Goal: Task Accomplishment & Management: Manage account settings

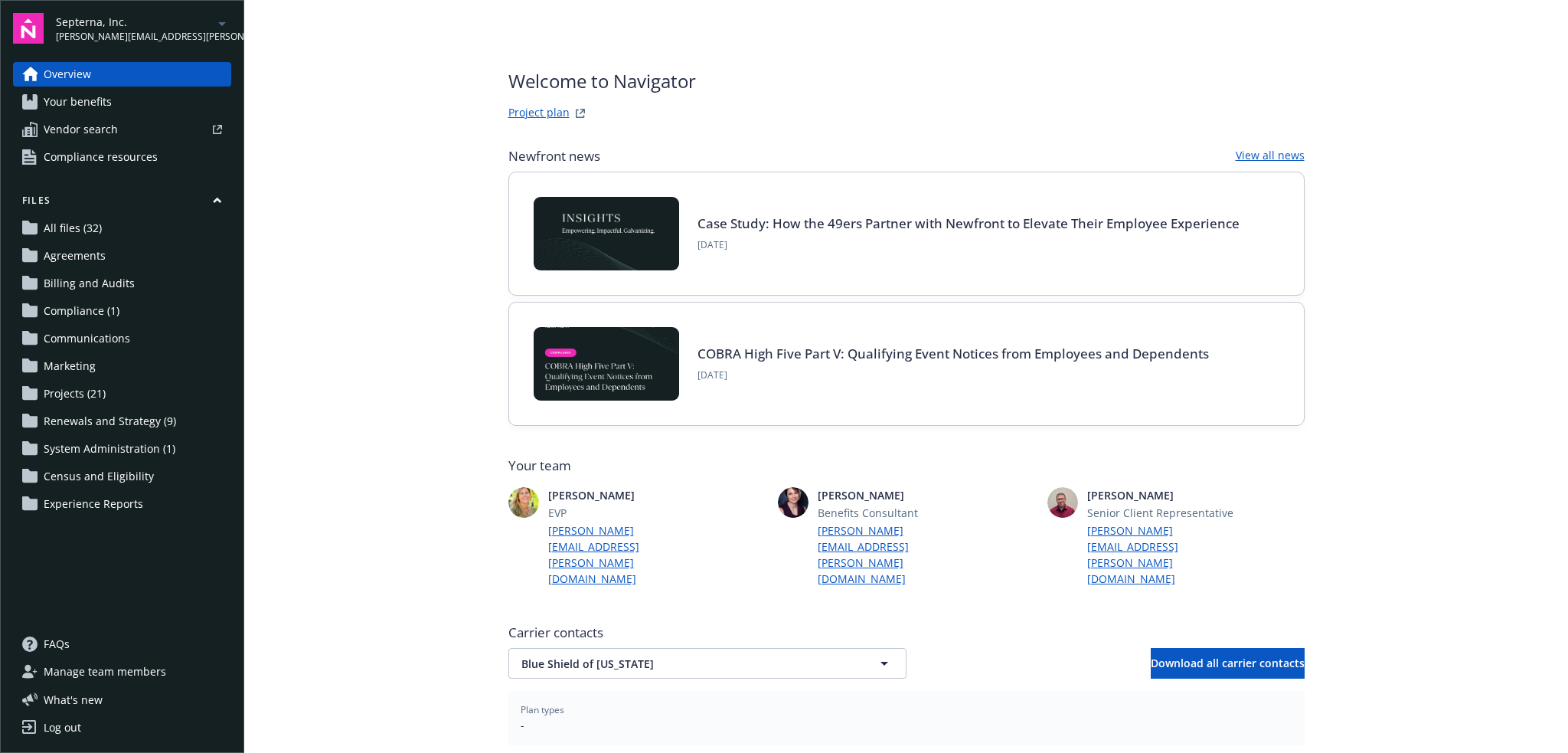
click at [226, 24] on icon "arrowDropDown" at bounding box center [221, 23] width 18 height 18
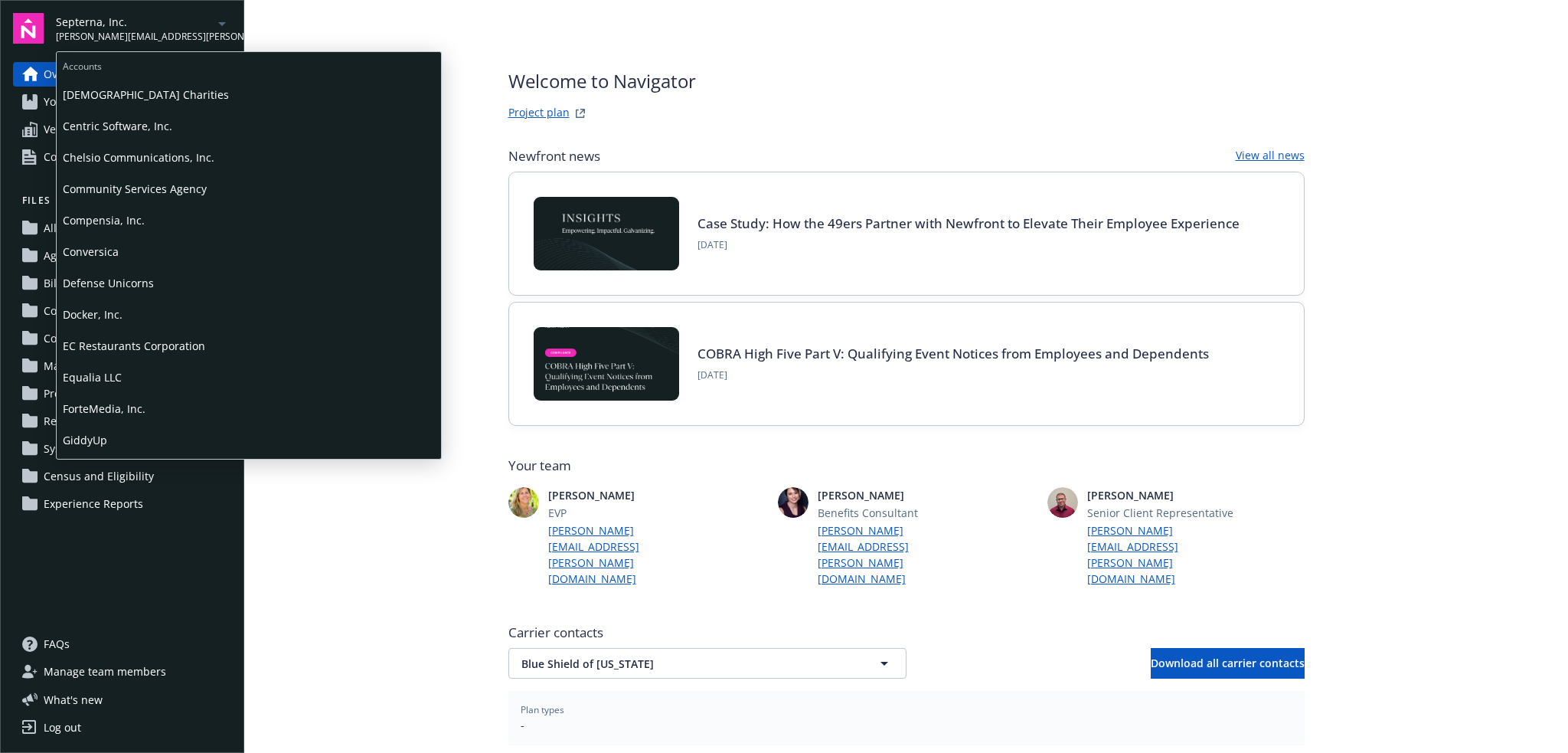
scroll to position [281, 0]
click at [164, 294] on span "Defense Unicorns" at bounding box center [249, 281] width 372 height 31
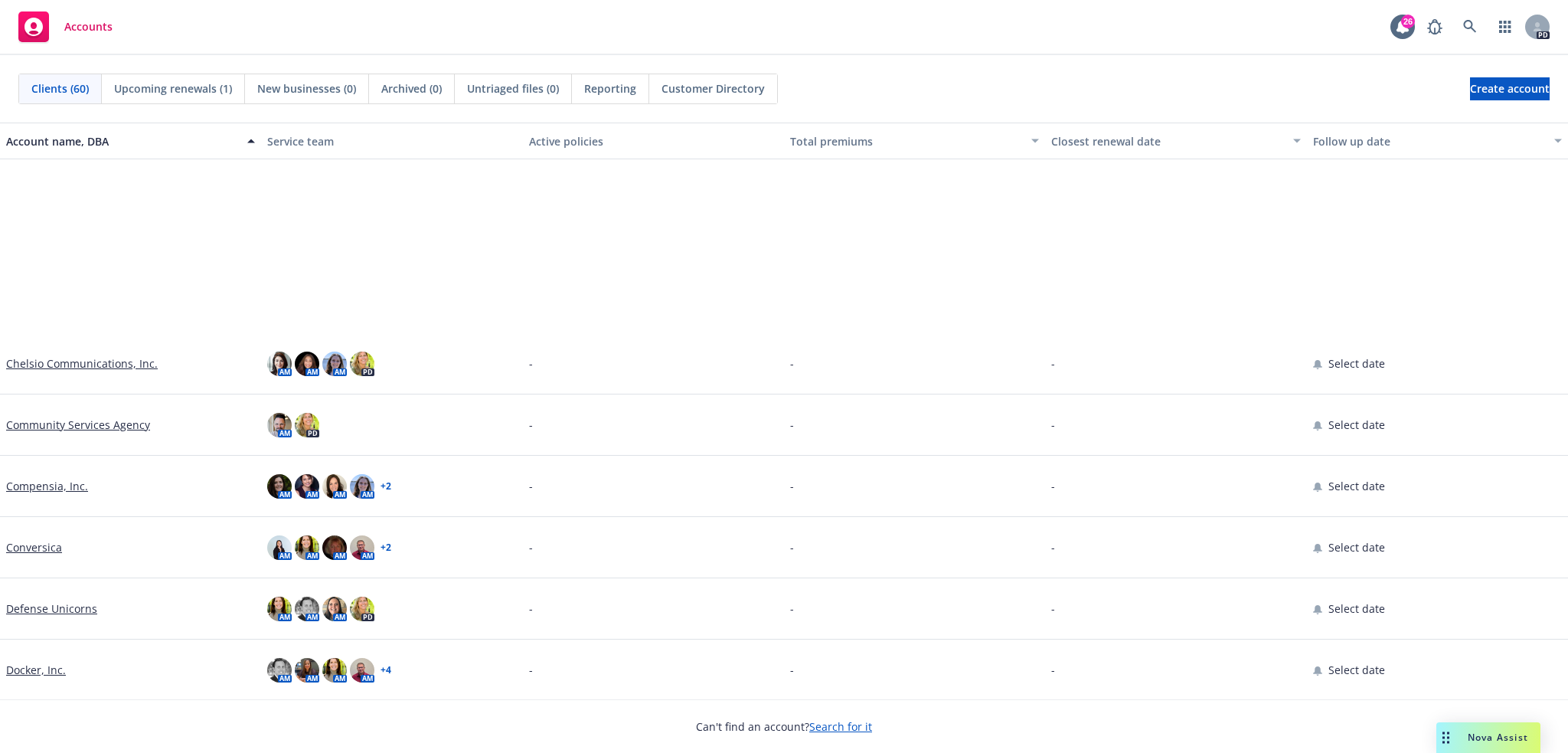
scroll to position [843, 0]
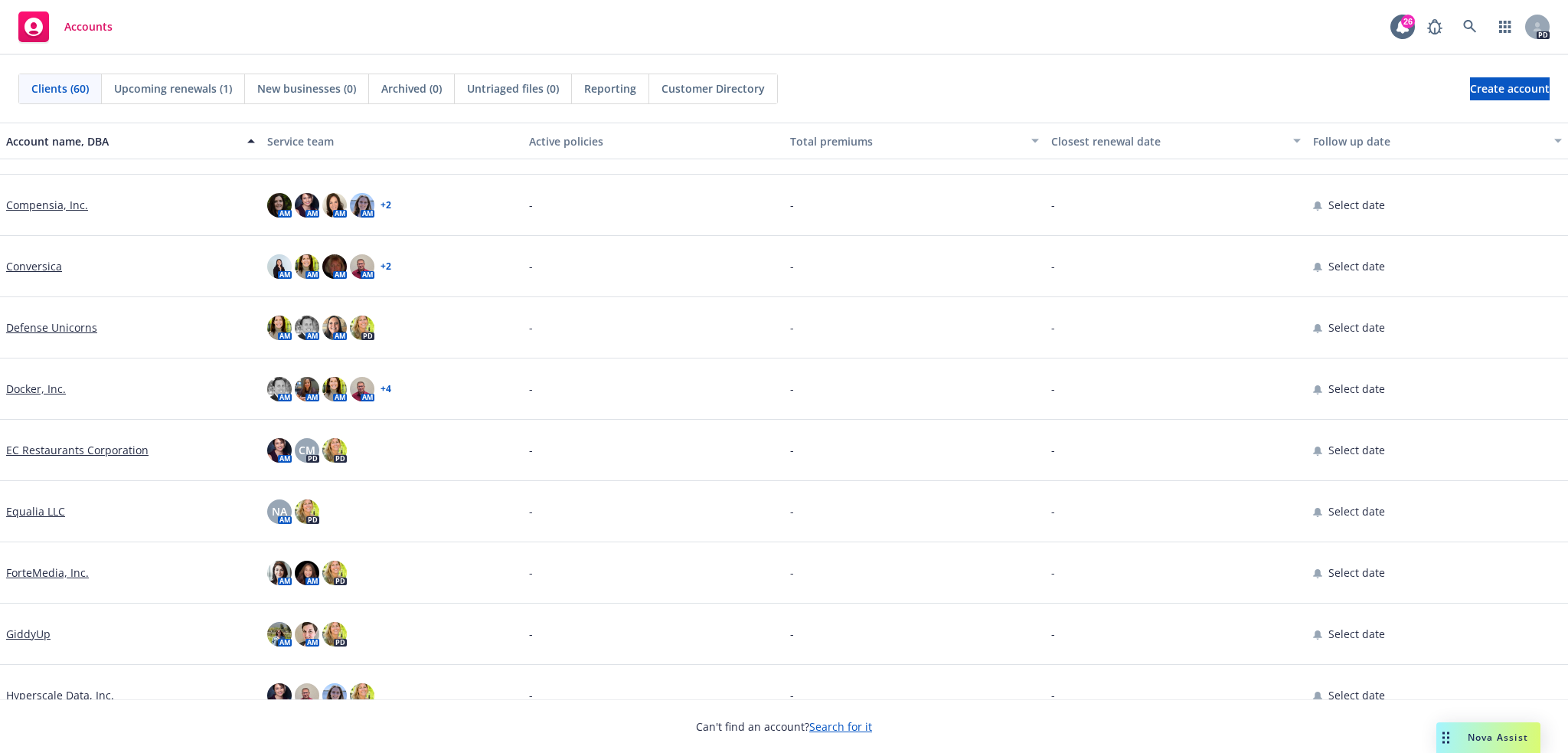
click at [69, 324] on link "Defense Unicorns" at bounding box center [51, 327] width 91 height 16
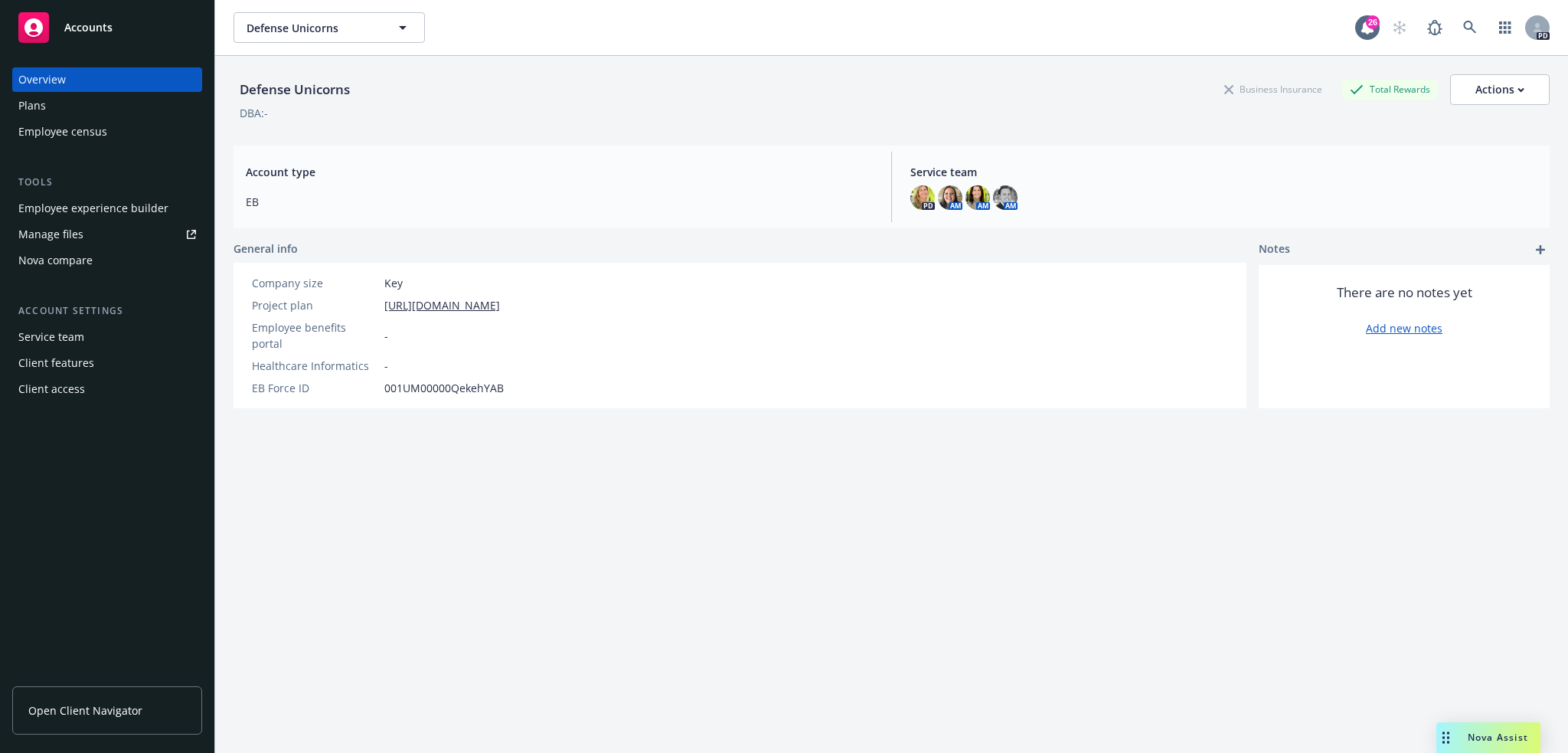
click at [73, 210] on div "Employee experience builder" at bounding box center [92, 208] width 150 height 25
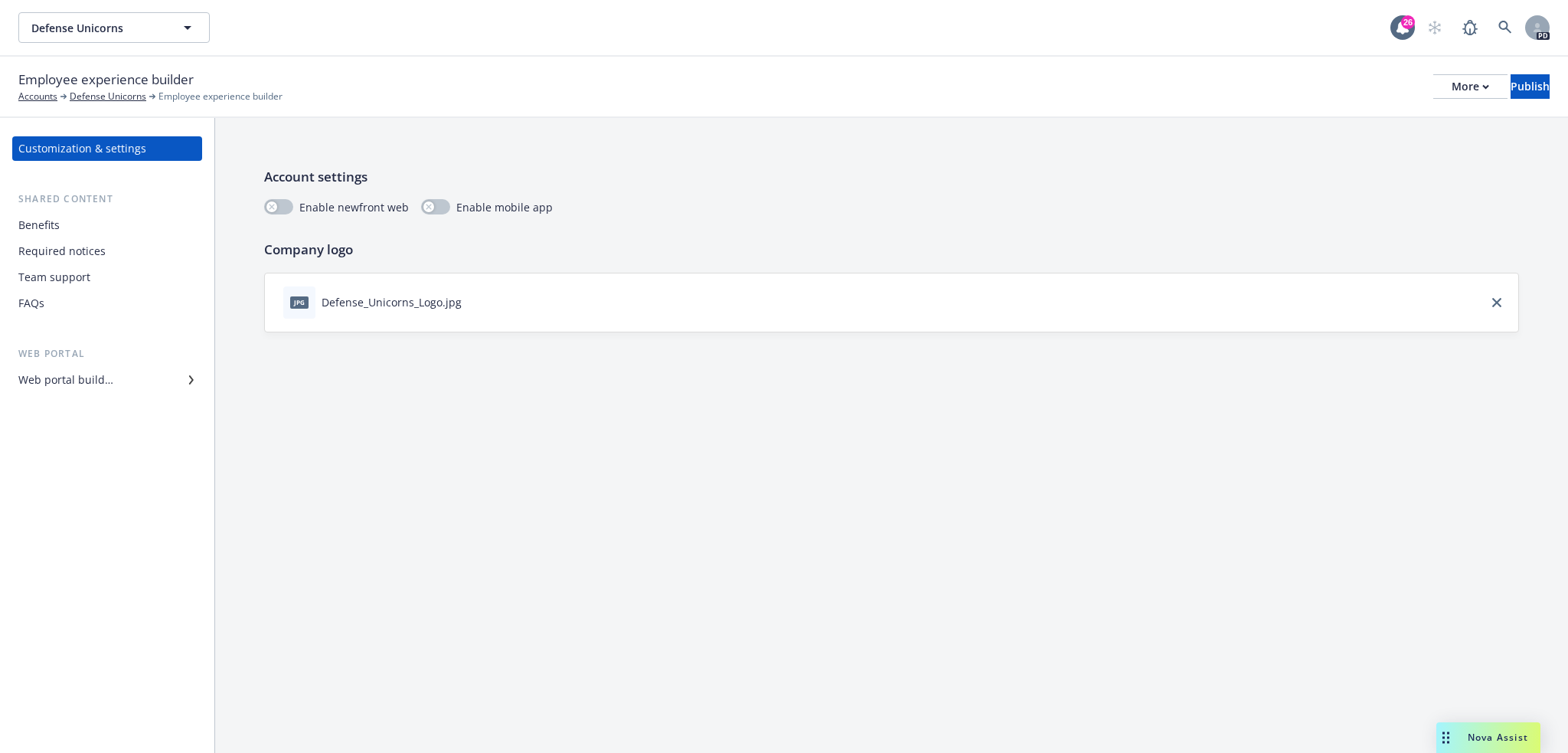
click at [84, 229] on div "Benefits" at bounding box center [106, 225] width 177 height 25
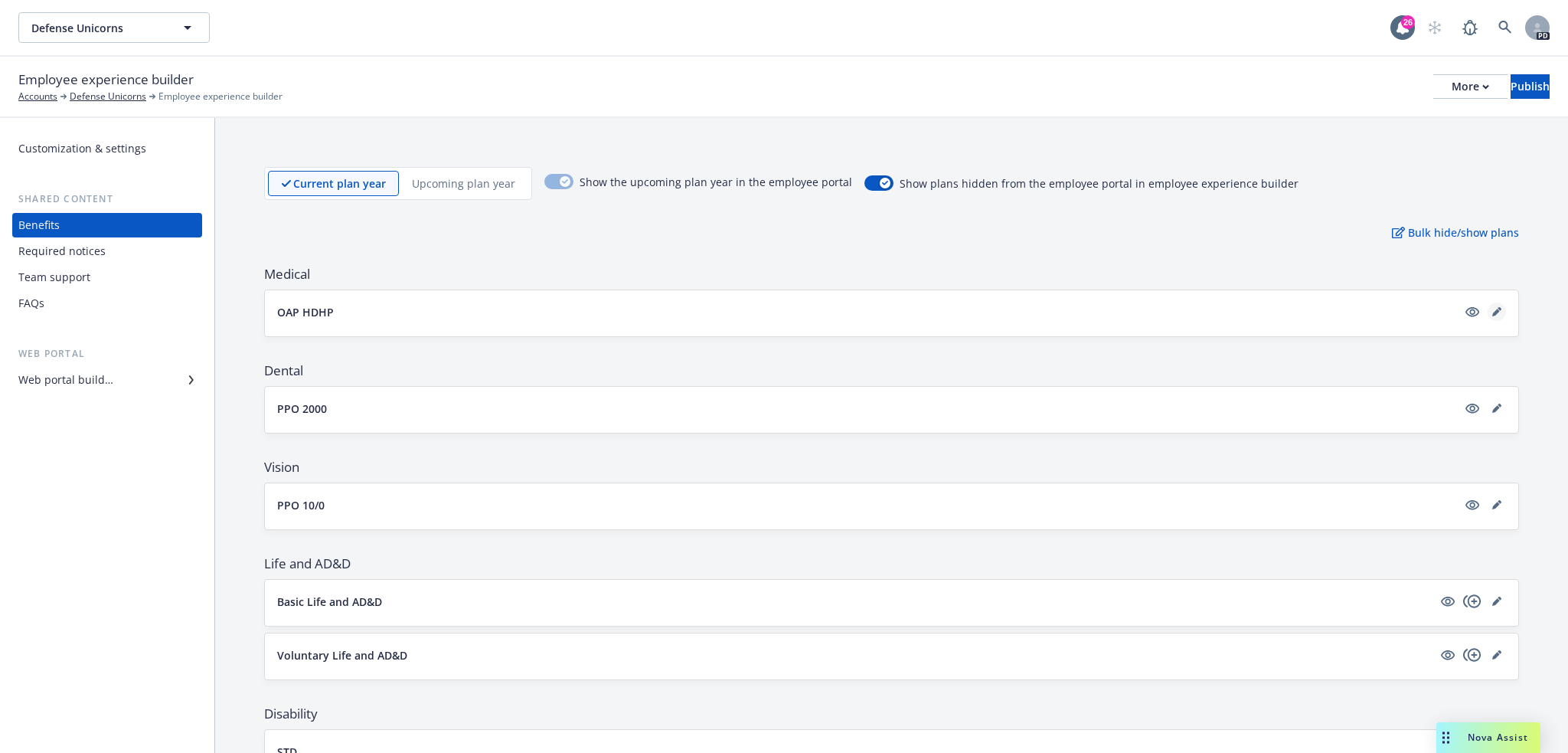
click at [1490, 309] on link "editPencil" at bounding box center [1496, 311] width 18 height 18
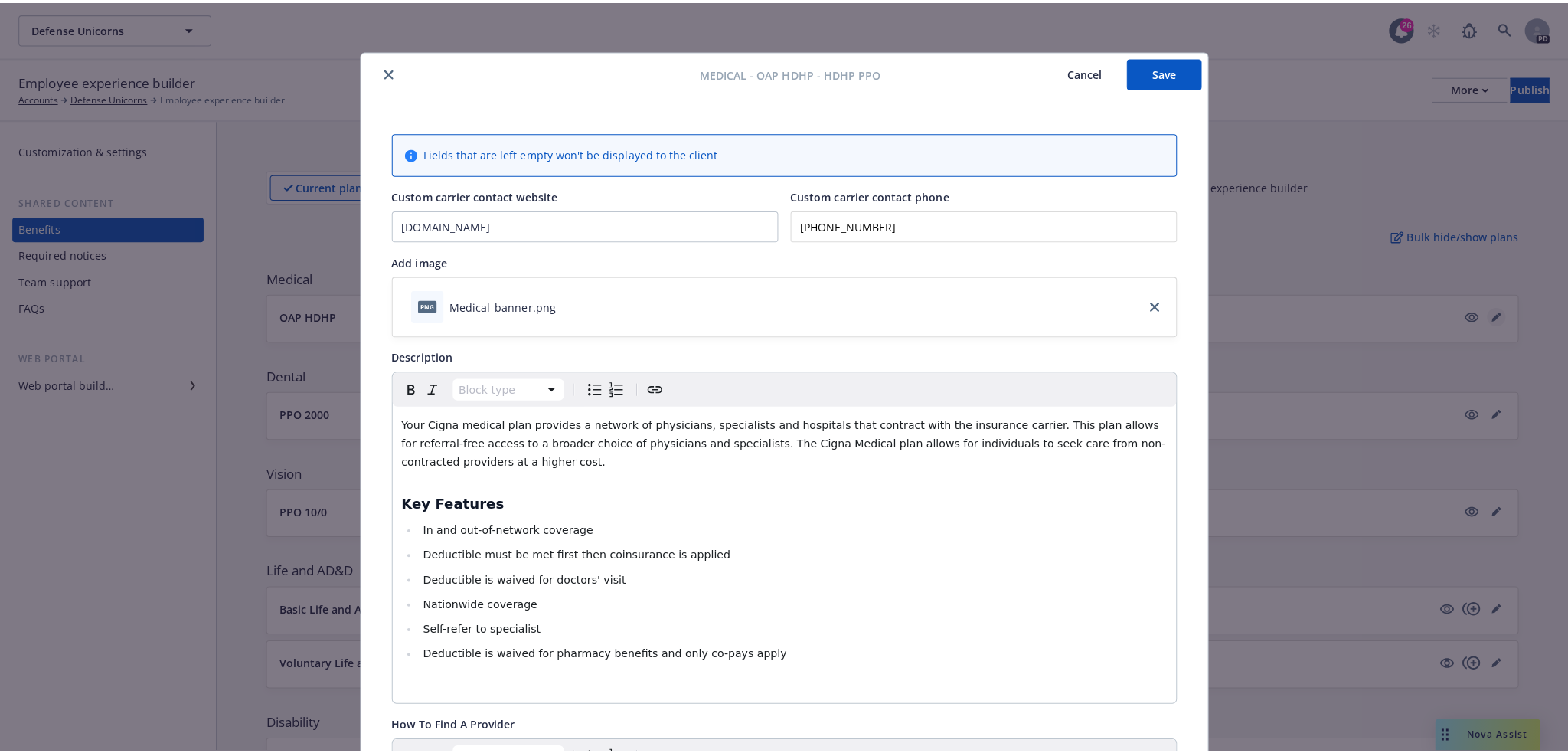
scroll to position [46, 0]
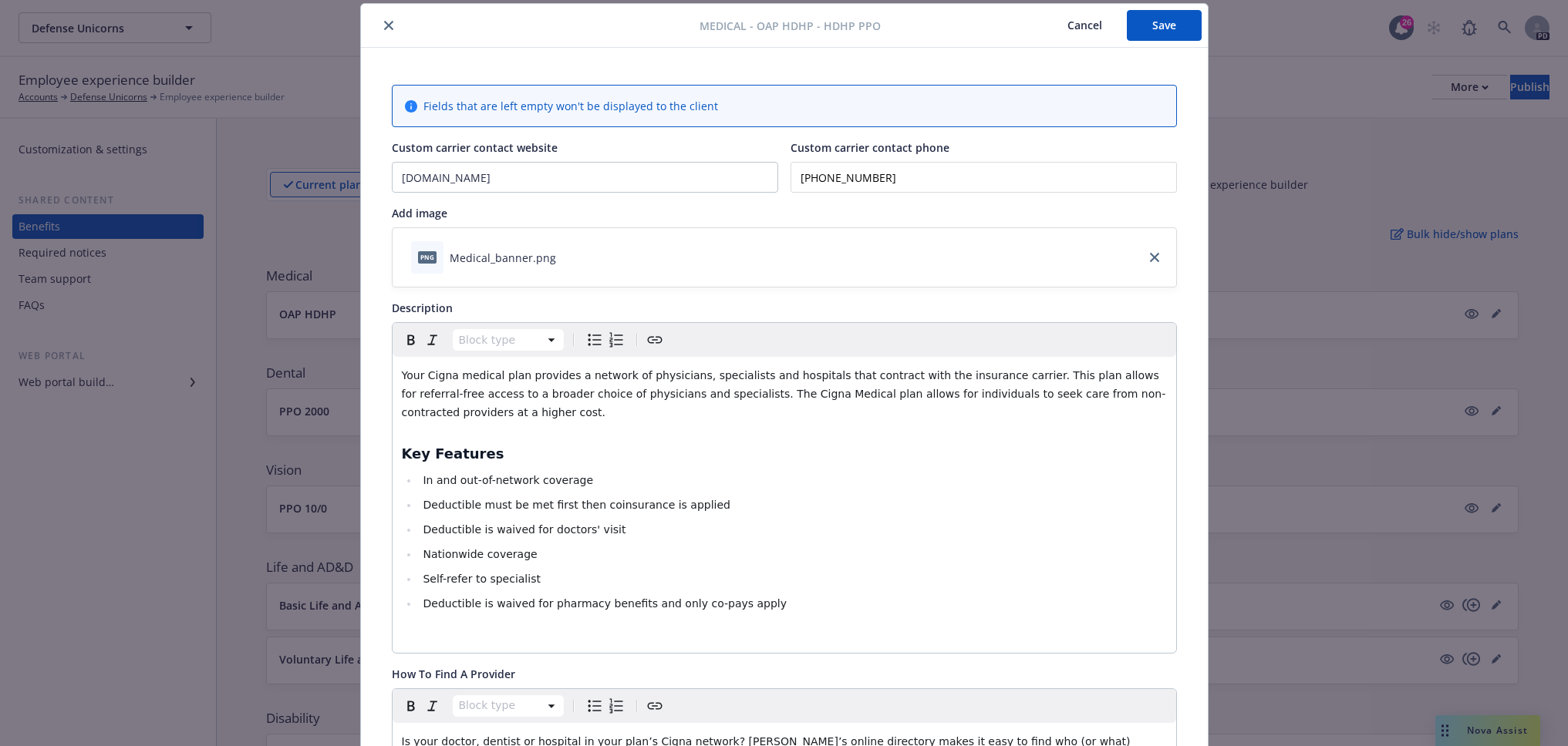
click at [1091, 22] on button "Cancel" at bounding box center [1084, 26] width 84 height 30
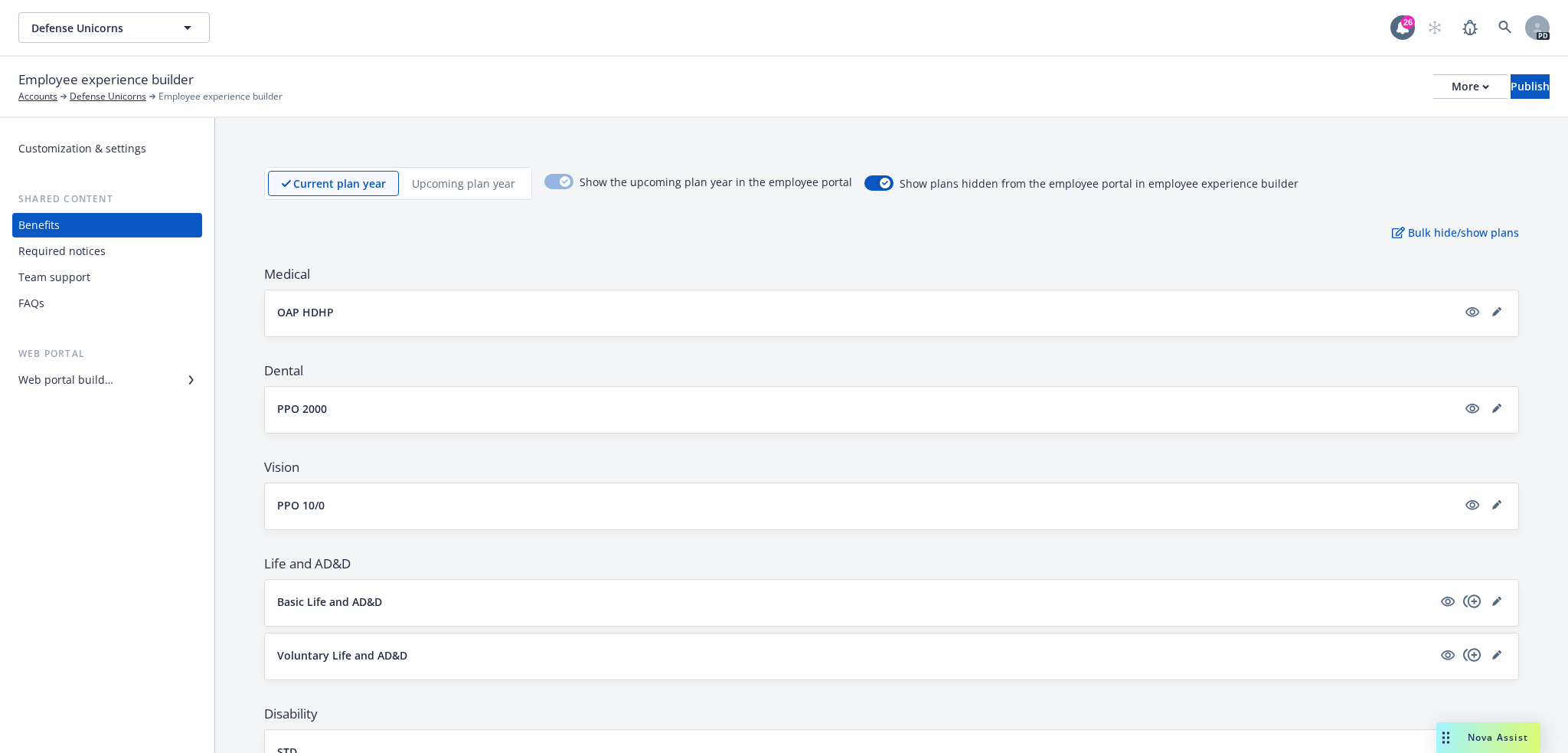
click at [101, 373] on div "Web portal builder" at bounding box center [65, 380] width 95 height 25
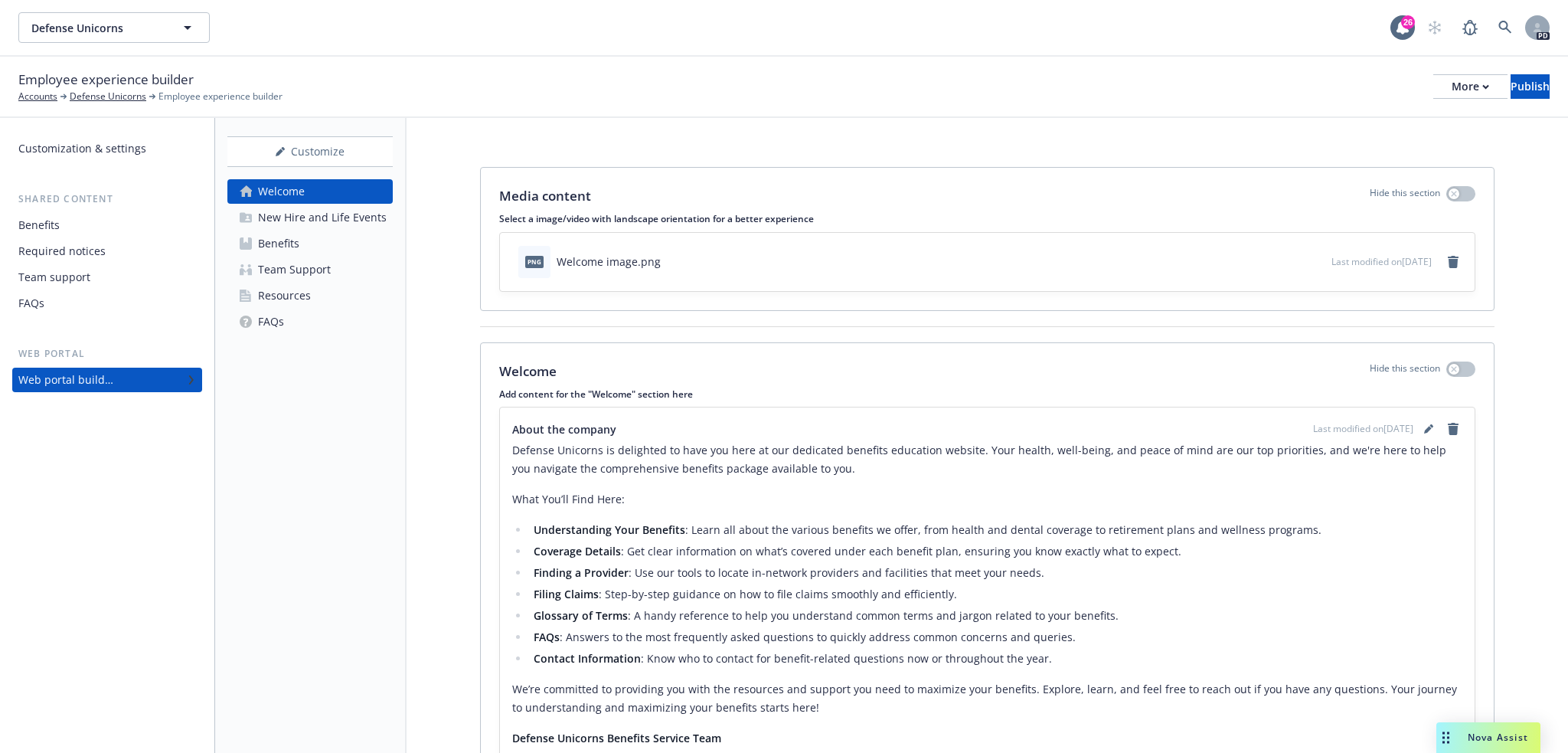
click at [597, 467] on p "Defense Unicorns is delighted to have you here at our dedicated benefits educat…" at bounding box center [988, 459] width 950 height 37
drag, startPoint x: 514, startPoint y: 498, endPoint x: 630, endPoint y: 495, distance: 116.0
click at [630, 495] on p "What You’ll Find Here:" at bounding box center [988, 499] width 950 height 18
drag, startPoint x: 614, startPoint y: 498, endPoint x: 956, endPoint y: 514, distance: 342.4
click at [956, 514] on div "Defense Unicorns is delighted to have you here at our dedicated benefits educat…" at bounding box center [988, 640] width 950 height 398
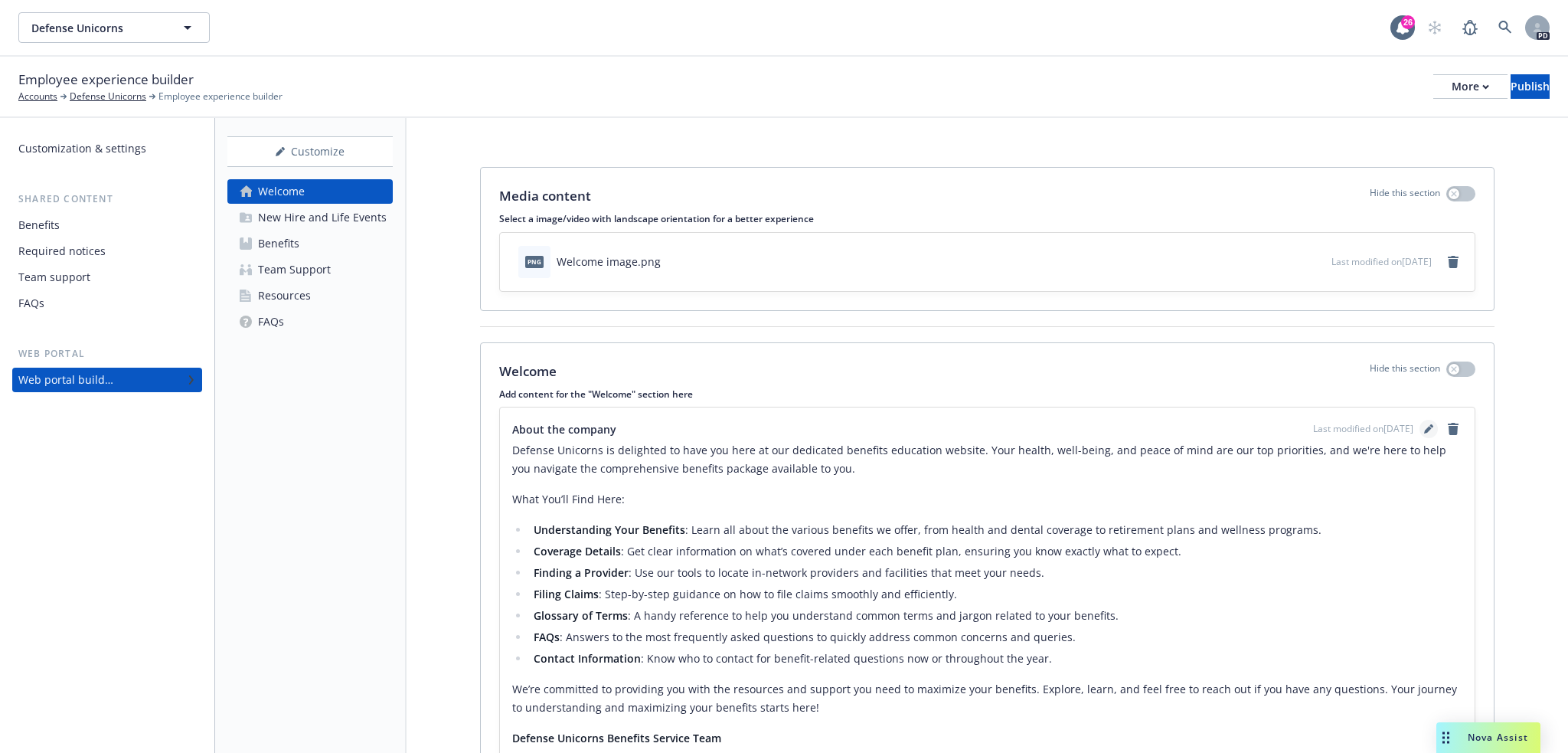
click at [1424, 433] on icon "editPencil" at bounding box center [1429, 429] width 9 height 9
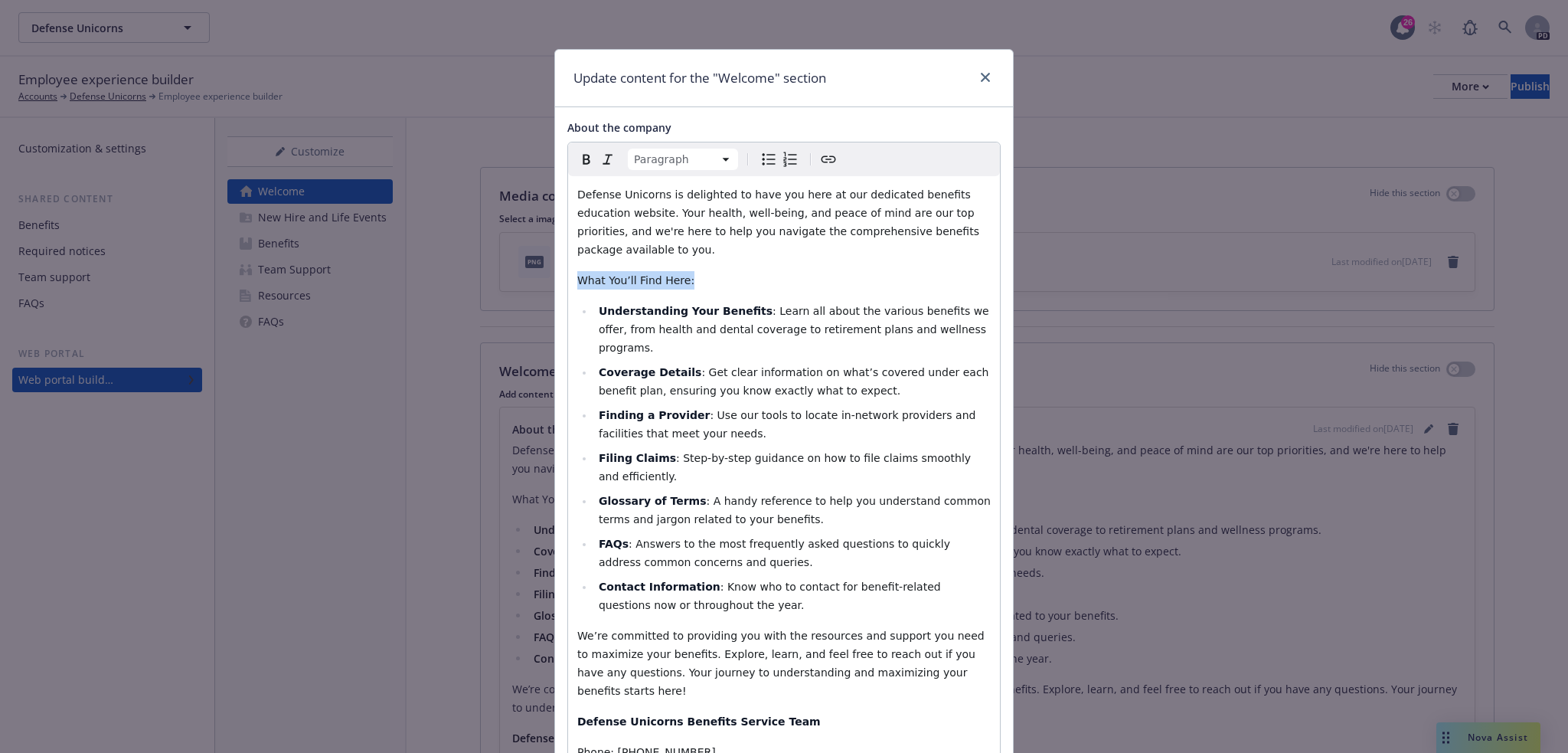
drag, startPoint x: 590, startPoint y: 271, endPoint x: 575, endPoint y: 266, distance: 15.8
click at [578, 271] on p "What You’ll Find Here:" at bounding box center [784, 280] width 414 height 18
click at [578, 157] on icon "Bold" at bounding box center [586, 158] width 18 height 18
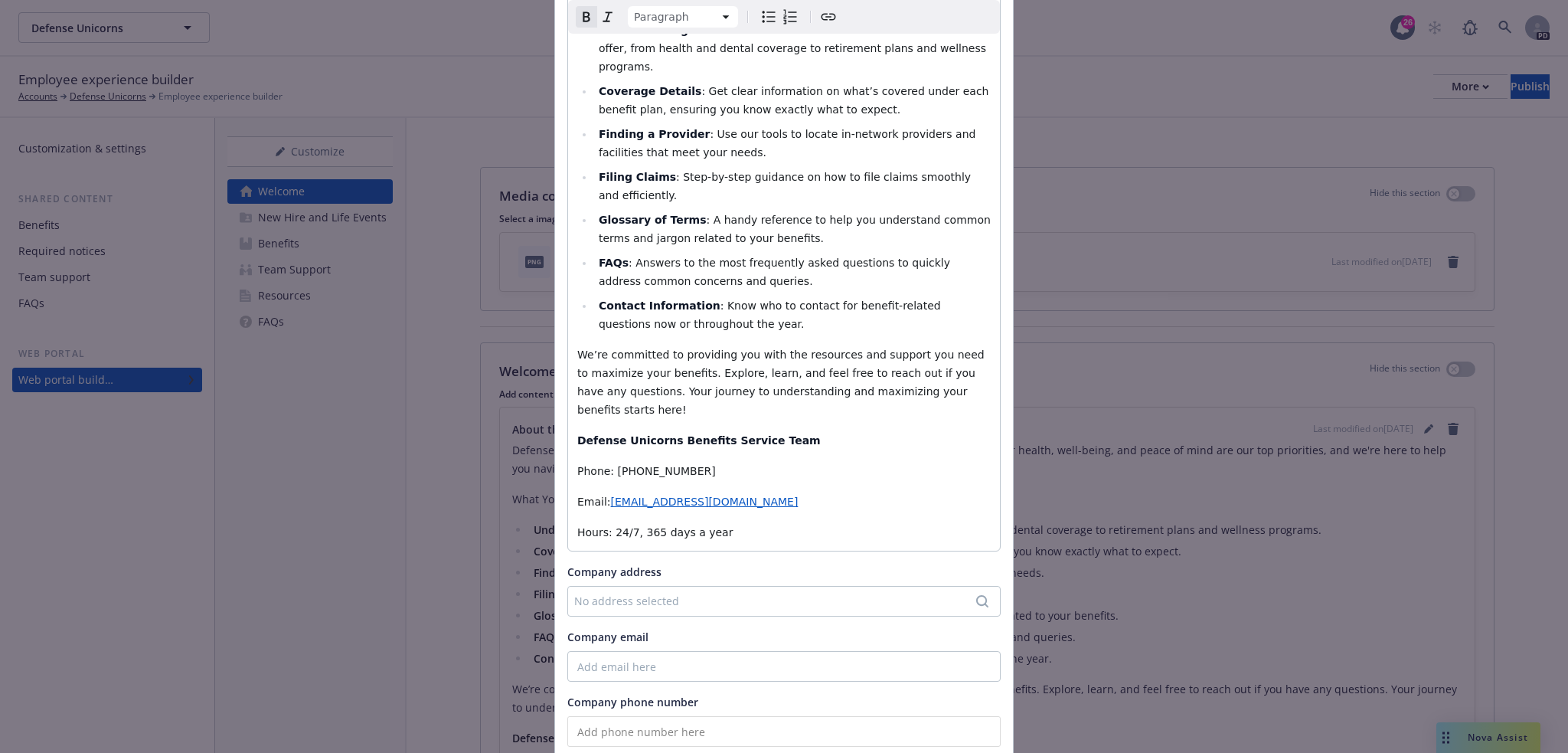
click at [790, 431] on p "Defense Unicorns Benefits Service Team" at bounding box center [784, 439] width 414 height 18
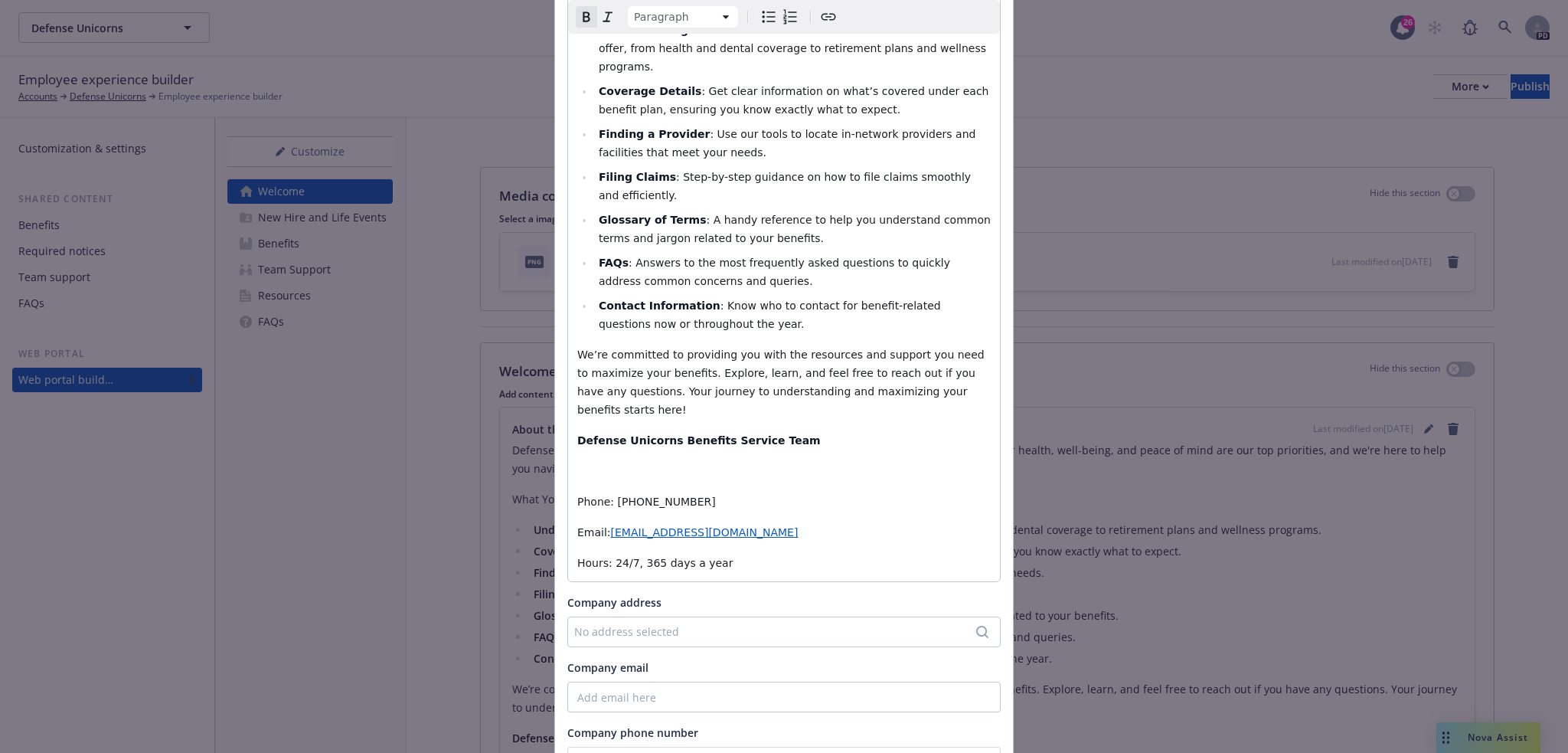
click at [790, 431] on p "Defense Unicorns Benefits Service Team" at bounding box center [784, 439] width 414 height 18
click at [625, 402] on div "Defense Unicorns is delighted to have you here at our dedicated benefits educat…" at bounding box center [784, 238] width 432 height 686
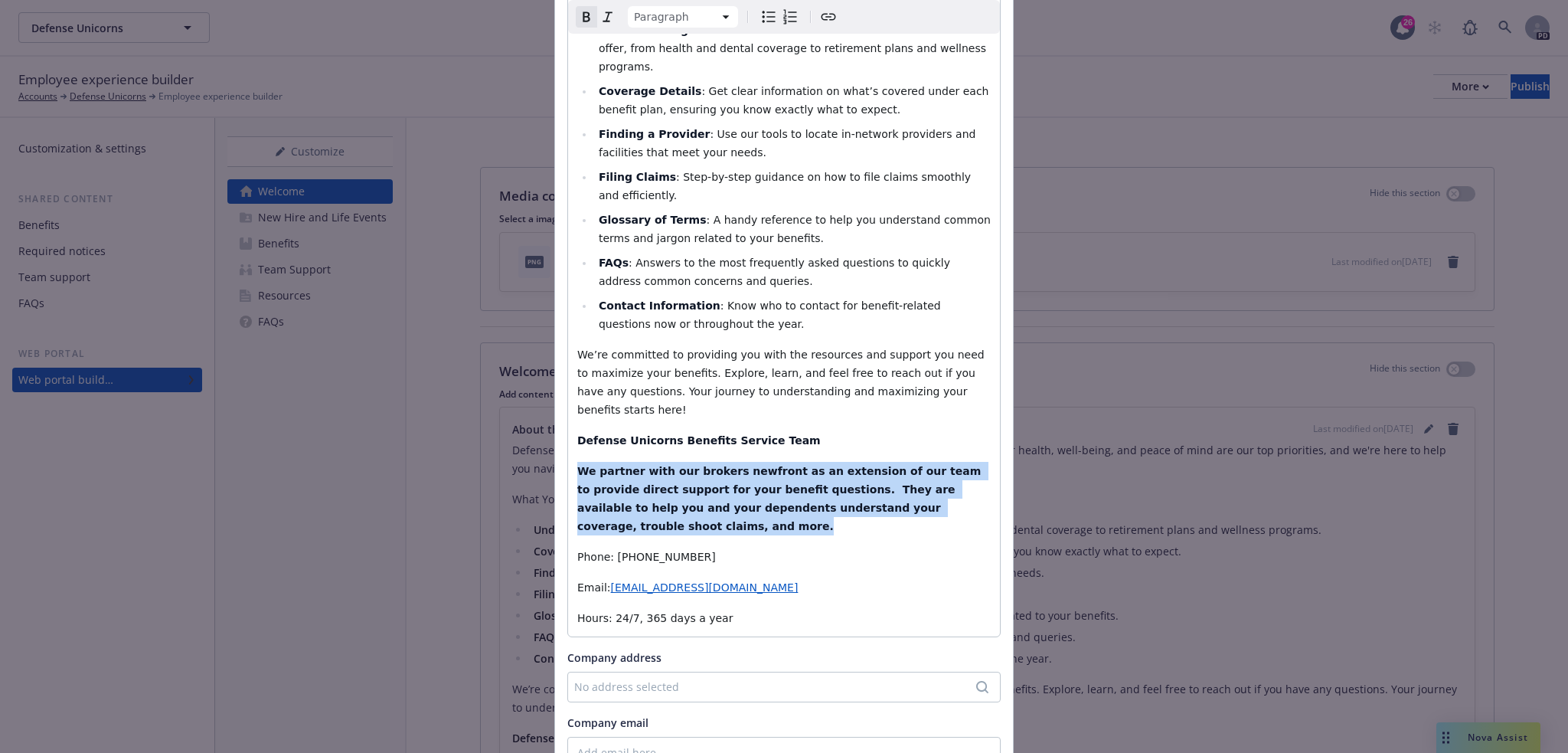
drag, startPoint x: 964, startPoint y: 453, endPoint x: 571, endPoint y: 410, distance: 395.3
click at [578, 462] on p "We partner with our brokers newfront as an extension of our team to provide dir…" at bounding box center [784, 499] width 414 height 74
click at [580, 11] on icon "Remove bold" at bounding box center [586, 16] width 18 height 18
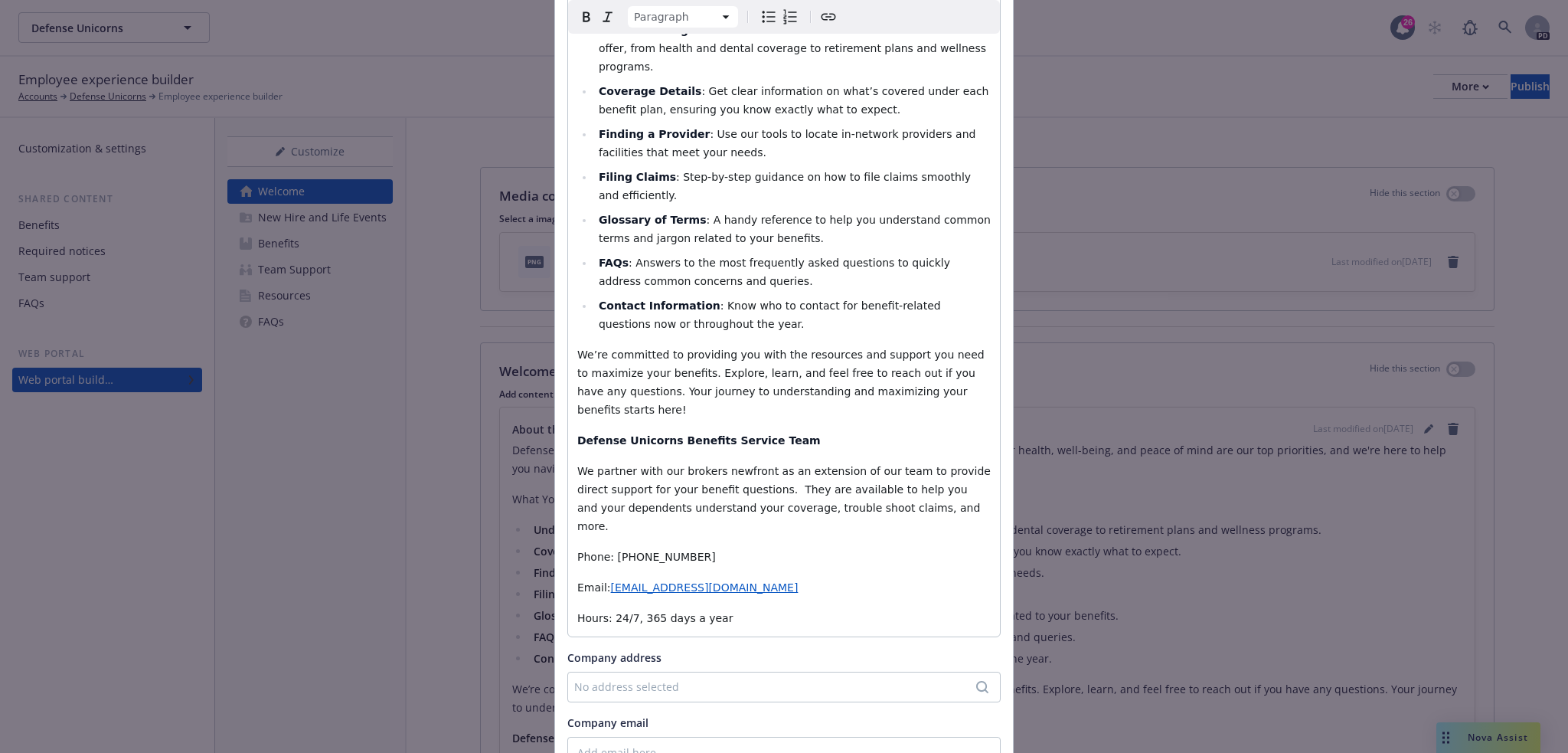
click at [671, 349] on span "We’re committed to providing you with the resources and support you need to max…" at bounding box center [782, 382] width 410 height 67
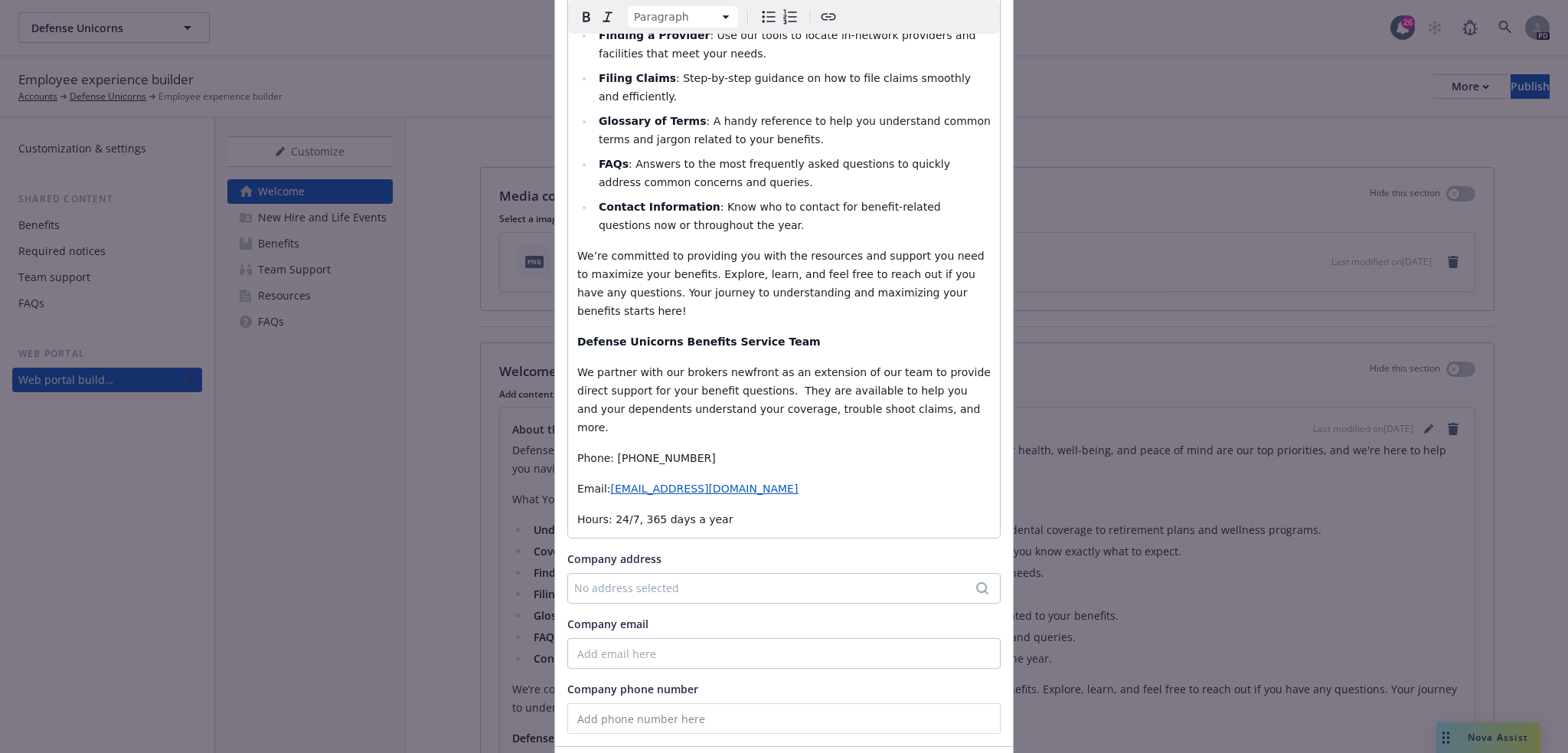
scroll to position [417, 0]
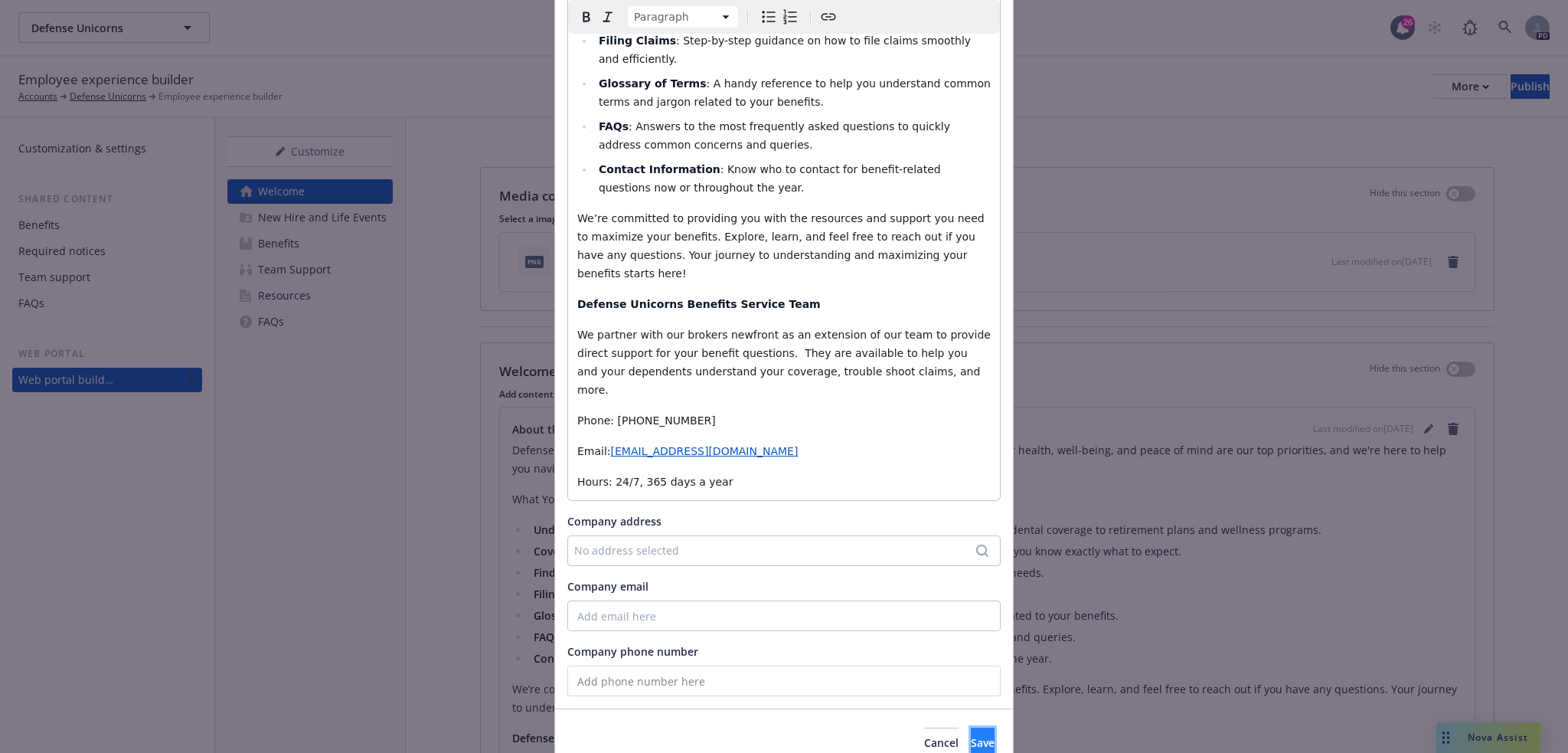
click at [971, 735] on span "Save" at bounding box center [982, 742] width 24 height 14
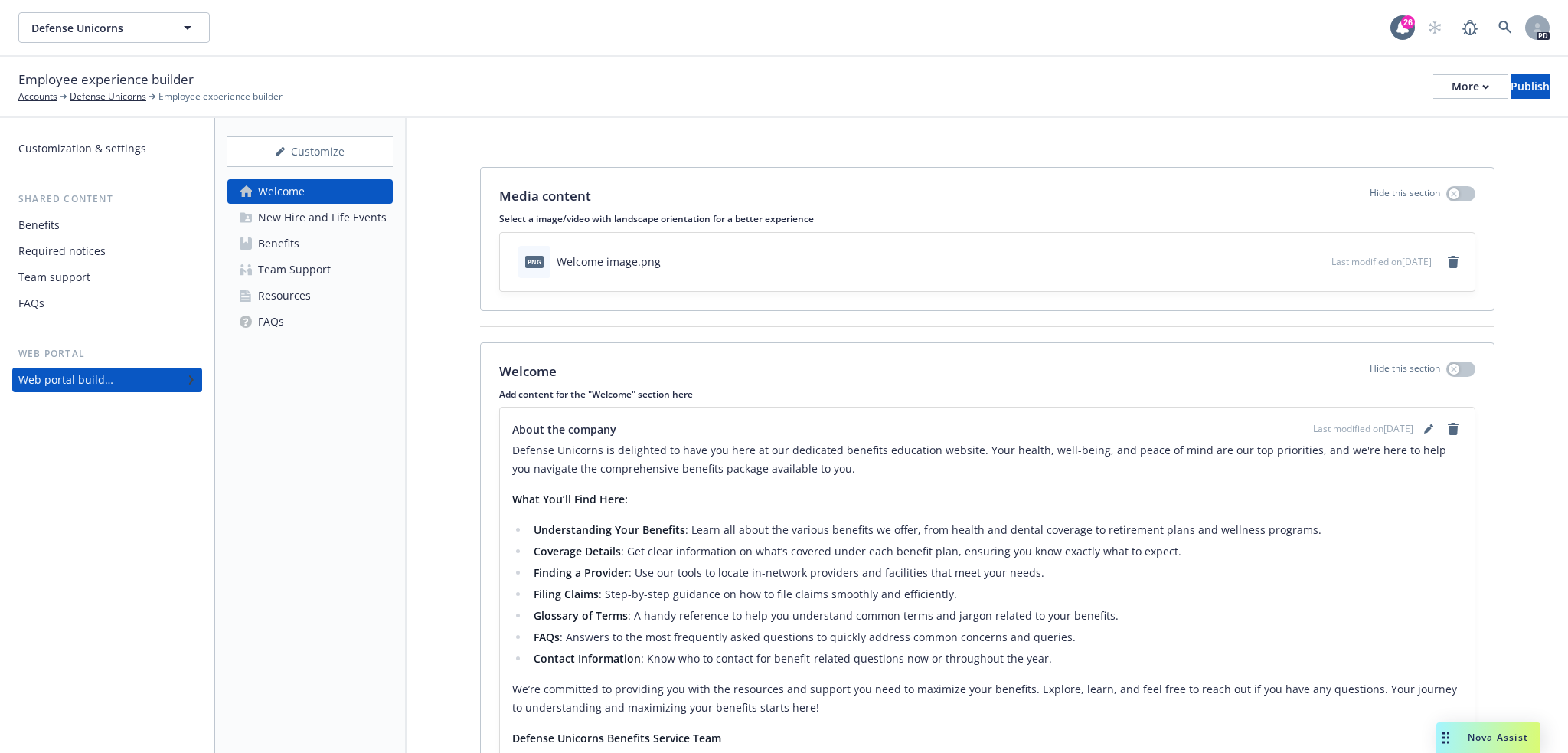
scroll to position [235, 0]
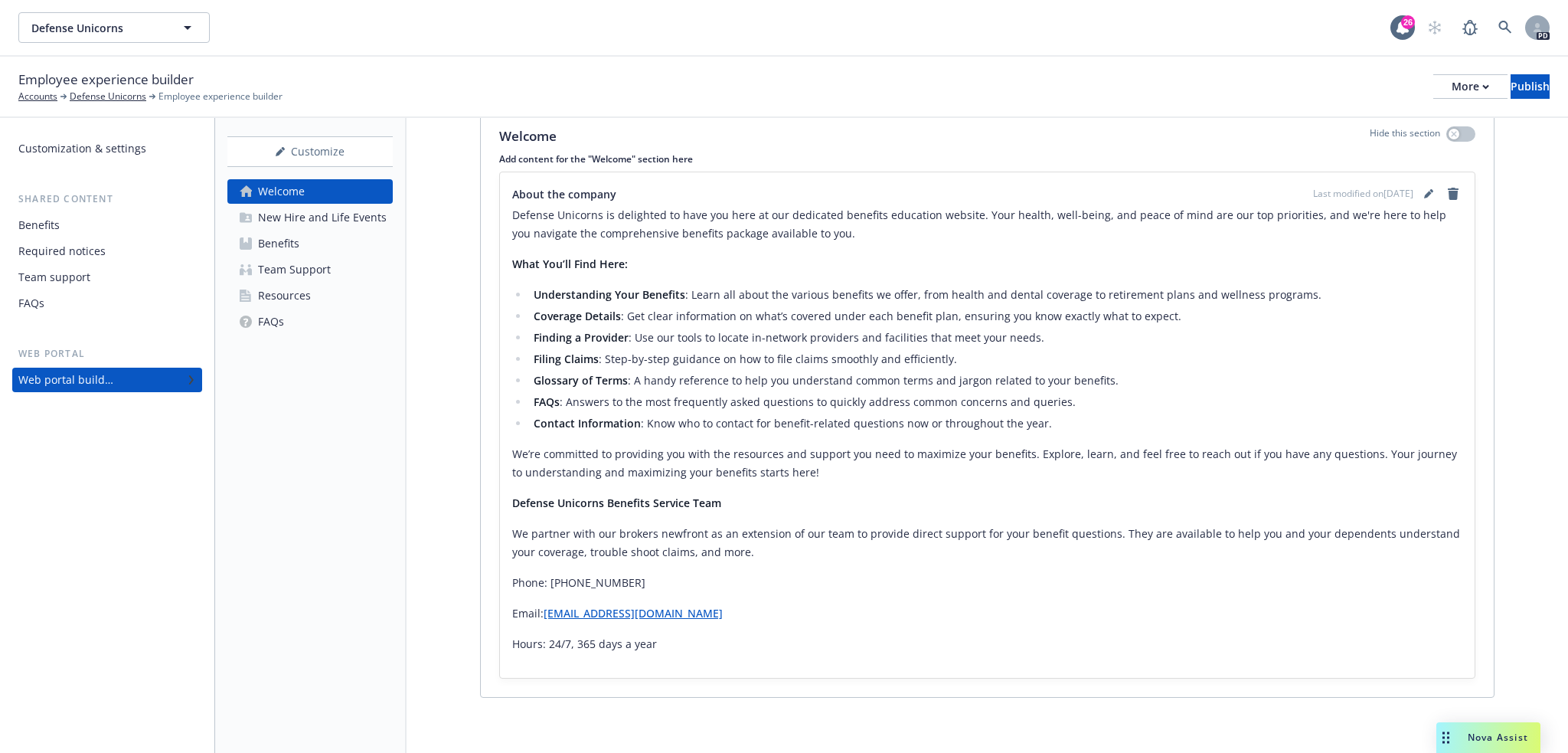
drag, startPoint x: 360, startPoint y: 220, endPoint x: 377, endPoint y: 232, distance: 20.8
click at [360, 220] on div "New Hire and Life Events" at bounding box center [322, 218] width 128 height 25
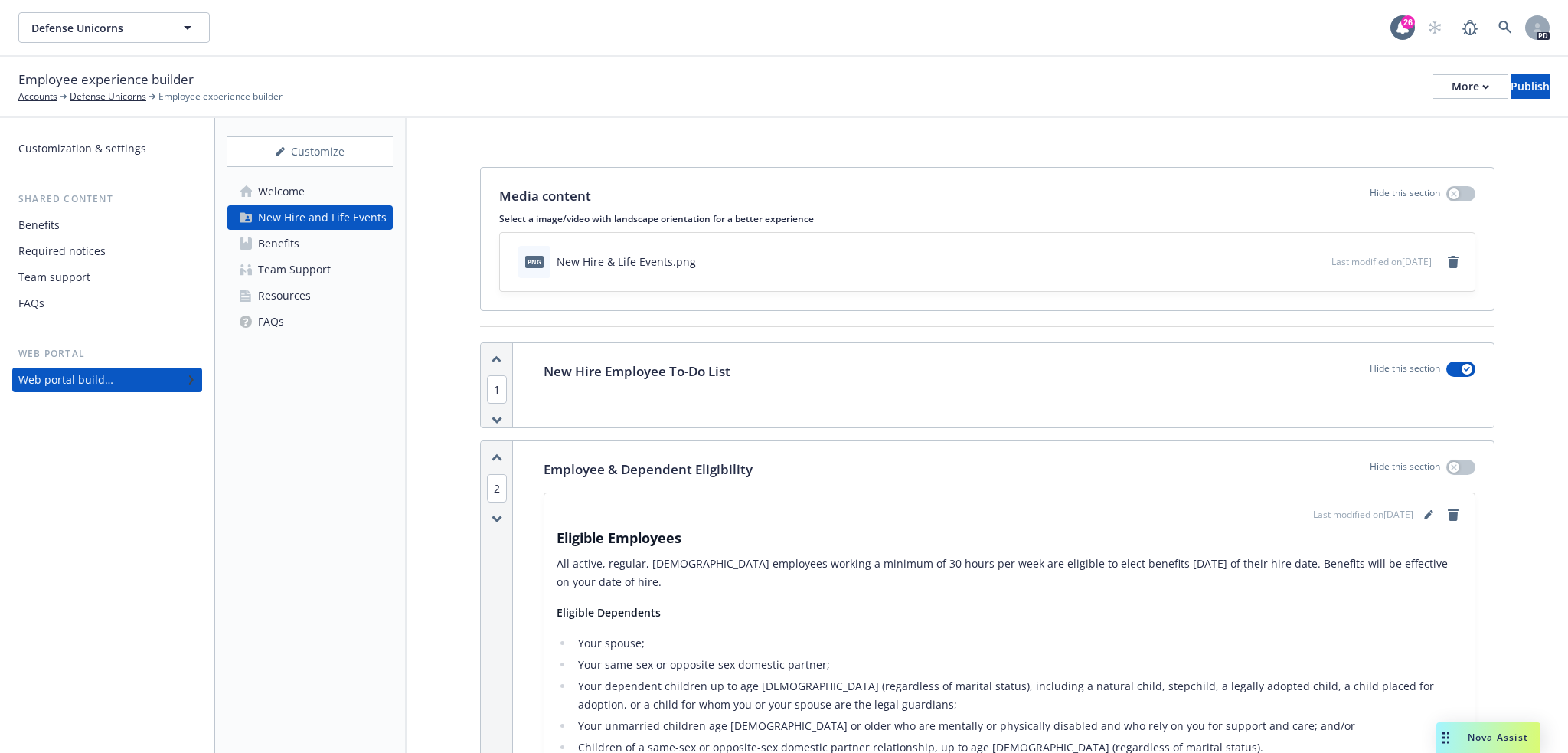
click at [834, 370] on div "New Hire Employee To-Do List Hide this section" at bounding box center [1009, 370] width 932 height 20
click at [1463, 368] on icon "button" at bounding box center [1466, 368] width 6 height 5
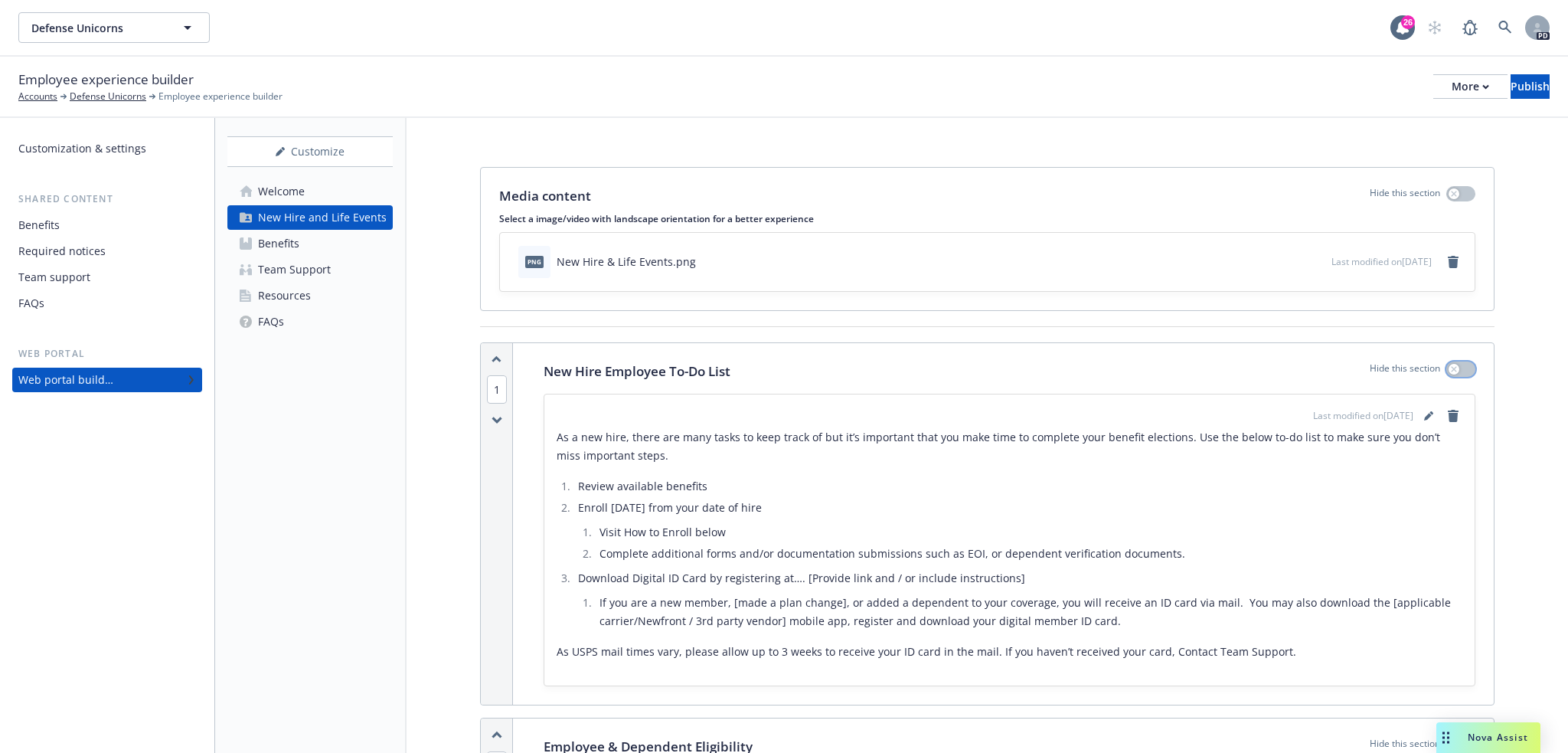
click at [1451, 367] on icon "button" at bounding box center [1454, 368] width 6 height 6
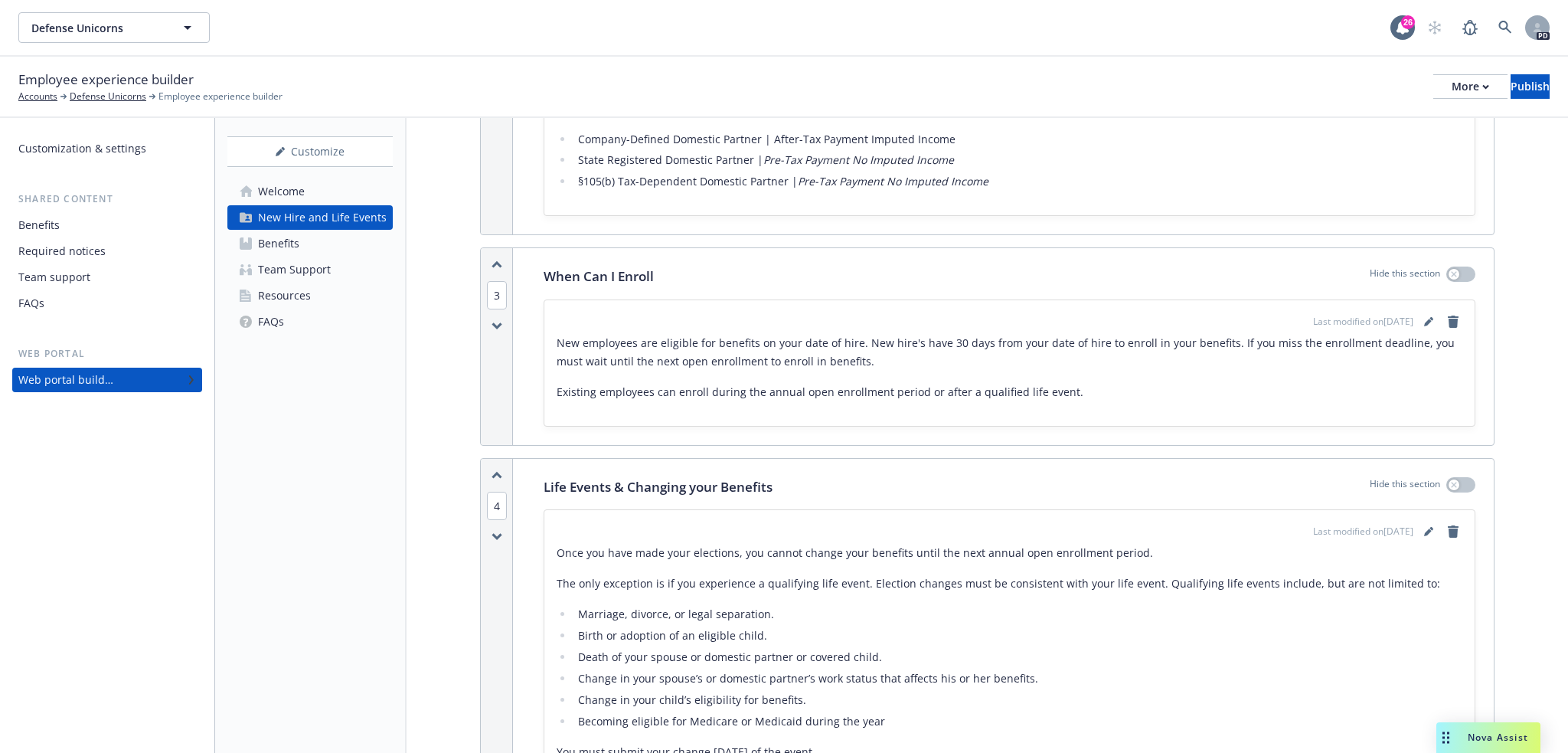
scroll to position [1403, 0]
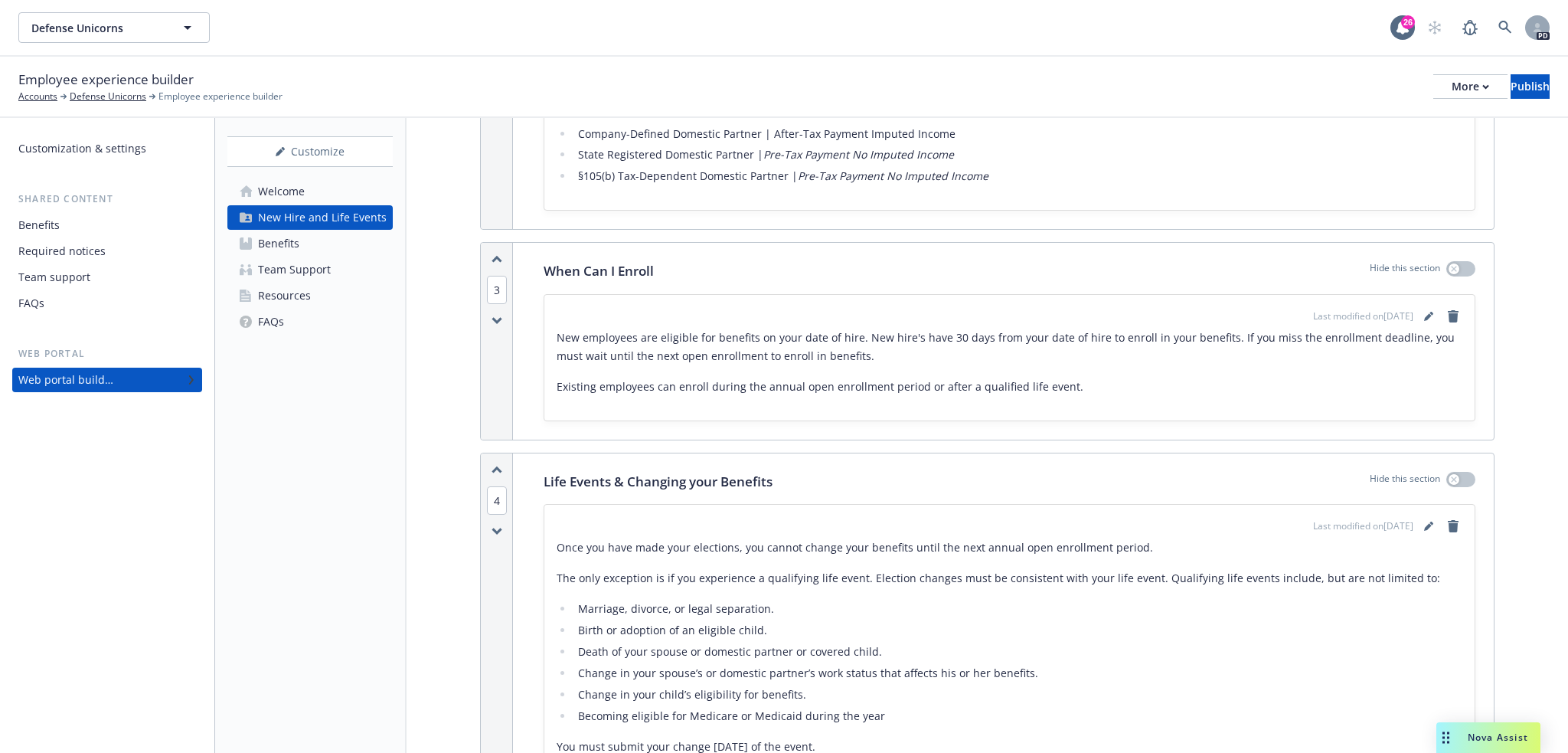
click at [633, 266] on p "When Can I Enroll" at bounding box center [598, 270] width 110 height 20
click at [596, 271] on p "When Can I Enroll" at bounding box center [598, 270] width 110 height 20
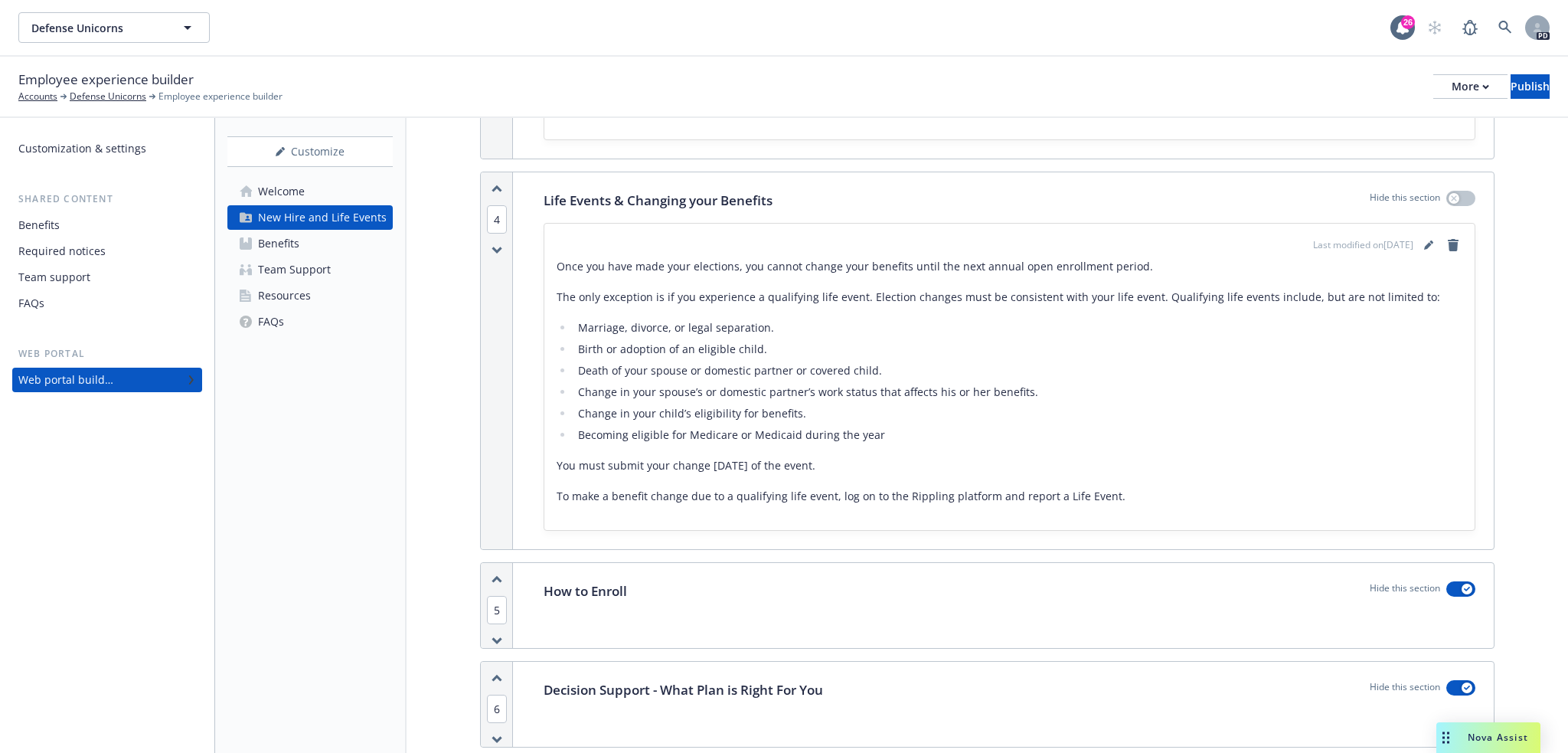
scroll to position [1965, 0]
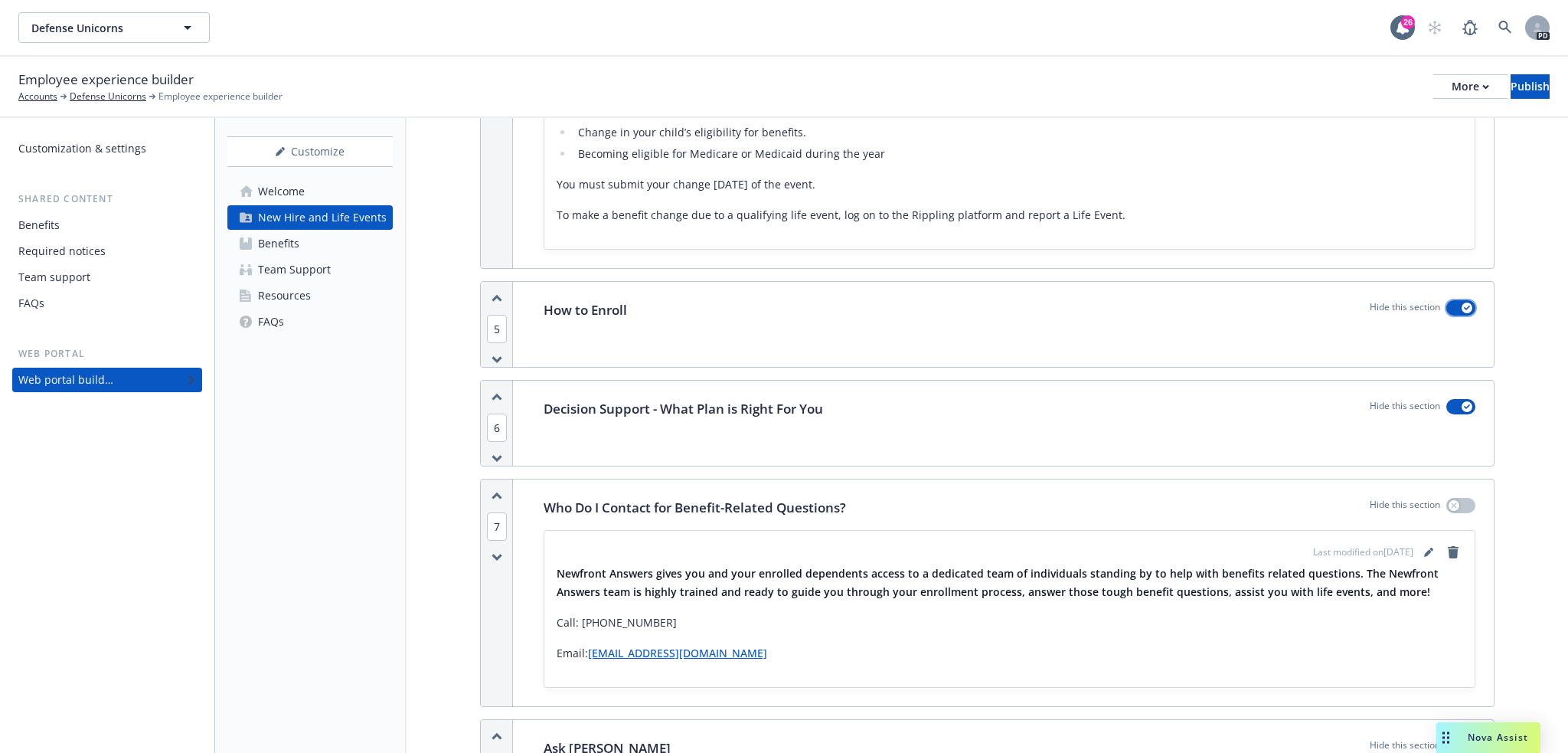
click at [1463, 307] on icon "button" at bounding box center [1466, 307] width 6 height 5
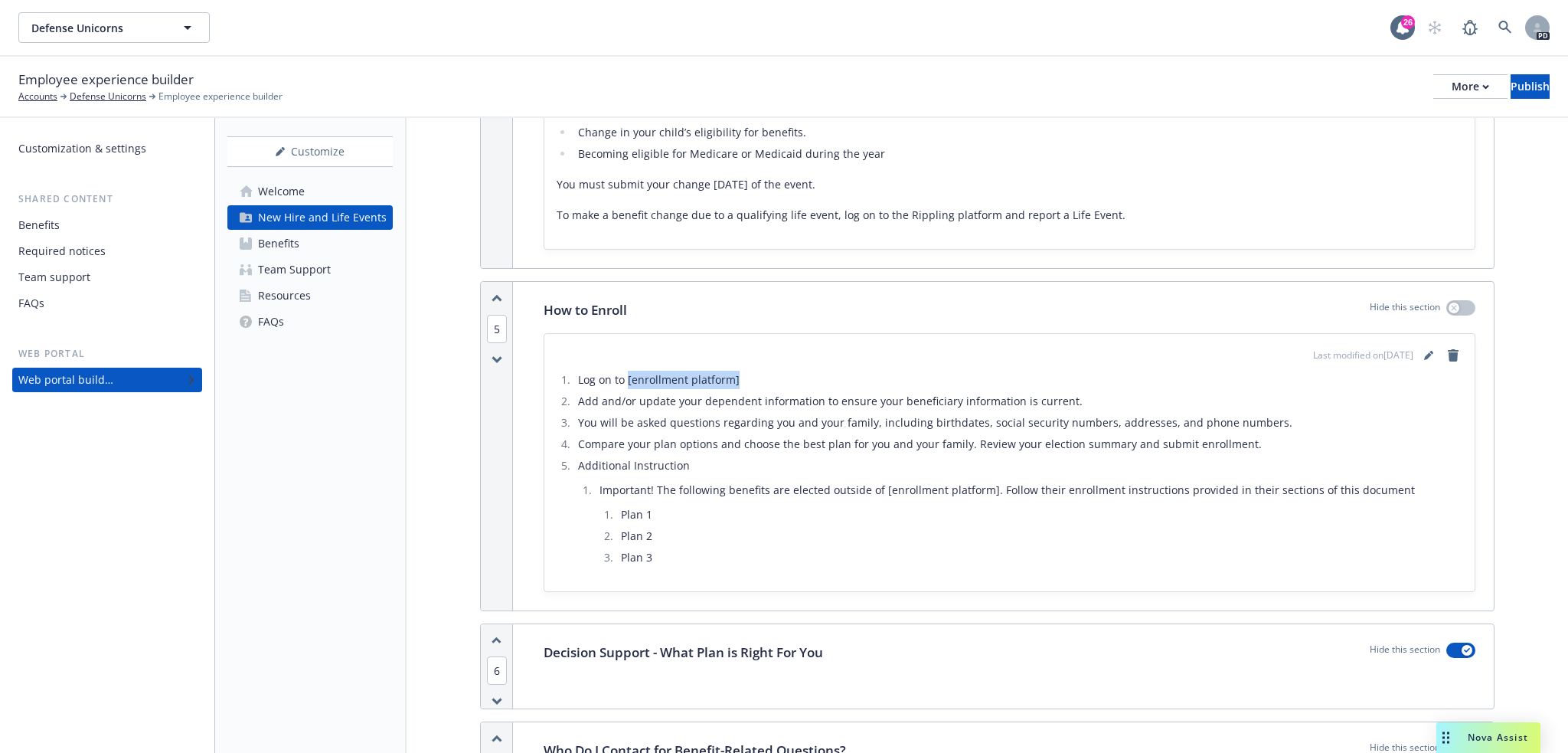
drag, startPoint x: 628, startPoint y: 382, endPoint x: 756, endPoint y: 378, distance: 128.1
click at [756, 378] on li "Log on to [enrollment platform]" at bounding box center [1018, 379] width 889 height 18
click at [766, 371] on li "Log on to [enrollment platform]" at bounding box center [1018, 379] width 889 height 18
click at [1451, 306] on icon "button" at bounding box center [1454, 307] width 6 height 6
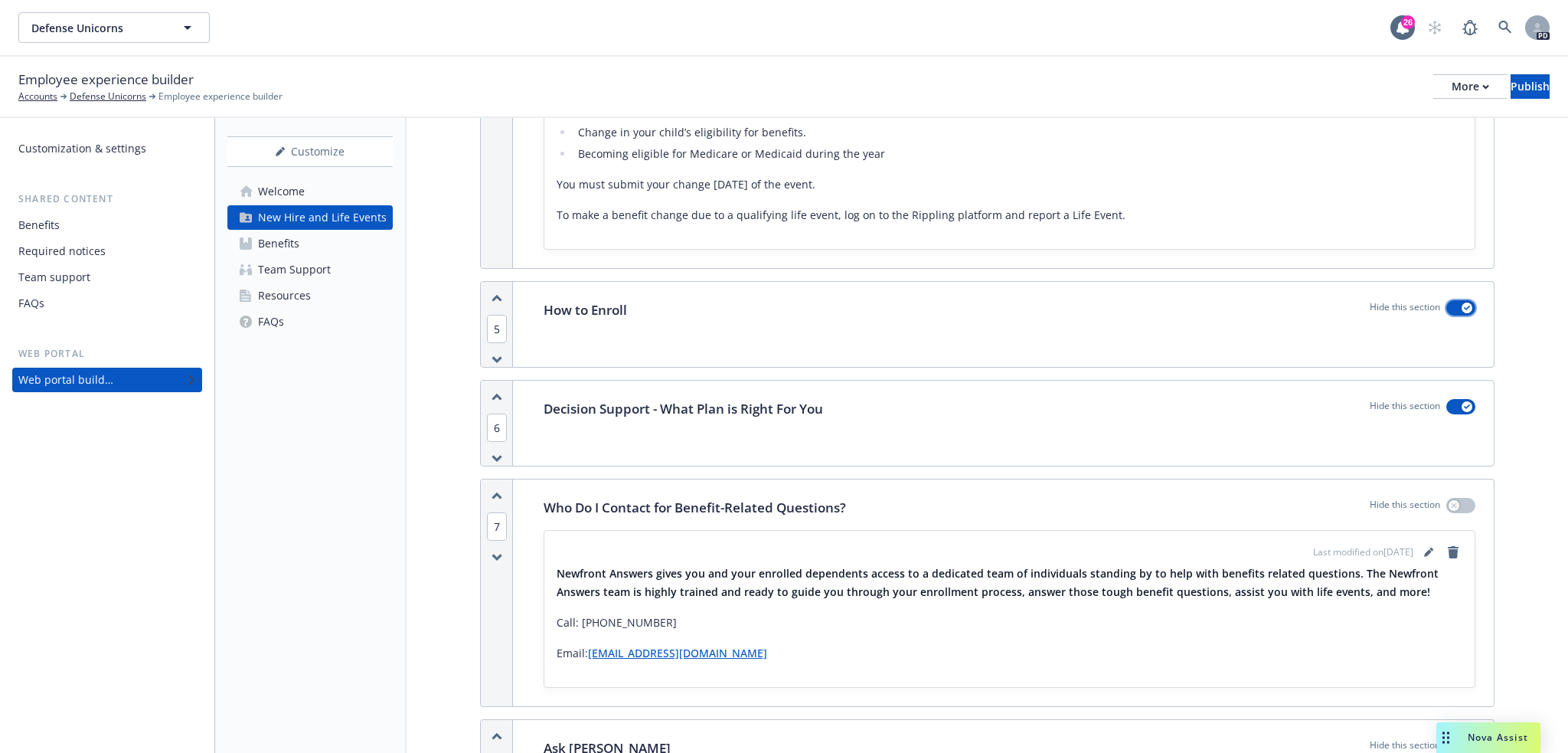
scroll to position [1403, 0]
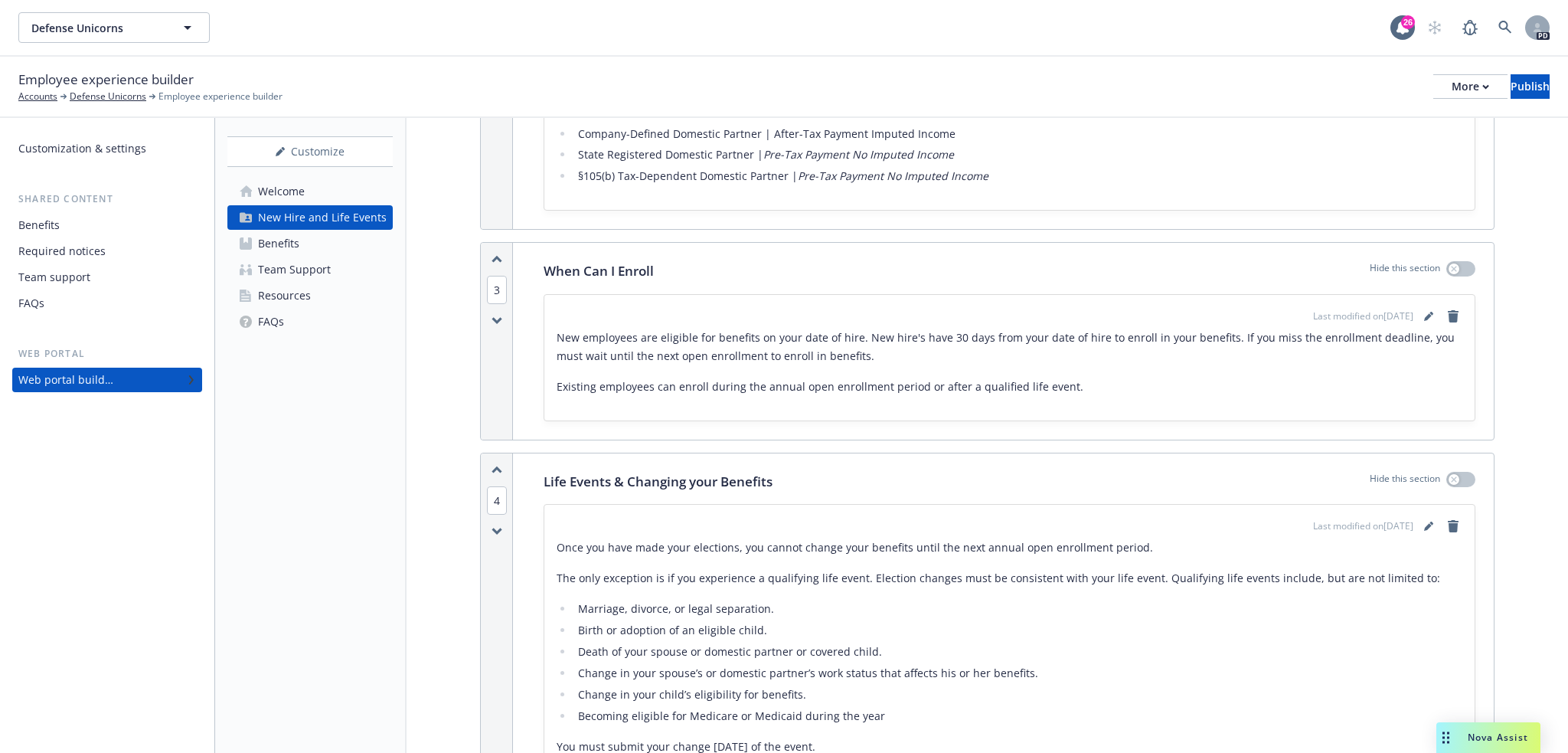
click at [996, 361] on p "New employees are eligible for benefits on your date of hire. New hire's have 3…" at bounding box center [1009, 347] width 906 height 37
click at [630, 268] on p "When Can I Enroll" at bounding box center [598, 270] width 110 height 20
click at [619, 268] on p "When Can I Enroll" at bounding box center [598, 270] width 110 height 20
click at [602, 270] on p "When Can I Enroll" at bounding box center [598, 270] width 110 height 20
click at [866, 357] on p "New employees are eligible for benefits on your date of hire. New hire's have 3…" at bounding box center [1009, 347] width 906 height 37
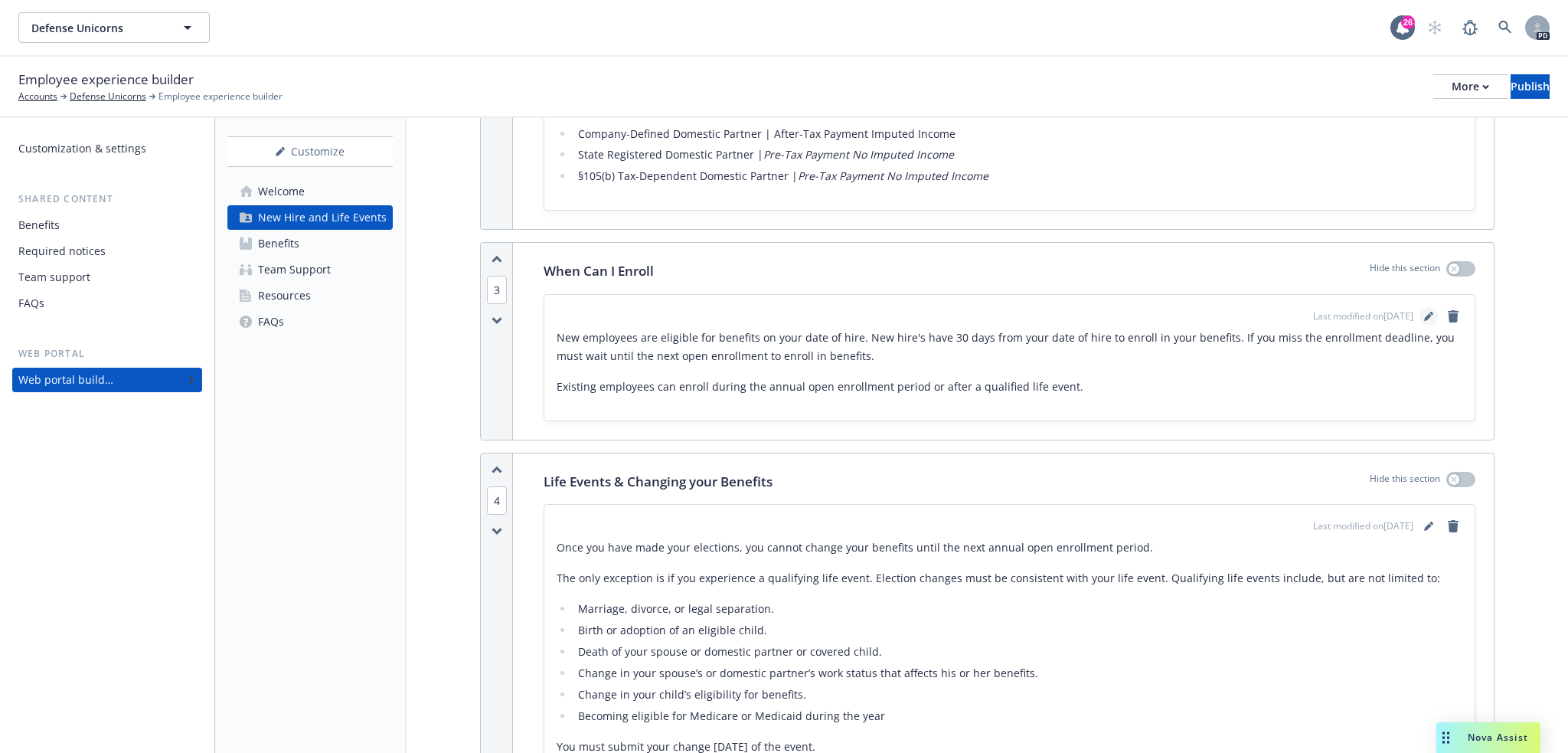
click at [1424, 319] on icon "editPencil" at bounding box center [1429, 317] width 9 height 9
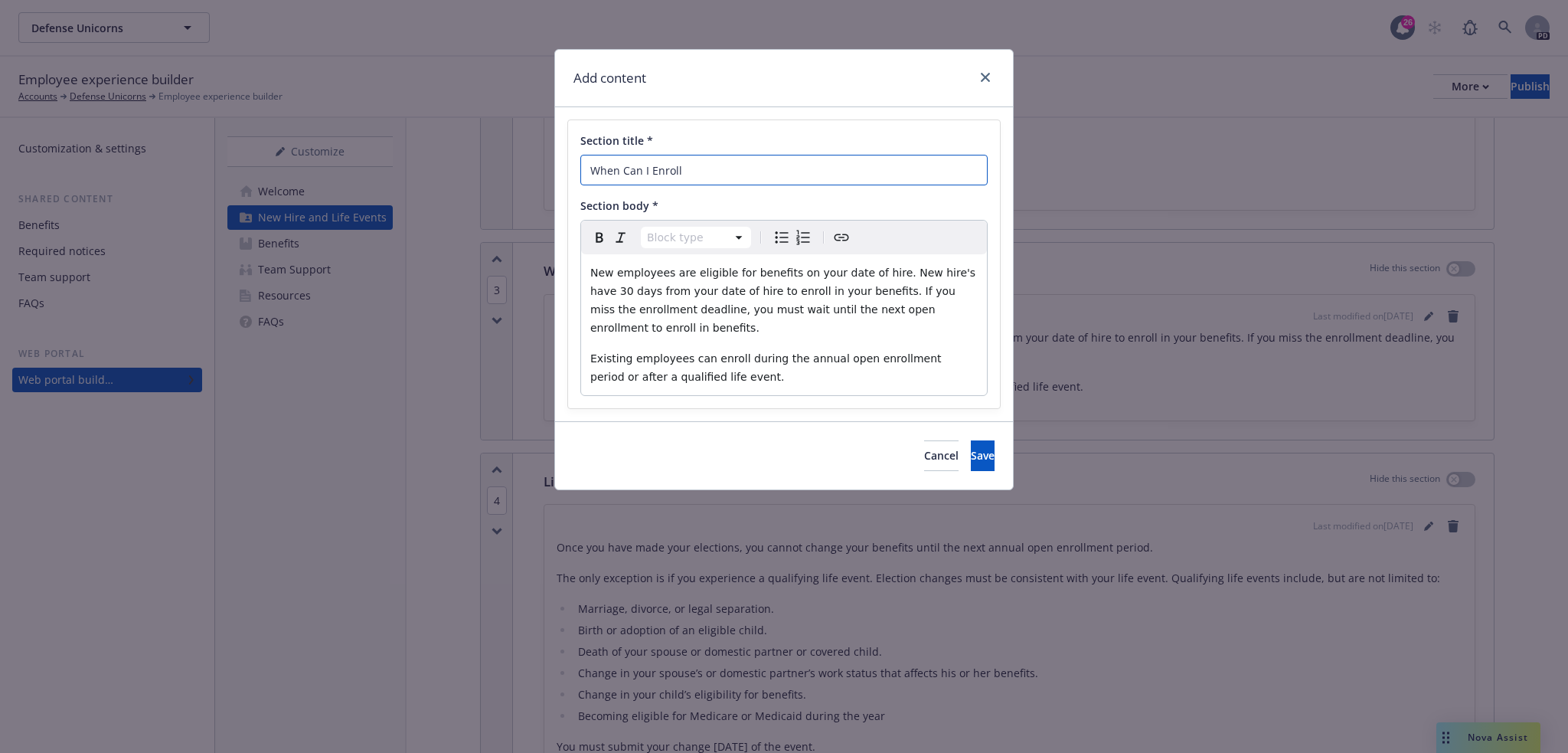
click at [619, 172] on input "When Can I Enroll" at bounding box center [784, 170] width 407 height 30
type input "When and How Can I Enroll"
click at [957, 310] on p "New employees are eligible for benefits on your date of hire. New hire's have 3…" at bounding box center [783, 300] width 387 height 74
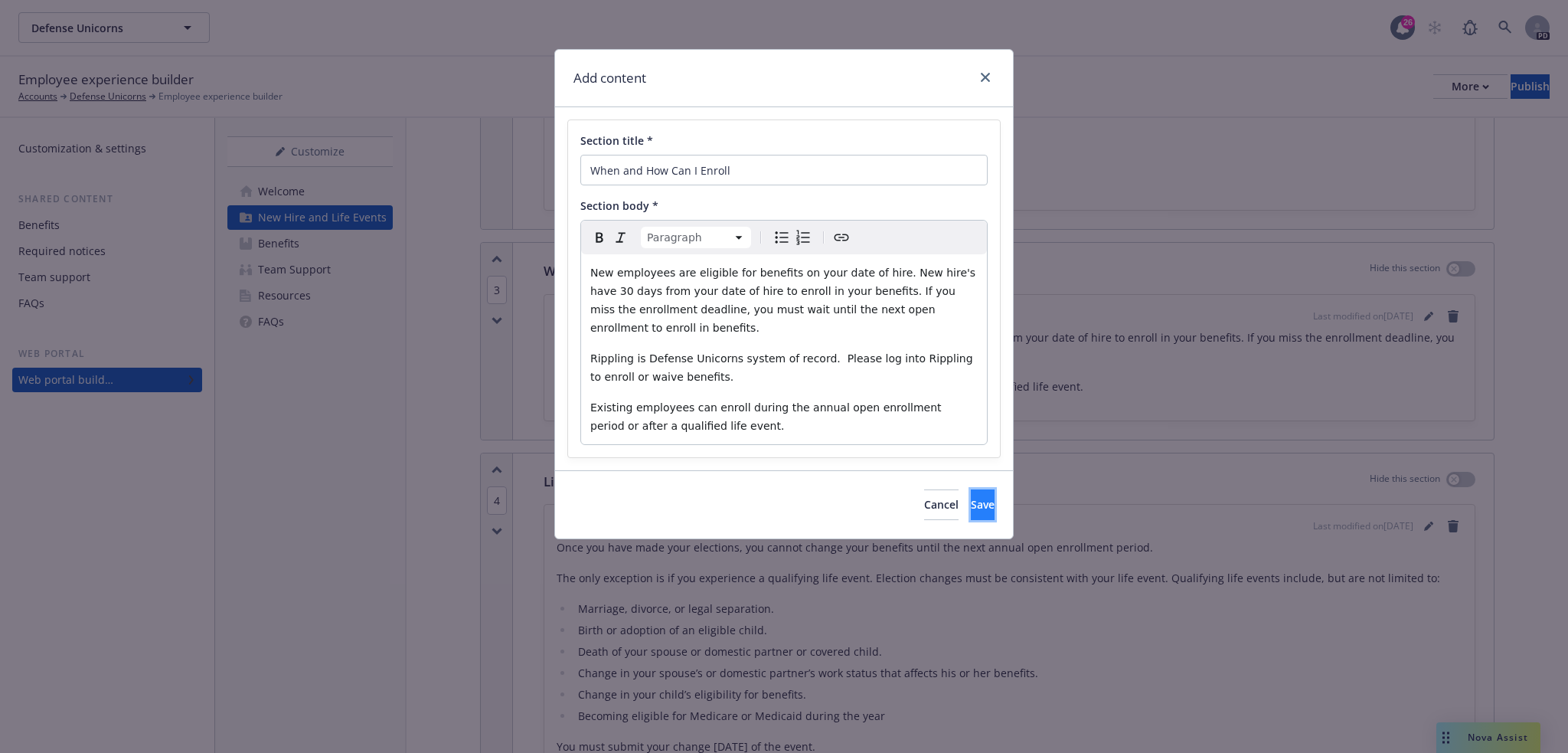
click at [971, 498] on button "Save" at bounding box center [982, 504] width 24 height 30
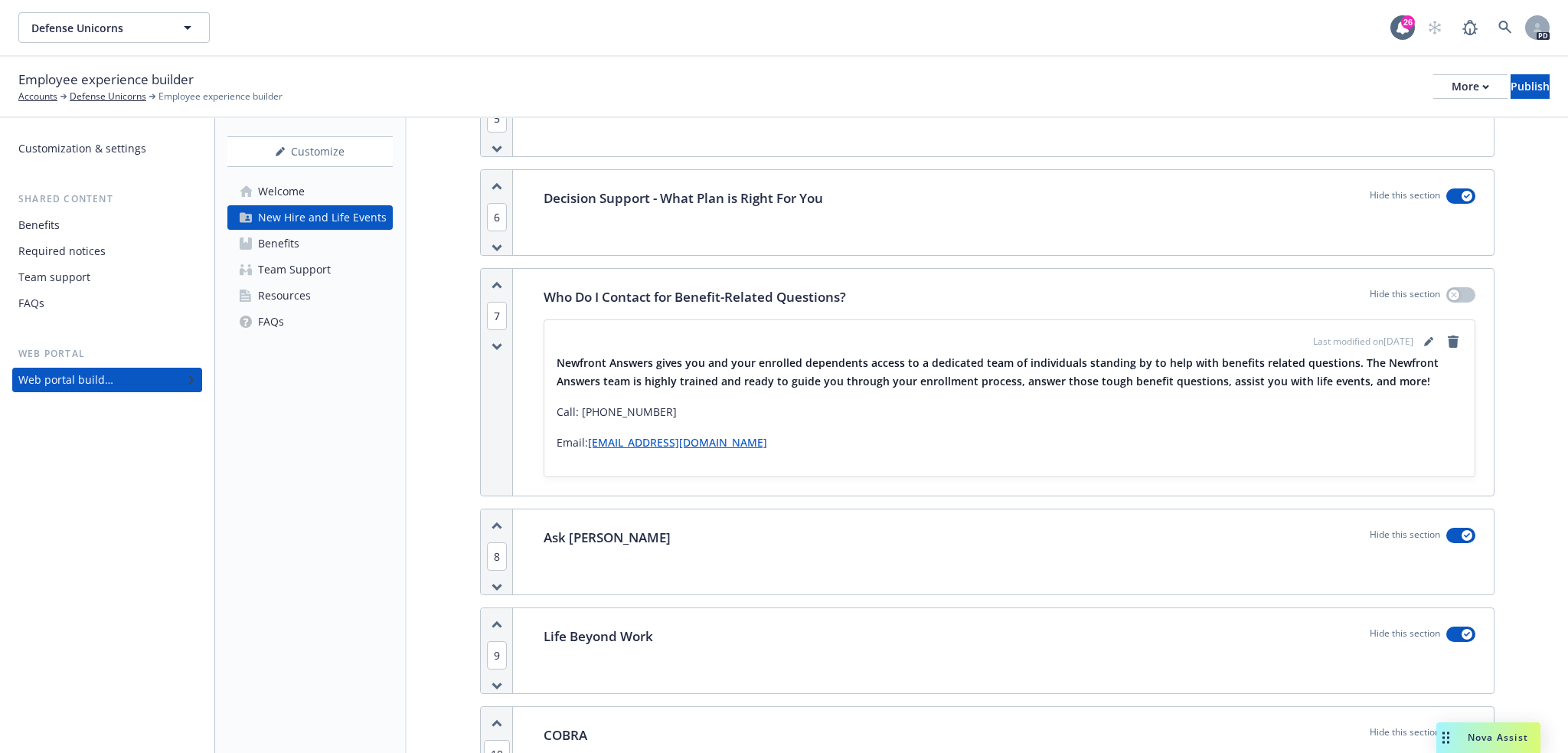
scroll to position [2246, 0]
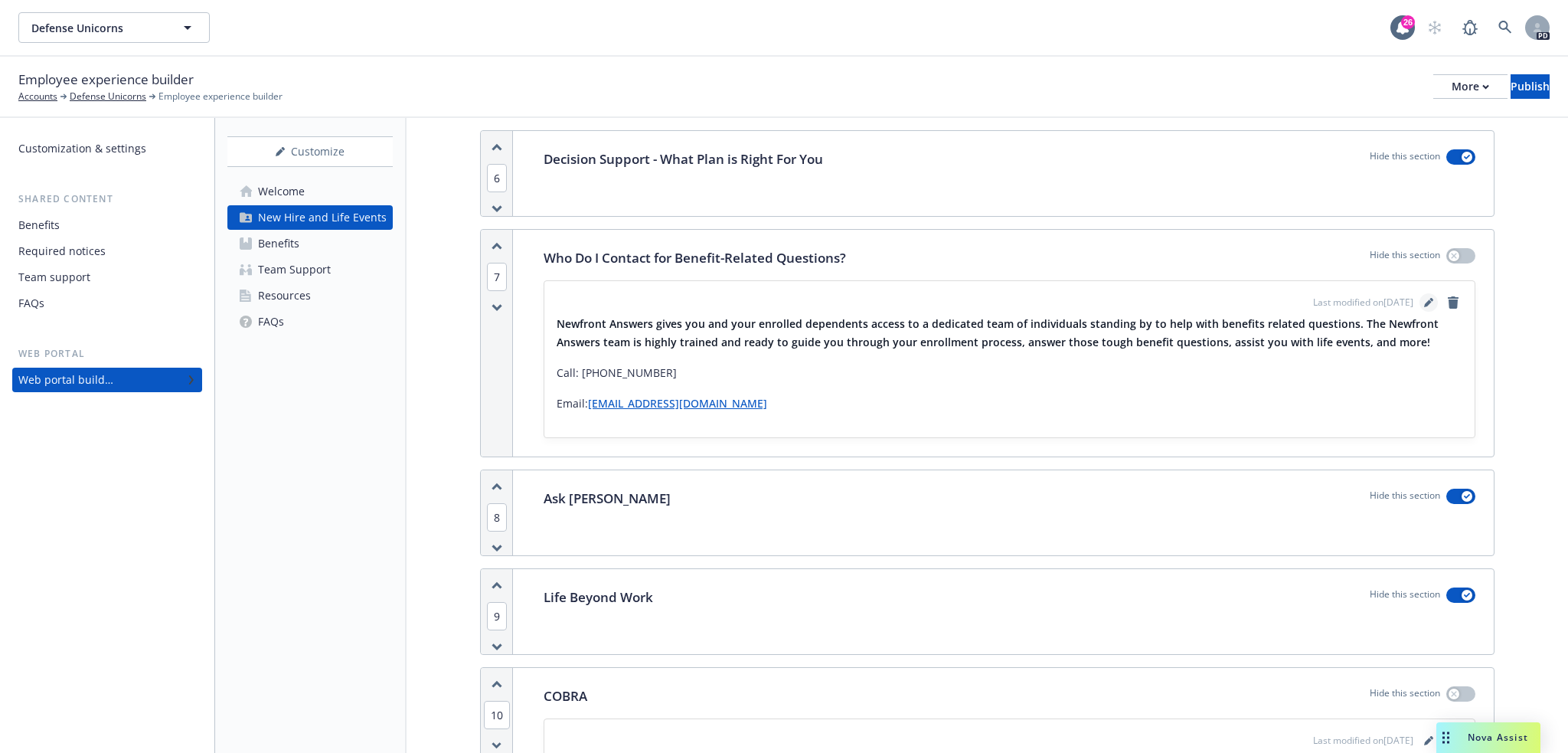
click at [1424, 298] on icon "editPencil" at bounding box center [1429, 303] width 9 height 9
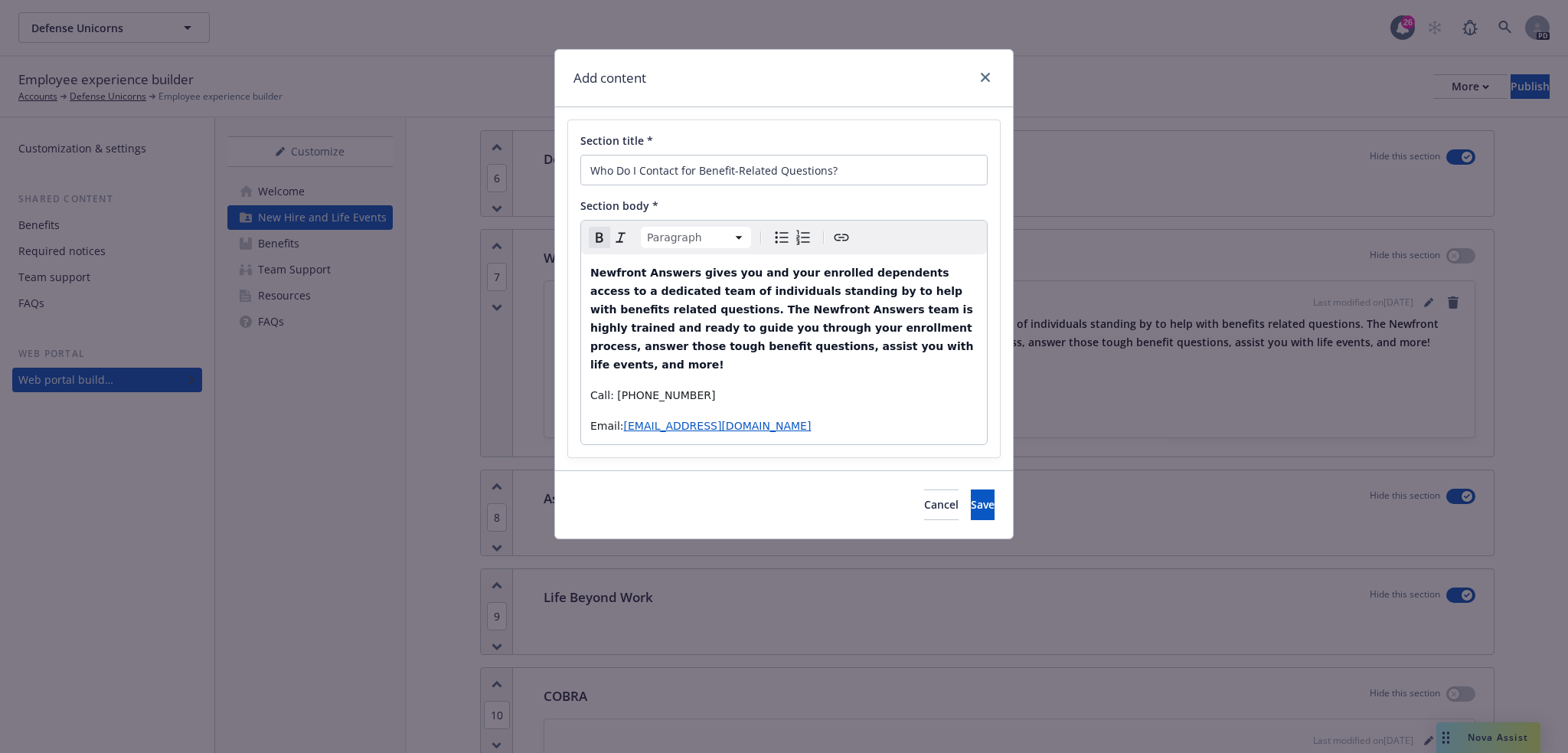
click at [588, 272] on div "Newfront Answers gives you and your enrolled dependents access to a dedicated t…" at bounding box center [784, 349] width 406 height 189
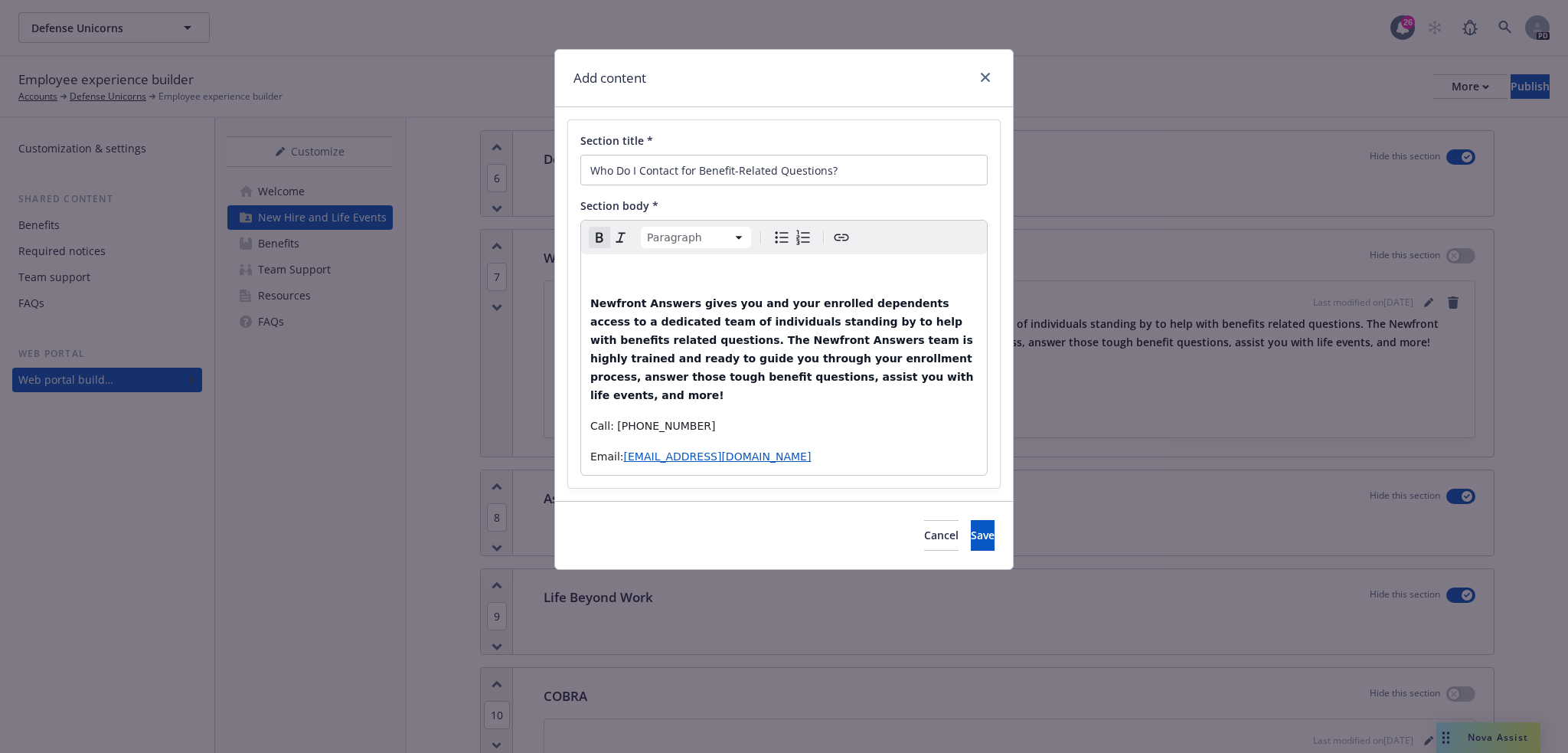
click at [612, 270] on p "editable markdown" at bounding box center [783, 271] width 387 height 18
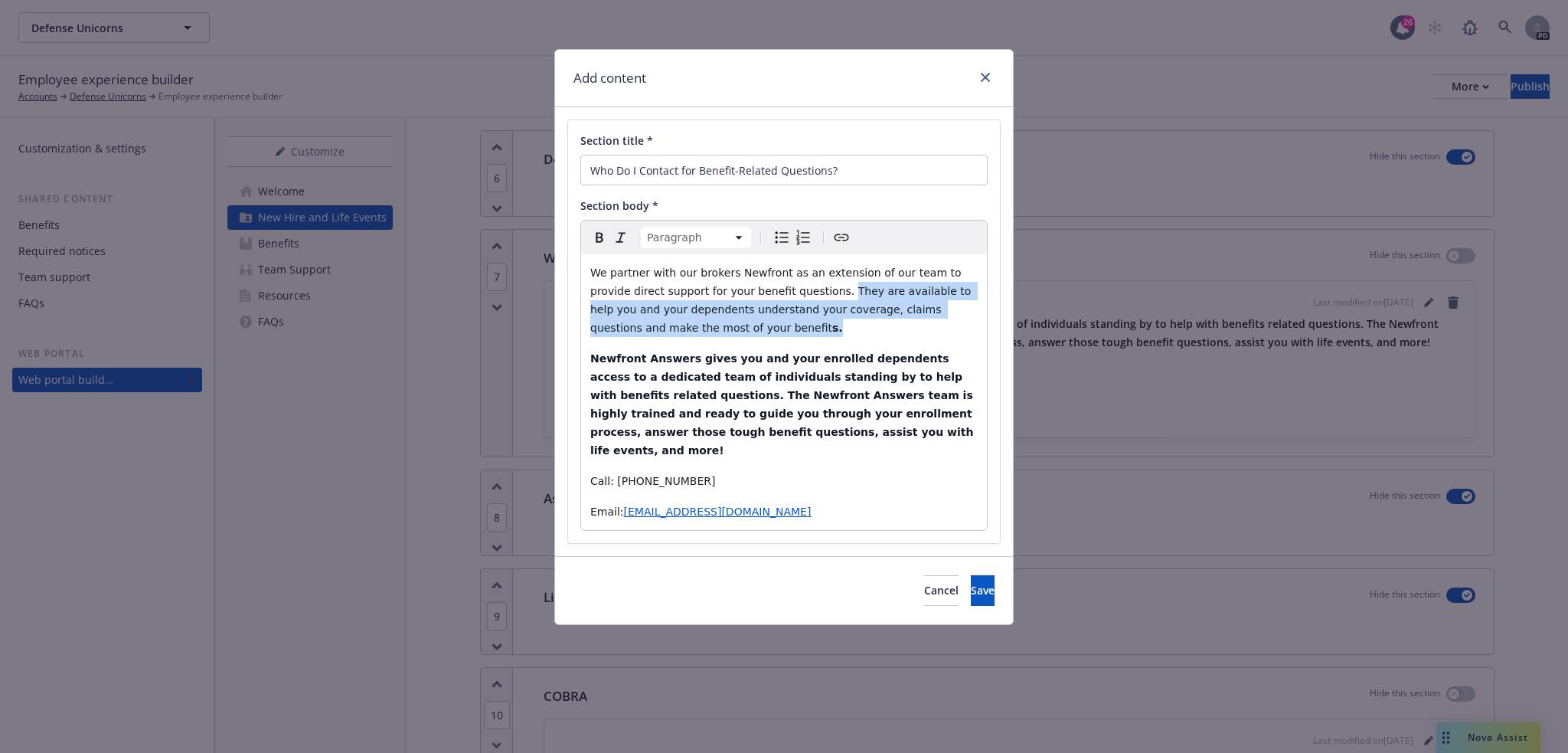
drag, startPoint x: 789, startPoint y: 288, endPoint x: 825, endPoint y: 321, distance: 48.8
click at [825, 321] on p "We partner with our brokers Newfront as an extension of our team to provide dir…" at bounding box center [783, 300] width 387 height 74
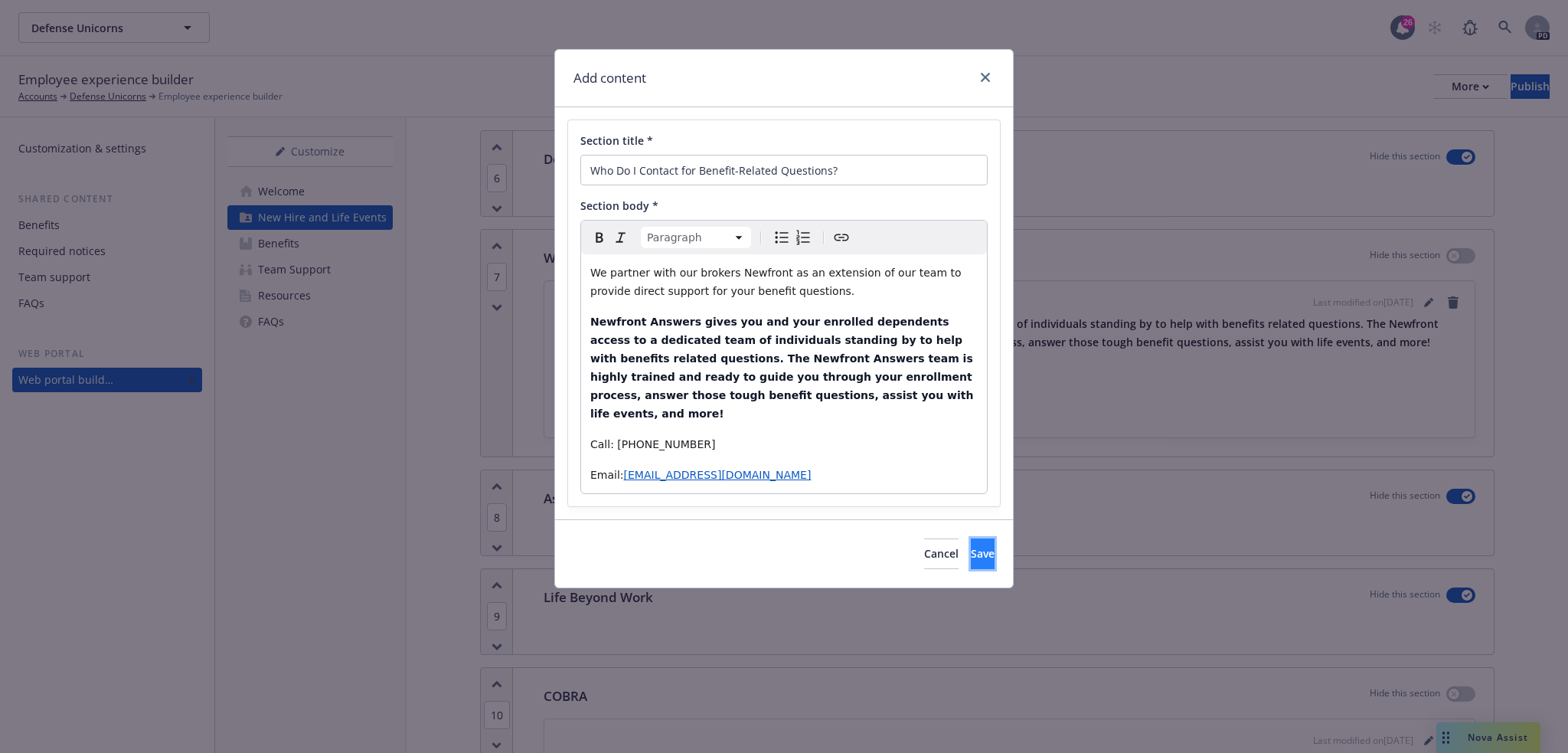
click at [971, 546] on span "Save" at bounding box center [982, 552] width 24 height 14
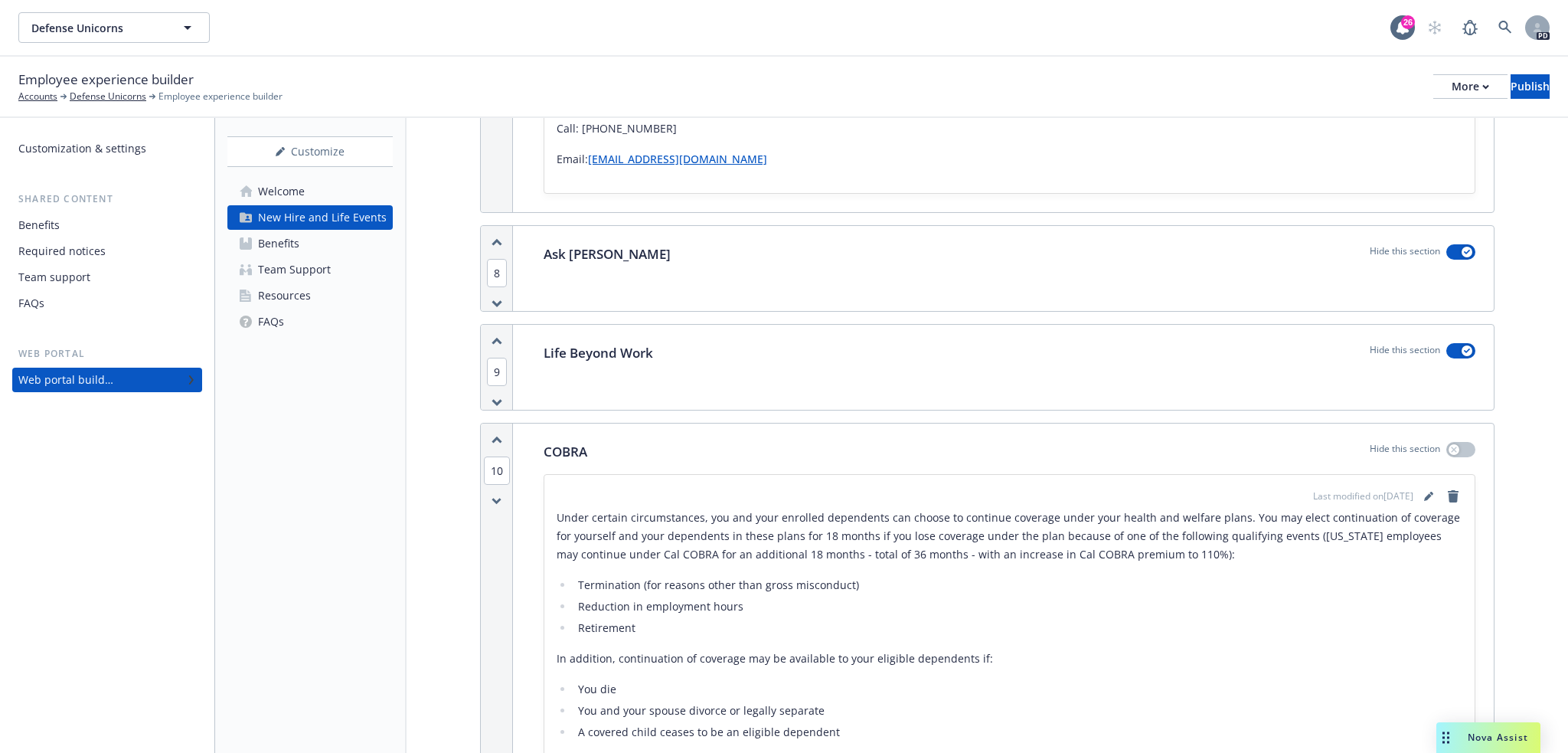
scroll to position [2527, 0]
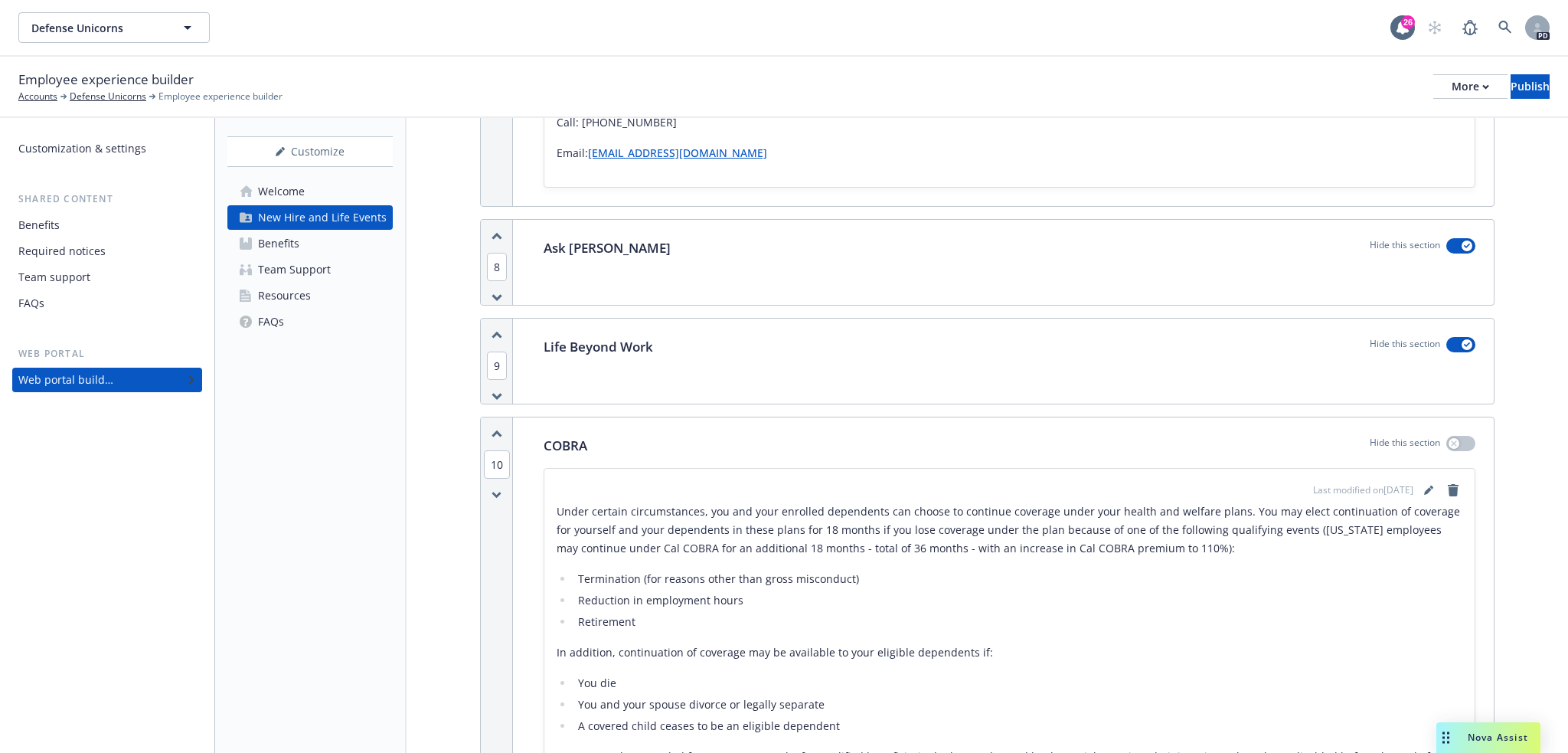
click at [830, 371] on div "Life Beyond Work Hide this section" at bounding box center [1009, 361] width 969 height 85
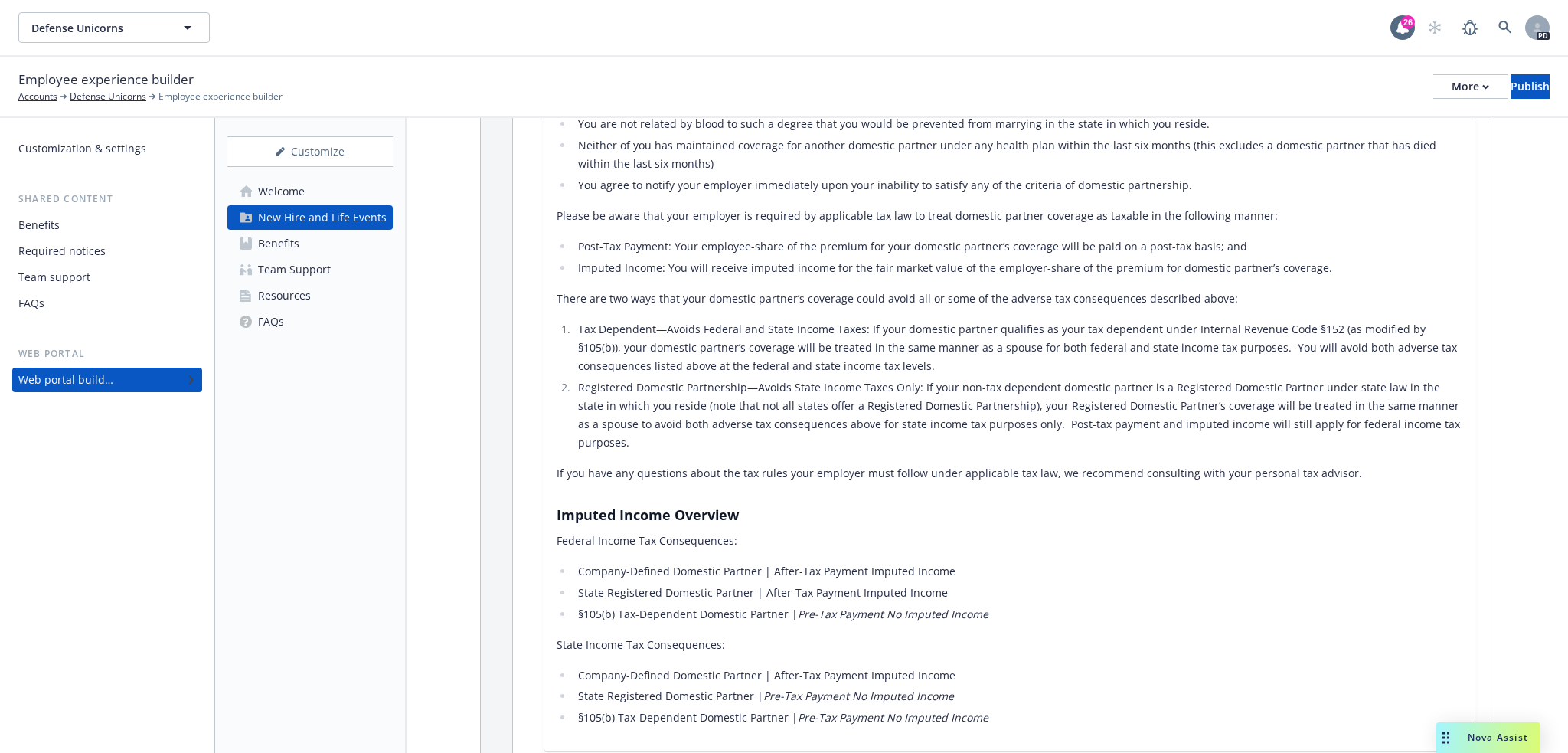
scroll to position [1123, 0]
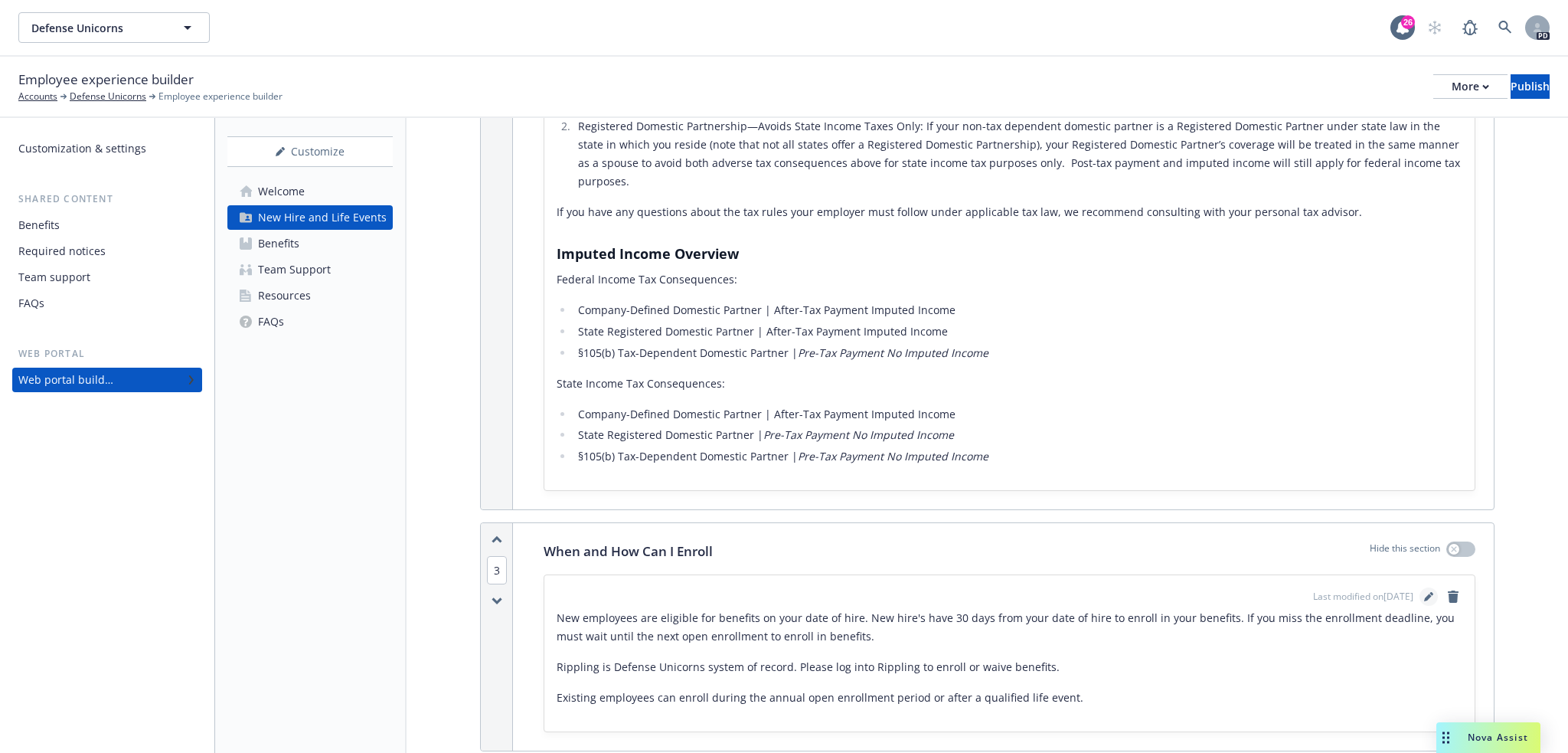
click at [1424, 596] on icon "editPencil" at bounding box center [1428, 597] width 8 height 8
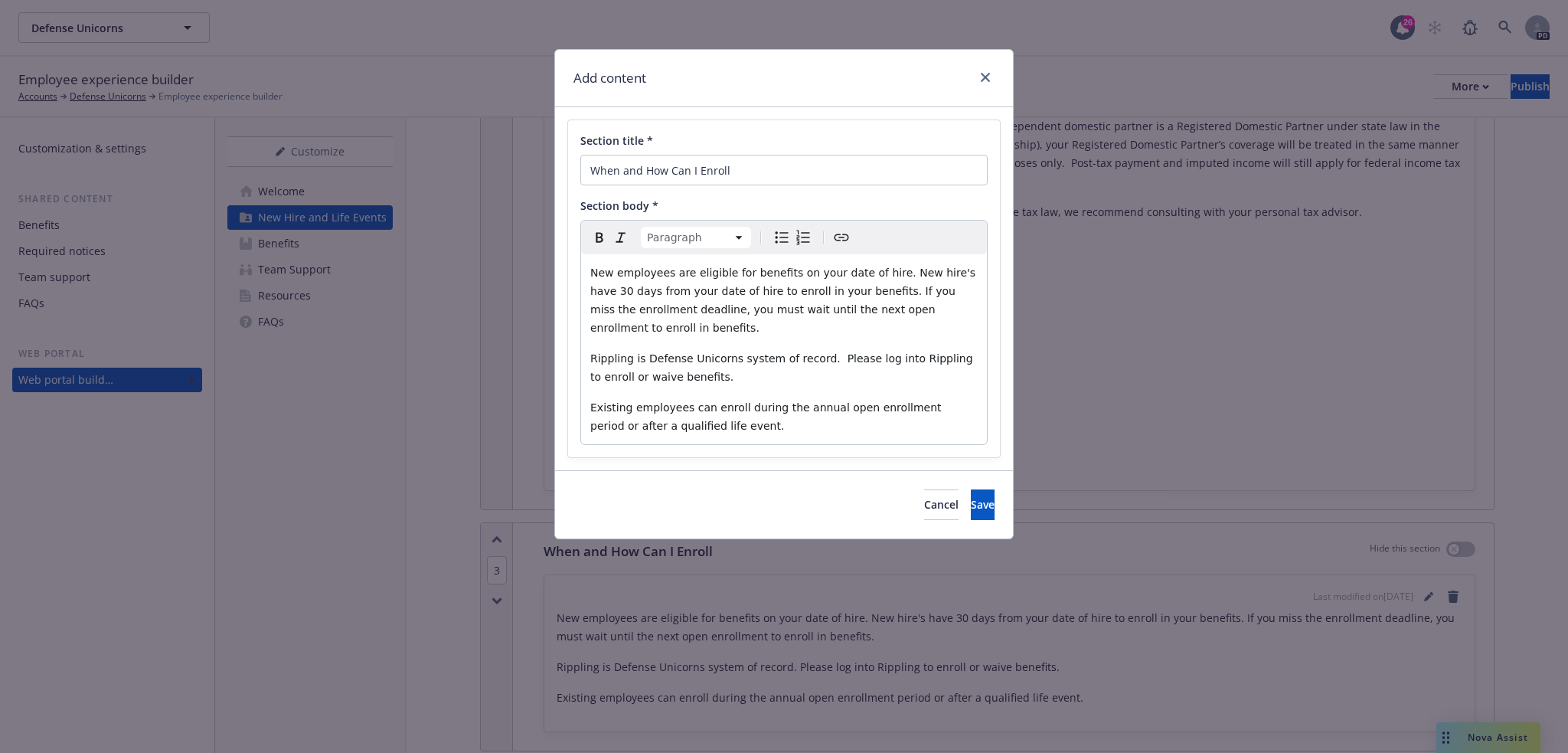
click at [591, 272] on span "New employees are eligible for benefits on your date of hire. New hire's have 3…" at bounding box center [784, 300] width 389 height 67
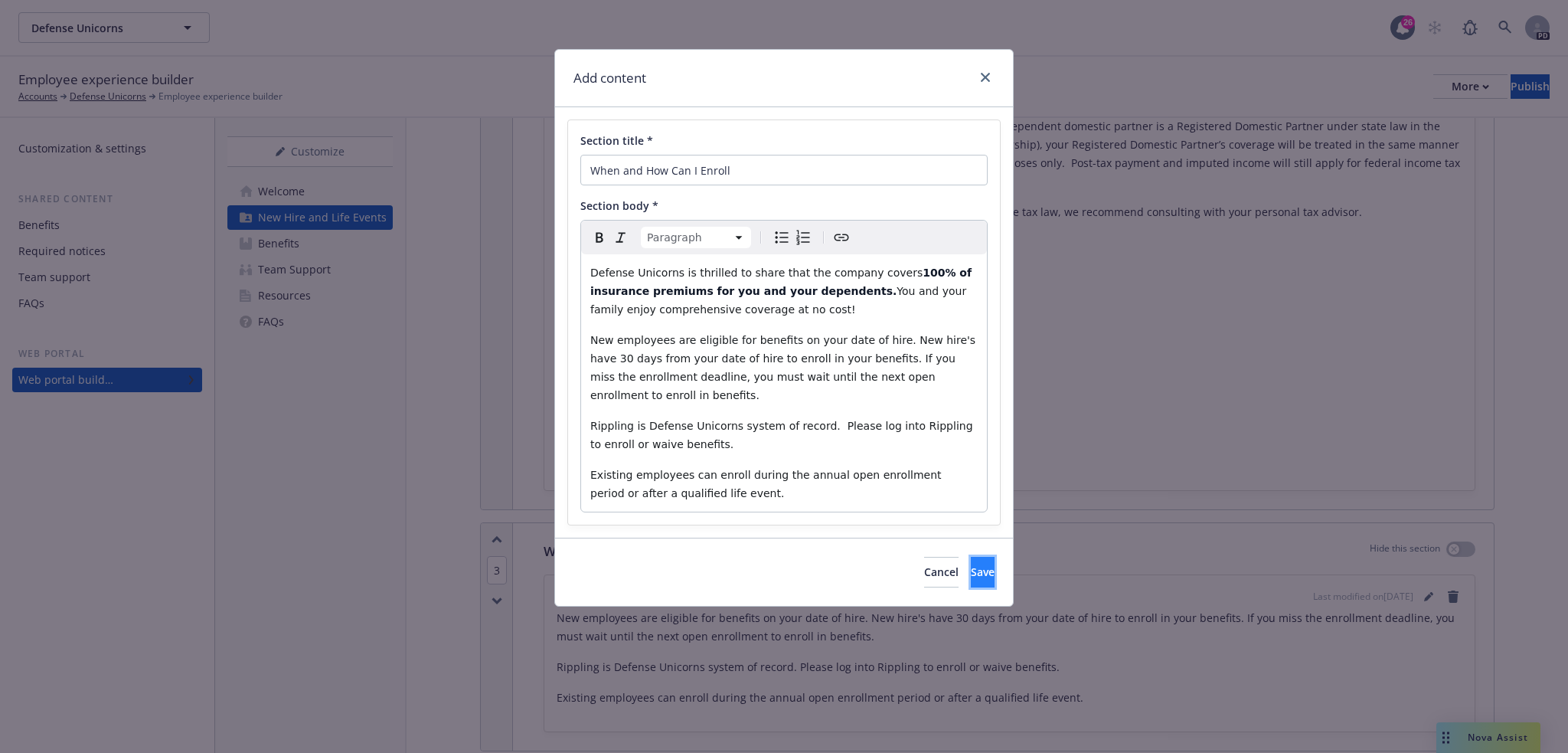
click at [971, 557] on button "Save" at bounding box center [982, 572] width 24 height 30
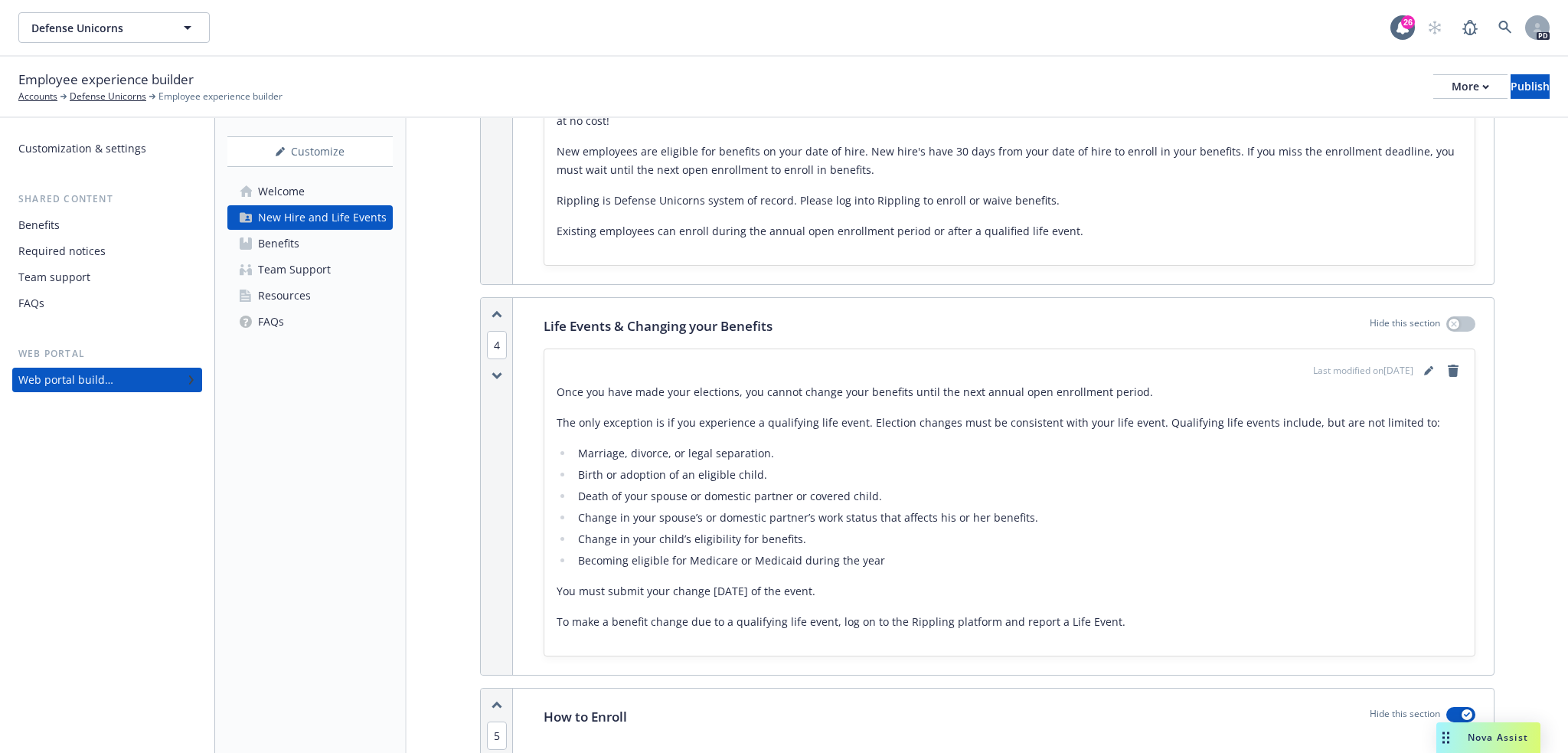
scroll to position [1684, 0]
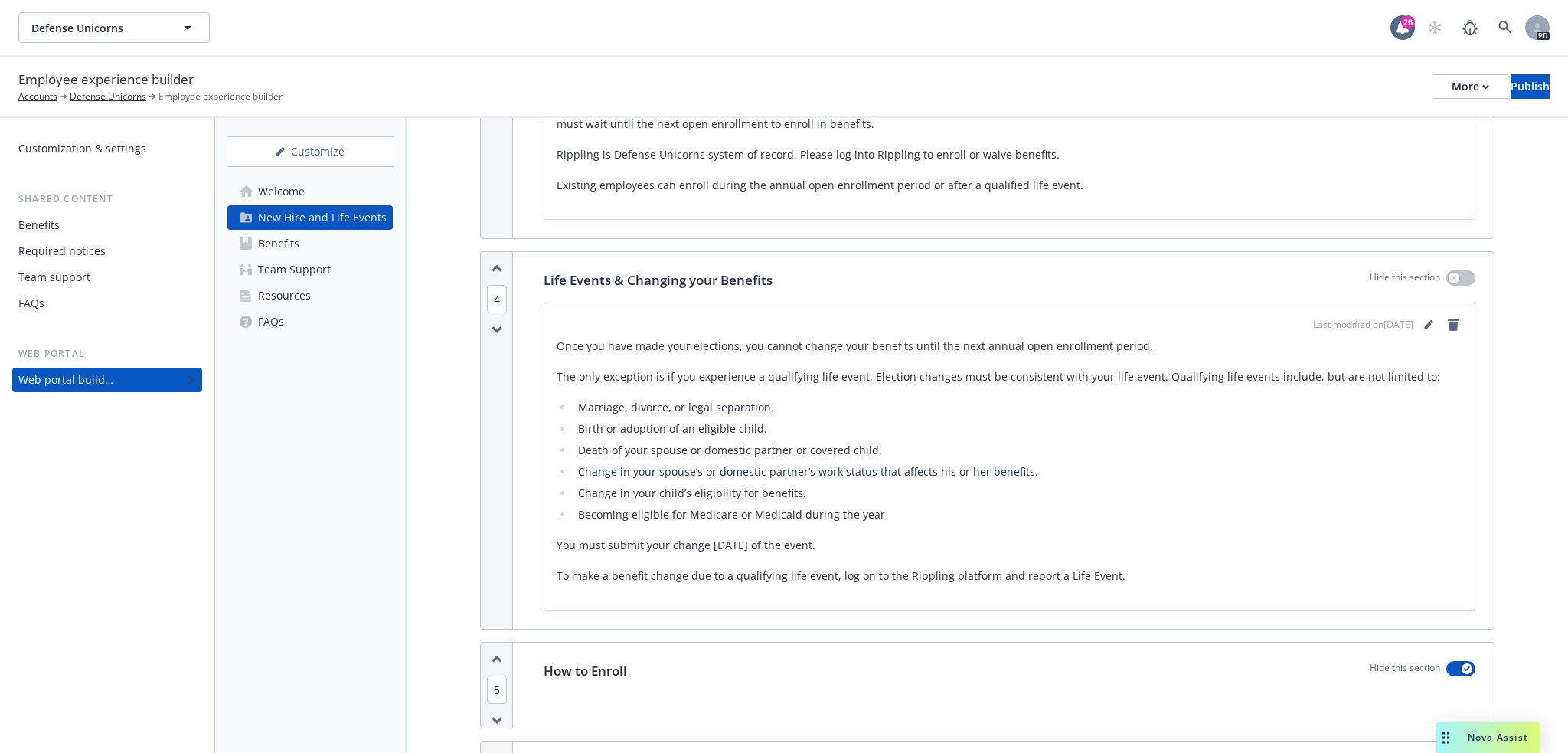
click at [316, 245] on link "Benefits" at bounding box center [309, 243] width 165 height 25
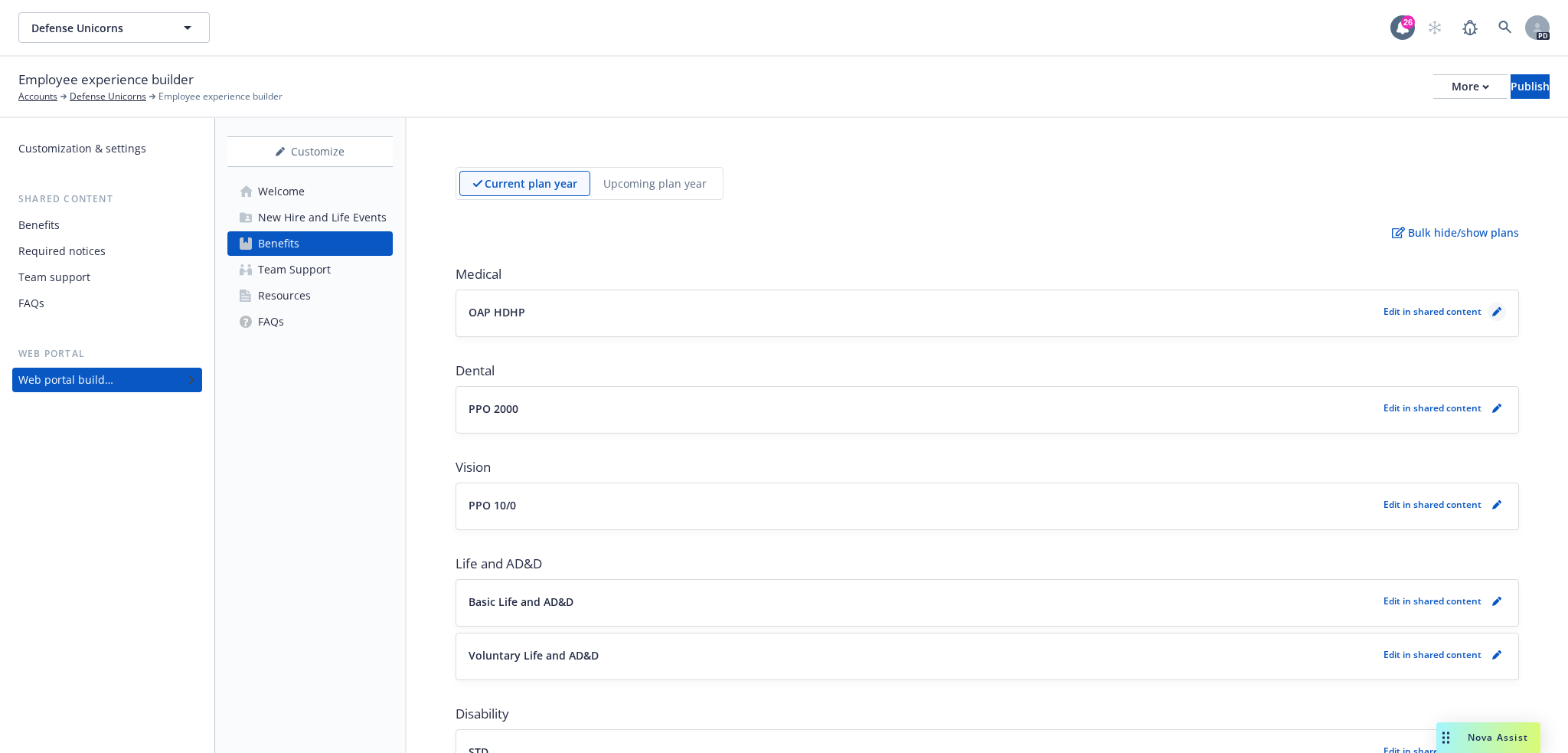
click at [1488, 318] on link "pencil" at bounding box center [1496, 311] width 18 height 18
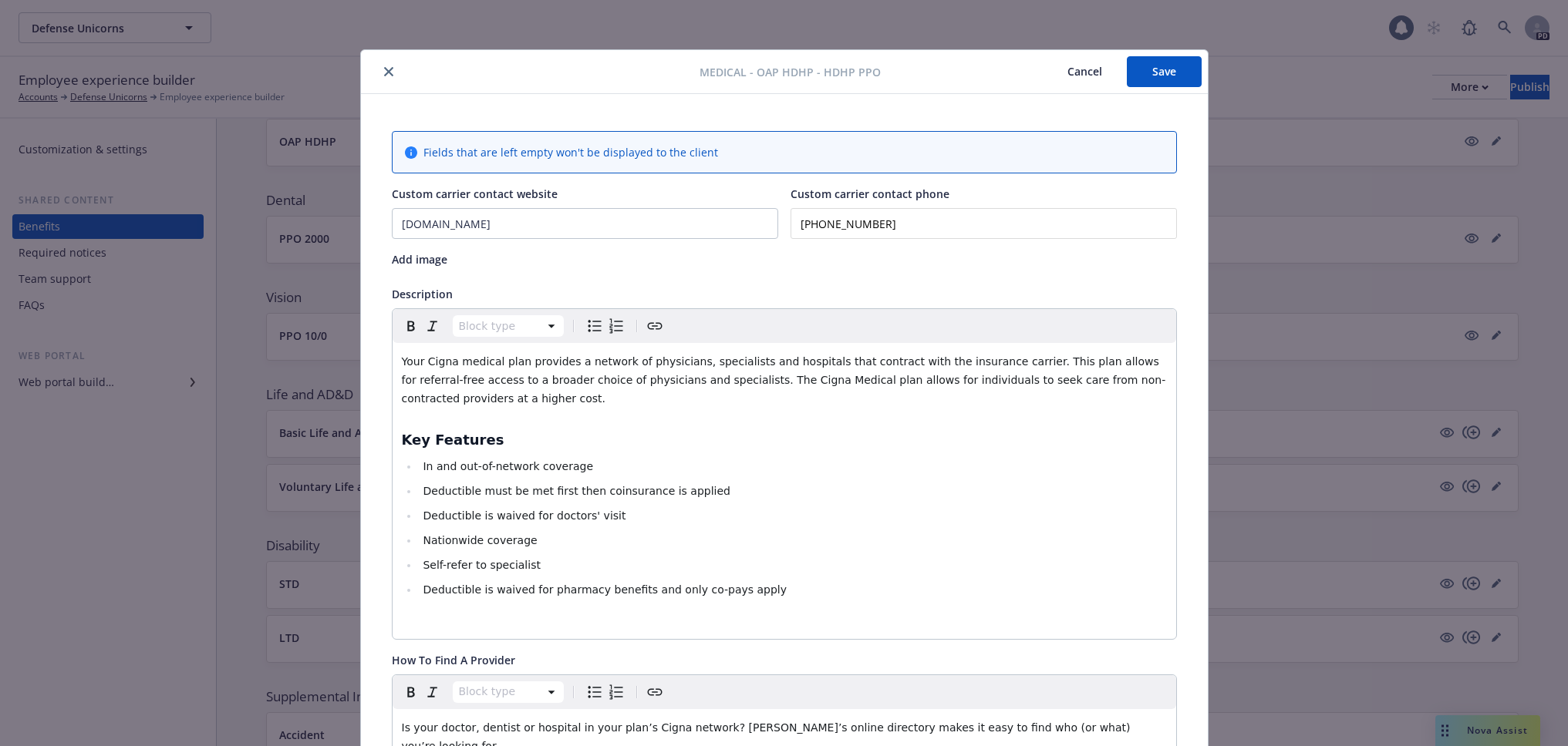
scroll to position [47, 0]
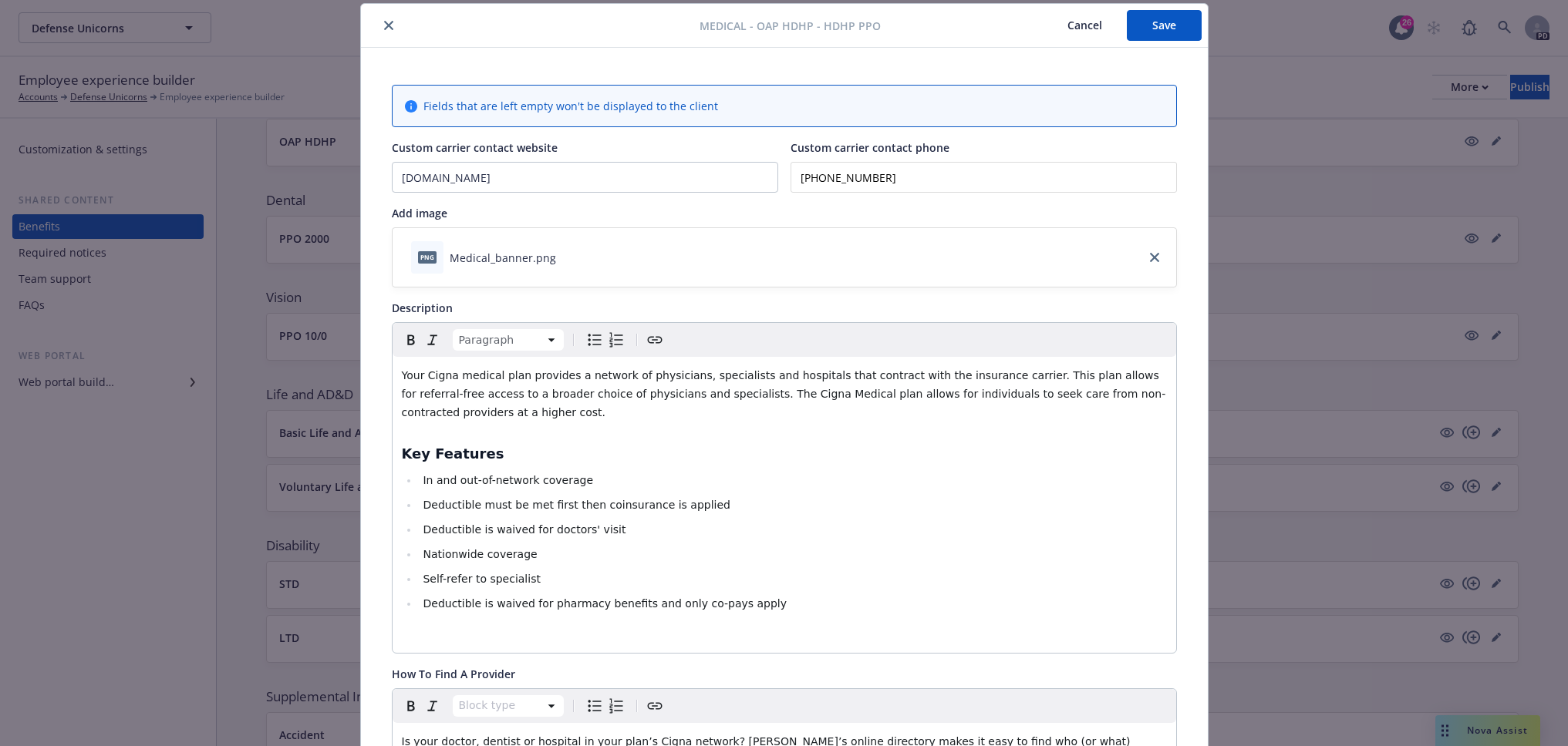
click at [449, 374] on span "Your Cigna medical plan provides a network of physicians, specialists and hospi…" at bounding box center [783, 394] width 764 height 49
click at [496, 376] on span "Your Cigna OAP PPO medical plan provides a network of physicians, specialists a…" at bounding box center [775, 394] width 748 height 49
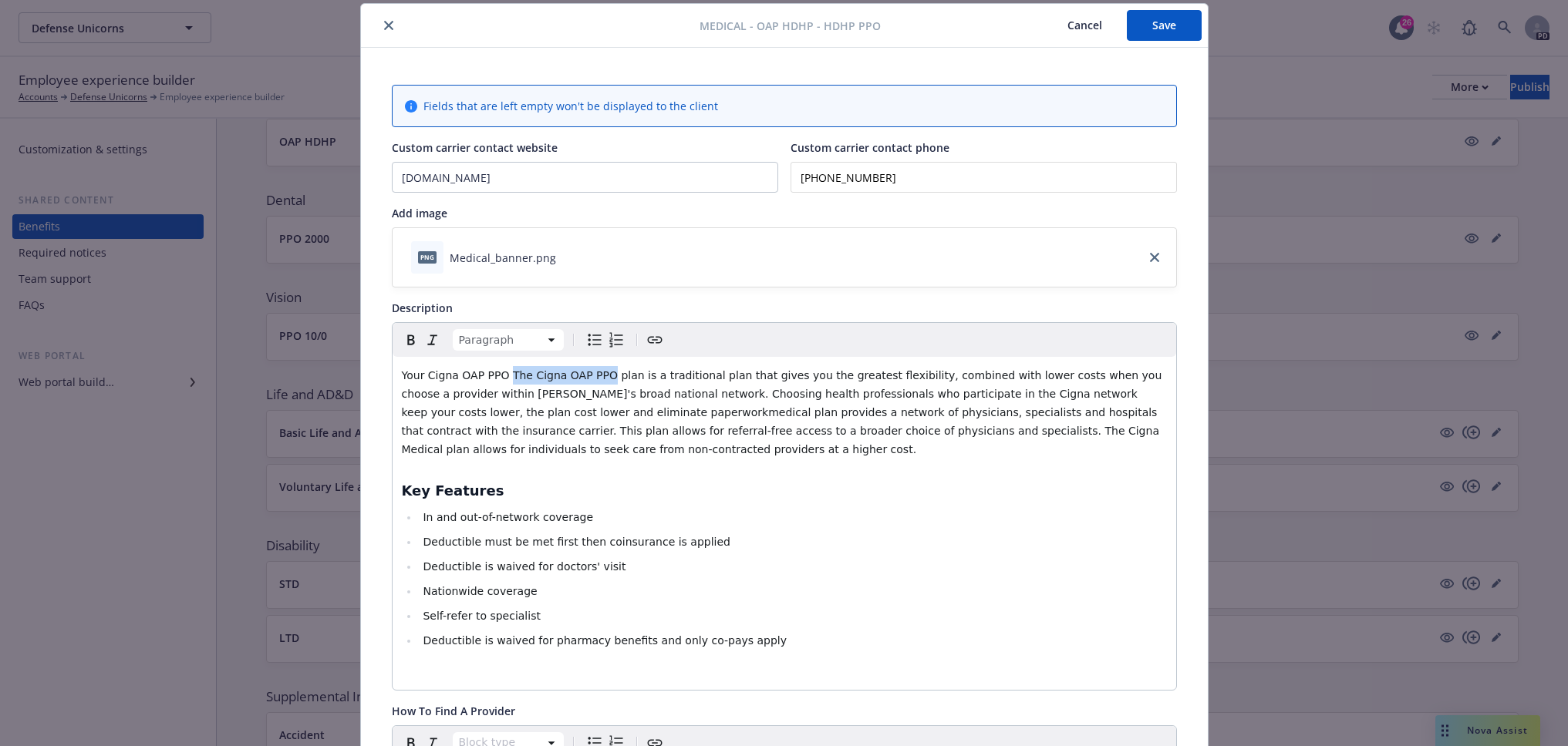
drag, startPoint x: 499, startPoint y: 374, endPoint x: 590, endPoint y: 376, distance: 91.0
click at [590, 376] on span "Your Cigna OAP PPO The Cigna OAP PPO plan is a traditional plan that gives you …" at bounding box center [783, 412] width 763 height 86
click at [1078, 397] on p "Your Cigna OAP PPO plan is a traditional plan that gives you the greatest flexi…" at bounding box center [784, 412] width 765 height 92
click at [1069, 396] on span "Your Cigna OAP PPO plan is a traditional plan that gives you the greatest flexi…" at bounding box center [783, 412] width 763 height 86
click at [1071, 396] on span "Your Cigna OAP PPO plan is a traditional plan that gives you the greatest flexi…" at bounding box center [783, 412] width 763 height 86
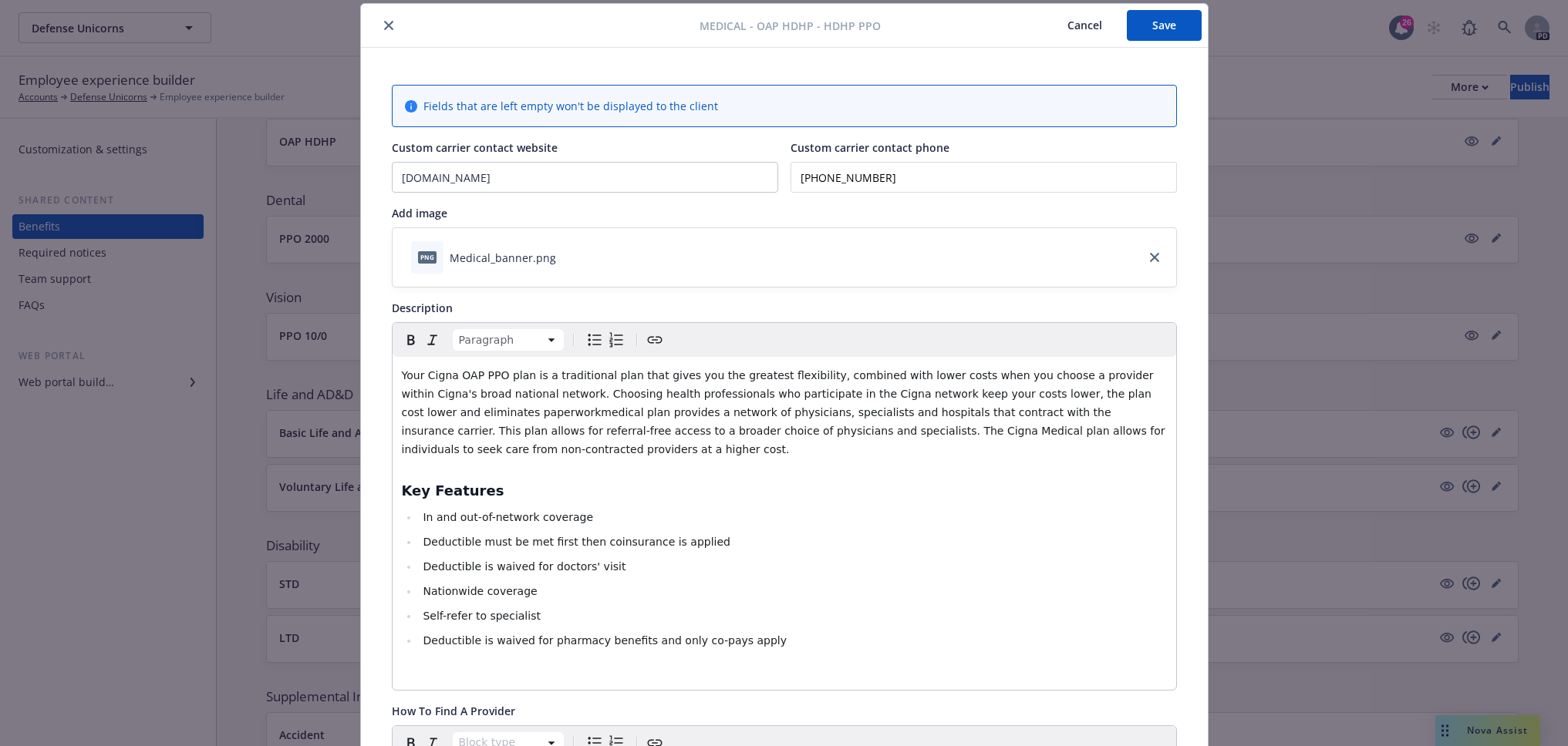
click at [444, 411] on span "Your Cigna OAP PPO plan is a traditional plan that gives you the greatest flexi…" at bounding box center [785, 412] width 767 height 86
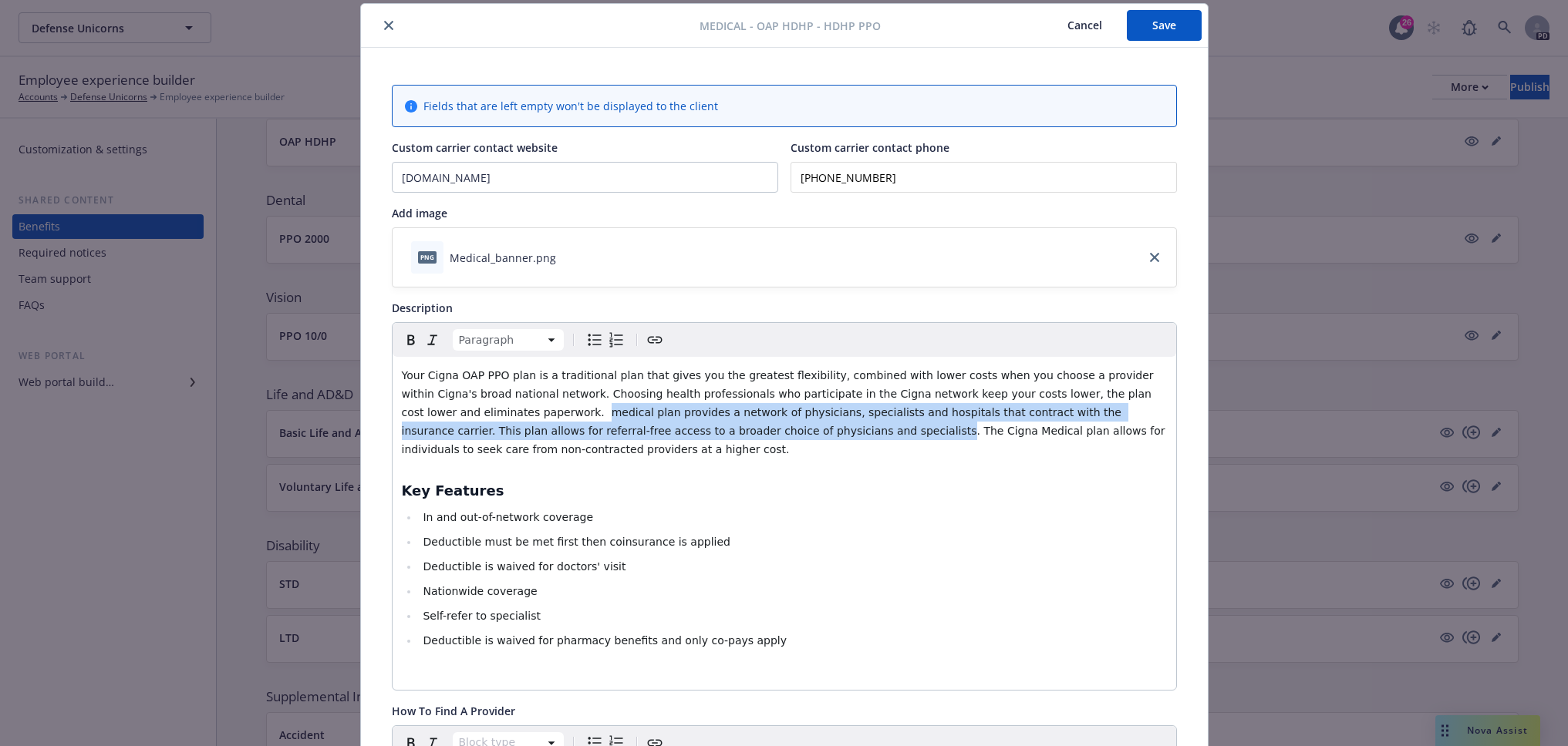
drag, startPoint x: 400, startPoint y: 410, endPoint x: 604, endPoint y: 430, distance: 205.0
click at [604, 430] on span "Your Cigna OAP PPO plan is a traditional plan that gives you the greatest flexi…" at bounding box center [785, 412] width 767 height 86
click at [918, 408] on span "Your Cigna OAP PPO plan is a traditional plan that gives you the greatest flexi…" at bounding box center [785, 412] width 767 height 86
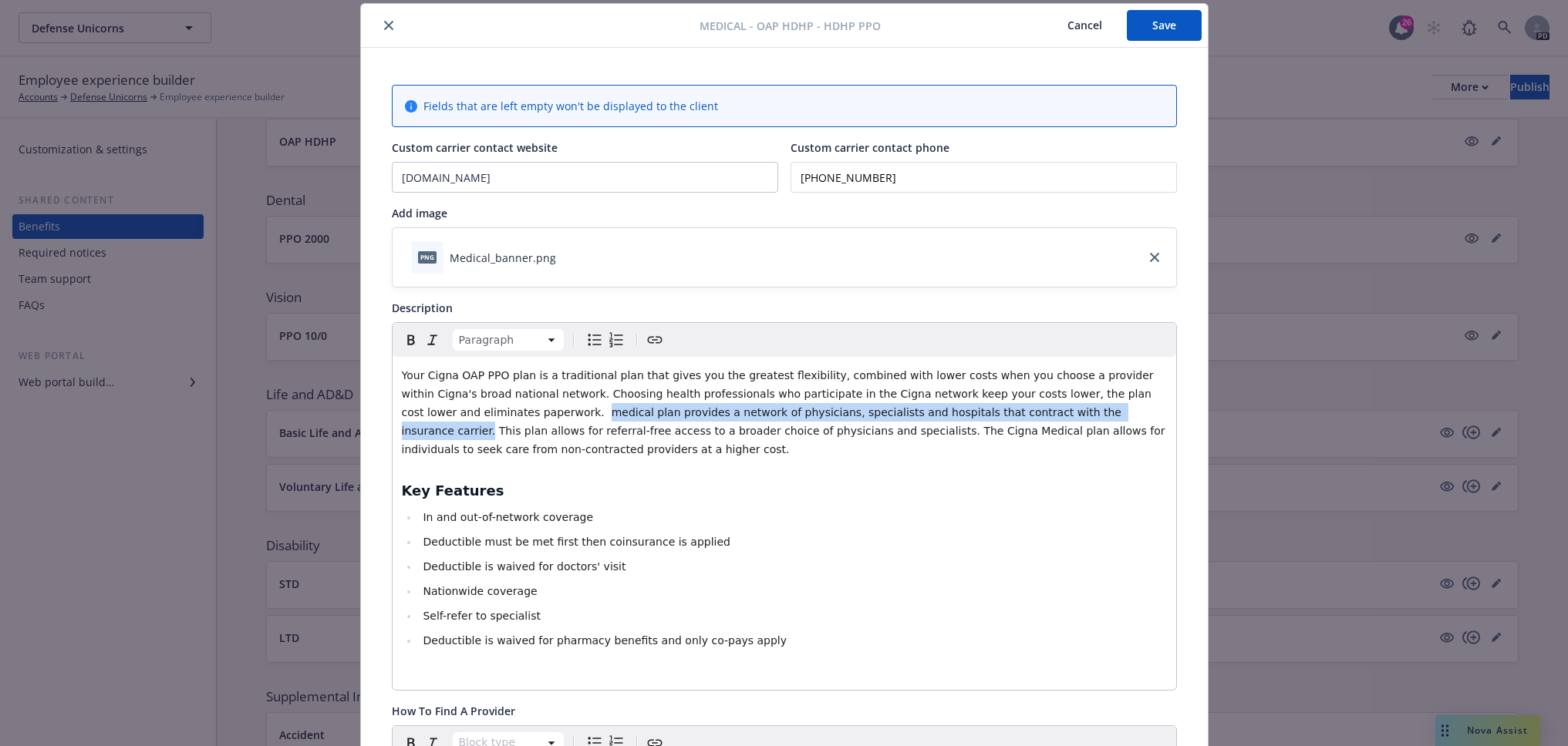
drag, startPoint x: 923, startPoint y: 410, endPoint x: 395, endPoint y: 419, distance: 528.1
click at [395, 419] on div "Your Cigna OAP PPO plan is a traditional plan that gives you the greatest flexi…" at bounding box center [784, 523] width 783 height 333
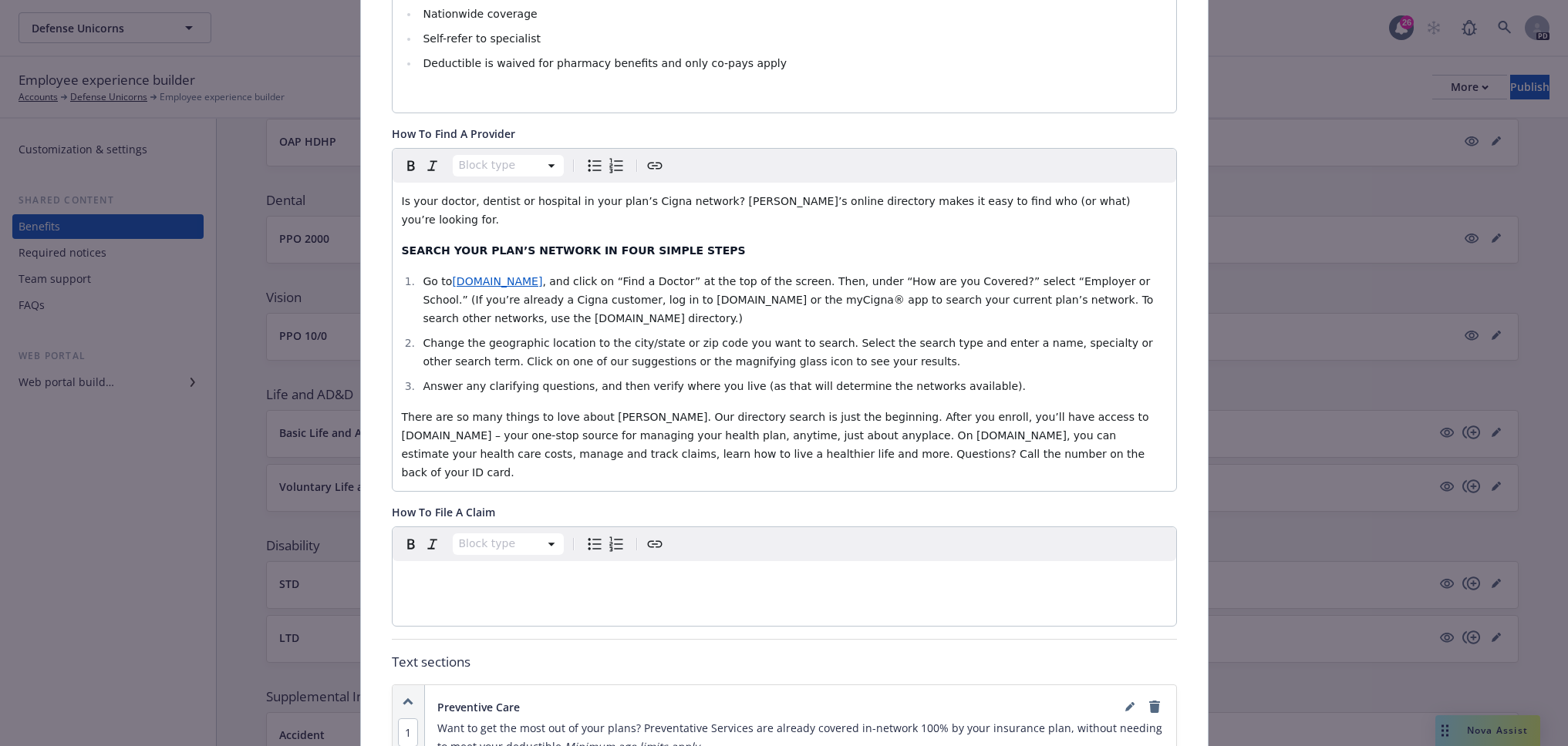
scroll to position [611, 0]
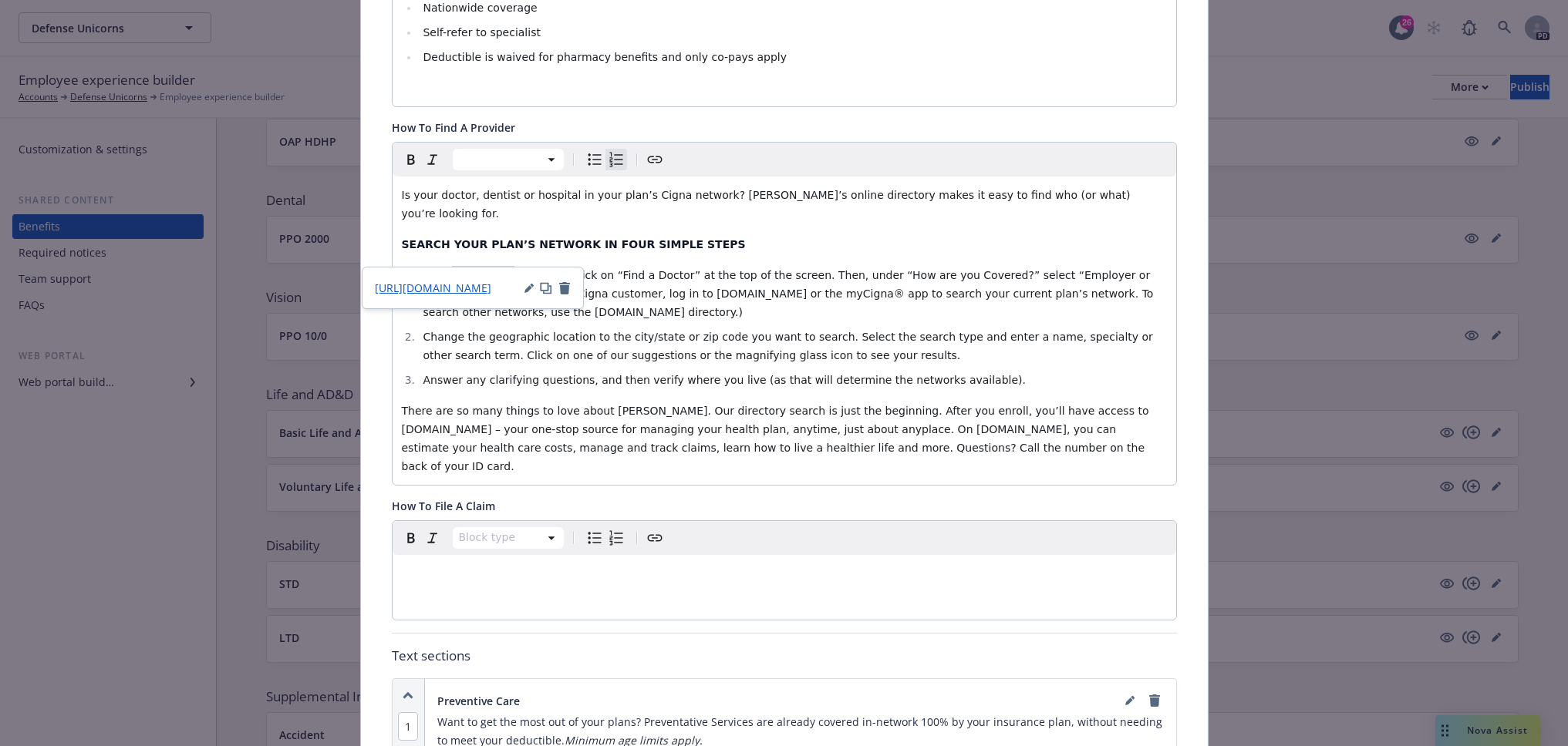
drag, startPoint x: 495, startPoint y: 256, endPoint x: 446, endPoint y: 257, distance: 49.0
click at [452, 270] on span "Cigna.com" at bounding box center [496, 275] width 90 height 12
drag, startPoint x: 448, startPoint y: 257, endPoint x: 681, endPoint y: 262, distance: 233.1
click at [572, 270] on span "https://hcpdirectory.cigna.com/web/public/consumer/directory/search" at bounding box center [512, 275] width 121 height 12
click at [651, 156] on icon "Create link" at bounding box center [654, 159] width 18 height 18
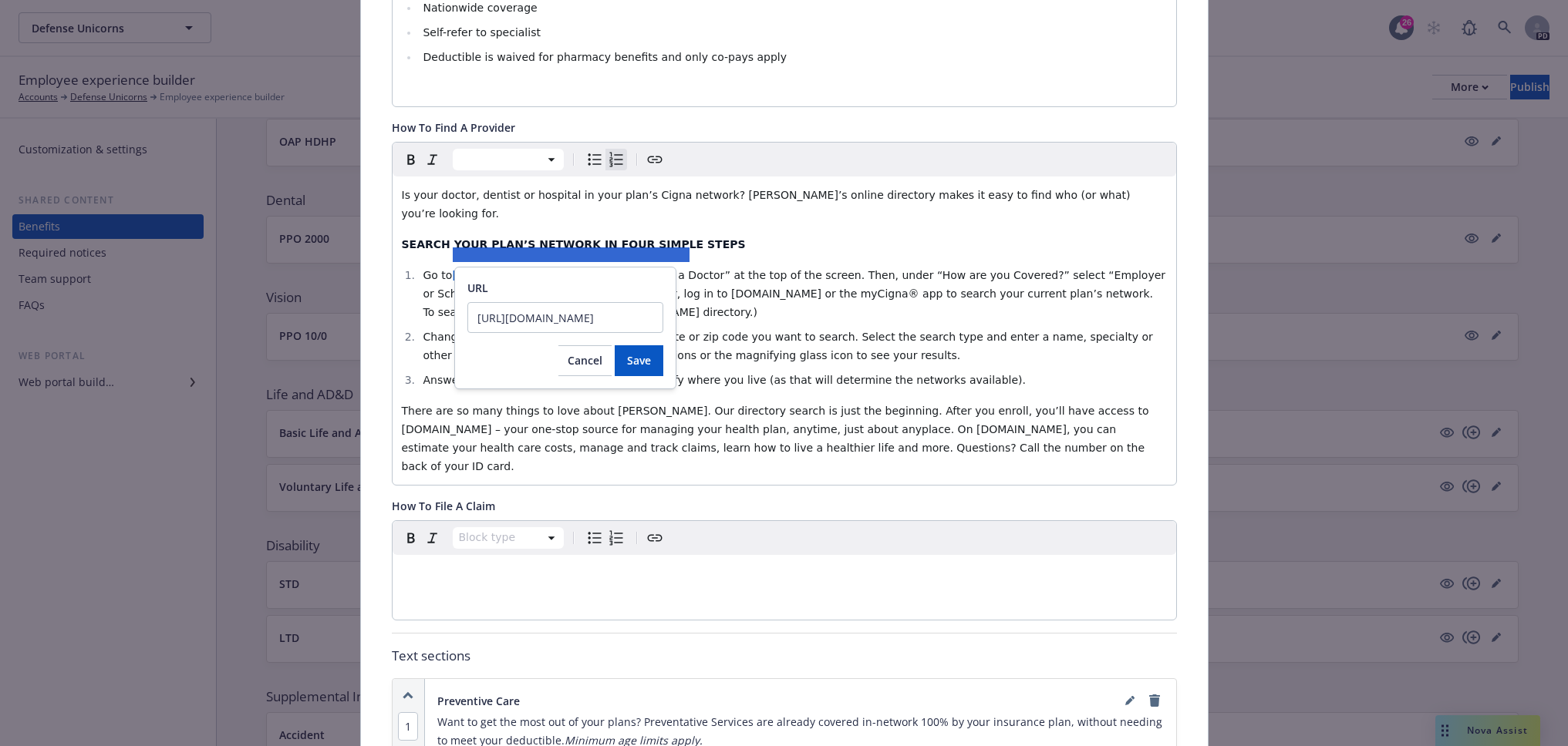
scroll to position [0, 178]
click at [642, 369] on button "Save" at bounding box center [638, 361] width 48 height 30
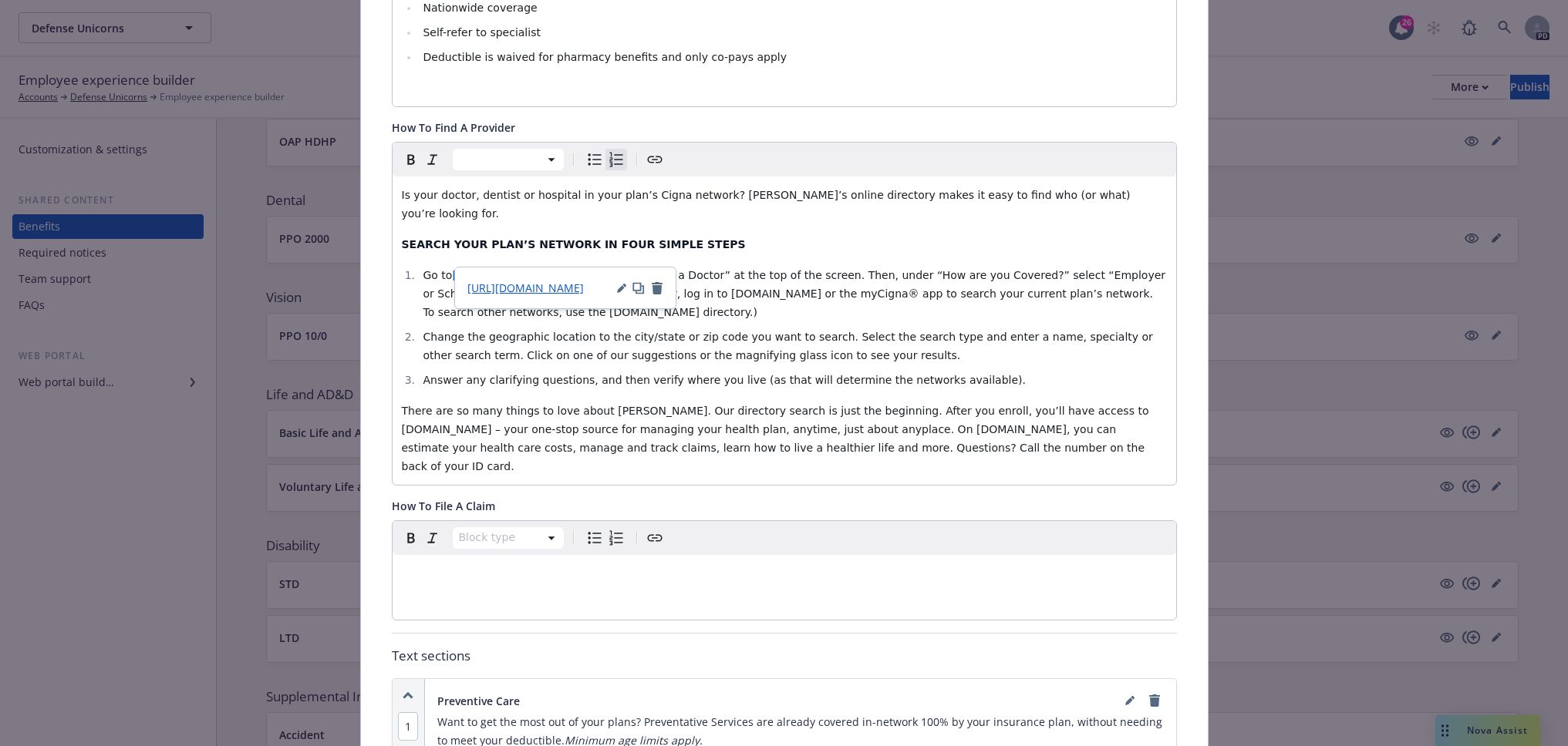
click at [727, 235] on p "SEARCH YOUR PLAN’S NETWORK IN FOUR SIMPLE STEPS" at bounding box center [784, 244] width 765 height 18
drag, startPoint x: 446, startPoint y: 258, endPoint x: 793, endPoint y: 264, distance: 347.1
click at [793, 266] on li "Go to https://hcpdirectory.cigna.com/web/public/consumer/directory/search , and…" at bounding box center [793, 293] width 748 height 55
click at [676, 289] on icon "button" at bounding box center [676, 289] width 8 height 8
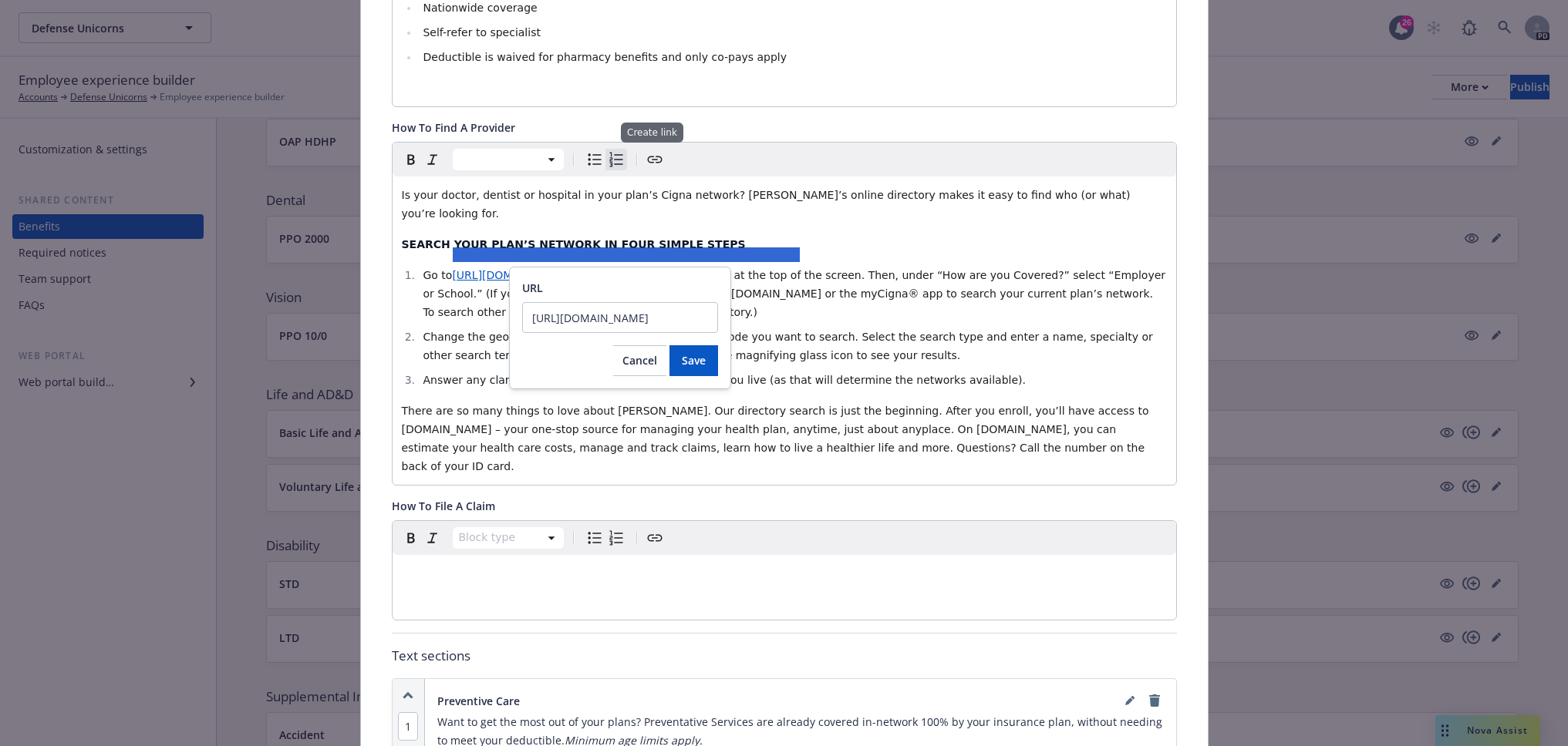
click at [651, 160] on icon "Create link" at bounding box center [654, 159] width 18 height 18
click at [652, 364] on span "Cancel" at bounding box center [640, 360] width 35 height 14
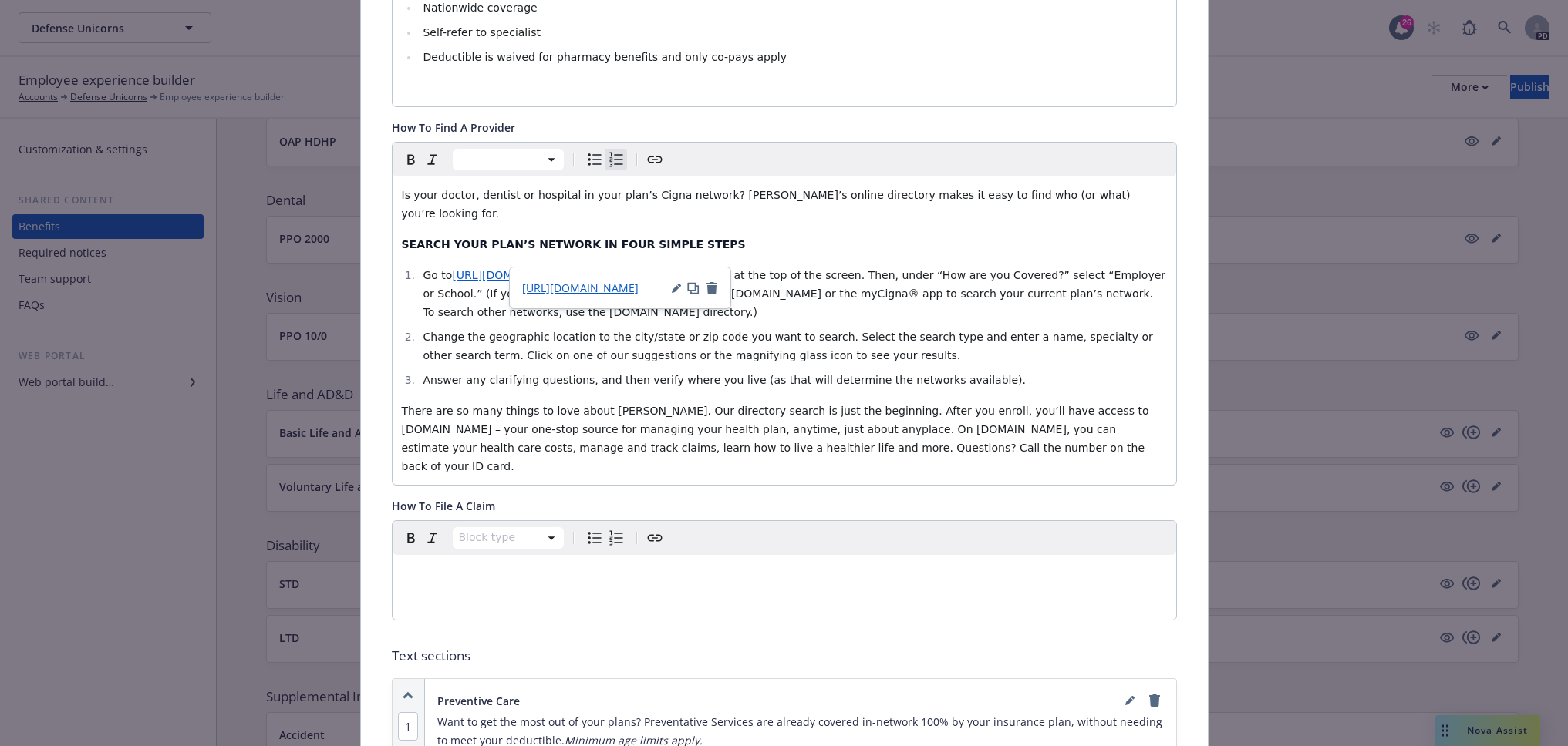
click at [445, 270] on span "Go to" at bounding box center [437, 275] width 29 height 12
click at [651, 159] on icon "Create link" at bounding box center [654, 159] width 18 height 18
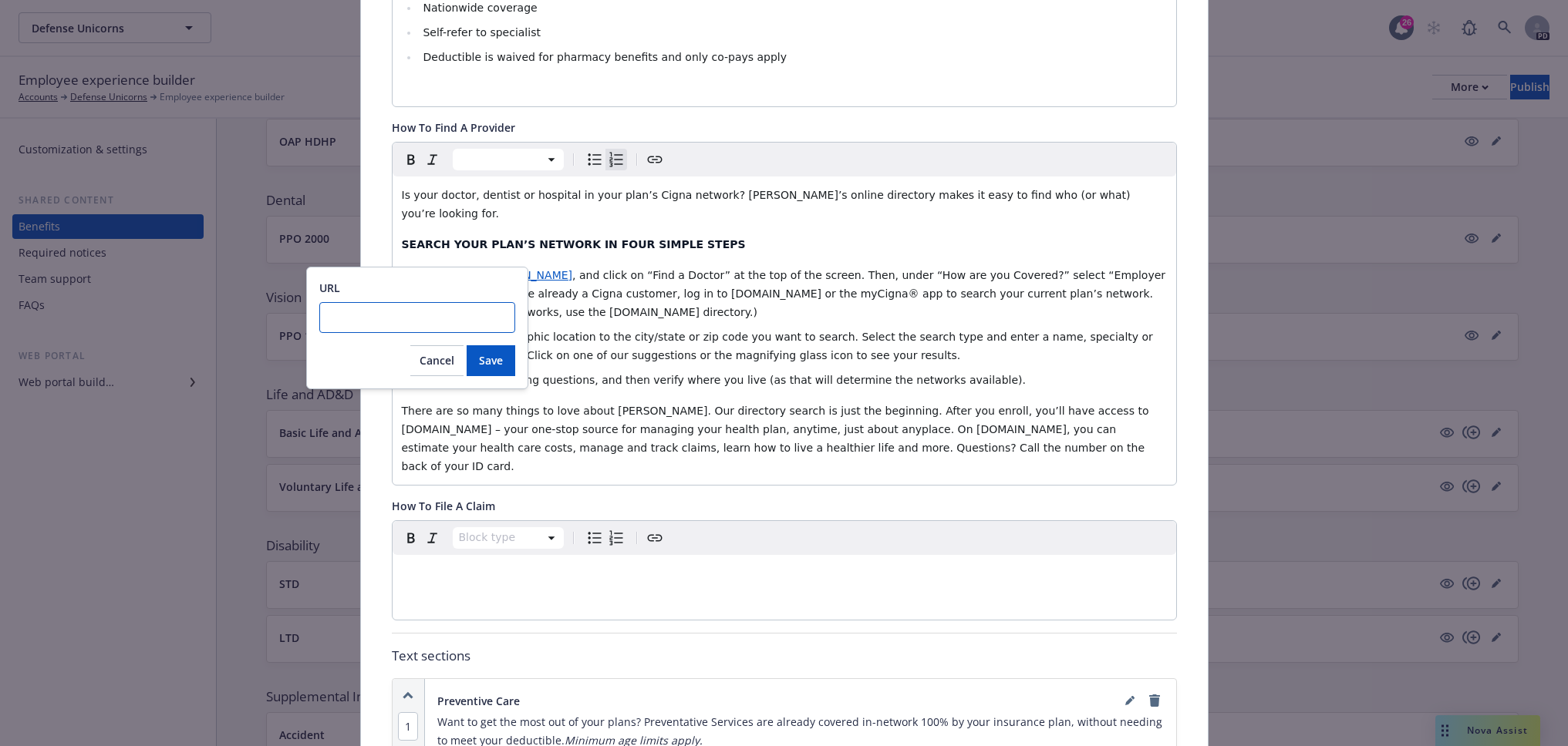
click at [344, 319] on input "URL" at bounding box center [417, 317] width 196 height 30
paste input "https://hcpdirectory.cigna.com/web/public/consumer/directory/search"
type input "https://hcpdirectory.cigna.com/web/public/consumer/directory/search"
click at [483, 362] on span "Save" at bounding box center [491, 360] width 24 height 14
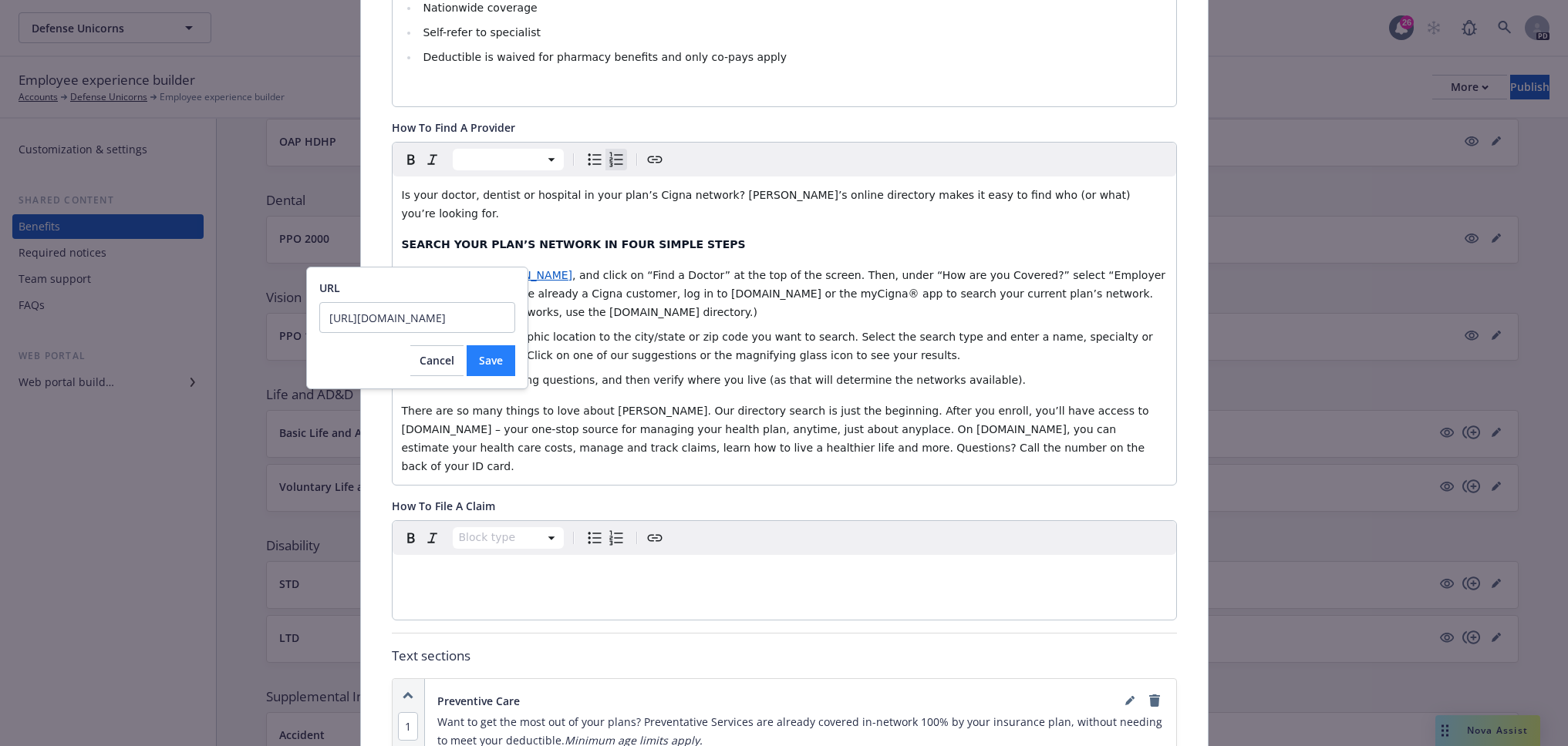
scroll to position [0, 0]
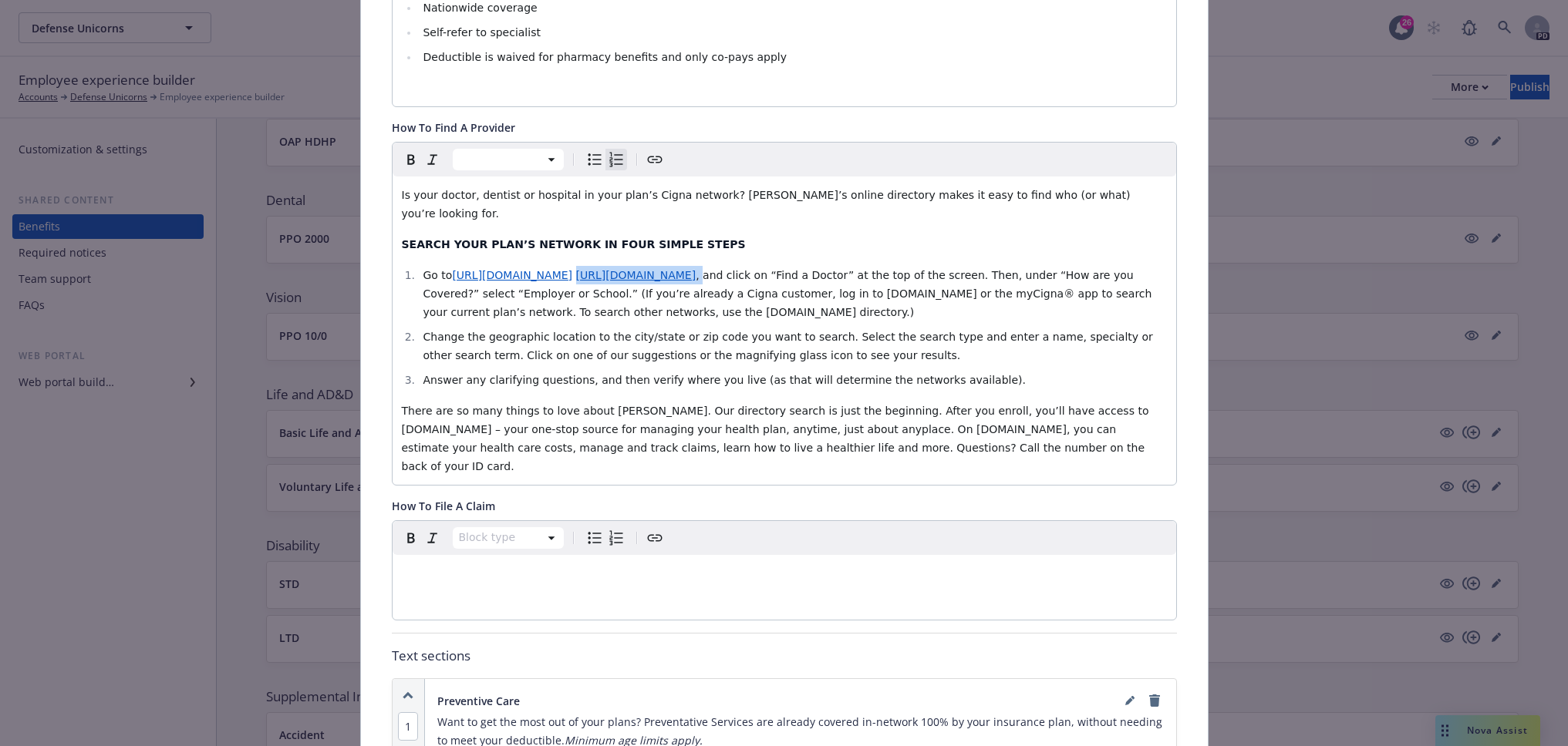
drag, startPoint x: 797, startPoint y: 254, endPoint x: 1151, endPoint y: 252, distance: 354.0
click at [1151, 266] on li "Go to https://hcpdirectory.cigna.com/web/public/consumer/directory/search https…" at bounding box center [793, 293] width 748 height 55
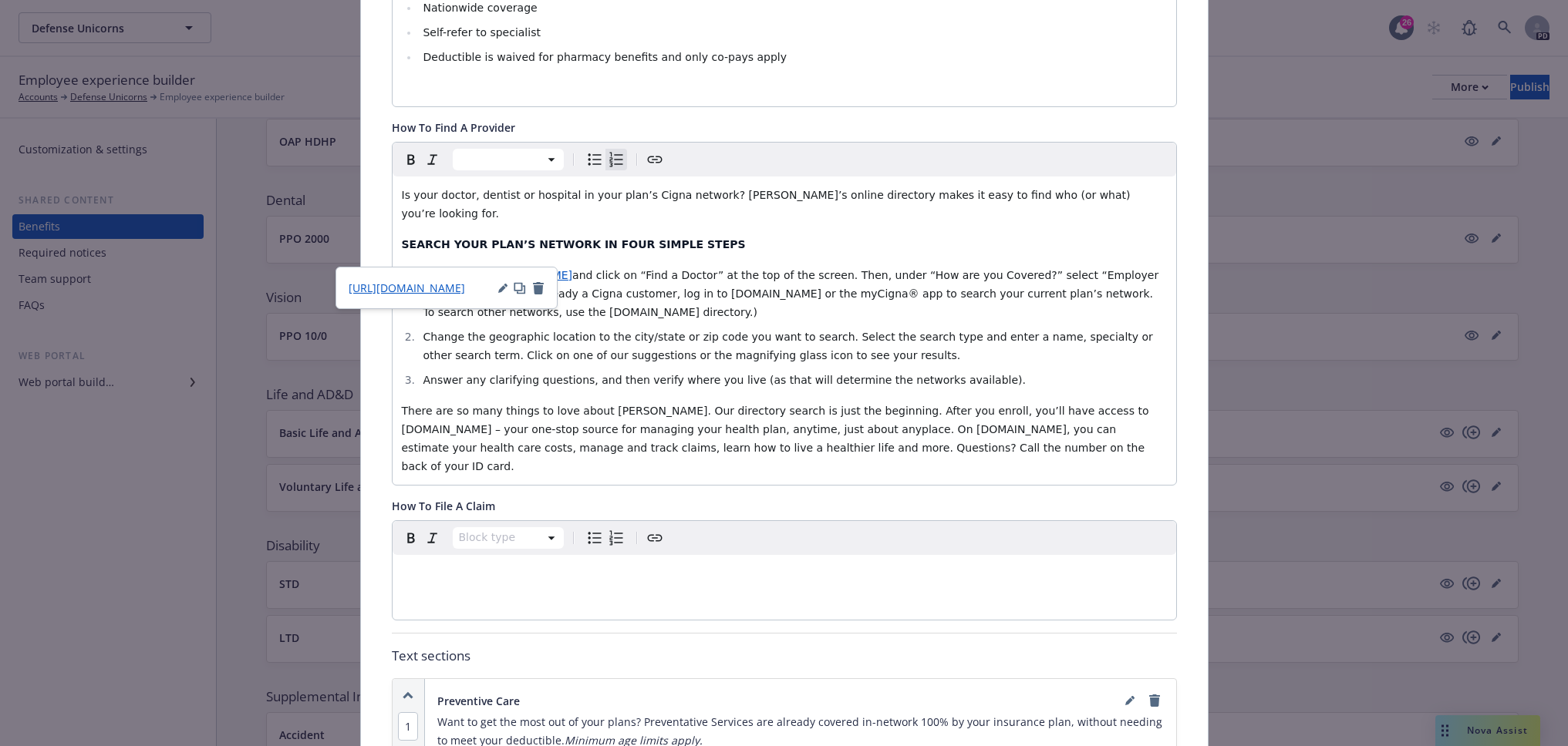
click at [517, 270] on span "https://hcpdirectory.cigna.com/web/public/consumer/directory/search" at bounding box center [512, 275] width 121 height 12
click at [523, 293] on icon "button" at bounding box center [520, 289] width 7 height 7
click at [850, 405] on span "There are so many things to love about [PERSON_NAME]. Our directory search is j…" at bounding box center [776, 438] width 750 height 67
click at [487, 270] on span "https://hcpdirectory.cigna.com/web/public/consumer/directory/search" at bounding box center [512, 275] width 121 height 12
drag, startPoint x: 487, startPoint y: 256, endPoint x: 872, endPoint y: 471, distance: 441.0
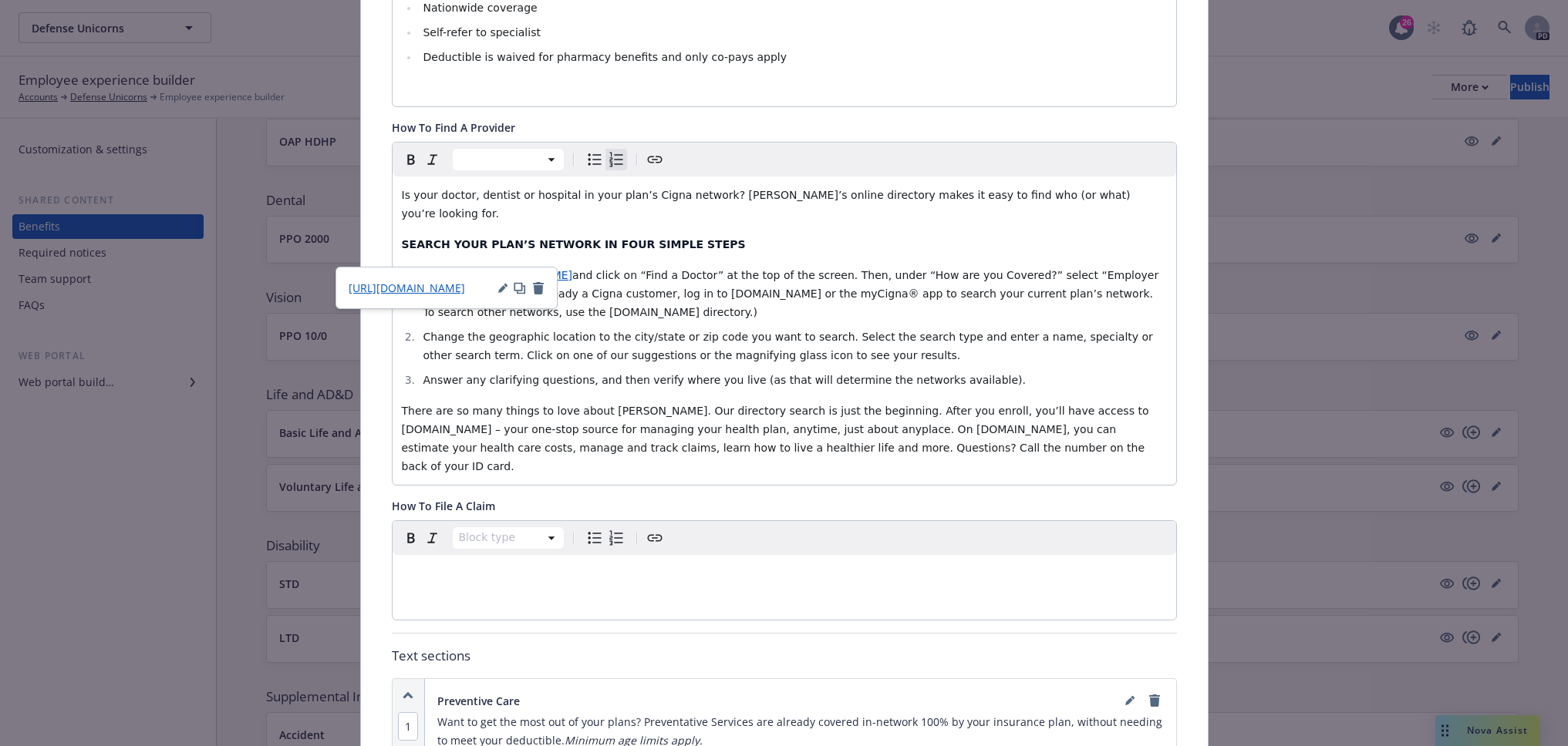
click at [871, 498] on div "How To File A Claim" at bounding box center [784, 506] width 785 height 16
click at [762, 235] on p "SEARCH YOUR PLAN’S NETWORK IN FOUR SIMPLE STEPS" at bounding box center [784, 244] width 765 height 18
drag, startPoint x: 732, startPoint y: 257, endPoint x: 647, endPoint y: 158, distance: 130.5
click at [647, 158] on icon "Create link" at bounding box center [654, 159] width 18 height 18
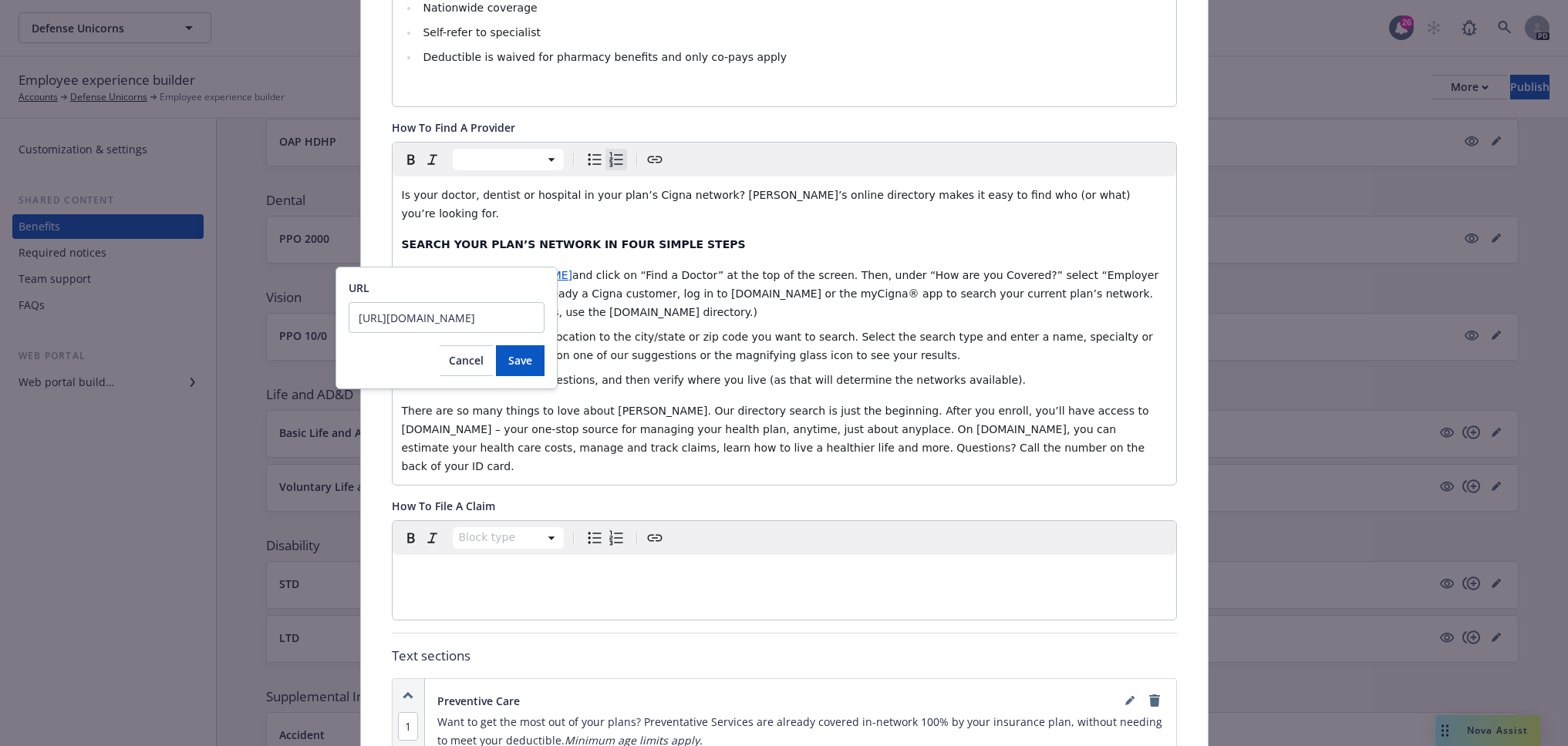
click at [647, 158] on icon "Create link" at bounding box center [654, 159] width 18 height 18
drag, startPoint x: 356, startPoint y: 319, endPoint x: 613, endPoint y: 352, distance: 259.1
click at [617, 350] on body "Defense Unicorns Defense Unicorns 26 PD Employee experience builder Accounts De…" at bounding box center [784, 521] width 1568 height 1042
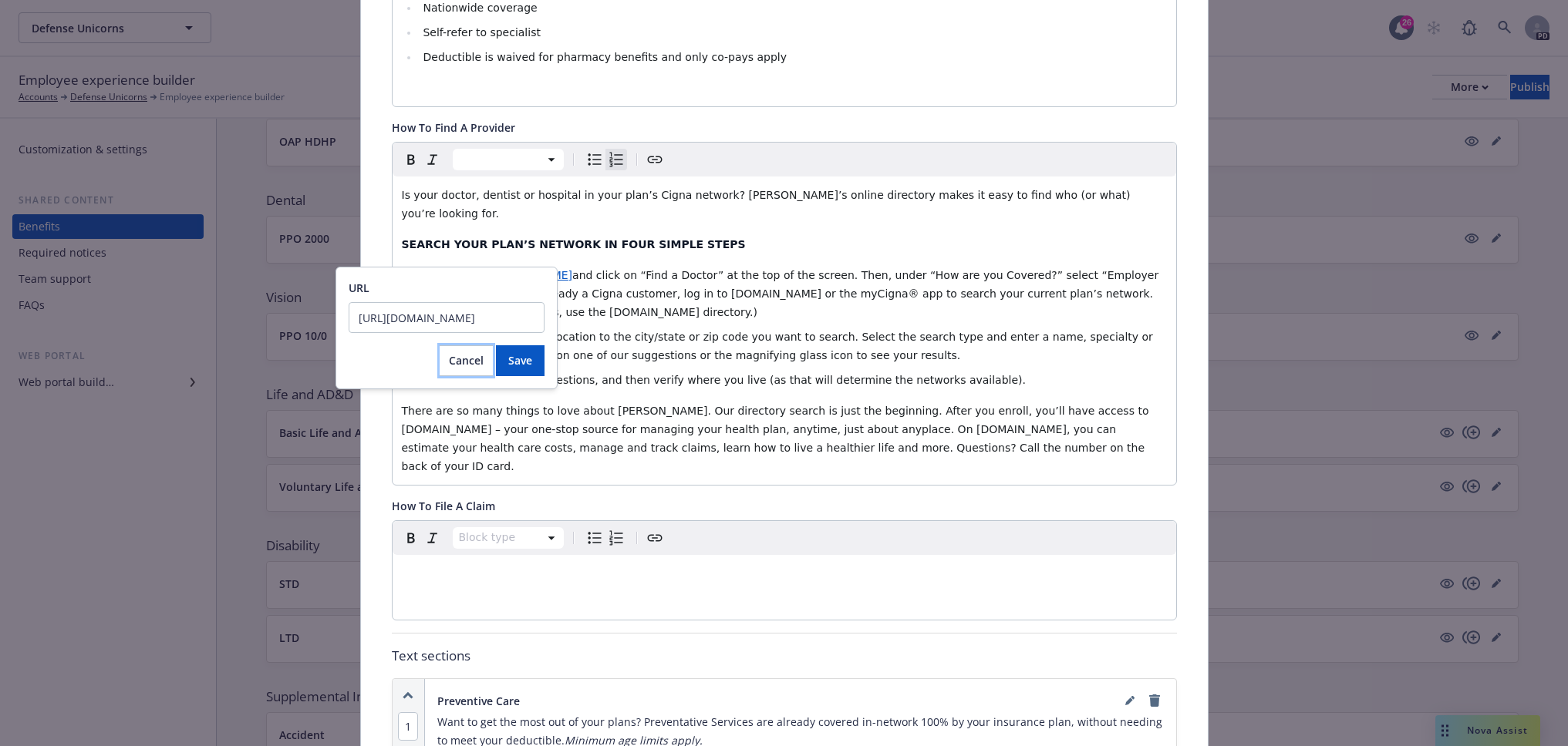
drag, startPoint x: 468, startPoint y: 359, endPoint x: 478, endPoint y: 308, distance: 52.0
click at [468, 358] on span "Cancel" at bounding box center [466, 360] width 35 height 14
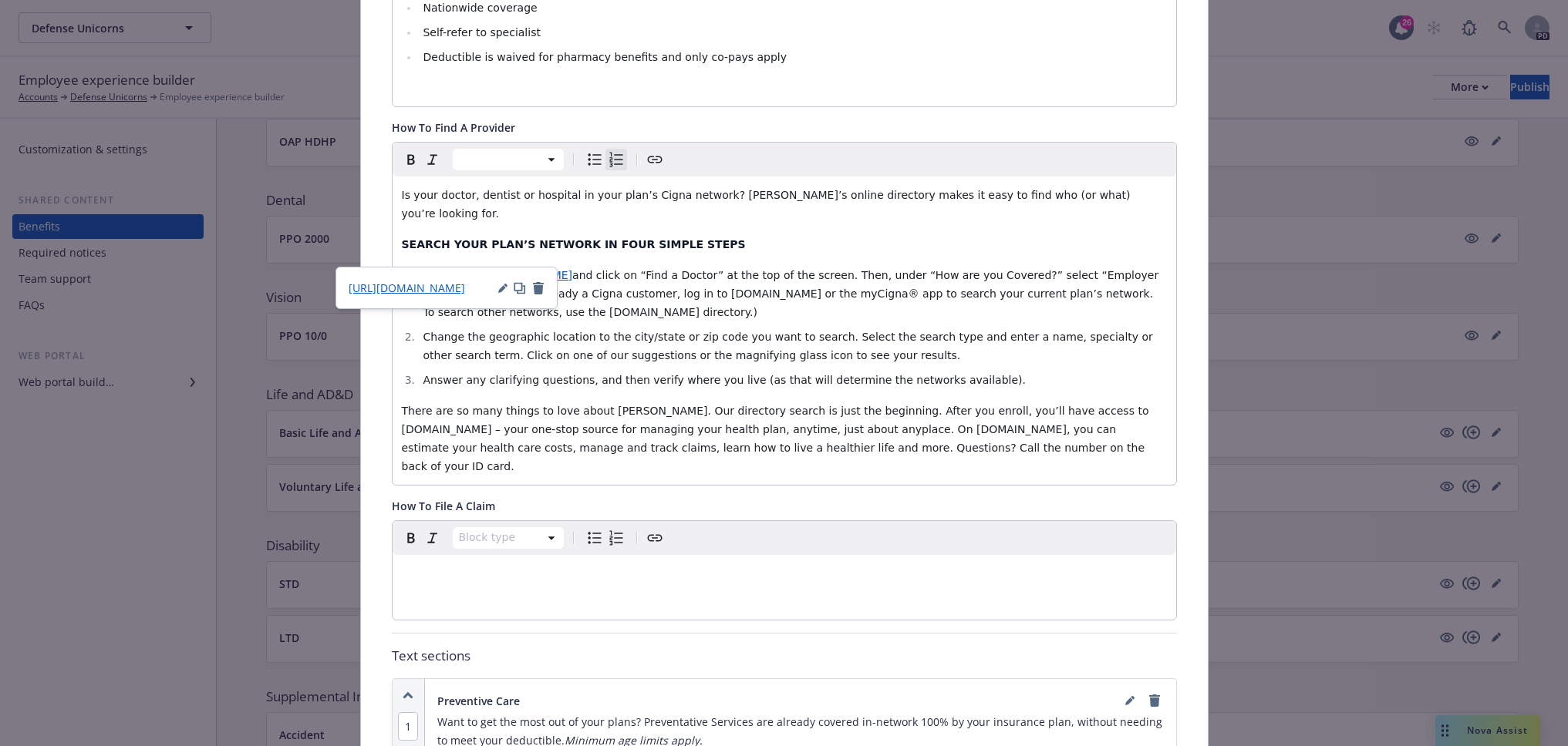
click at [538, 289] on icon "button" at bounding box center [537, 288] width 10 height 12
click at [537, 289] on icon "button" at bounding box center [537, 288] width 10 height 12
click at [535, 289] on icon "button" at bounding box center [537, 288] width 10 height 12
click at [740, 241] on div "Is your doctor, dentist or hospital in your plan’s Cigna network? Cigna’s onlin…" at bounding box center [784, 330] width 783 height 308
click at [446, 270] on span "Go to" at bounding box center [437, 275] width 29 height 12
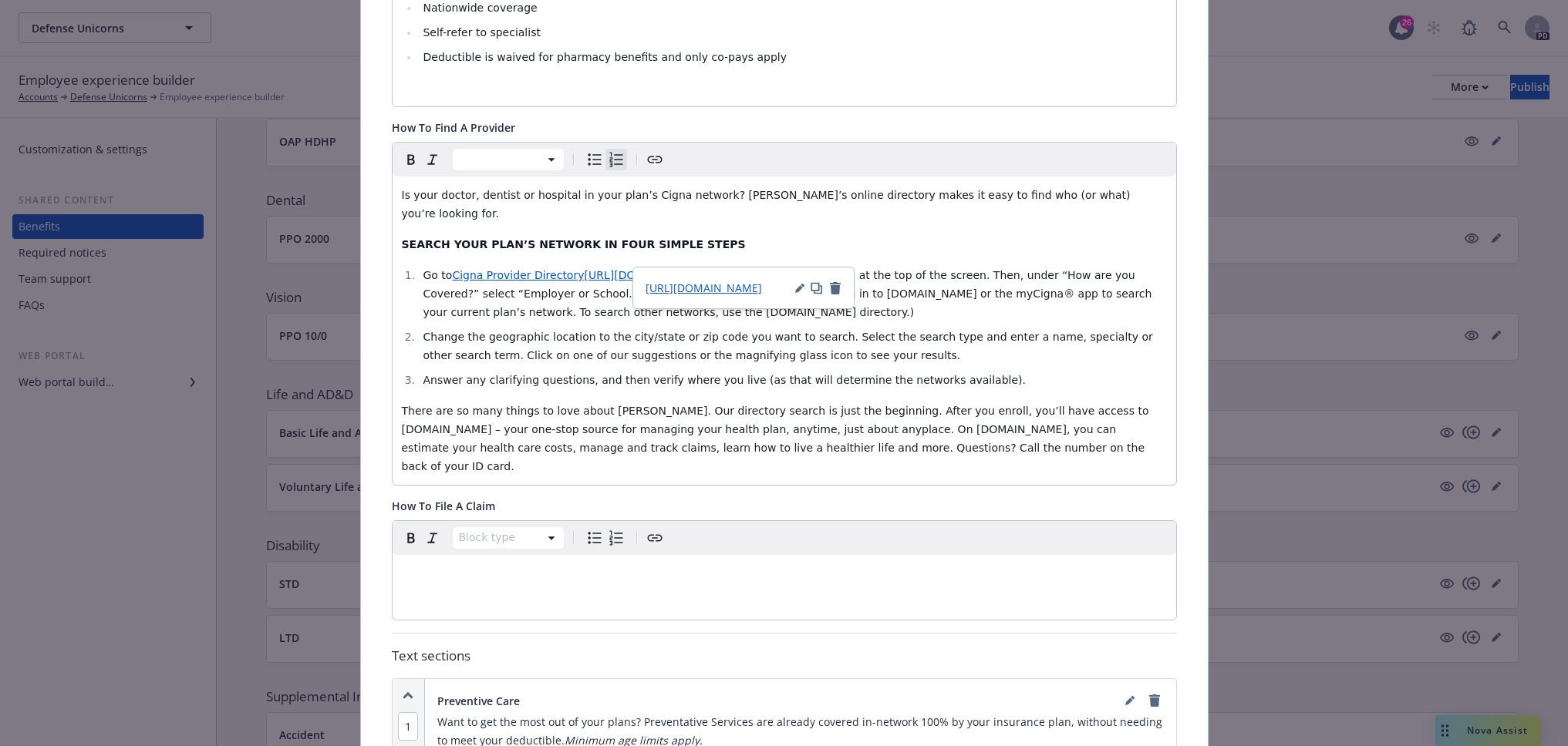
drag, startPoint x: 569, startPoint y: 255, endPoint x: 919, endPoint y: 256, distance: 350.0
click at [919, 266] on li "Go to Cigna Provider Directory https://hcpdirectory.cigna.com/web/public/consum…" at bounding box center [793, 293] width 748 height 55
click at [588, 333] on span "Change the geographic location to the city/state or zip code you want to search…" at bounding box center [789, 346] width 734 height 30
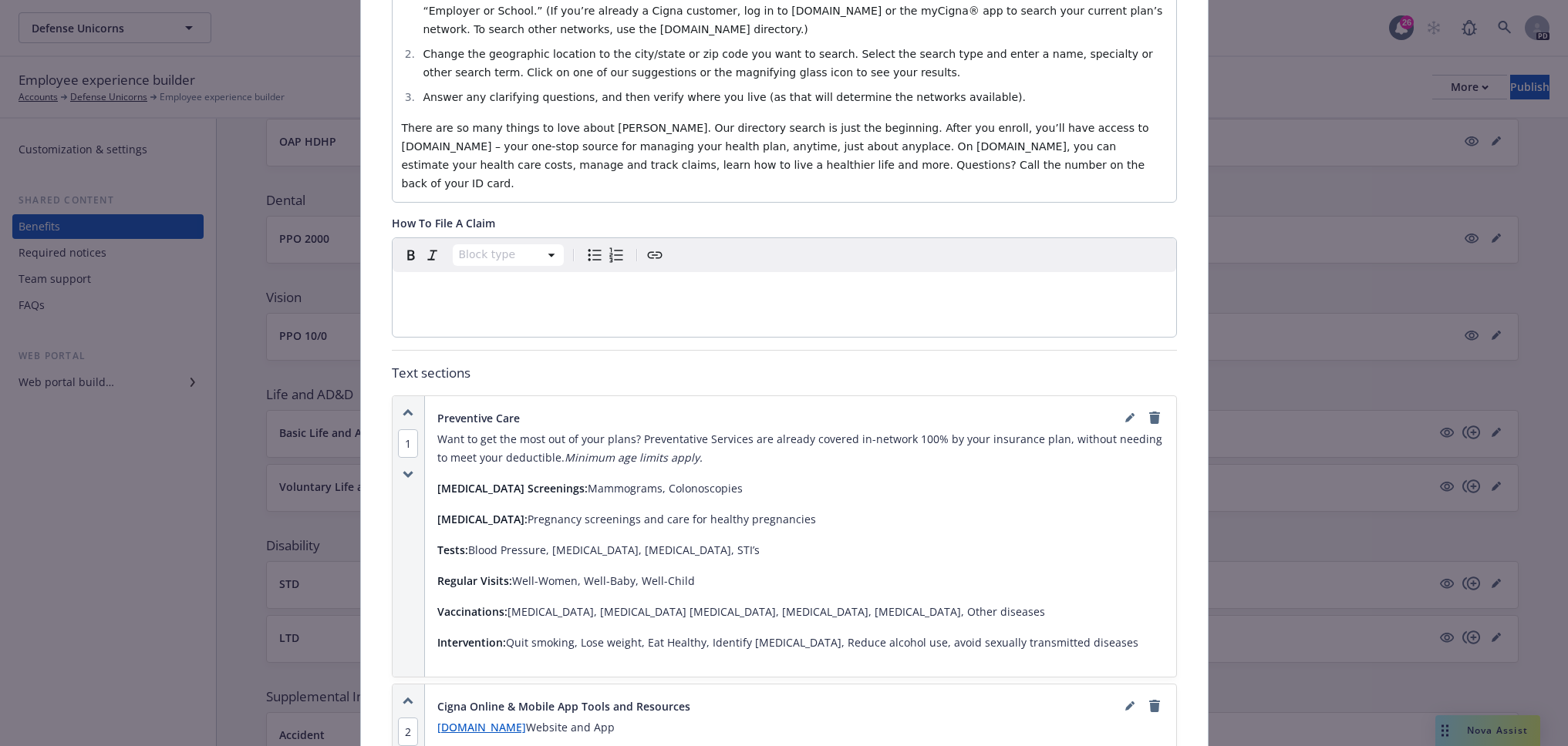
click at [694, 430] on p "Want to get the most out of your plans? Preventative Services are already cover…" at bounding box center [800, 448] width 726 height 37
click at [684, 430] on p "Want to get the most out of your plans? Preventative Services are already cover…" at bounding box center [800, 448] width 726 height 37
click at [676, 430] on p "Want to get the most out of your plans? Preventative Services are already cover…" at bounding box center [800, 448] width 726 height 37
click at [677, 430] on p "Want to get the most out of your plans? Preventative Services are already cover…" at bounding box center [800, 448] width 726 height 37
click at [1125, 416] on icon "editPencil" at bounding box center [1129, 420] width 8 height 8
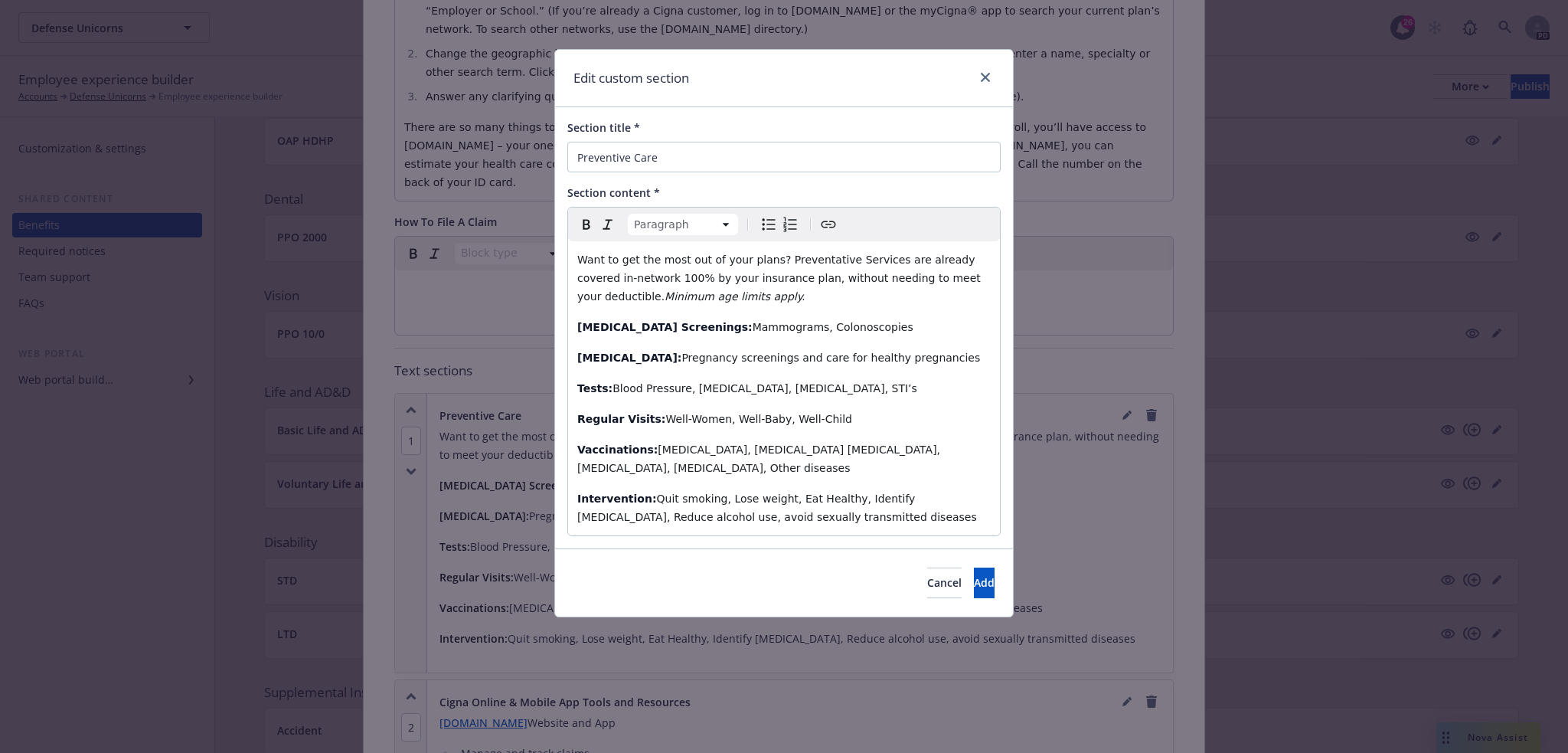
click at [768, 294] on p "Want to get the most out of your plans? Preventative Services are already cover…" at bounding box center [784, 278] width 414 height 55
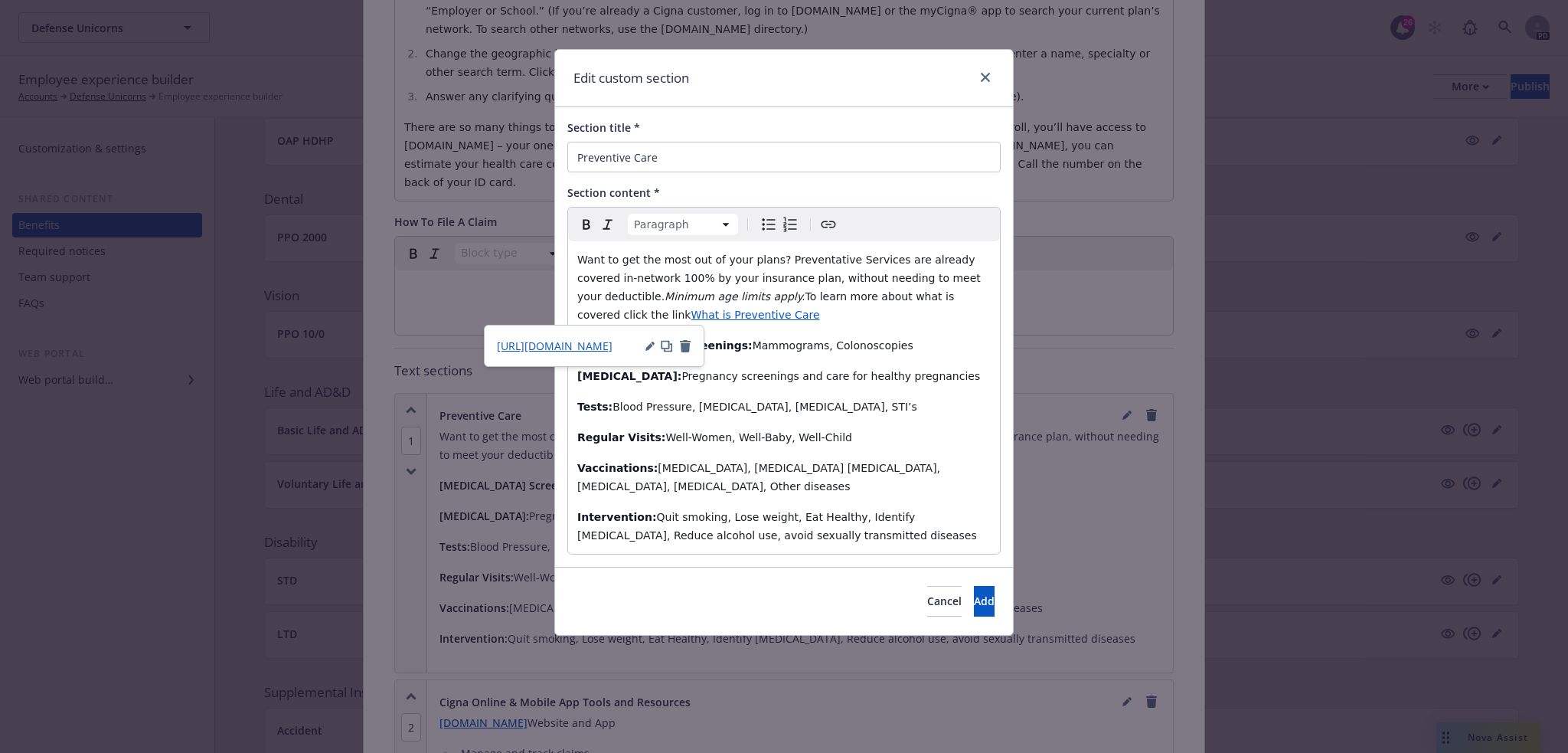
click at [691, 314] on span "What is Preventive Care" at bounding box center [755, 314] width 128 height 12
drag, startPoint x: 937, startPoint y: 298, endPoint x: 978, endPoint y: 299, distance: 41.0
click at [978, 299] on p "Want to get the most out of your plans? Preventative Services are already cover…" at bounding box center [784, 287] width 414 height 74
click at [973, 588] on button "Add" at bounding box center [984, 601] width 21 height 30
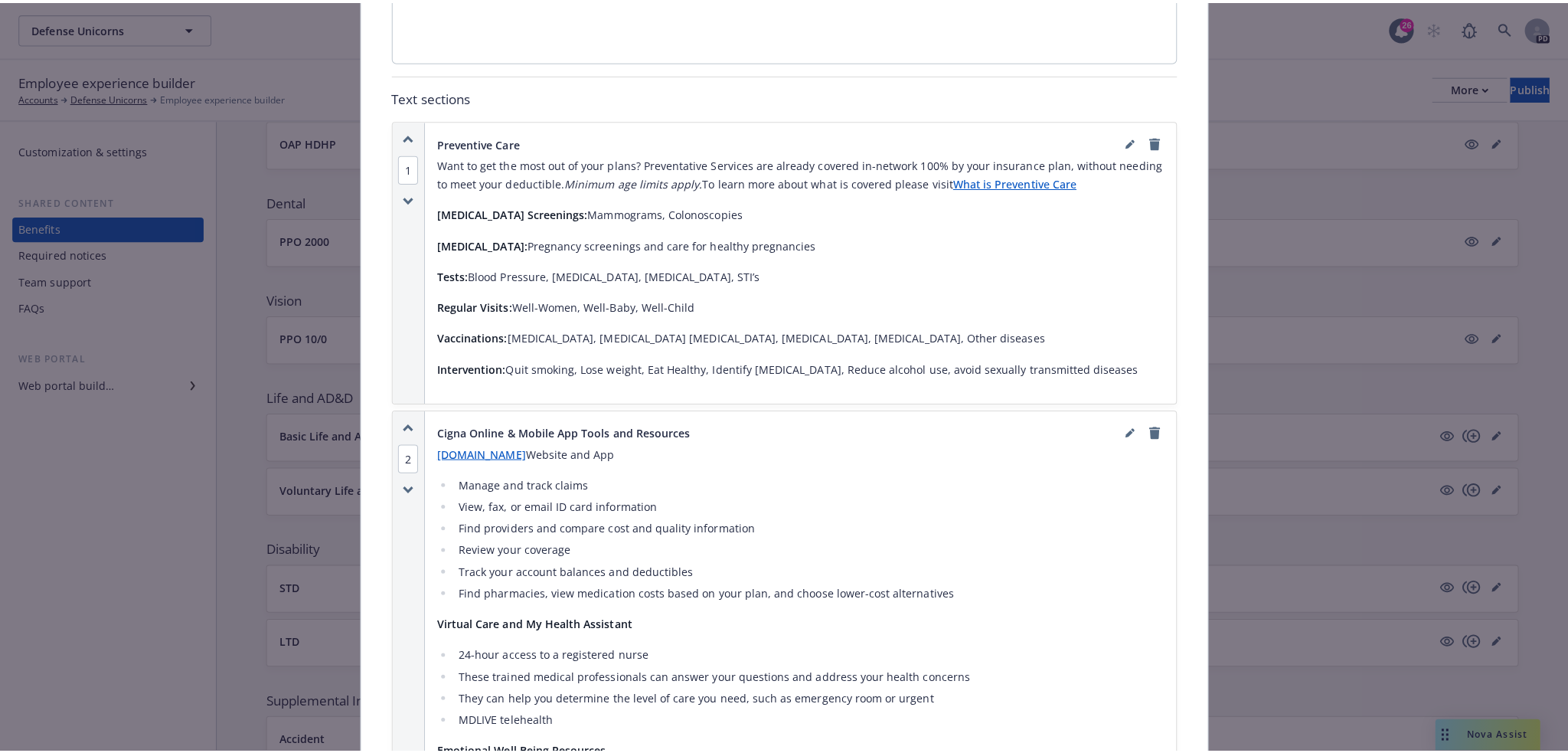
scroll to position [1170, 0]
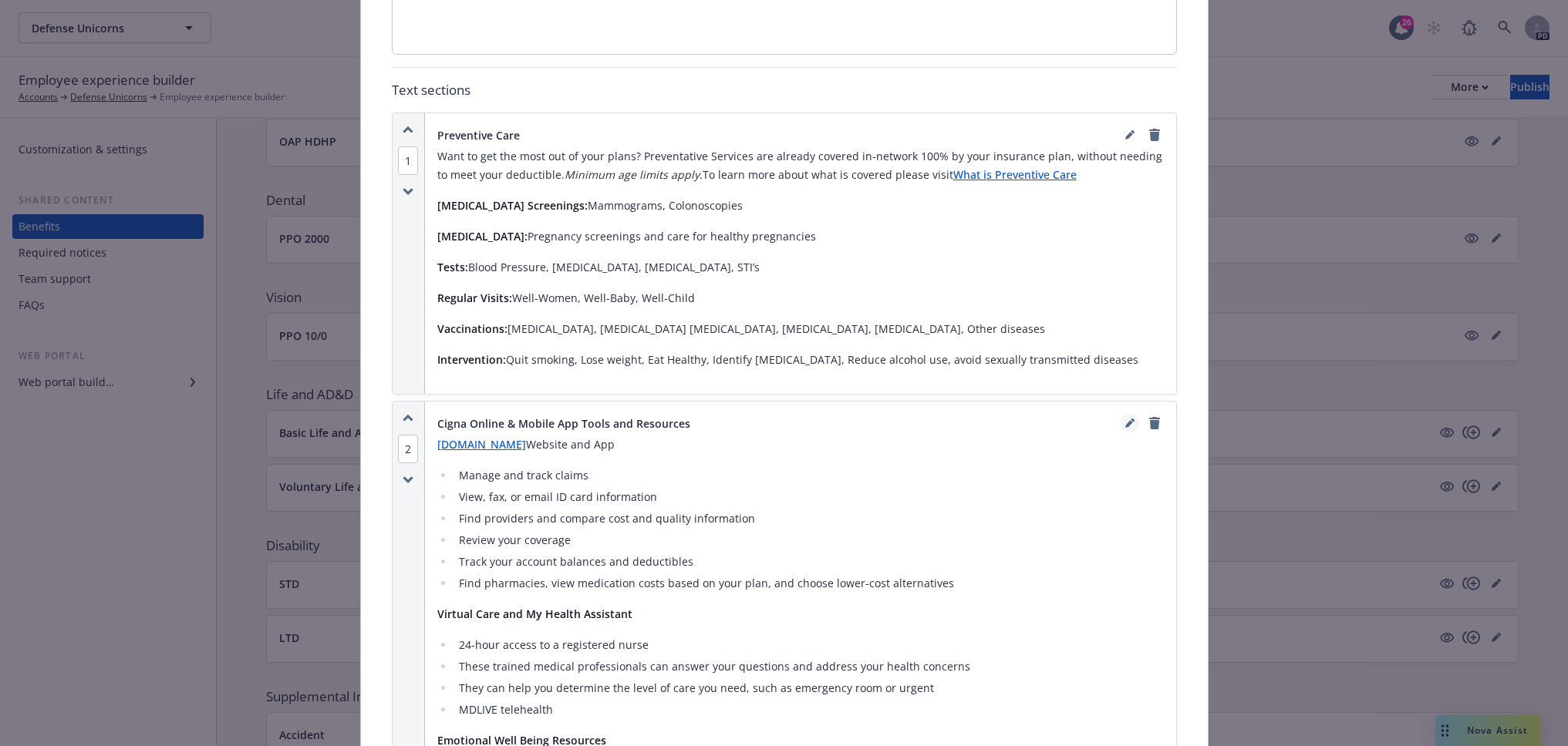
click at [1125, 419] on icon "editPencil" at bounding box center [1129, 423] width 9 height 9
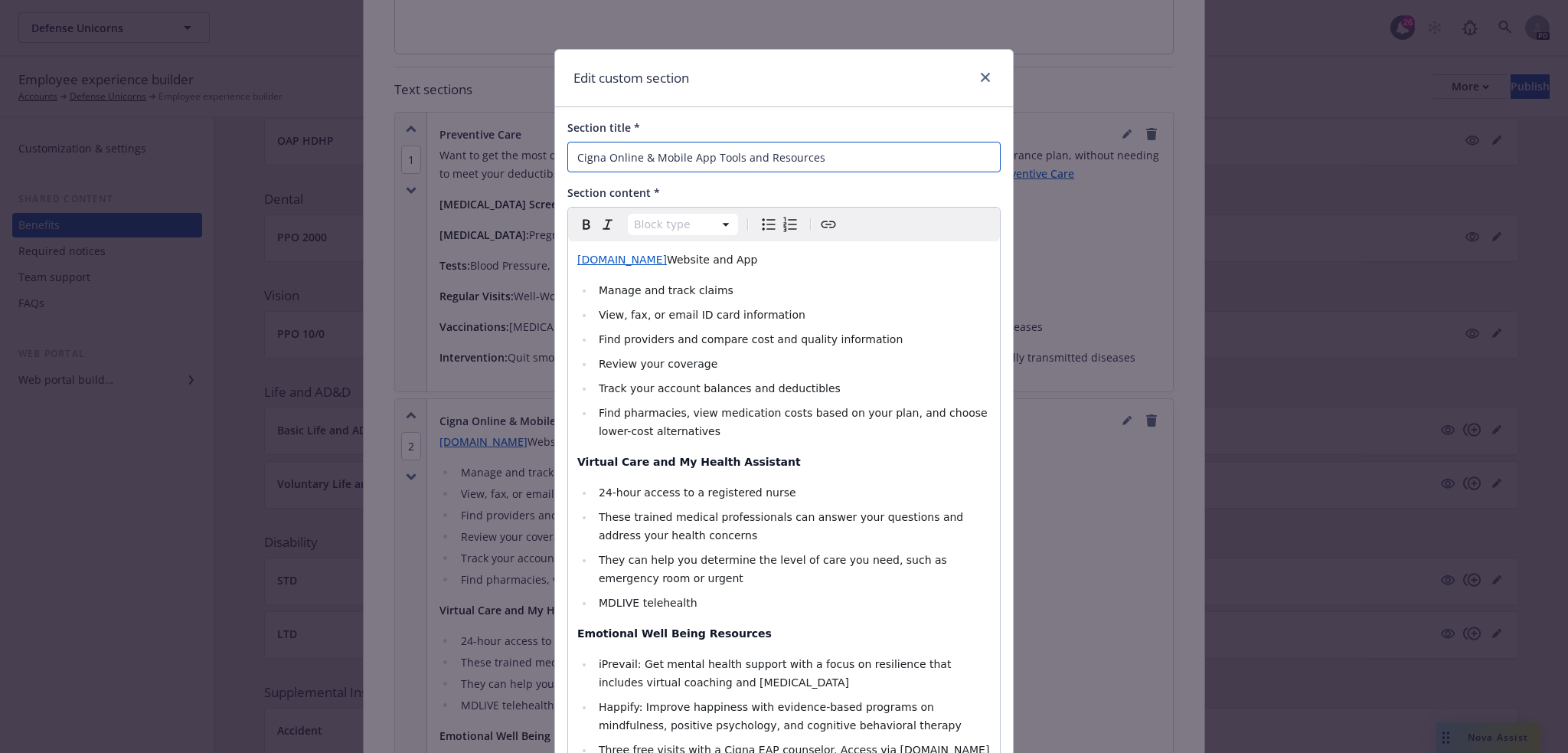
click at [664, 164] on input "Cigna Online & Mobile App Tools and Resources" at bounding box center [784, 156] width 433 height 30
drag, startPoint x: 822, startPoint y: 156, endPoint x: 473, endPoint y: 156, distance: 349.0
click at [473, 156] on div "Edit custom section Section title * Cigna Online & Mobile App Tools and Resourc…" at bounding box center [784, 376] width 1568 height 753
type input "Cigna Mental Health and Wellbeing Resources"
click at [726, 259] on p "myCigna.com Website and App" at bounding box center [784, 259] width 414 height 18
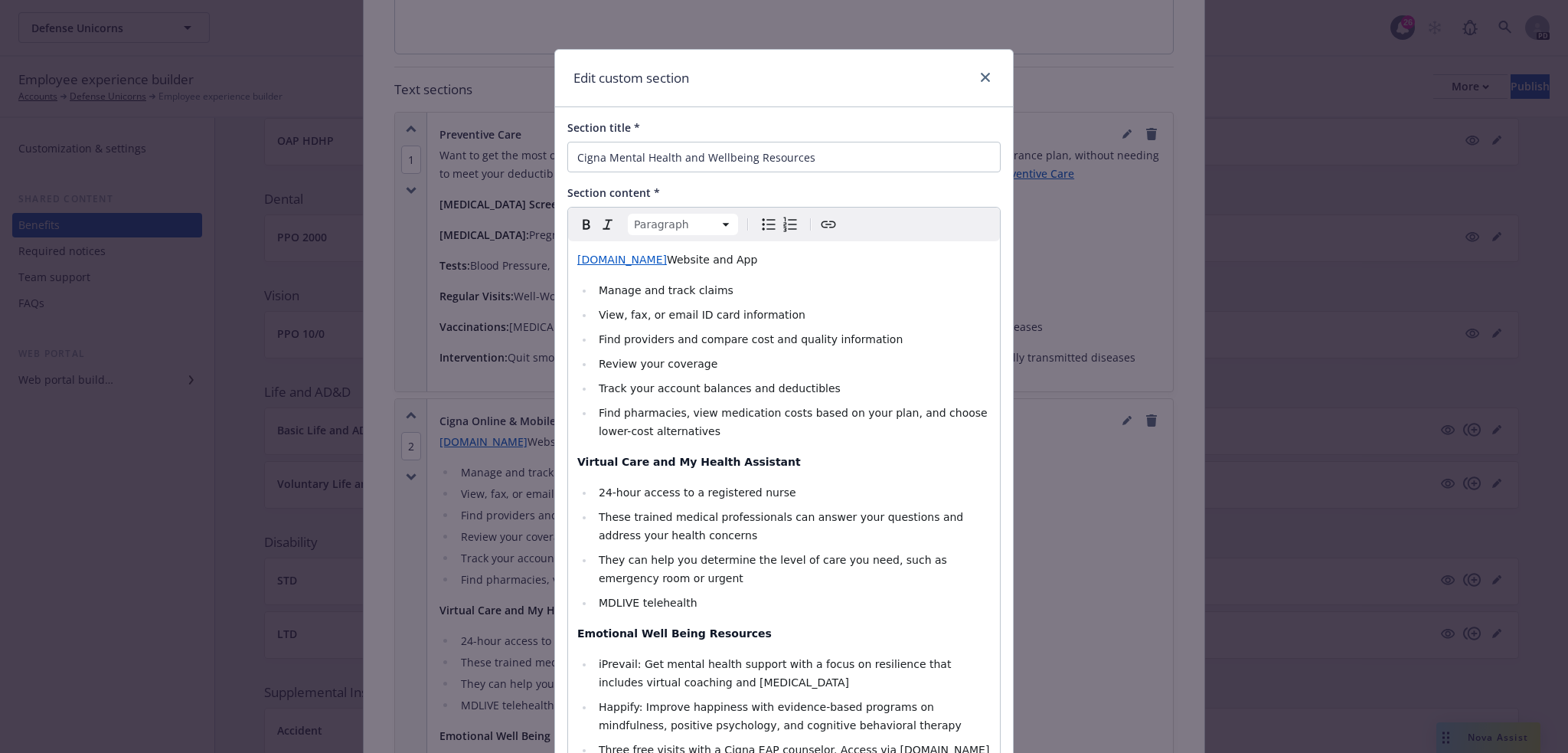
click at [578, 263] on span "[DOMAIN_NAME]" at bounding box center [622, 259] width 90 height 12
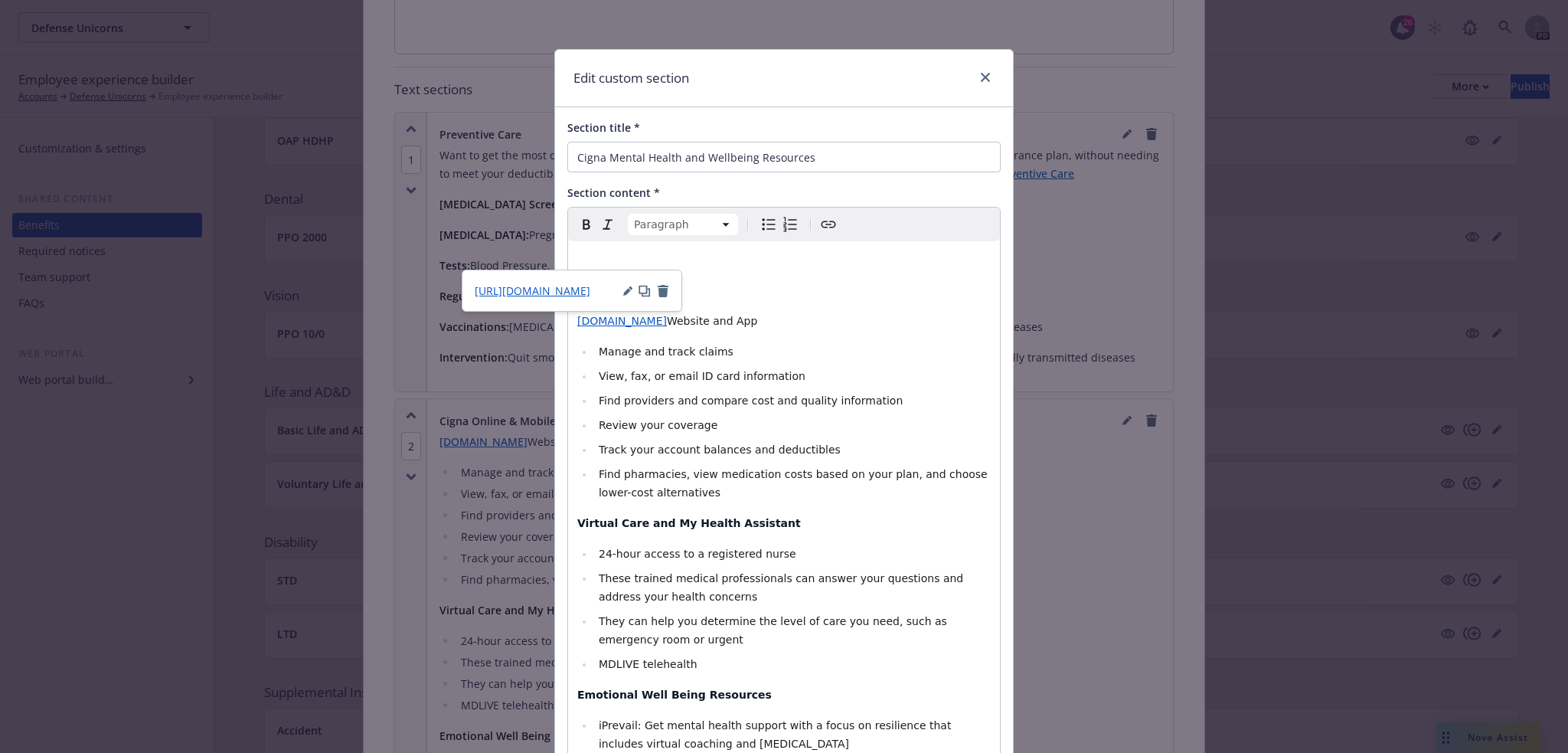
click at [627, 268] on p "editable markdown" at bounding box center [784, 259] width 414 height 18
click at [586, 265] on p "editable markdown" at bounding box center [784, 259] width 414 height 18
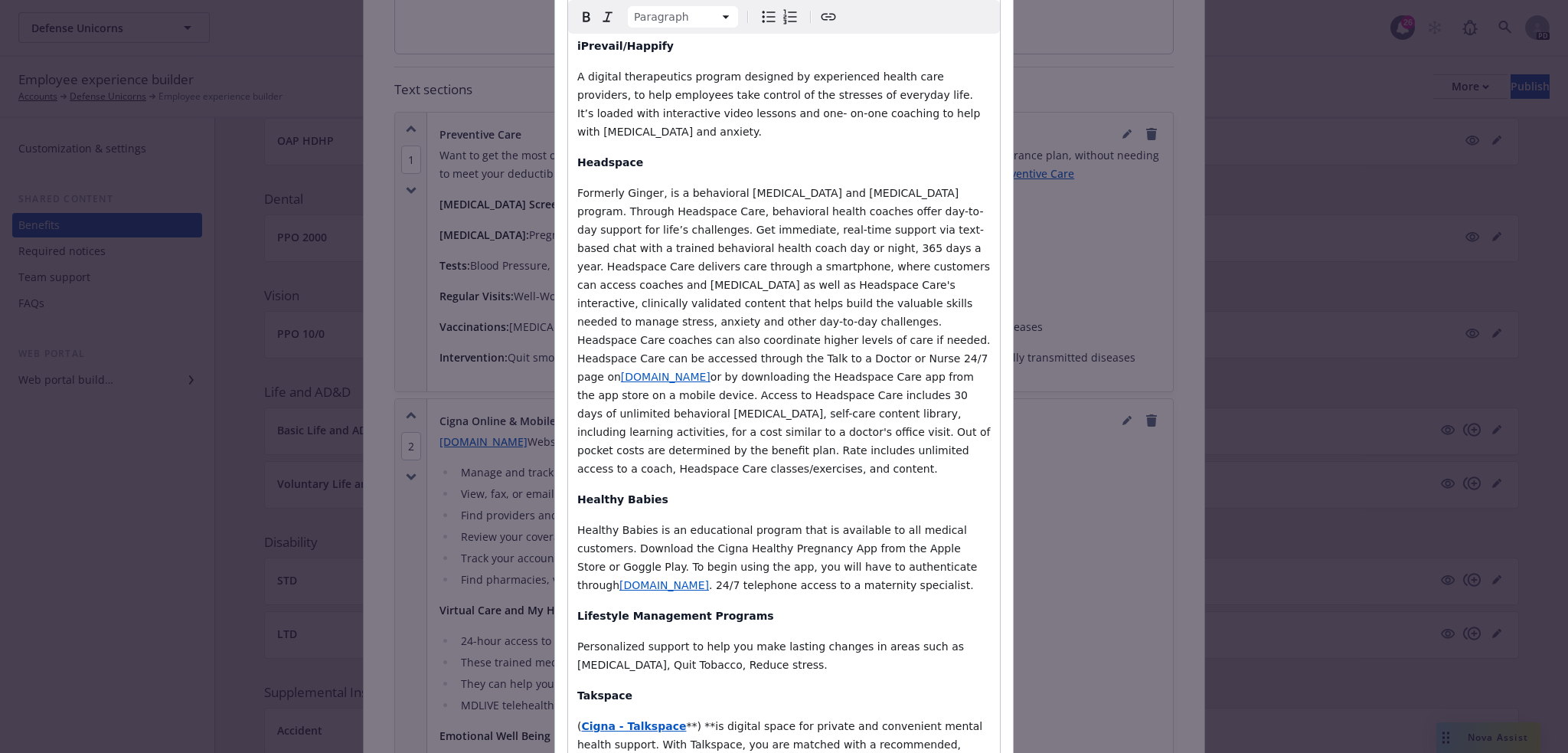
scroll to position [562, 0]
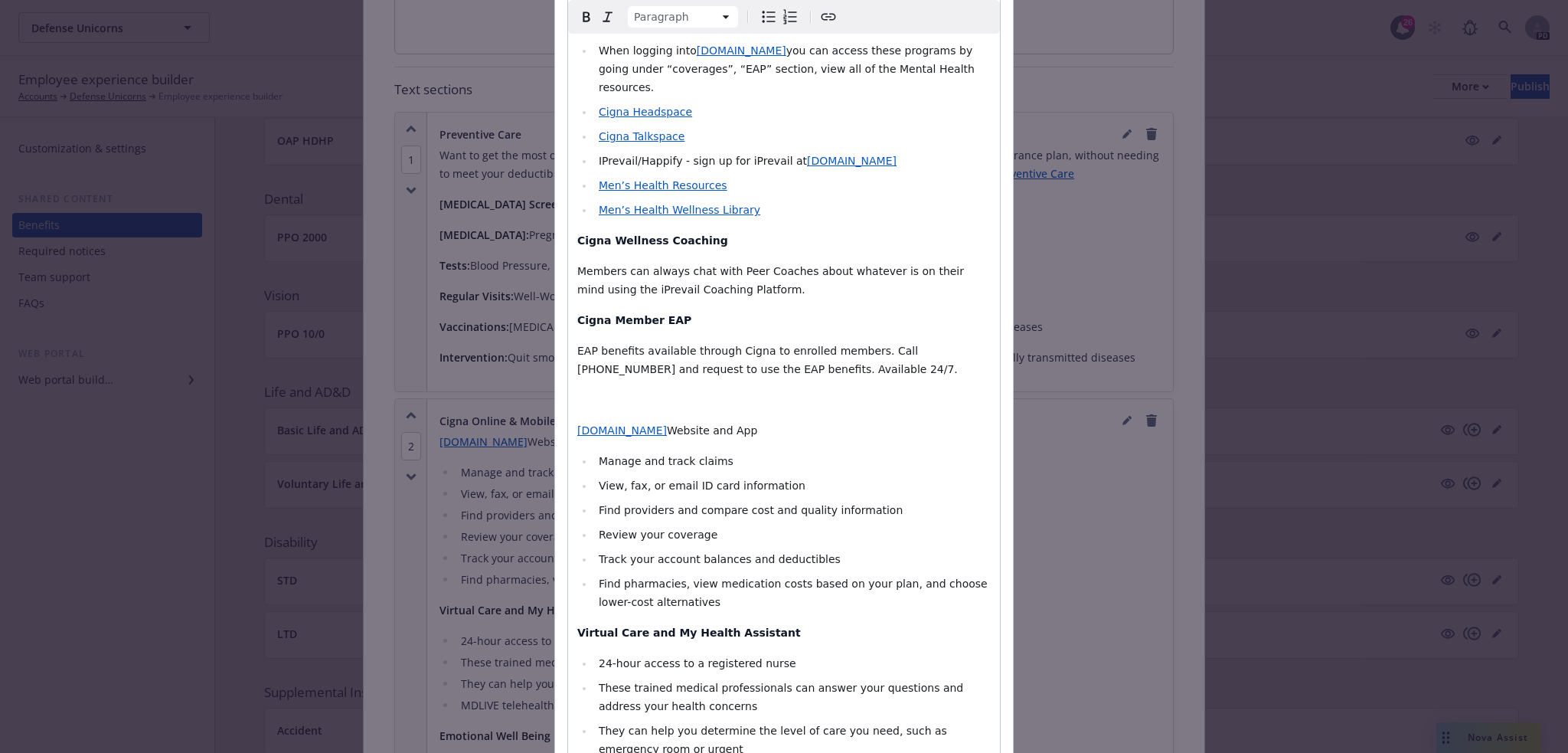
scroll to position [1403, 0]
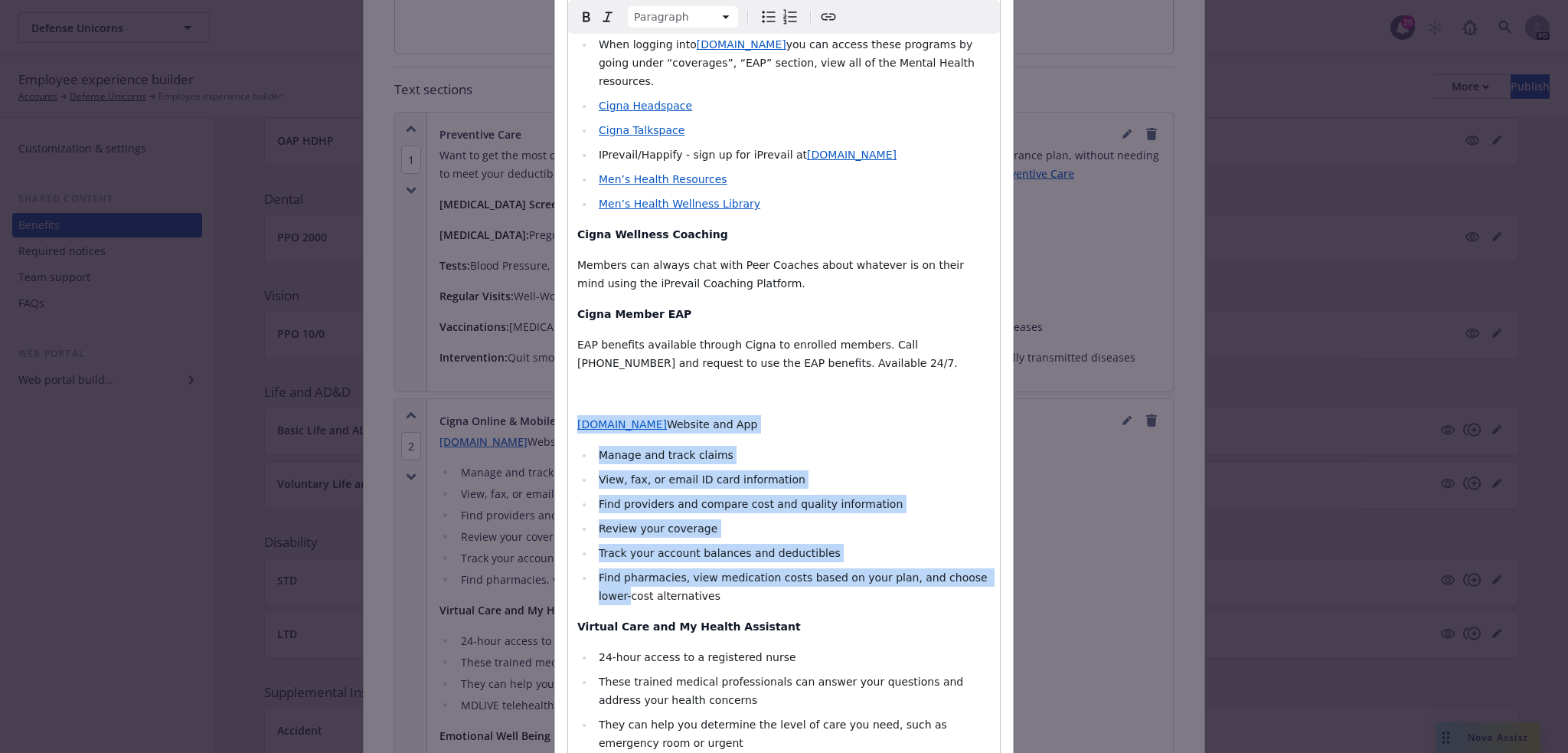
drag, startPoint x: 574, startPoint y: 316, endPoint x: 967, endPoint y: 471, distance: 422.5
click at [967, 471] on div "CIGNA provides members with resources for your total wellbeing including iPreva…" at bounding box center [784, 17] width 432 height 2358
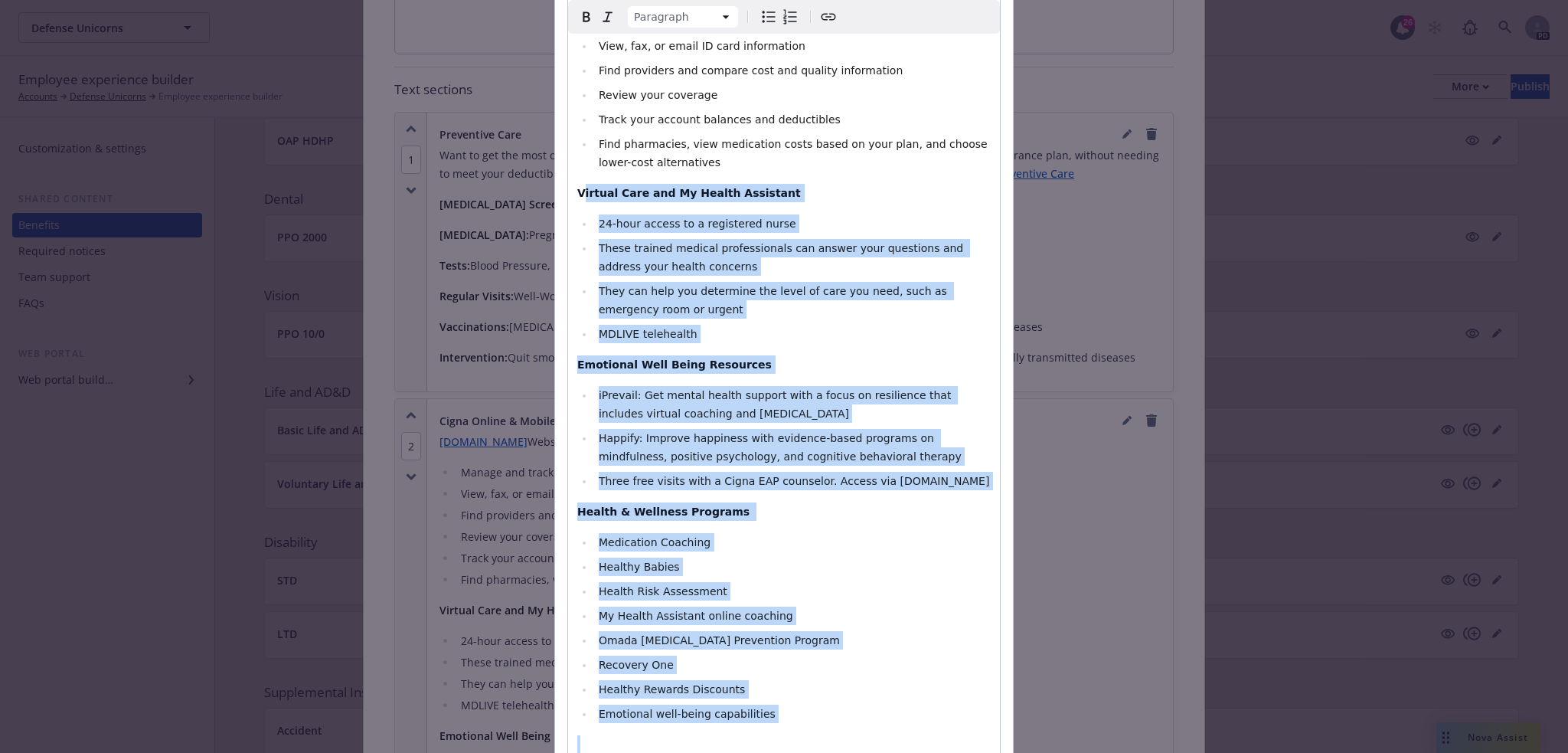
scroll to position [1867, 0]
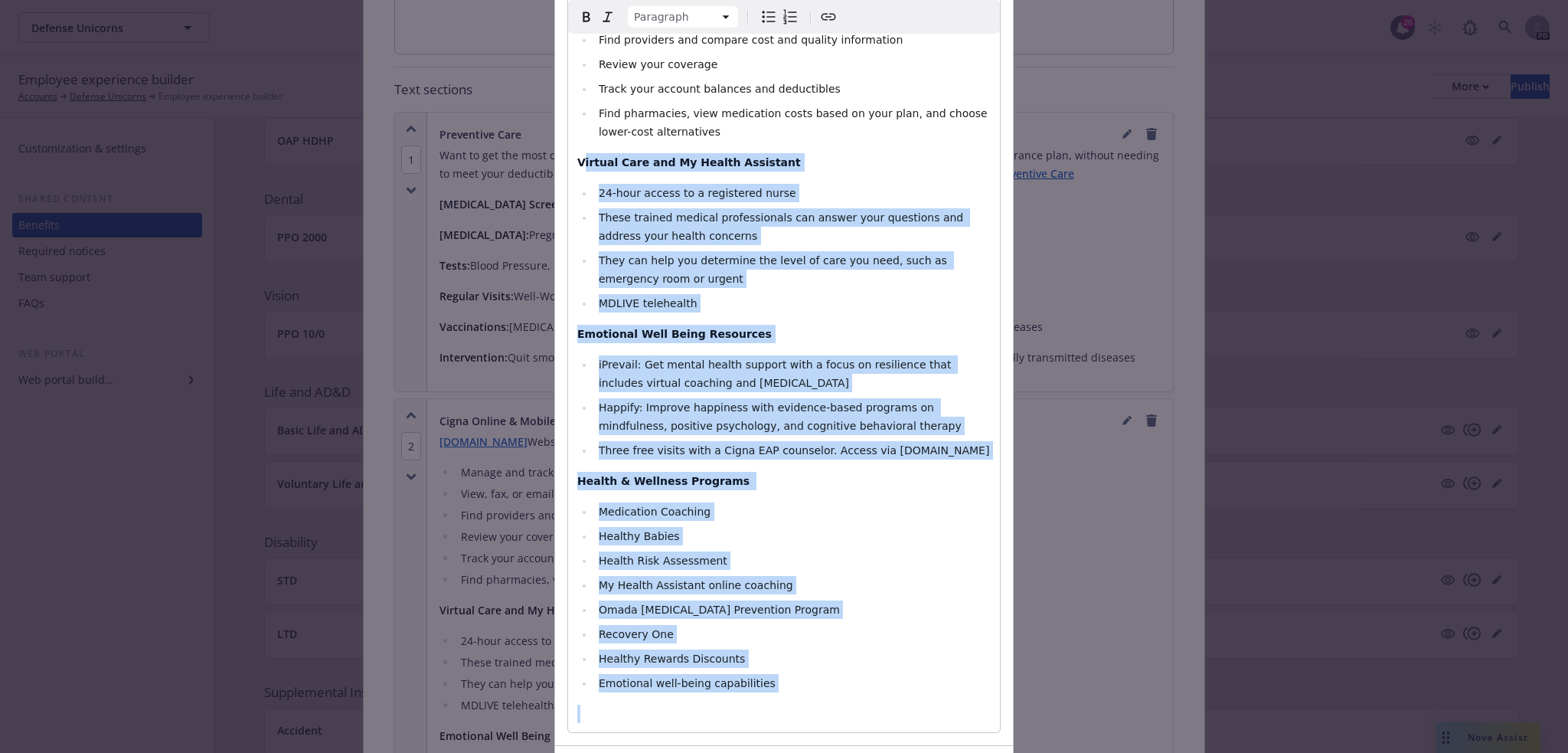
drag, startPoint x: 576, startPoint y: 234, endPoint x: 741, endPoint y: 637, distance: 435.5
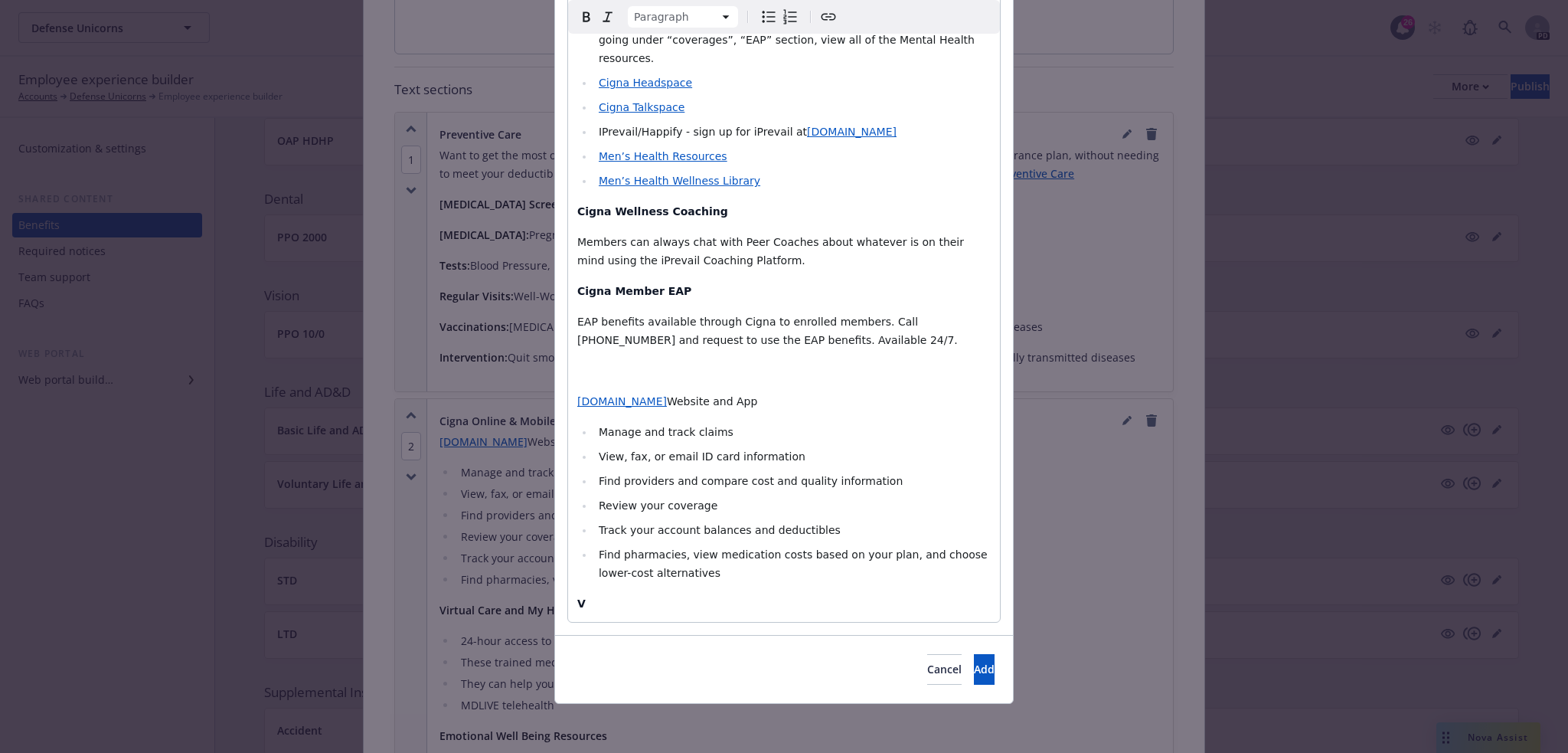
scroll to position [1317, 0]
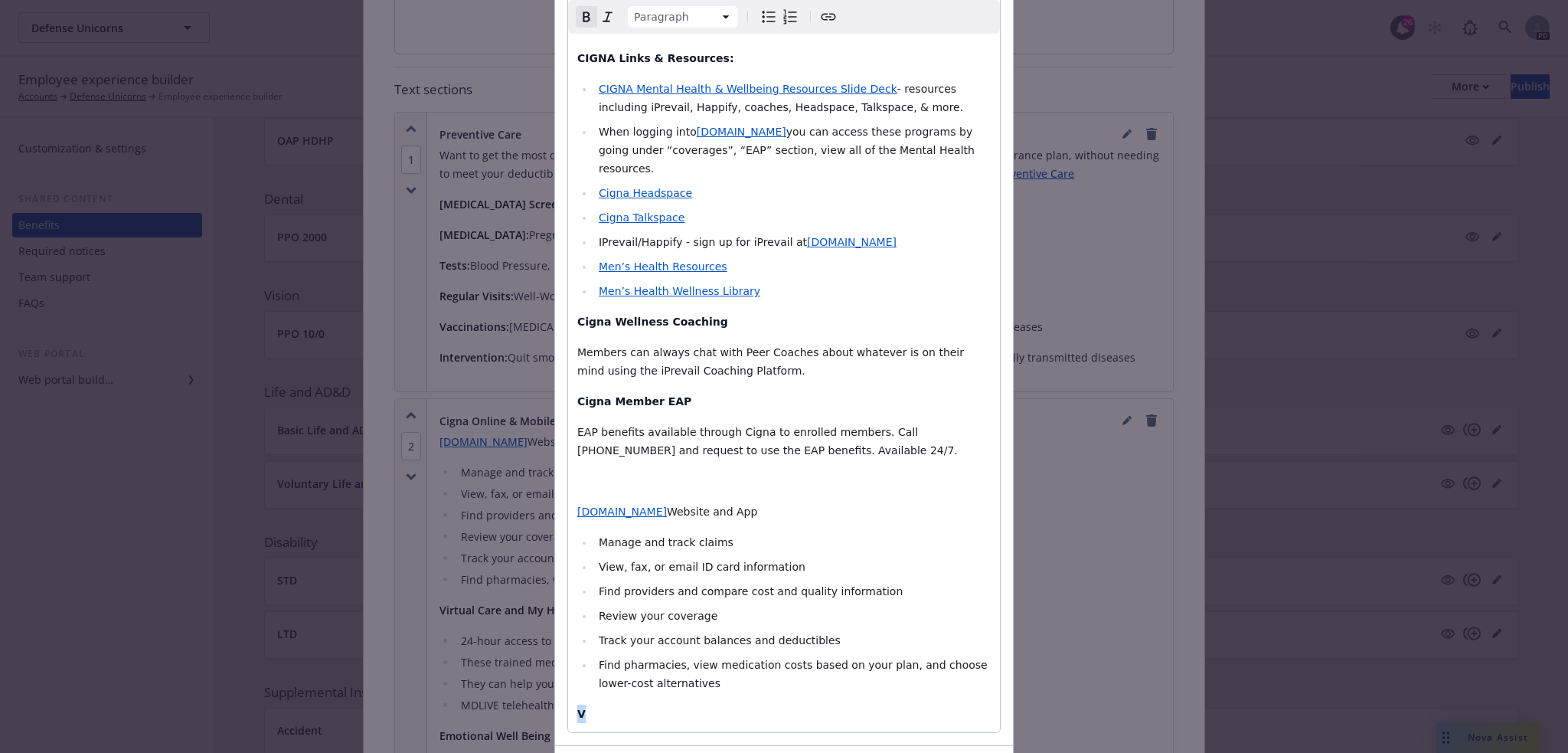
drag, startPoint x: 585, startPoint y: 608, endPoint x: 566, endPoint y: 607, distance: 19.0
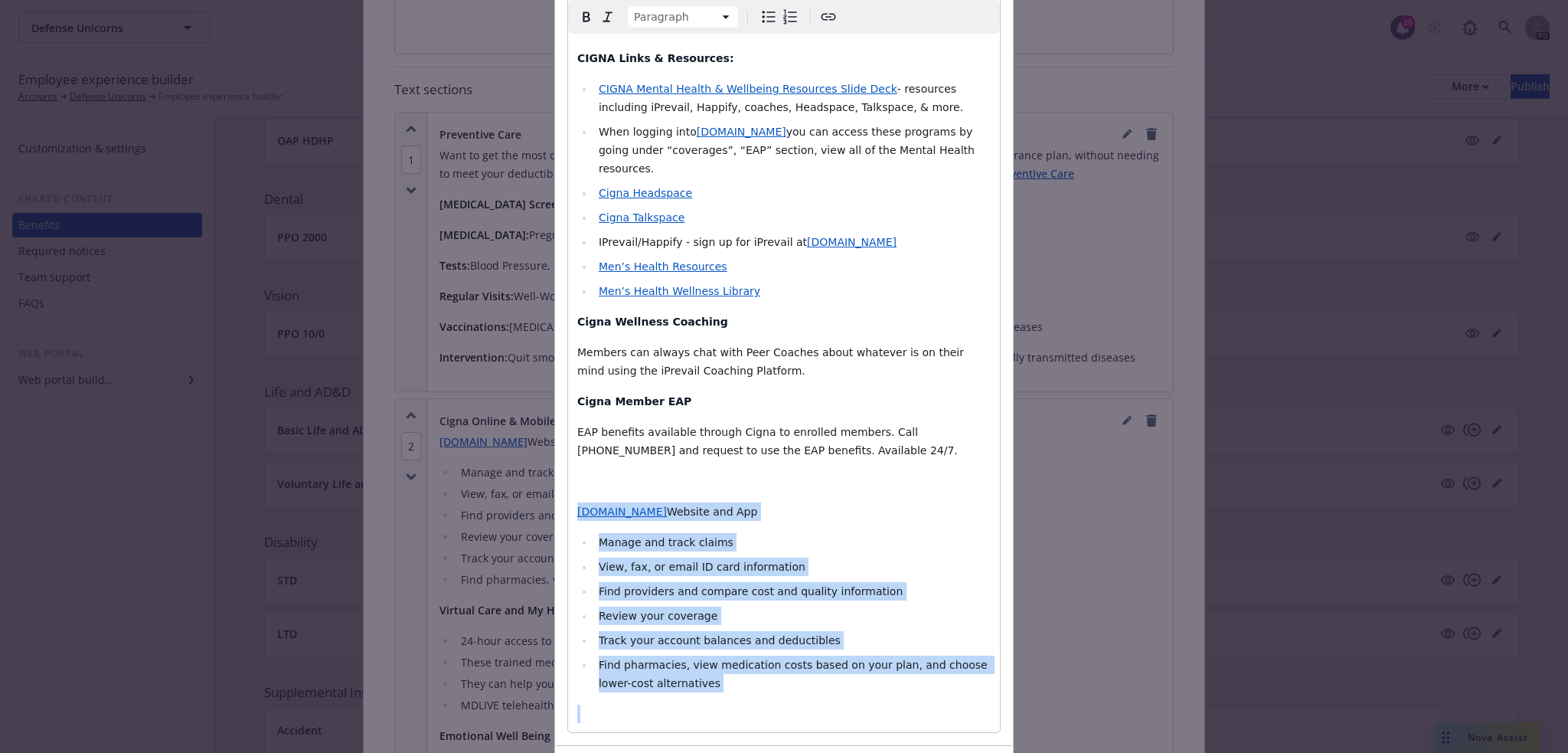
drag, startPoint x: 571, startPoint y: 399, endPoint x: 756, endPoint y: 600, distance: 273.2
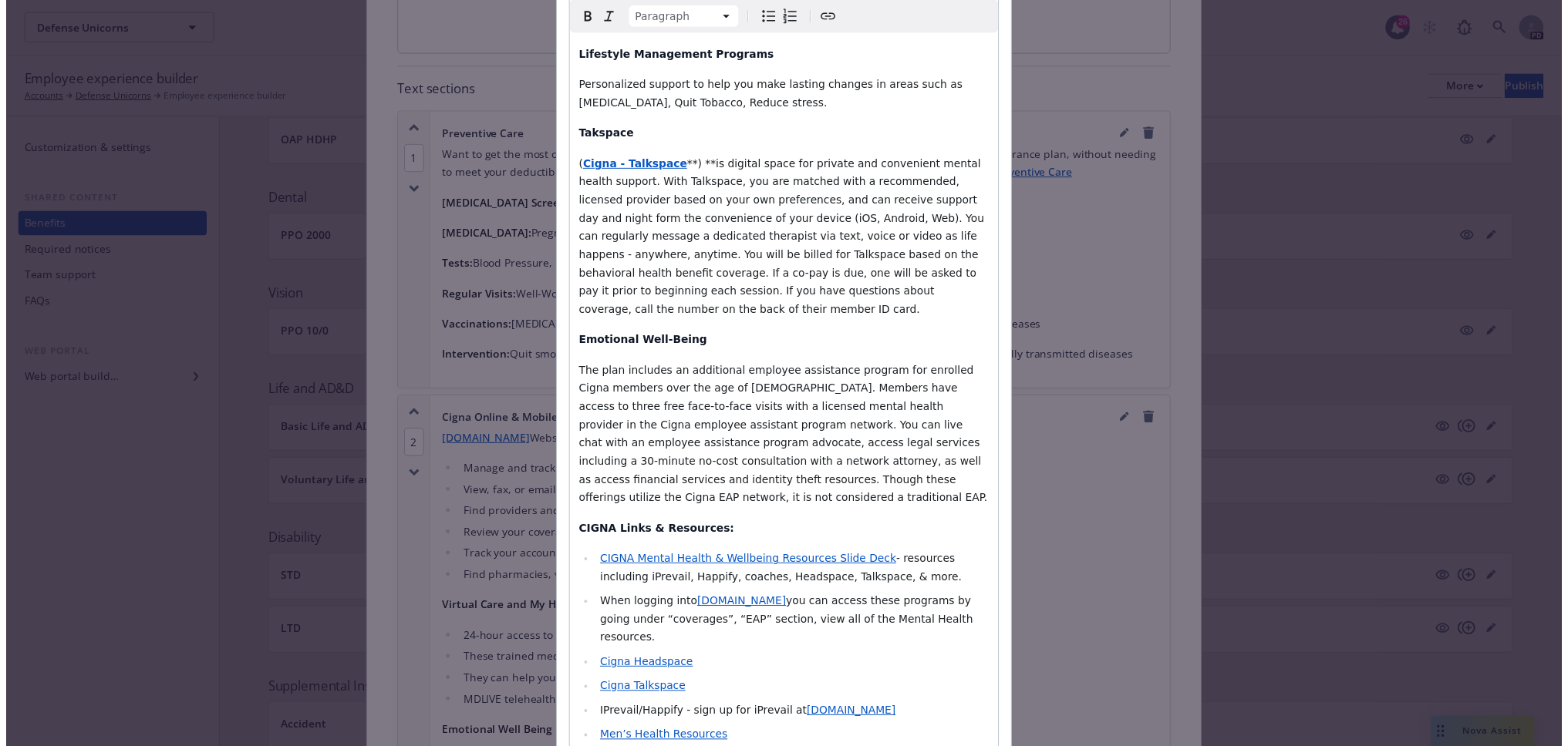
scroll to position [1122, 0]
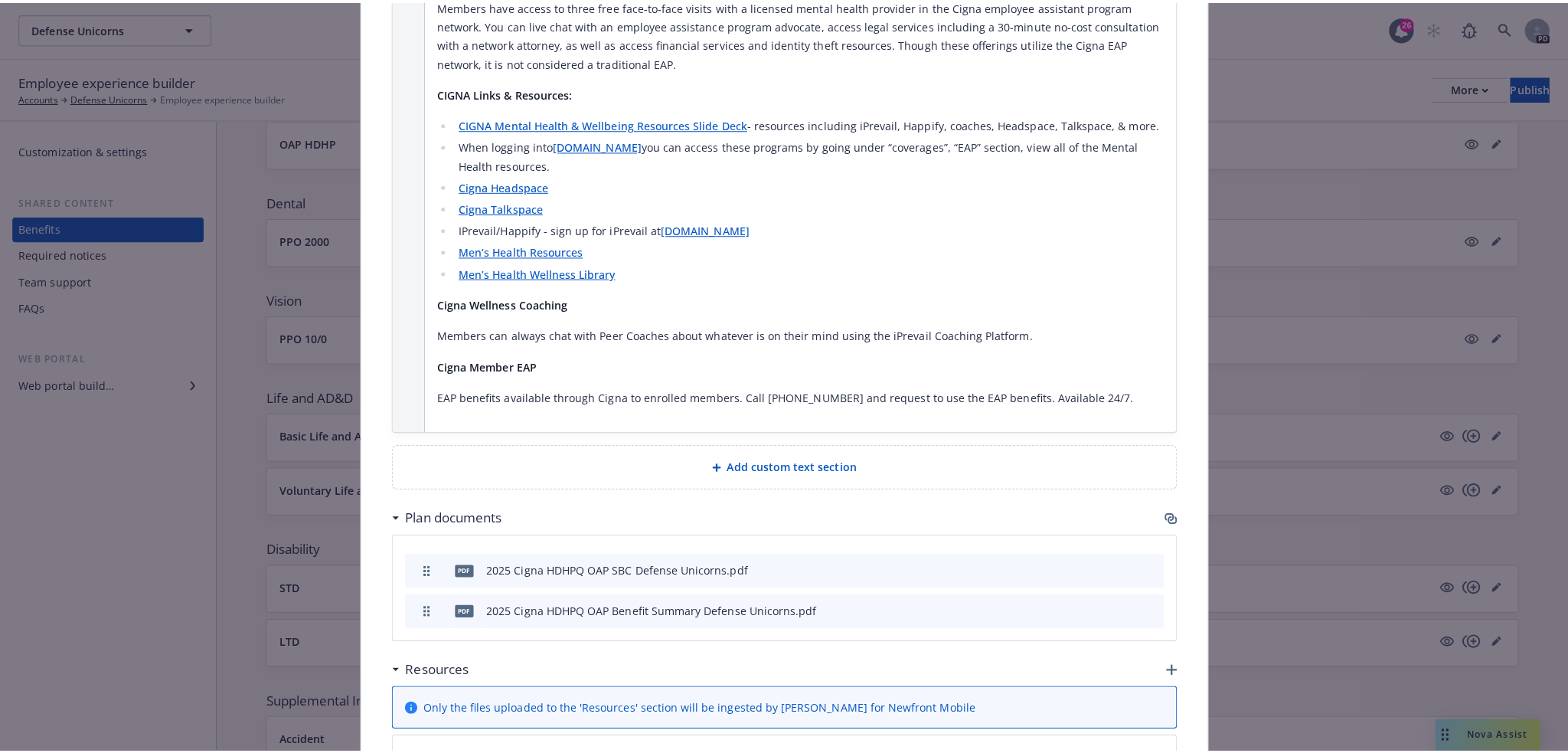
scroll to position [2292, 0]
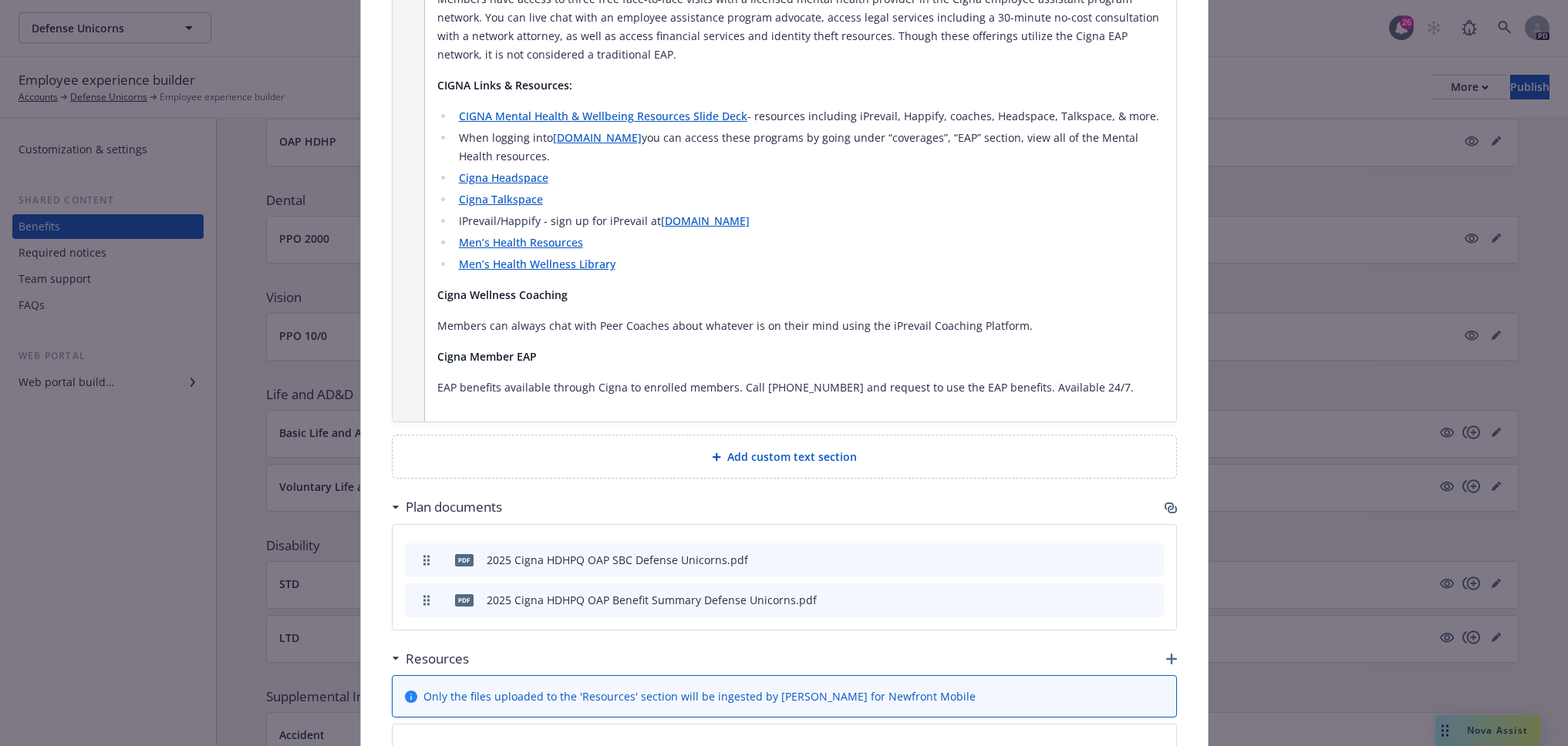
click at [864, 448] on div "Add custom text section" at bounding box center [784, 457] width 758 height 18
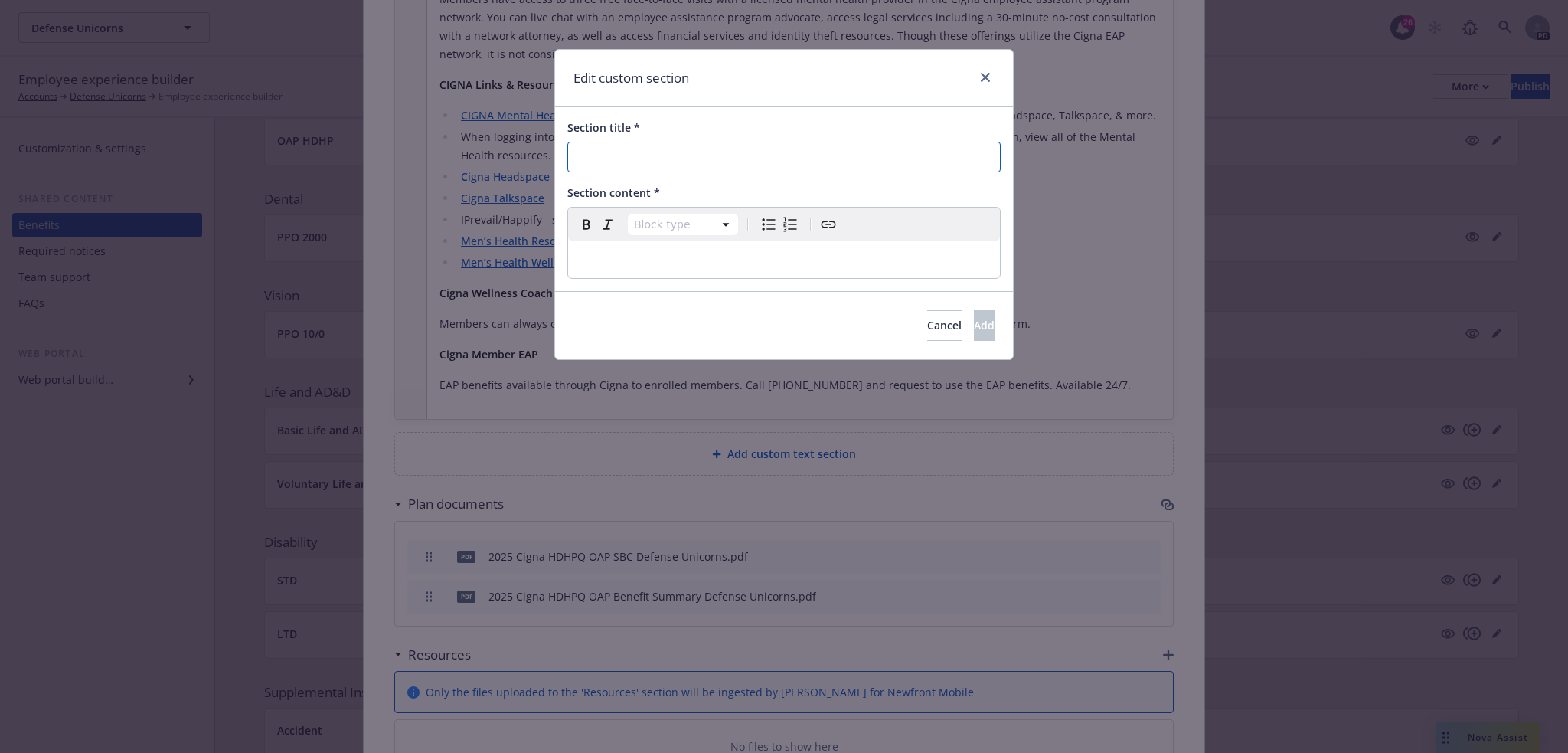
click at [703, 156] on input "Section title *" at bounding box center [784, 156] width 433 height 30
type input "Cigna Member Perks"
click at [590, 262] on p "editable markdown" at bounding box center [784, 259] width 414 height 18
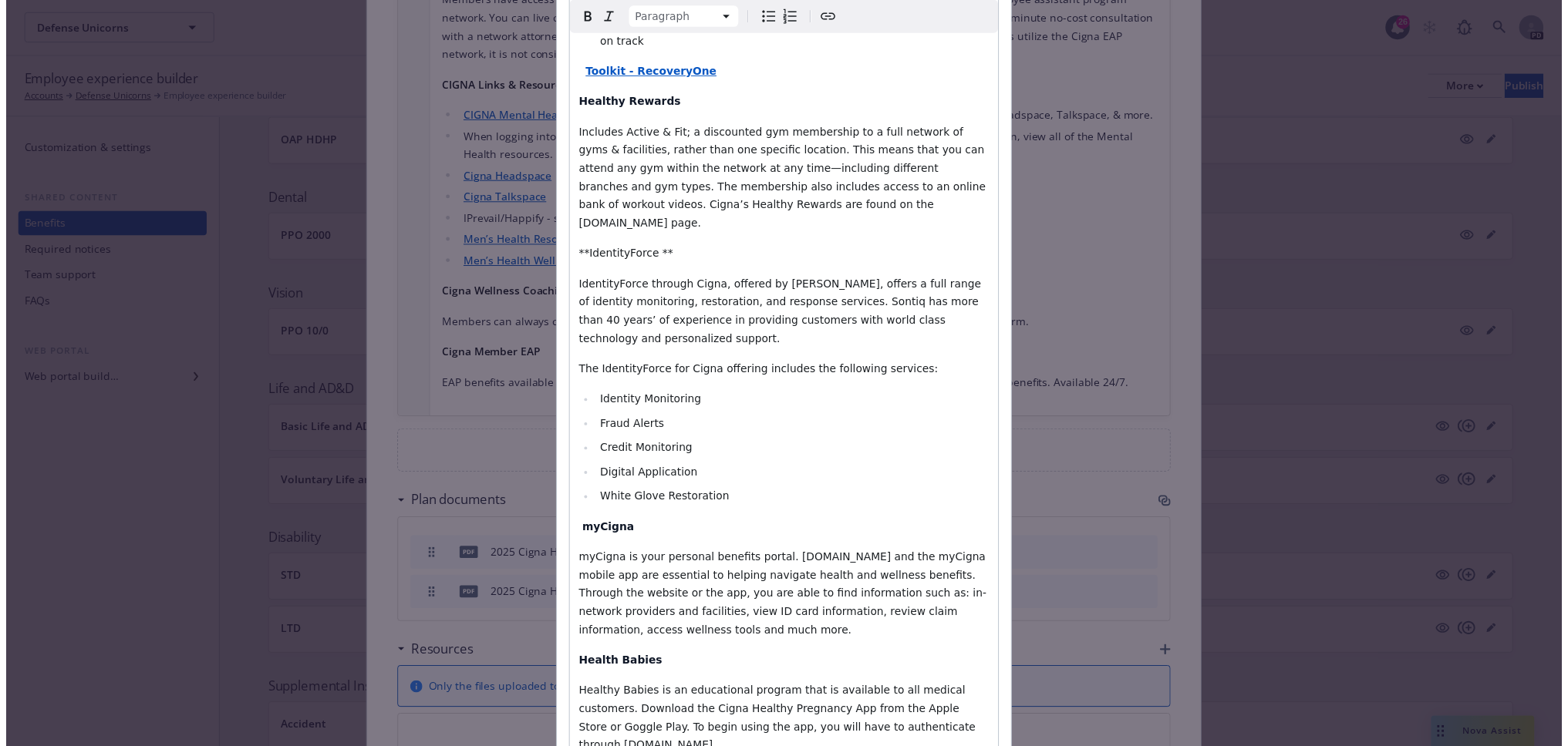
scroll to position [826, 0]
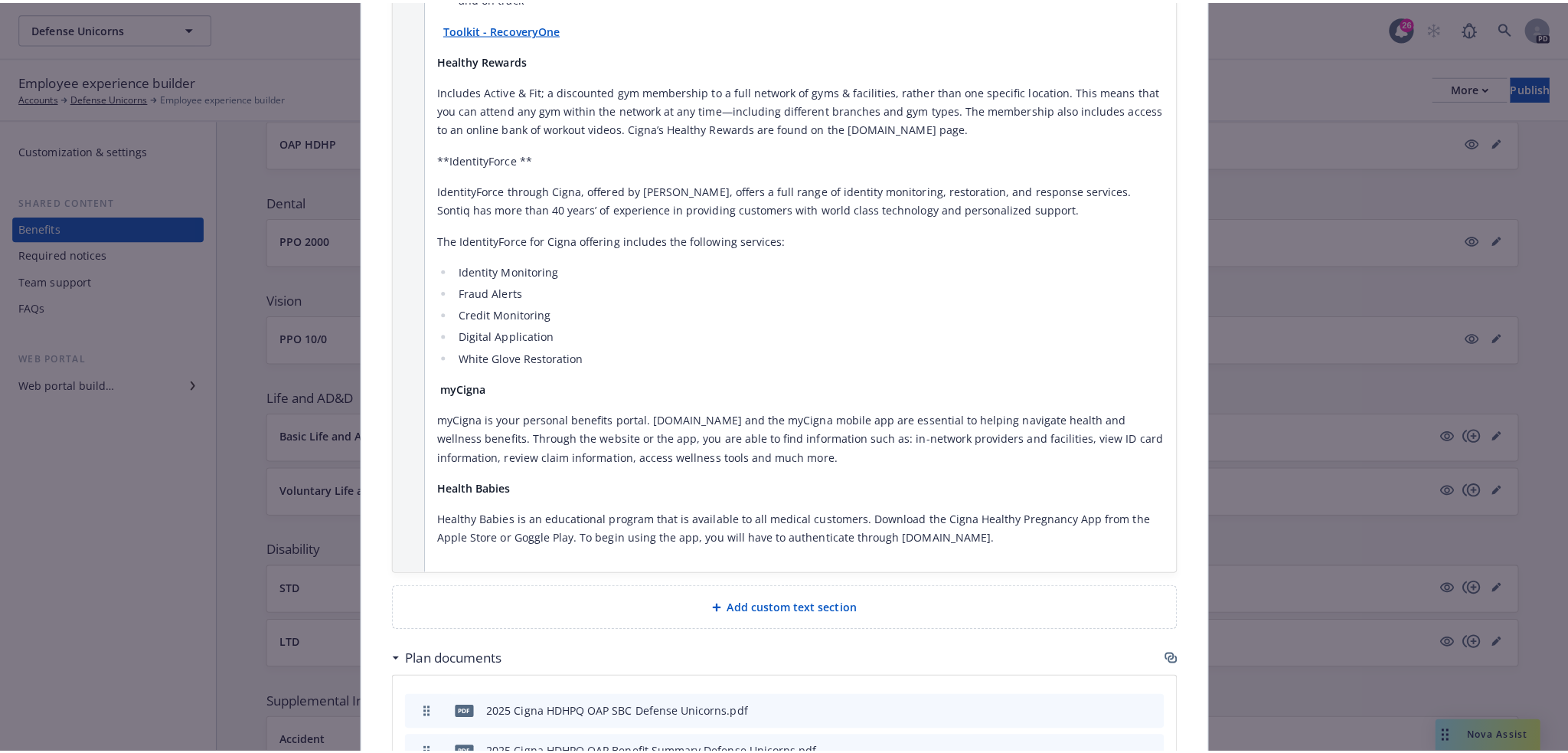
scroll to position [3393, 0]
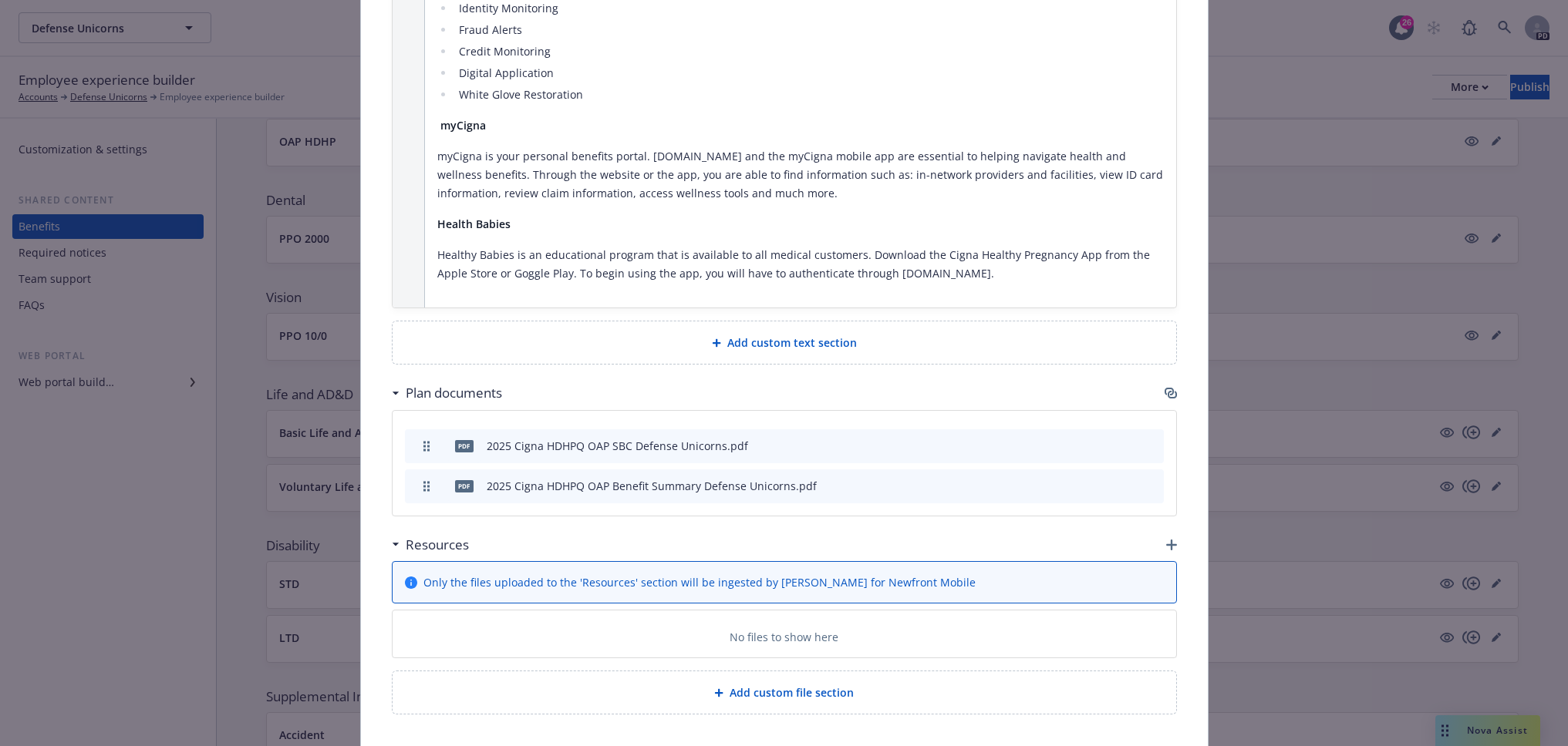
click at [699, 334] on div "Add custom text section" at bounding box center [784, 343] width 758 height 18
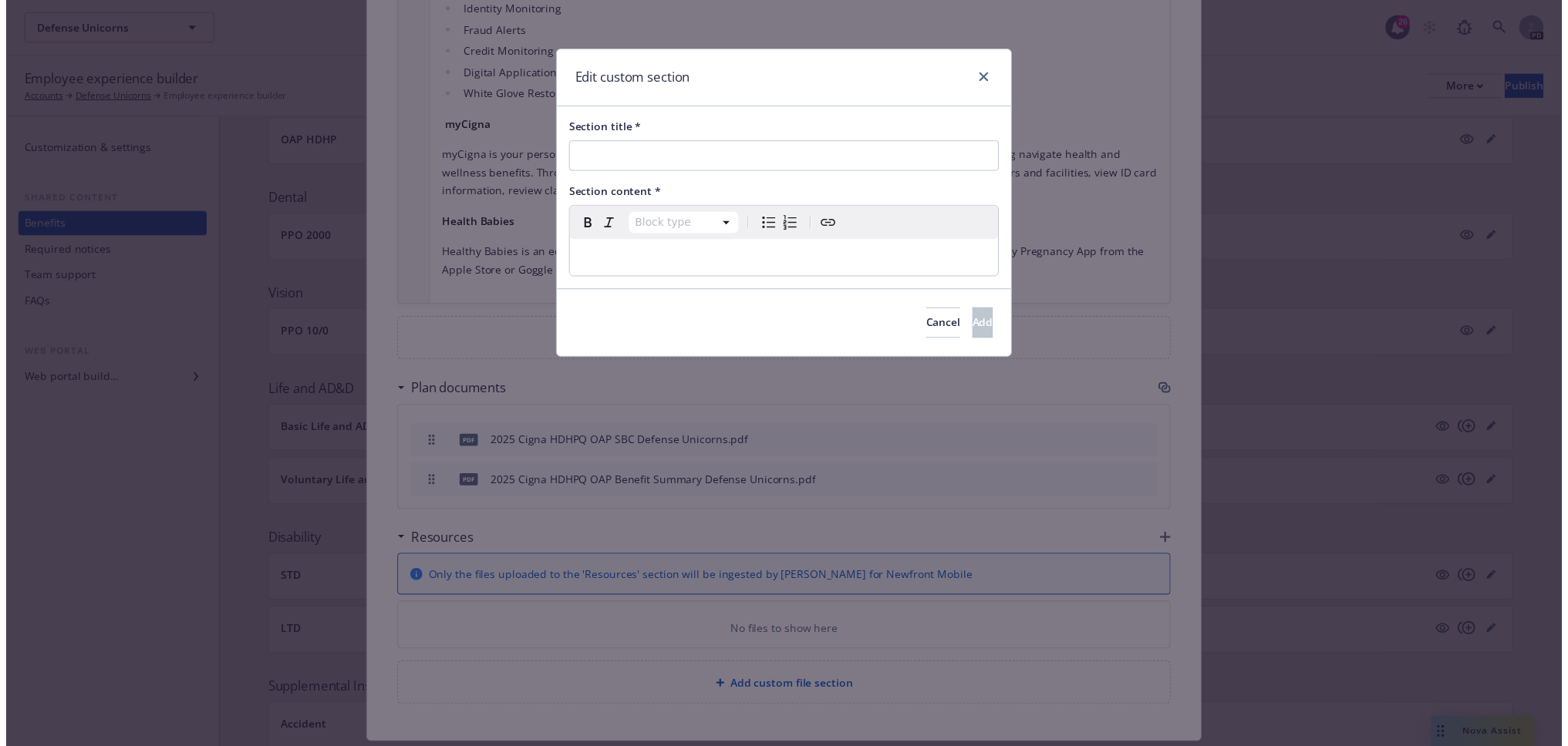
scroll to position [3405, 0]
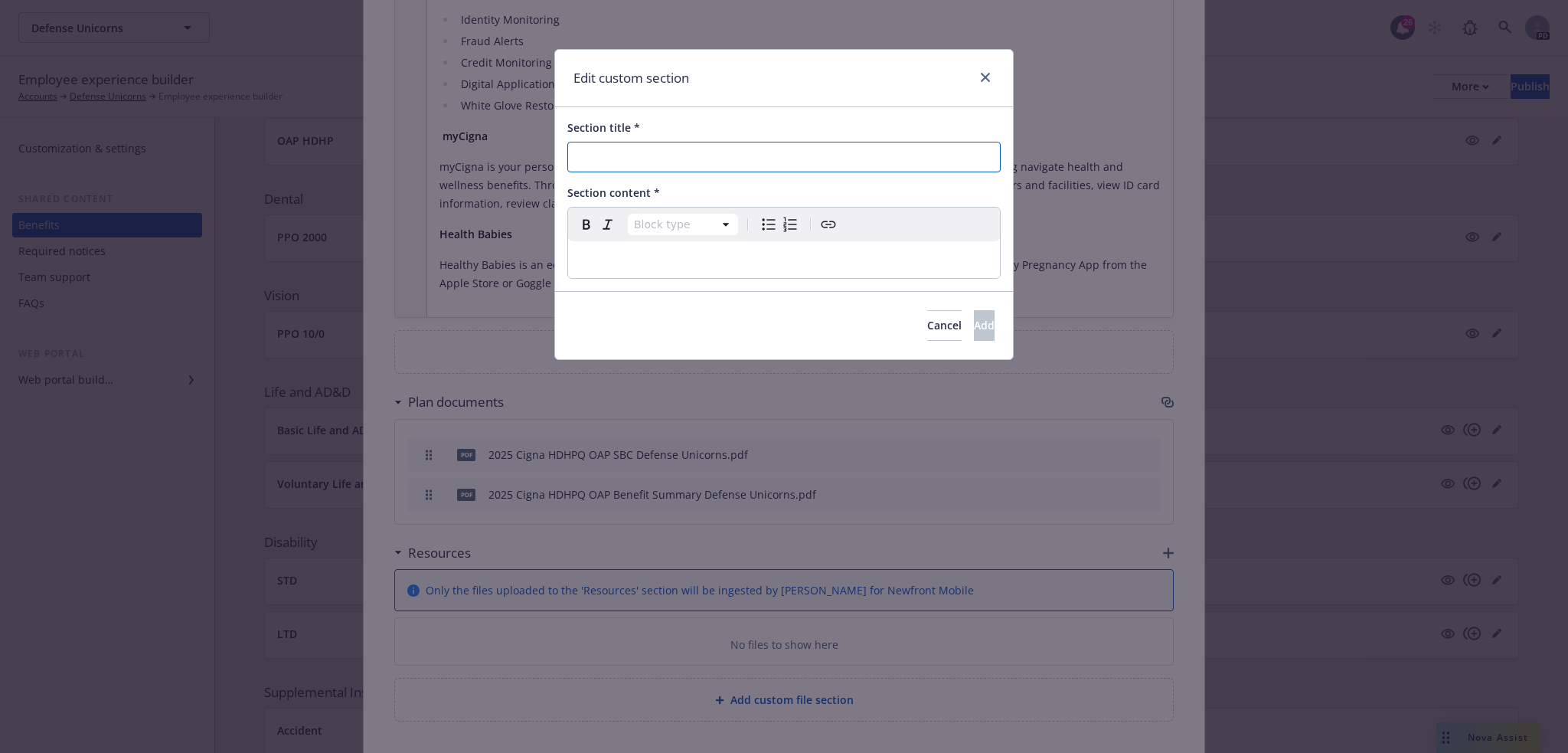
click at [679, 162] on input "Section title *" at bounding box center [784, 156] width 433 height 30
type input "Using your myCigna Account"
drag, startPoint x: 604, startPoint y: 243, endPoint x: 604, endPoint y: 253, distance: 10.0
click at [604, 244] on div "editable markdown" at bounding box center [784, 259] width 432 height 37
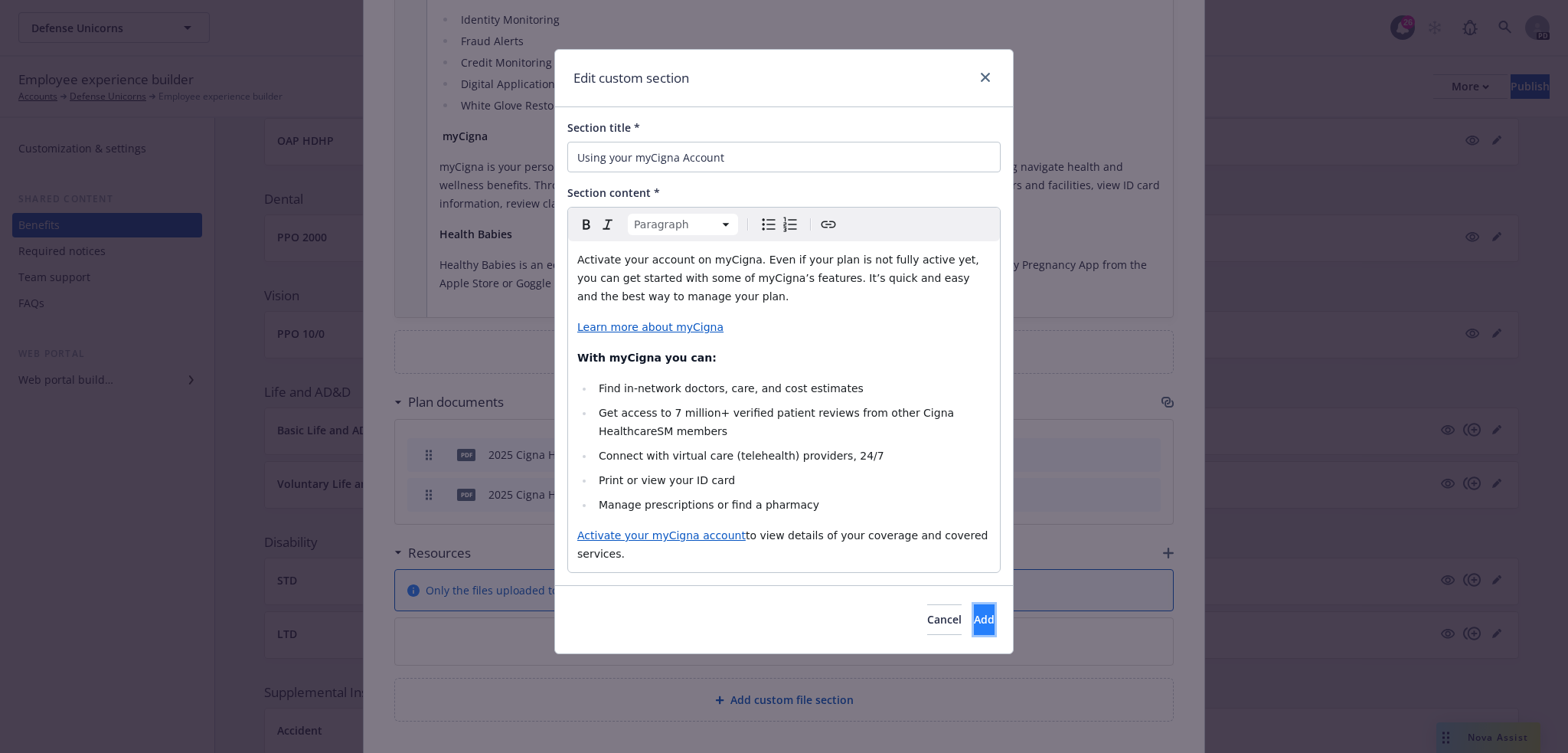
click at [973, 612] on span "Add" at bounding box center [984, 618] width 21 height 14
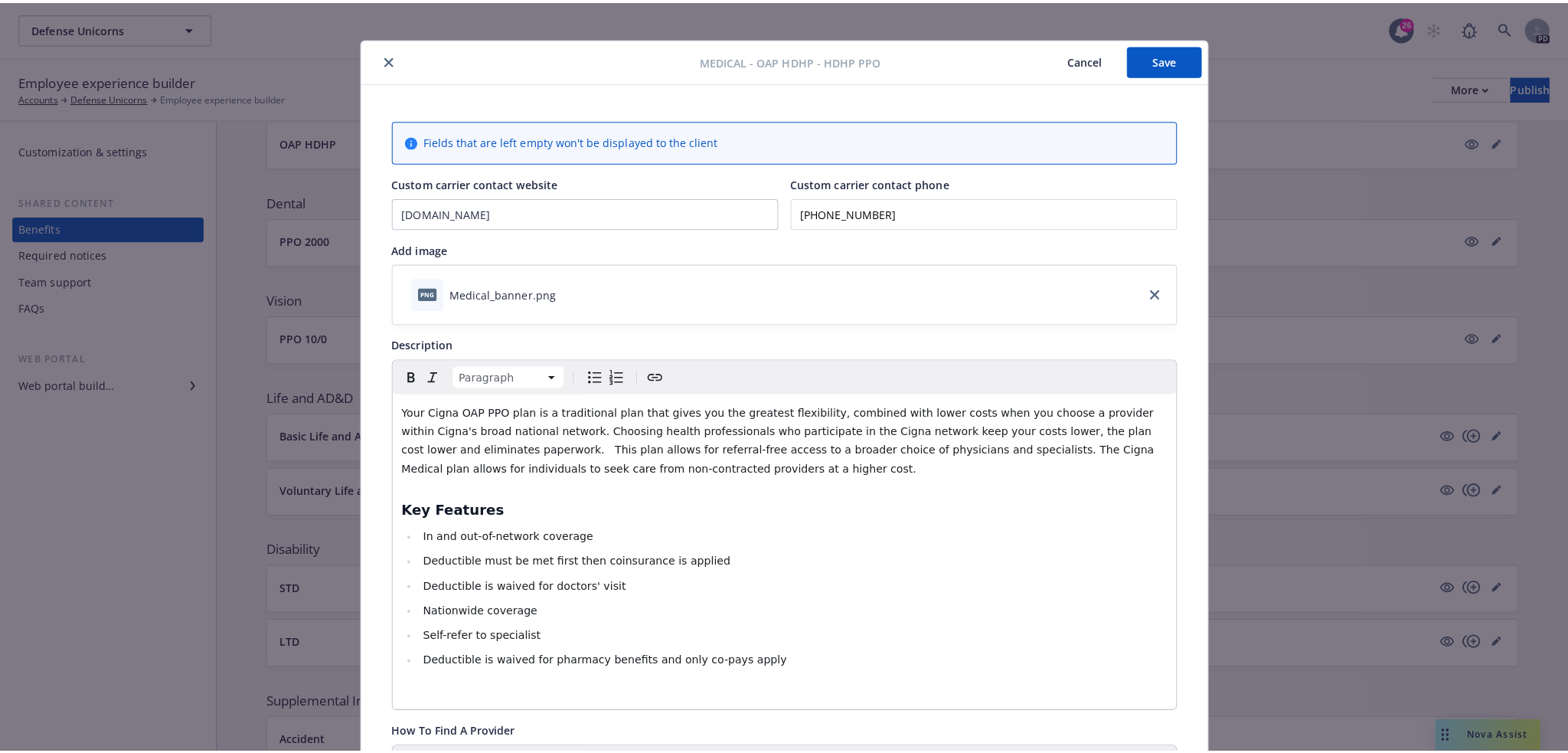
scroll to position [0, 0]
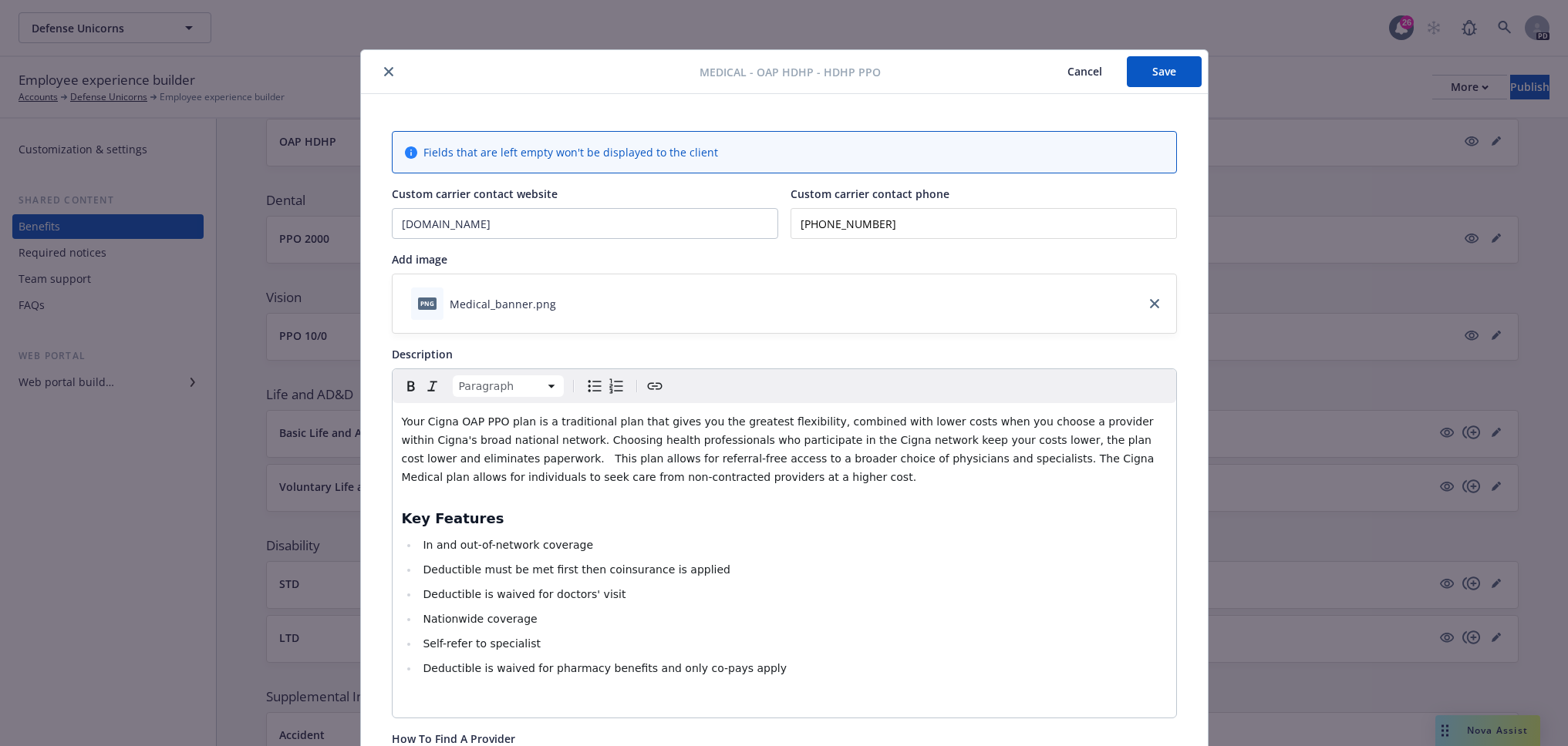
click at [1143, 71] on button "Save" at bounding box center [1164, 71] width 75 height 30
click at [384, 76] on icon "close" at bounding box center [389, 72] width 9 height 9
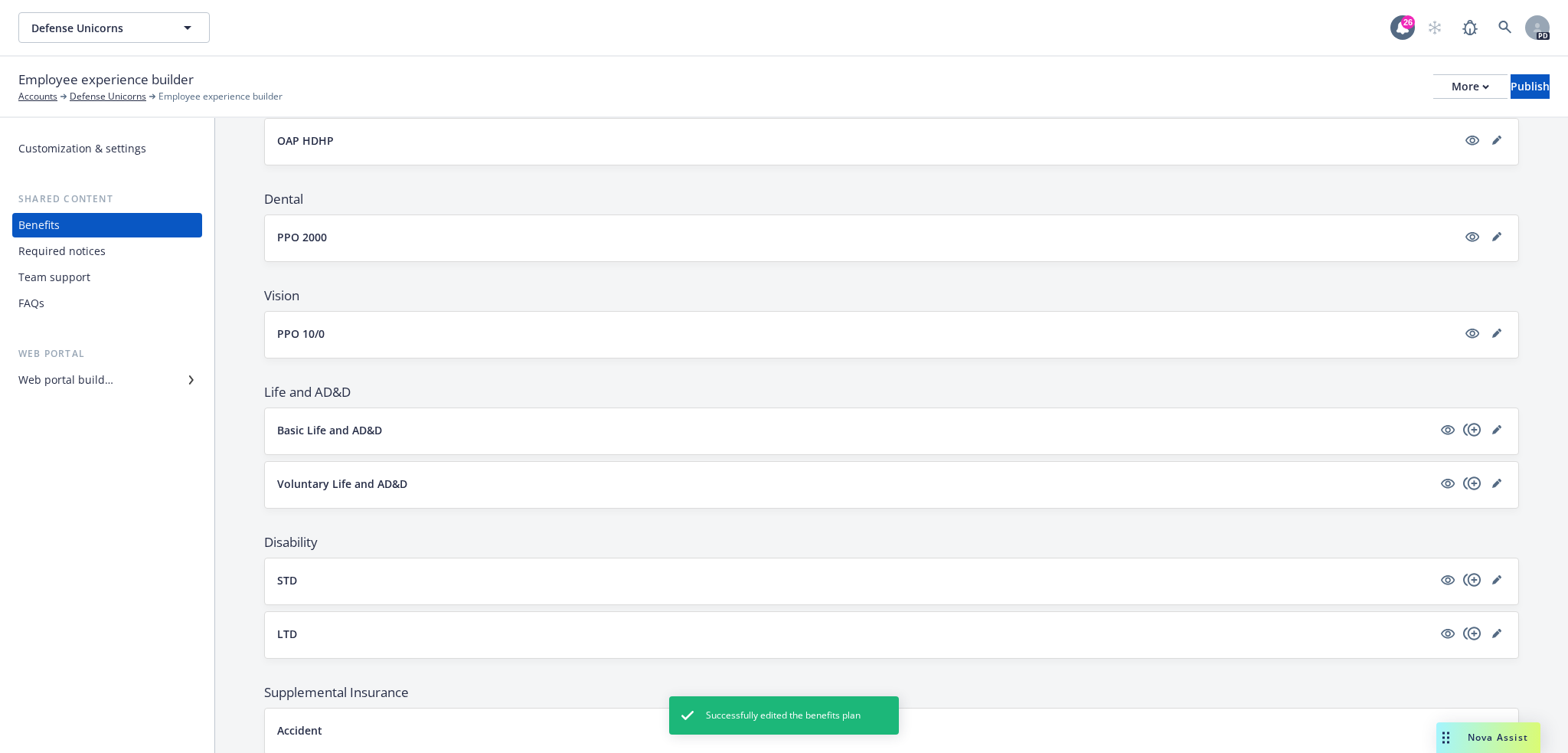
click at [515, 149] on div "OAP HDHP" at bounding box center [891, 141] width 1229 height 22
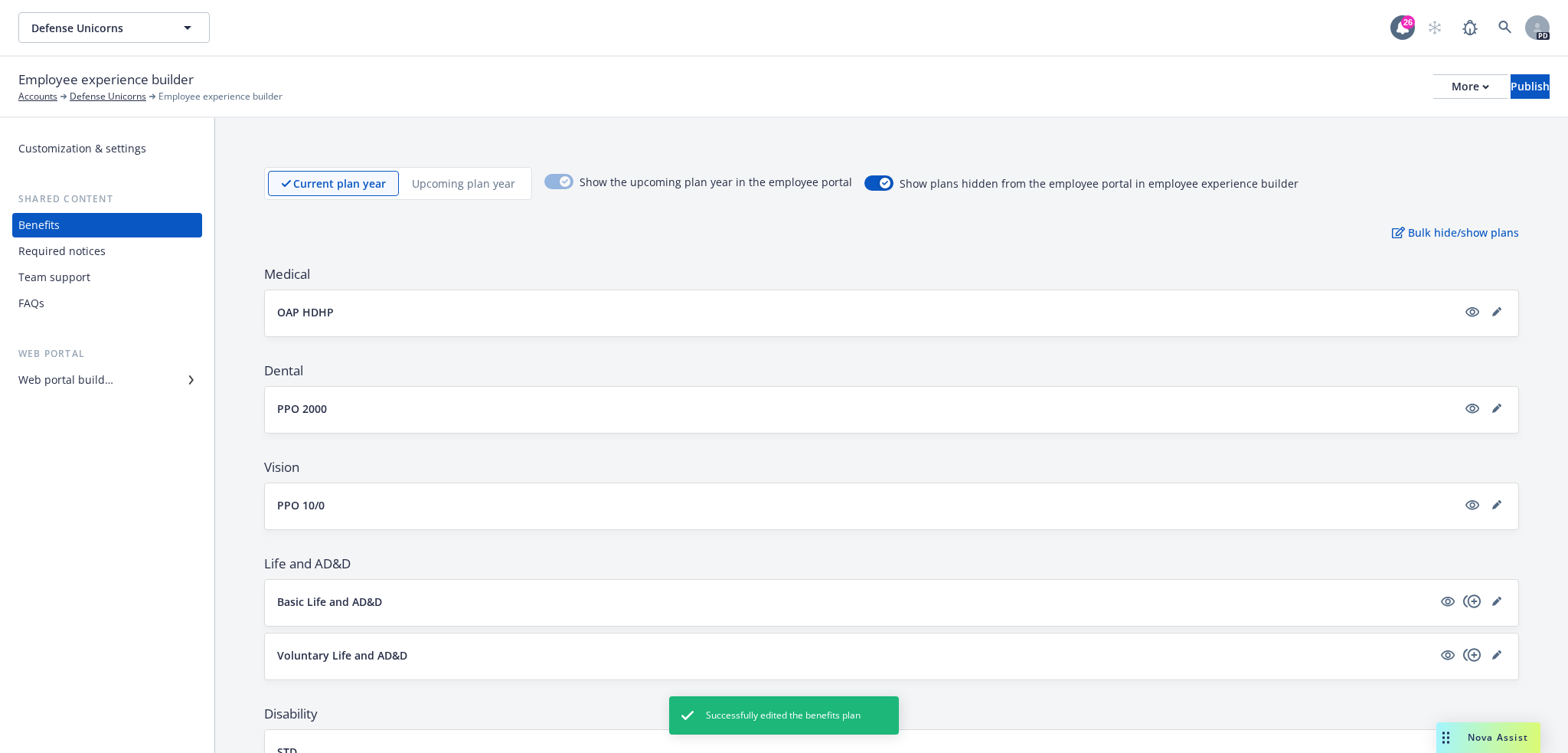
click at [650, 317] on button "OAP HDHP" at bounding box center [867, 312] width 1180 height 16
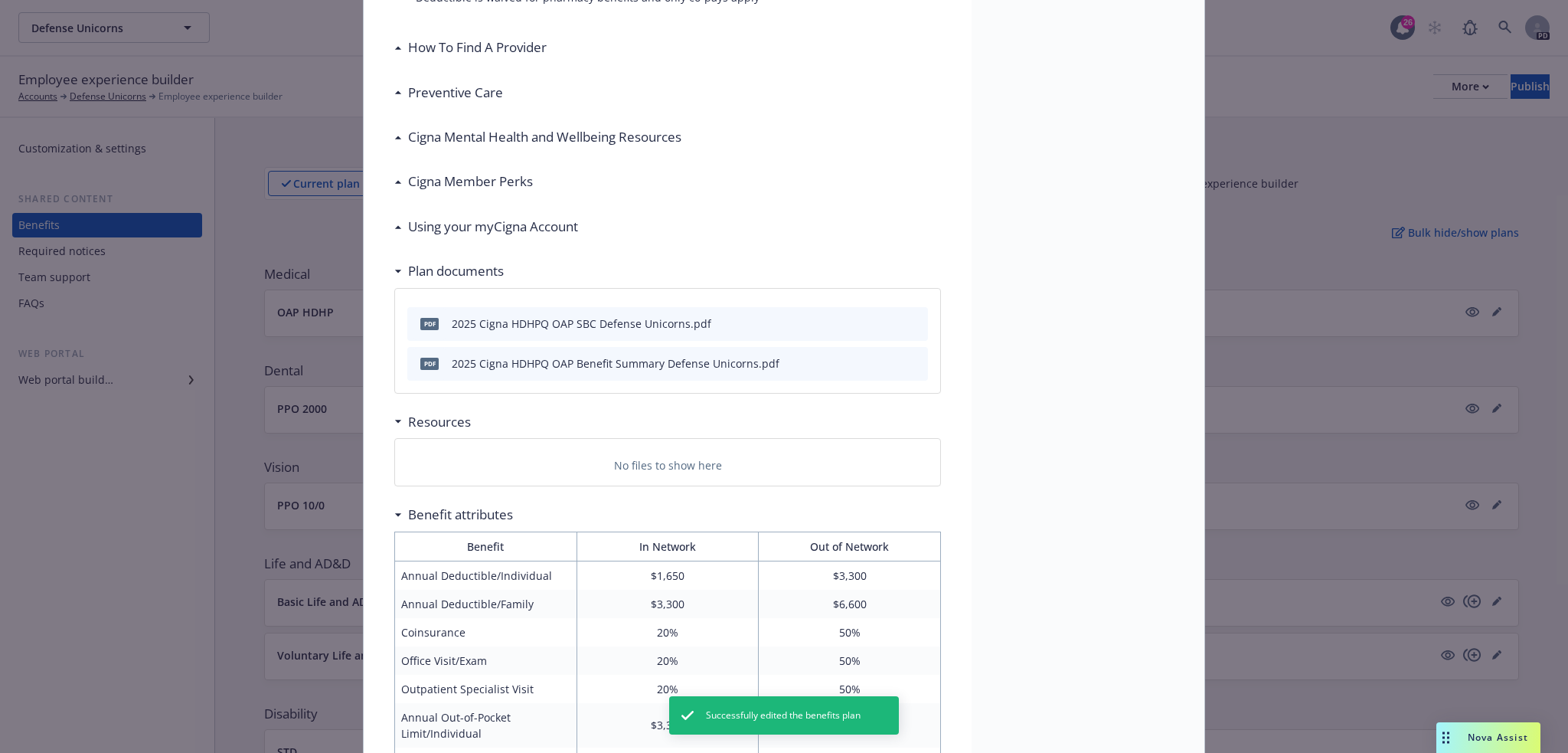
scroll to position [46, 0]
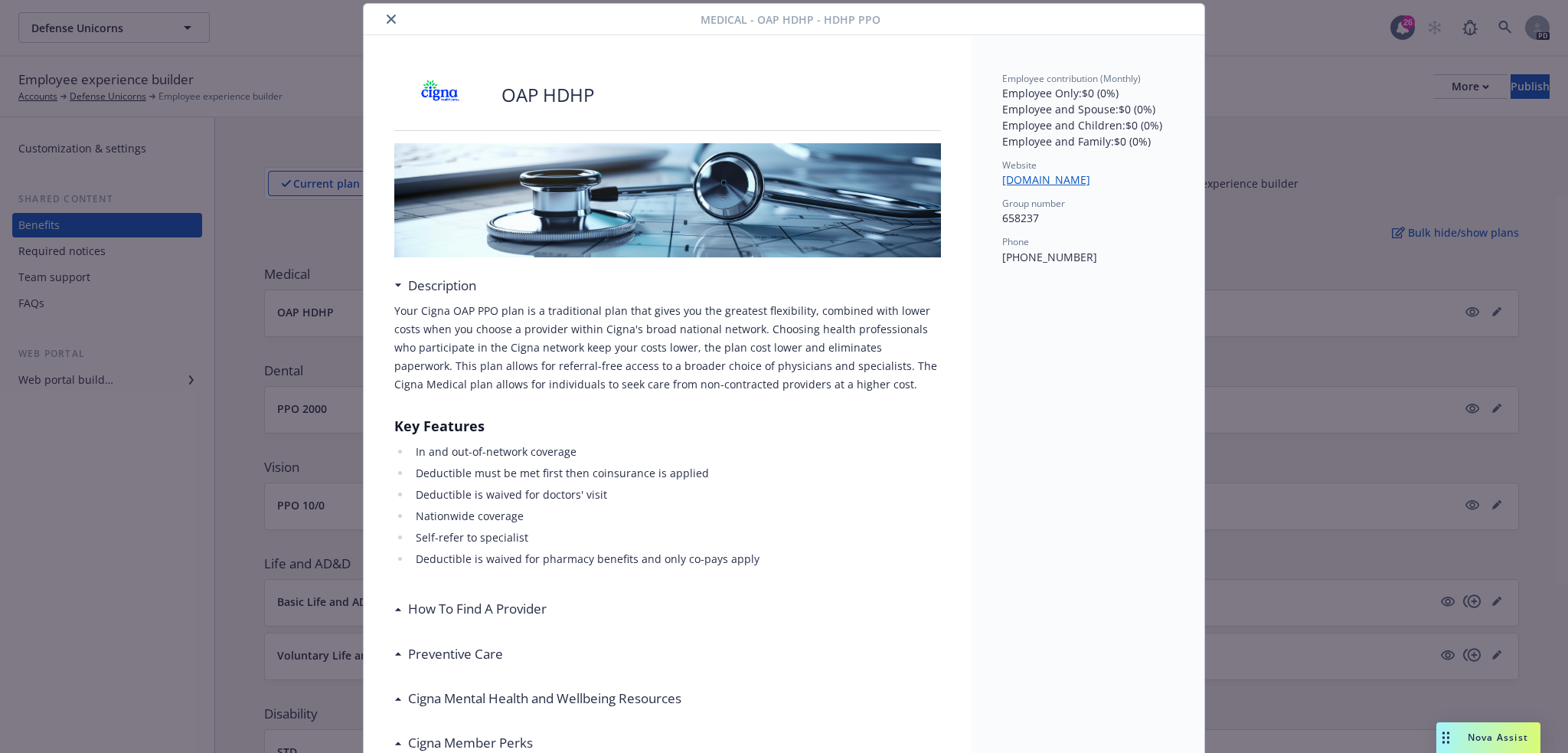
click at [386, 18] on icon "close" at bounding box center [391, 19] width 9 height 9
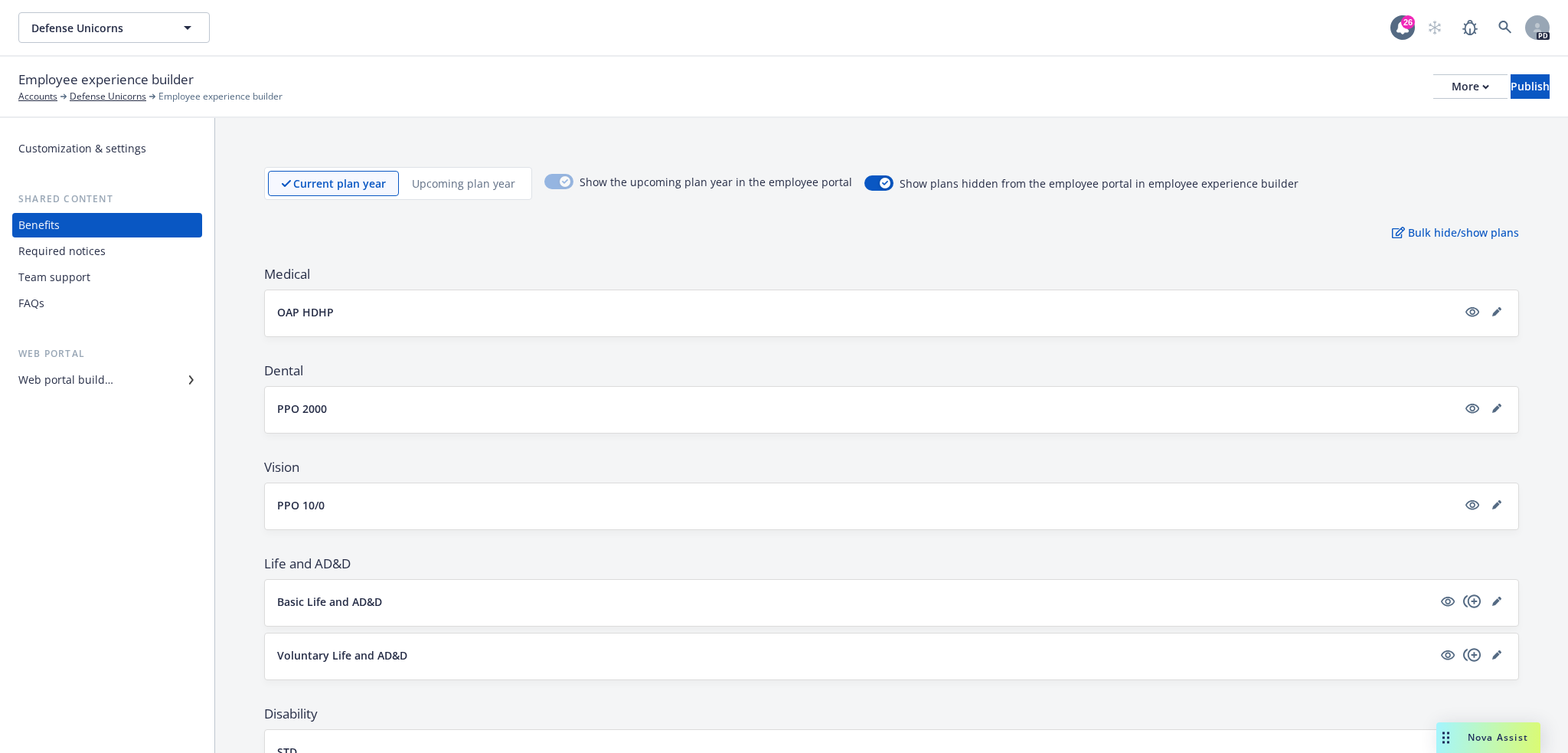
drag, startPoint x: 901, startPoint y: 297, endPoint x: 1342, endPoint y: 286, distance: 441.1
click at [1265, 293] on div "OAP HDHP" at bounding box center [891, 313] width 1253 height 46
click at [1419, 305] on button "OAP HDHP" at bounding box center [867, 312] width 1180 height 16
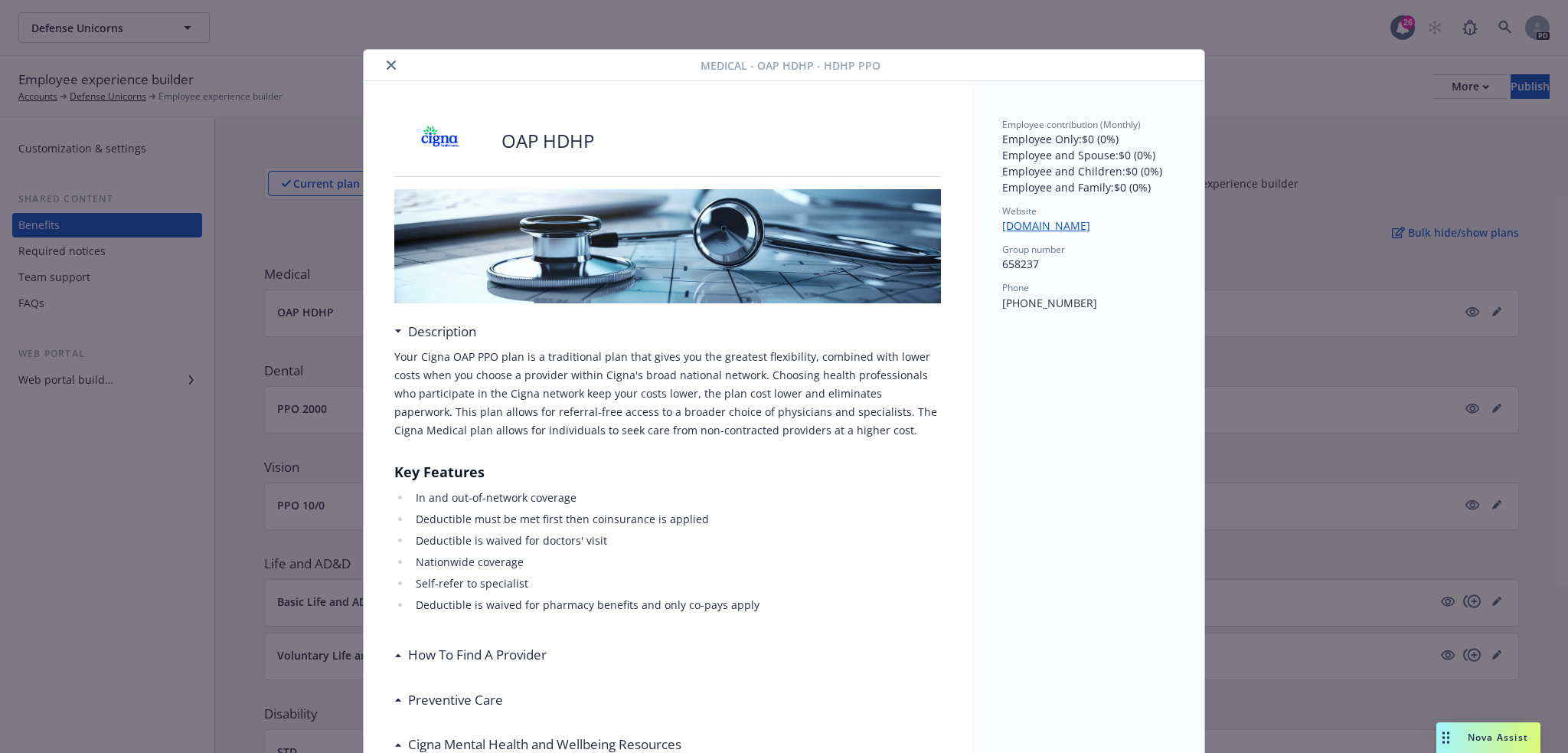
click at [97, 378] on div "Medical - OAP HDHP - HDHP PPO OAP HDHP Description Your Cigna OAP PPO plan is a…" at bounding box center [784, 376] width 1568 height 753
click at [390, 66] on icon "close" at bounding box center [391, 65] width 9 height 9
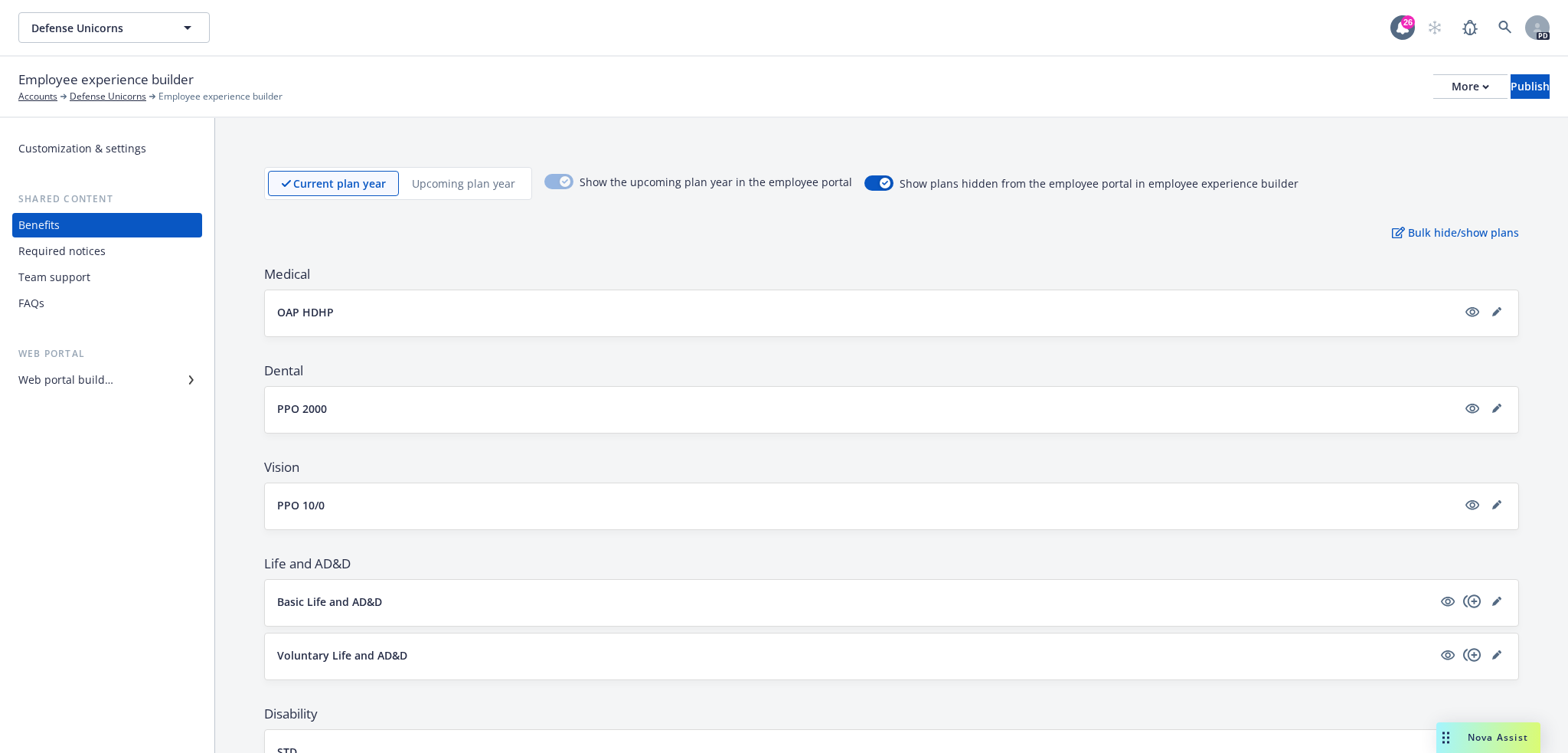
click at [115, 382] on div "Web portal builder" at bounding box center [106, 380] width 177 height 25
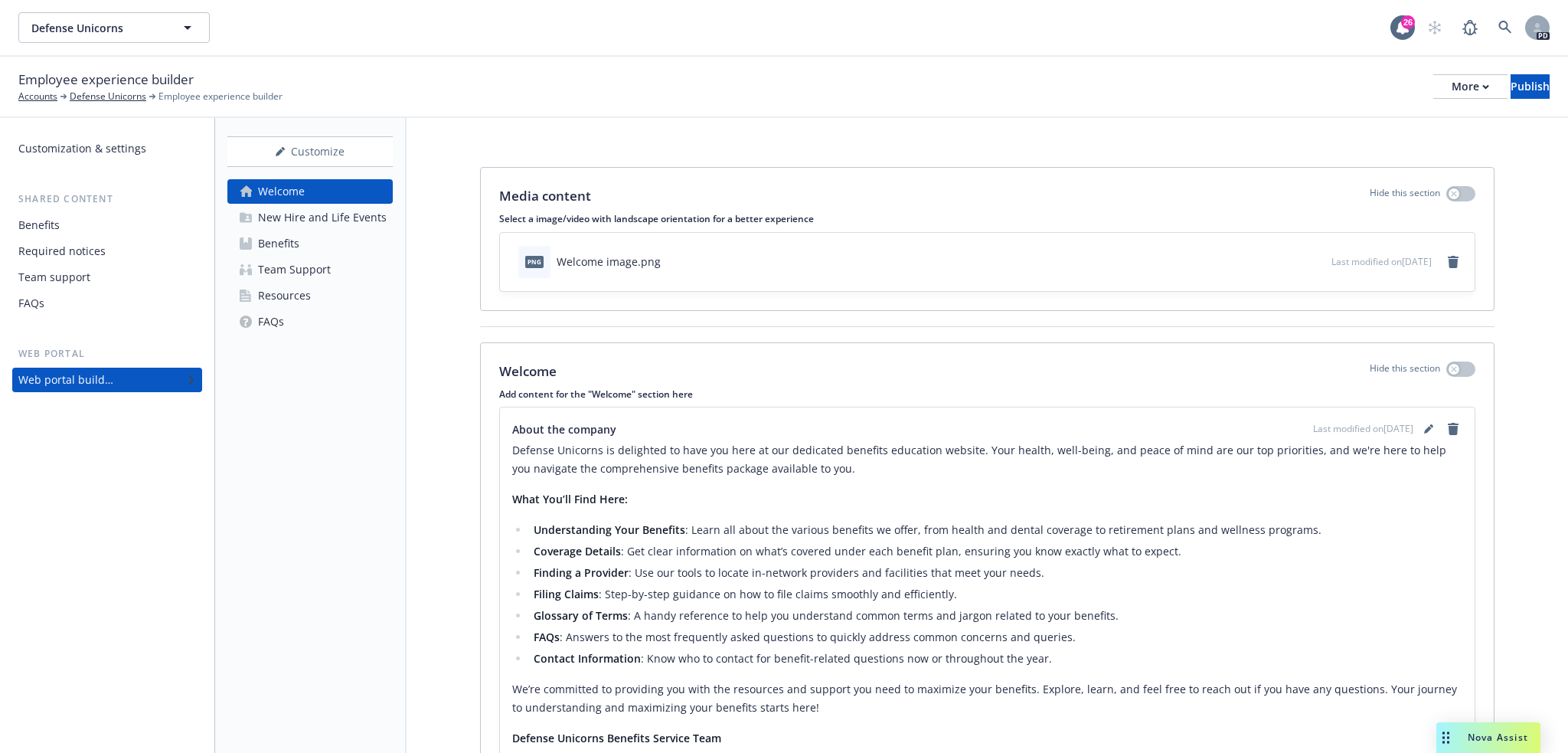
click at [304, 246] on link "Benefits" at bounding box center [309, 243] width 165 height 25
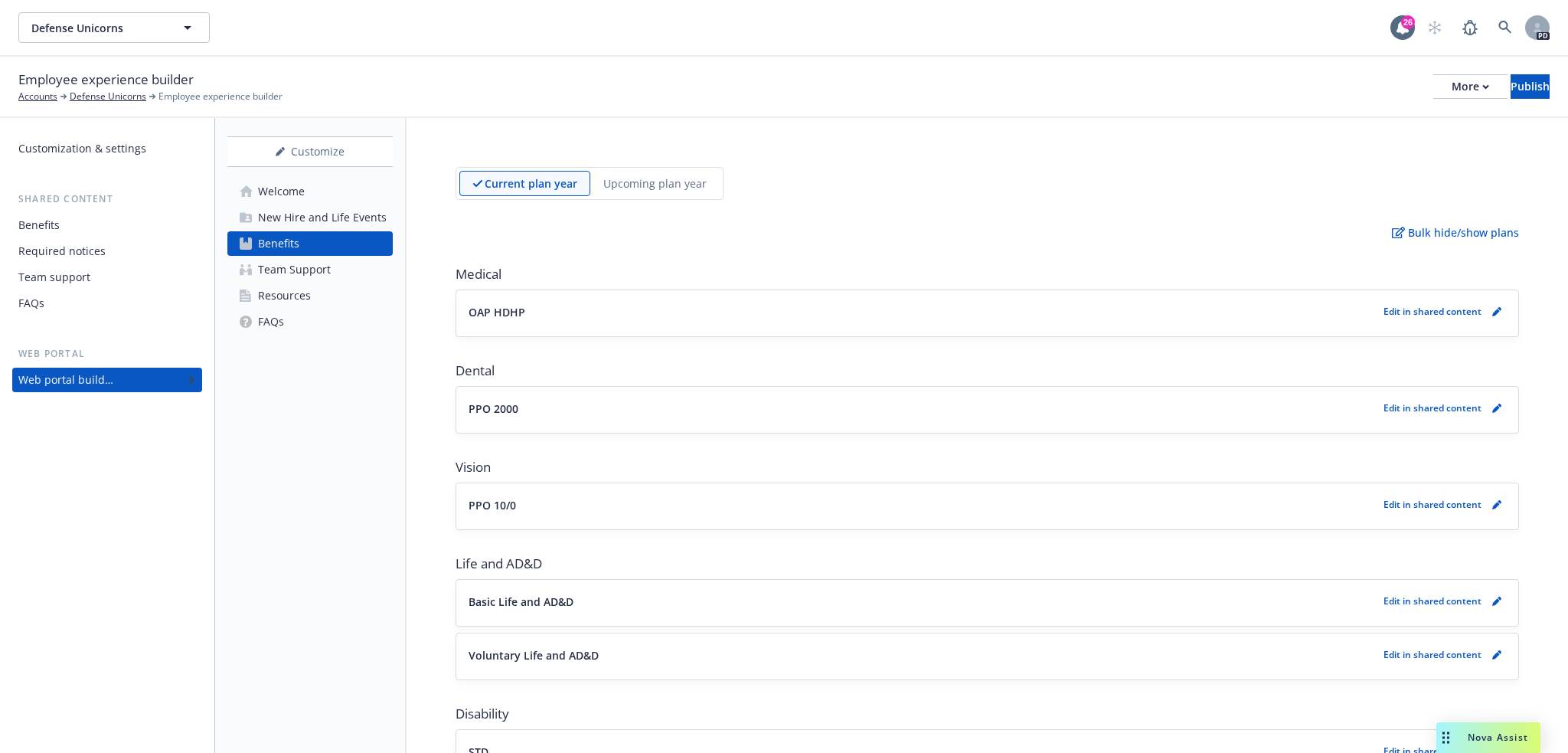
click at [1315, 326] on div "OAP HDHP Edit in shared content" at bounding box center [987, 313] width 1062 height 46
click at [1492, 311] on icon "pencil" at bounding box center [1496, 312] width 9 height 9
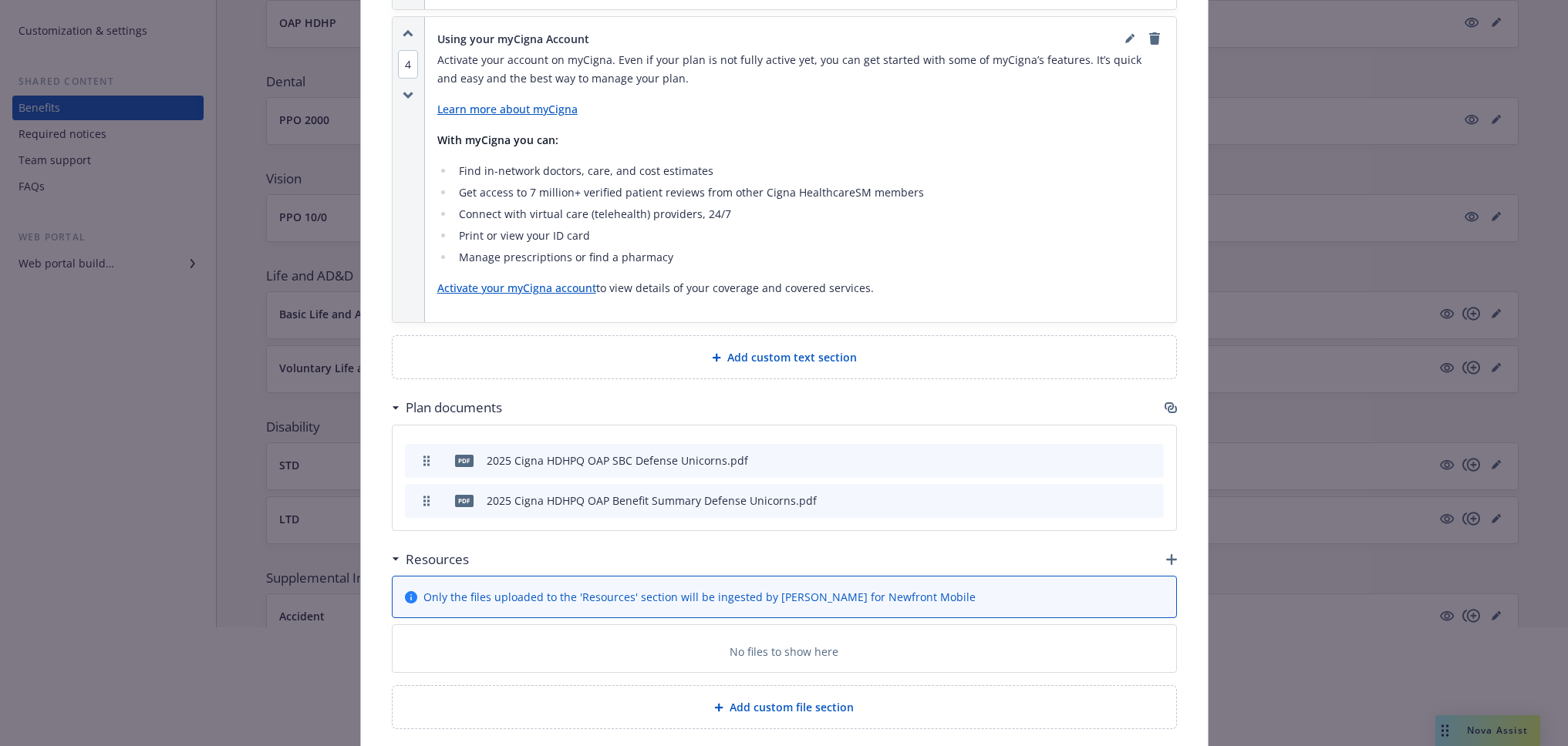
scroll to position [3722, 0]
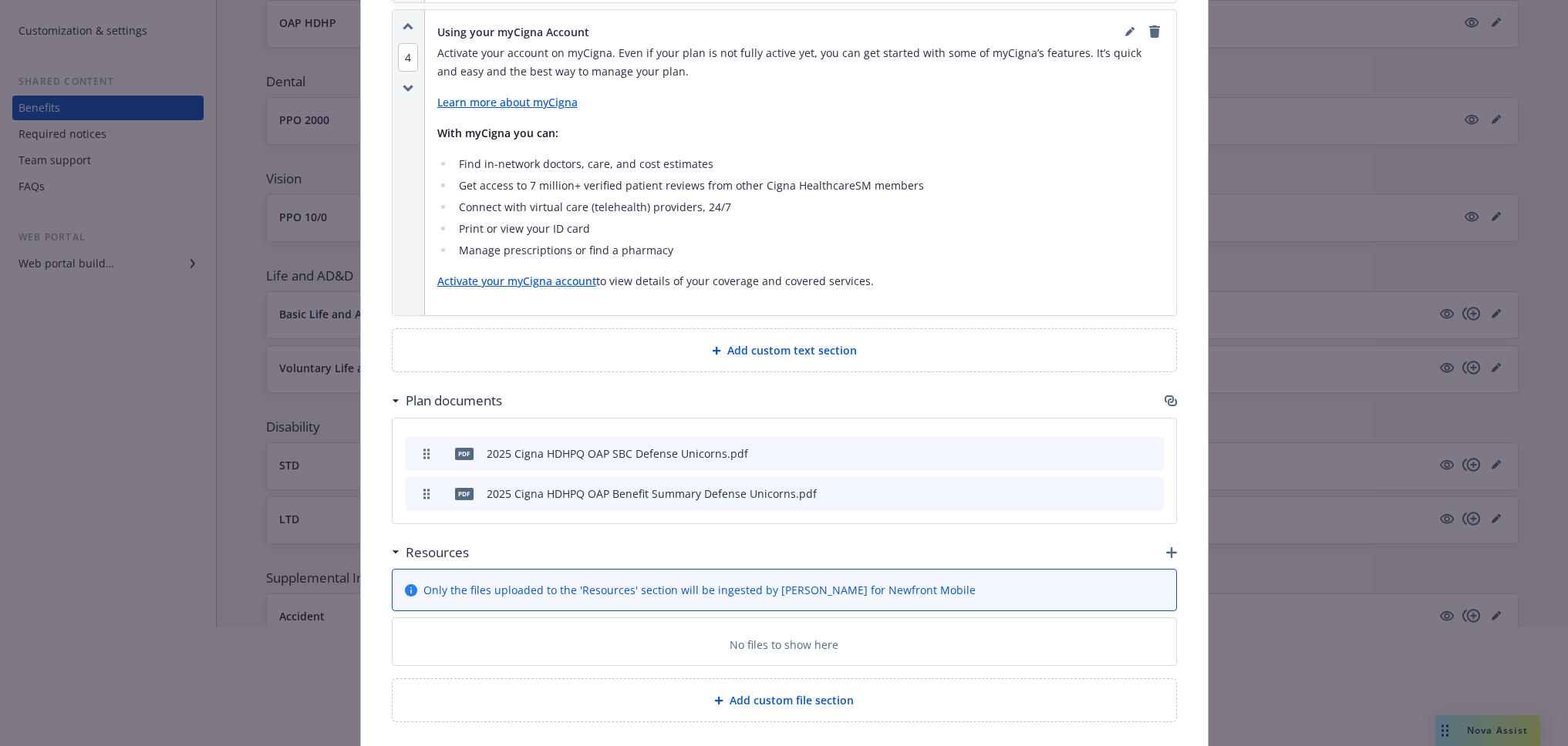
click at [756, 343] on span "Add custom text section" at bounding box center [792, 350] width 129 height 16
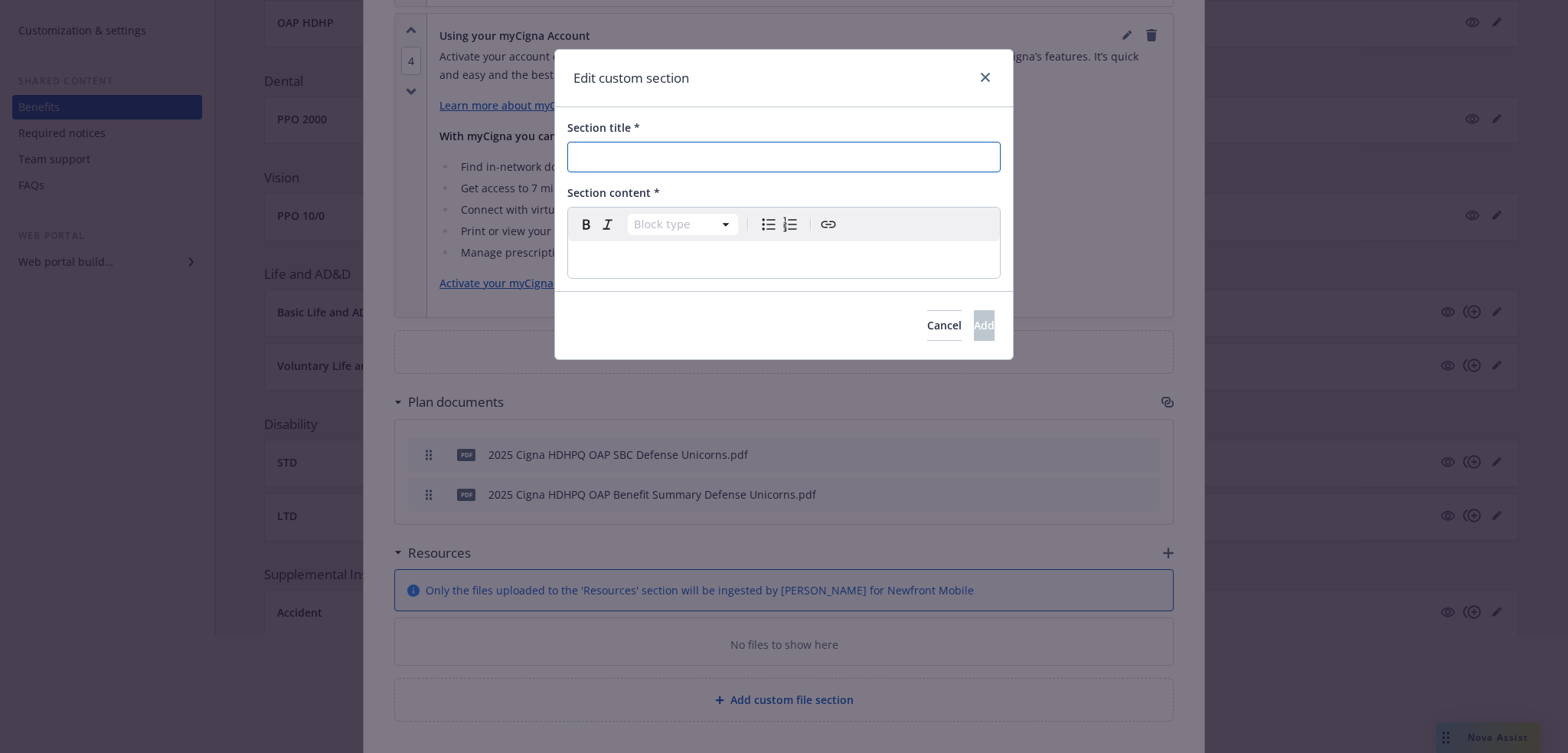
click at [659, 156] on input "Section title *" at bounding box center [784, 156] width 433 height 30
type input "Employee Monthly Contributions"
click at [624, 252] on p "editable markdown" at bounding box center [784, 259] width 414 height 18
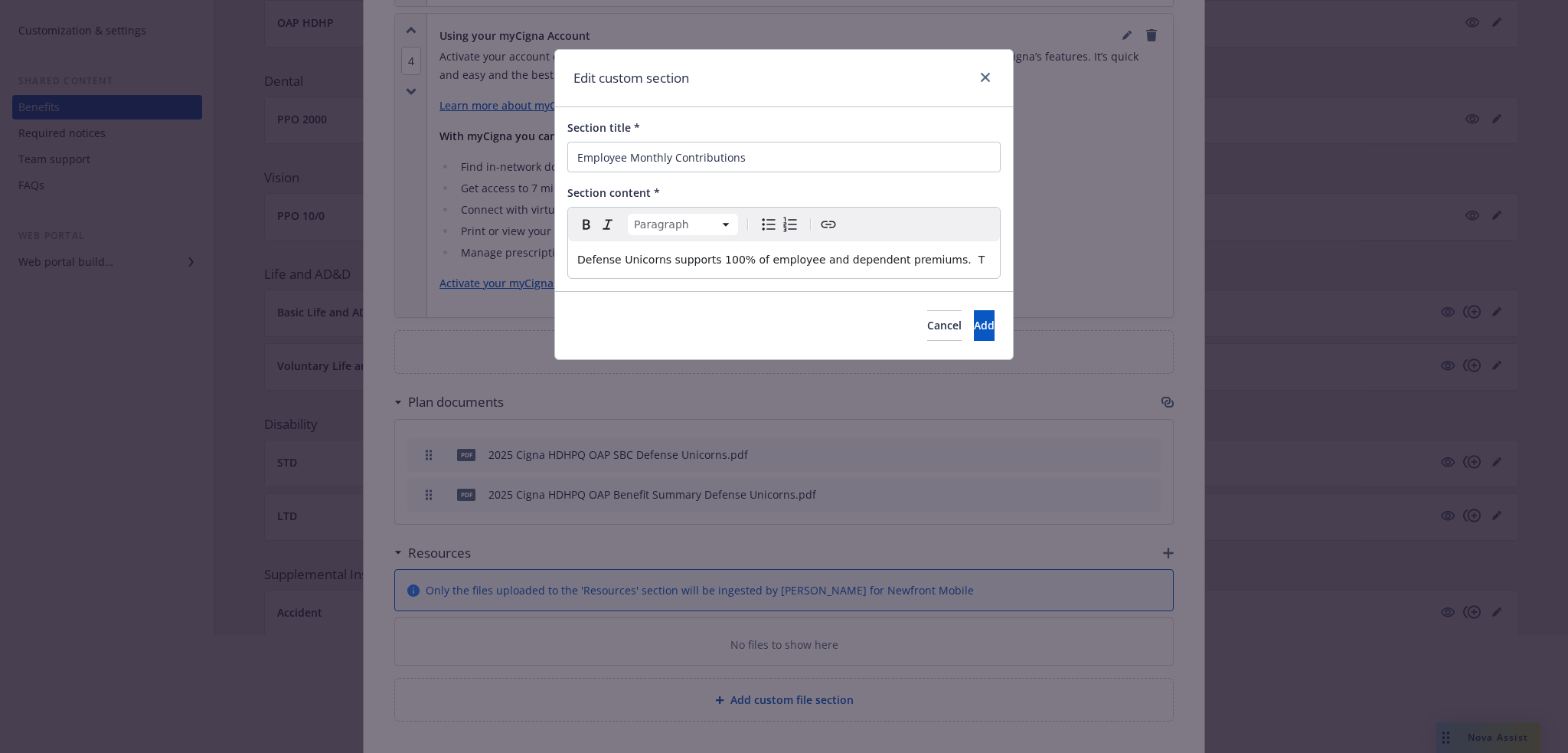
click at [939, 255] on p "Defense Unicorns supports 100% of employee and dependent premiums. T" at bounding box center [784, 259] width 414 height 18
click at [973, 324] on button "Add" at bounding box center [984, 325] width 21 height 30
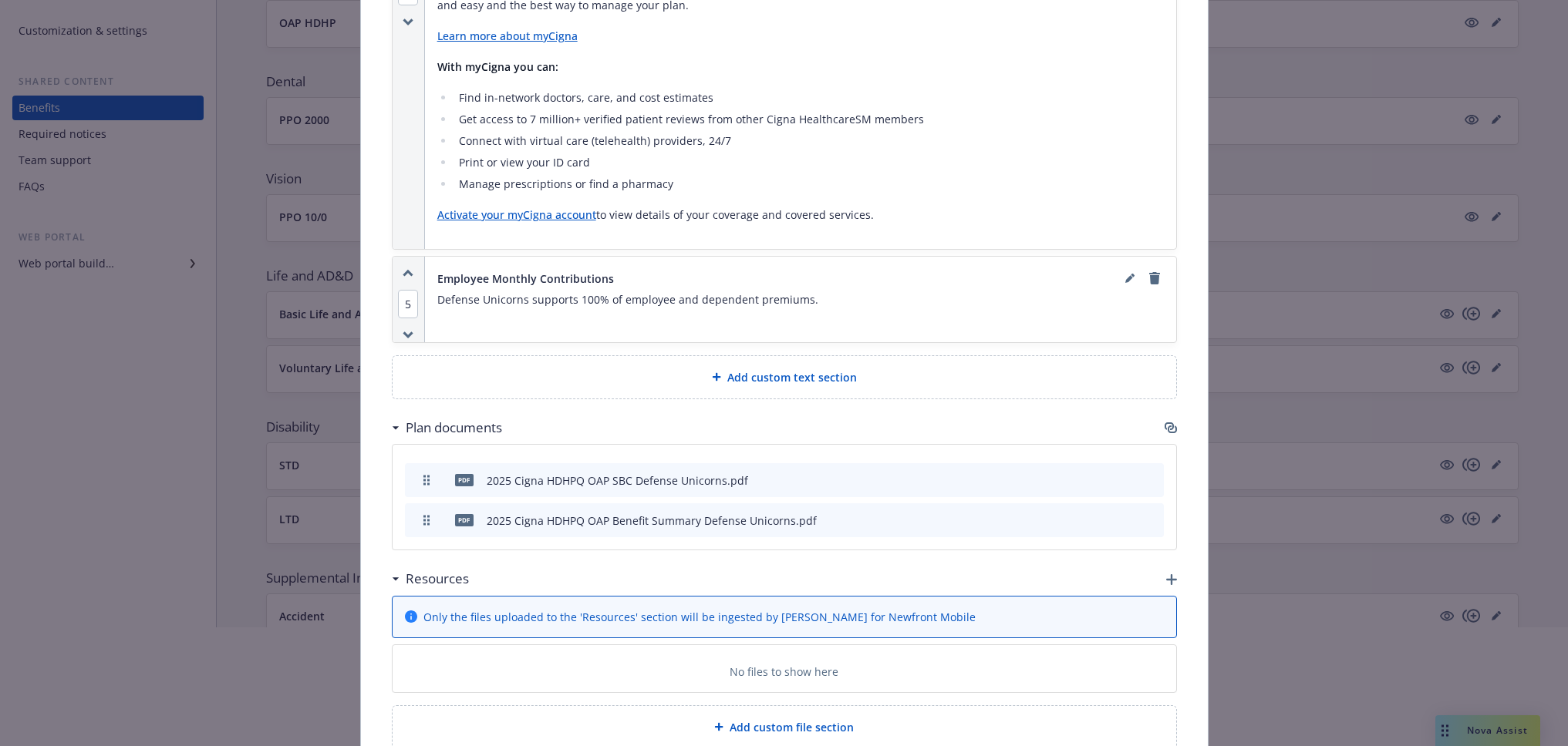
scroll to position [3823, 0]
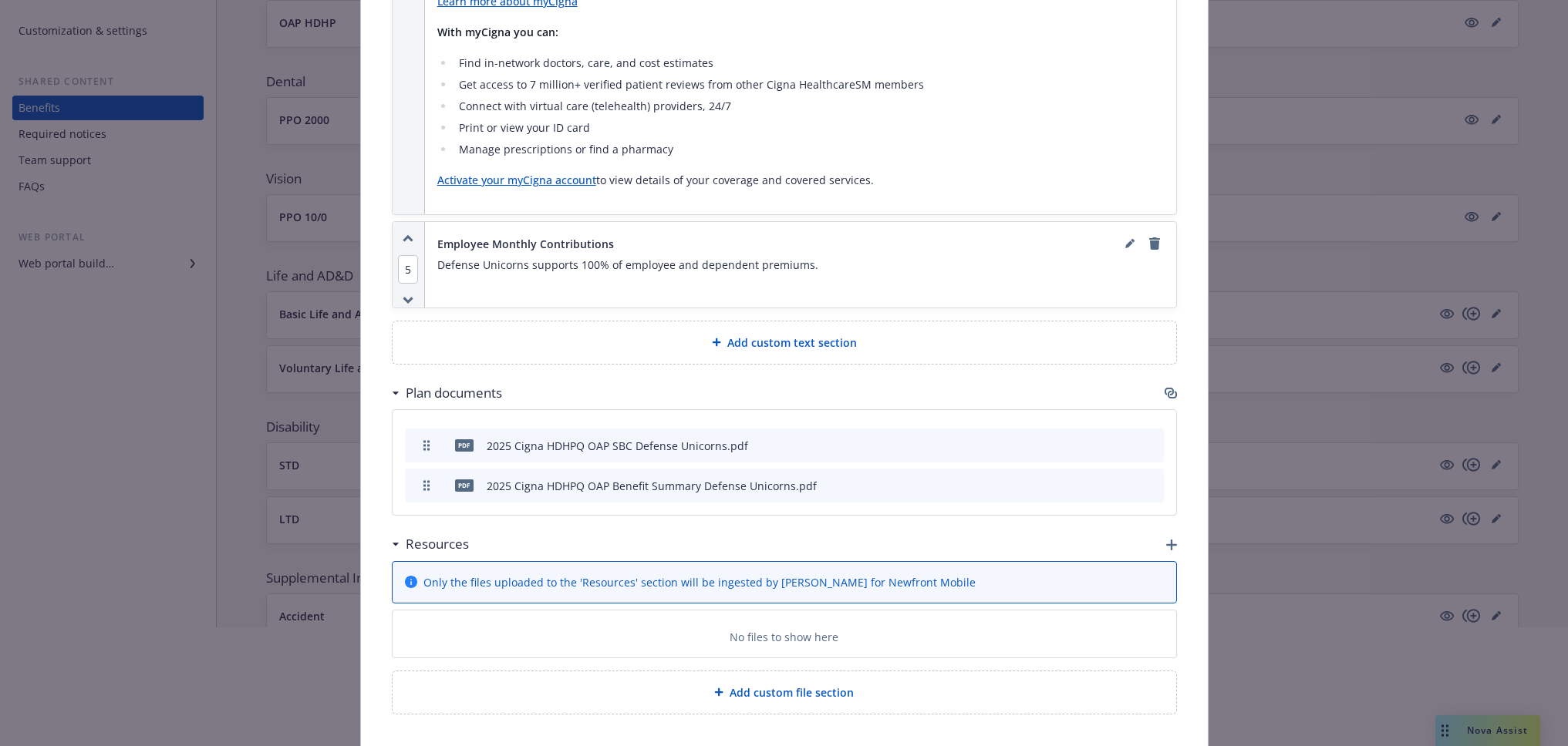
click at [747, 574] on span "Only the files uploaded to the 'Resources' section will be ingested by Benji fo…" at bounding box center [700, 582] width 552 height 16
click at [1166, 540] on icon "button" at bounding box center [1170, 545] width 10 height 10
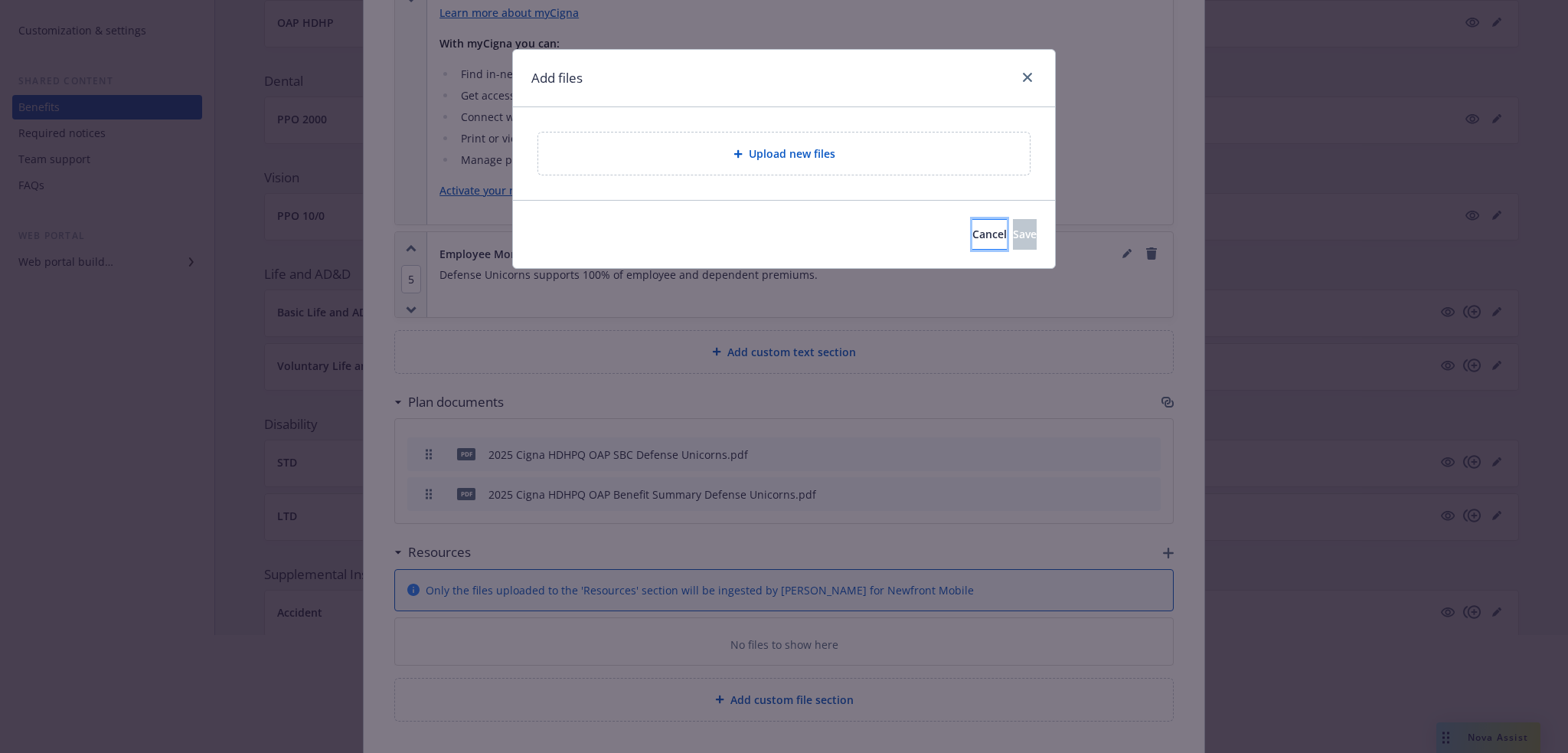
click at [972, 235] on span "Cancel" at bounding box center [989, 233] width 35 height 14
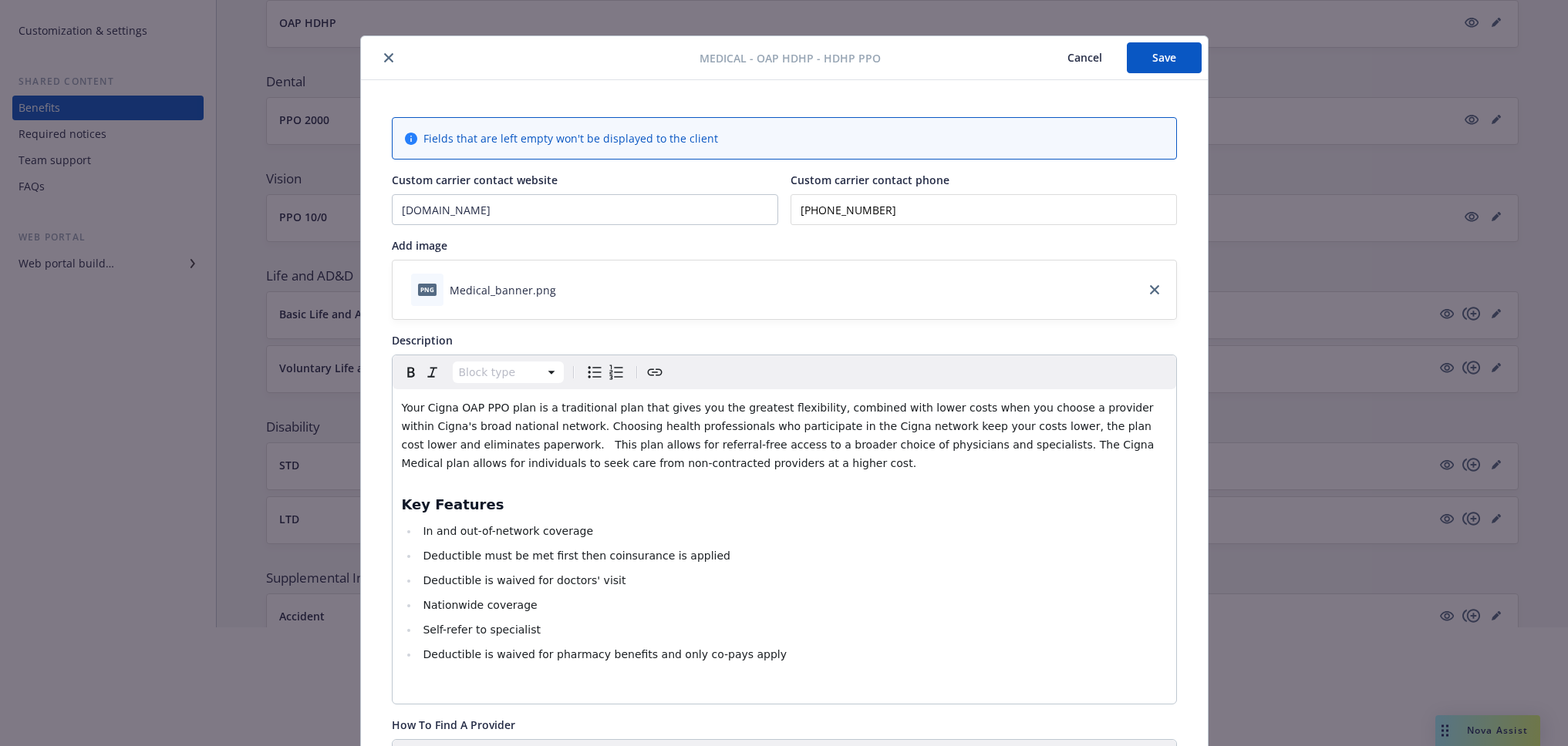
scroll to position [0, 0]
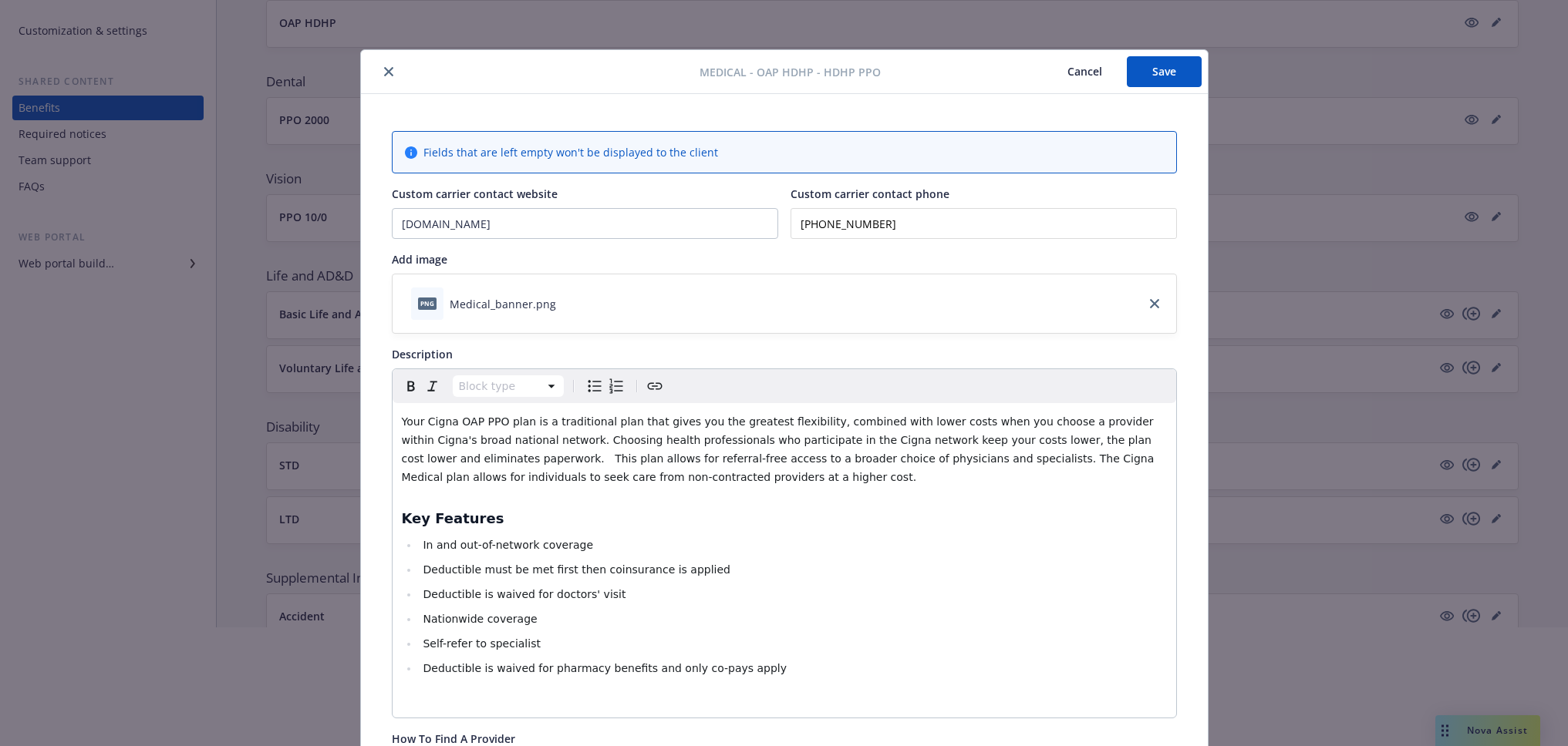
click at [1165, 67] on button "Save" at bounding box center [1164, 71] width 75 height 30
drag, startPoint x: 1064, startPoint y: 72, endPoint x: 1055, endPoint y: 84, distance: 15.0
click at [1064, 72] on button "Cancel" at bounding box center [1084, 71] width 84 height 30
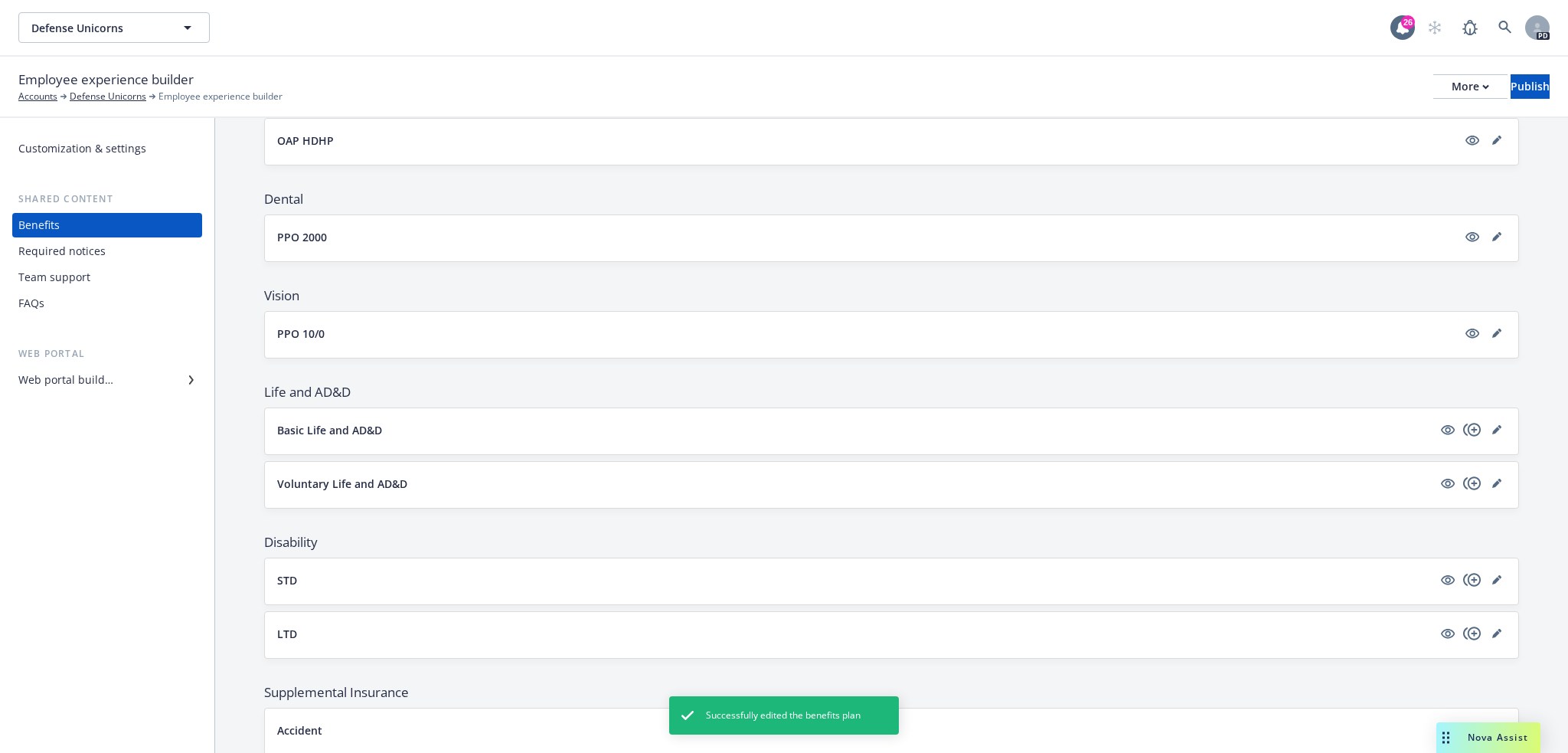
click at [69, 379] on div "Web portal builder" at bounding box center [65, 380] width 95 height 25
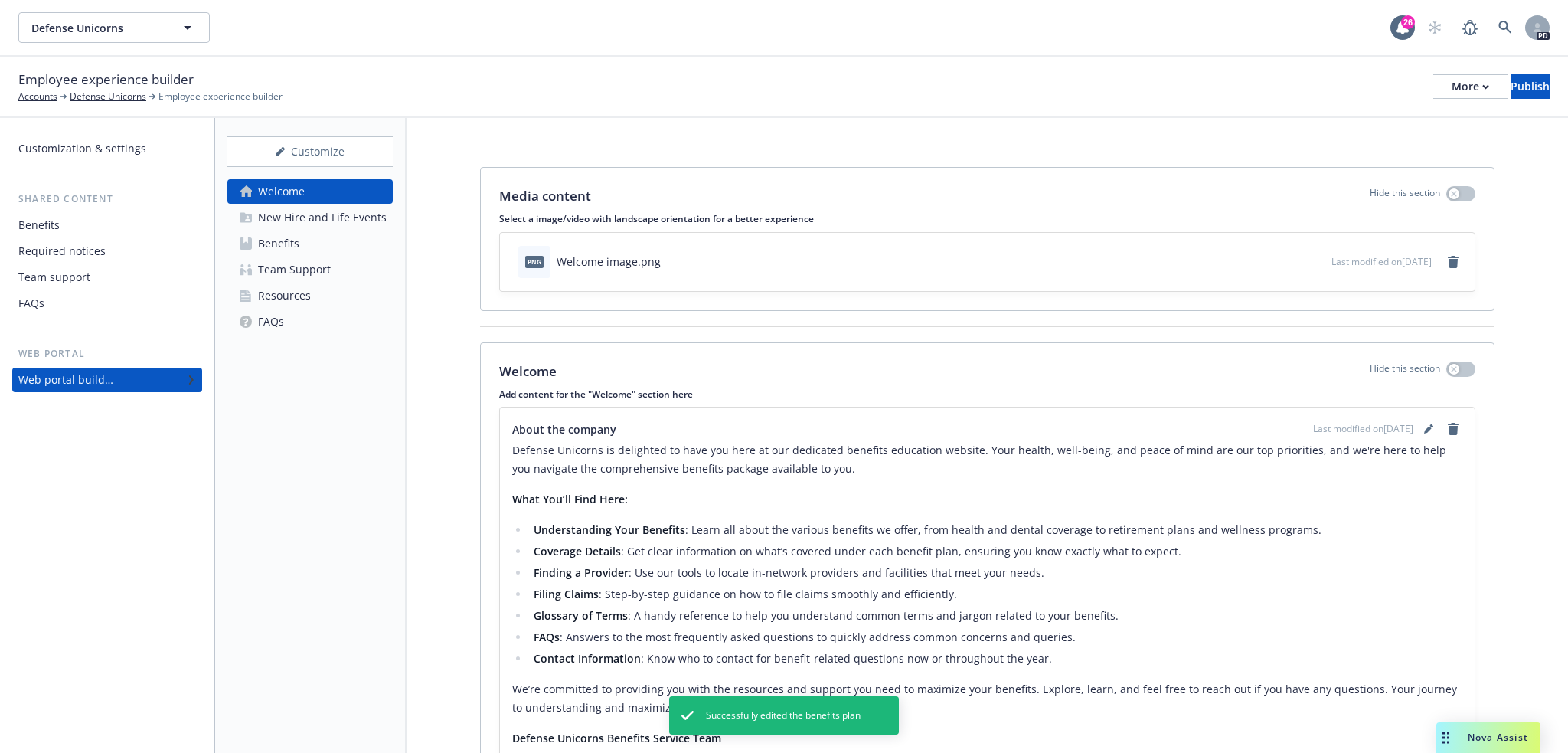
click at [329, 239] on link "Benefits" at bounding box center [309, 243] width 165 height 25
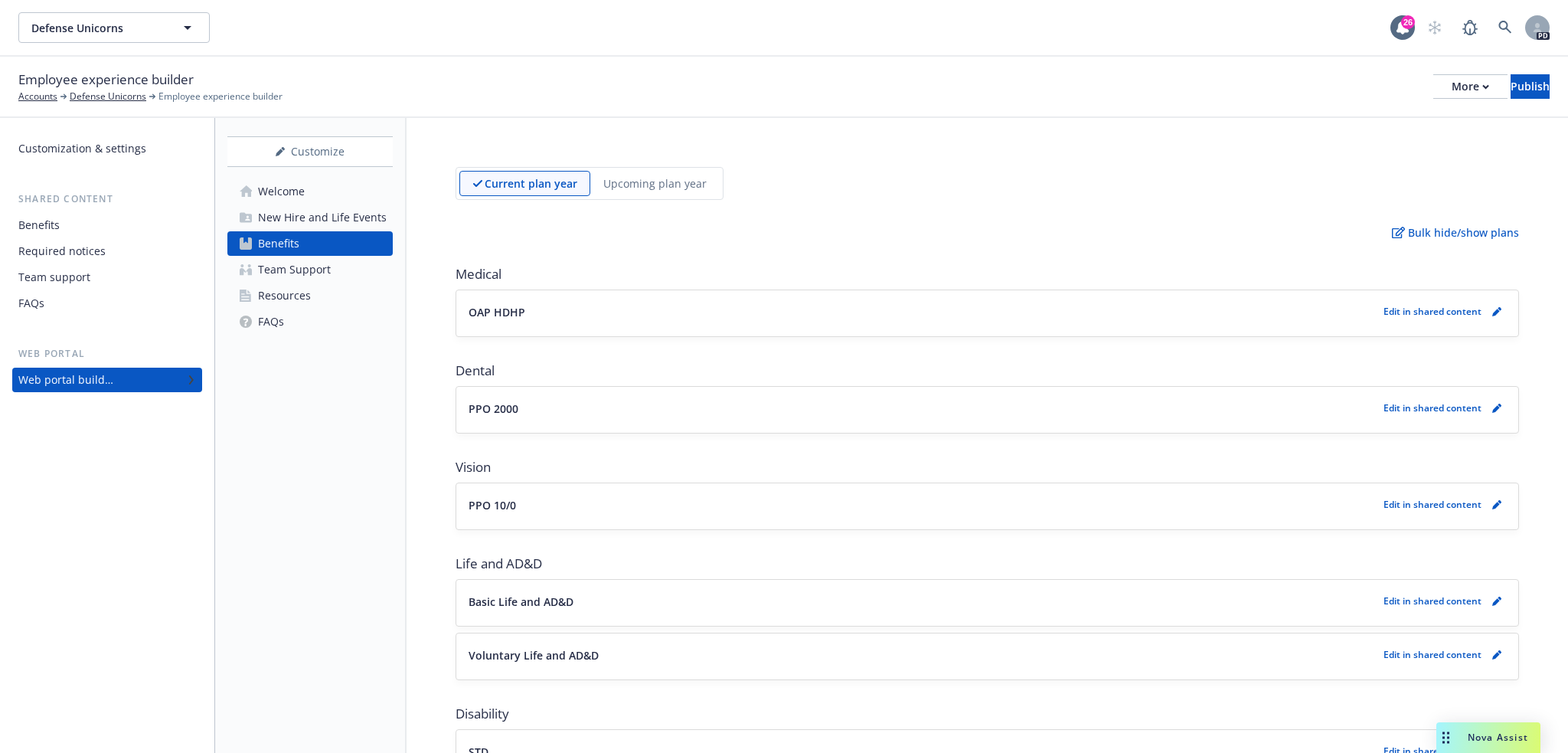
click at [1462, 410] on p "Edit in shared content" at bounding box center [1432, 408] width 98 height 13
click at [1492, 410] on icon "pencil" at bounding box center [1495, 409] width 8 height 8
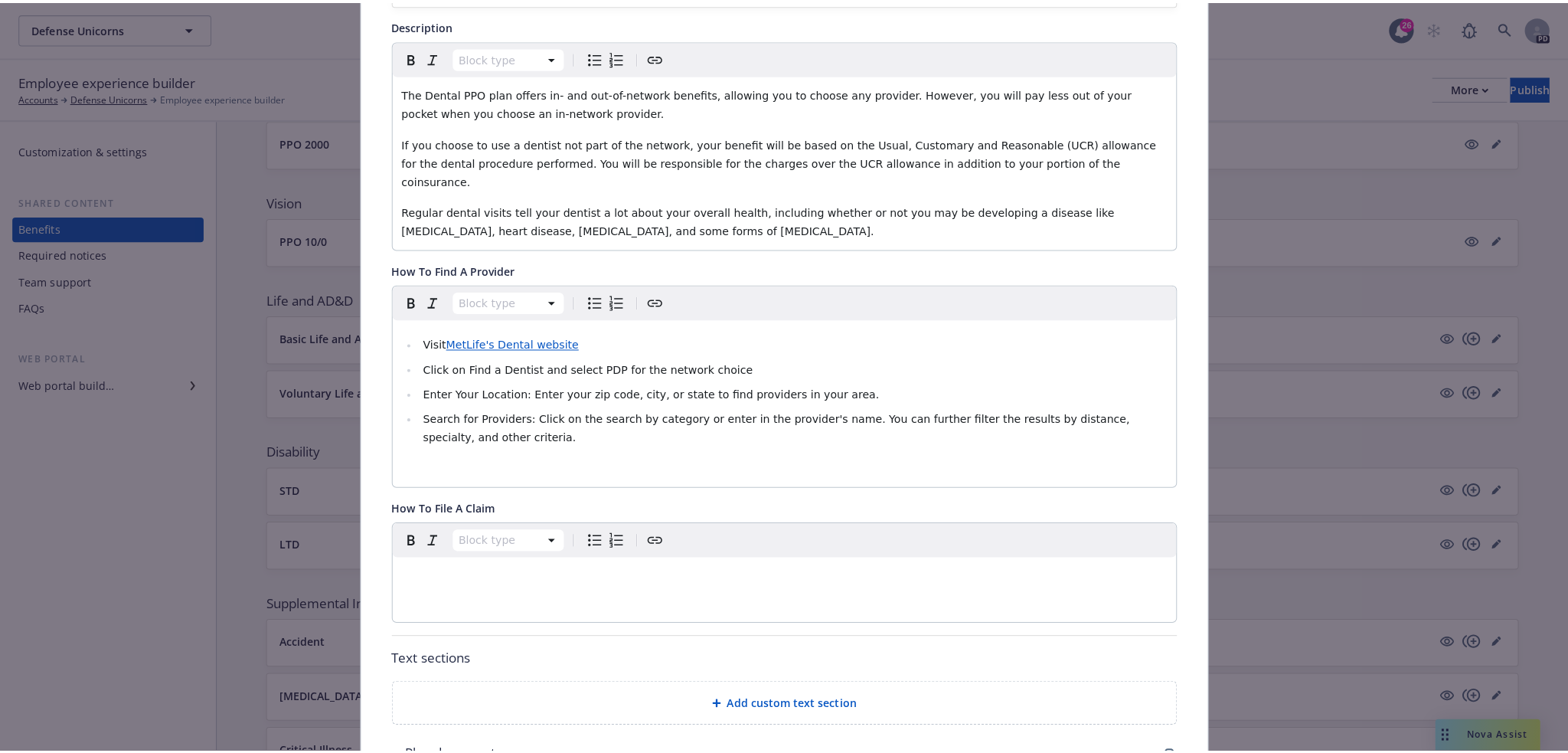
scroll to position [607, 0]
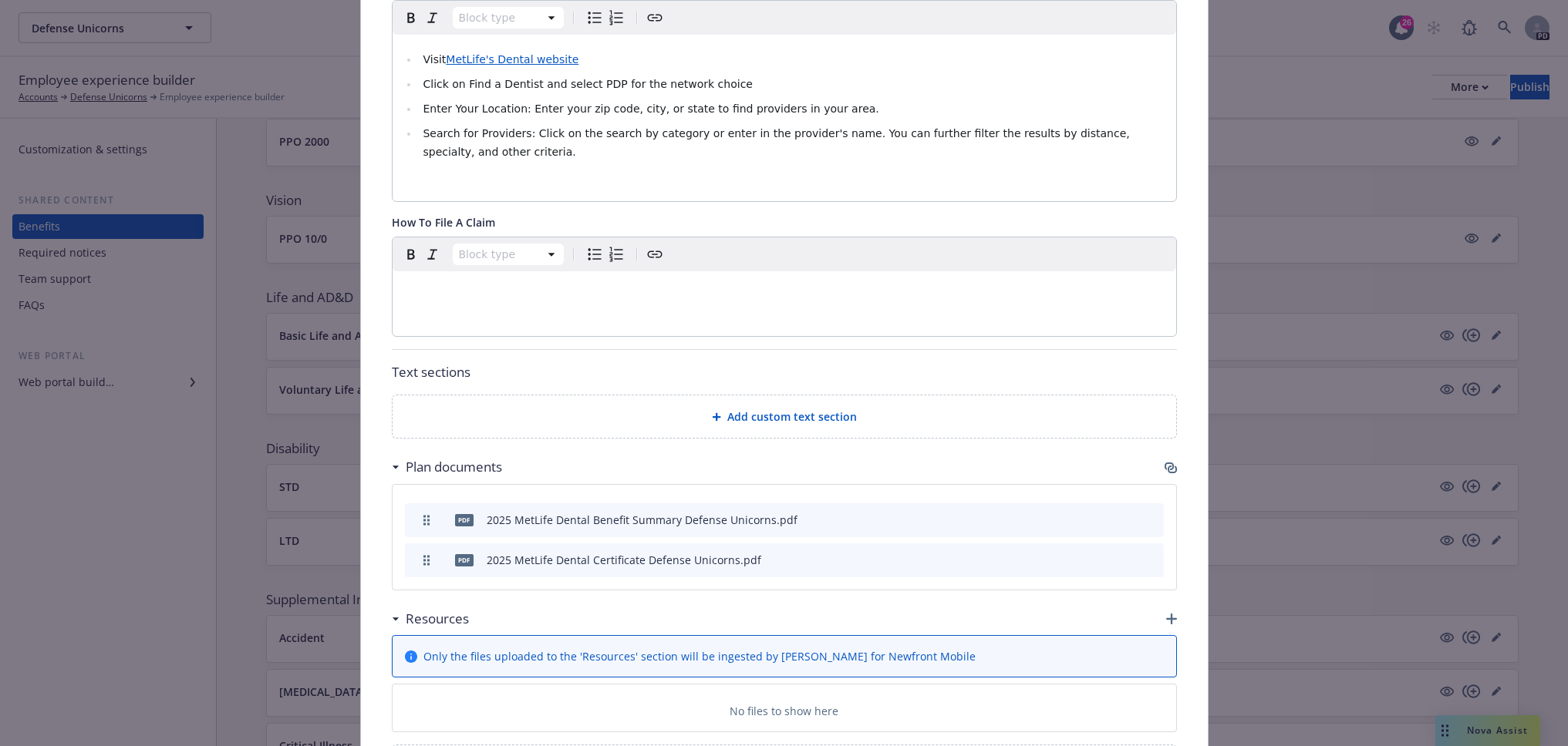
click at [566, 417] on div "Add custom text section" at bounding box center [784, 417] width 783 height 43
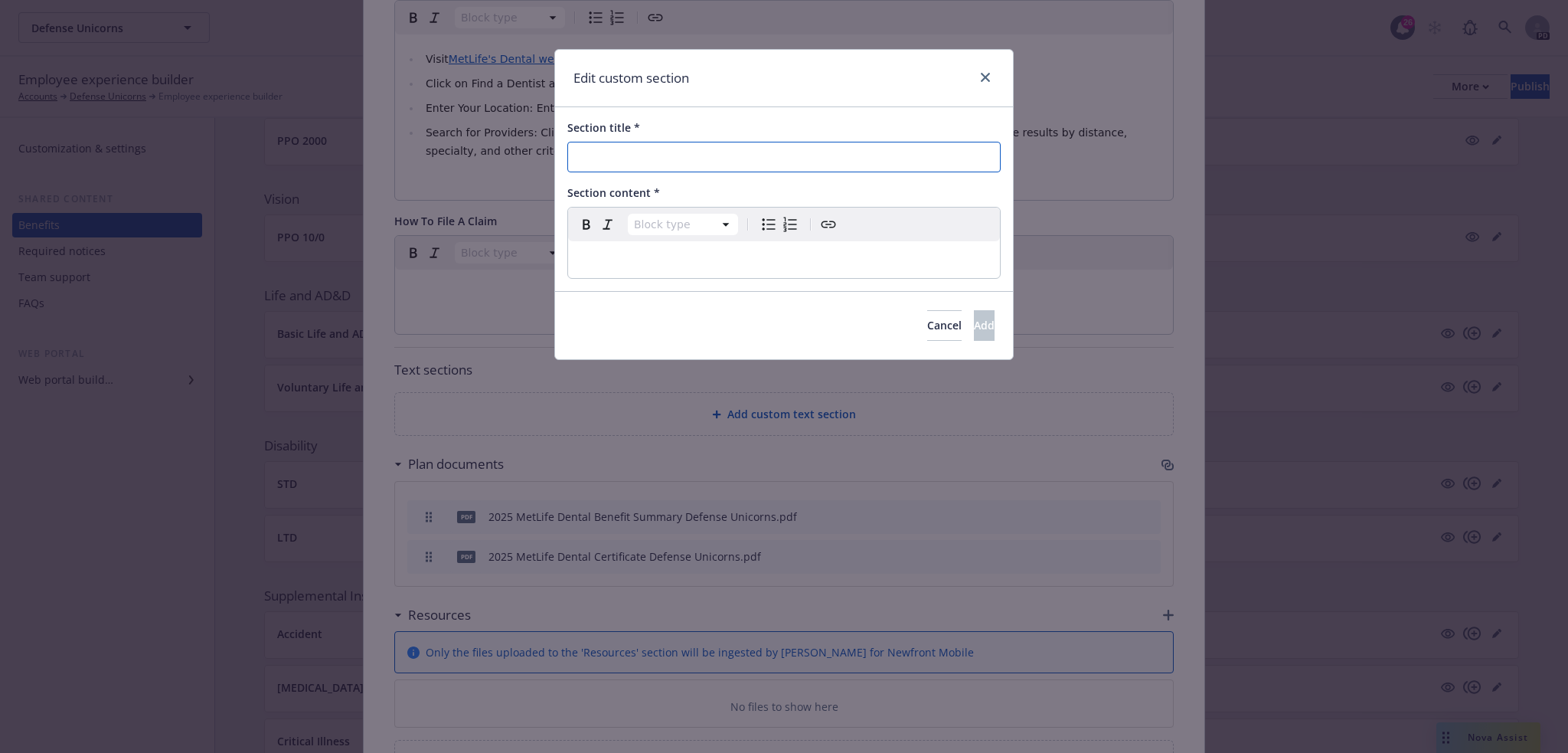
click at [664, 153] on input "Section title *" at bounding box center [784, 156] width 433 height 30
type input "Dental FAQ"
click at [610, 253] on p "editable markdown" at bounding box center [784, 259] width 414 height 18
select select
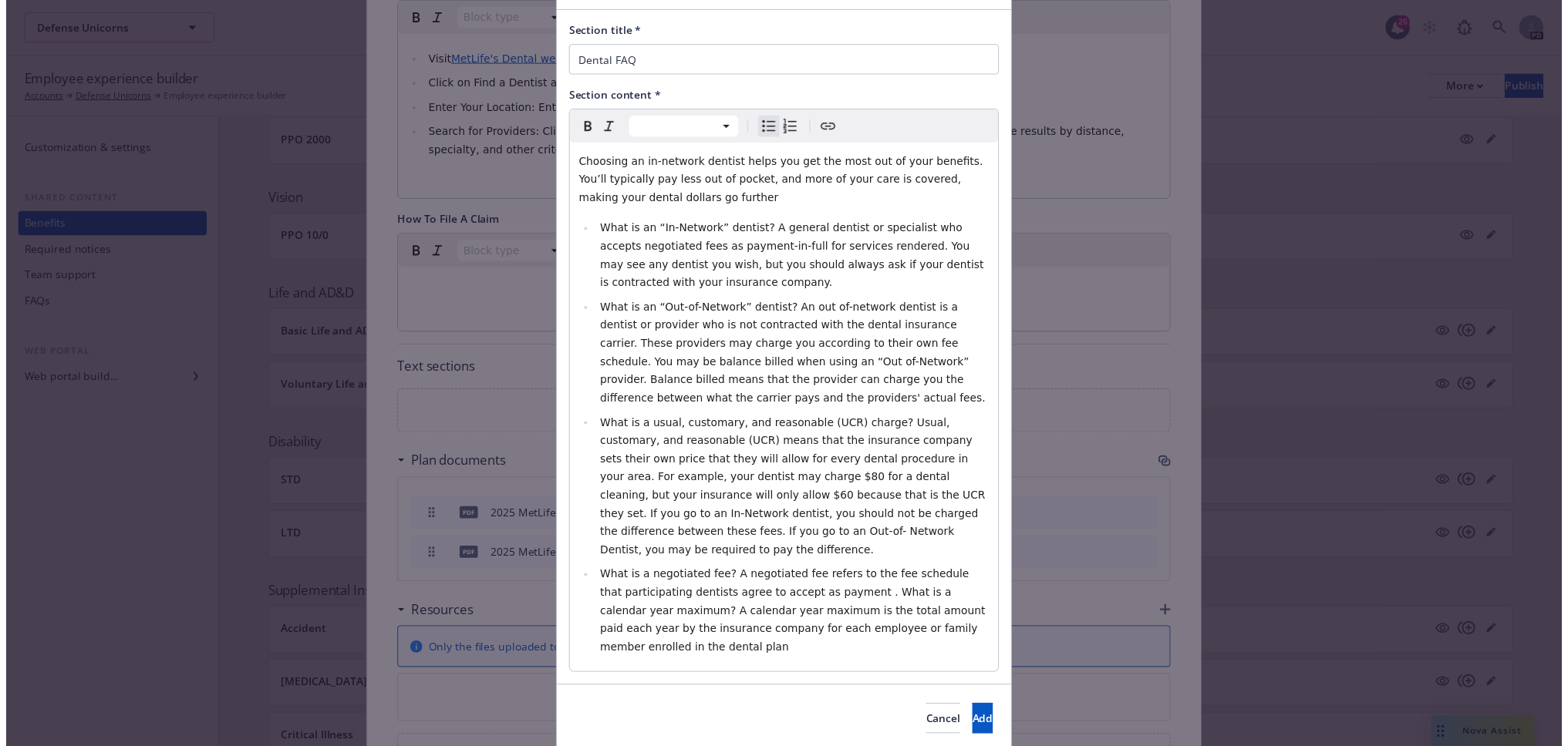
scroll to position [135, 0]
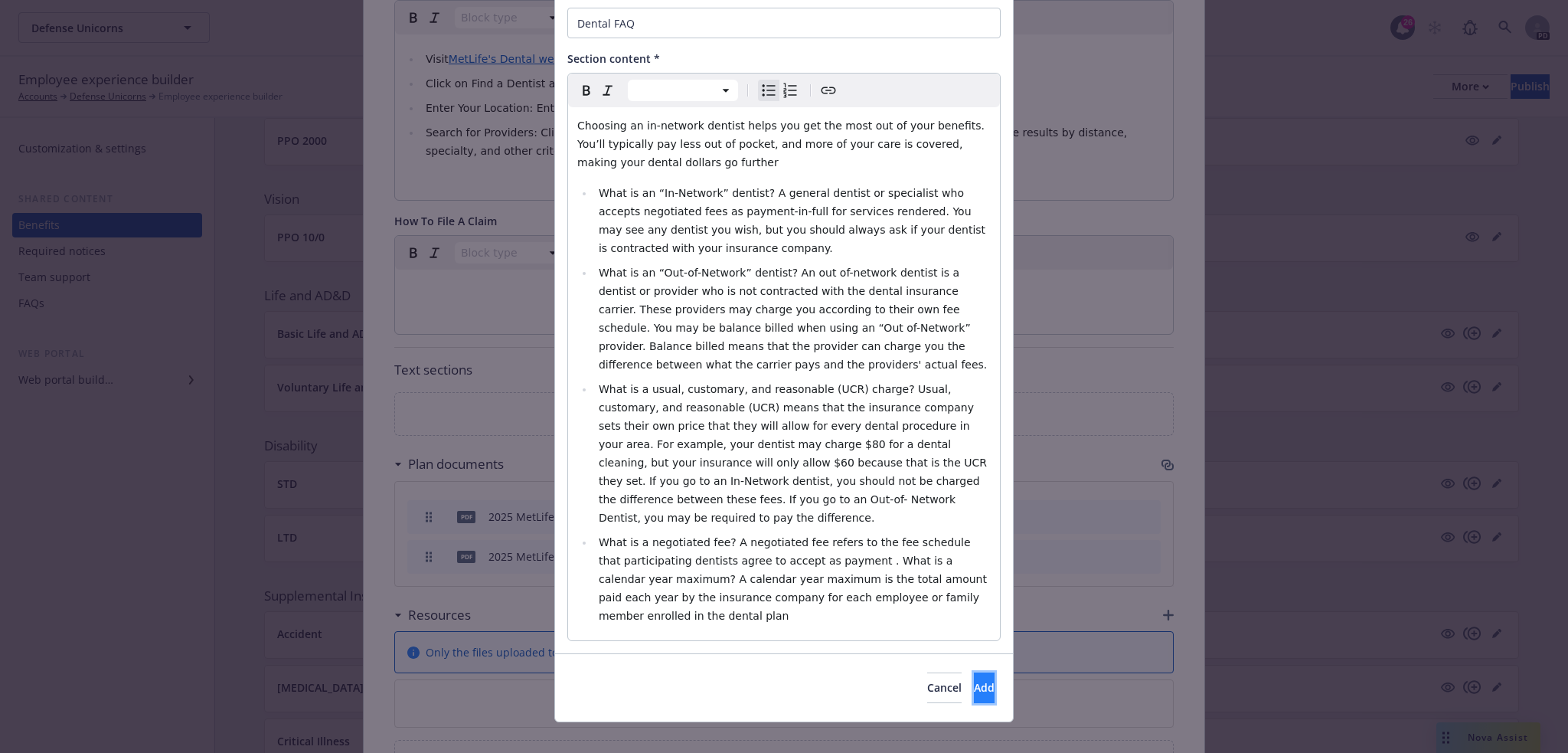
click at [973, 672] on button "Add" at bounding box center [984, 687] width 21 height 30
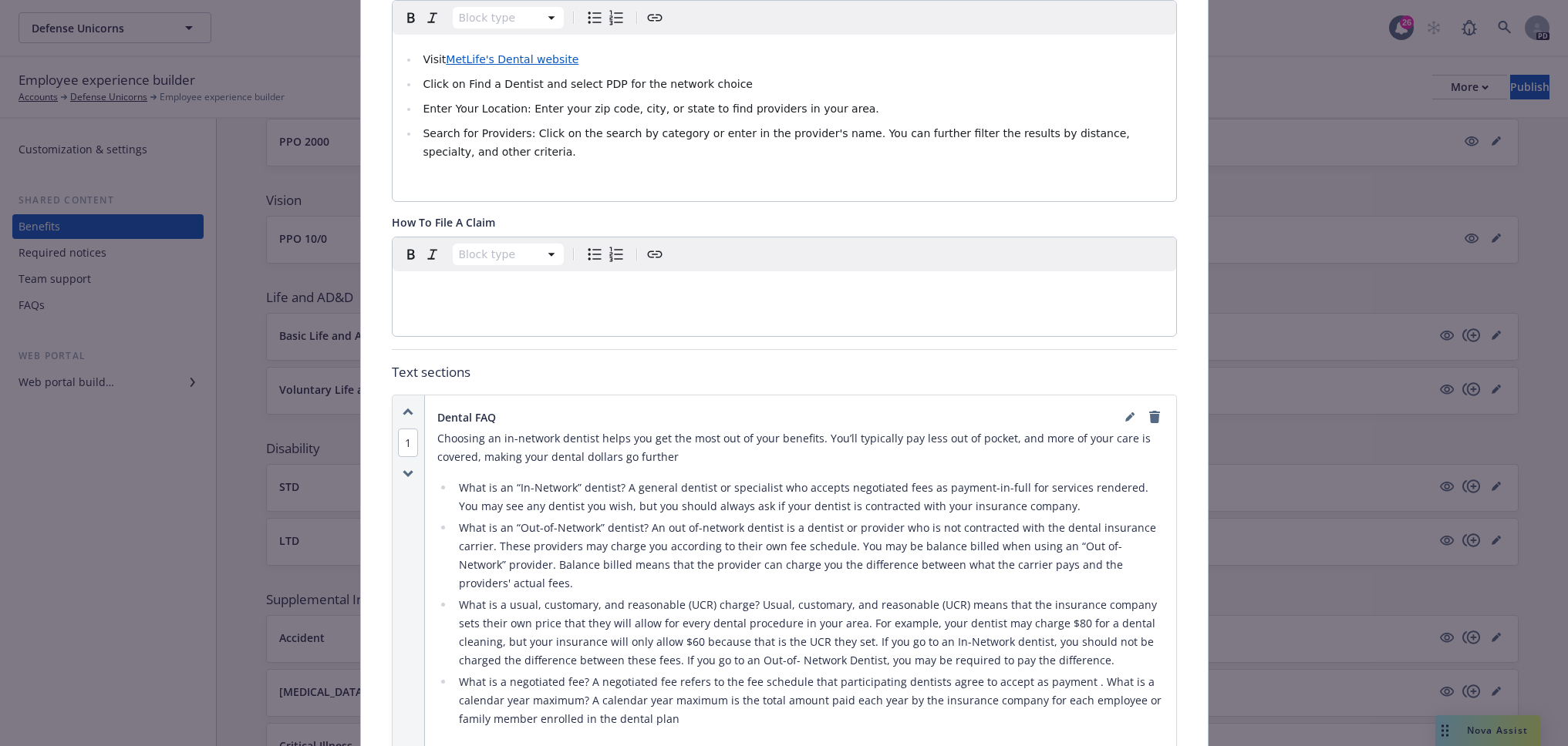
scroll to position [894, 0]
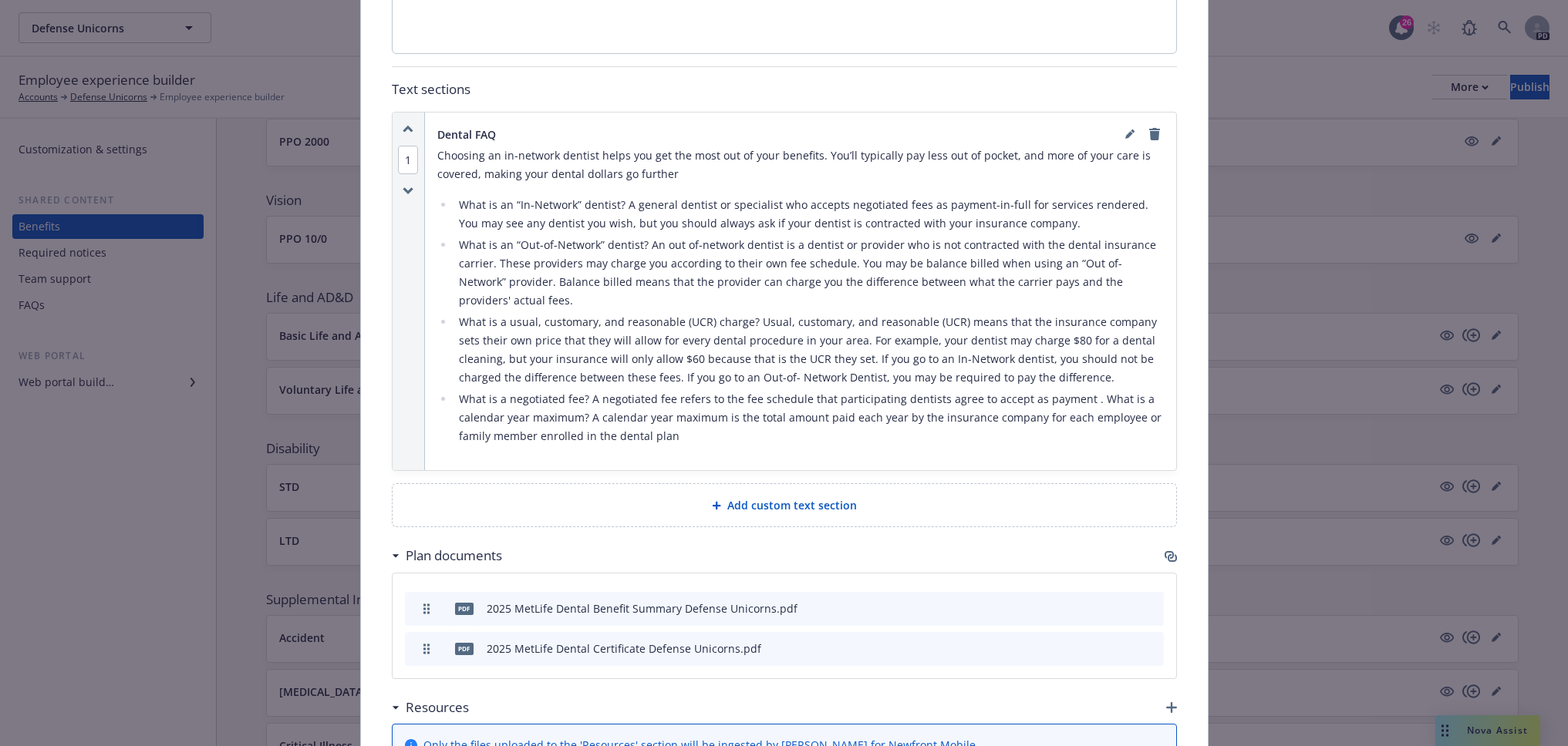
click at [801, 497] on span "Add custom text section" at bounding box center [792, 505] width 129 height 16
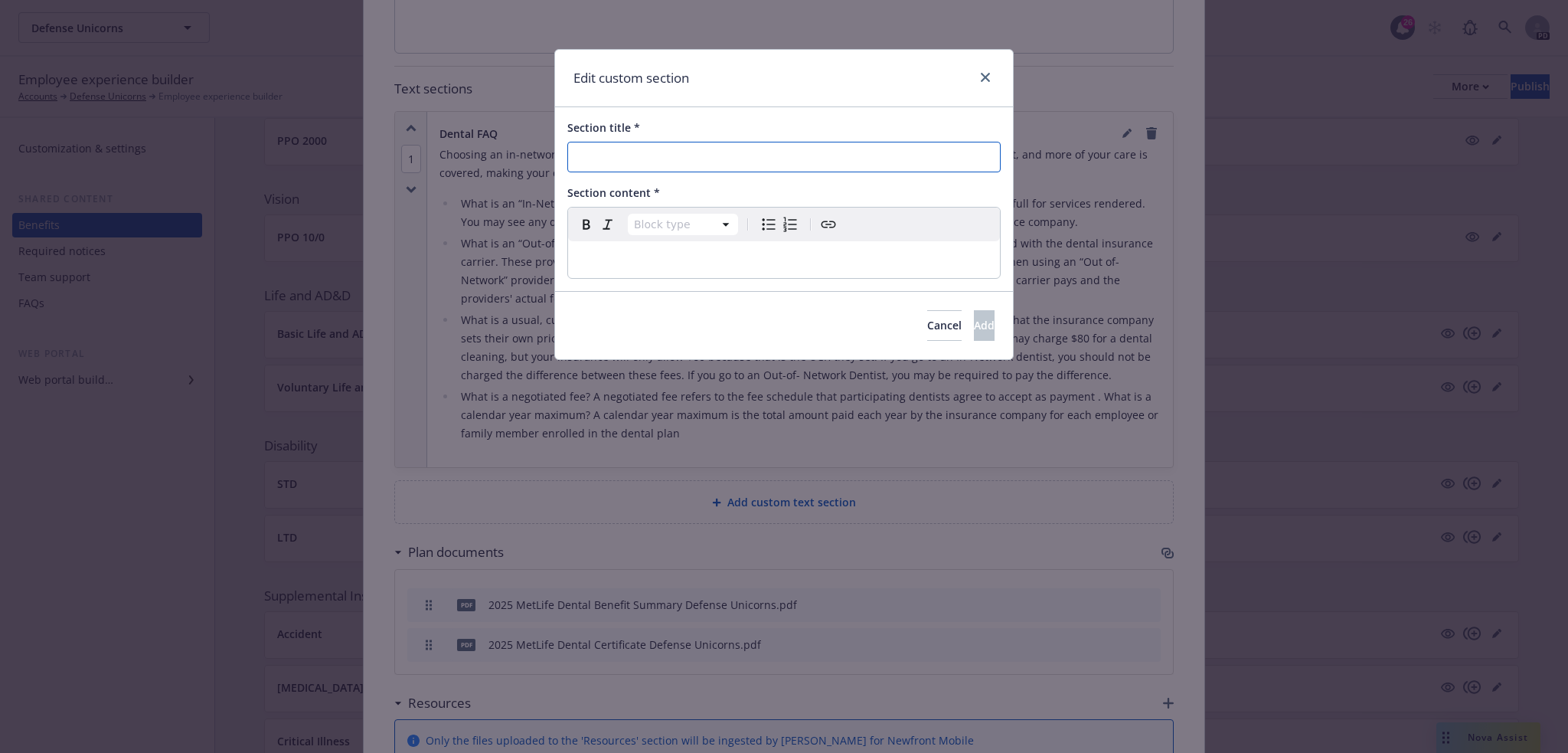
click at [615, 161] on input "Section title *" at bounding box center [784, 156] width 433 height 30
type input "N"
type input "Carrier Contact Information"
click at [633, 259] on p "editable markdown" at bounding box center [784, 259] width 414 height 18
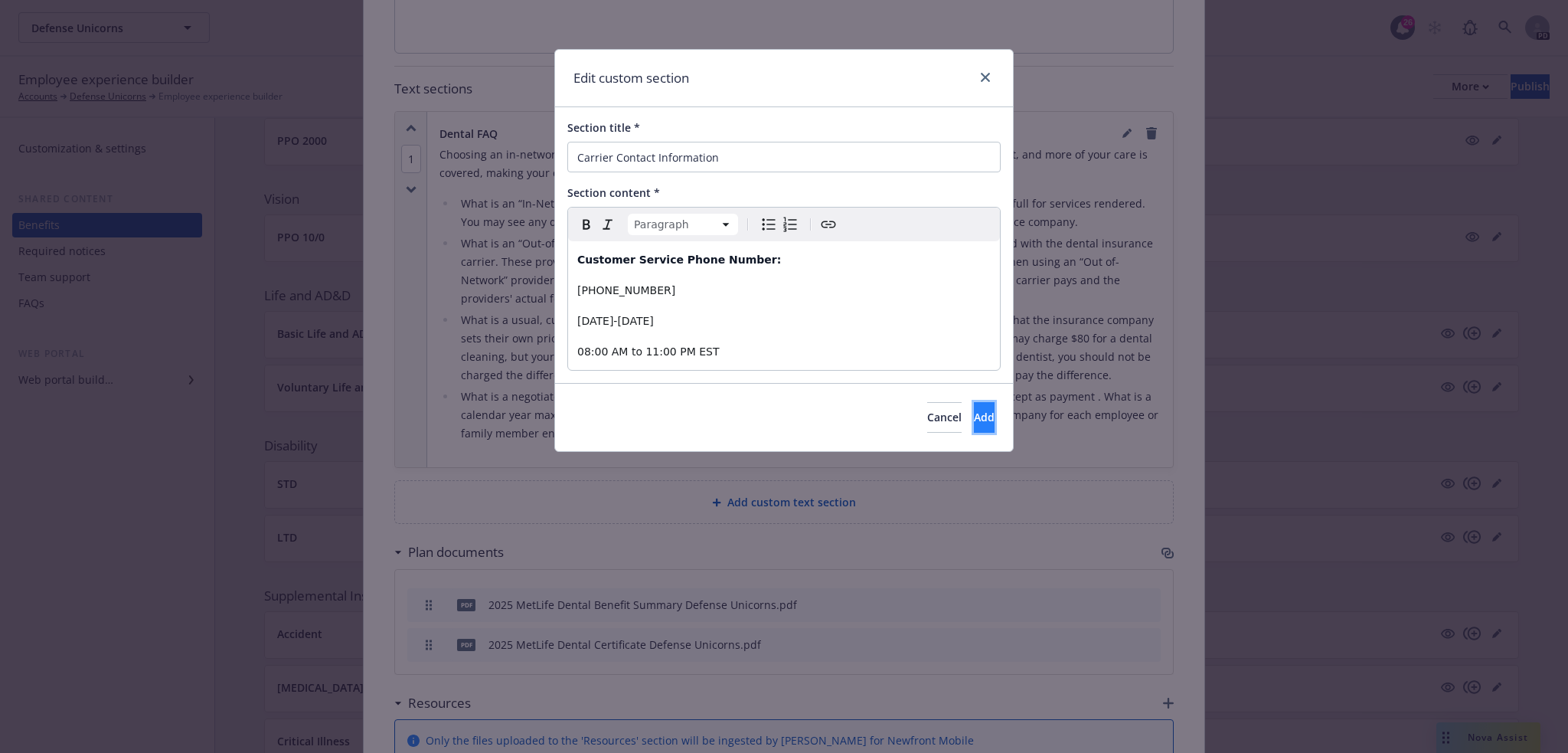
click at [973, 418] on span "Add" at bounding box center [984, 417] width 21 height 14
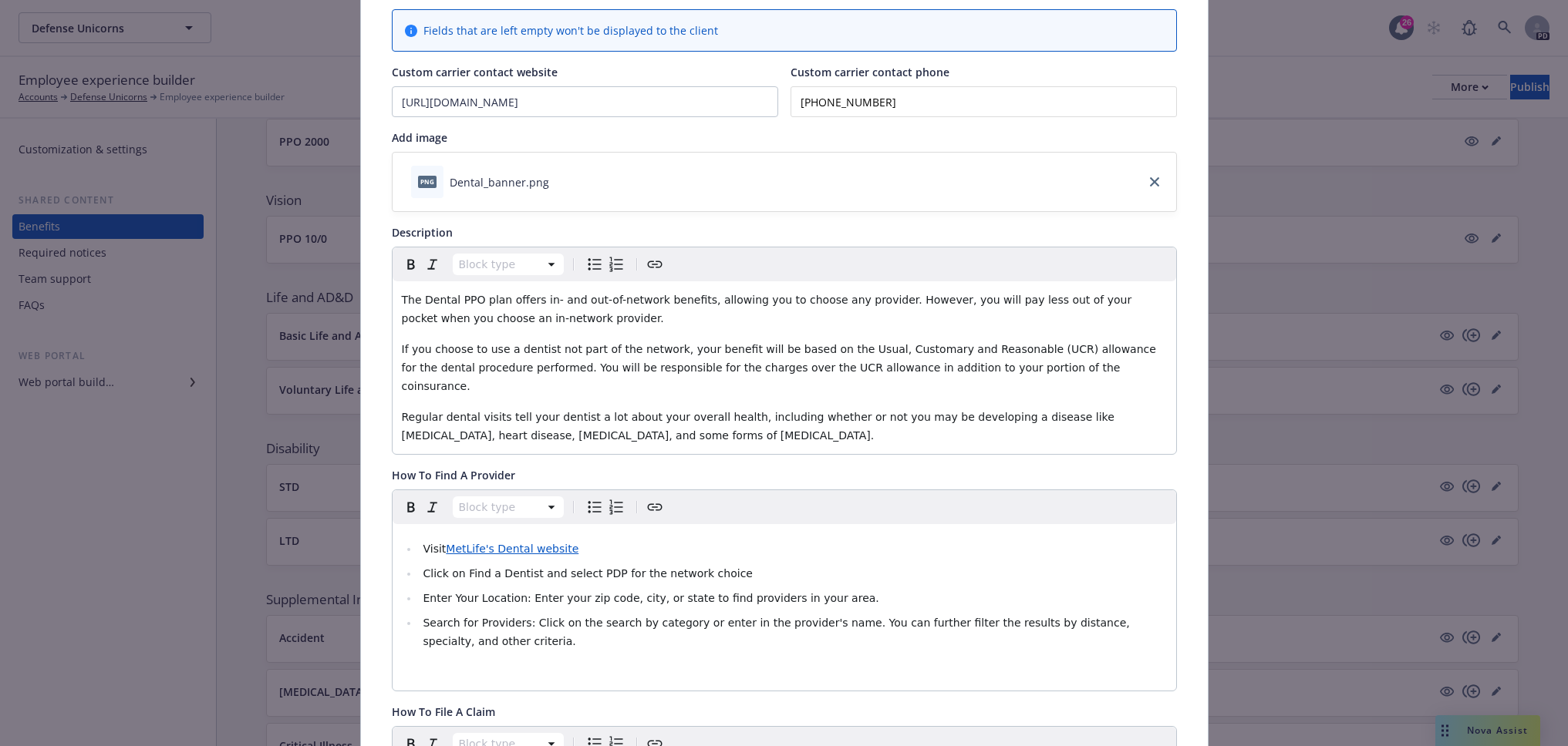
scroll to position [0, 0]
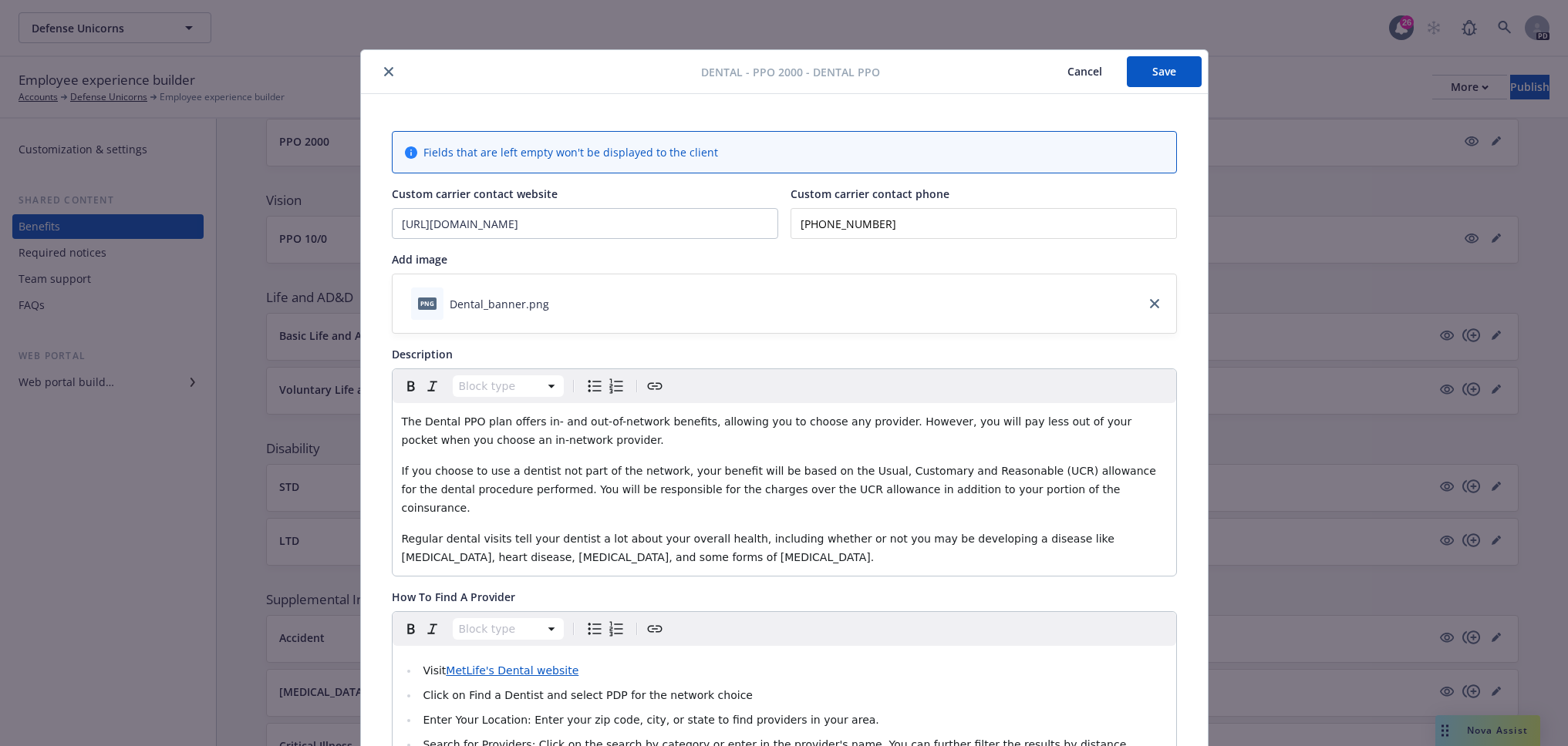
click at [1169, 72] on button "Save" at bounding box center [1164, 71] width 75 height 30
click at [384, 69] on icon "close" at bounding box center [389, 72] width 9 height 9
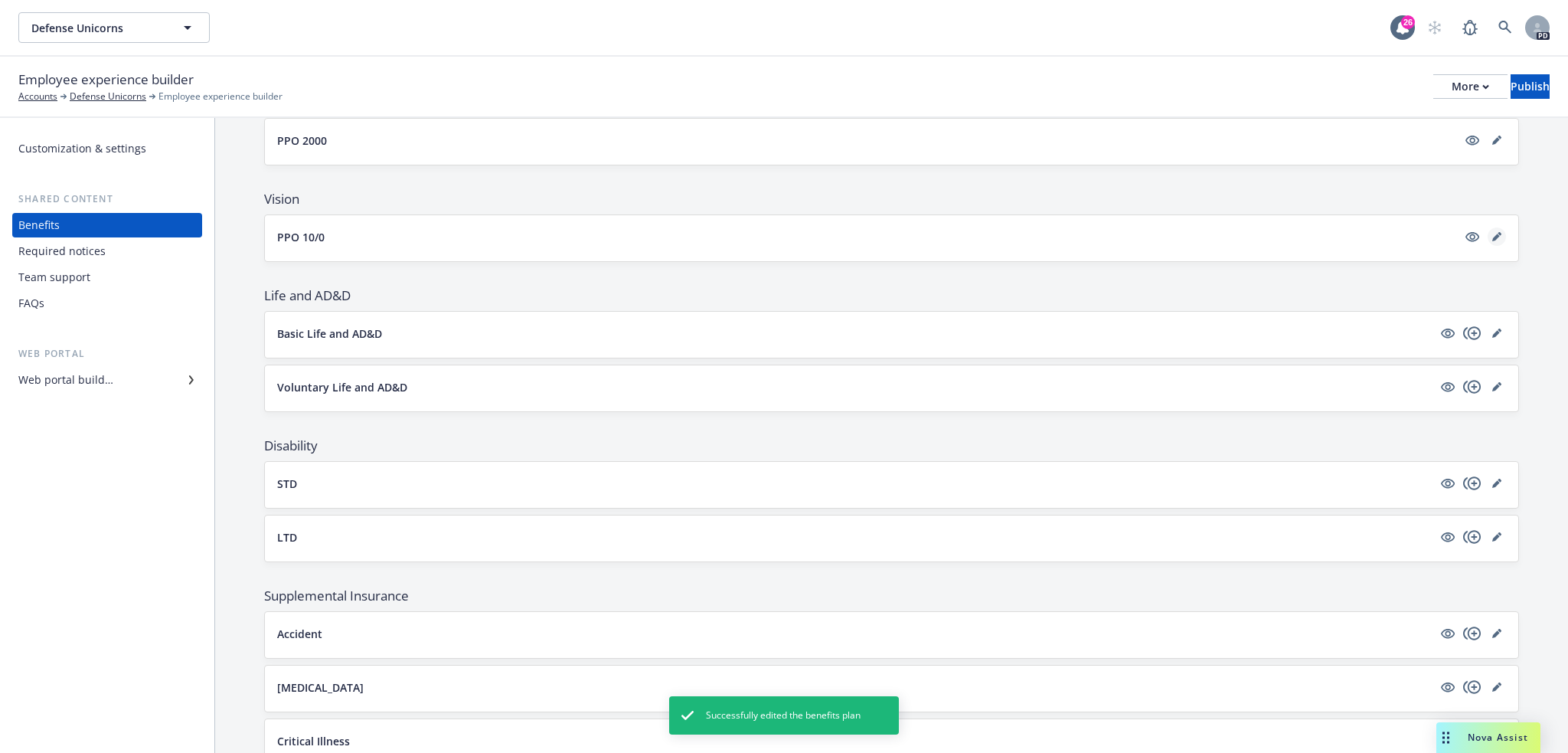
click at [1492, 233] on icon "editPencil" at bounding box center [1496, 237] width 9 height 9
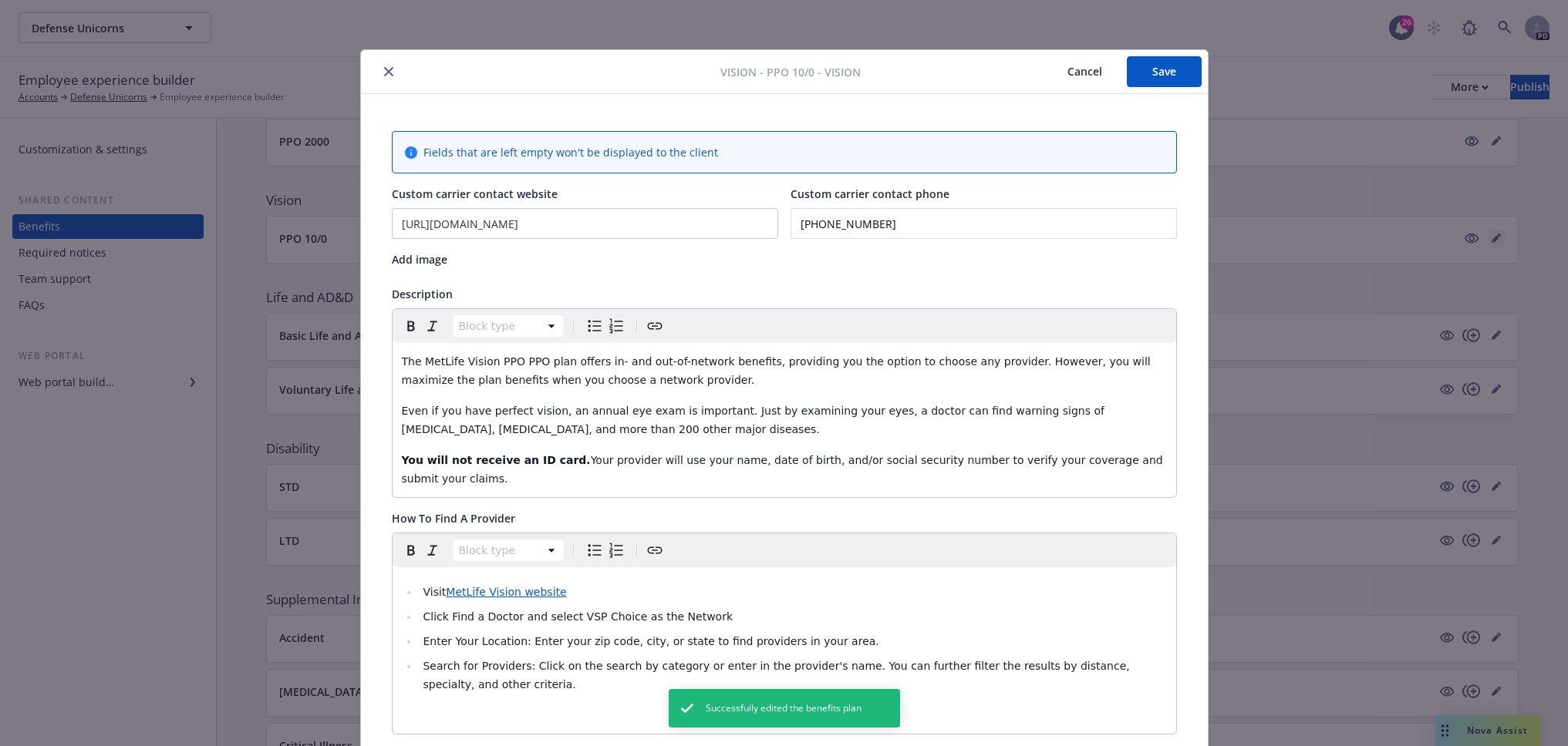
scroll to position [47, 0]
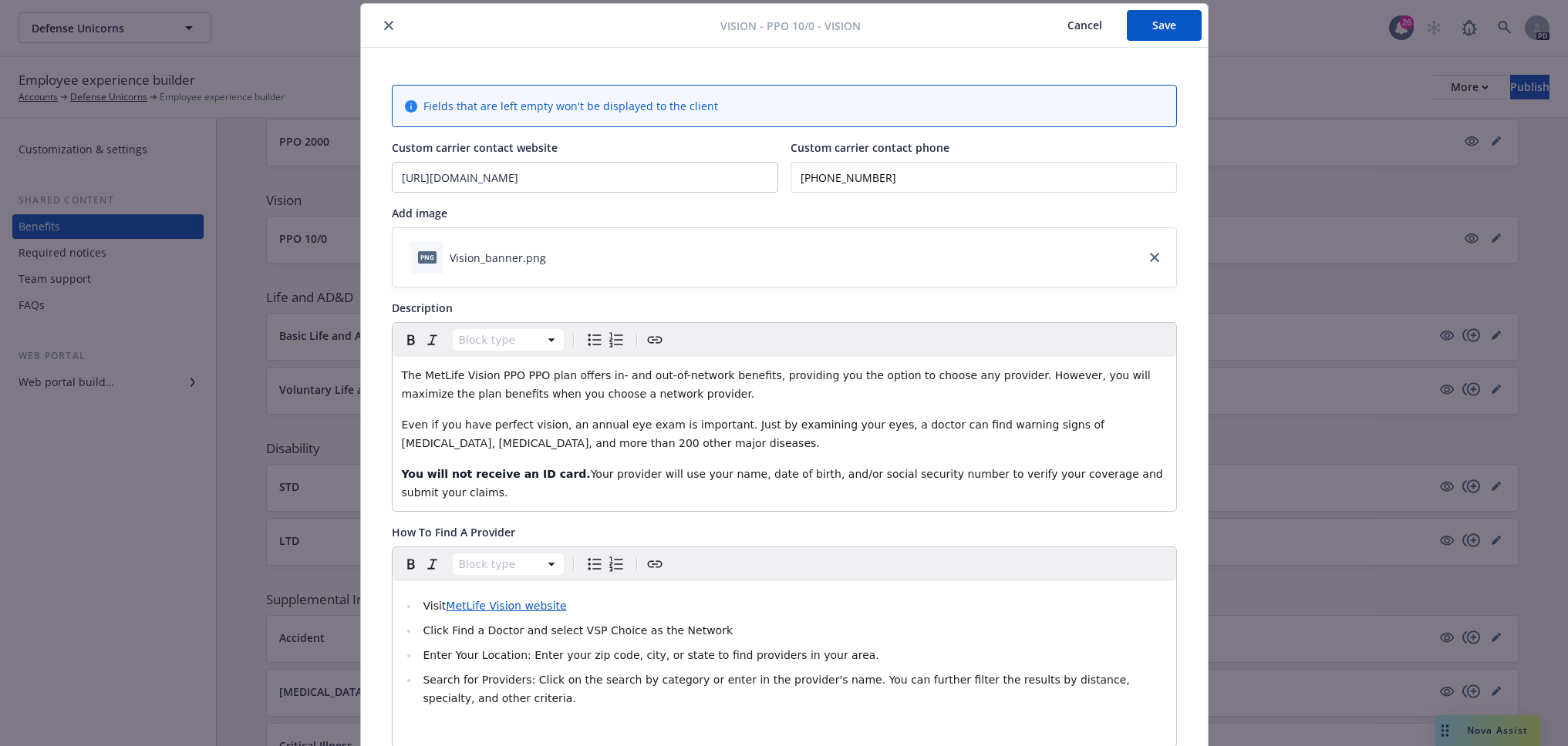
drag, startPoint x: 654, startPoint y: 582, endPoint x: 644, endPoint y: 582, distance: 10.0
click at [654, 597] on li "Visit MetLife Vision website" at bounding box center [793, 606] width 748 height 18
drag, startPoint x: 439, startPoint y: 588, endPoint x: 569, endPoint y: 584, distance: 130.1
click at [569, 597] on li "Visit MetLife Vision website" at bounding box center [793, 606] width 748 height 18
paste div "editable markdown"
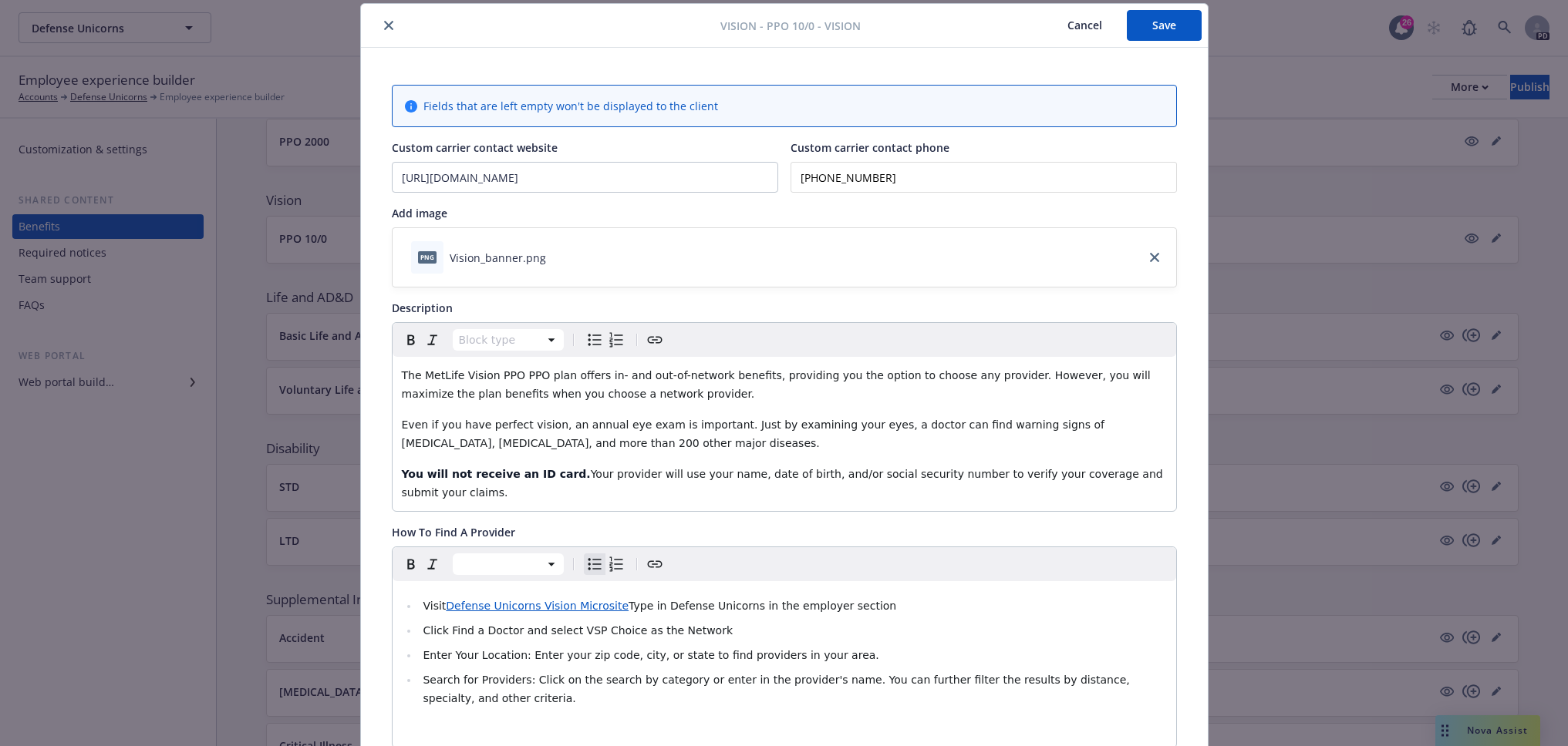
scroll to position [329, 0]
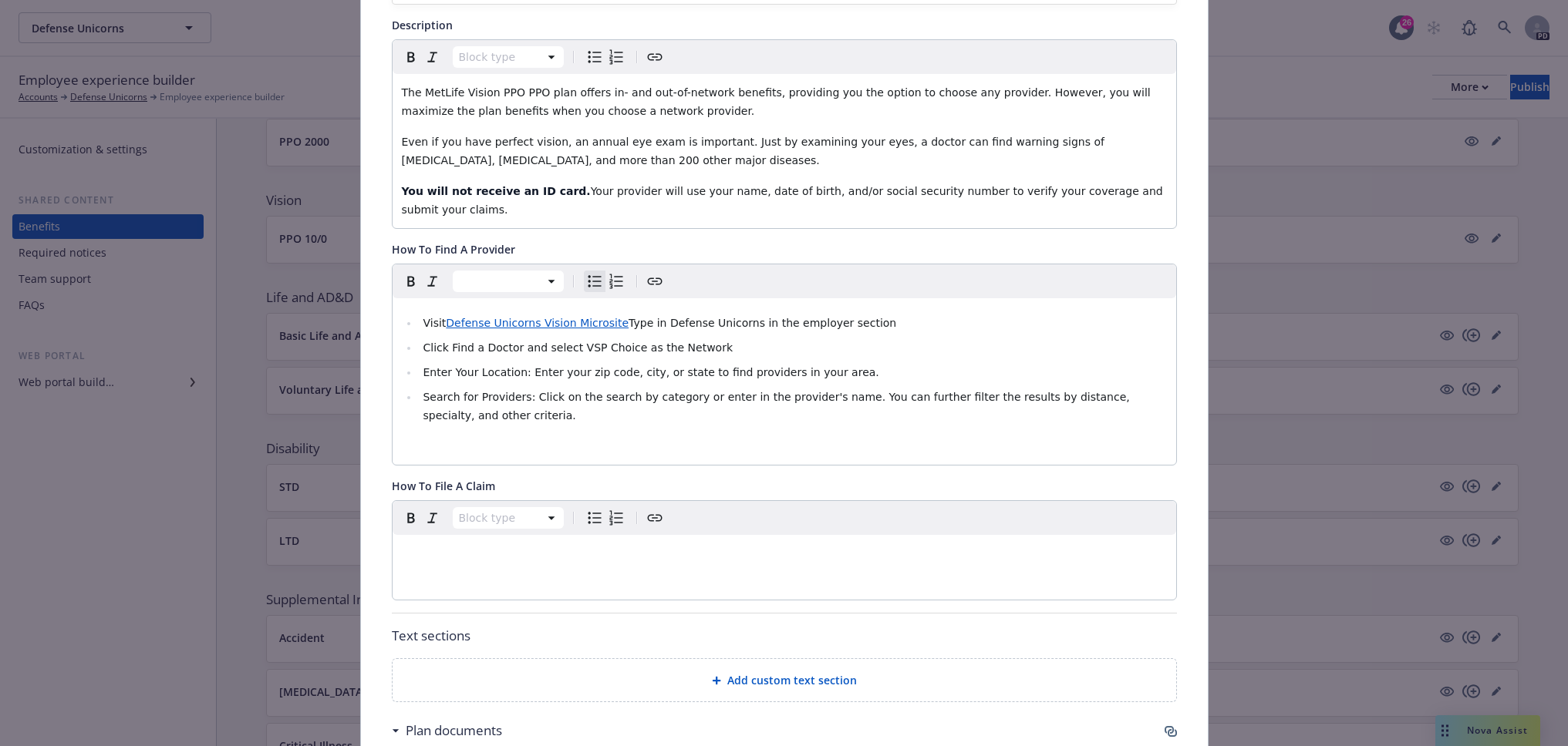
drag, startPoint x: 413, startPoint y: 300, endPoint x: 851, endPoint y: 307, distance: 438.1
click at [851, 314] on li "Visit Defense Unicorns Vision Microsite Type in Defense Unicorns in the employe…" at bounding box center [793, 323] width 748 height 18
copy li "Visit Defense Unicorns Vision Microsite Type in Defense Unicorns in the employe…"
click at [442, 535] on div "editable markdown" at bounding box center [784, 553] width 783 height 37
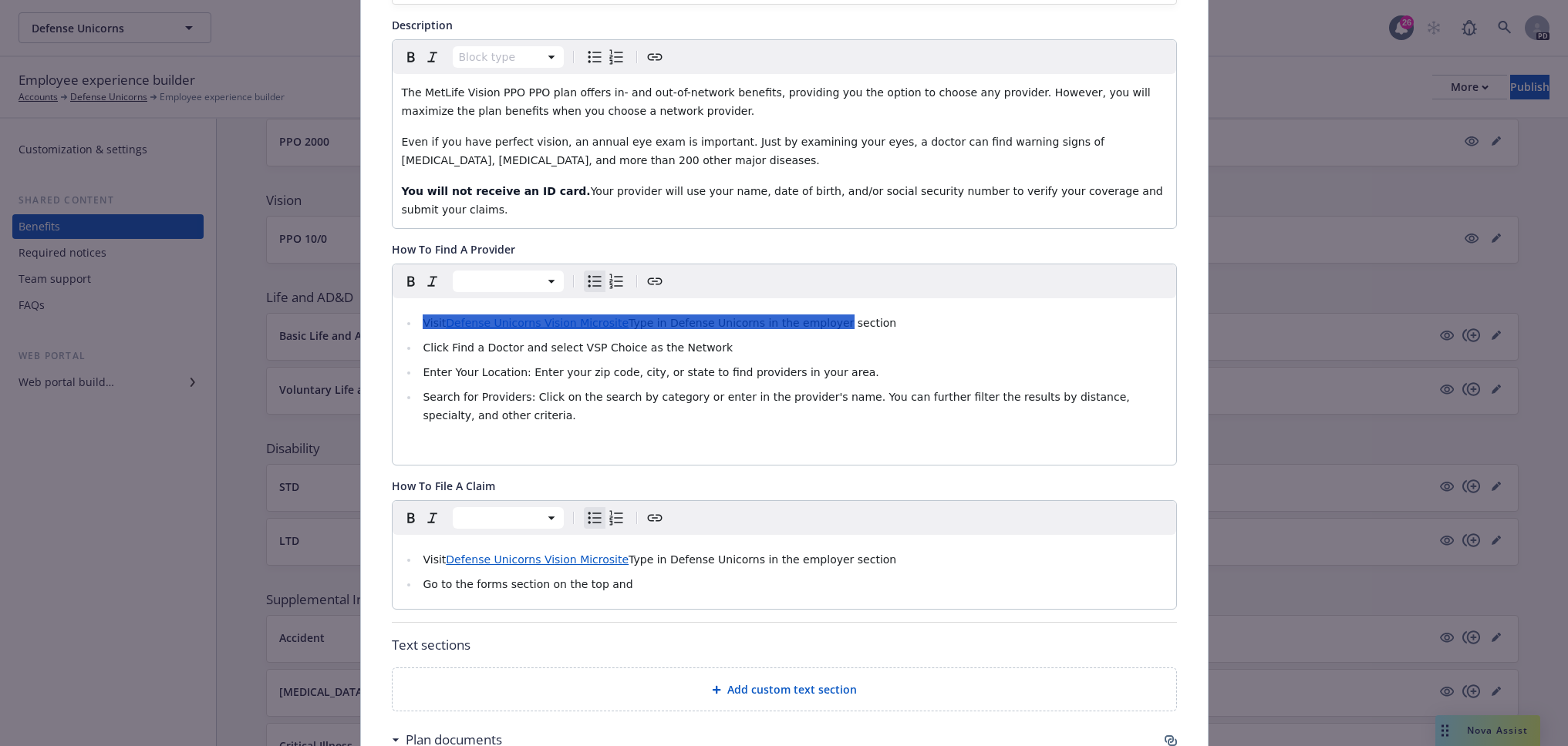
click at [419, 550] on li "Visit Defense Unicorns Vision Microsite Type in Defense Unicorns in the employe…" at bounding box center [793, 559] width 748 height 18
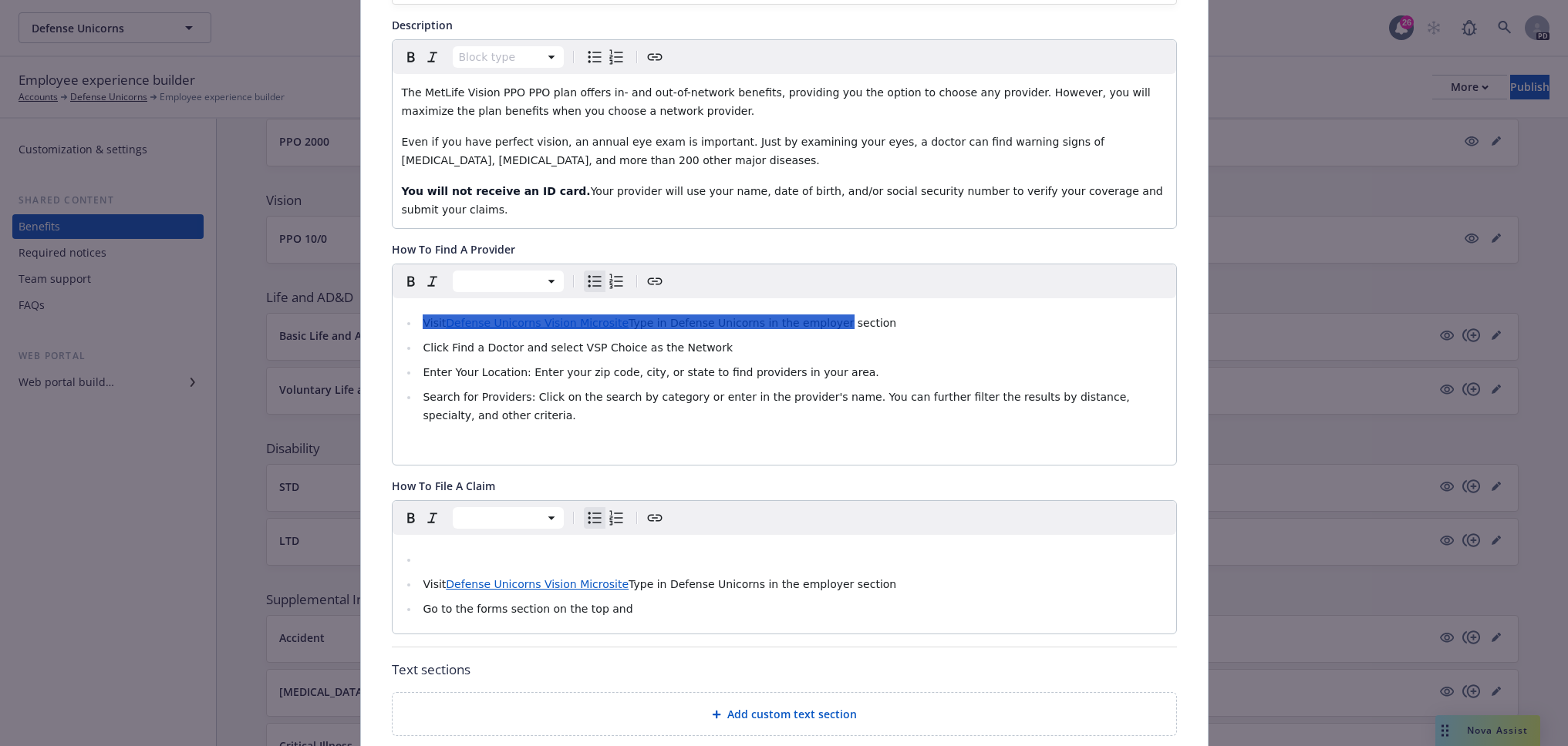
click at [588, 65] on icon "Bulleted list" at bounding box center [594, 56] width 18 height 18
click at [588, 55] on icon "Bulleted list" at bounding box center [594, 56] width 18 height 18
click at [405, 550] on ul "Visit Defense Unicorns Vision Microsite Type in Defense Unicorns in the employe…" at bounding box center [784, 584] width 765 height 67
click at [586, 61] on icon "Bulleted list" at bounding box center [594, 56] width 18 height 18
click at [586, 509] on icon "Bulleted list" at bounding box center [594, 517] width 18 height 18
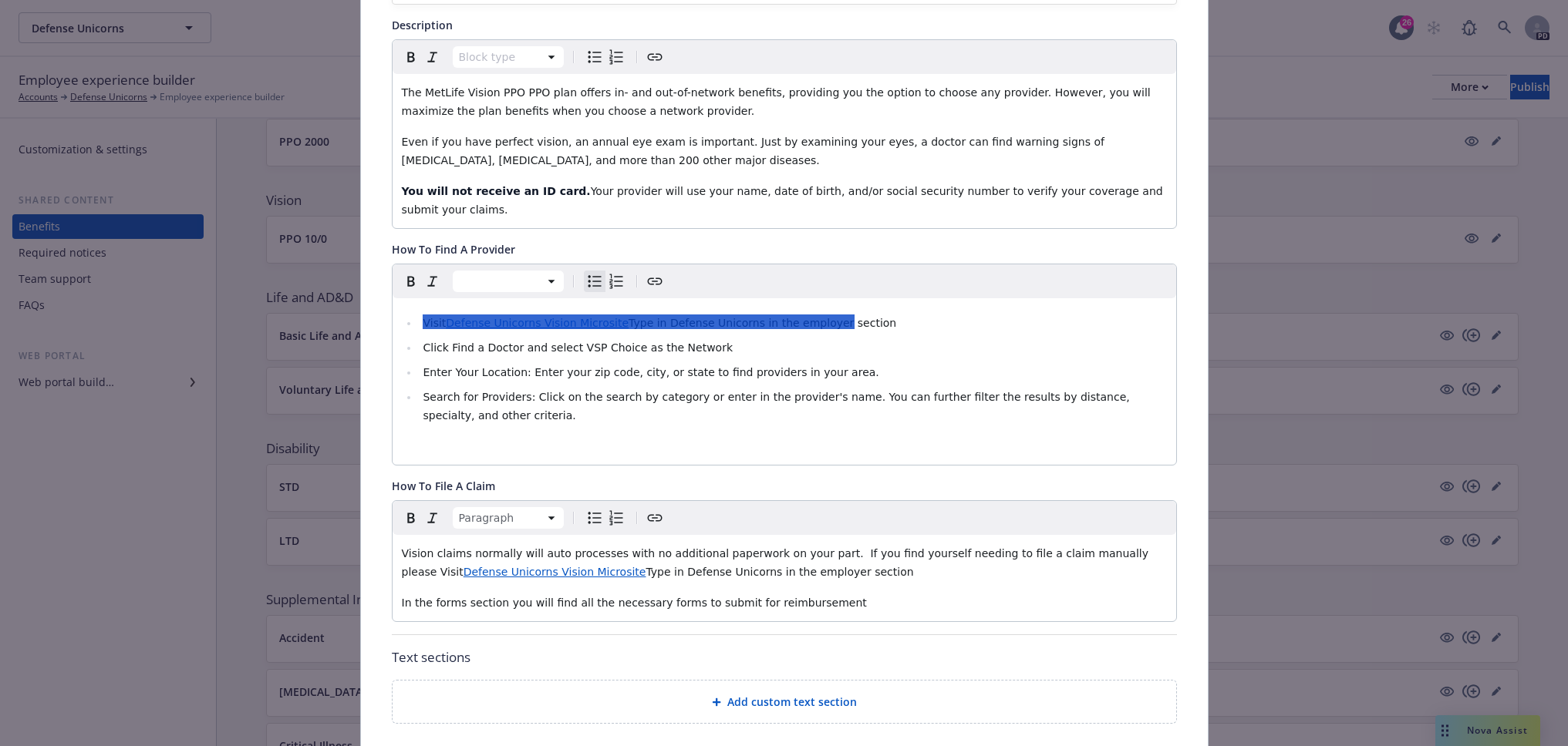
click at [848, 594] on p "In the forms section you will find all the necessary forms to submit for reimbu…" at bounding box center [784, 603] width 765 height 18
click at [537, 626] on div "Fields that are left empty won't be displayed to the client Custom carrier cont…" at bounding box center [784, 438] width 785 height 1272
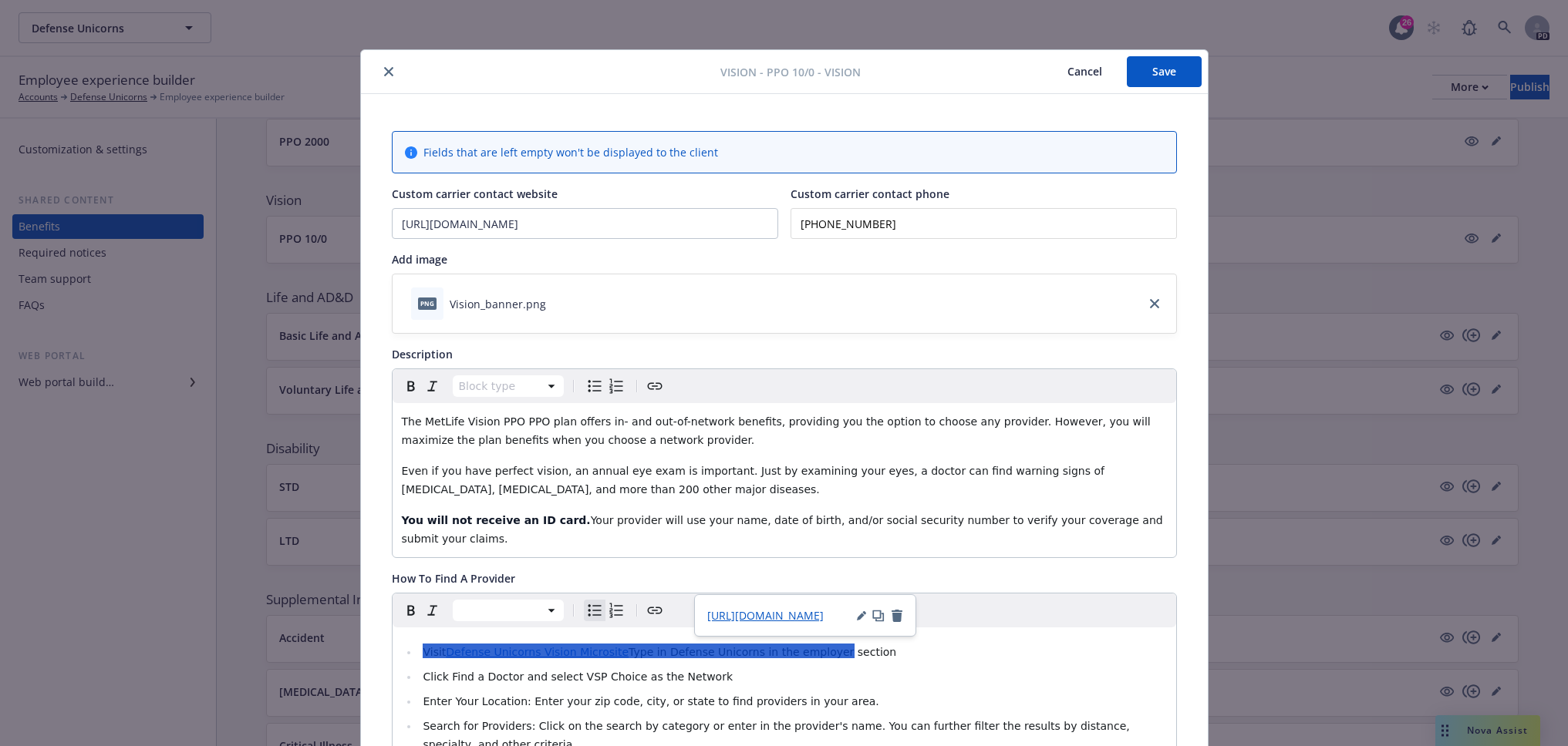
click at [401, 425] on span "The MetLife Vision PPO PPO plan offers in- and out-of-network benefits, providi…" at bounding box center [777, 431] width 753 height 30
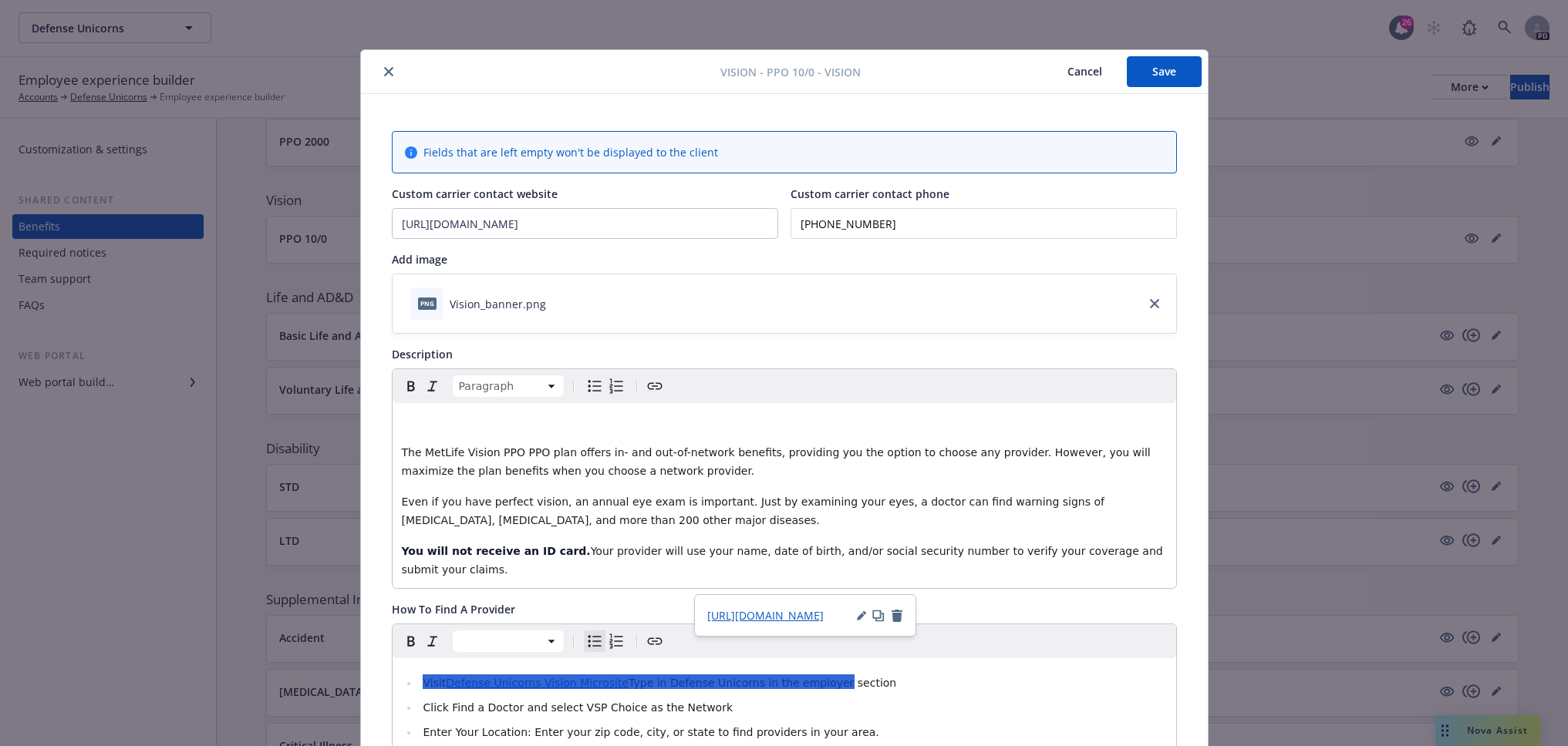
click at [411, 425] on p "editable markdown" at bounding box center [784, 421] width 765 height 18
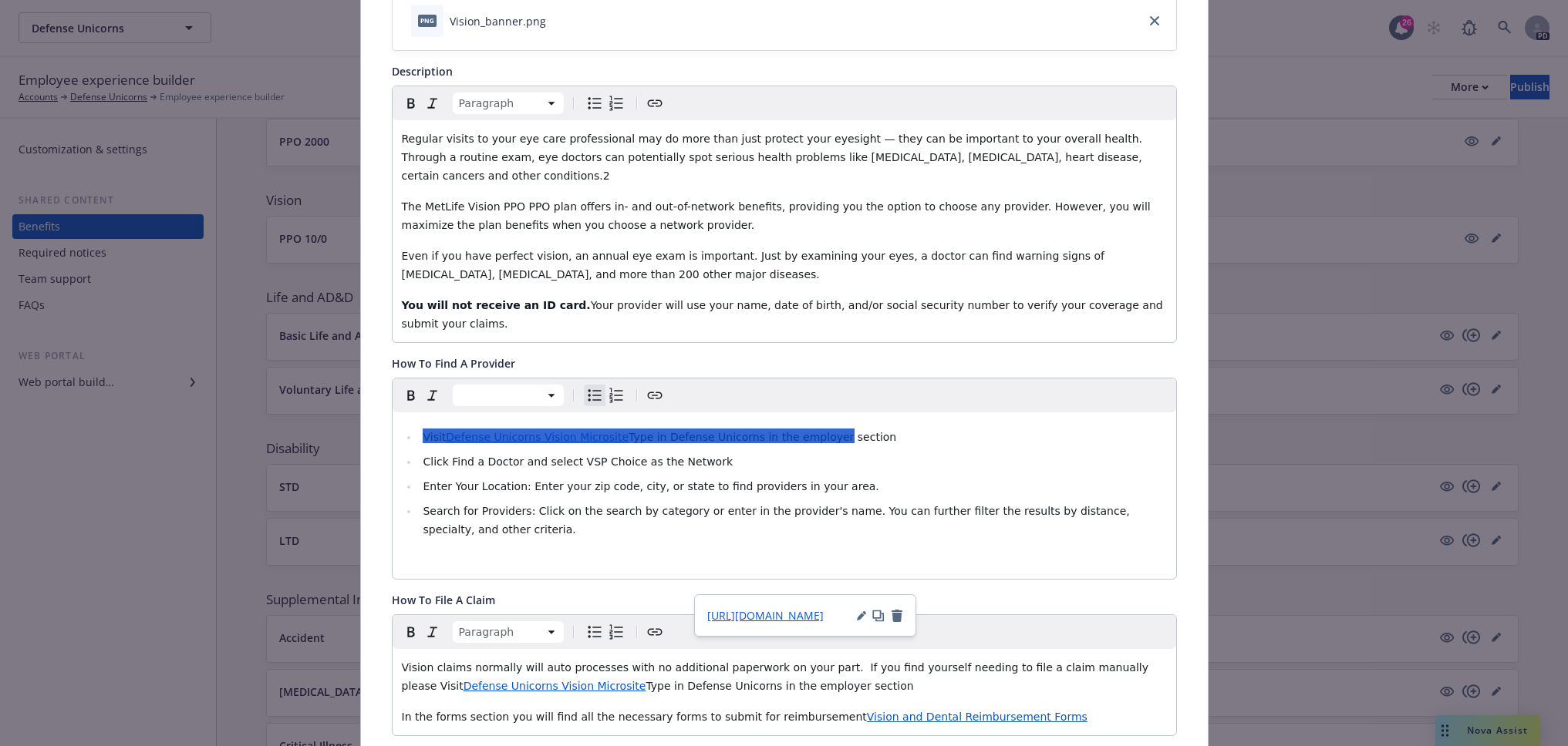
scroll to position [566, 0]
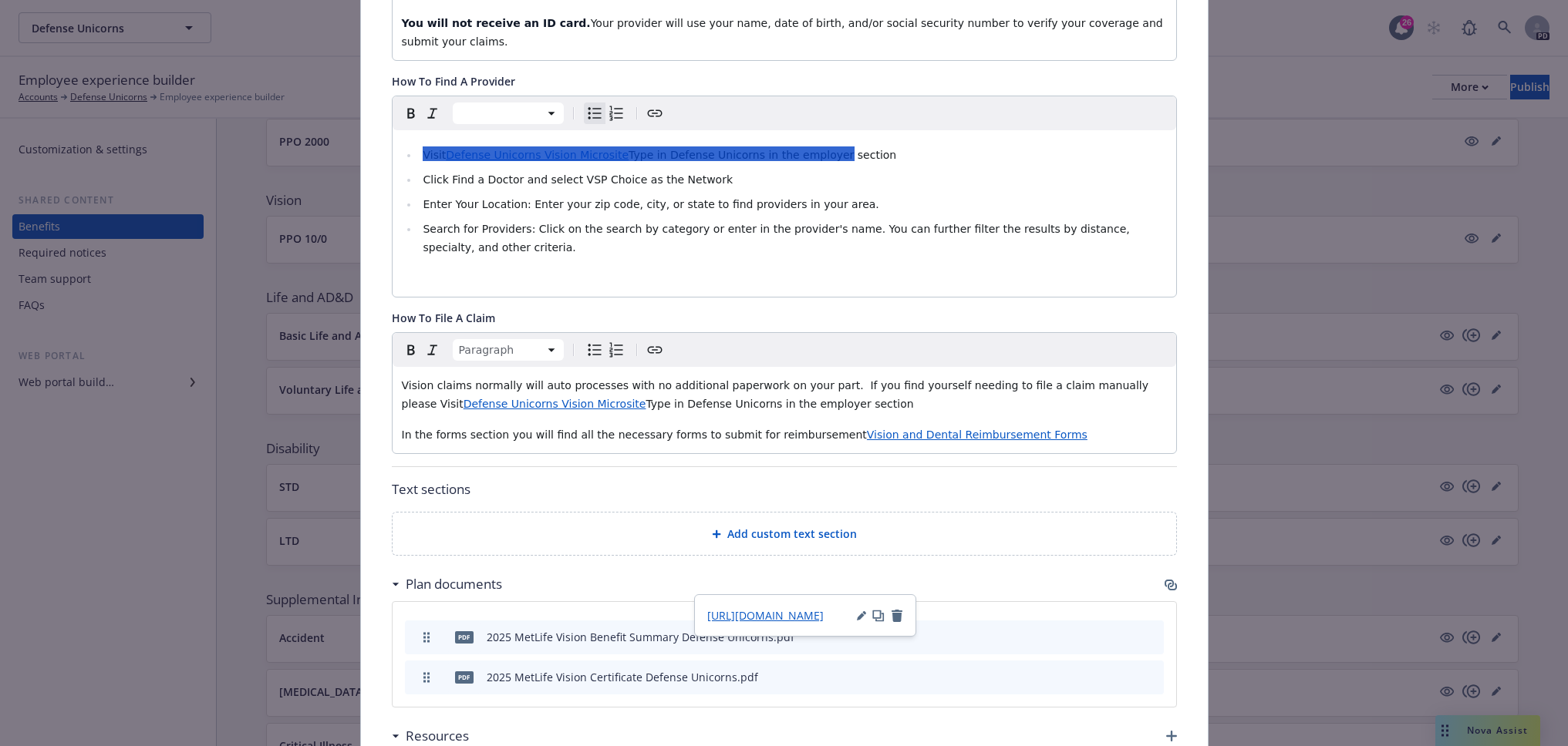
click at [1027, 425] on p "In the forms section you will find all the necessary forms to submit for reimbu…" at bounding box center [784, 434] width 765 height 18
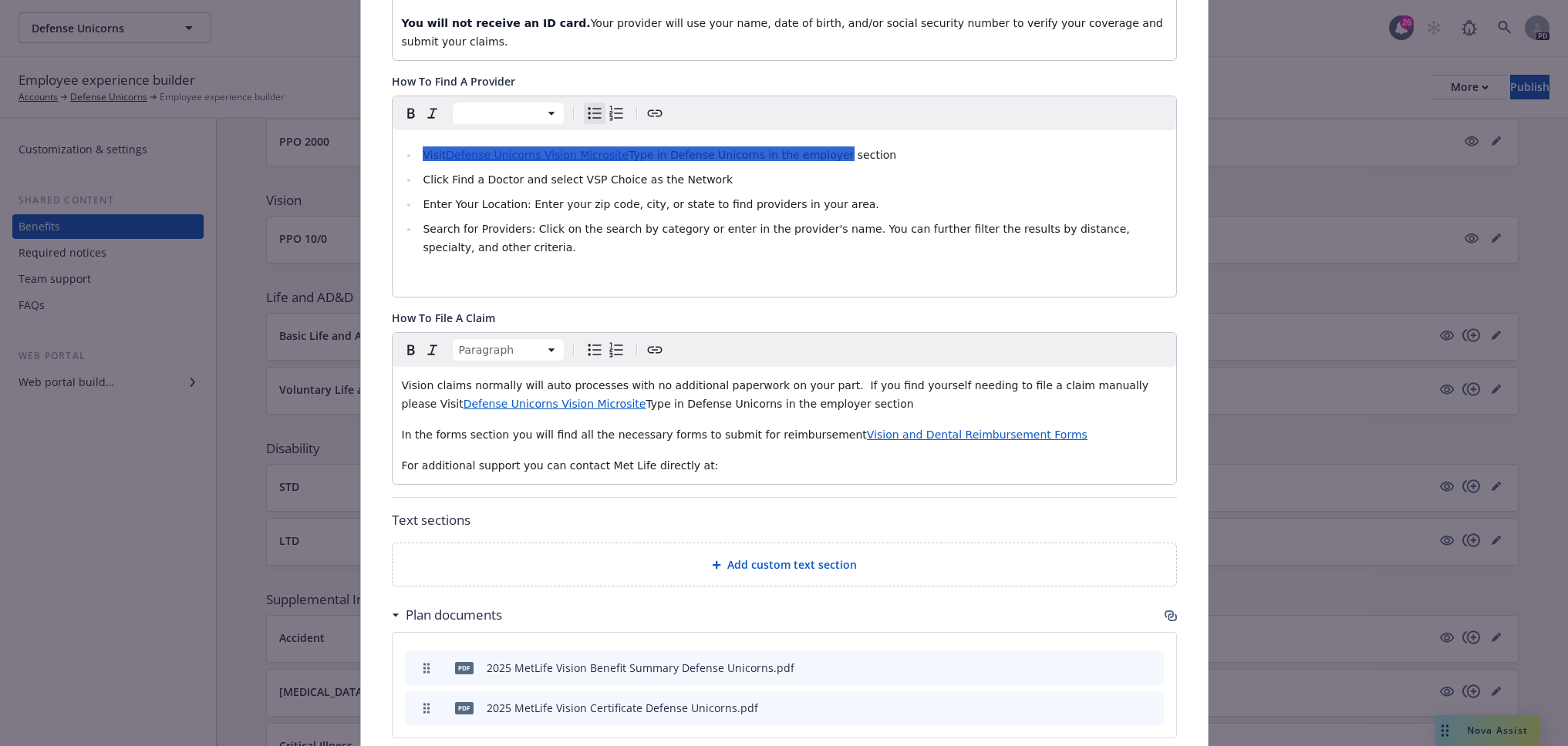
click at [713, 438] on div "Vision claims normally will auto processes with no additional paperwork on your…" at bounding box center [784, 425] width 783 height 117
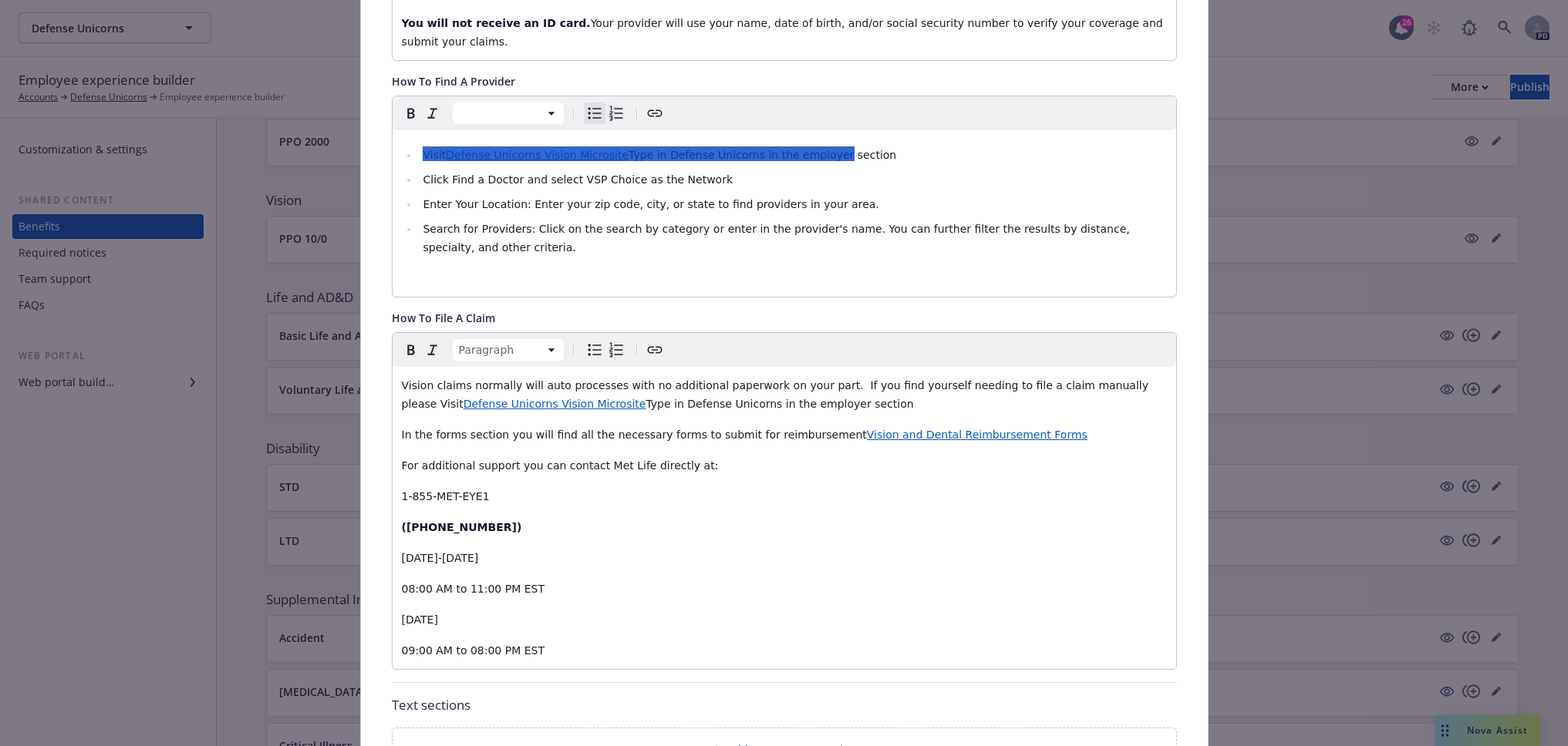
click at [488, 487] on p "1-855-MET-EYE1" at bounding box center [784, 495] width 765 height 18
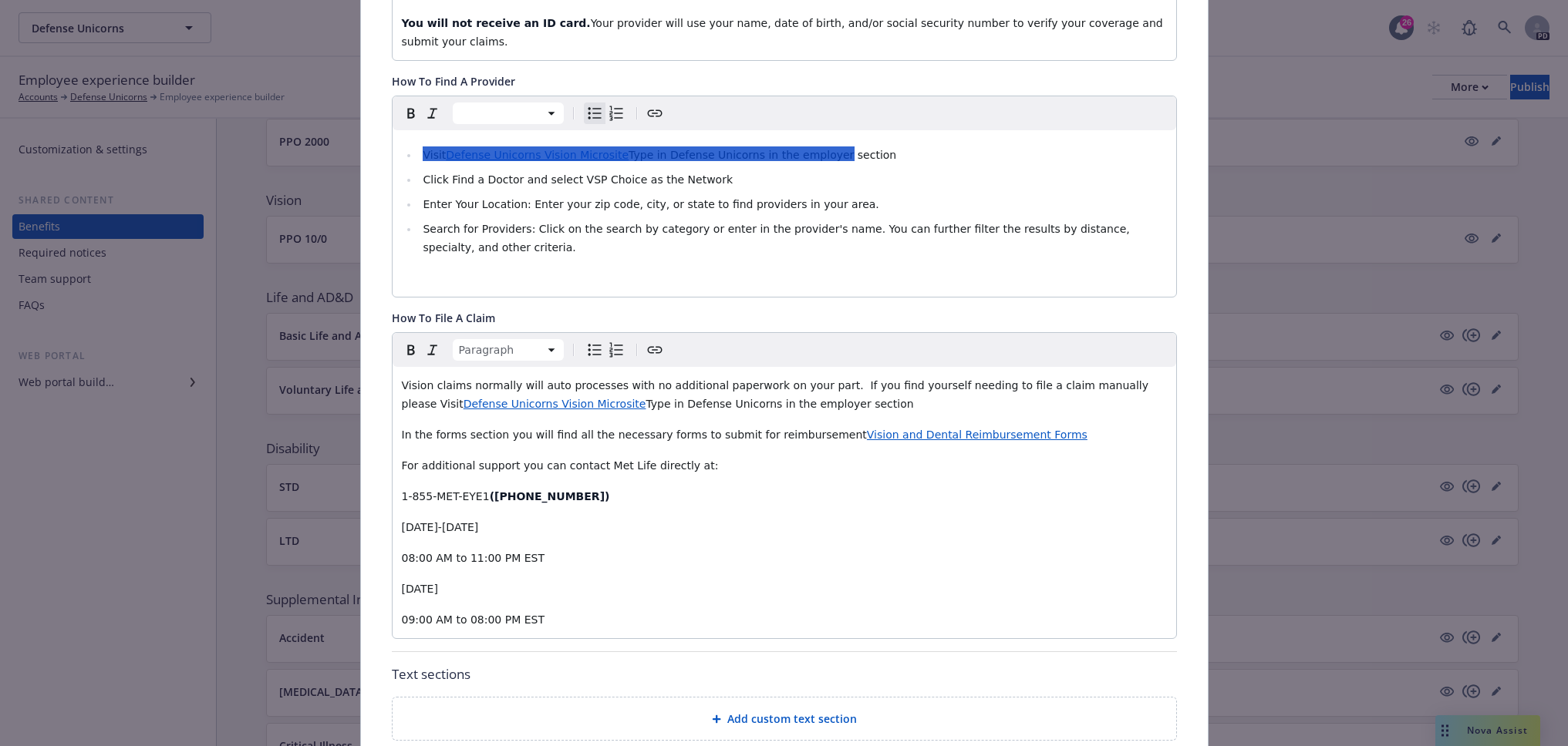
click at [428, 476] on div "Vision claims normally will auto processes with no additional paperwork on your…" at bounding box center [784, 503] width 783 height 271
click at [431, 473] on div "Vision claims normally will auto processes with no additional paperwork on your…" at bounding box center [784, 503] width 783 height 271
drag, startPoint x: 515, startPoint y: 582, endPoint x: 391, endPoint y: 516, distance: 140.5
click at [393, 516] on div "Vision claims normally will auto processes with no additional paperwork on your…" at bounding box center [784, 503] width 783 height 271
drag, startPoint x: 410, startPoint y: 524, endPoint x: 673, endPoint y: 574, distance: 267.7
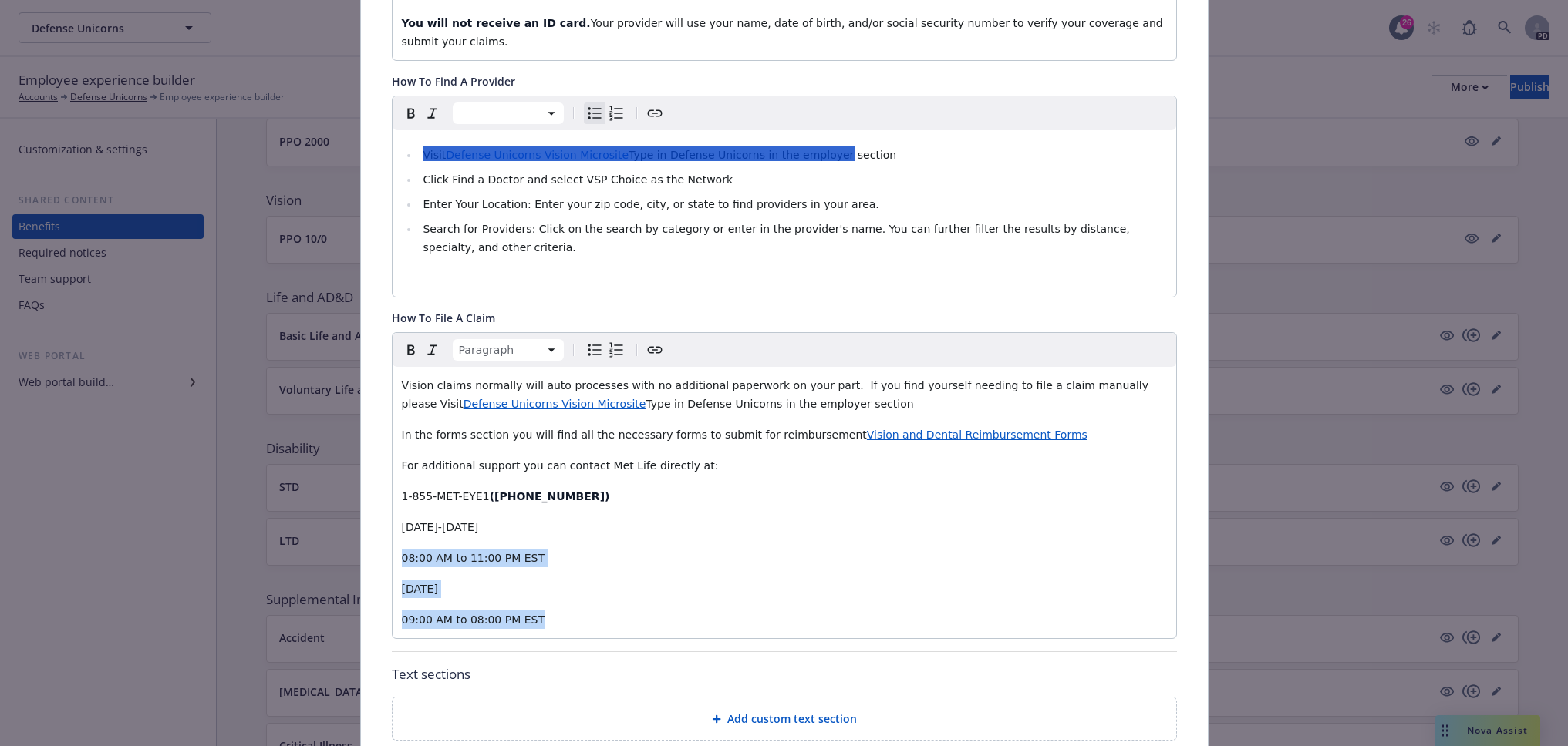
click at [672, 610] on p "09:00 AM to 08:00 PM EST" at bounding box center [784, 619] width 765 height 18
click at [544, 312] on html "Defense Unicorns Defense Unicorns 26 PD Employee experience builder Accounts De…" at bounding box center [784, 521] width 1568 height 1042
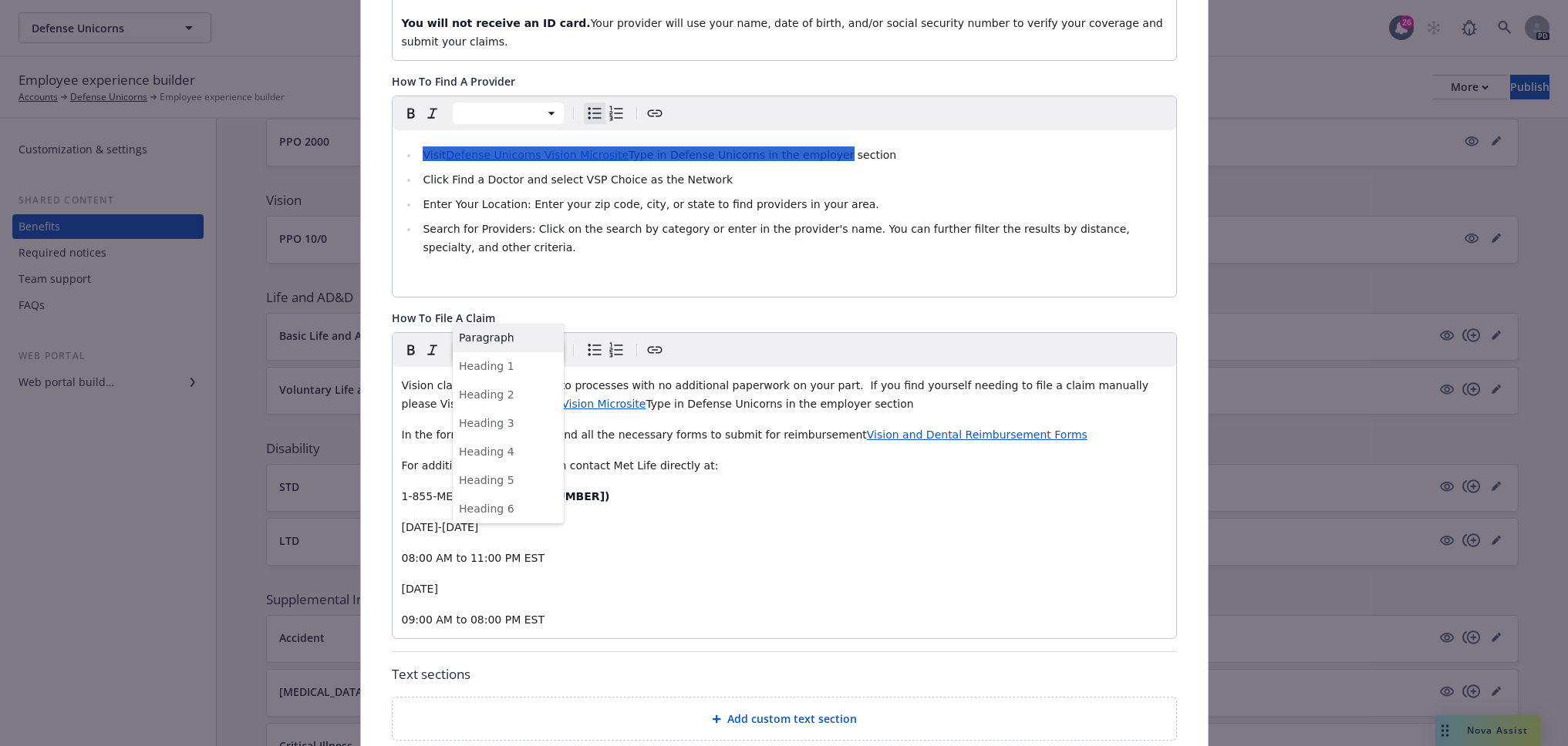
click at [544, 312] on html "Defense Unicorns Defense Unicorns 26 PD Employee experience builder Accounts De…" at bounding box center [784, 521] width 1568 height 1042
click at [598, 541] on div "Vision claims normally will auto processes with no additional paperwork on your…" at bounding box center [784, 503] width 783 height 271
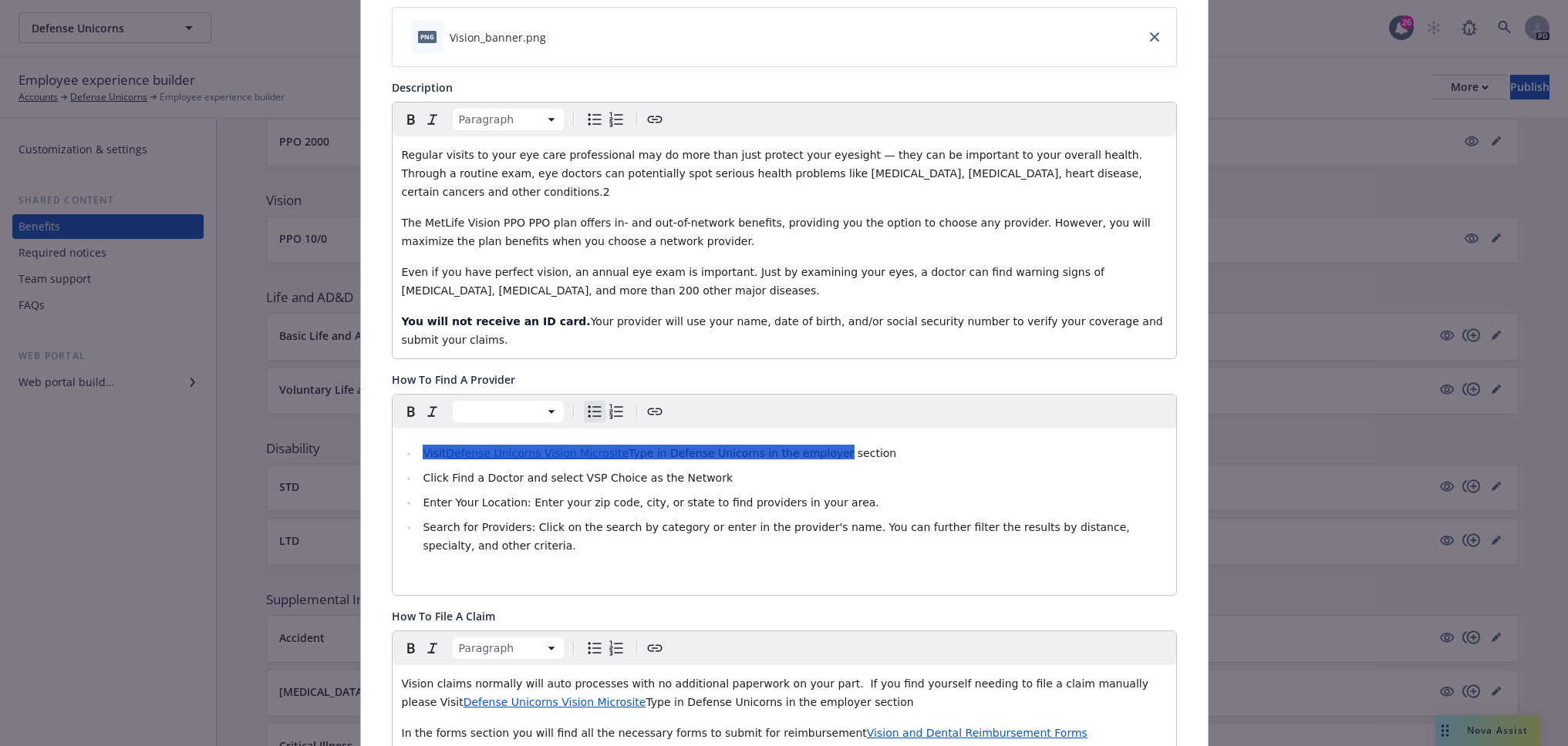
scroll to position [0, 0]
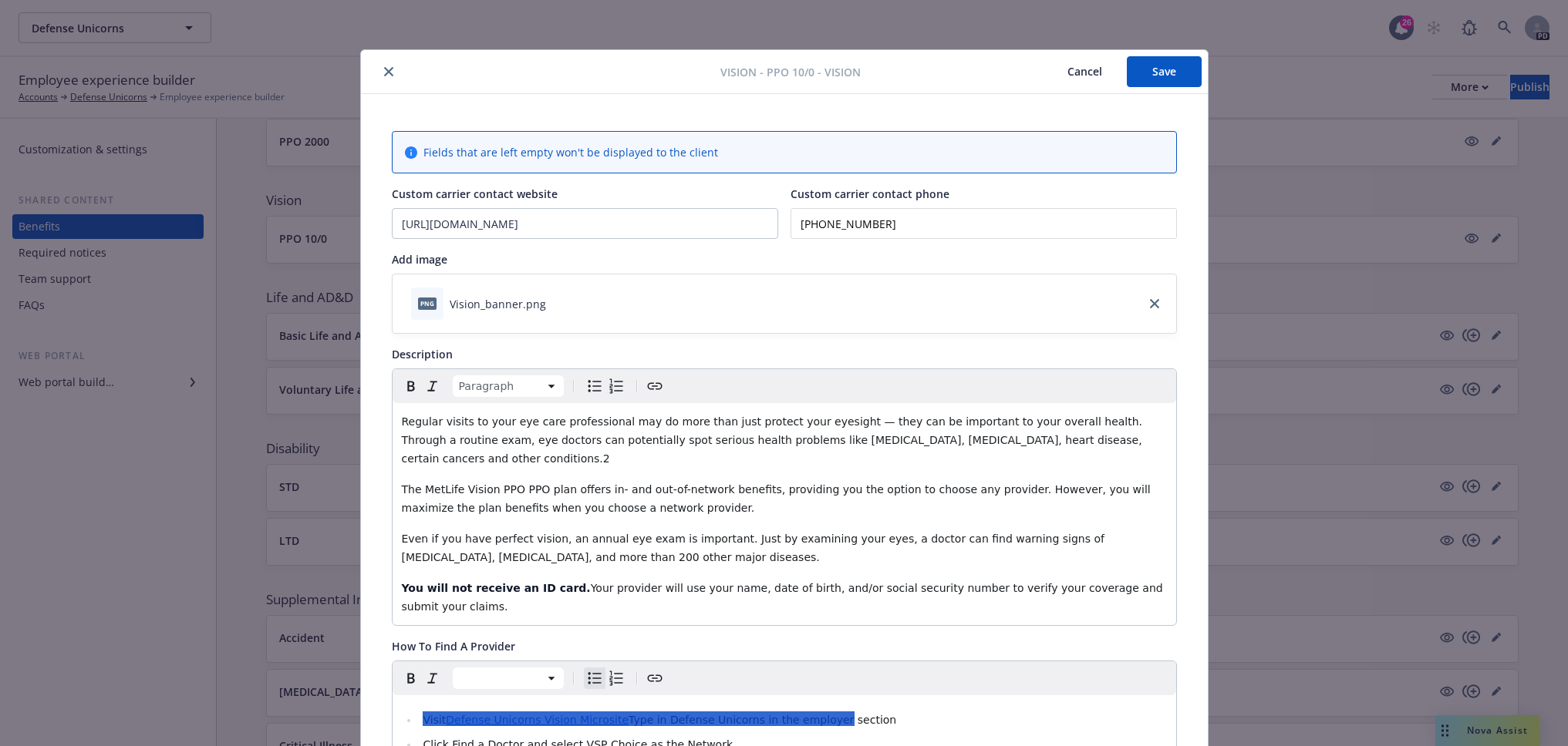
drag, startPoint x: 1147, startPoint y: 82, endPoint x: 1143, endPoint y: 97, distance: 15.5
click at [1147, 82] on button "Save" at bounding box center [1164, 71] width 75 height 30
click at [380, 67] on button "close" at bounding box center [388, 71] width 18 height 18
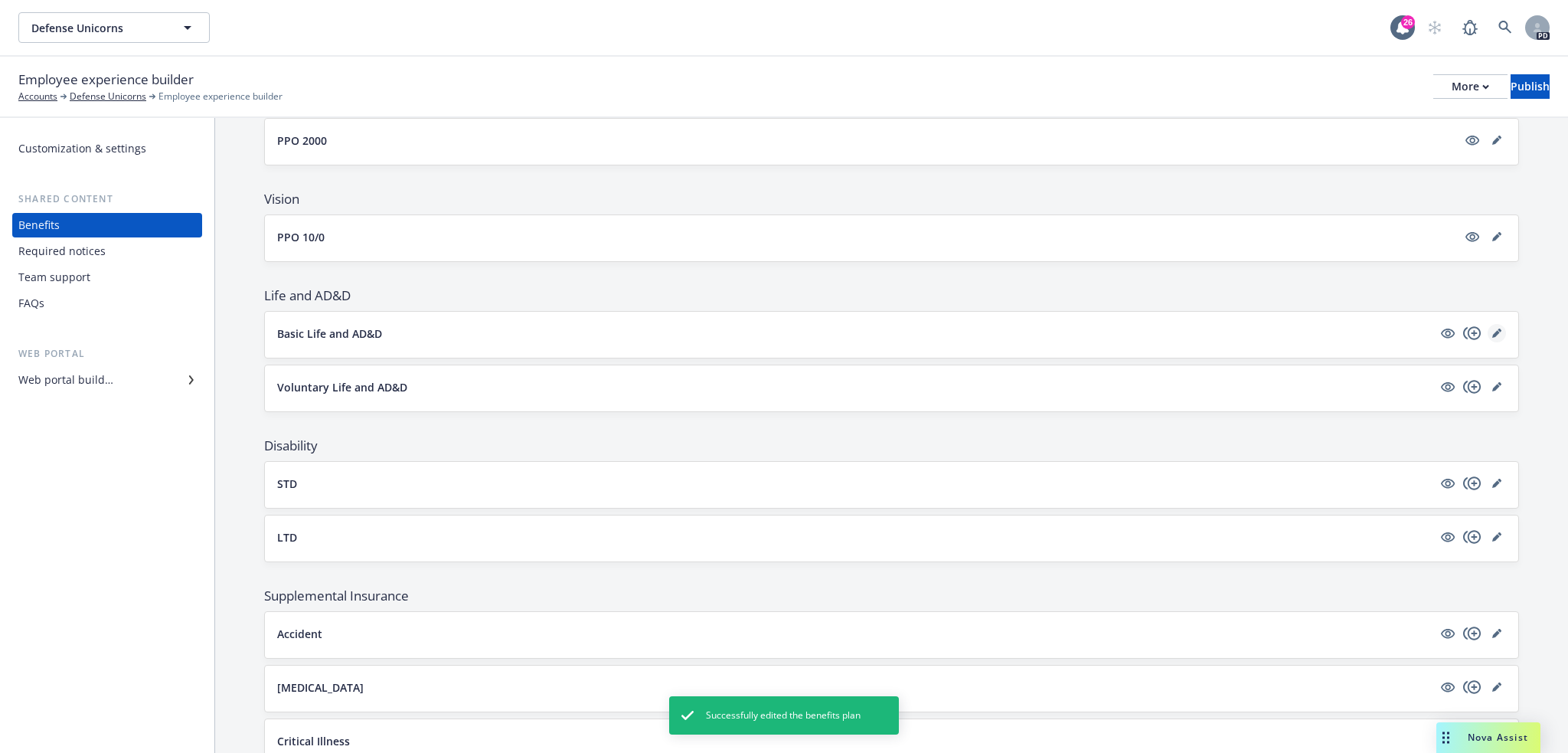
click at [1492, 336] on icon "editPencil" at bounding box center [1496, 334] width 9 height 9
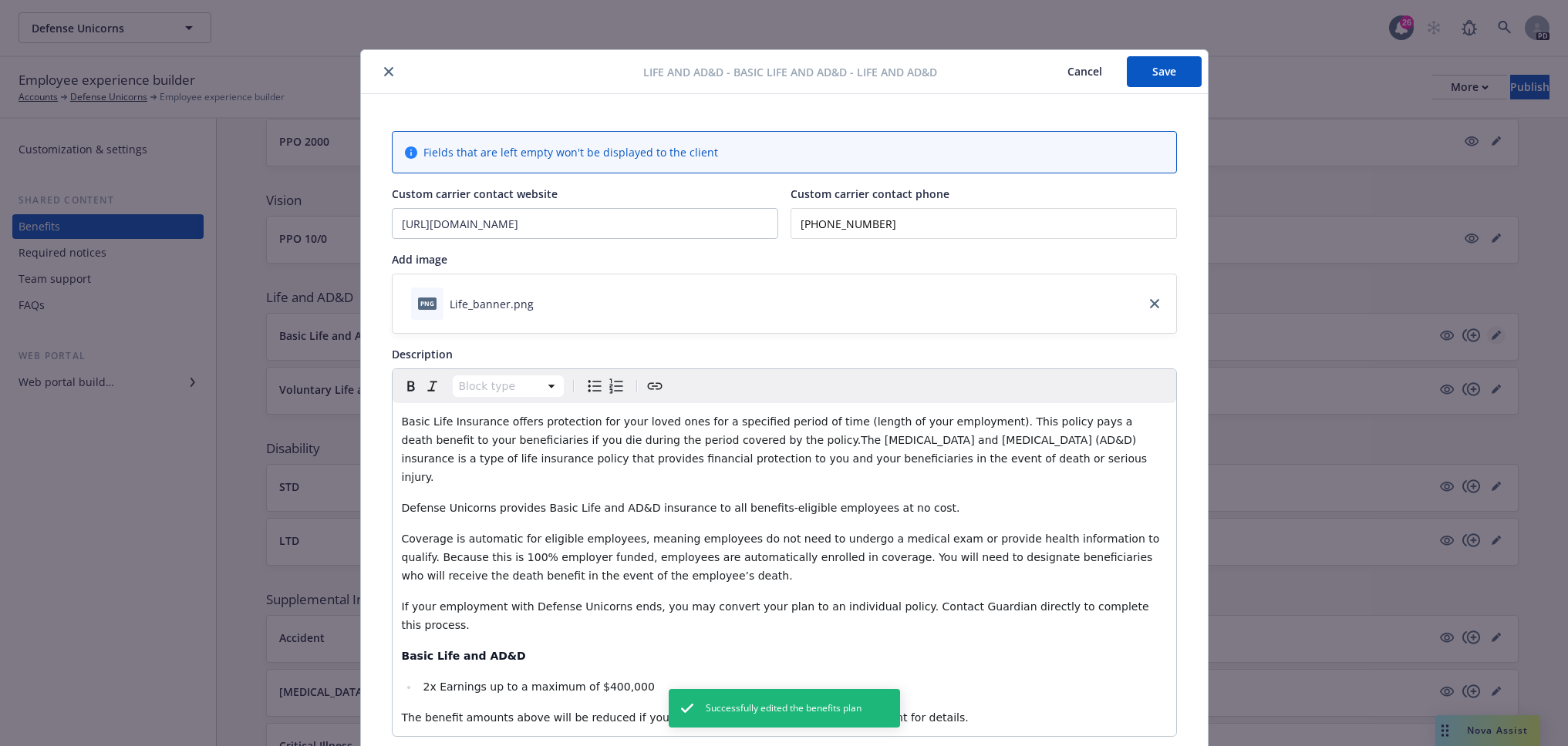
scroll to position [47, 0]
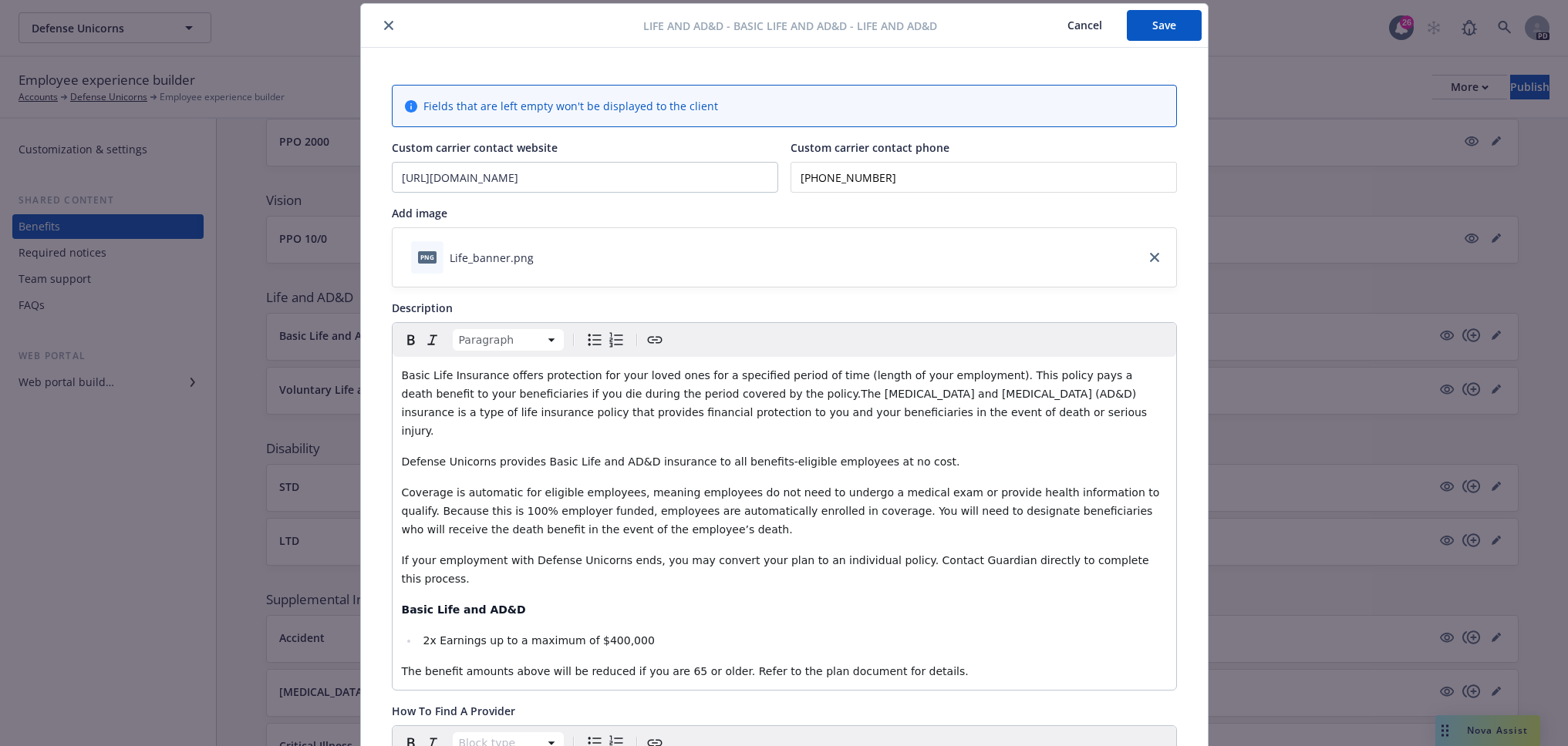
click at [927, 662] on p "The benefit amounts above will be reduced if you are 65 or older. Refer to the …" at bounding box center [784, 671] width 765 height 18
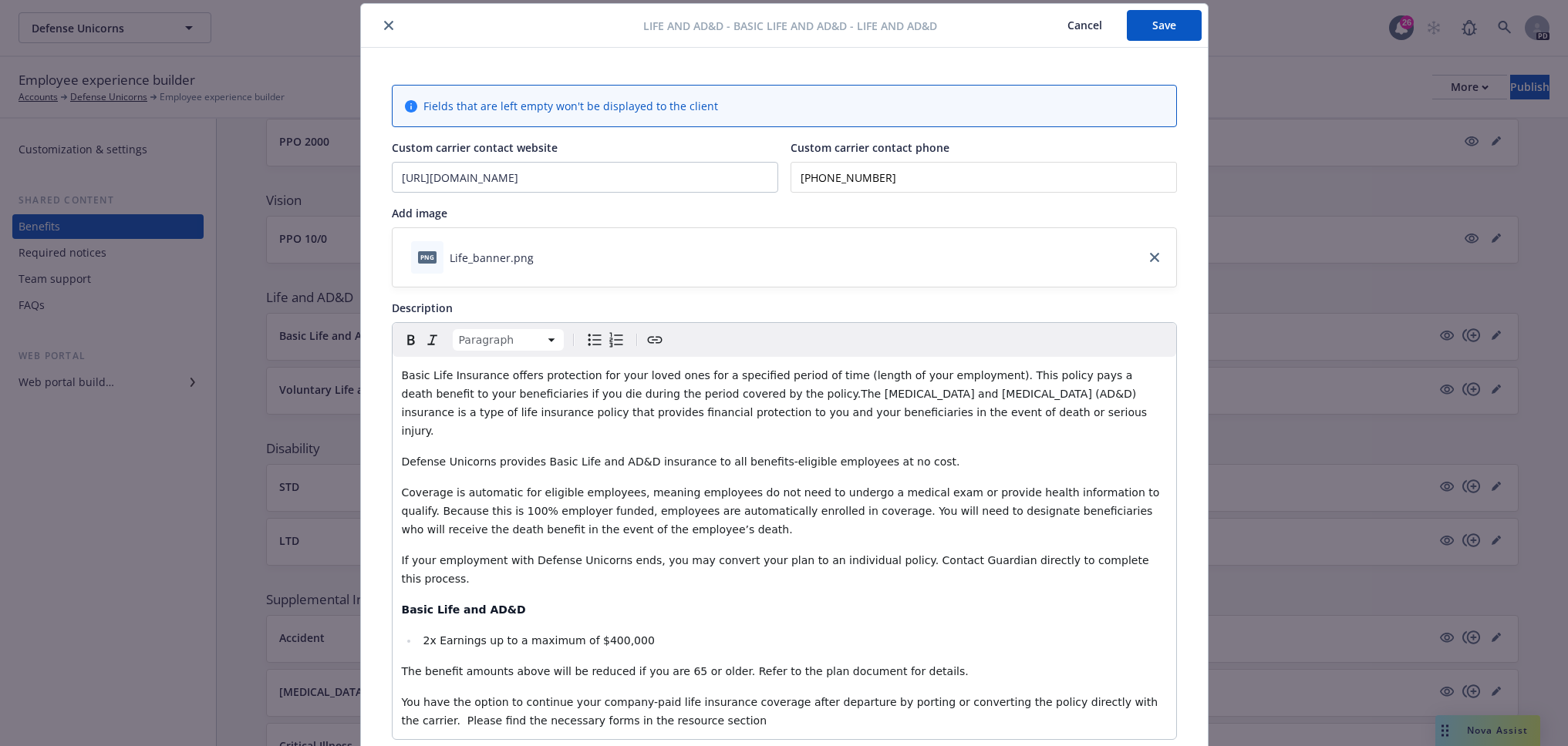
click at [1185, 27] on button "Save" at bounding box center [1164, 26] width 75 height 30
click at [387, 27] on button "close" at bounding box center [388, 25] width 18 height 18
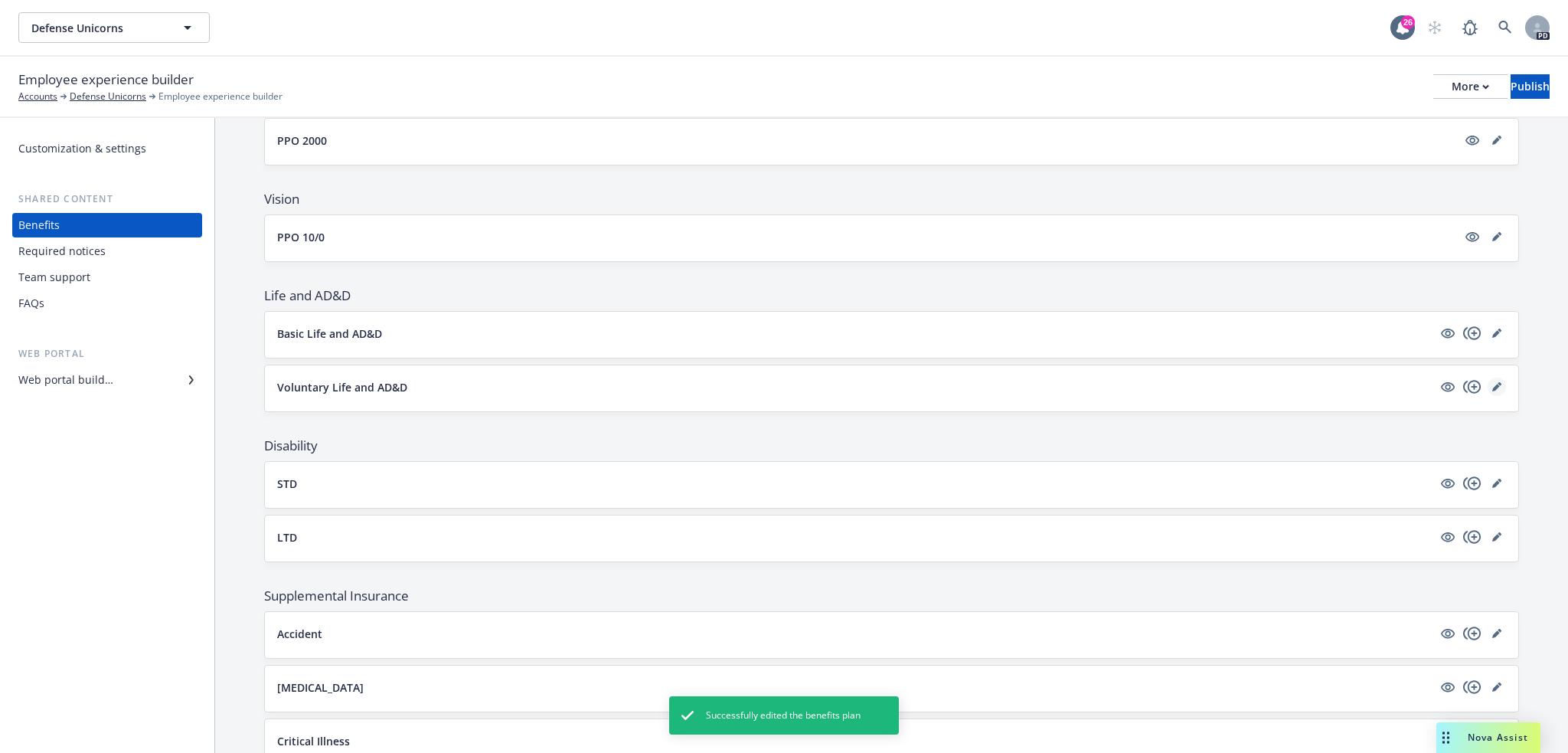
click at [1488, 391] on link "editPencil" at bounding box center [1496, 386] width 18 height 18
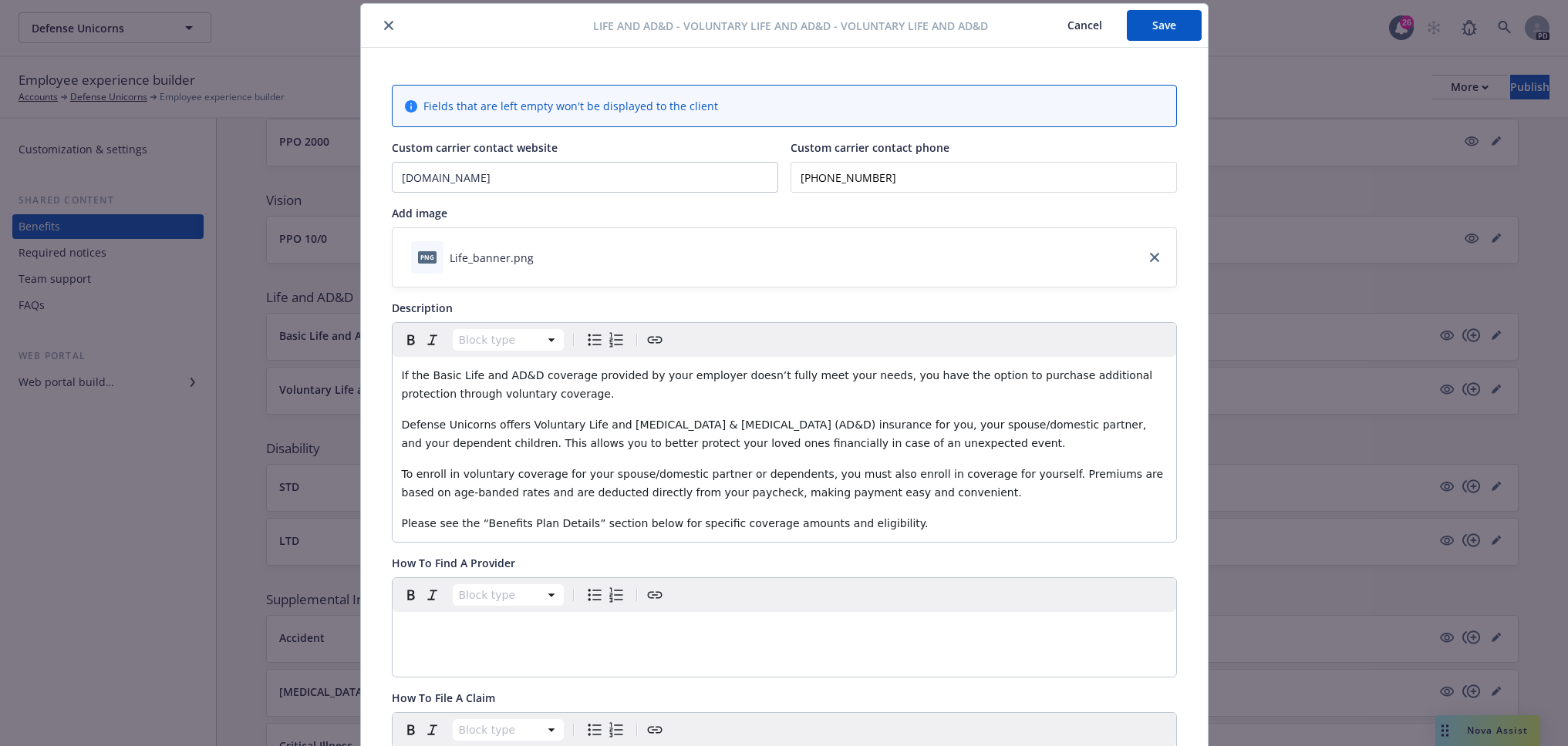
scroll to position [329, 0]
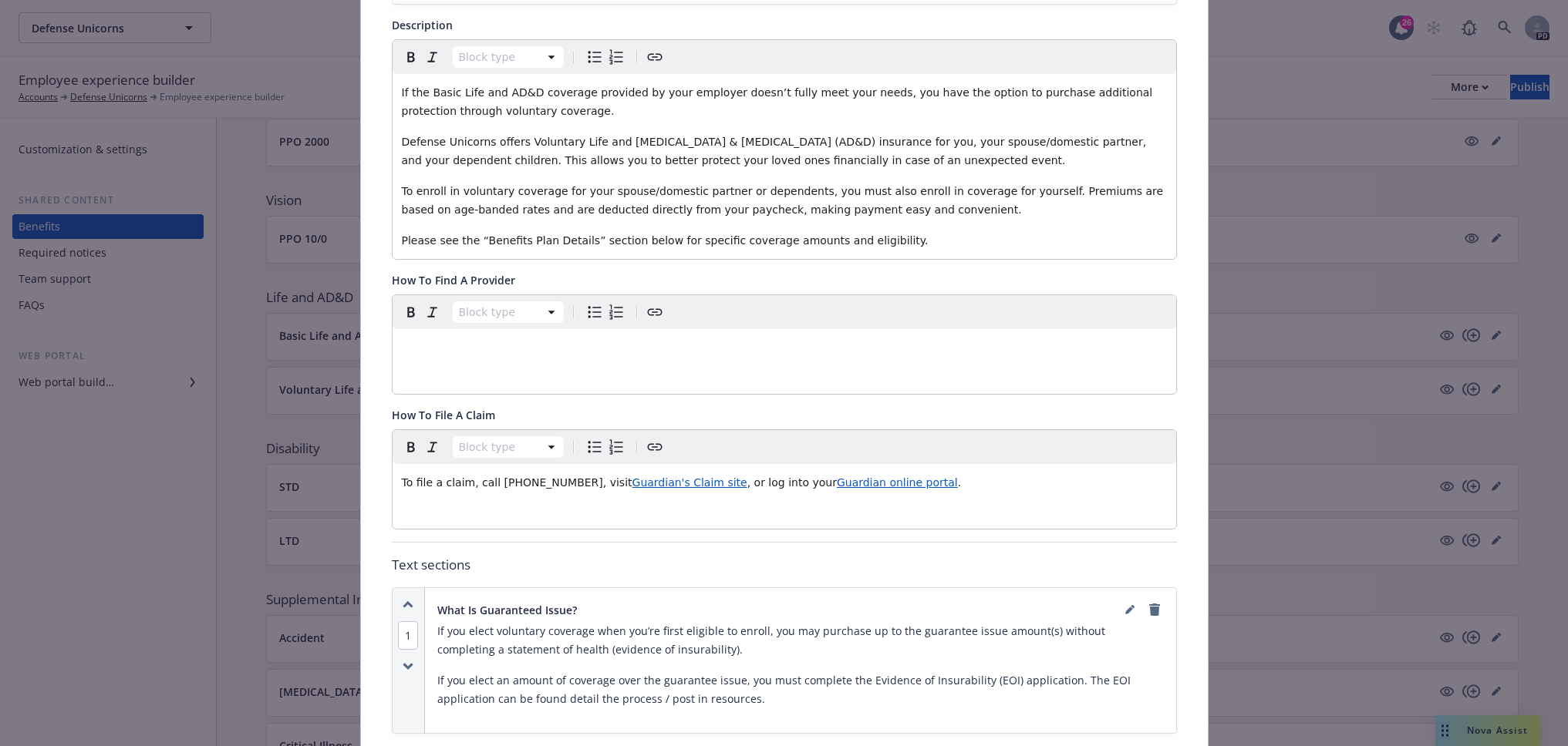
click at [688, 656] on p "If you elect voluntary coverage when you’re first eligible to enroll, you may p…" at bounding box center [800, 641] width 726 height 37
drag, startPoint x: 1037, startPoint y: 631, endPoint x: 1026, endPoint y: 631, distance: 11.0
click at [1026, 631] on p "If you elect voluntary coverage when you’re first eligible to enroll, you may p…" at bounding box center [800, 641] width 726 height 37
click at [1120, 611] on link "editPencil" at bounding box center [1129, 609] width 18 height 18
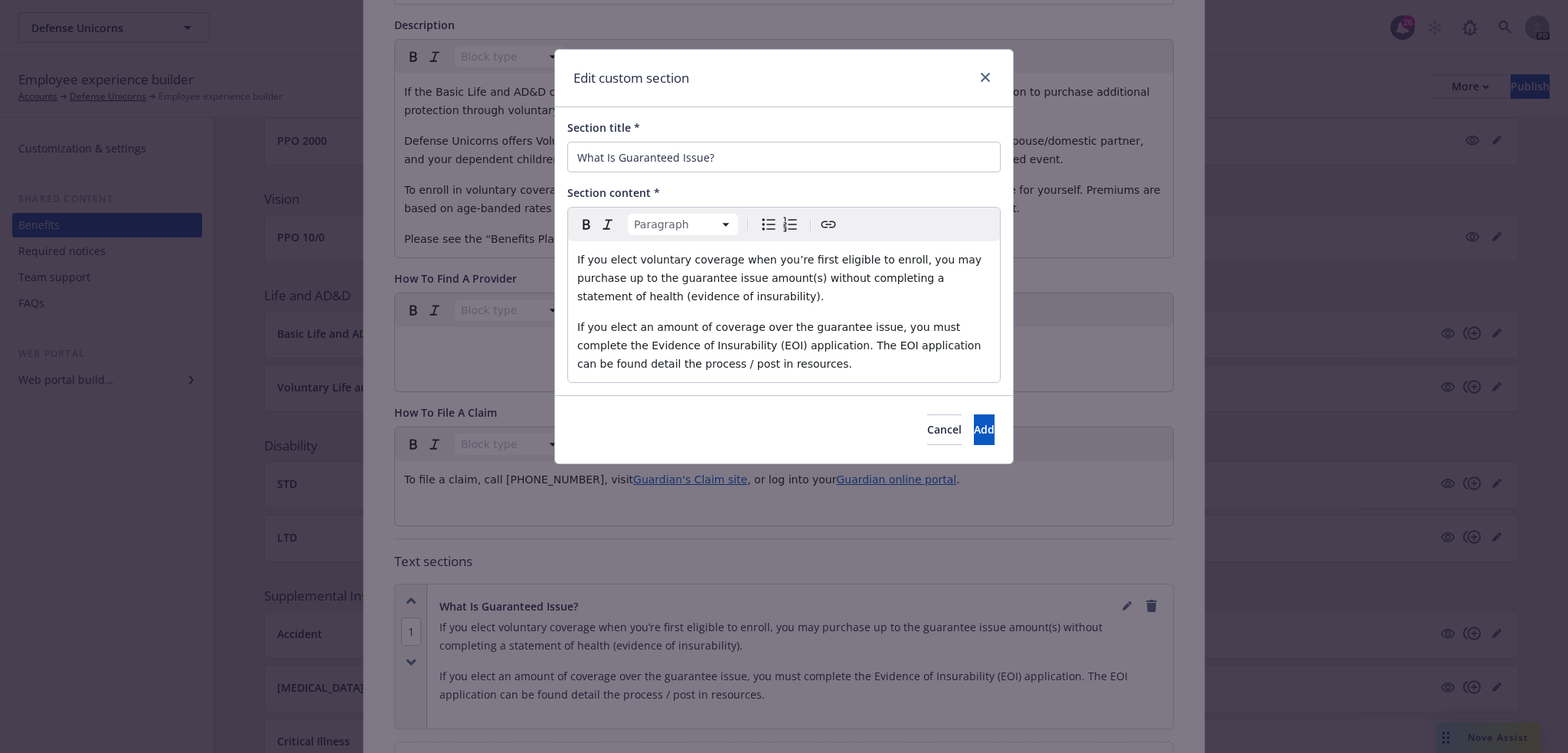
click at [721, 278] on span "If you elect voluntary coverage when you’re first eligible to enroll, you may p…" at bounding box center [781, 278] width 408 height 49
click at [862, 329] on span "If you elect an amount of coverage over the guarantee issue, you must complete …" at bounding box center [781, 345] width 407 height 49
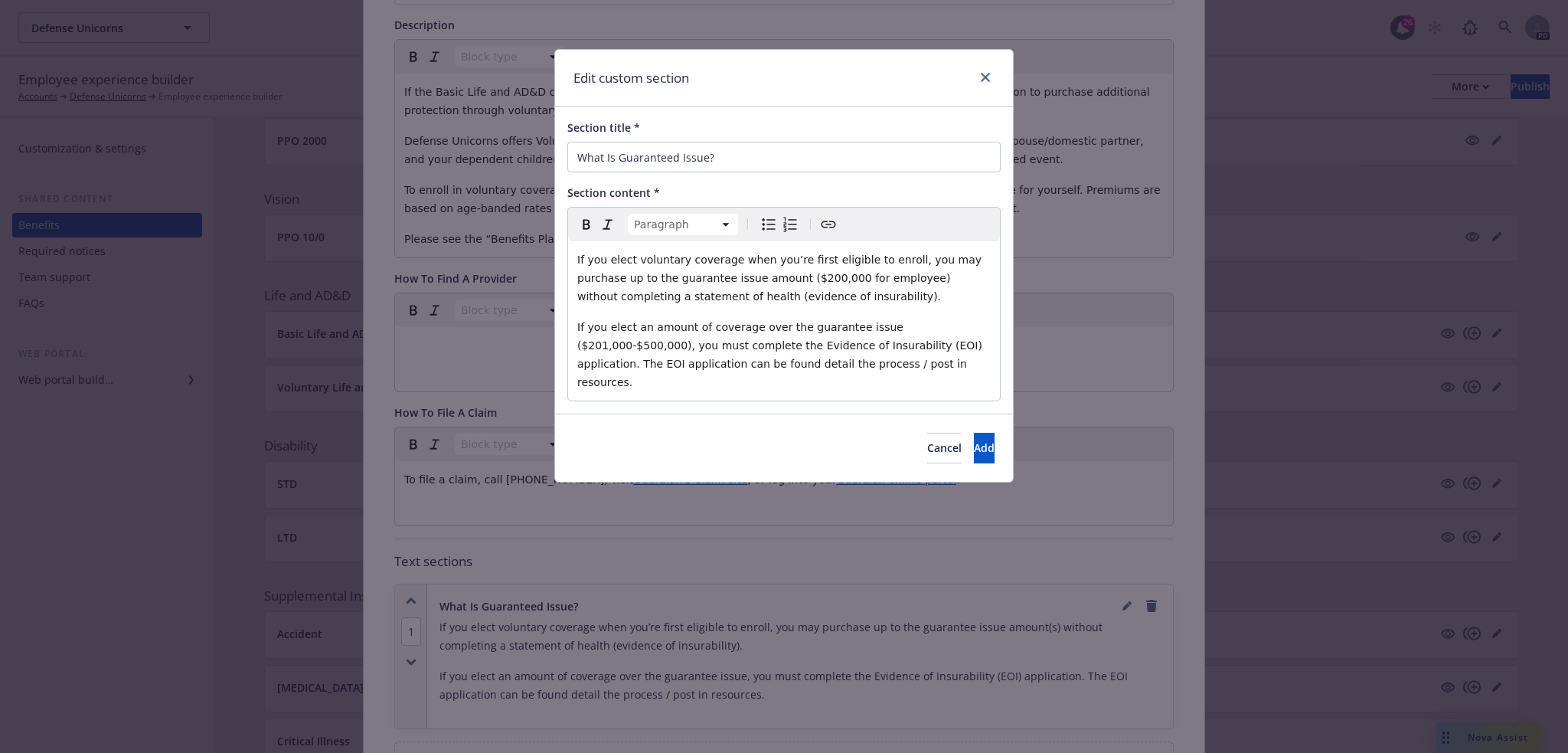
click at [813, 358] on p "If you elect an amount of coverage over the guarantee issue ($201,000-$500,000)…" at bounding box center [784, 354] width 414 height 74
click at [809, 365] on p "If you elect an amount of coverage over the guarantee issue ($201,000-$500,000)…" at bounding box center [784, 354] width 414 height 74
click at [973, 433] on button "Add" at bounding box center [984, 448] width 21 height 30
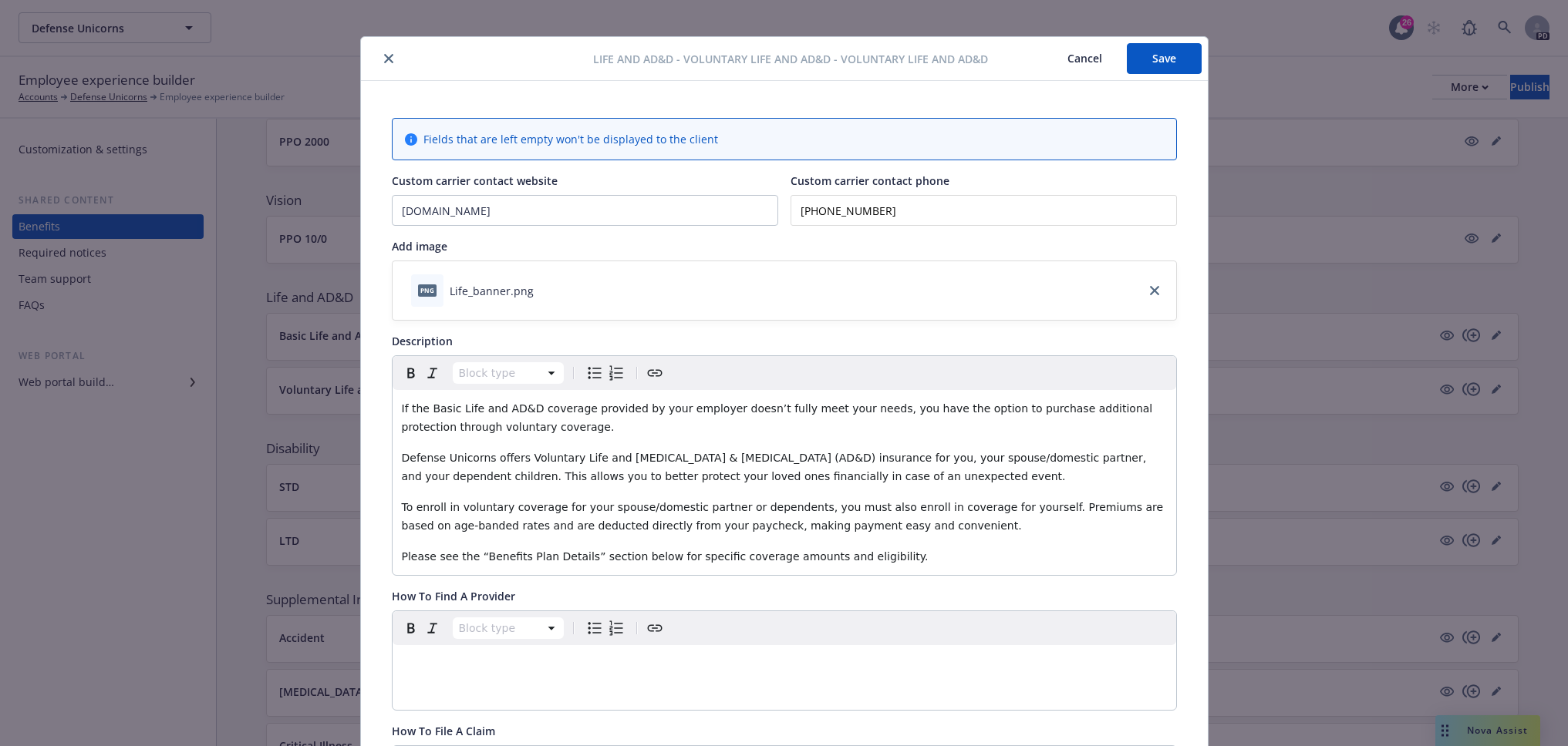
scroll to position [0, 0]
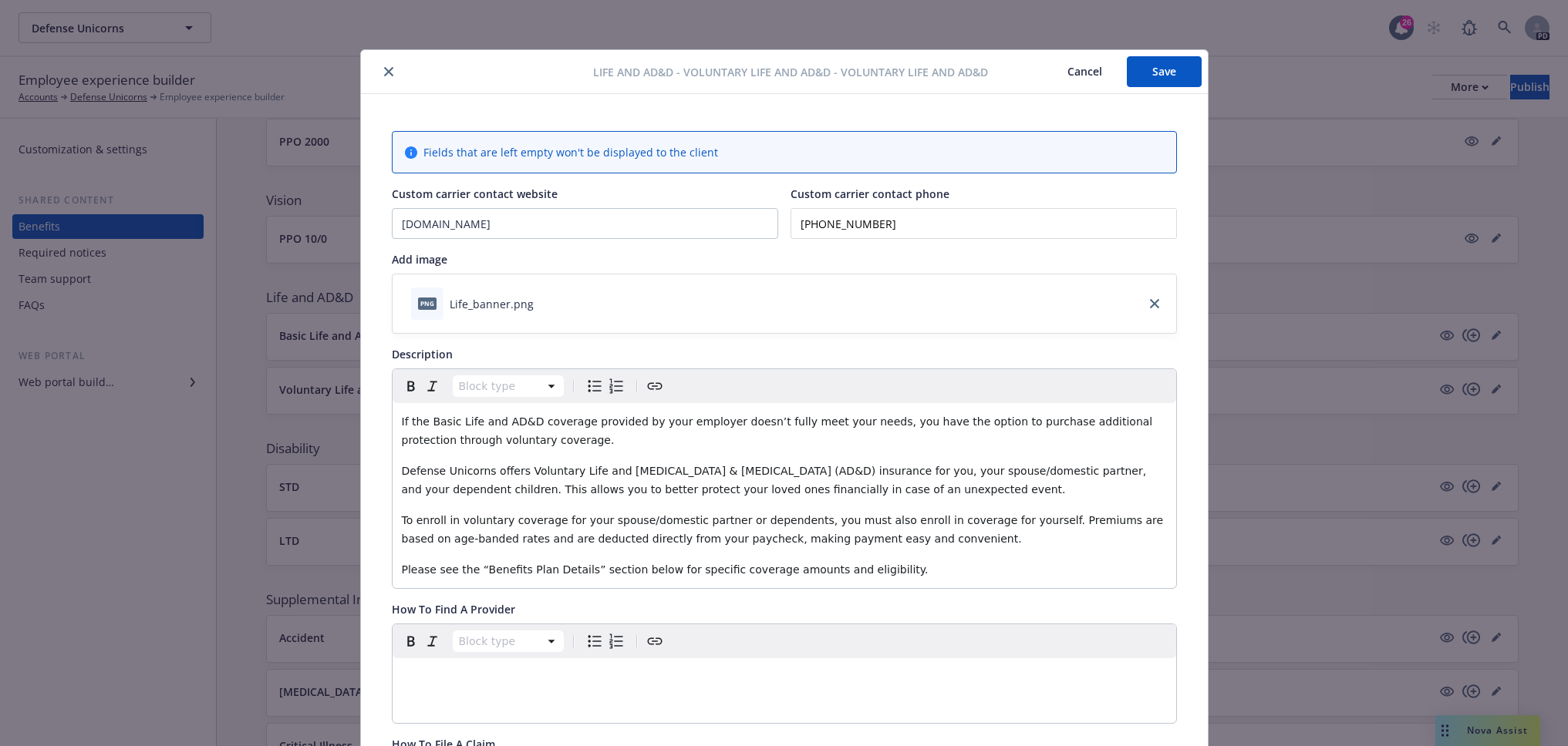
click at [1139, 74] on button "Save" at bounding box center [1164, 71] width 75 height 30
click at [386, 68] on icon "close" at bounding box center [389, 72] width 9 height 9
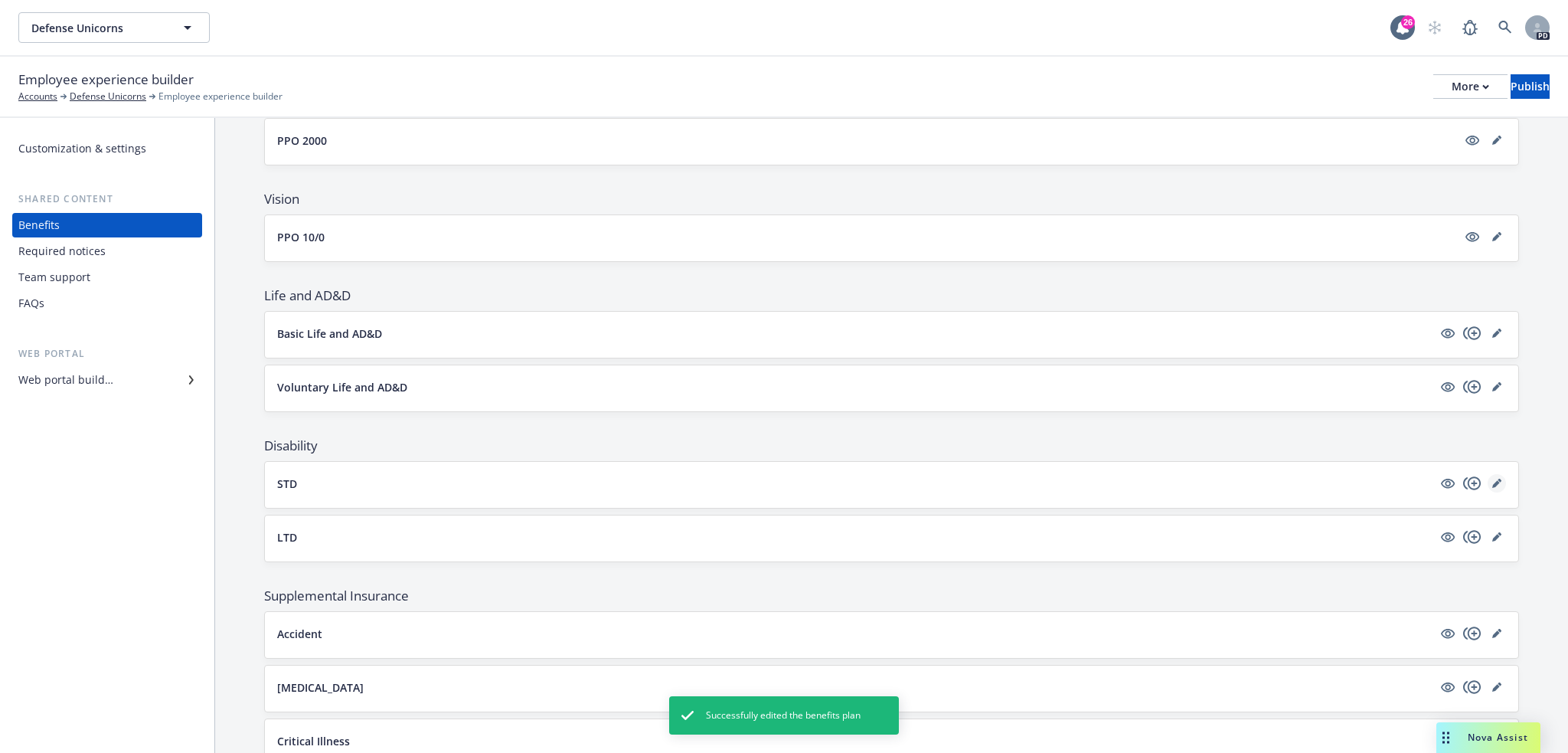
click at [1492, 487] on icon "editPencil" at bounding box center [1495, 483] width 8 height 8
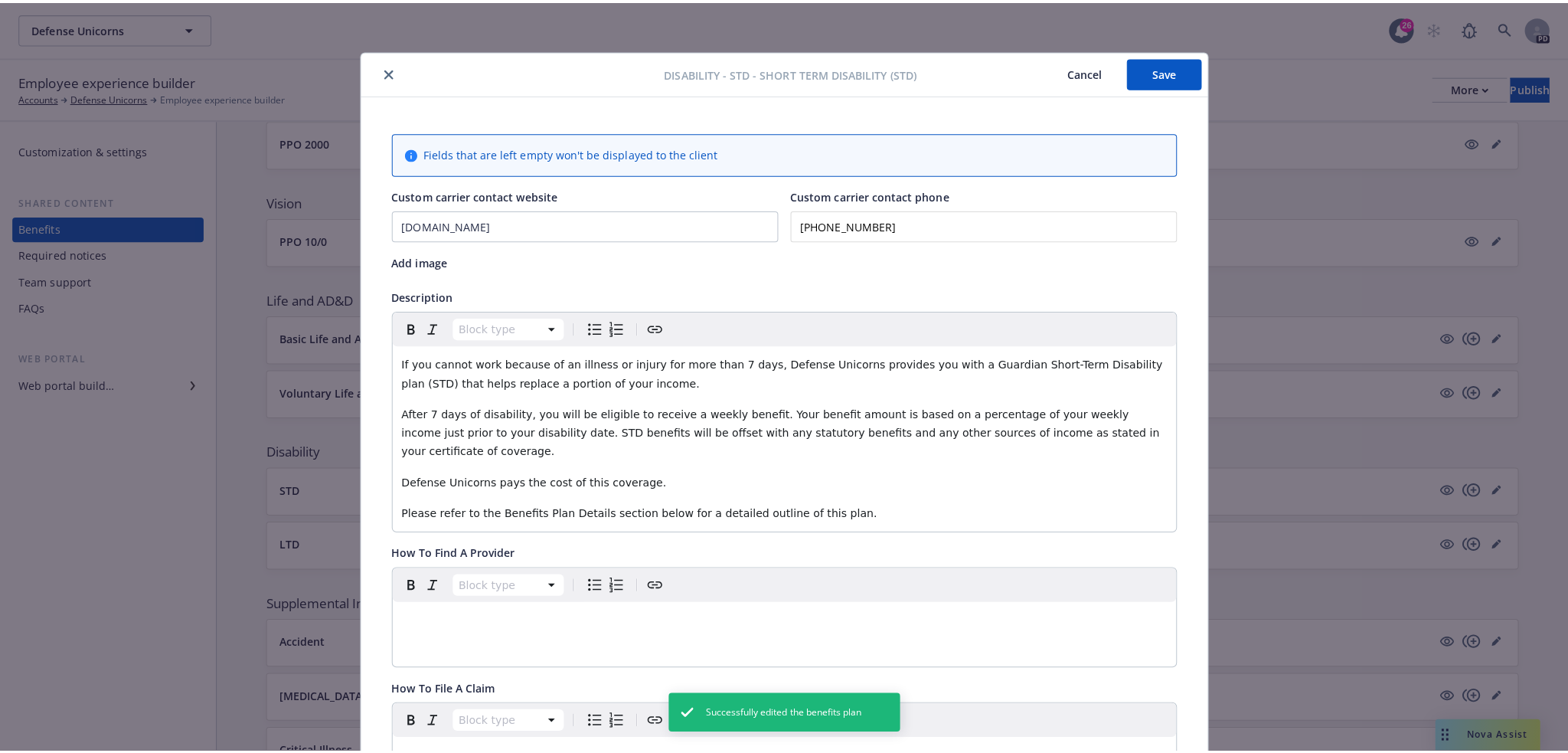
scroll to position [46, 0]
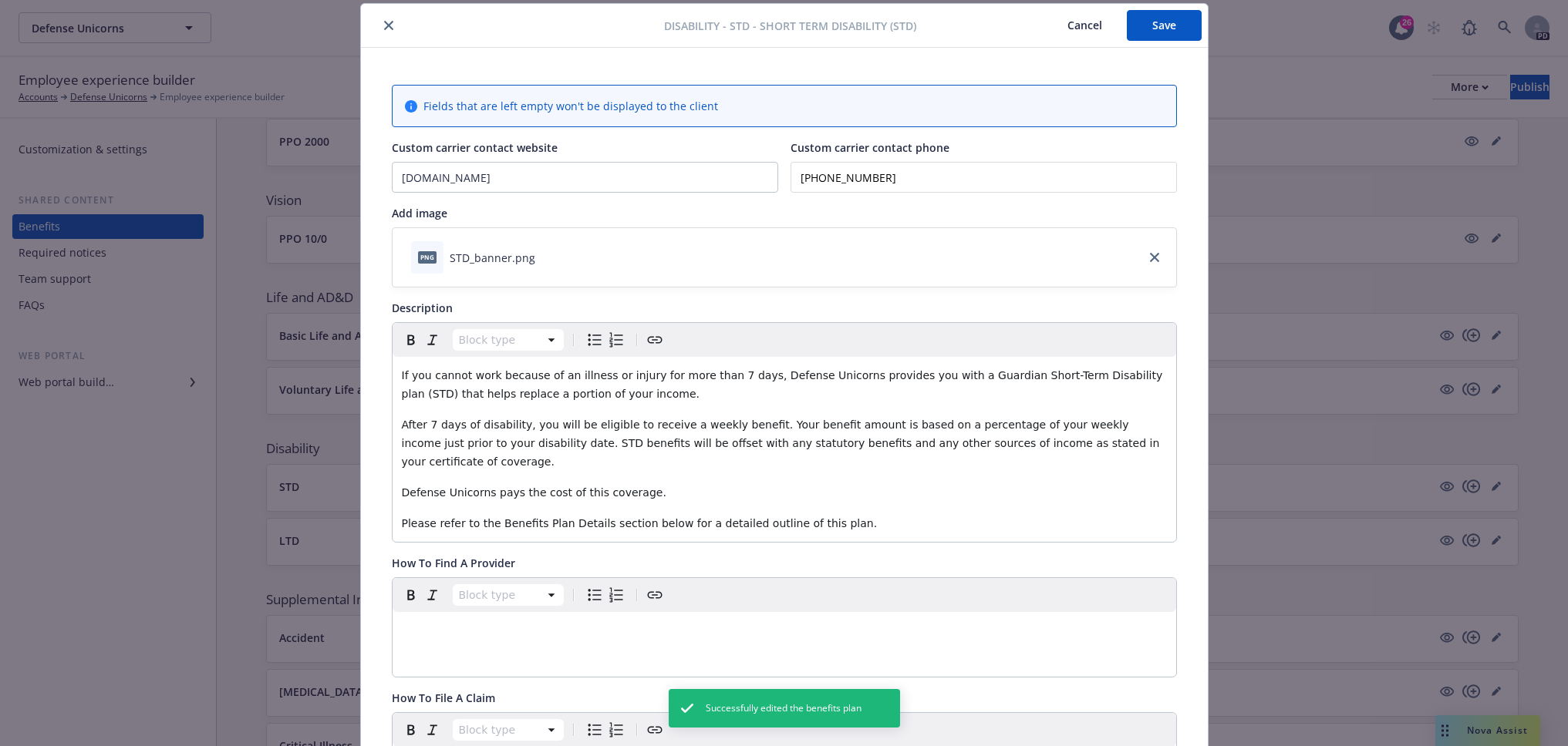
click at [1051, 25] on button "Cancel" at bounding box center [1084, 26] width 84 height 30
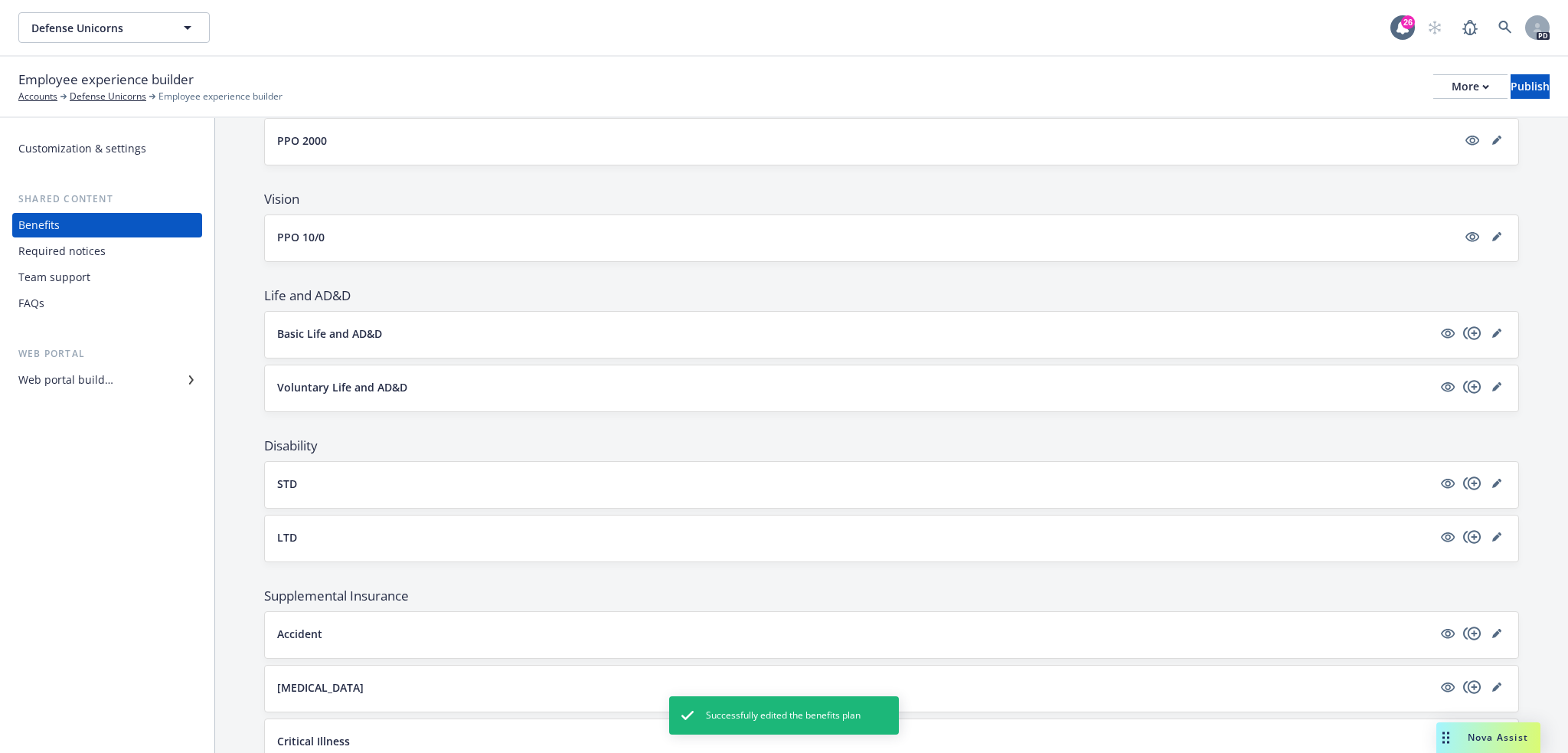
click at [138, 371] on div "Web portal builder" at bounding box center [106, 380] width 177 height 25
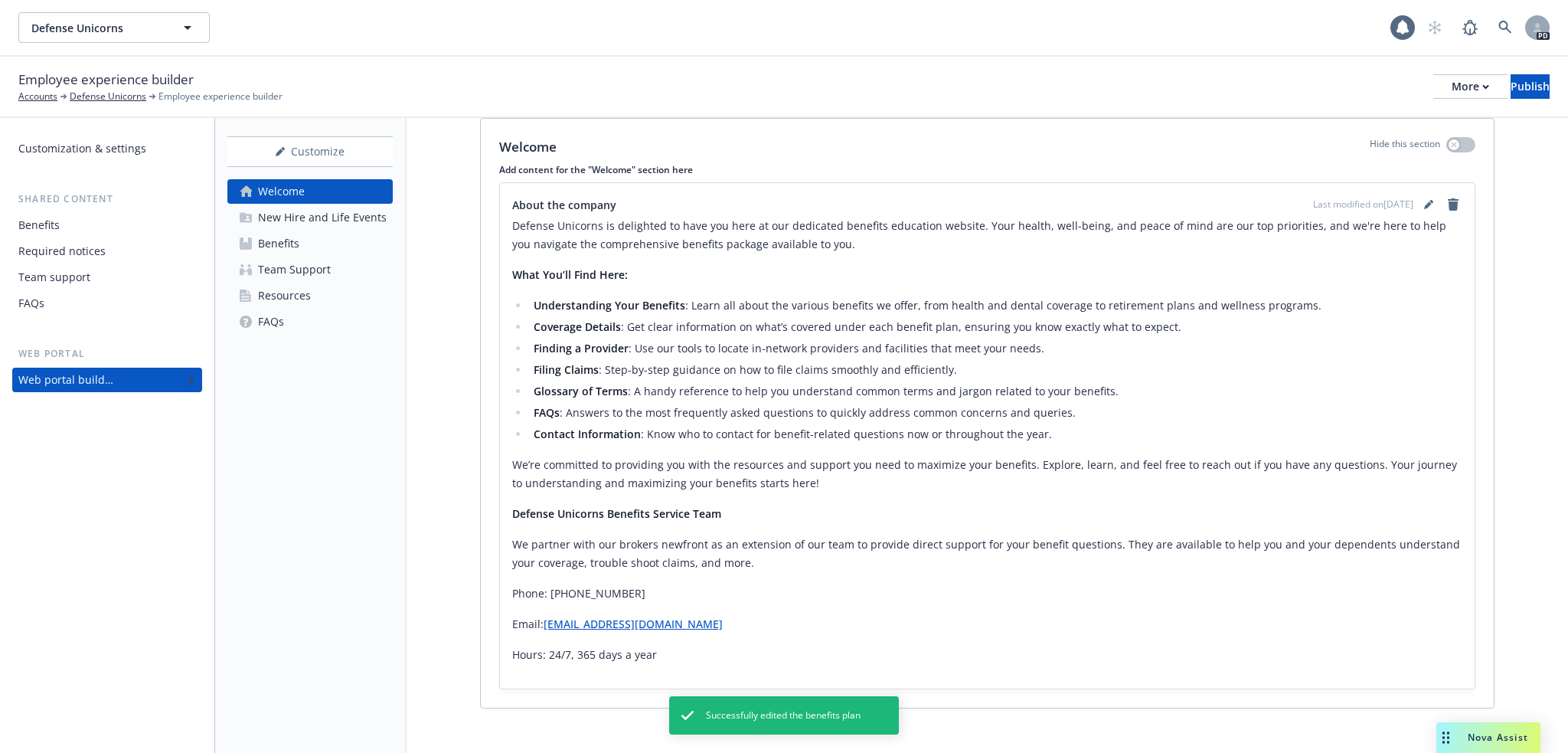
scroll to position [235, 0]
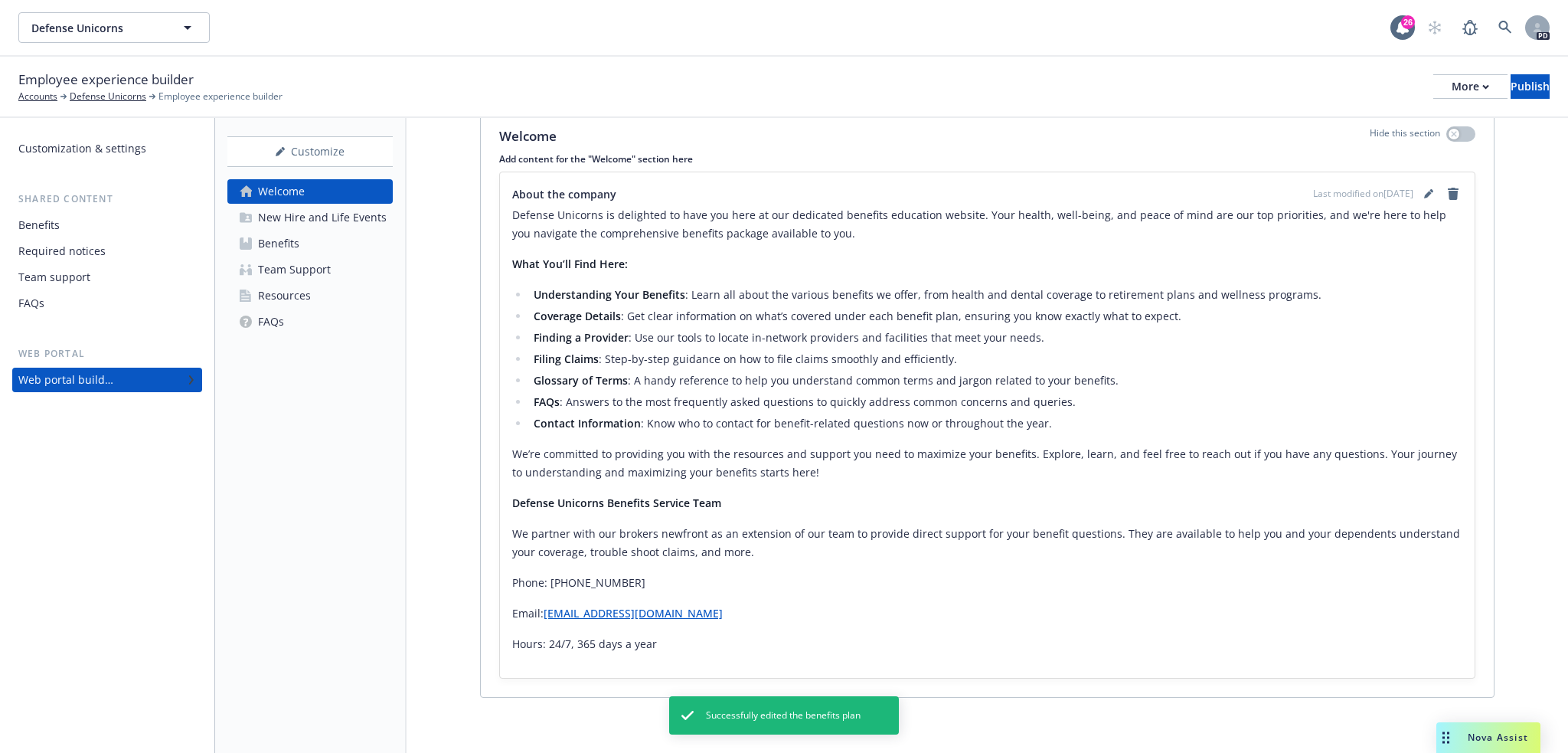
click at [345, 248] on link "Benefits" at bounding box center [309, 243] width 165 height 25
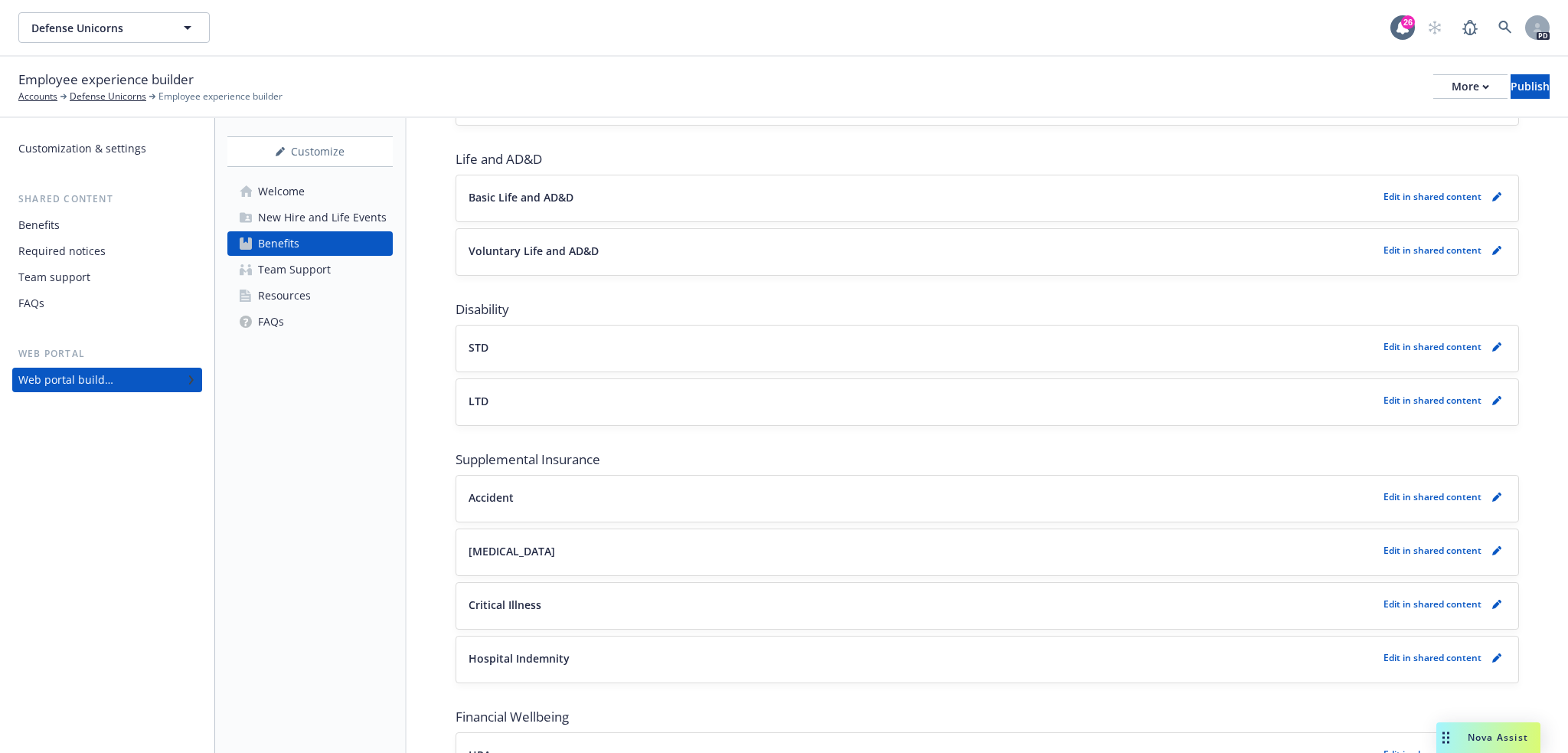
scroll to position [685, 0]
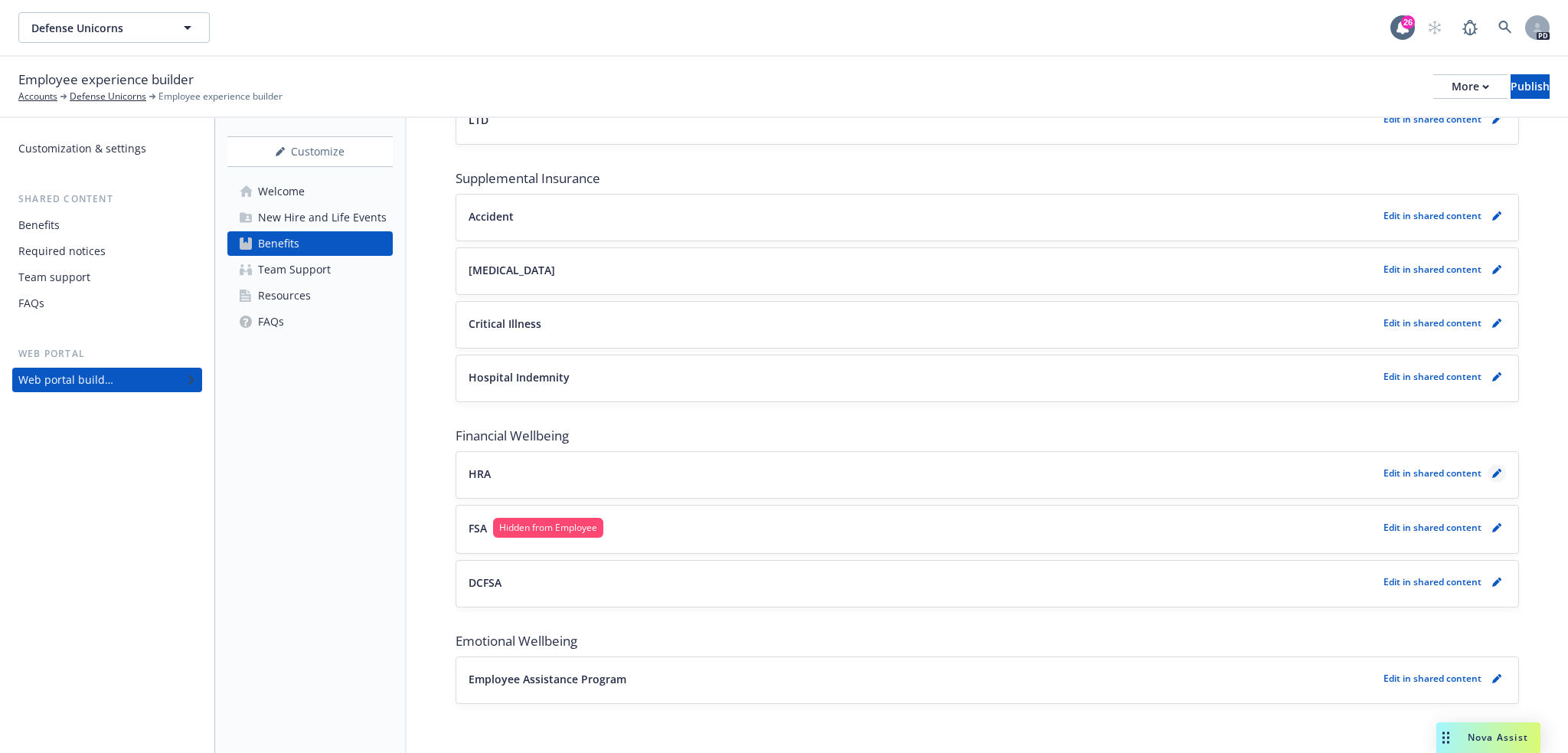
click at [1488, 474] on link "pencil" at bounding box center [1496, 472] width 18 height 18
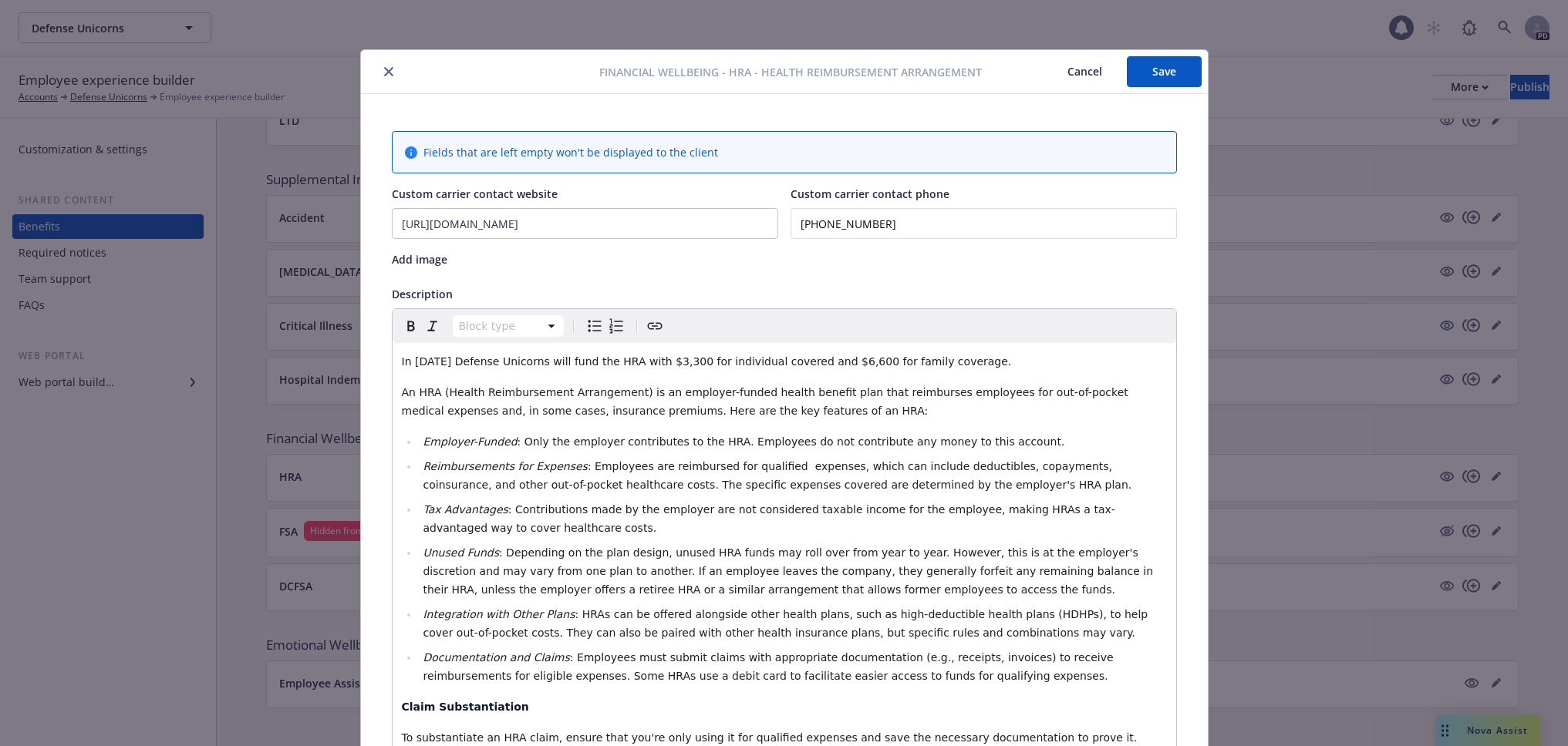
scroll to position [47, 0]
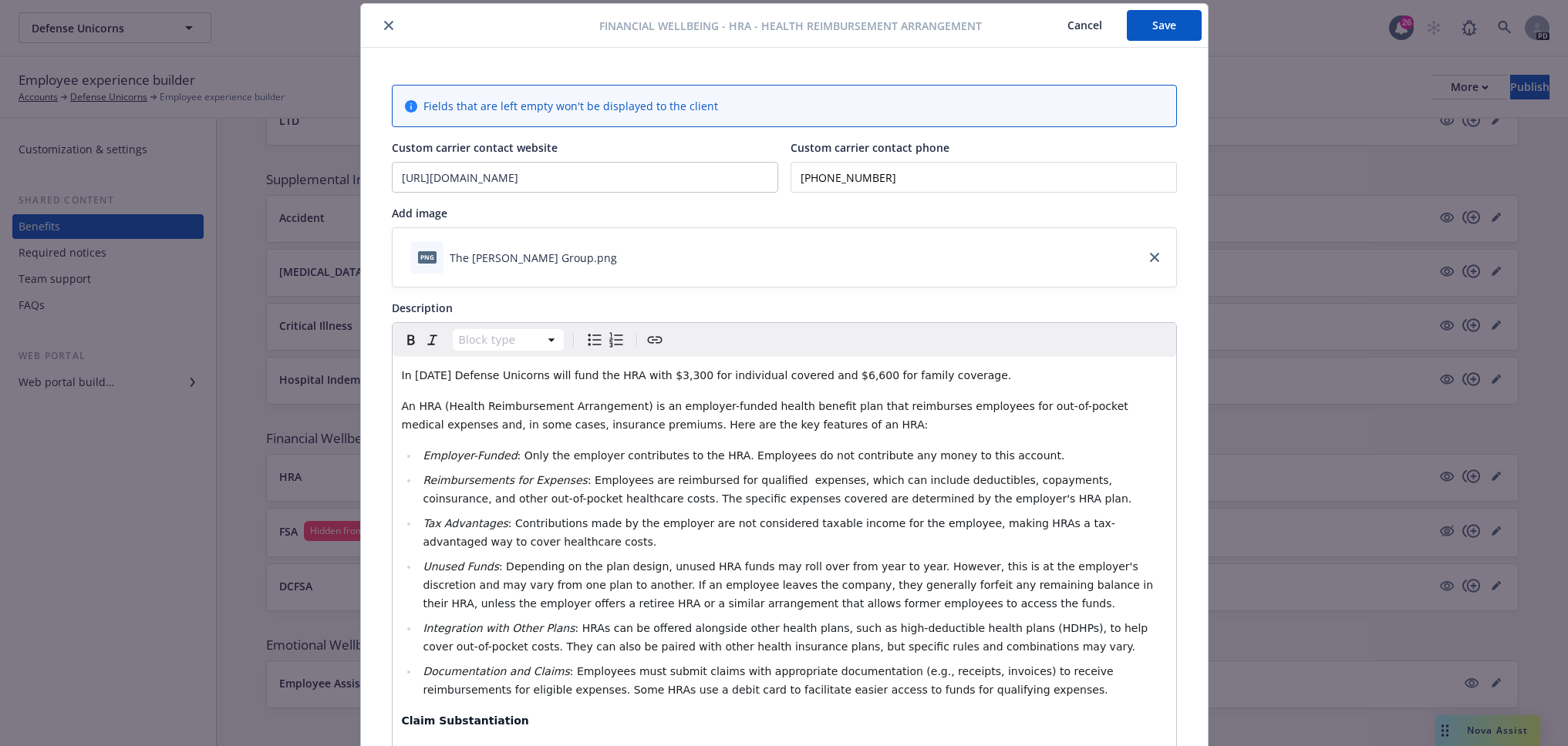
click at [830, 28] on span "Financial Wellbeing - HRA - Health Reimbursement Arrangement" at bounding box center [790, 26] width 383 height 16
click at [632, 27] on span "Financial Wellbeing - HRA - Health Reimbursement Arrangement" at bounding box center [790, 26] width 383 height 16
click at [652, 106] on span "Fields that are left empty won't be displayed to the client" at bounding box center [570, 105] width 294 height 16
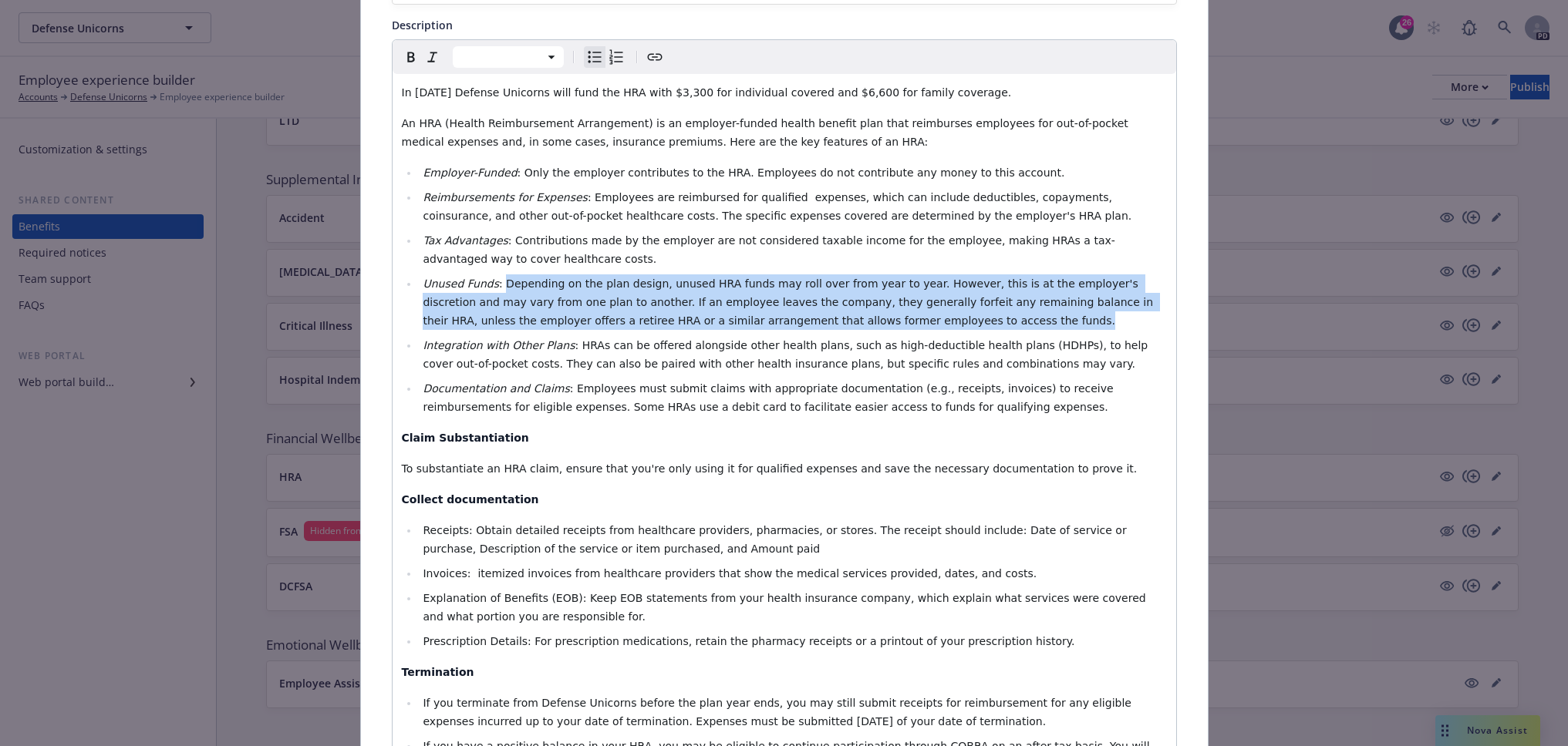
drag, startPoint x: 489, startPoint y: 282, endPoint x: 822, endPoint y: 319, distance: 335.0
click at [822, 319] on li "Unused Funds : Depending on the plan design, unused HRA funds may roll over fro…" at bounding box center [793, 302] width 748 height 55
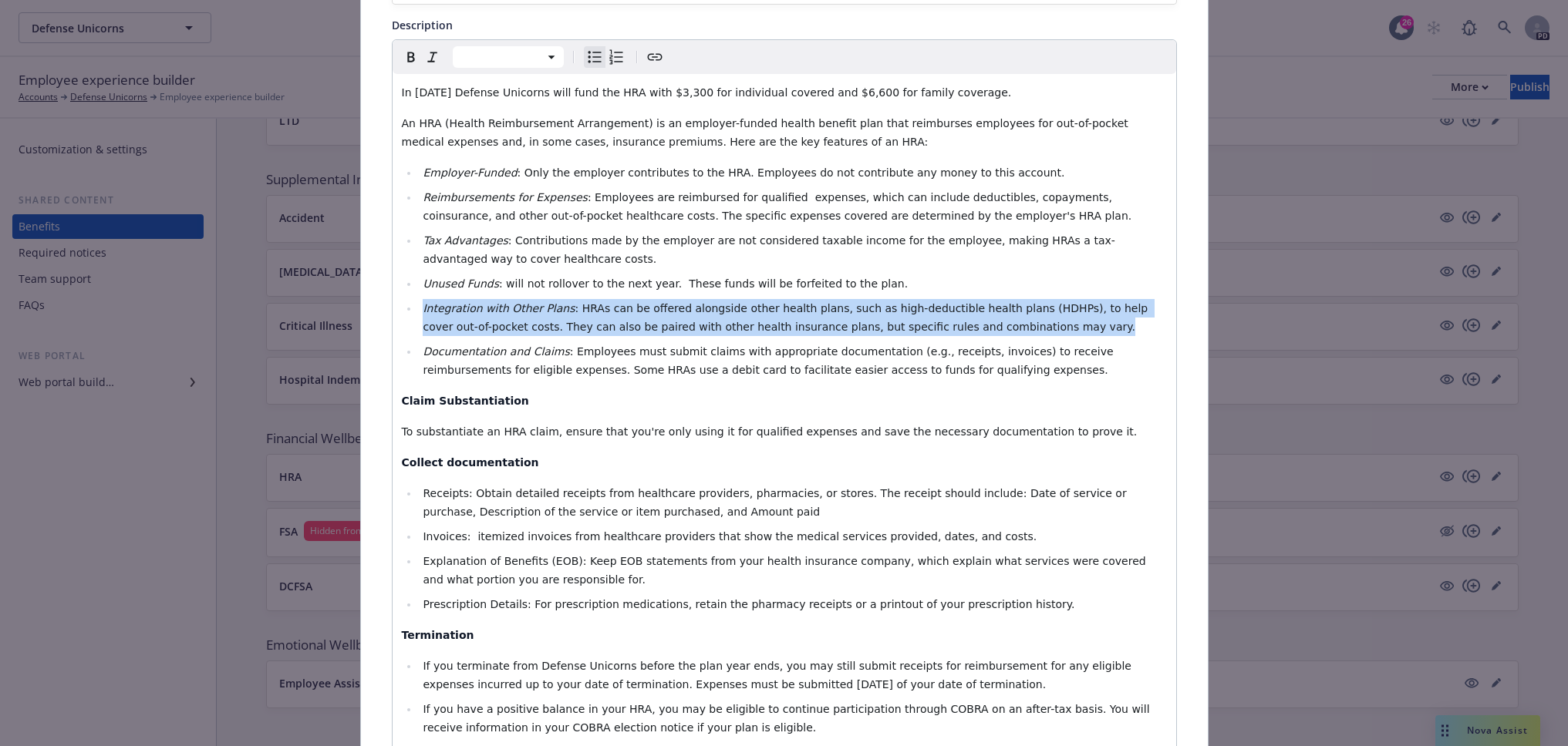
drag, startPoint x: 868, startPoint y: 323, endPoint x: 414, endPoint y: 315, distance: 454.1
click at [419, 315] on li "Integration with Other Plans : HRAs can be offered alongside other health plans…" at bounding box center [793, 317] width 748 height 37
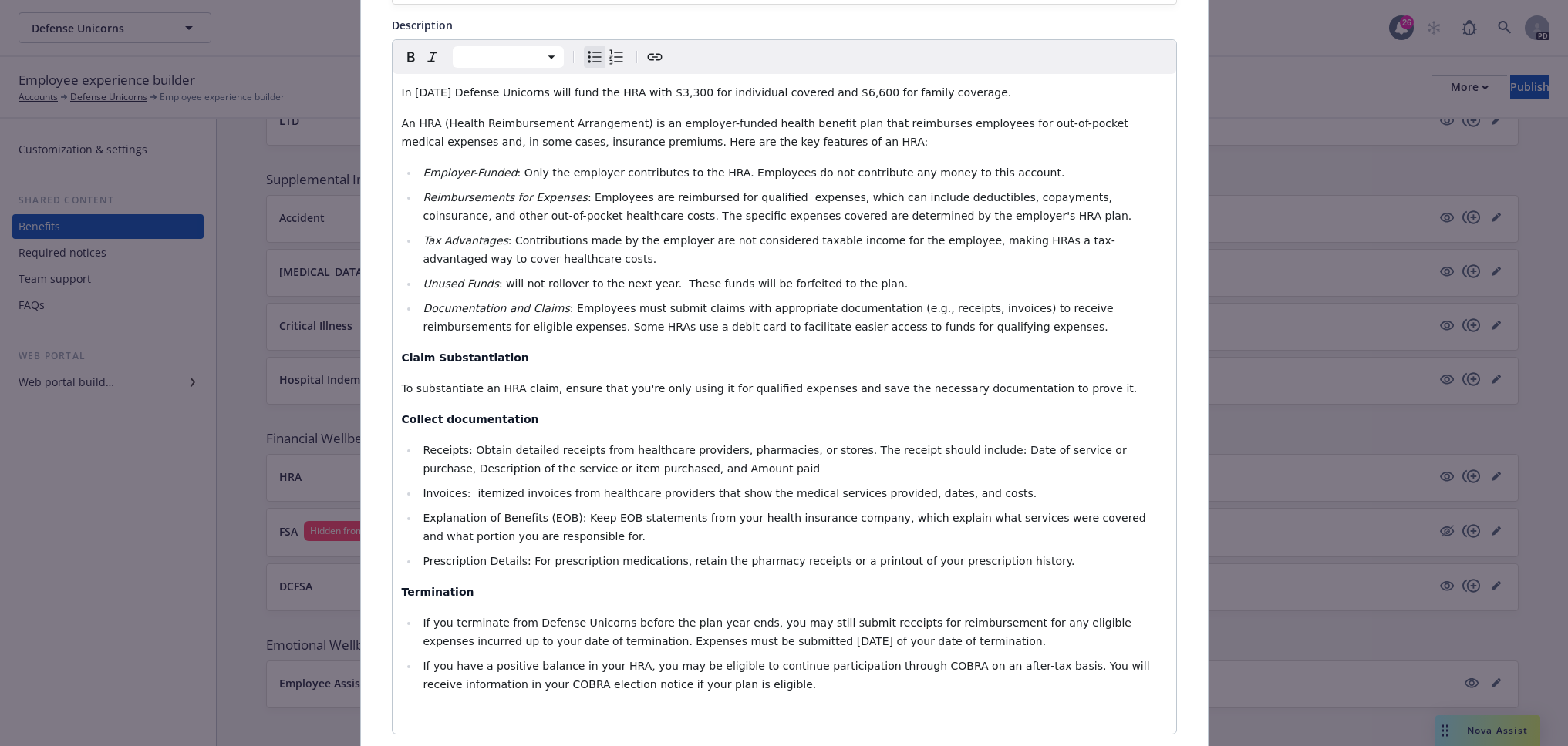
click at [894, 218] on li "Reimbursements for Expenses : Employees are reimbursed for qualified expenses, …" at bounding box center [793, 206] width 748 height 37
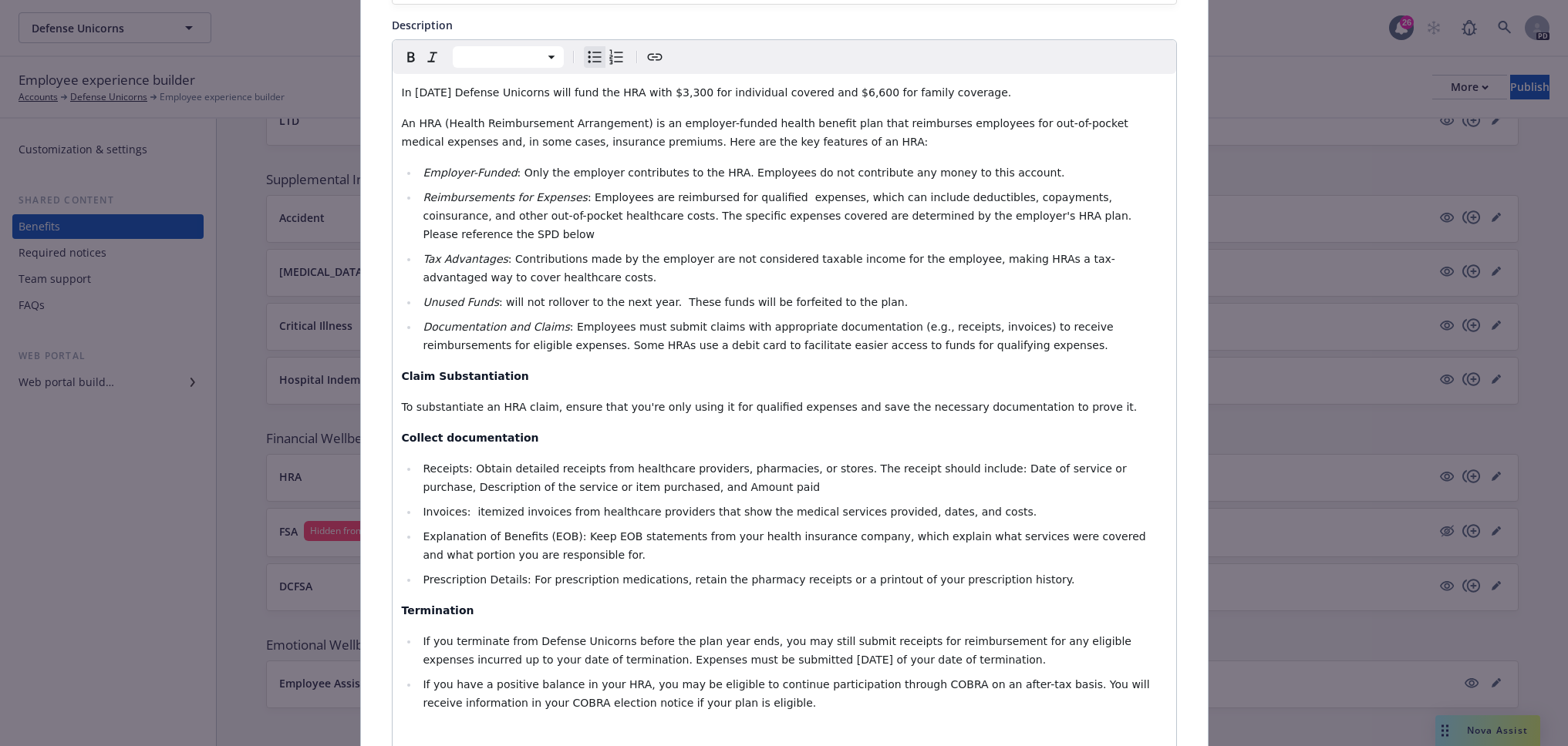
click at [1001, 215] on span ": Employees are reimbursed for qualified expenses, which can include deductible…" at bounding box center [780, 215] width 716 height 49
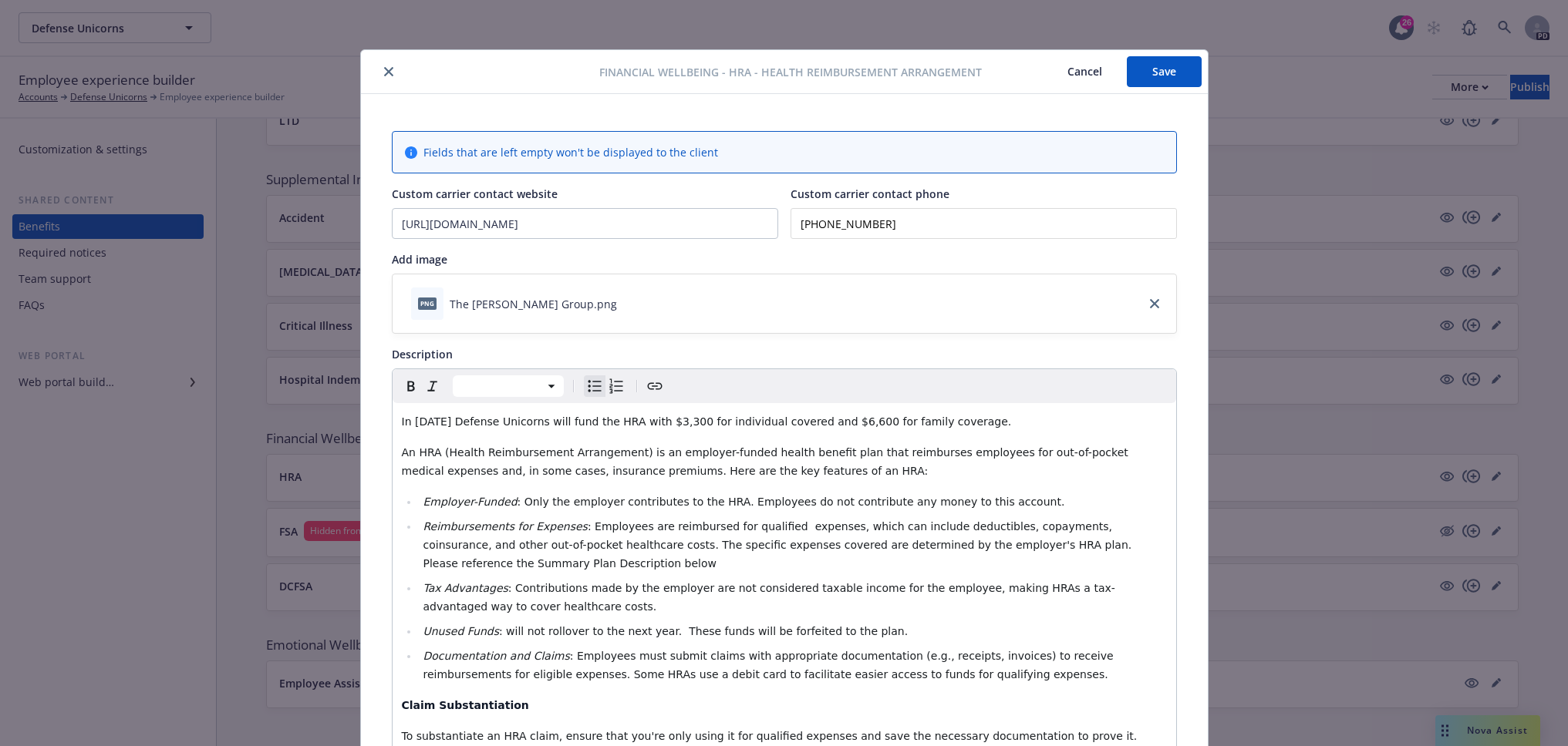
click at [1149, 70] on button "Save" at bounding box center [1164, 71] width 75 height 30
click at [384, 67] on icon "close" at bounding box center [389, 72] width 9 height 9
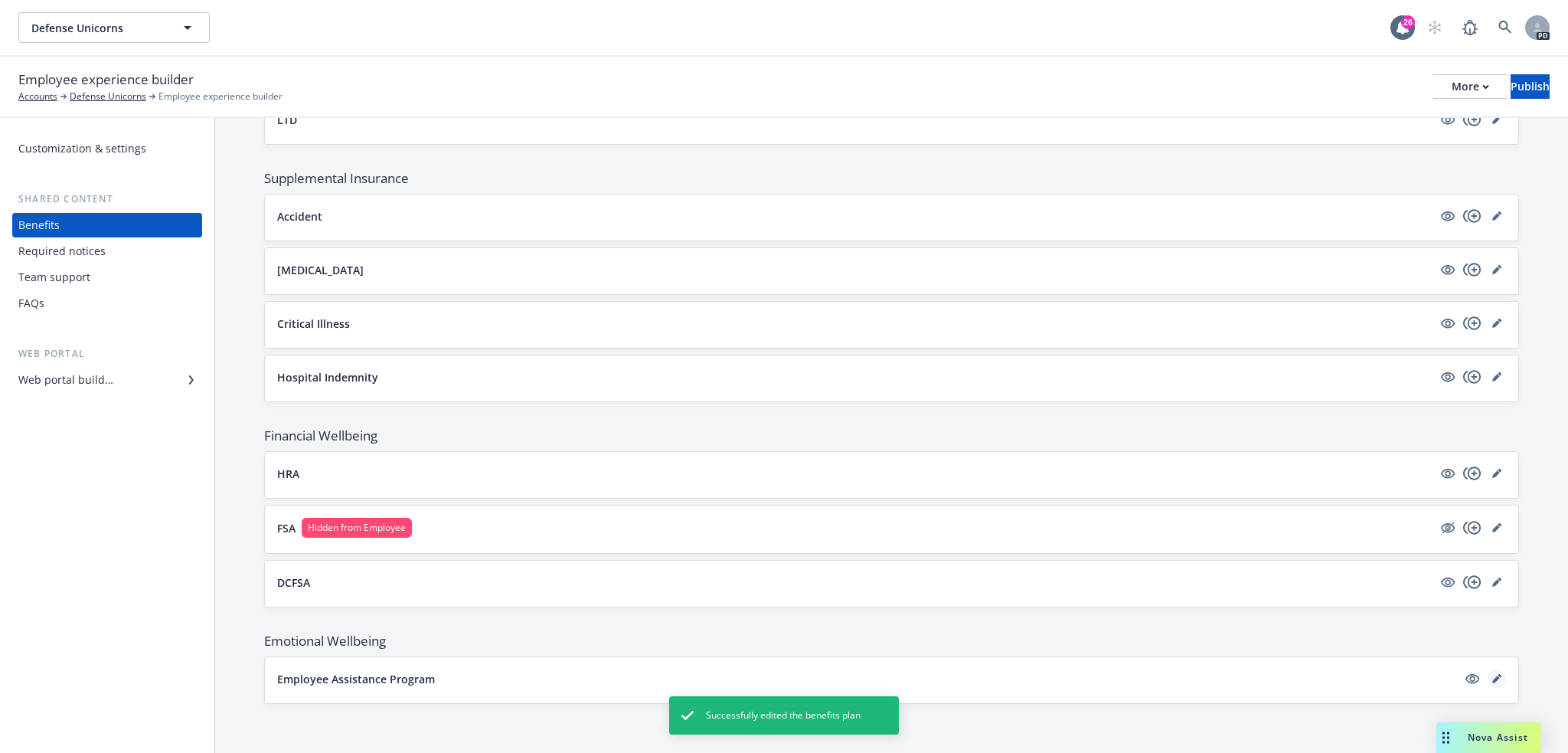
click at [1491, 673] on link "editPencil" at bounding box center [1496, 678] width 18 height 18
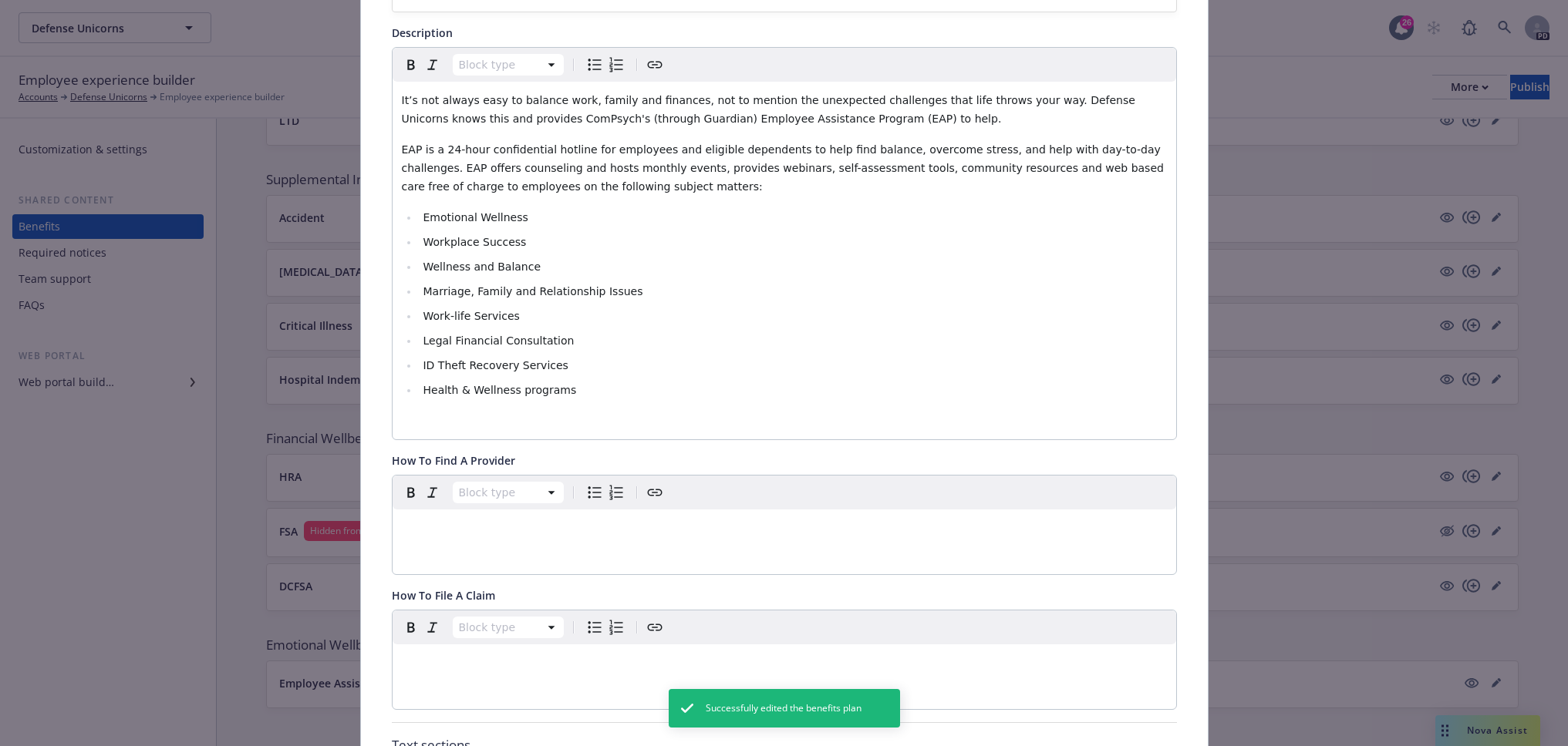
scroll to position [329, 0]
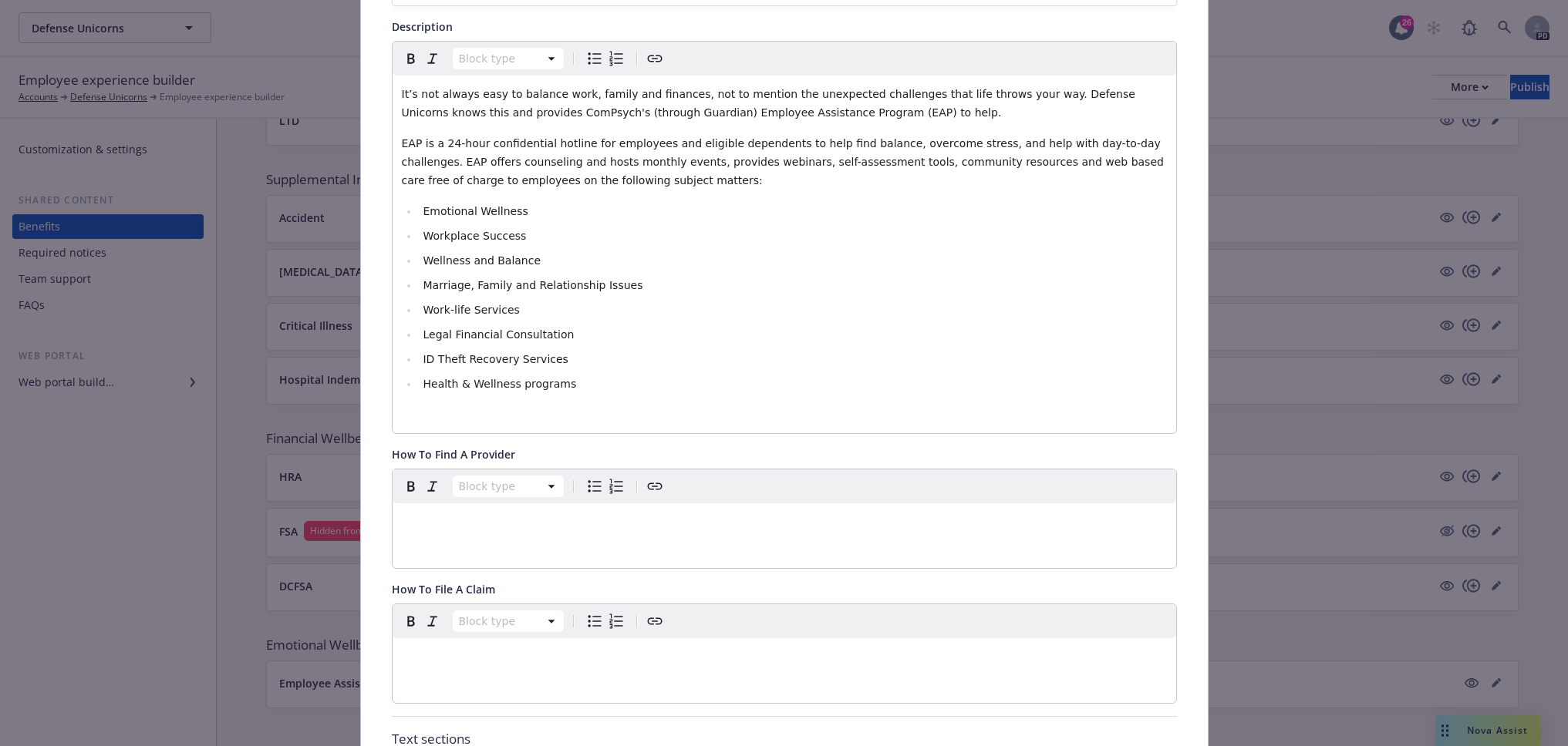
click at [430, 412] on p "editable markdown" at bounding box center [784, 414] width 765 height 18
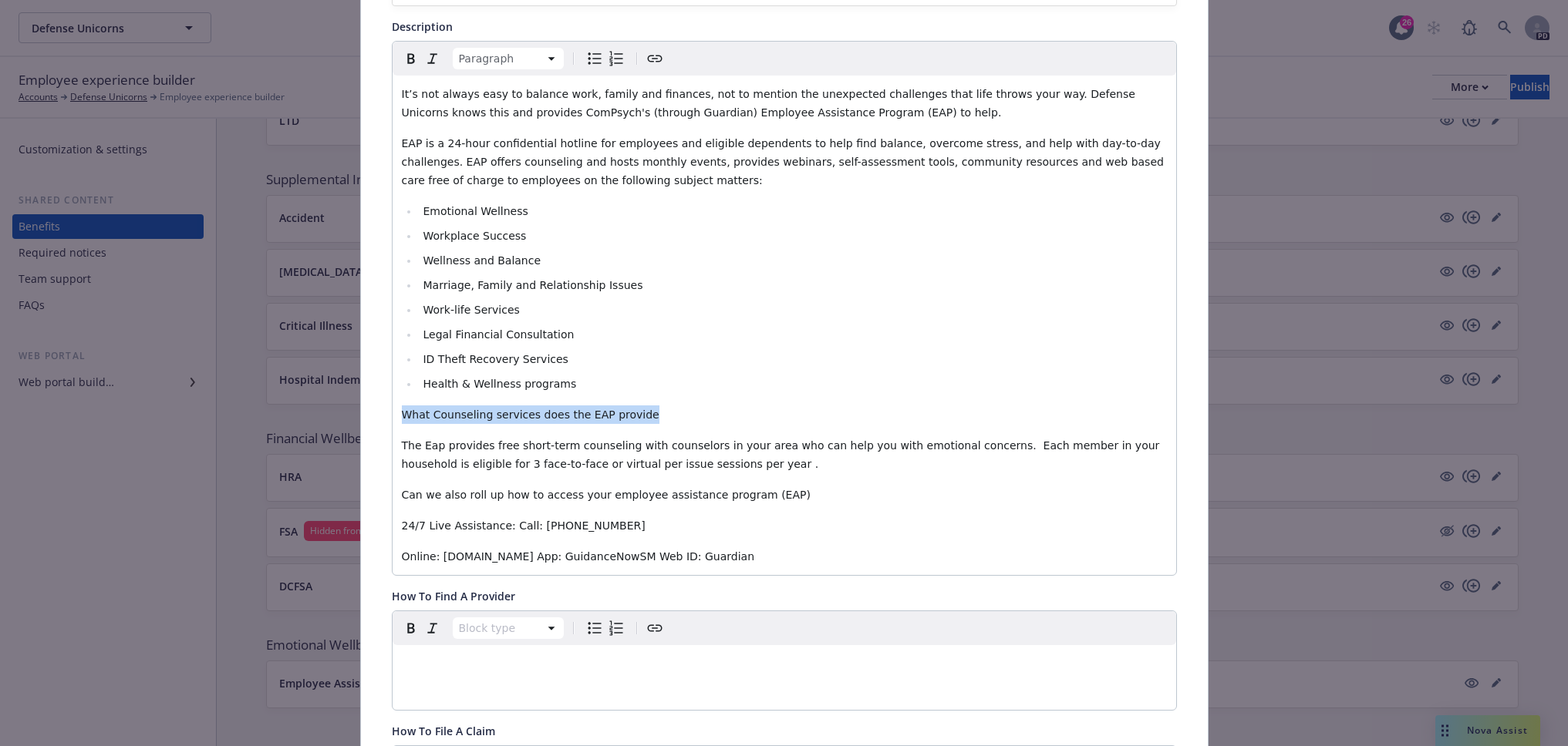
drag, startPoint x: 615, startPoint y: 409, endPoint x: 389, endPoint y: 407, distance: 226.0
click at [393, 407] on div "It’s not always easy to balance work, family and finances, not to mention the u…" at bounding box center [784, 326] width 783 height 499
click at [405, 64] on icon "Bold" at bounding box center [410, 58] width 18 height 18
drag, startPoint x: 431, startPoint y: 443, endPoint x: 421, endPoint y: 443, distance: 10.0
click at [421, 443] on span "The Eap provides free short-term counseling with counselors in your area who ca…" at bounding box center [782, 455] width 761 height 30
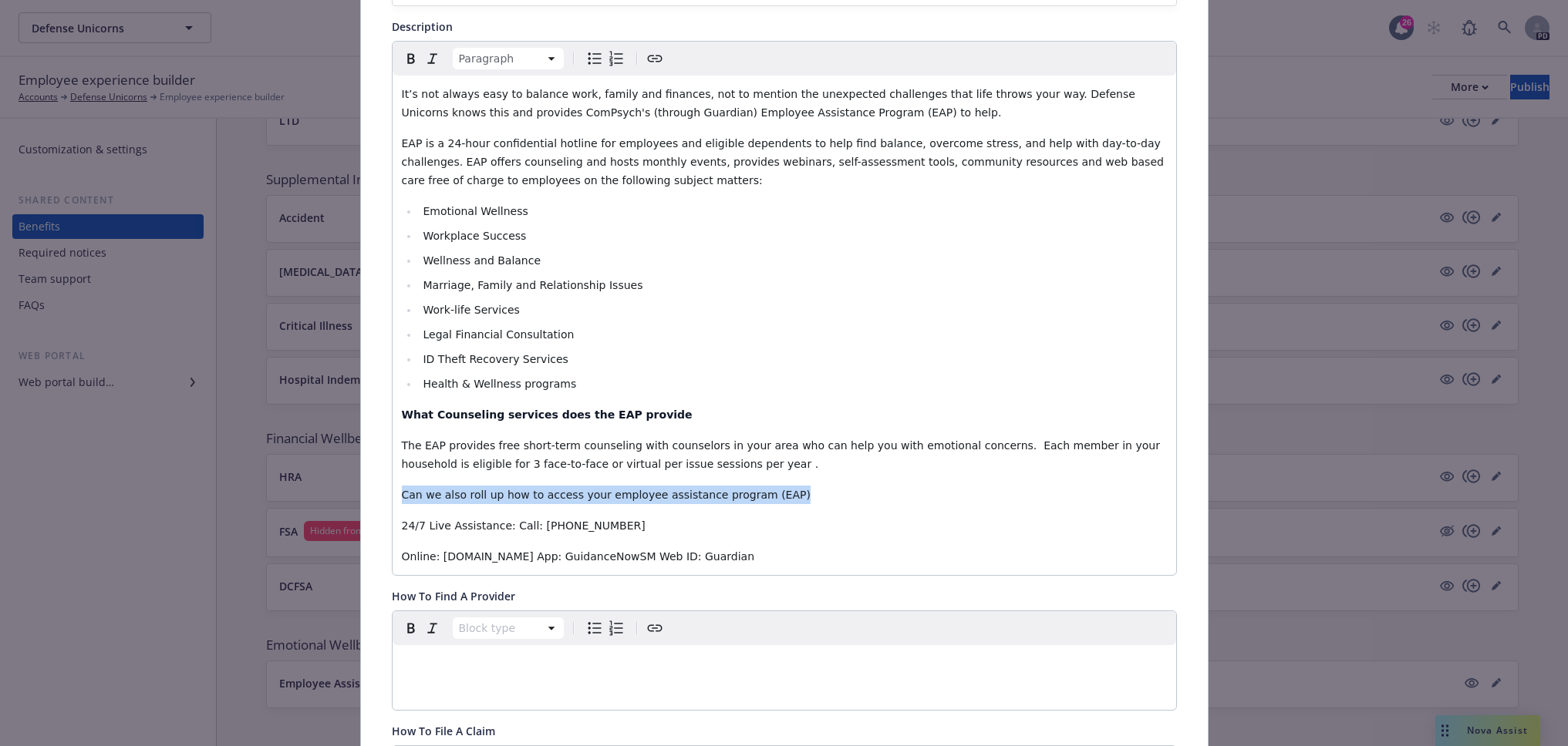
drag, startPoint x: 397, startPoint y: 495, endPoint x: 779, endPoint y: 492, distance: 382.0
click at [779, 492] on p "Can we also roll up how to access your employee assistance program (EAP)" at bounding box center [784, 494] width 765 height 18
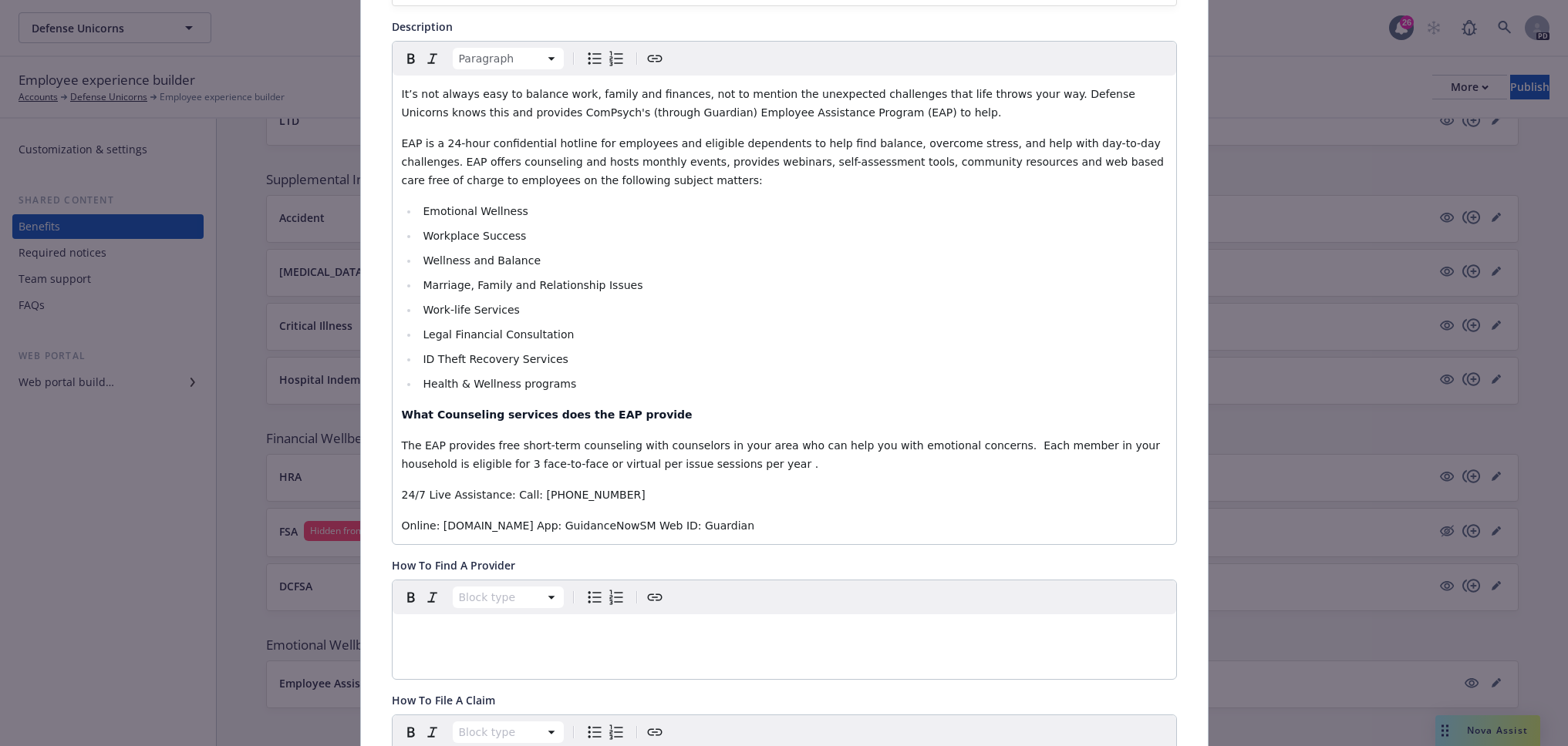
click at [495, 494] on span "24/7 Live Assistance: Call: (855) 239.0743" at bounding box center [523, 494] width 244 height 12
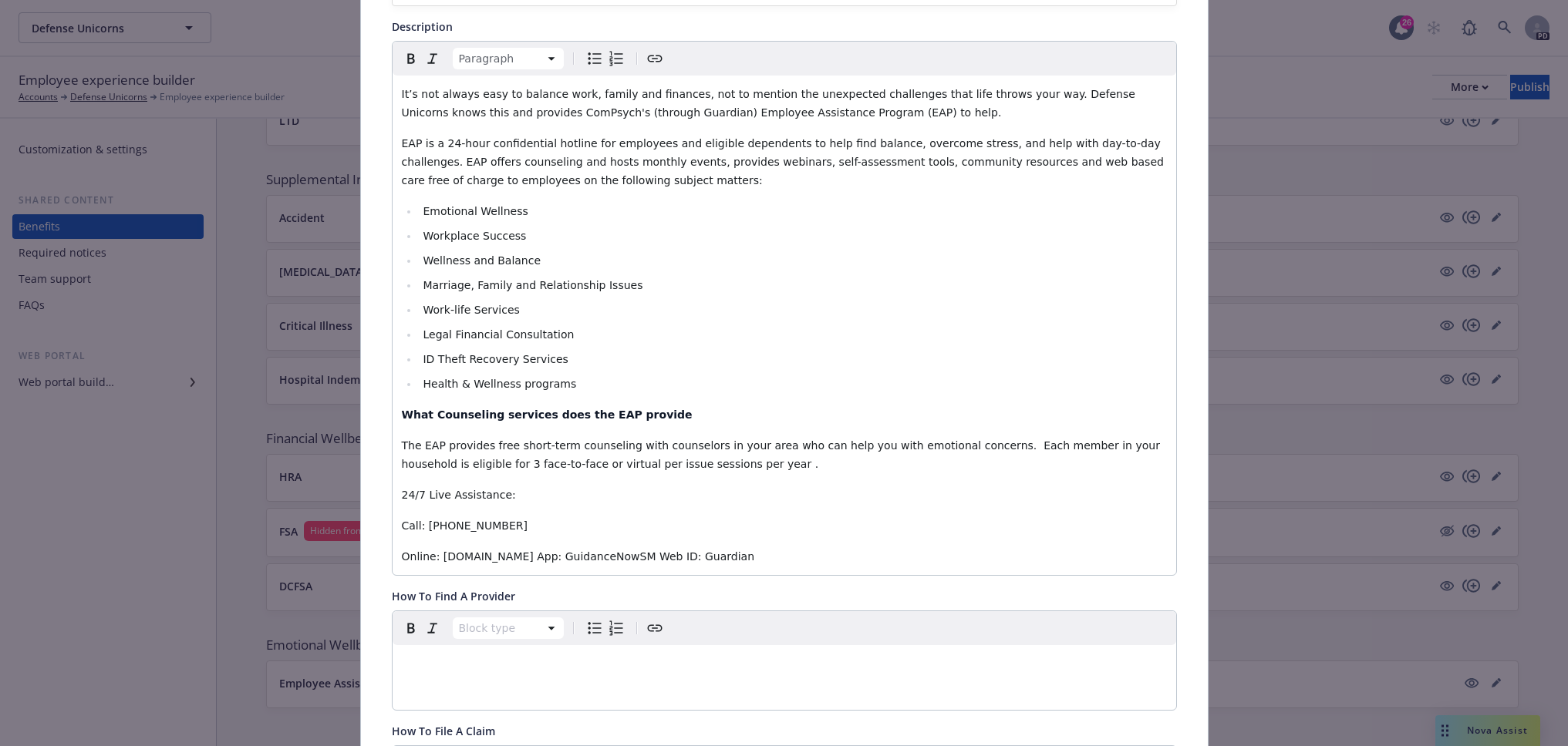
click at [545, 556] on span "Online: guidanceresources.com App: GuidanceNowSM Web ID: Guardian" at bounding box center [578, 556] width 353 height 12
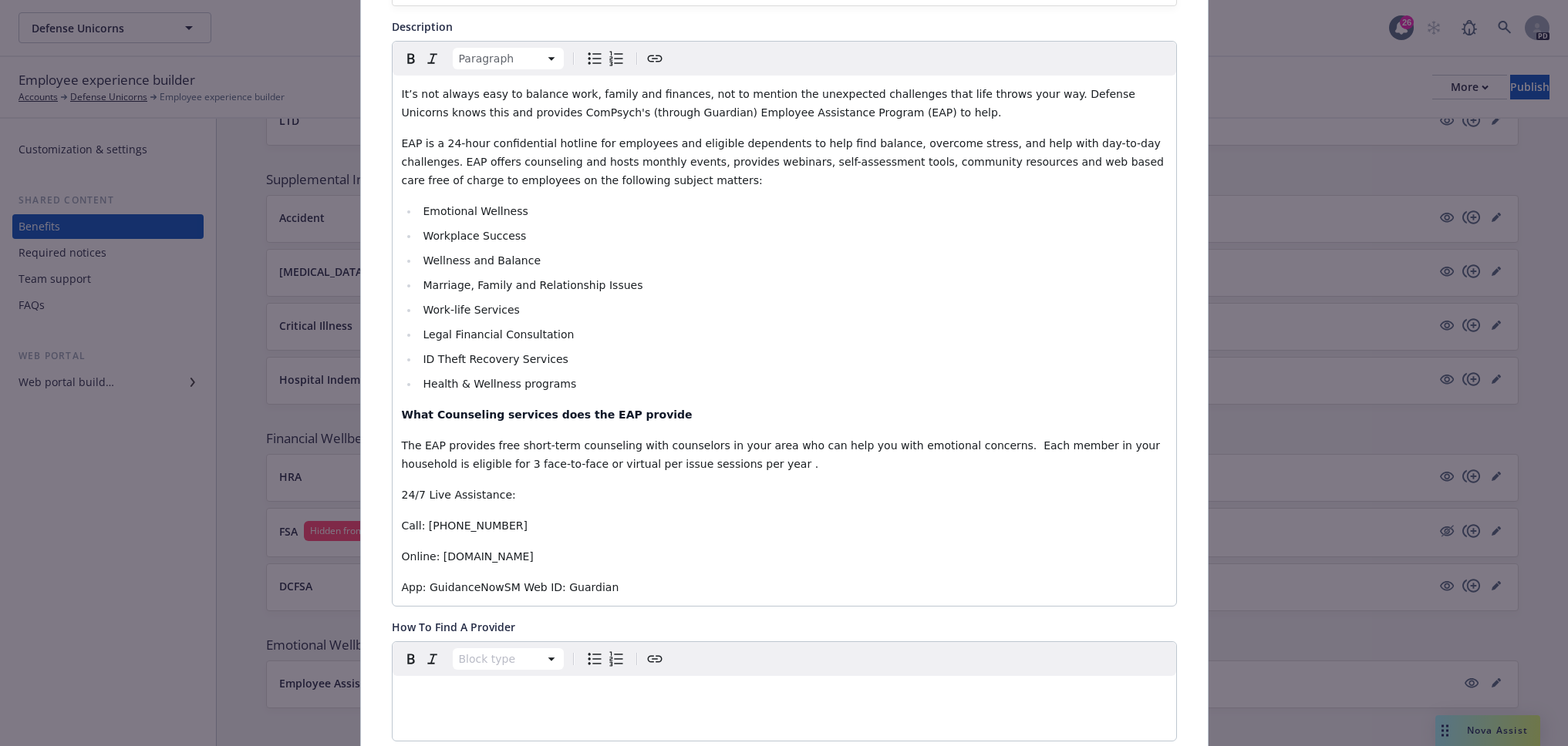
click at [507, 586] on span "App: GuidanceNowSM Web ID: Guardian" at bounding box center [510, 587] width 217 height 12
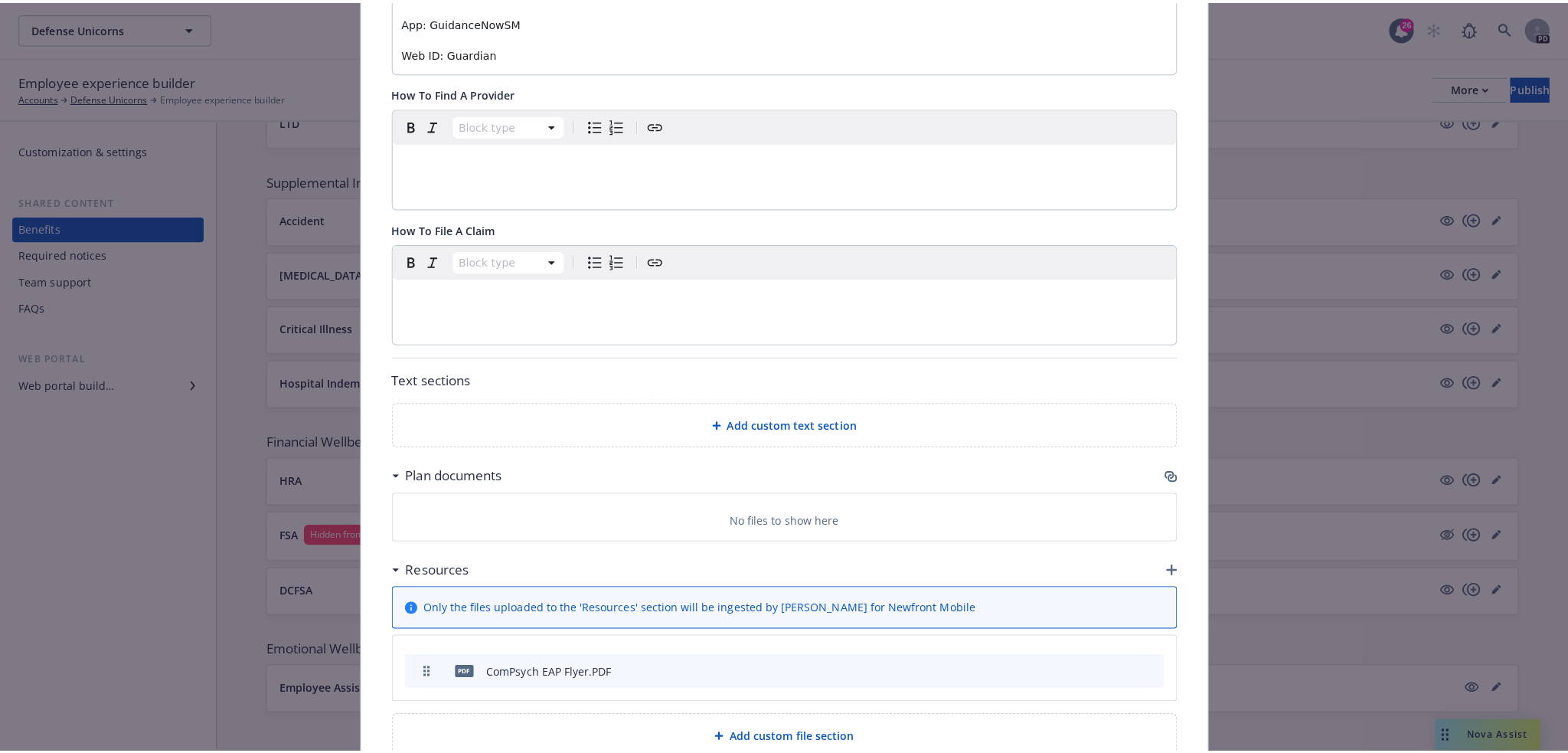
scroll to position [46, 0]
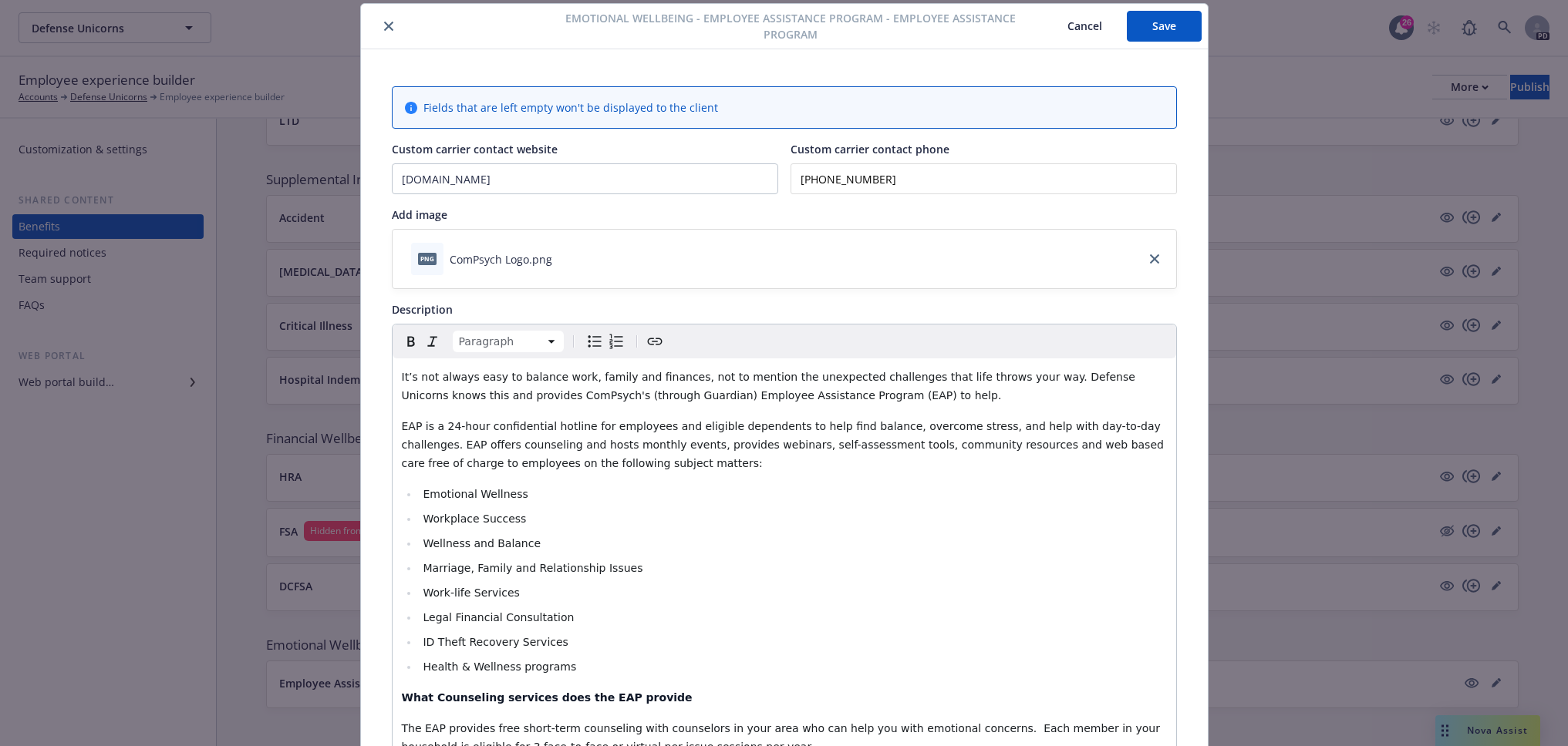
click at [1149, 23] on button "Save" at bounding box center [1164, 26] width 75 height 30
click at [384, 29] on icon "close" at bounding box center [389, 27] width 9 height 9
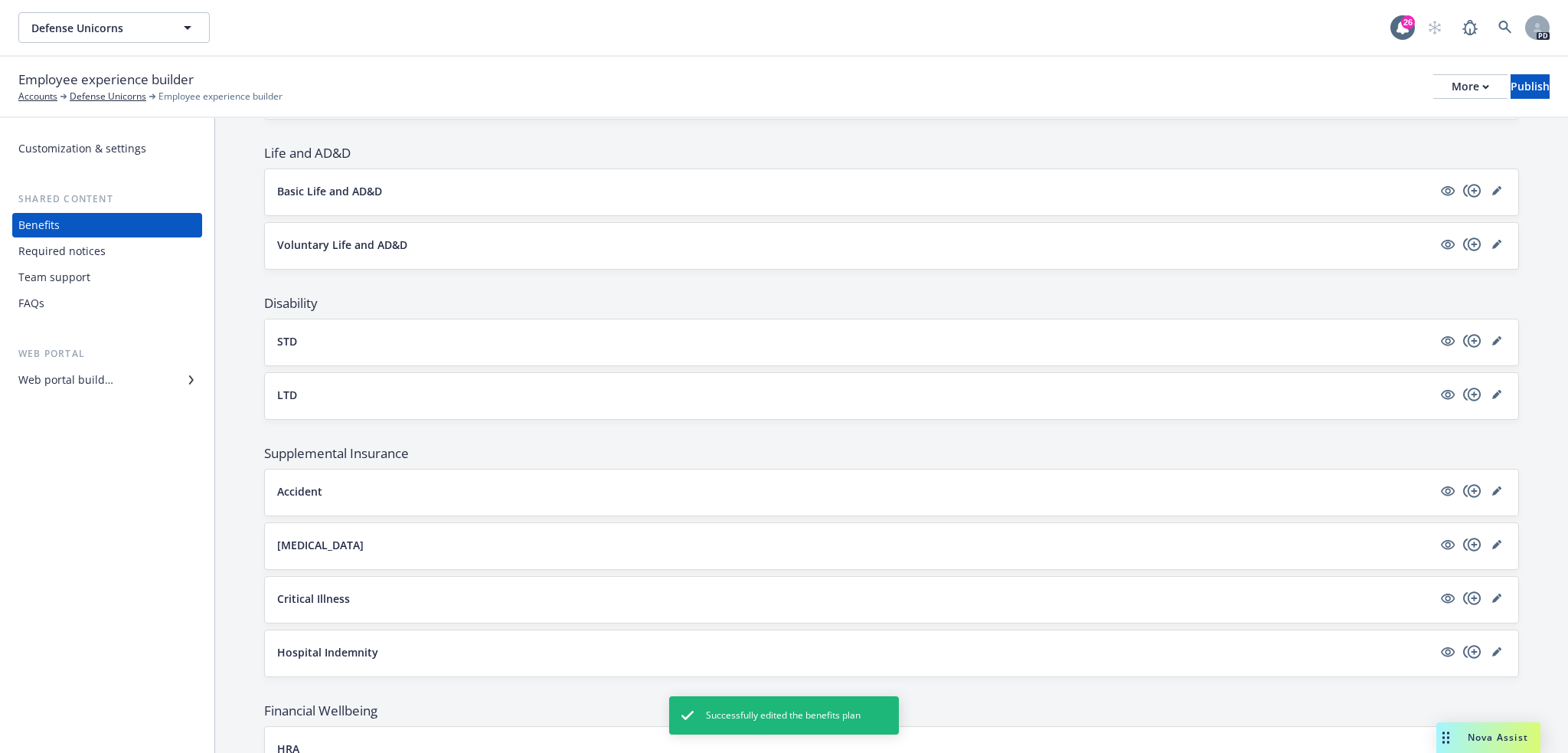
scroll to position [404, 0]
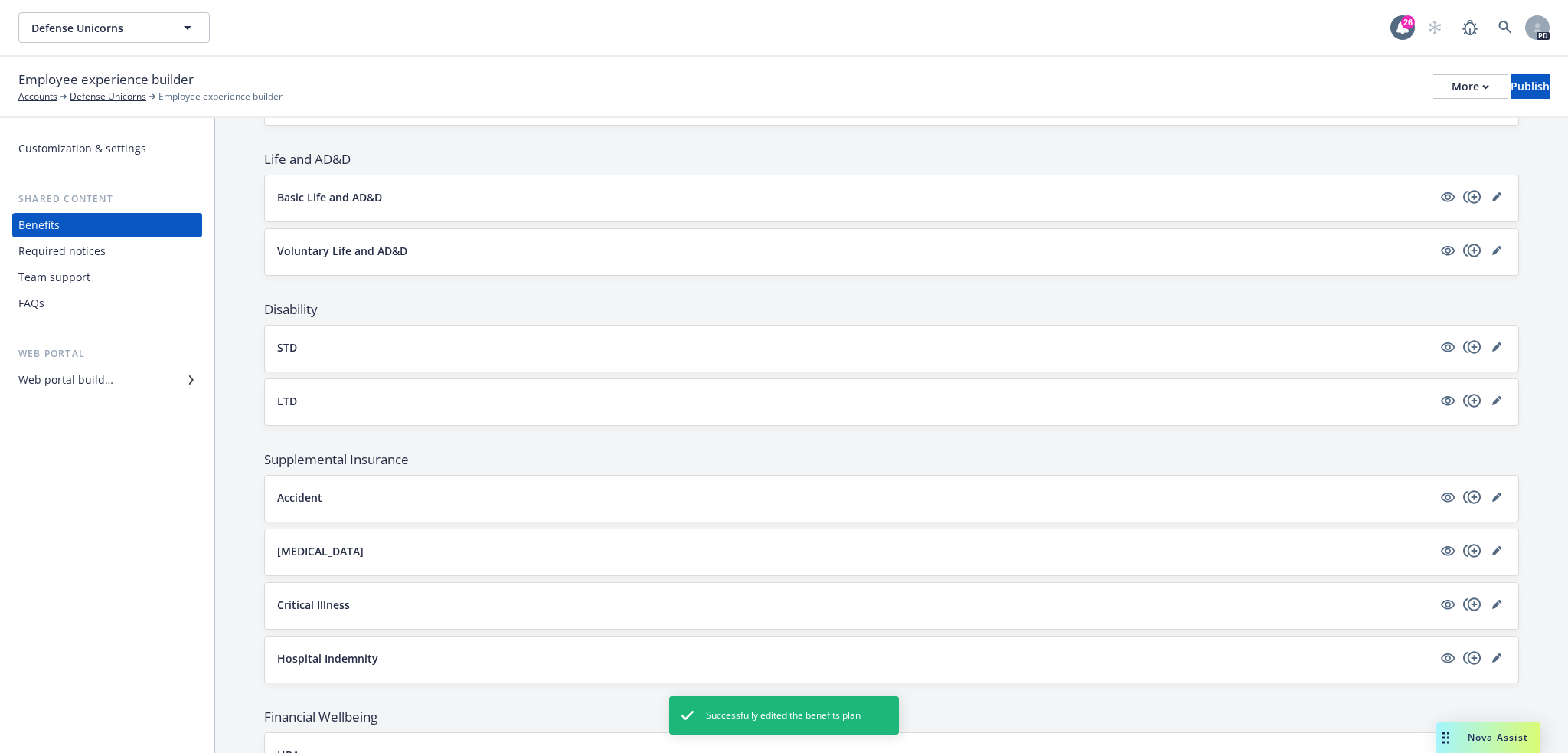
click at [96, 284] on div "Team support" at bounding box center [106, 277] width 177 height 25
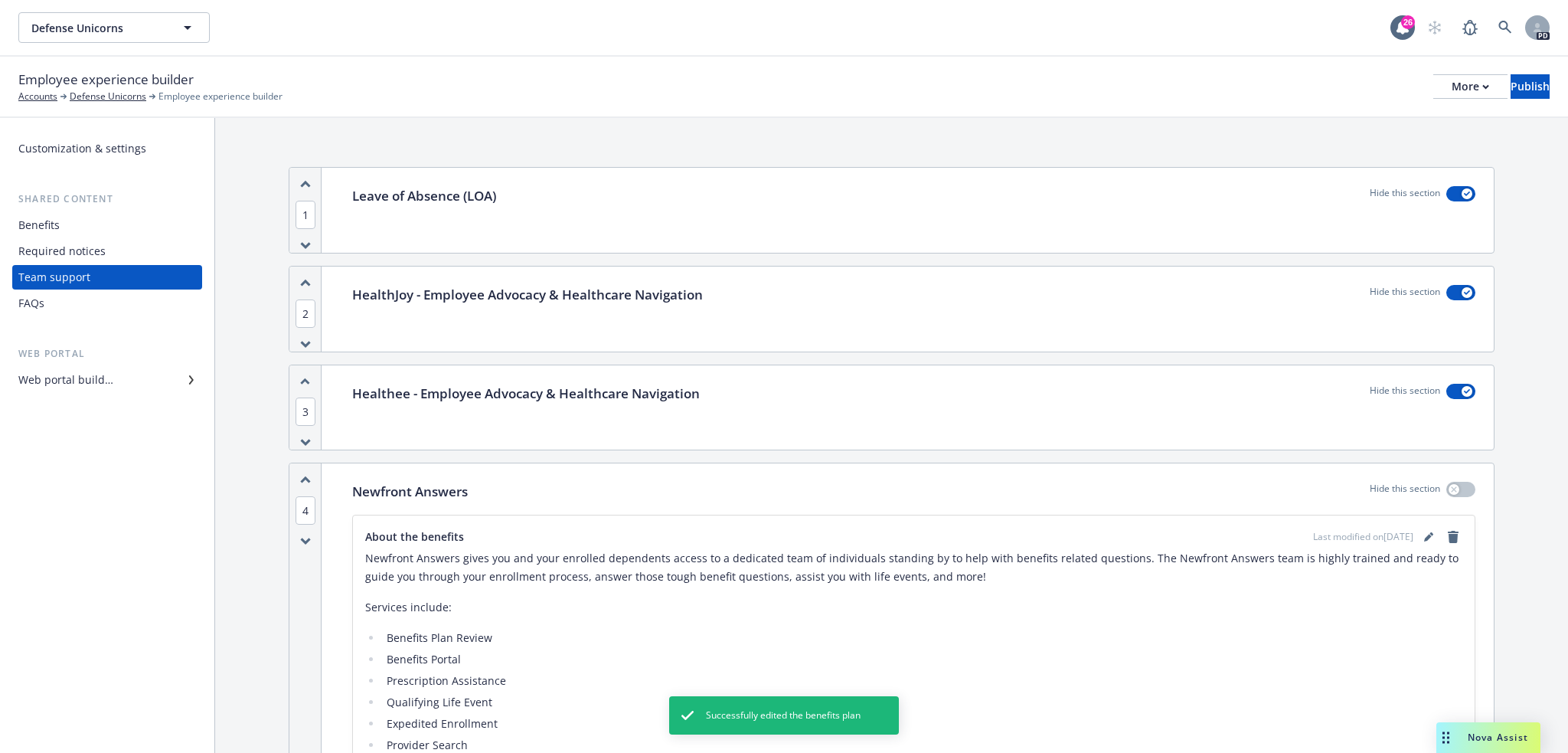
click at [1419, 544] on link "editPencil" at bounding box center [1428, 536] width 18 height 18
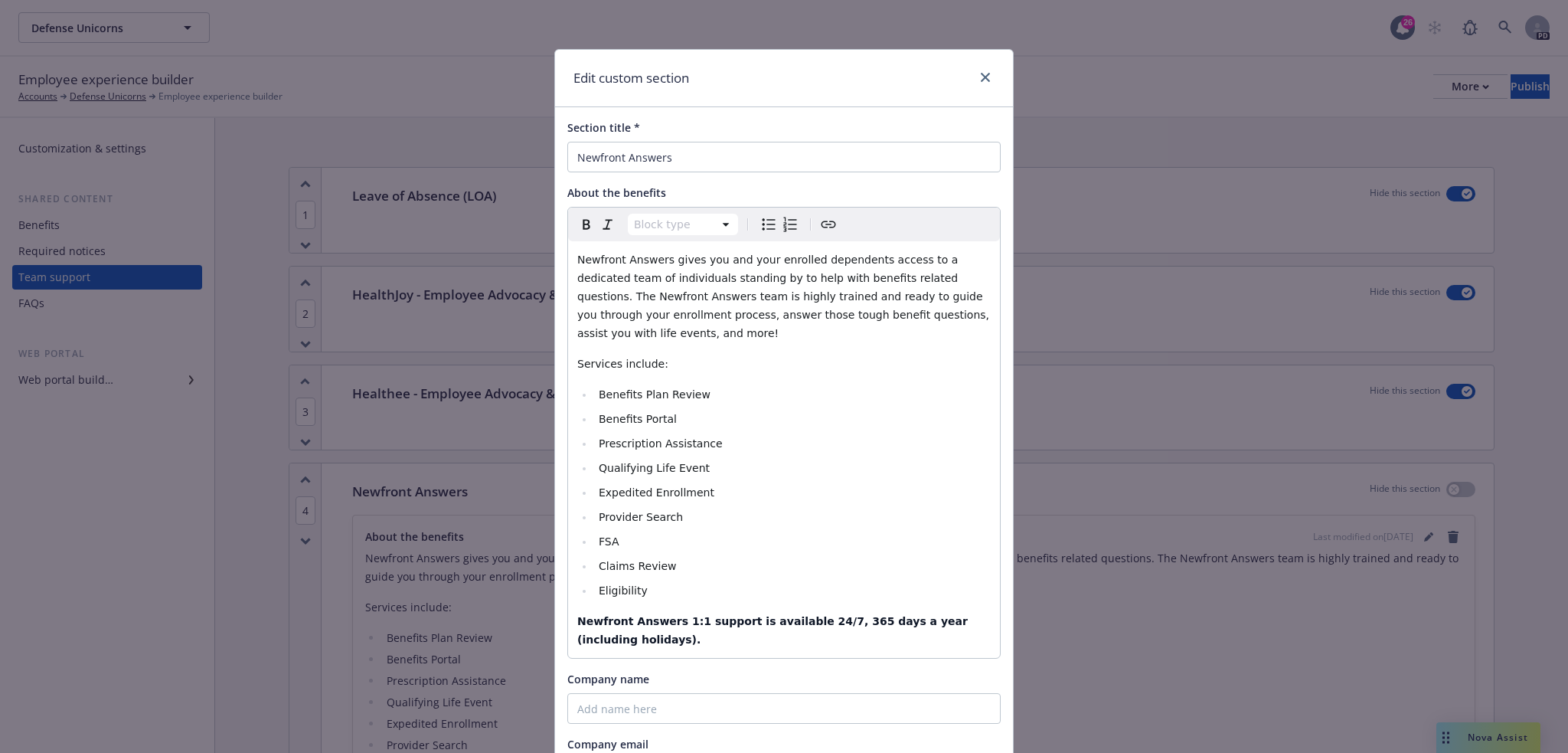
click at [578, 255] on span "Newfront Answers gives you and your enrolled dependents access to a dedicated t…" at bounding box center [785, 296] width 415 height 86
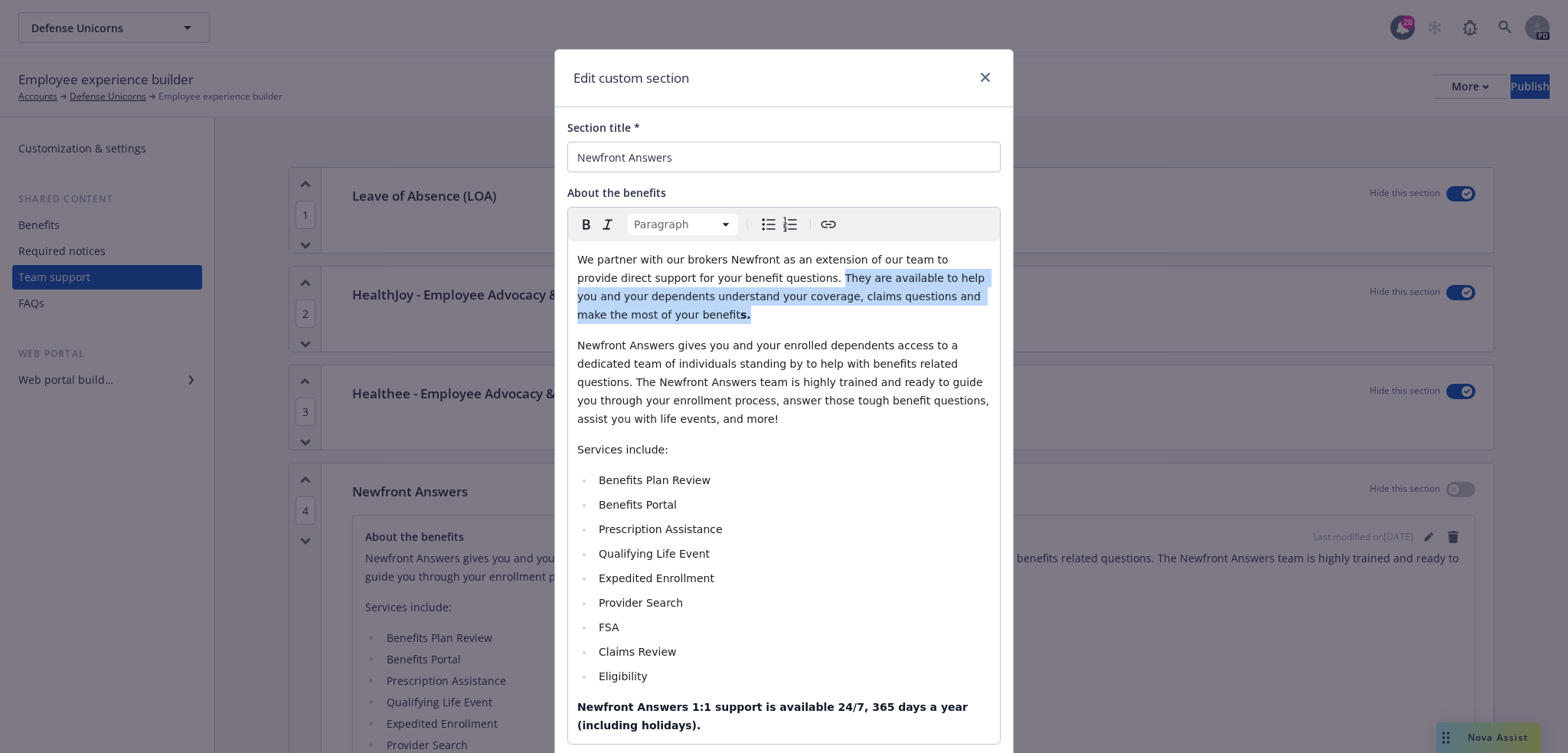
drag, startPoint x: 741, startPoint y: 275, endPoint x: 957, endPoint y: 302, distance: 217.7
click at [957, 302] on p "We partner with our brokers Newfront as an extension of our team to provide dir…" at bounding box center [784, 287] width 414 height 74
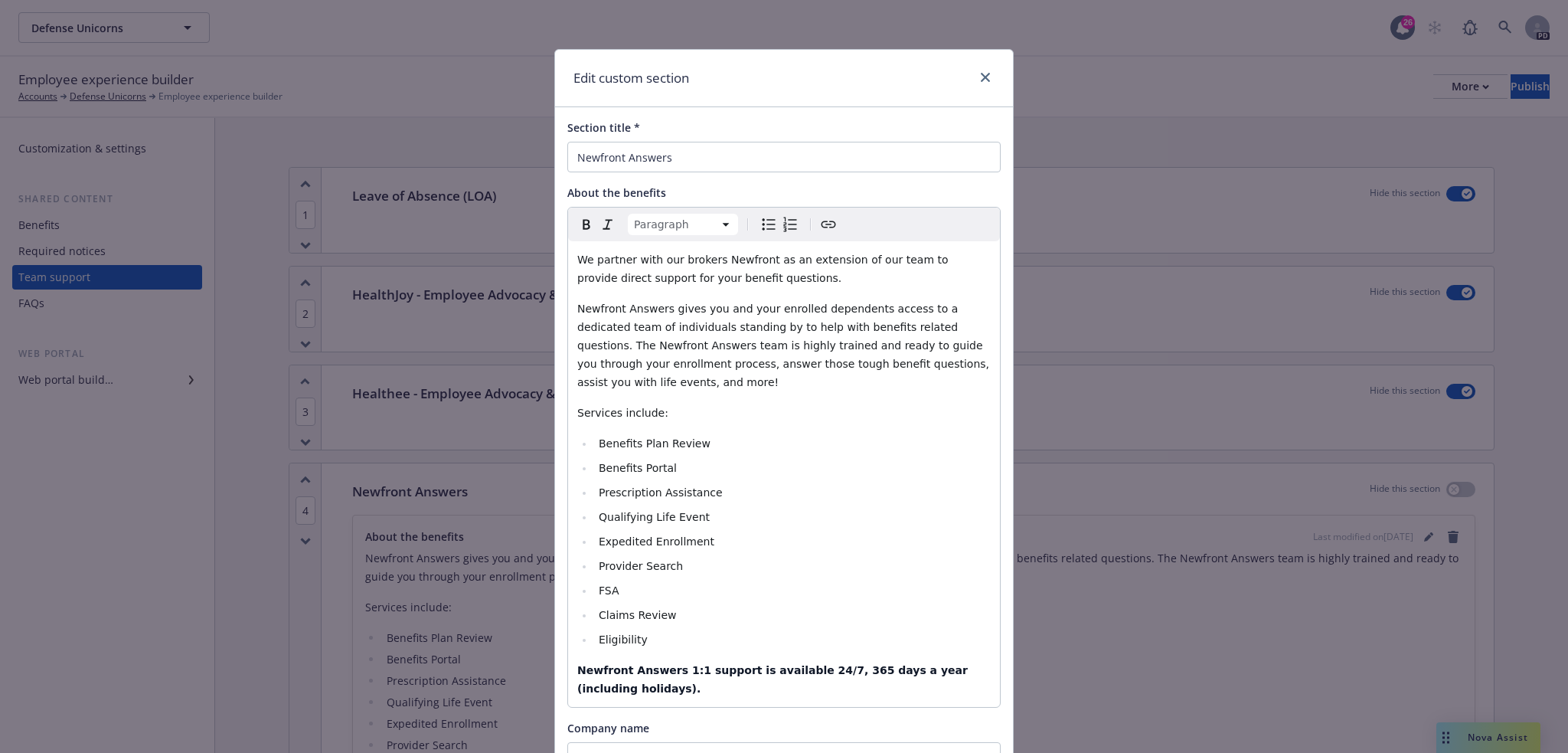
scroll to position [281, 0]
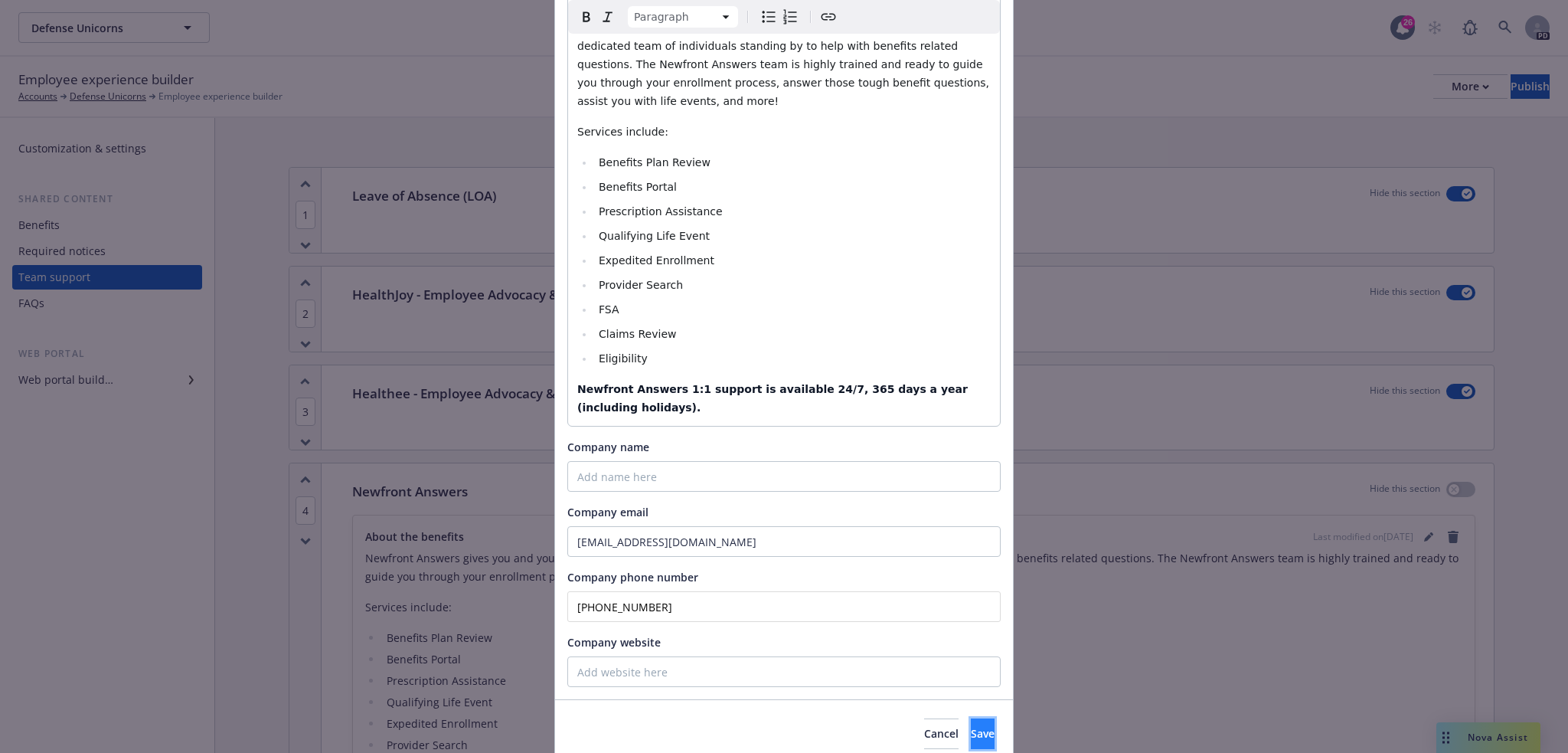
click at [971, 726] on span "Save" at bounding box center [982, 732] width 24 height 14
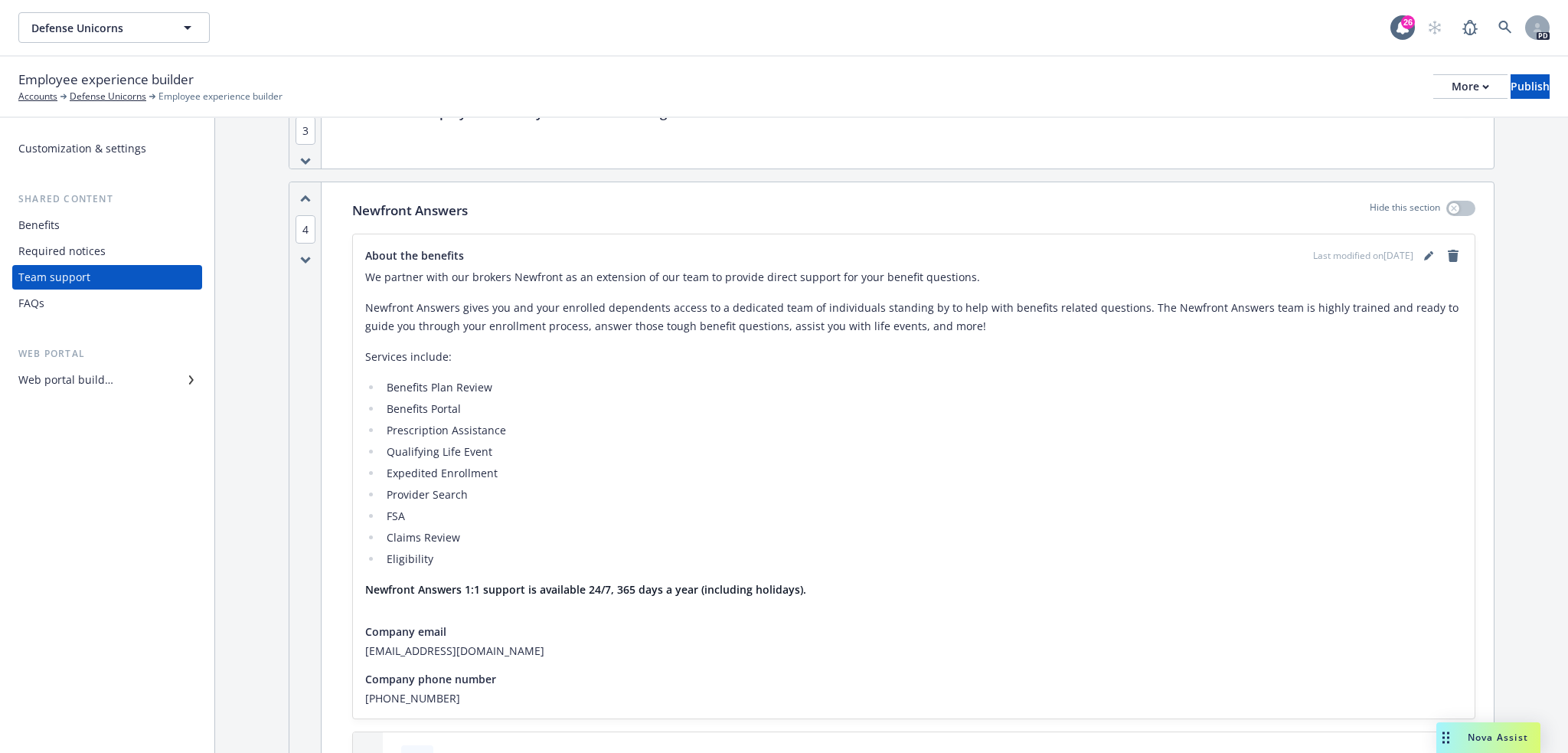
click at [121, 310] on div "FAQs" at bounding box center [106, 303] width 177 height 25
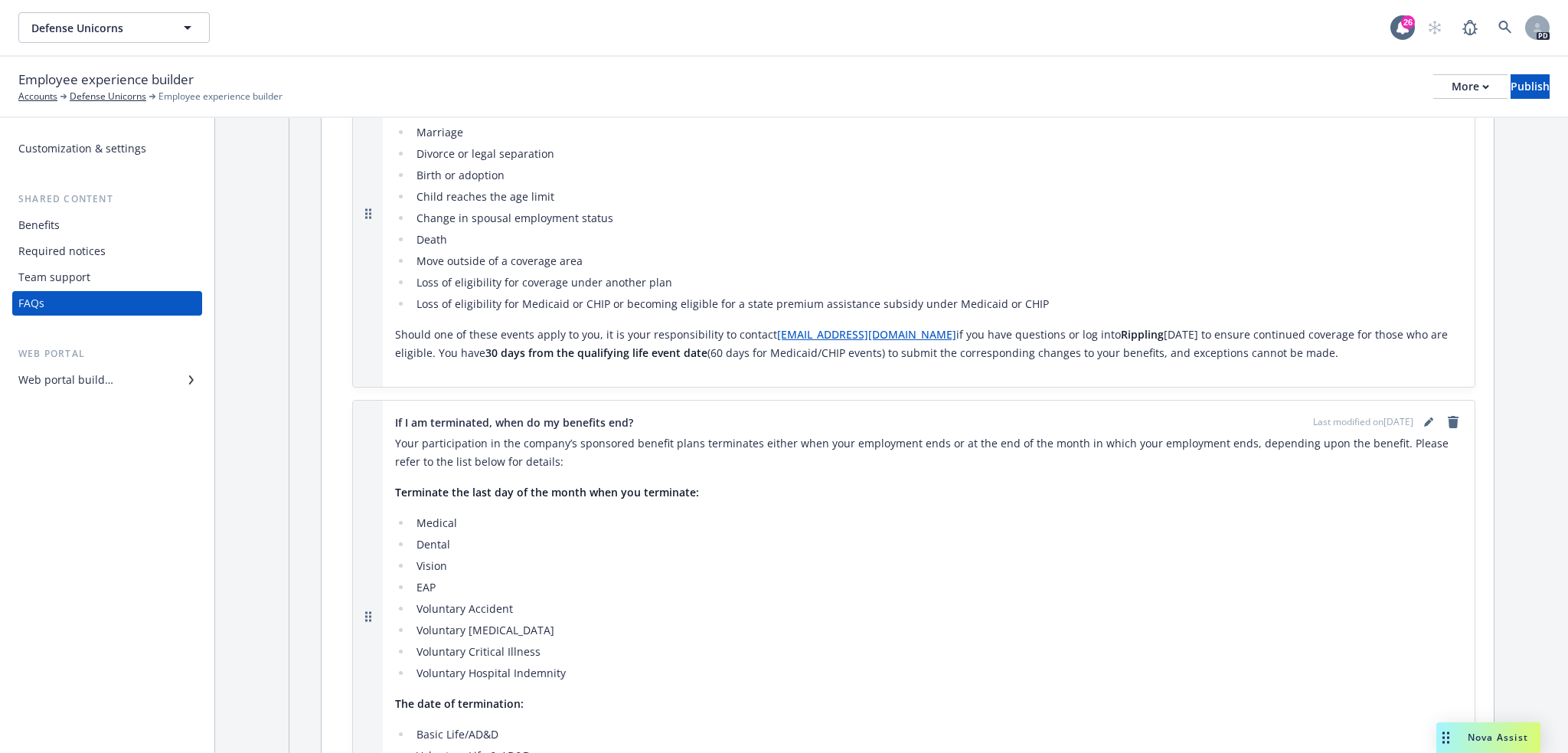
scroll to position [281, 0]
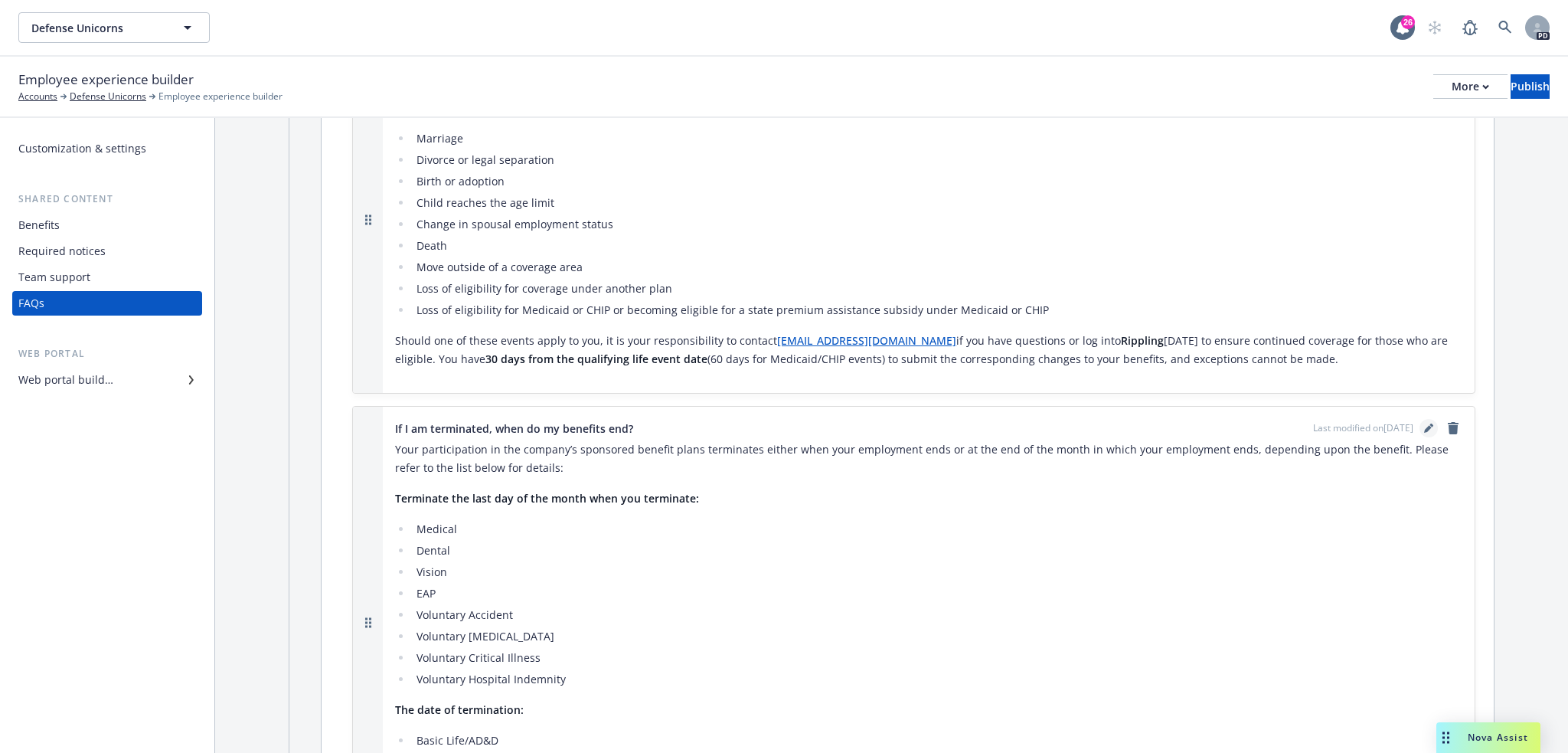
click at [1424, 430] on icon "editPencil" at bounding box center [1428, 430] width 8 height 8
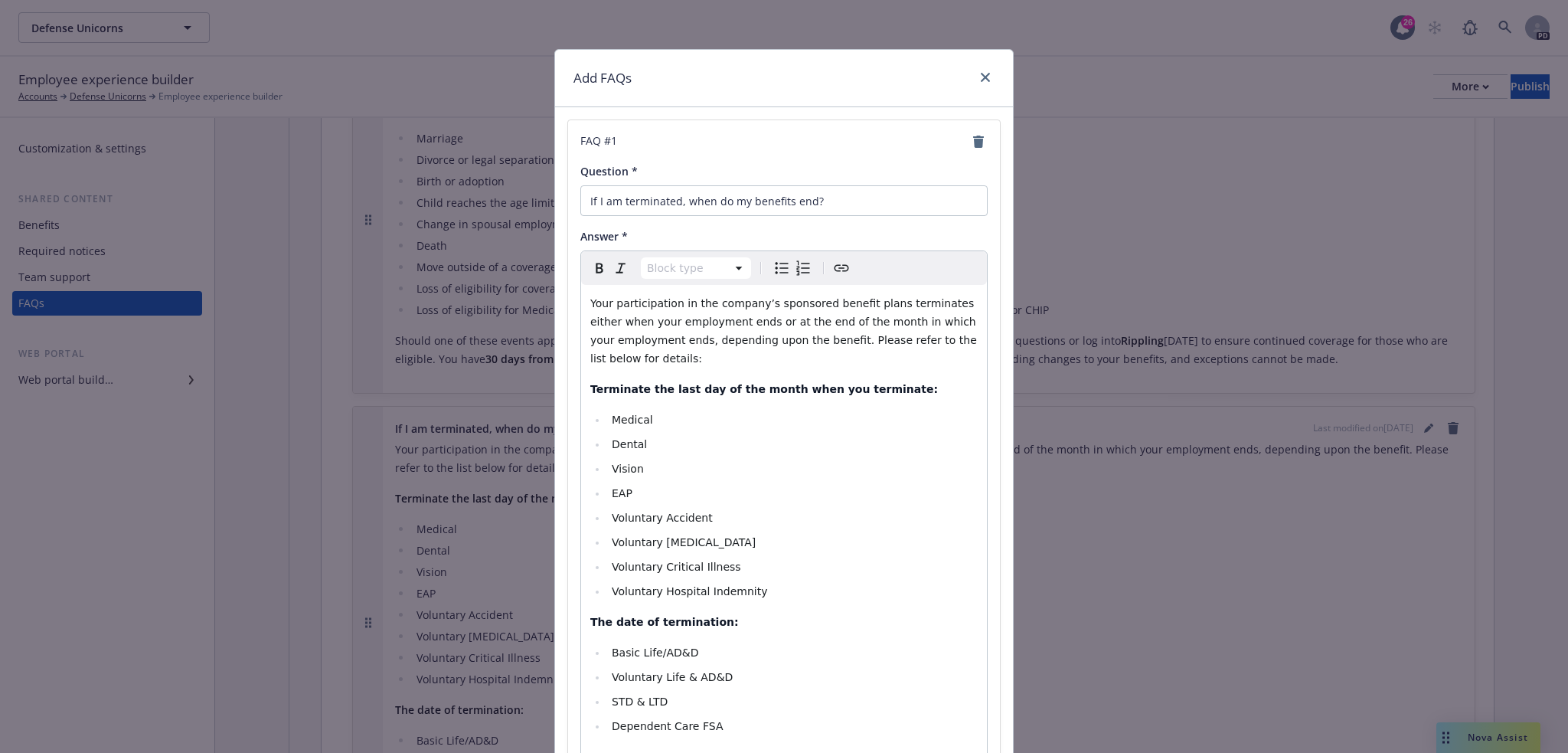
scroll to position [166, 0]
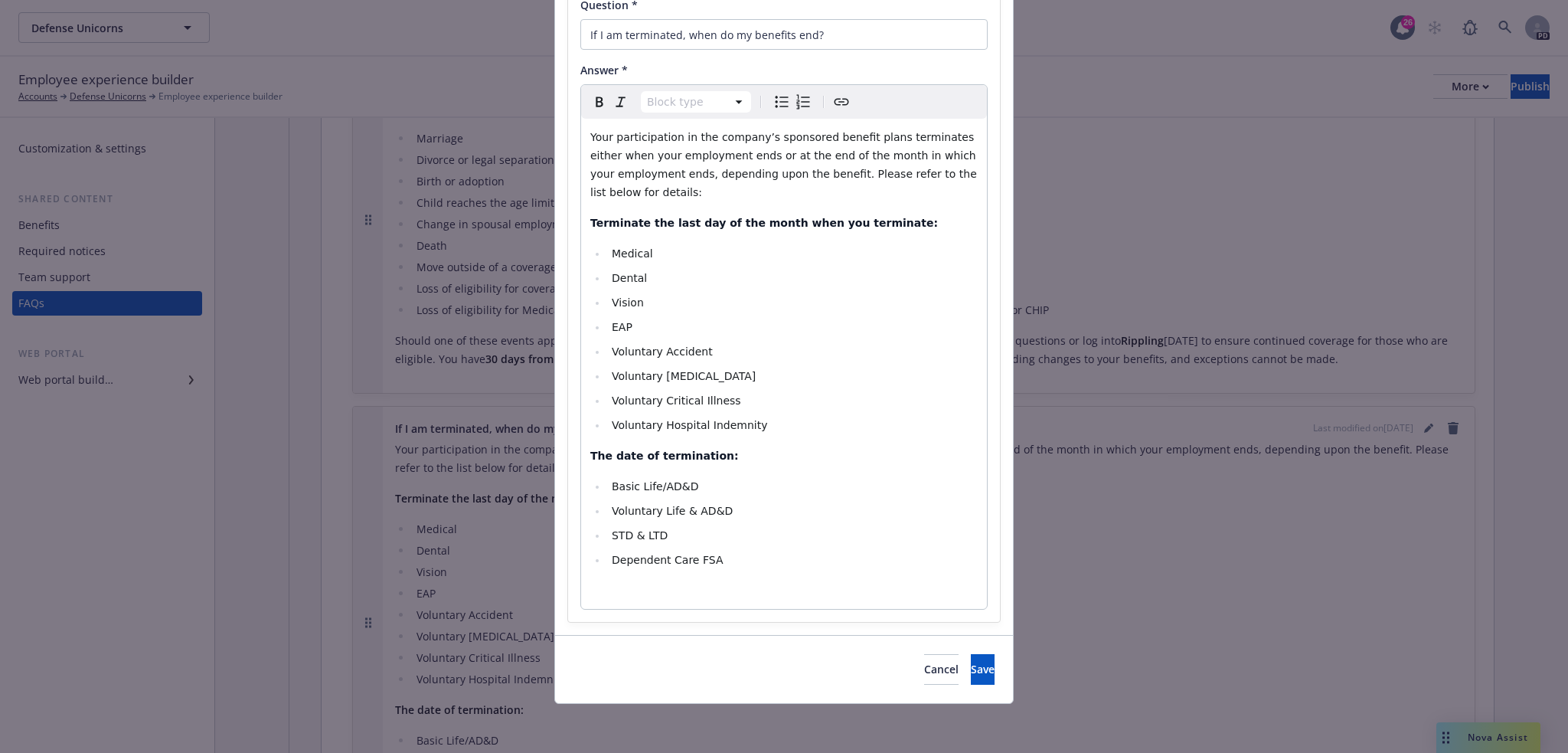
select select
click at [722, 560] on li "Dependent Care FSA" at bounding box center [792, 559] width 370 height 18
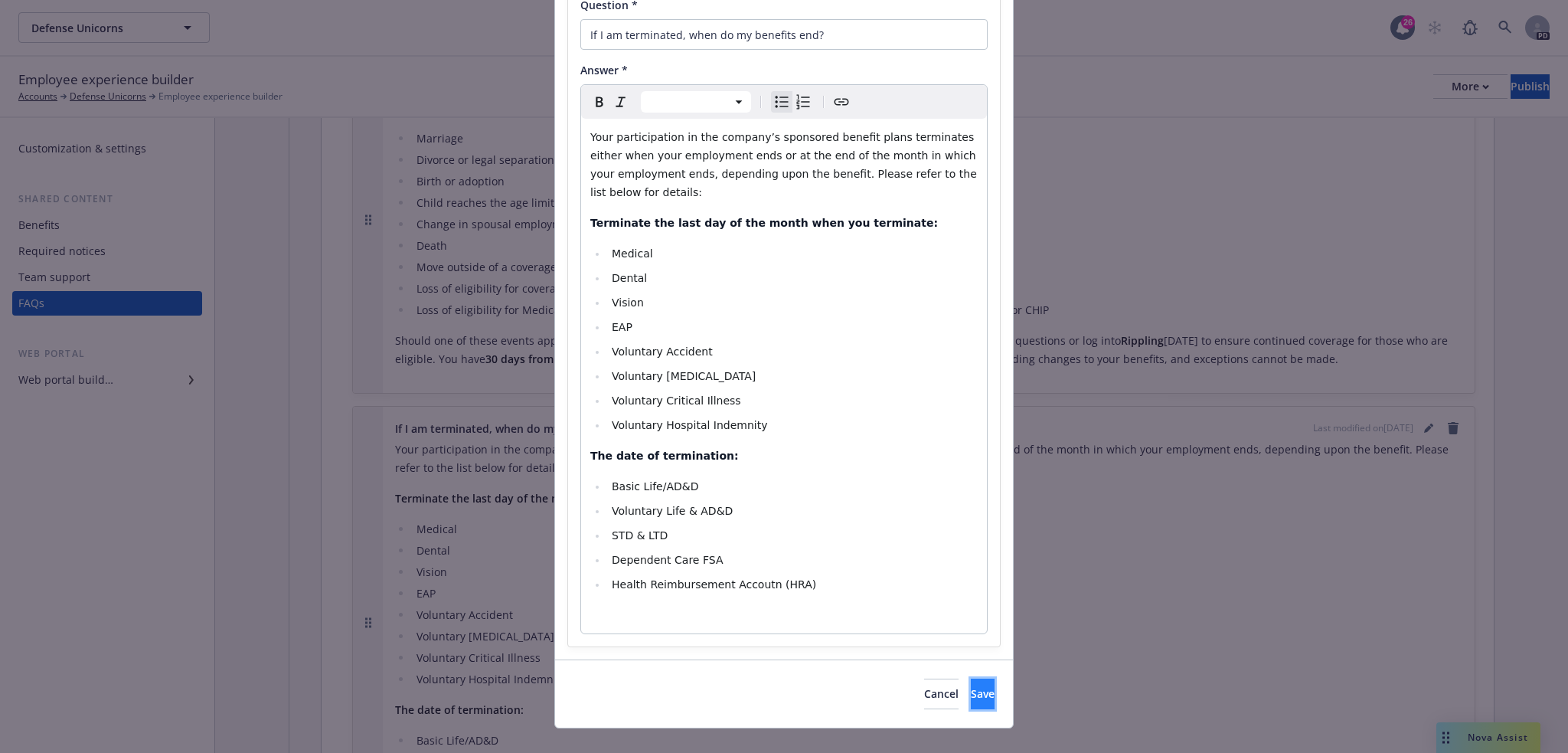
click at [971, 692] on span "Save" at bounding box center [982, 693] width 24 height 14
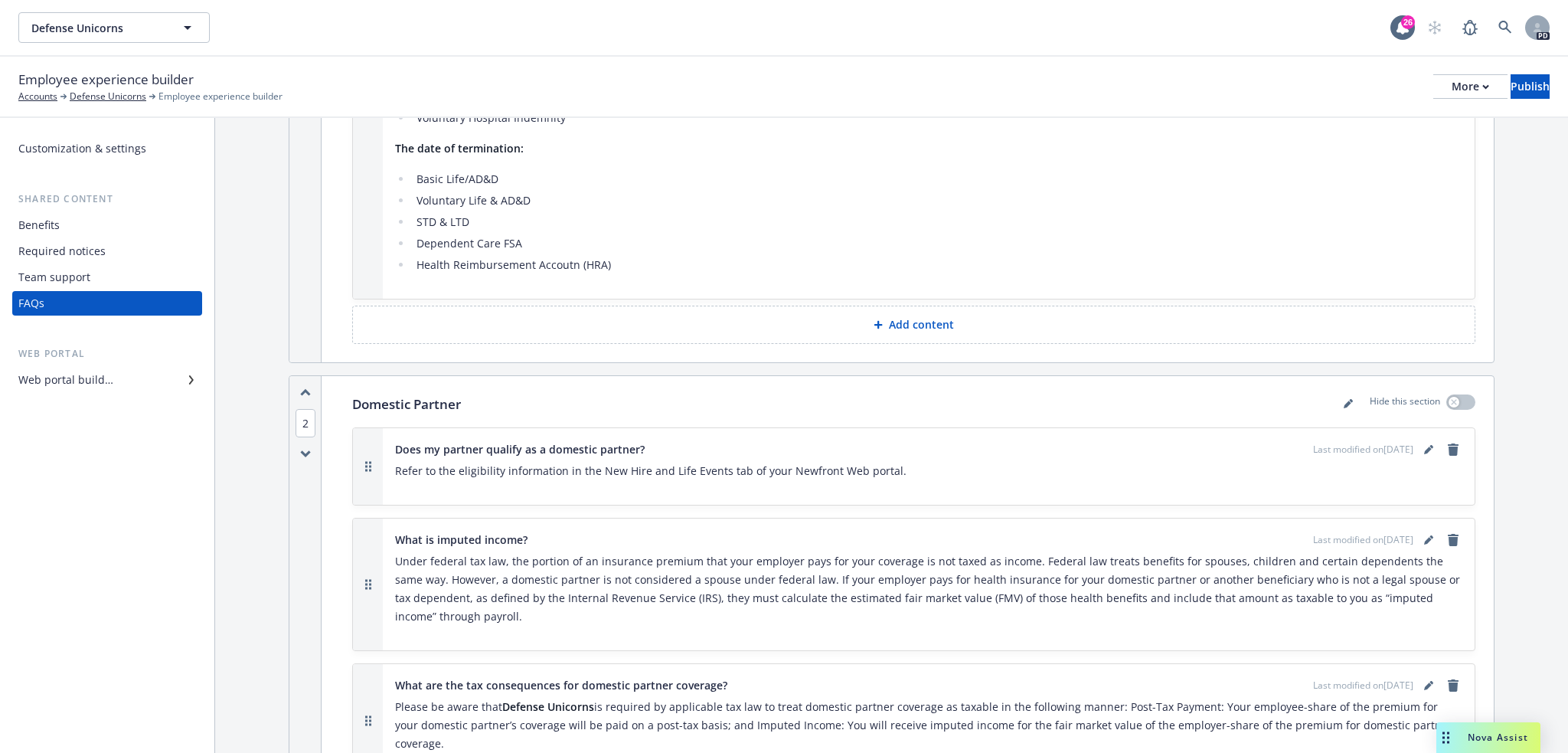
scroll to position [1123, 0]
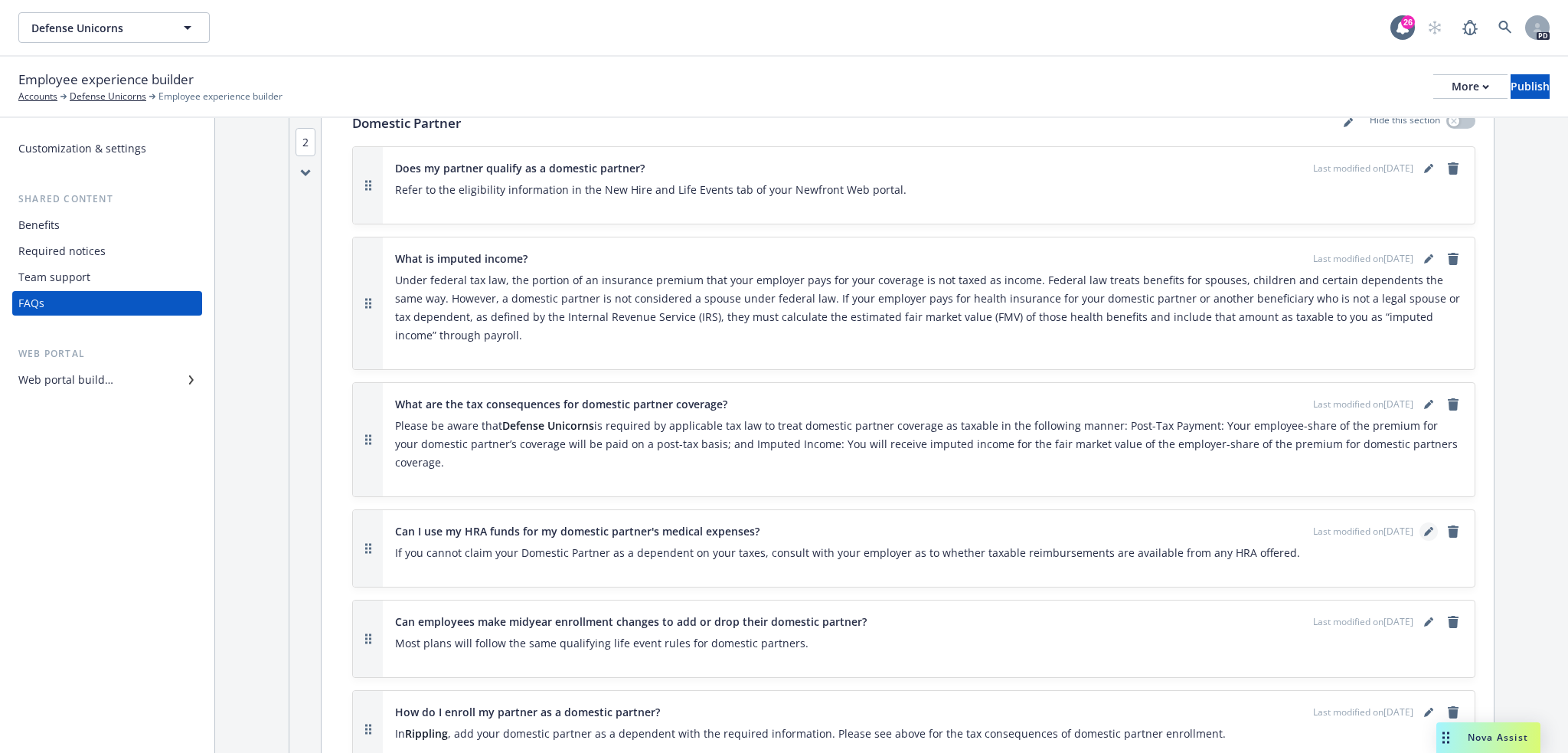
click at [1419, 522] on link "editPencil" at bounding box center [1428, 531] width 18 height 18
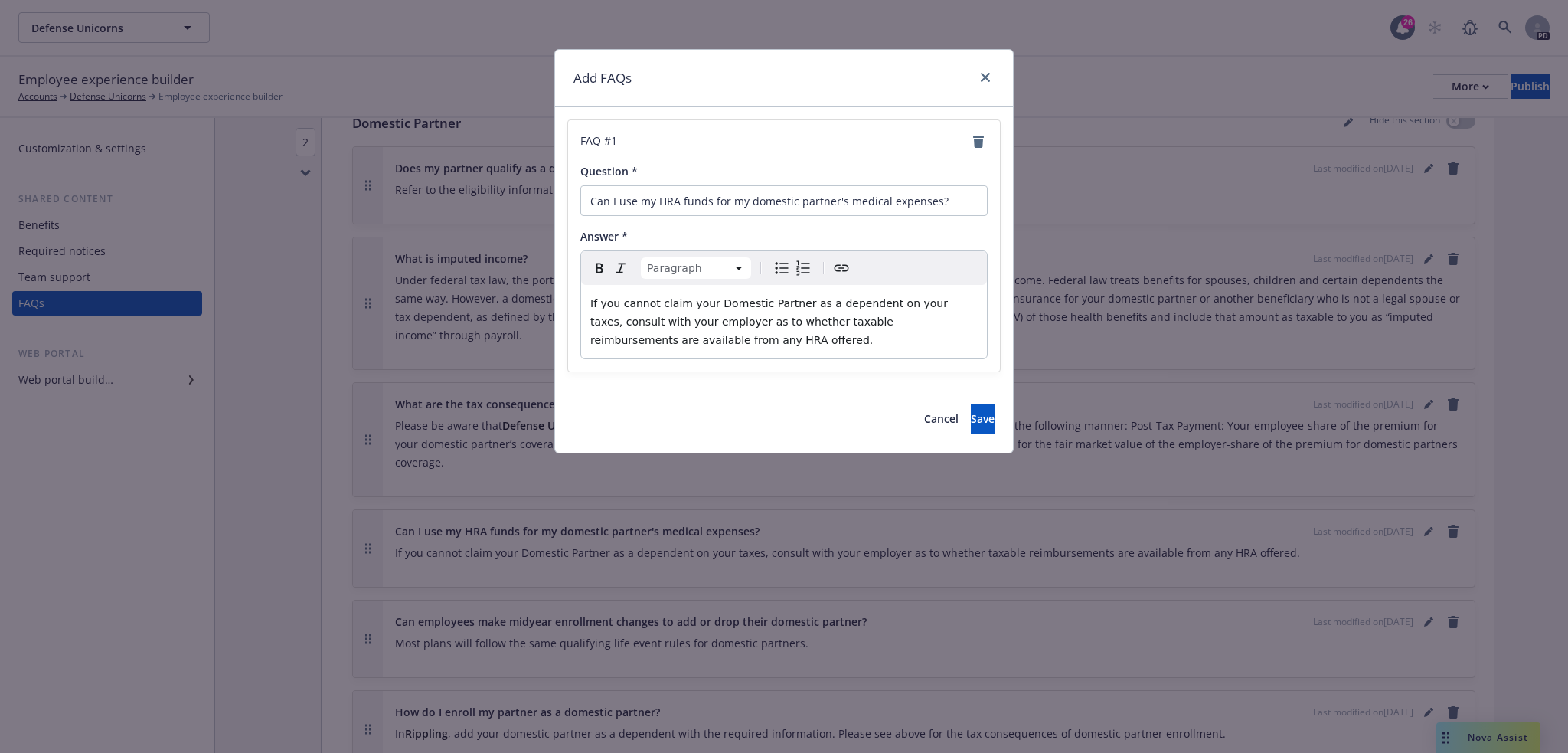
click at [592, 300] on span "If you cannot claim your Domestic Partner as a dependent on your taxes, consult…" at bounding box center [770, 321] width 361 height 49
drag, startPoint x: 591, startPoint y: 301, endPoint x: 679, endPoint y: 298, distance: 88.1
click at [679, 298] on span "If you cannot claim your Domestic Partner as a dependent on your taxes, consult…" at bounding box center [770, 321] width 361 height 49
click at [696, 305] on span "Your Domestic Partner as a dependent on your taxes, consult with your employer …" at bounding box center [785, 321] width 390 height 49
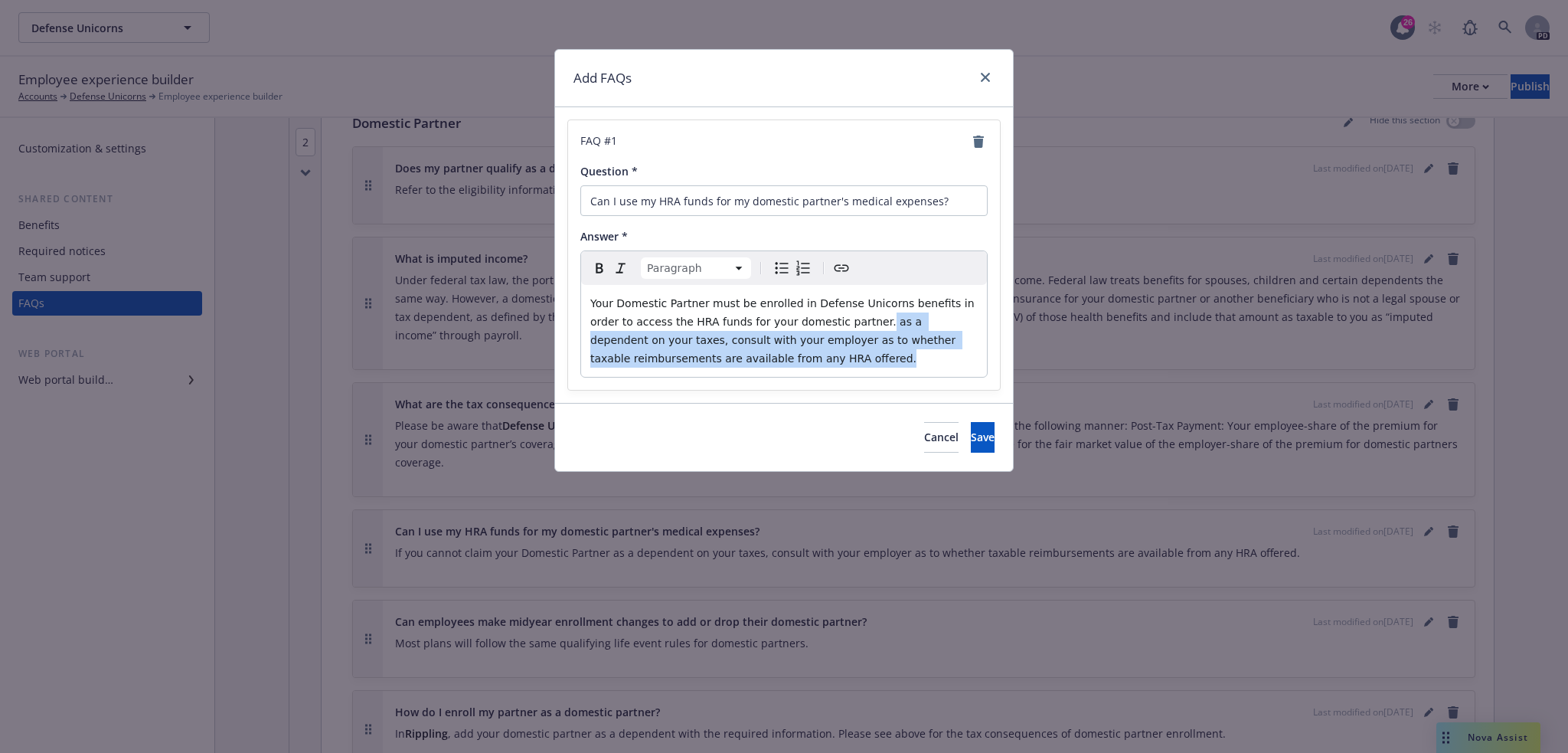
drag, startPoint x: 818, startPoint y: 320, endPoint x: 912, endPoint y: 356, distance: 100.7
click at [912, 356] on p "Your Domestic Partner must be enrolled in Defense Unicorns benefits in order to…" at bounding box center [783, 331] width 387 height 74
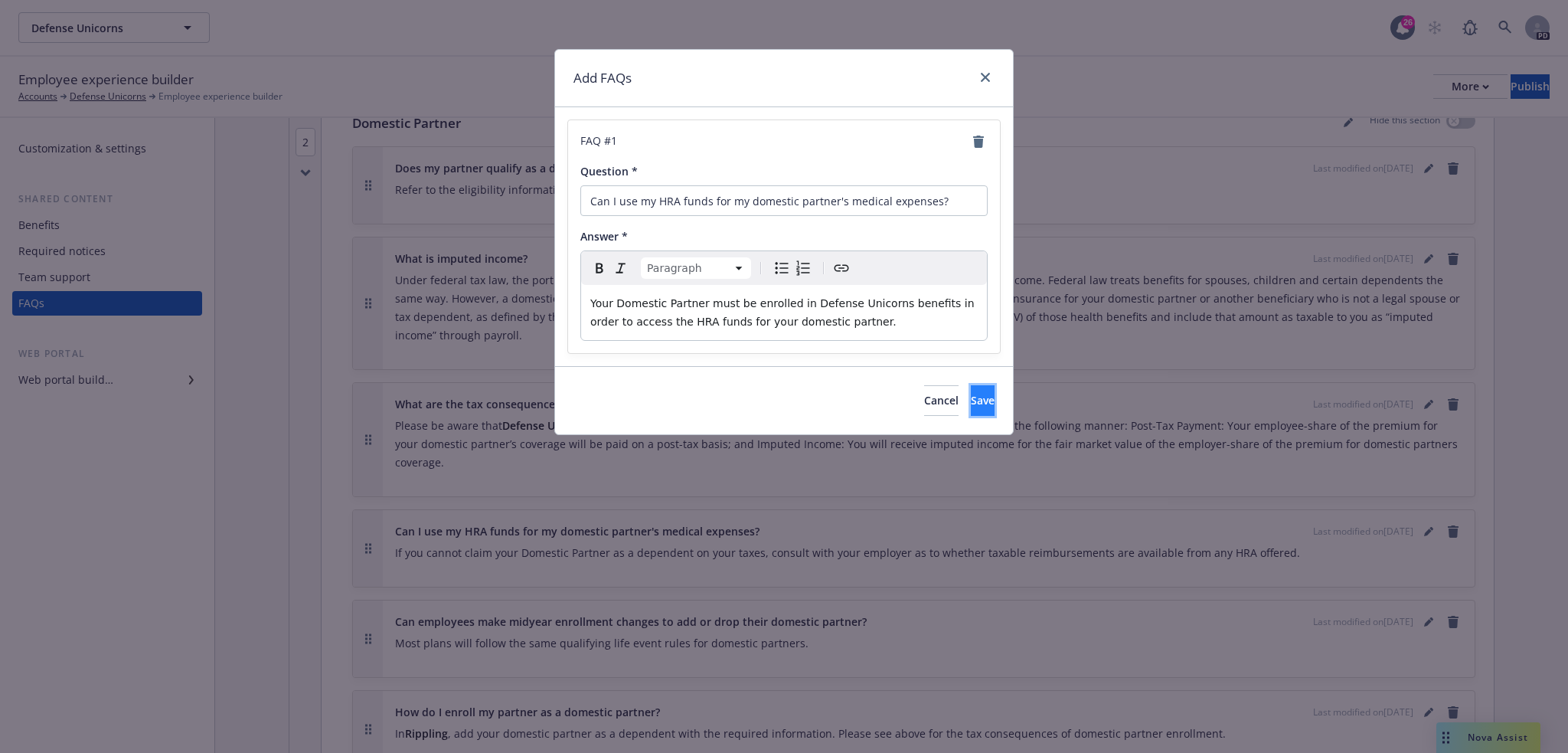
click at [988, 399] on button "Save" at bounding box center [982, 401] width 24 height 30
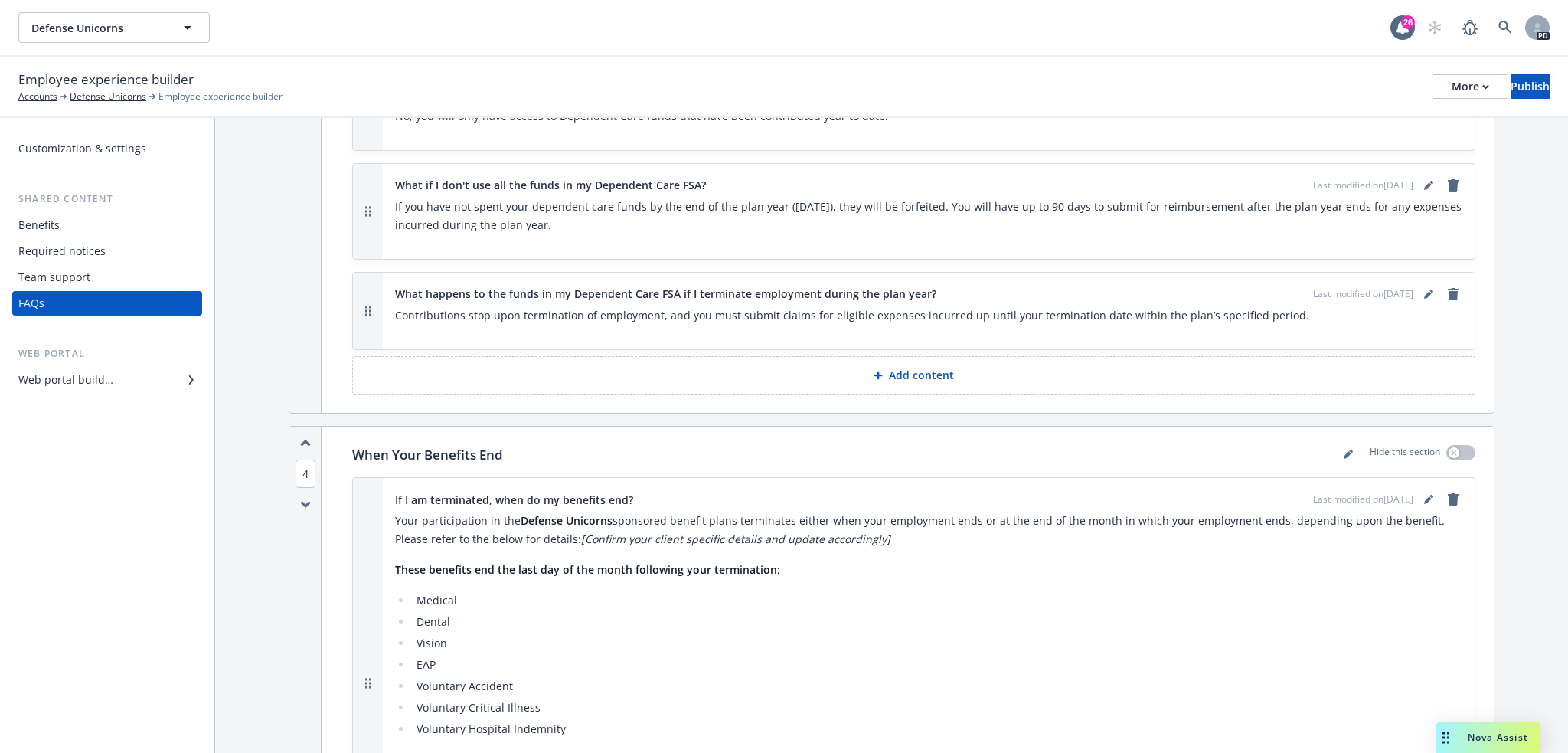
scroll to position [3087, 0]
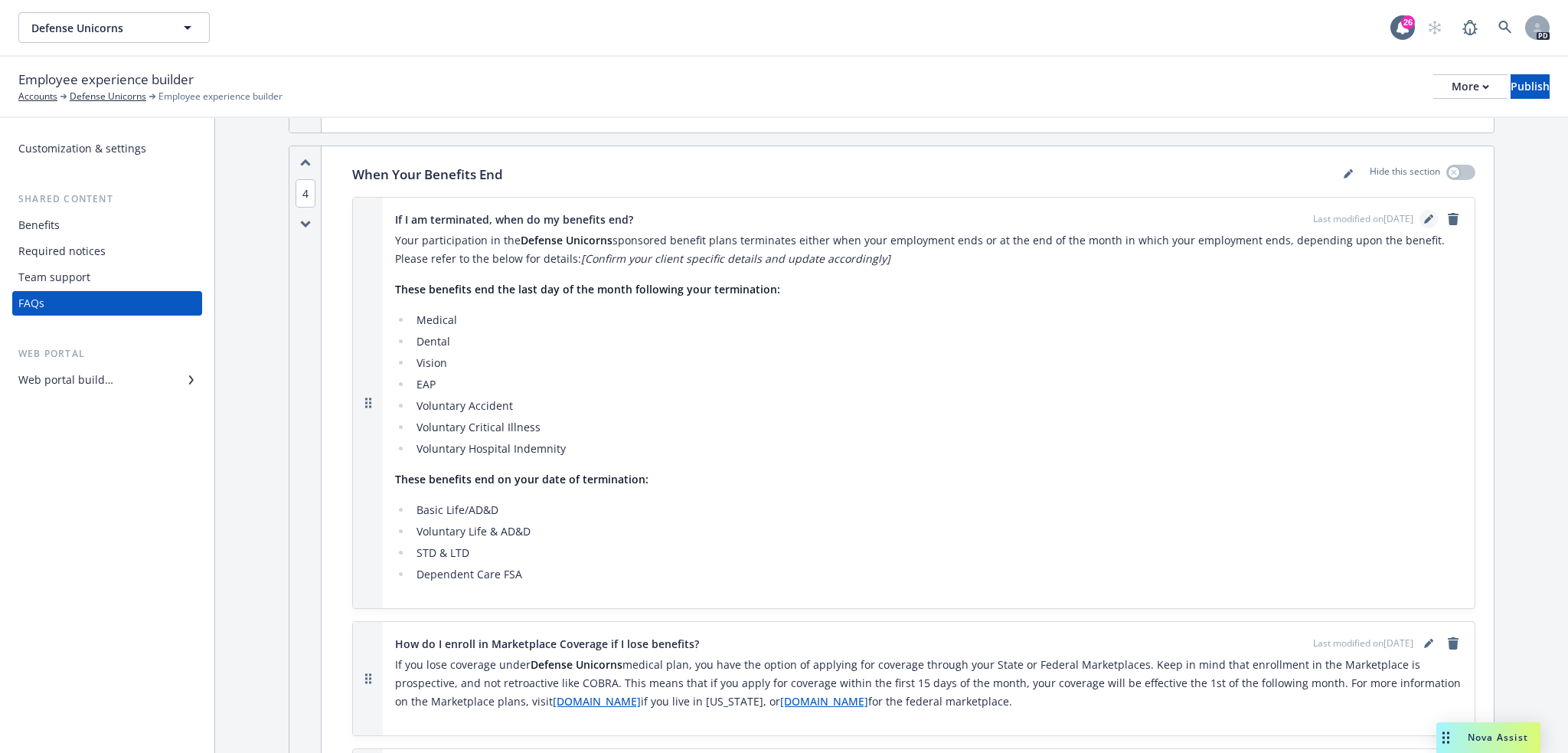
click at [1424, 214] on icon "editPencil" at bounding box center [1429, 219] width 9 height 9
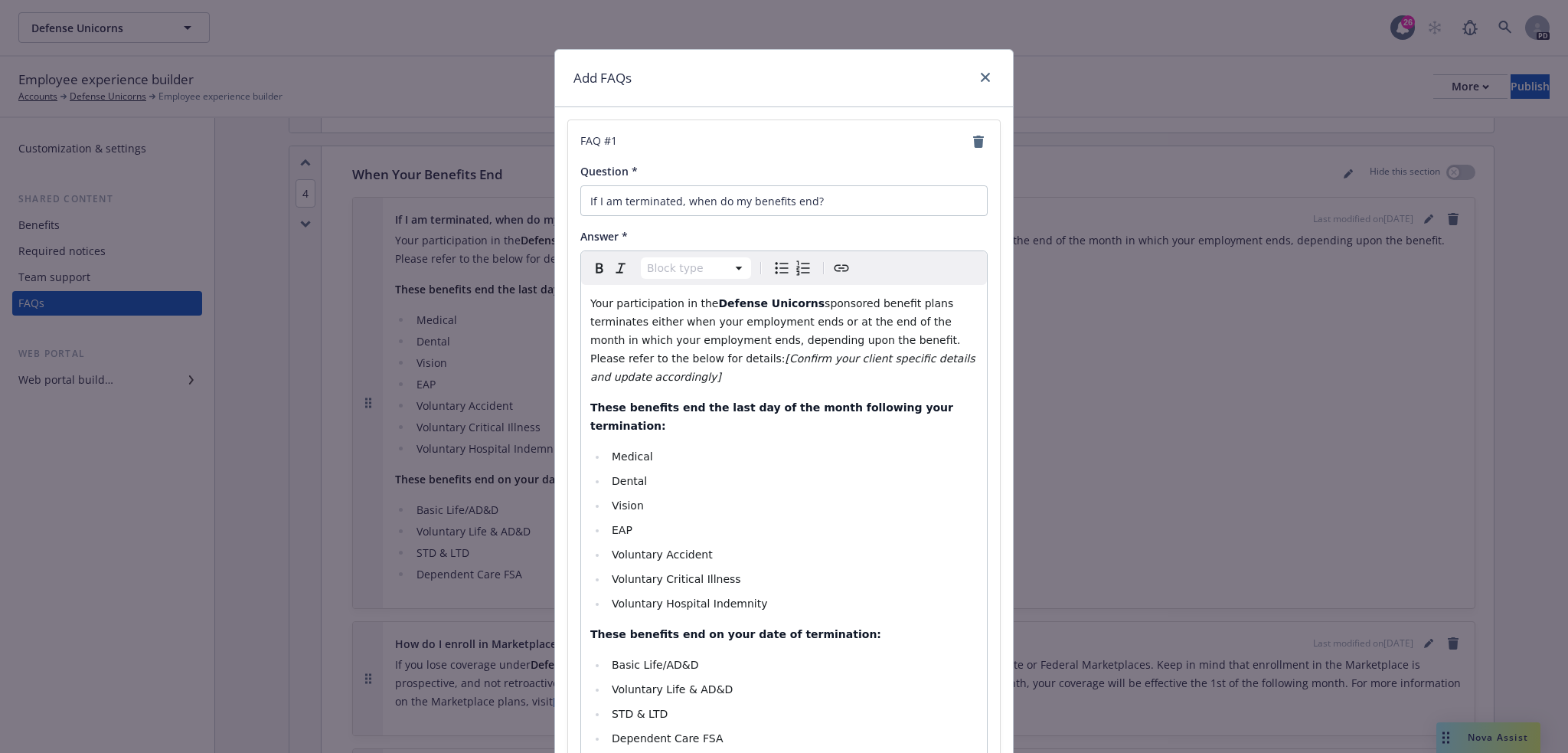
select select
click at [712, 728] on li "Dependent Care FSA" at bounding box center [792, 737] width 370 height 18
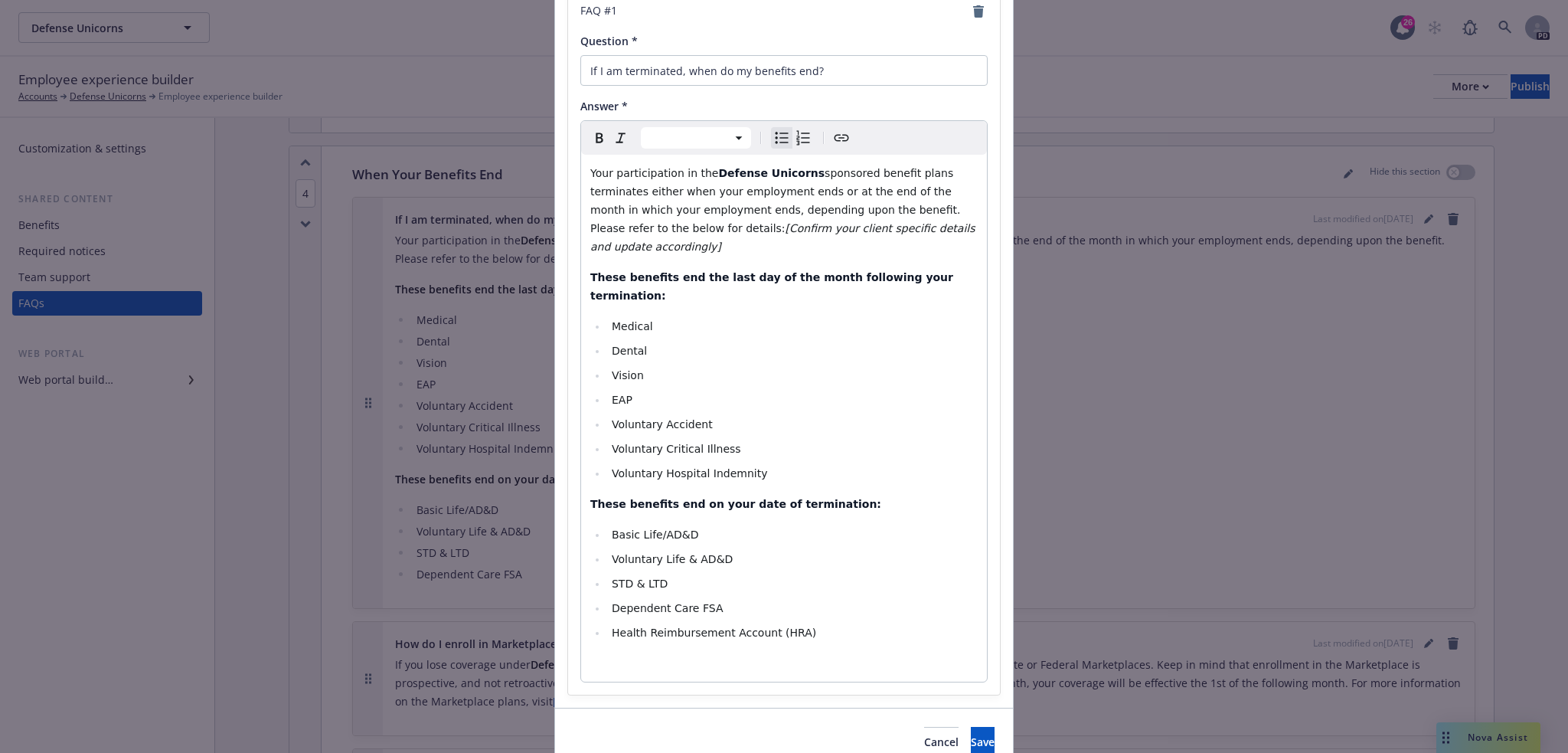
scroll to position [166, 0]
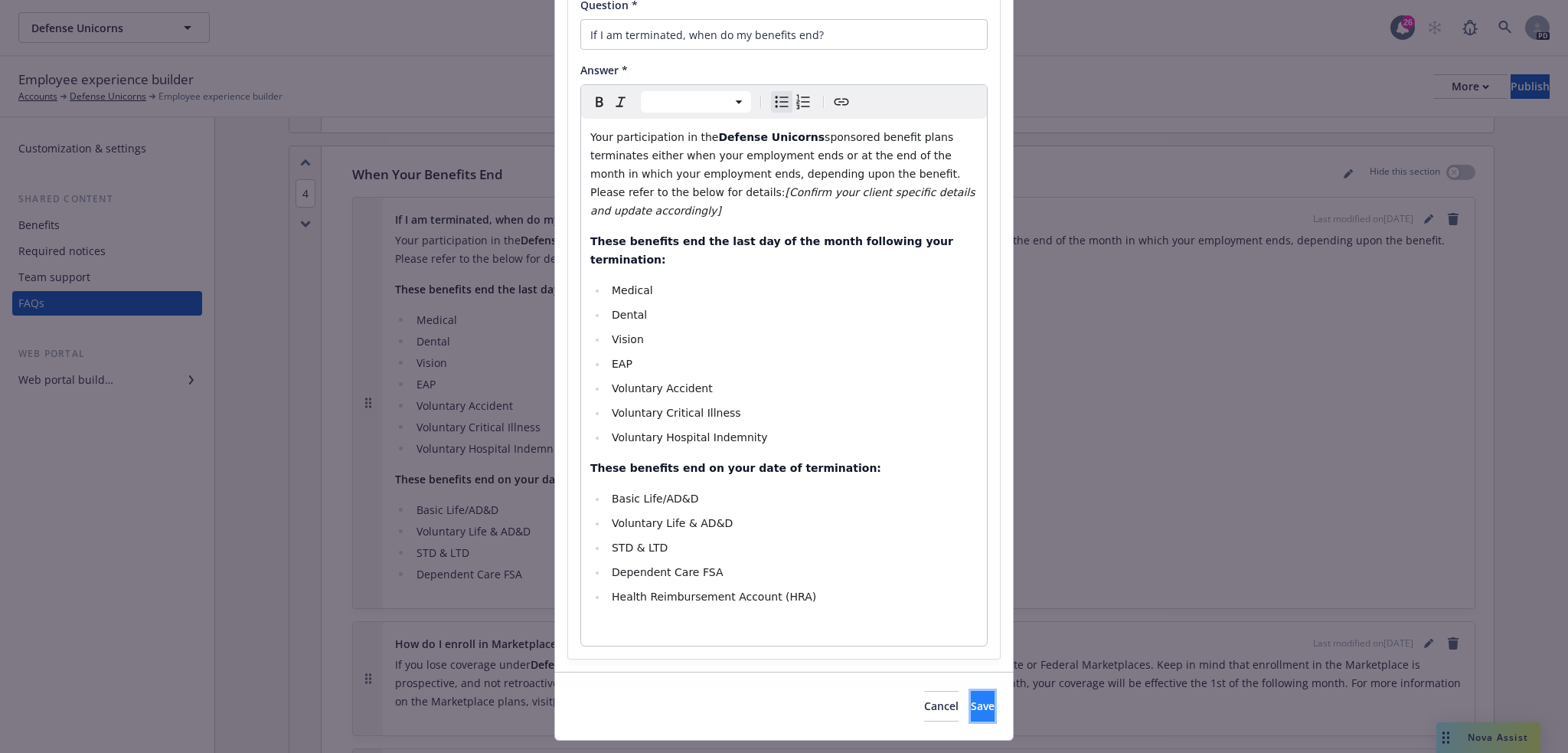
click at [971, 698] on span "Save" at bounding box center [982, 705] width 24 height 14
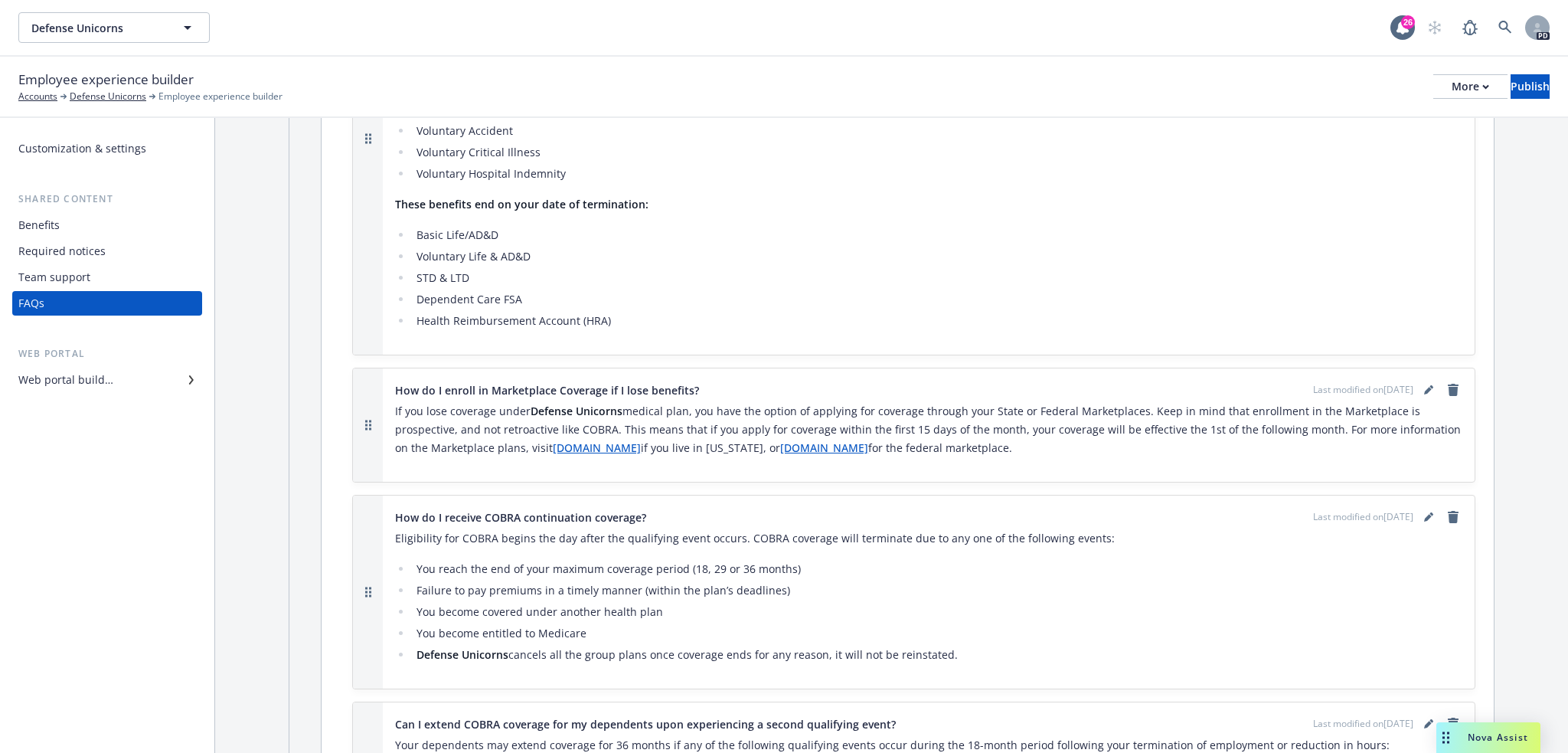
scroll to position [3369, 0]
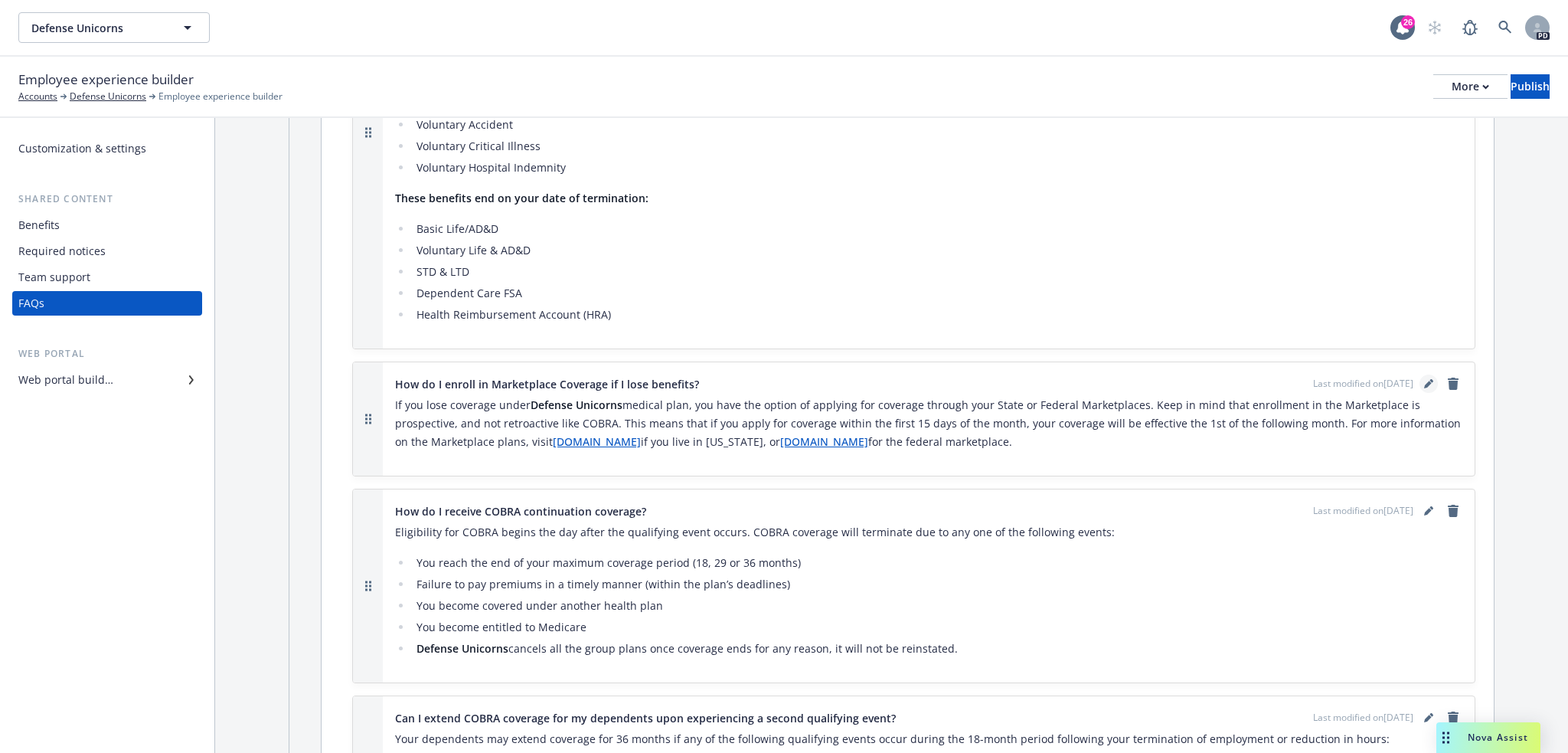
click at [1424, 382] on icon "editPencil" at bounding box center [1428, 385] width 8 height 8
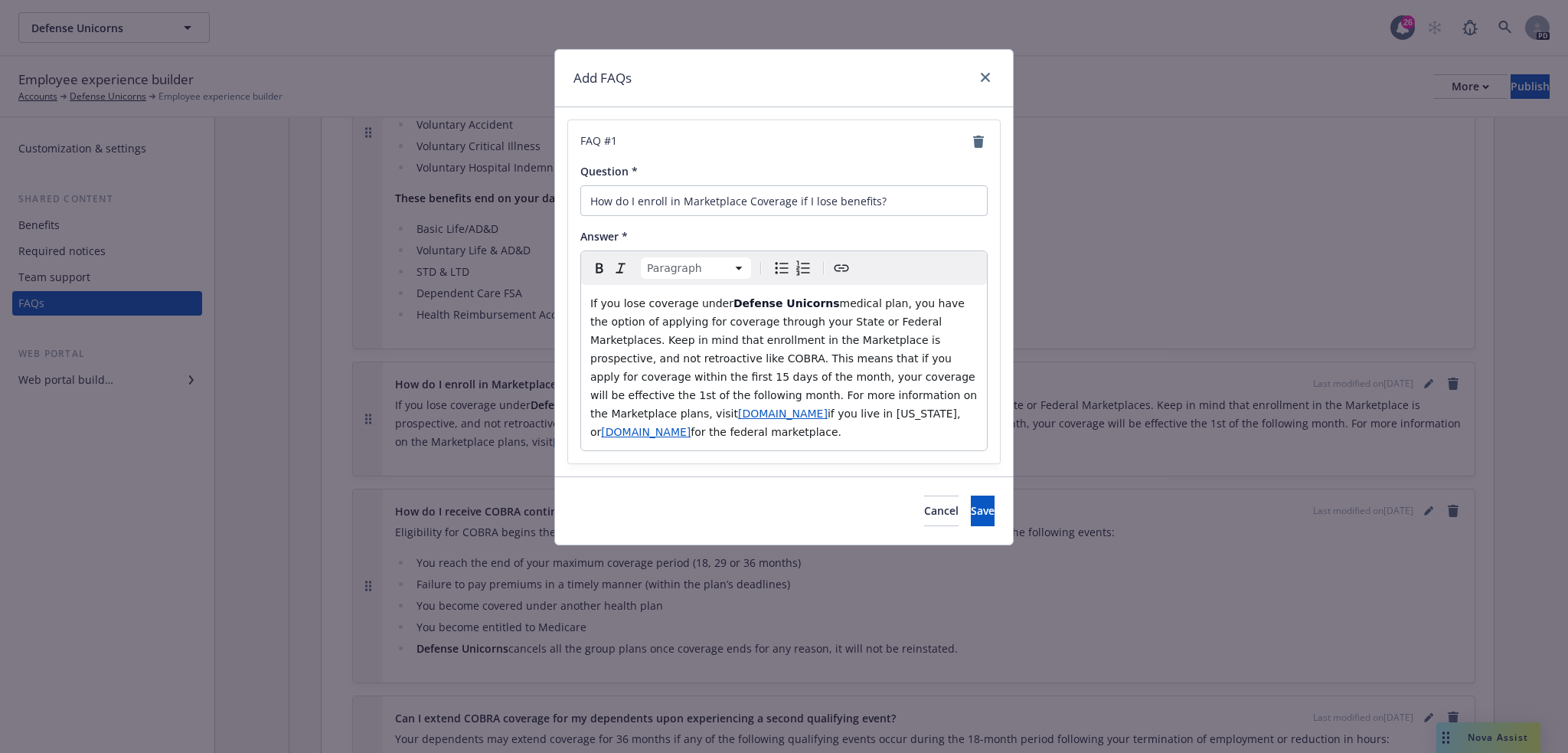
drag, startPoint x: 774, startPoint y: 392, endPoint x: 648, endPoint y: 411, distance: 127.4
click at [648, 411] on p "If you lose coverage under Defense Unicorns medical plan, you have the option o…" at bounding box center [783, 368] width 387 height 147
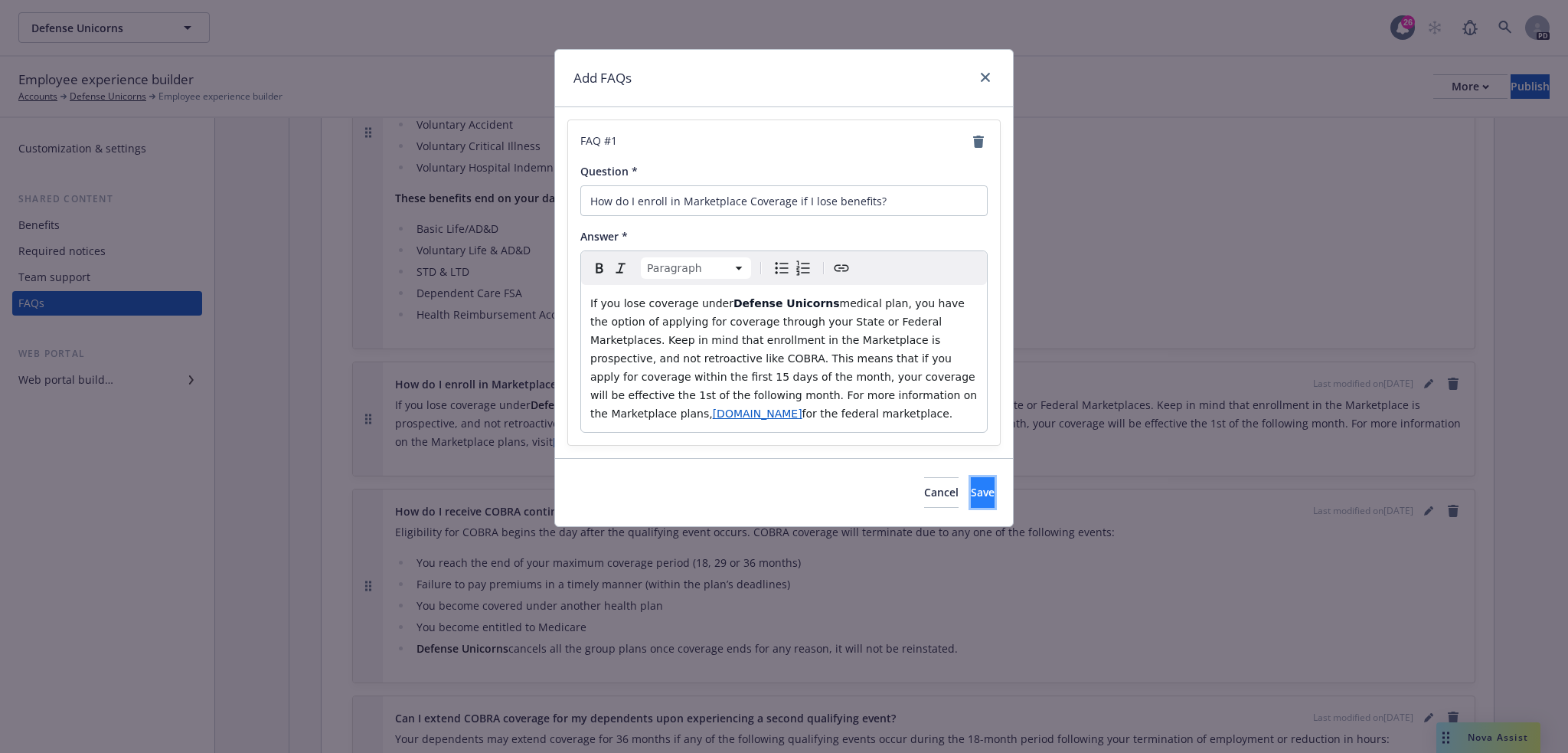
click at [971, 484] on span "Save" at bounding box center [982, 491] width 24 height 14
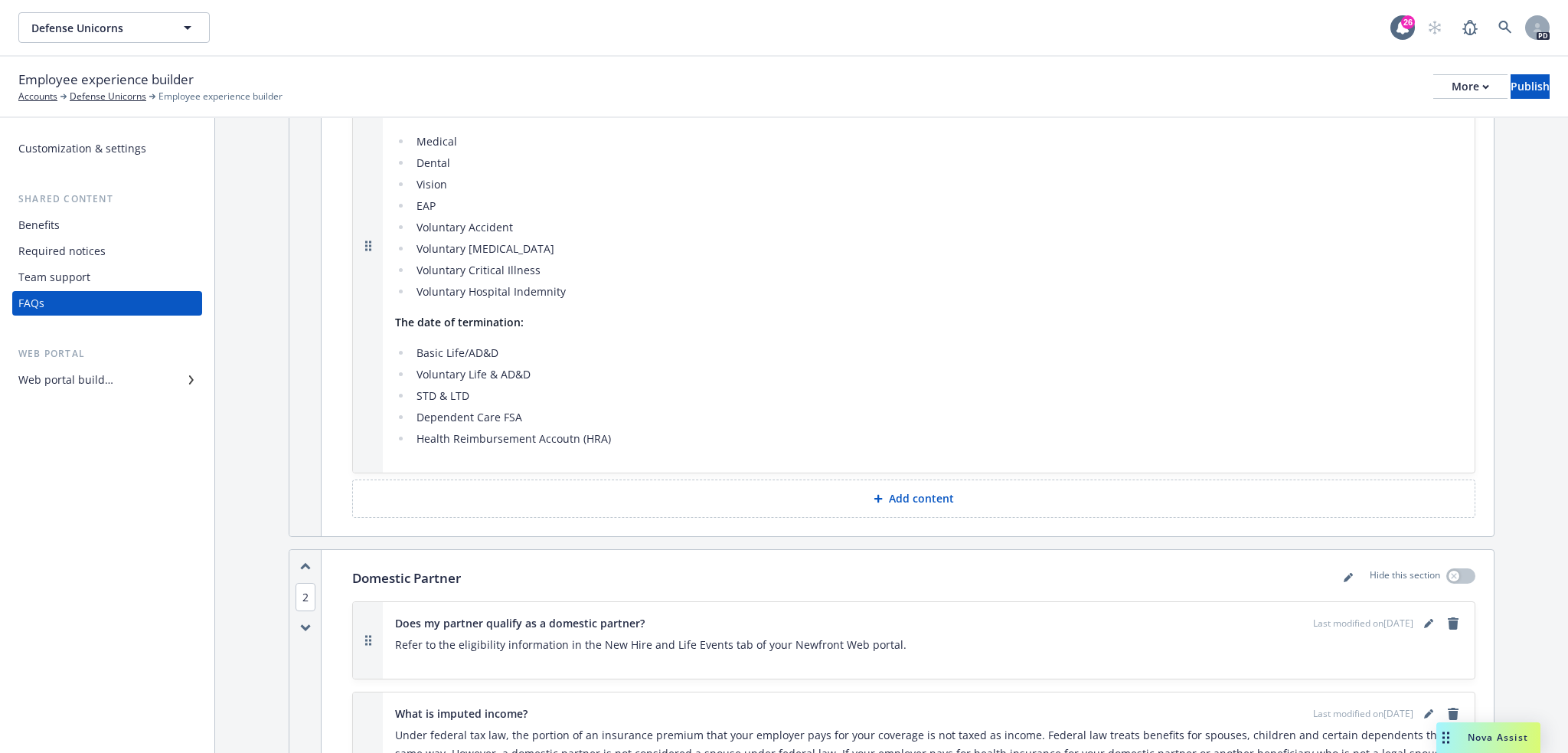
scroll to position [0, 0]
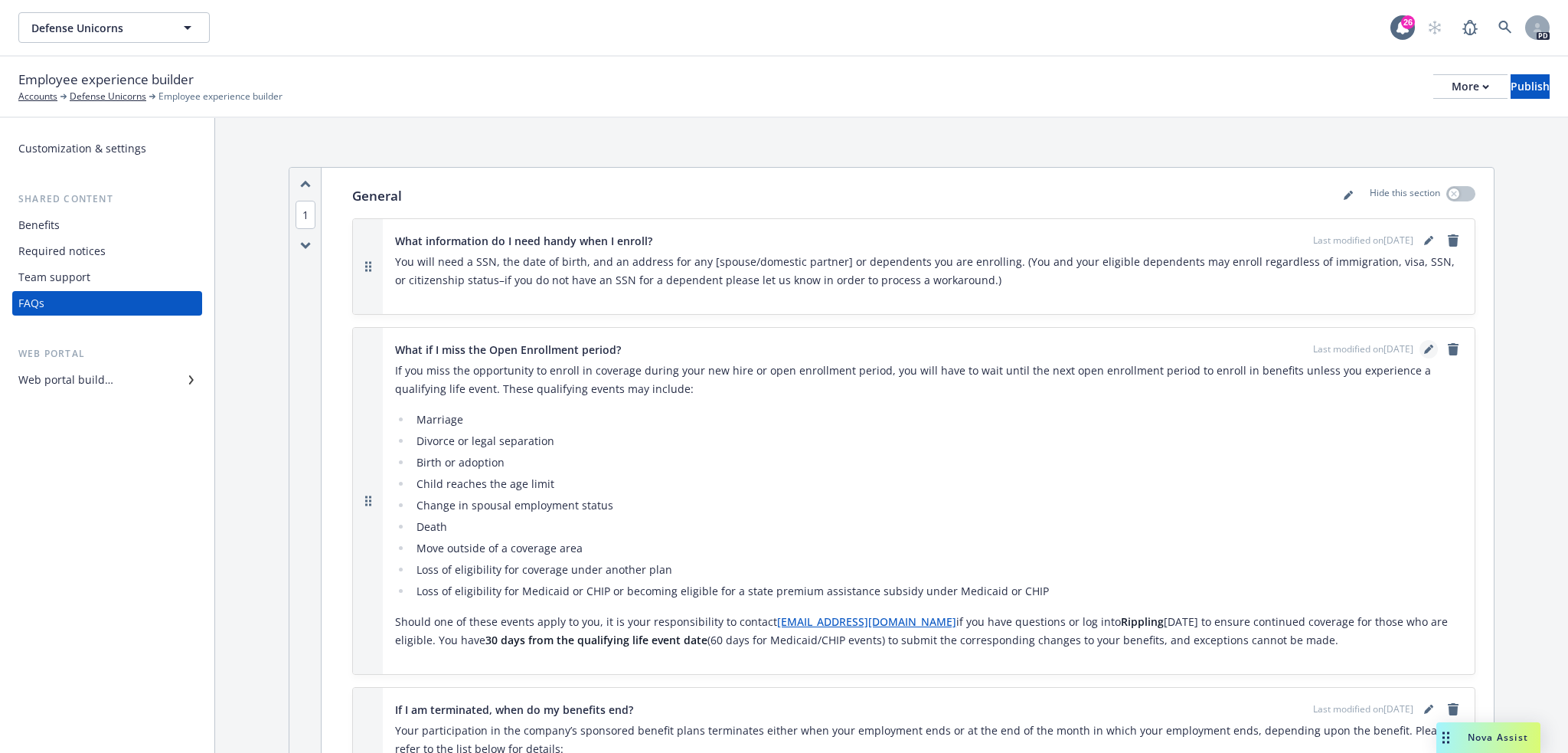
click at [1424, 351] on icon "editPencil" at bounding box center [1429, 350] width 9 height 9
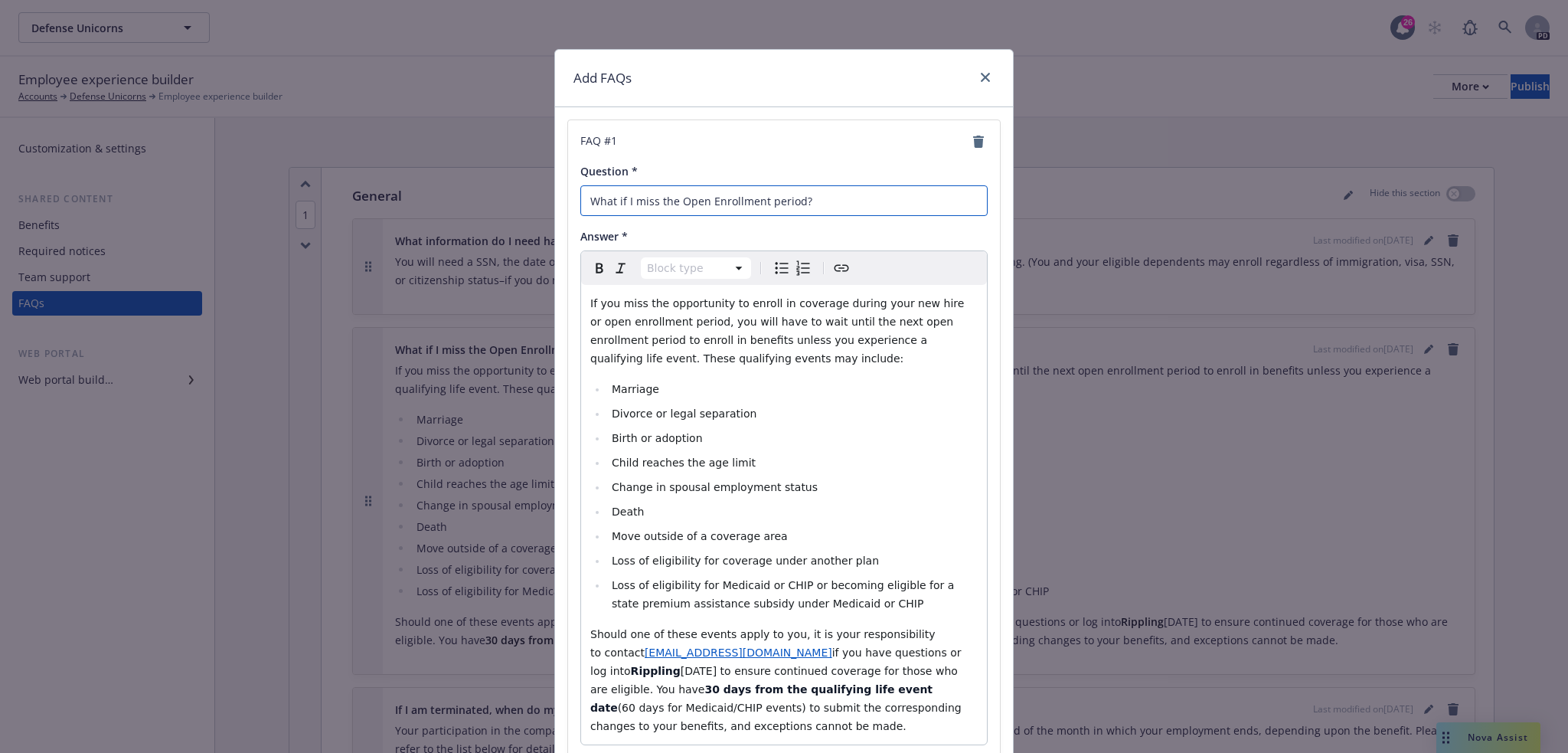
click at [814, 204] on input "What if I miss the Open Enrollment period?" at bounding box center [784, 201] width 407 height 30
click at [981, 75] on icon "close" at bounding box center [986, 77] width 9 height 9
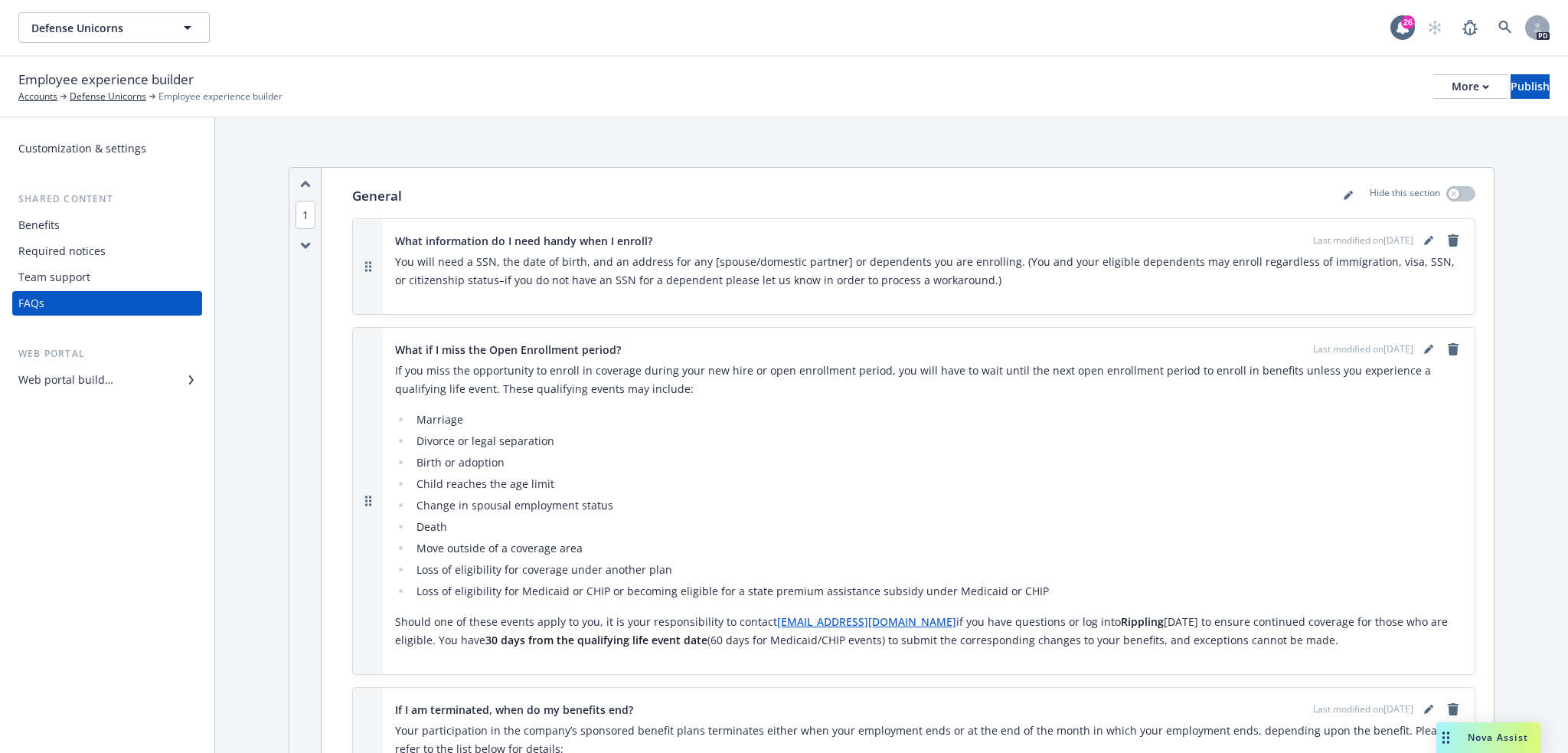
click at [1251, 280] on p "You will need a SSN, the date of birth, and an address for any [spouse/domestic…" at bounding box center [928, 270] width 1068 height 37
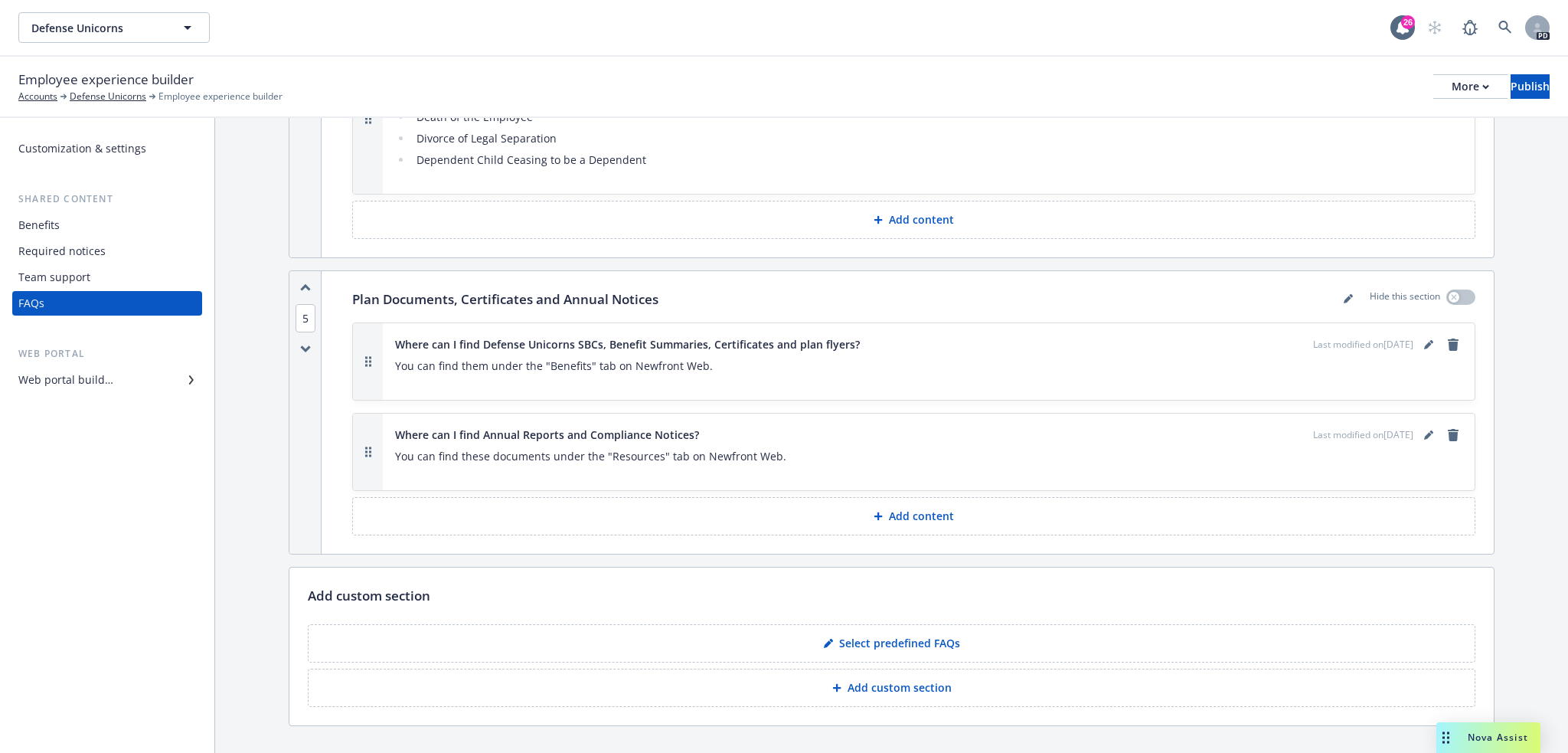
scroll to position [4037, 0]
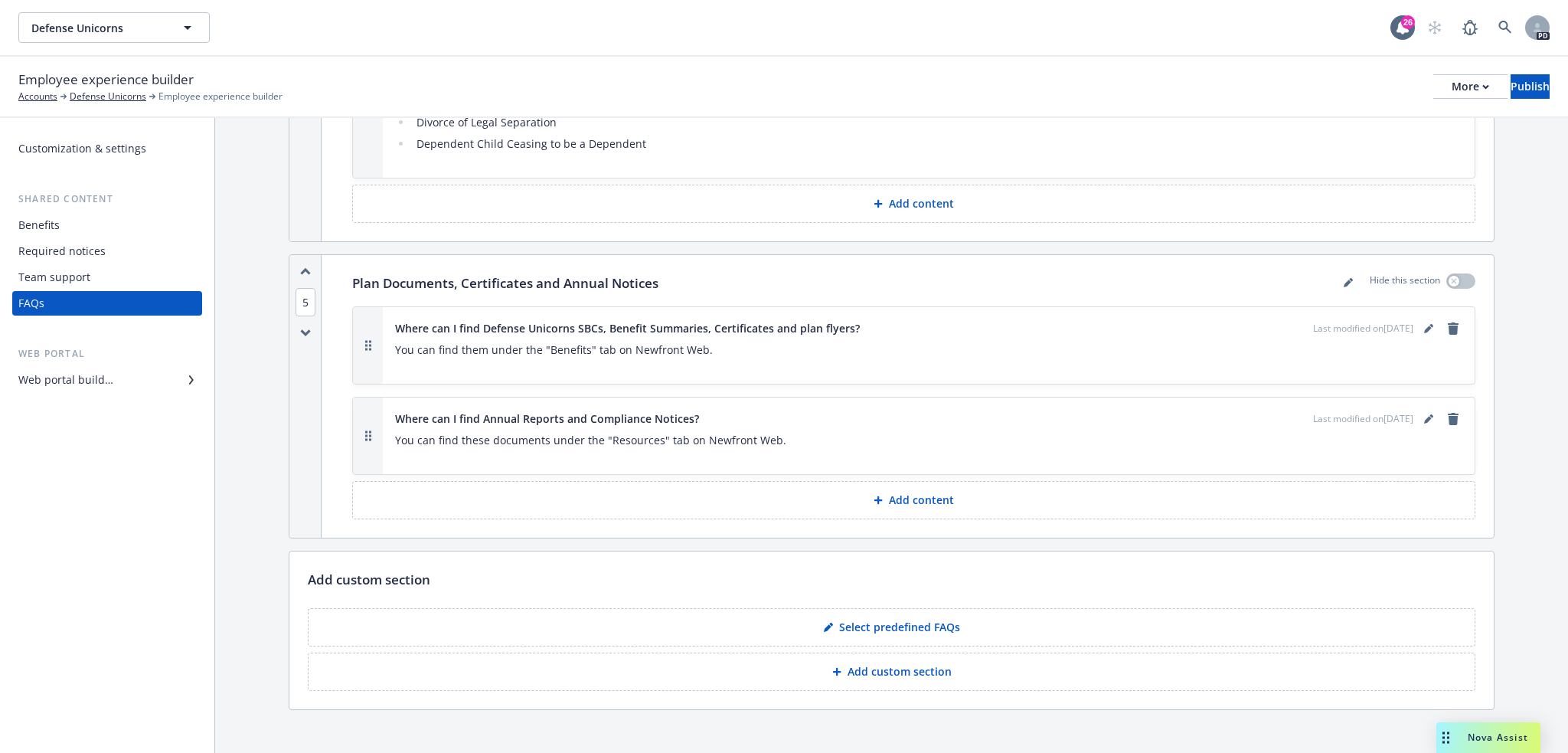
click at [1021, 613] on button "Select predefined FAQs" at bounding box center [891, 627] width 1168 height 39
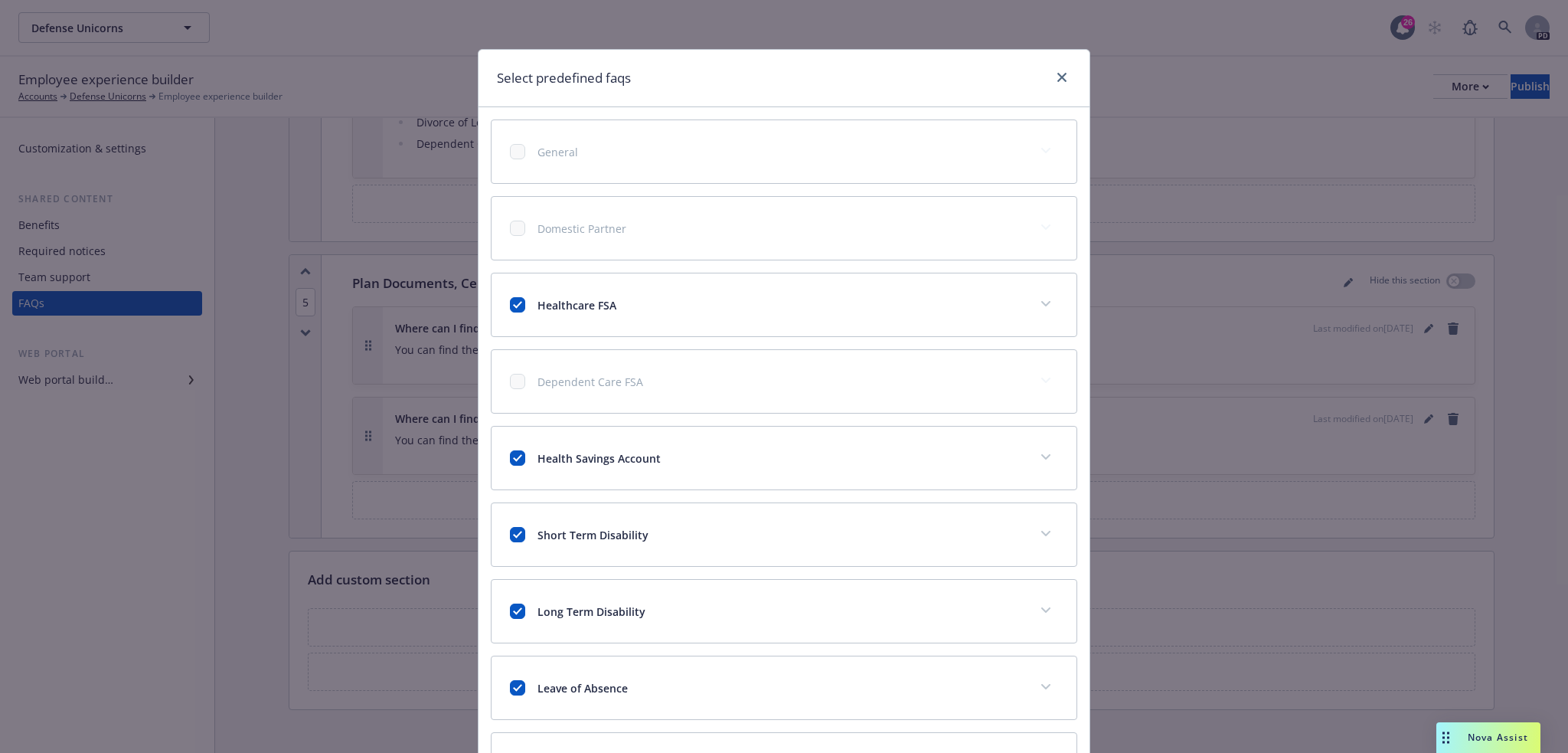
scroll to position [281, 0]
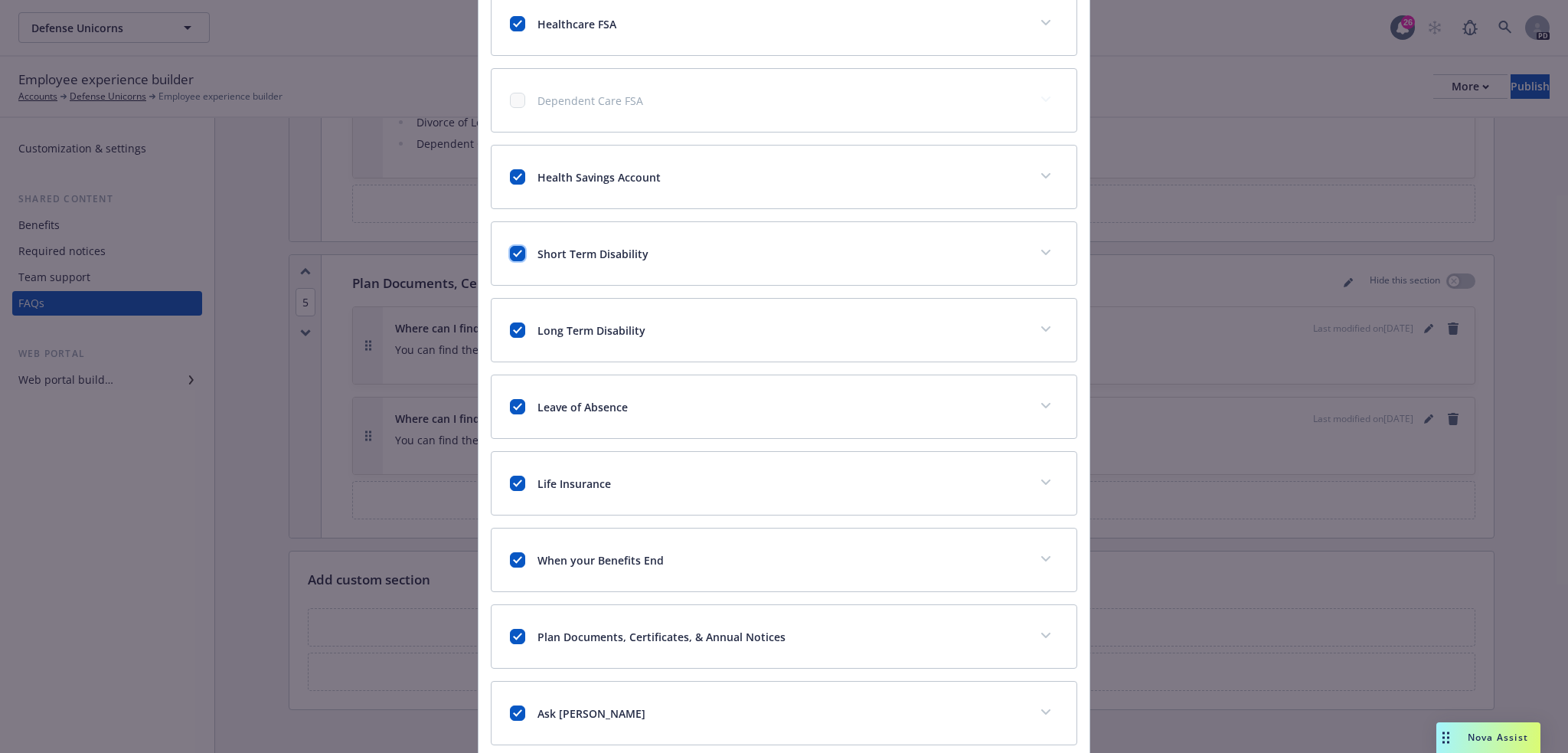
click at [513, 251] on input "checkbox" at bounding box center [517, 254] width 15 height 15
checkbox input "false"
click at [512, 334] on input "checkbox" at bounding box center [517, 330] width 15 height 15
checkbox input "false"
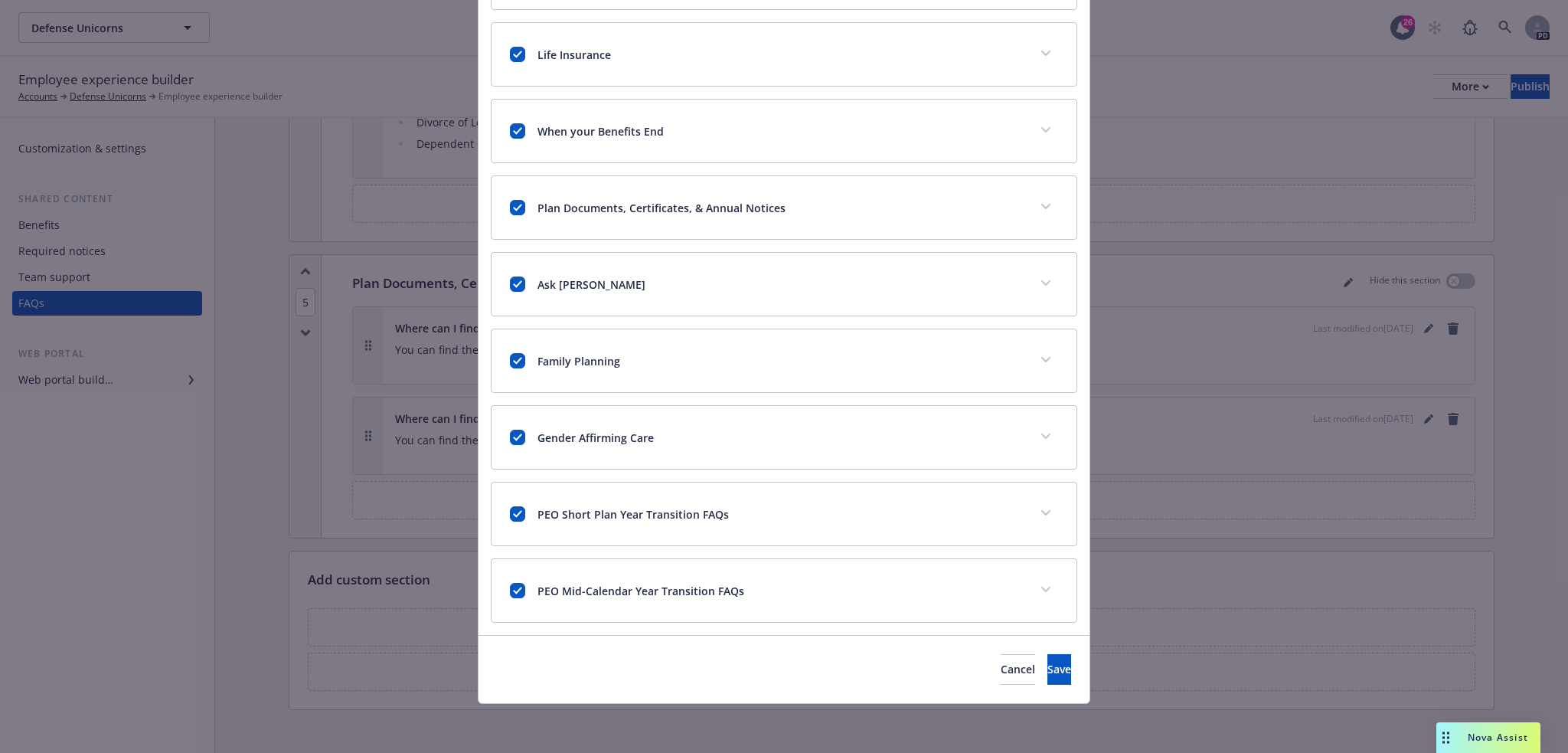
scroll to position [429, 0]
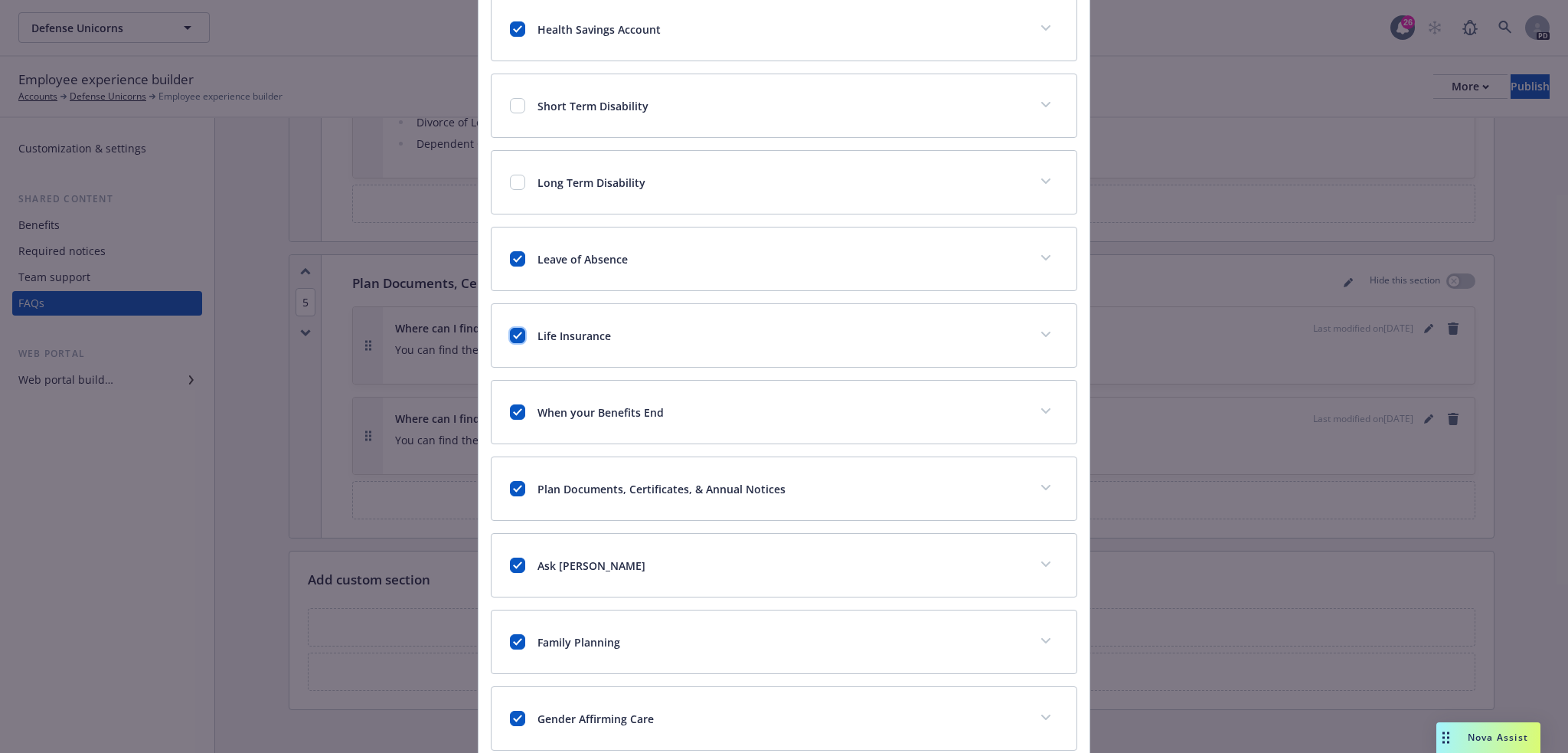
click at [514, 332] on input "checkbox" at bounding box center [517, 336] width 15 height 15
checkbox input "false"
click at [516, 415] on input "checkbox" at bounding box center [517, 412] width 15 height 15
checkbox input "false"
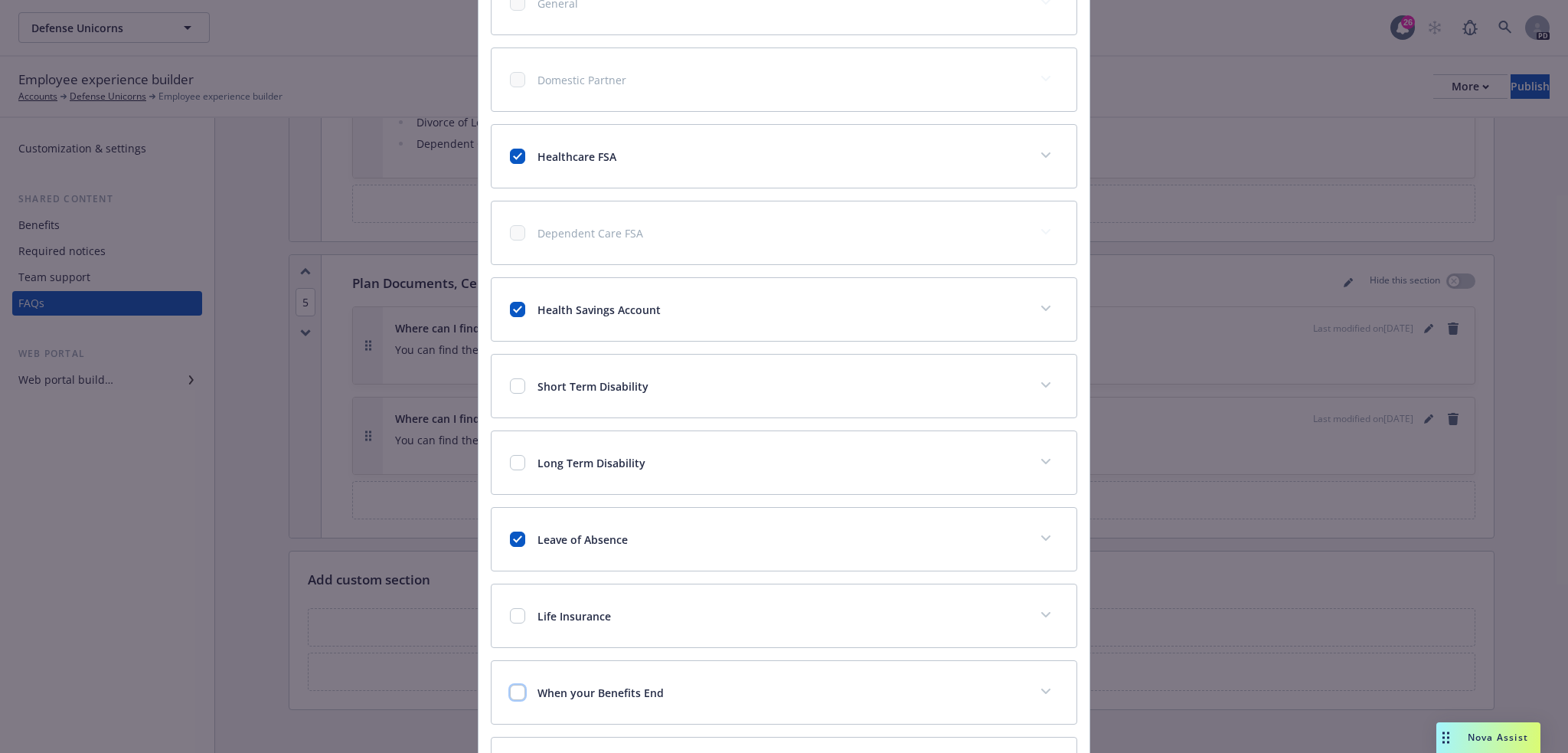
scroll to position [710, 0]
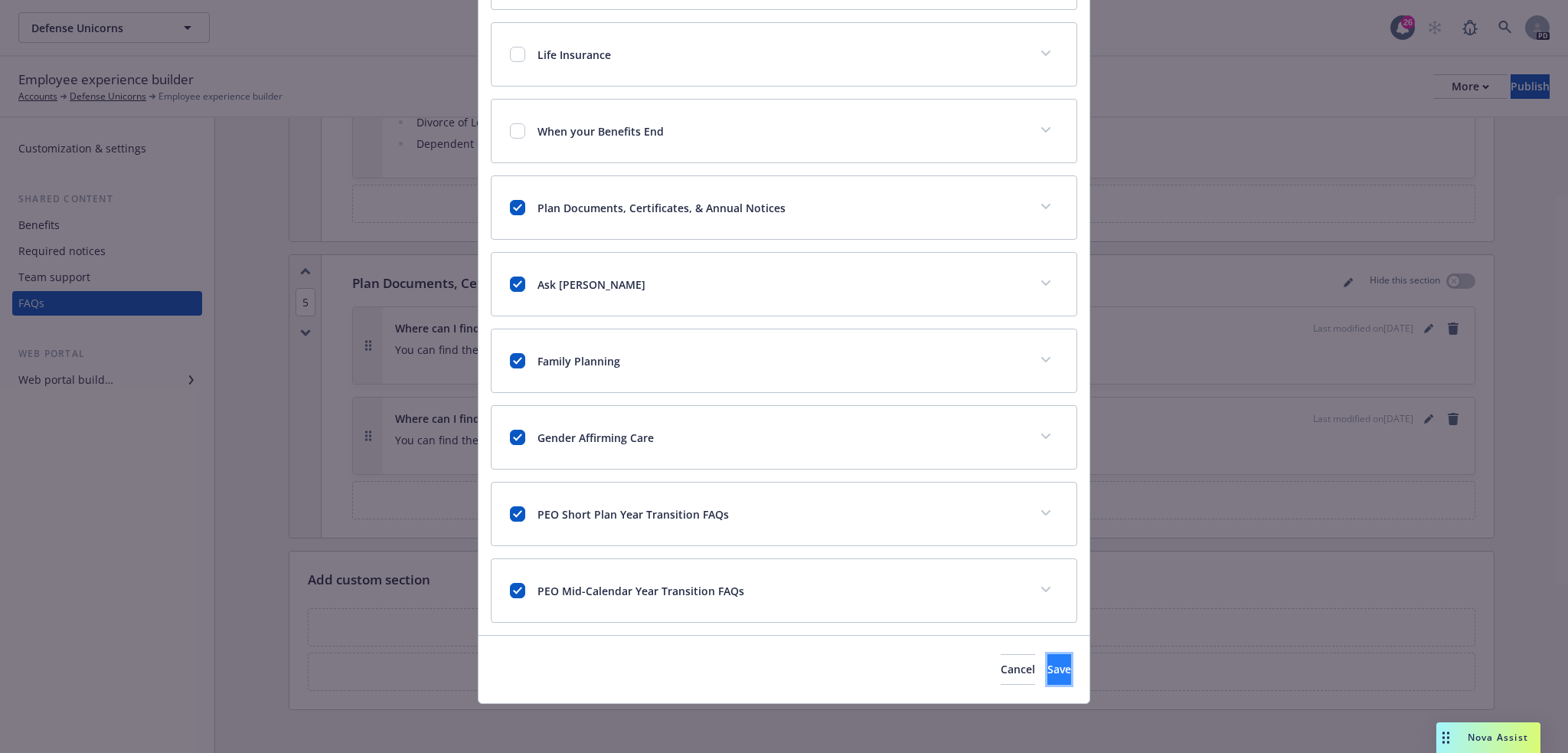
click at [1047, 660] on button "Save" at bounding box center [1058, 669] width 24 height 30
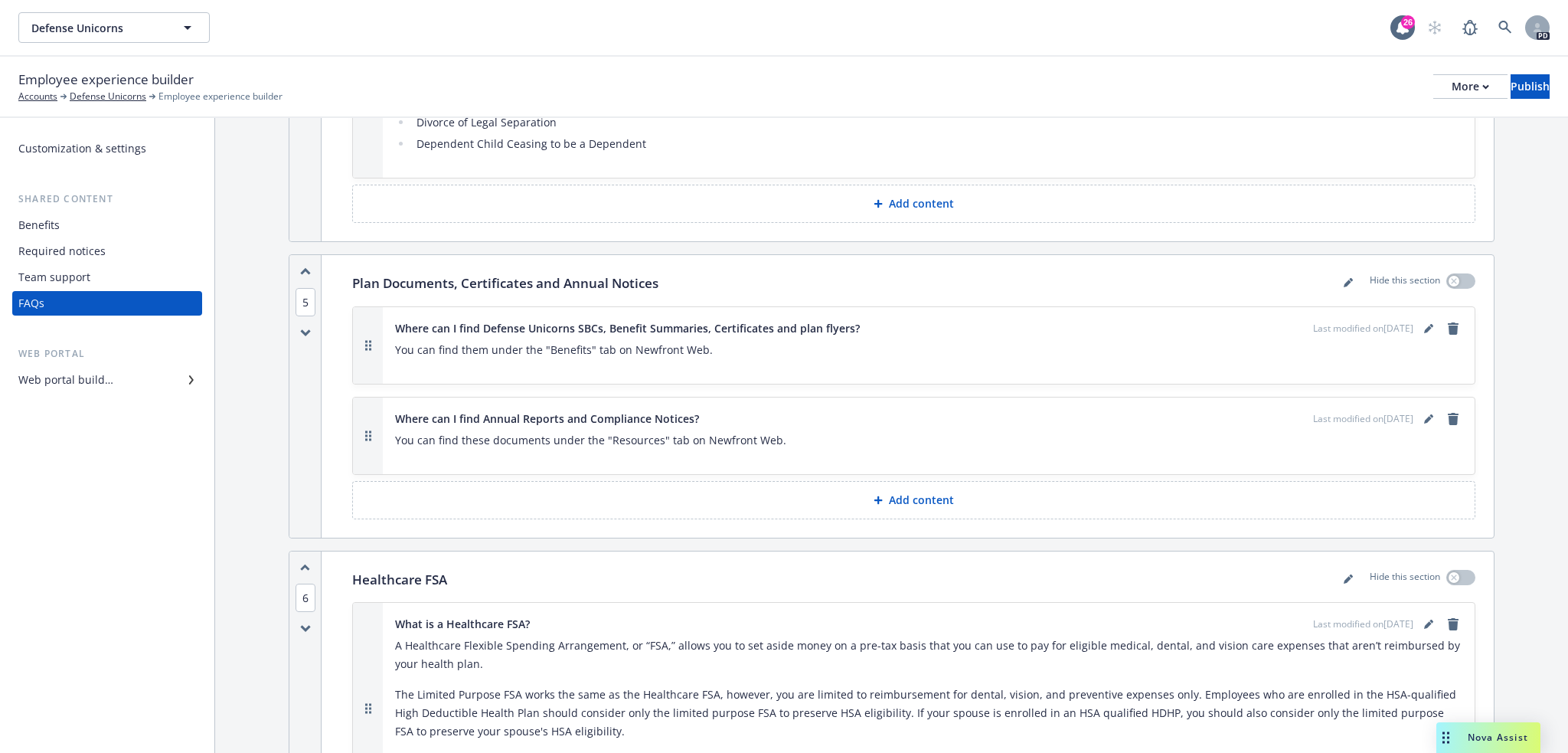
scroll to position [4318, 0]
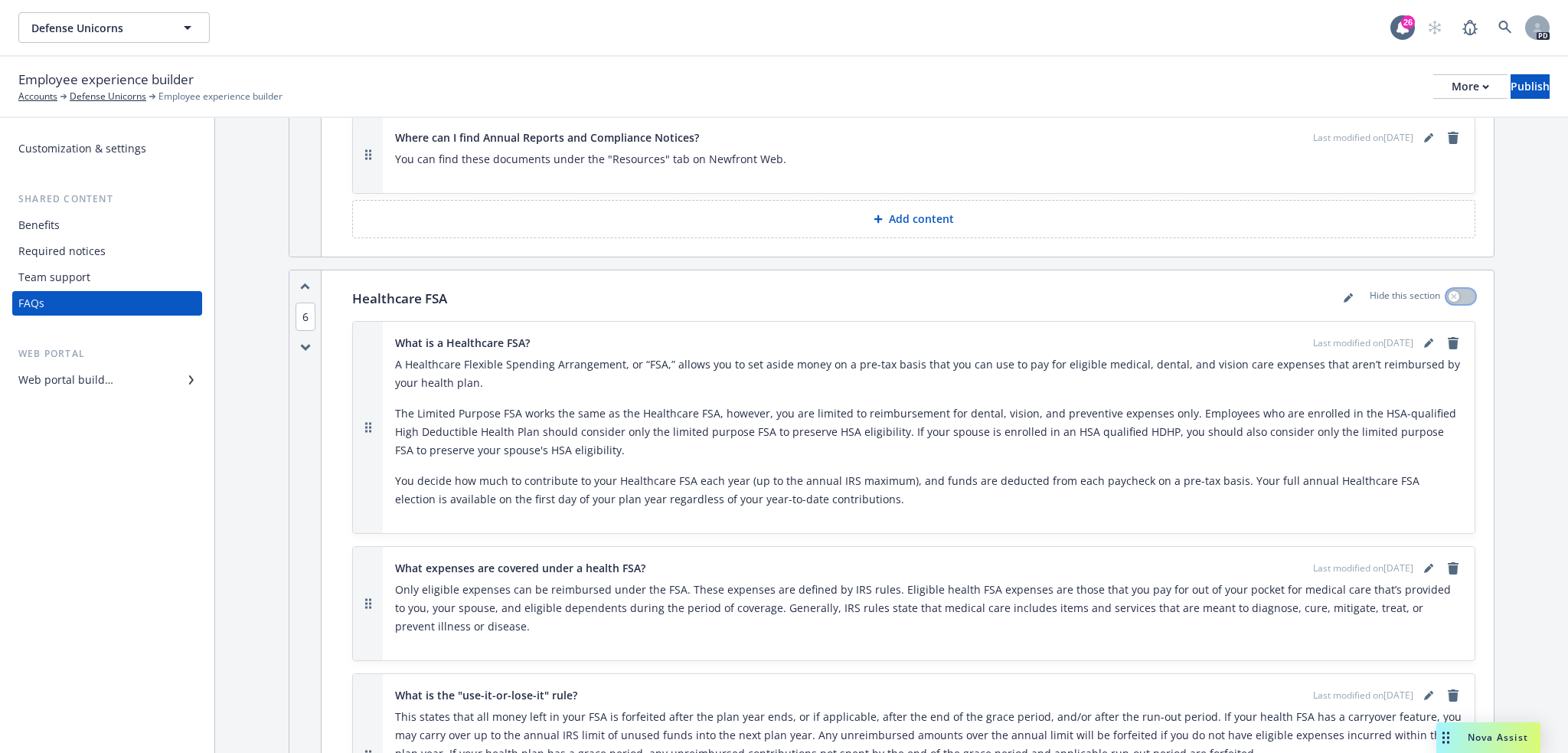
click at [1451, 293] on icon "button" at bounding box center [1454, 296] width 6 height 6
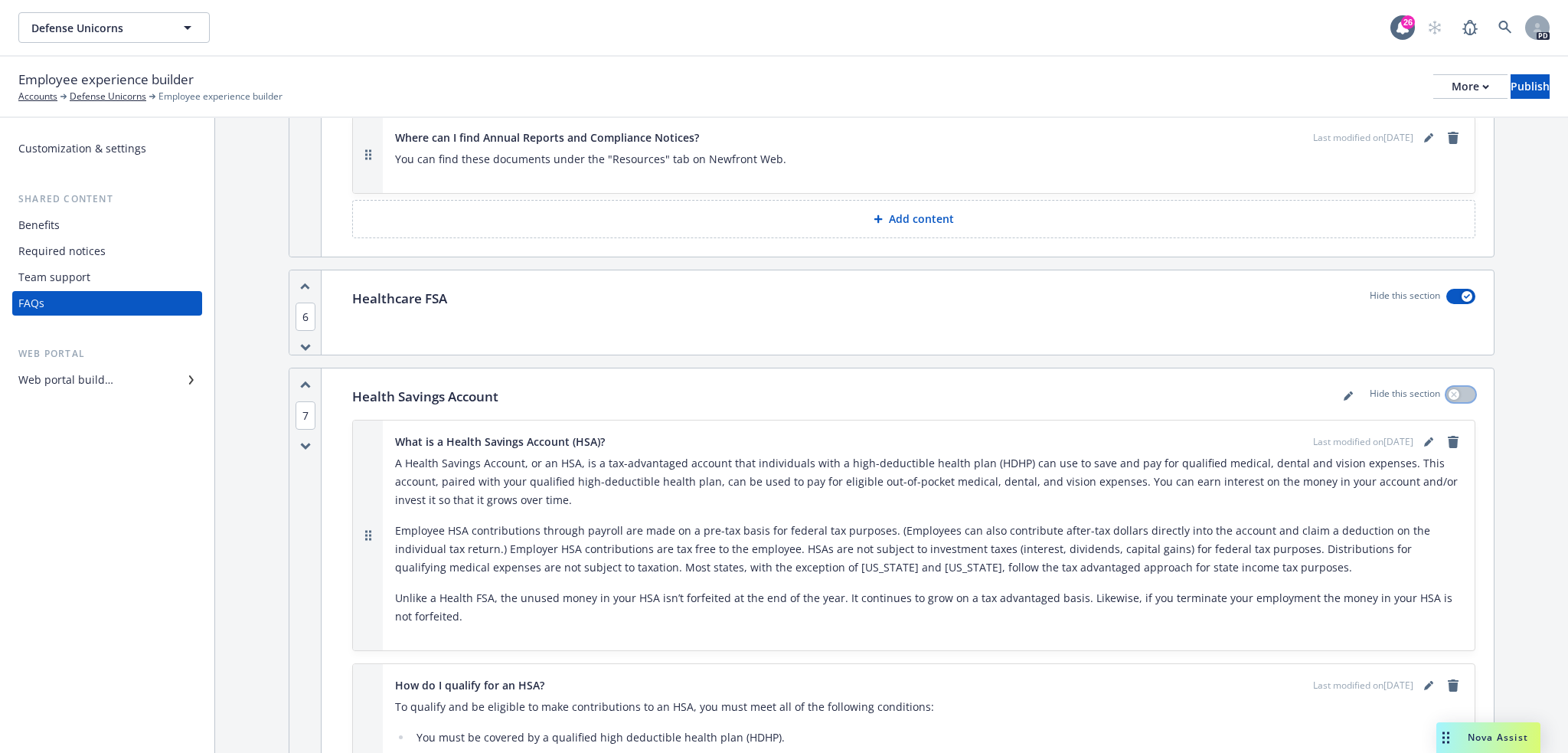
click at [1451, 391] on icon "button" at bounding box center [1454, 394] width 6 height 6
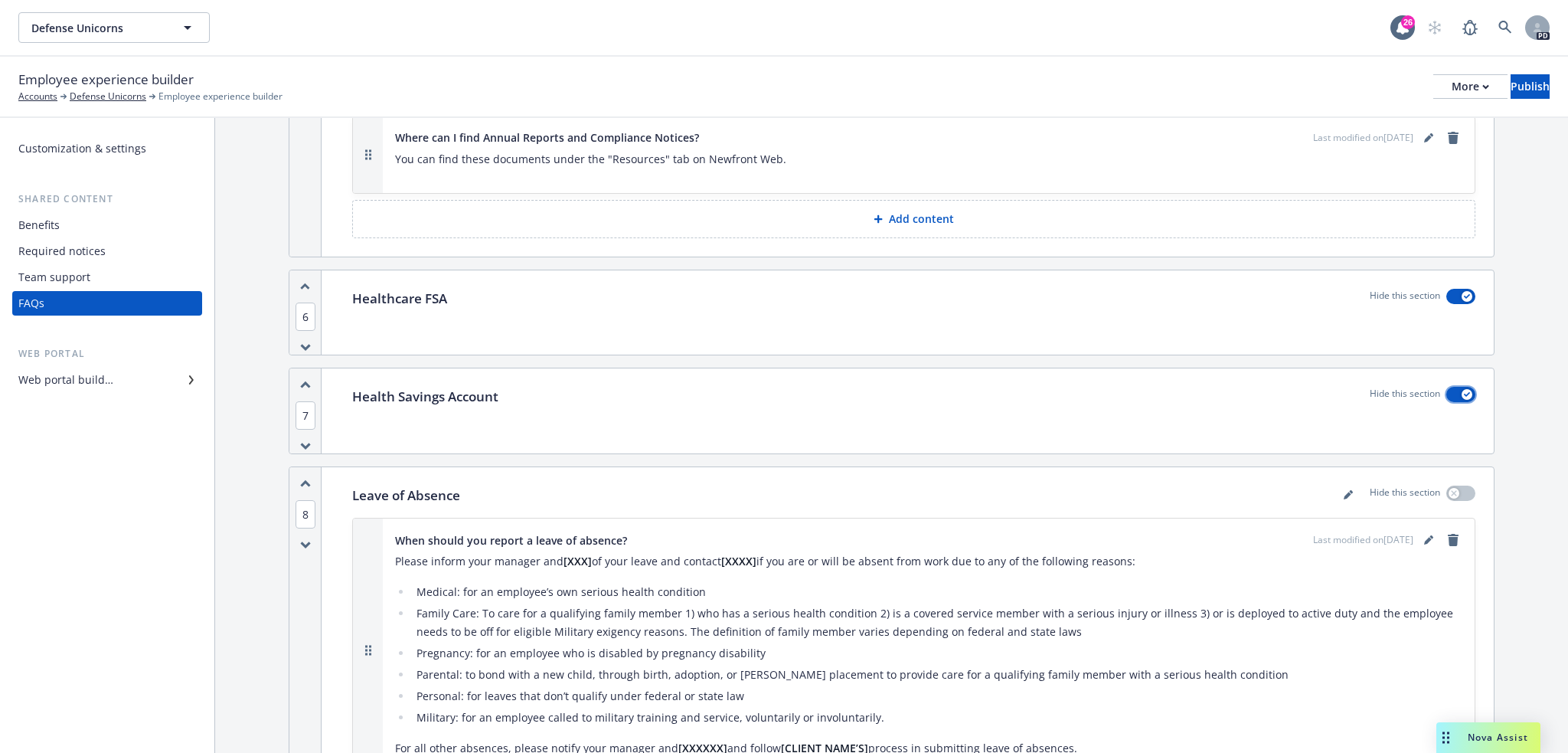
scroll to position [4598, 0]
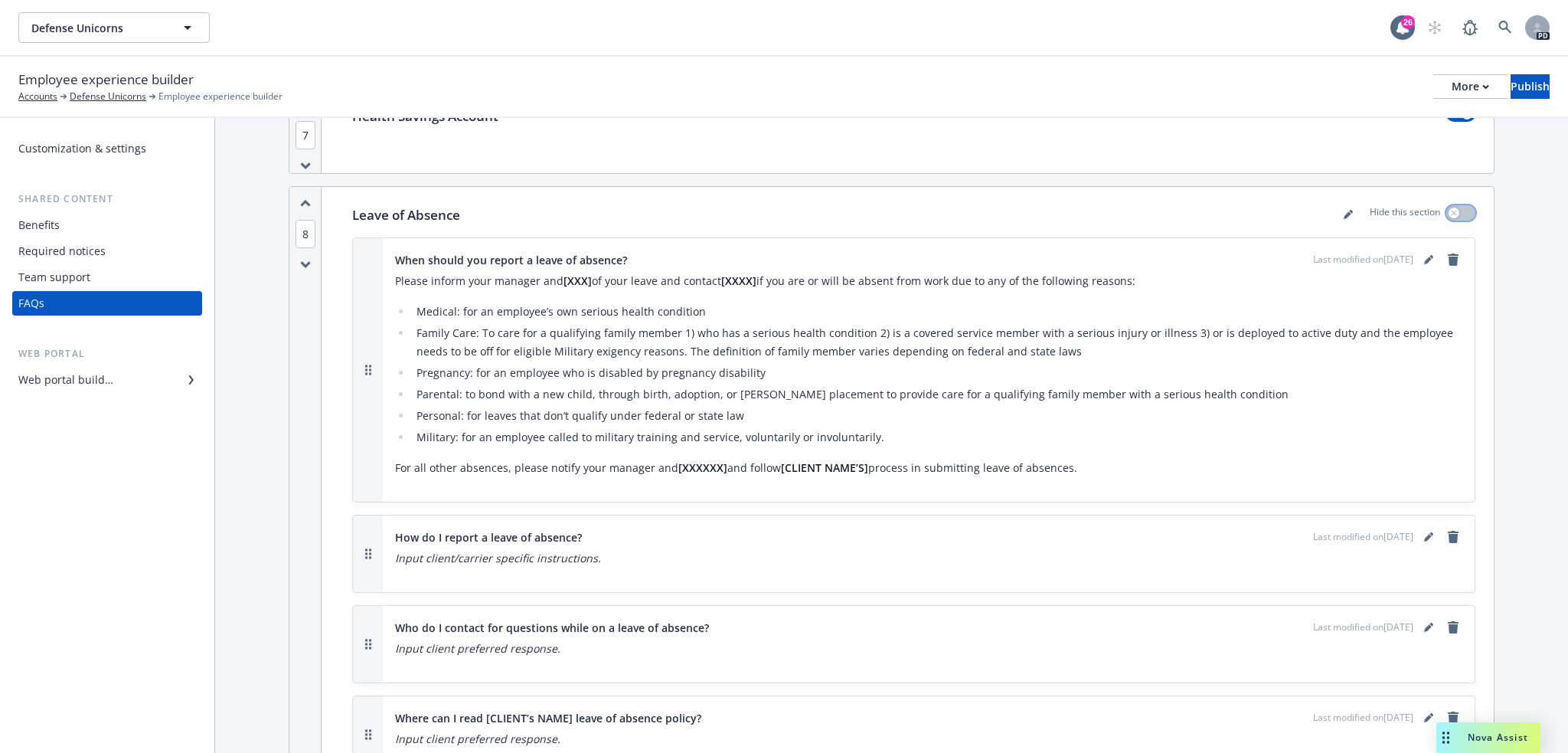
click at [1451, 210] on icon "button" at bounding box center [1454, 213] width 6 height 6
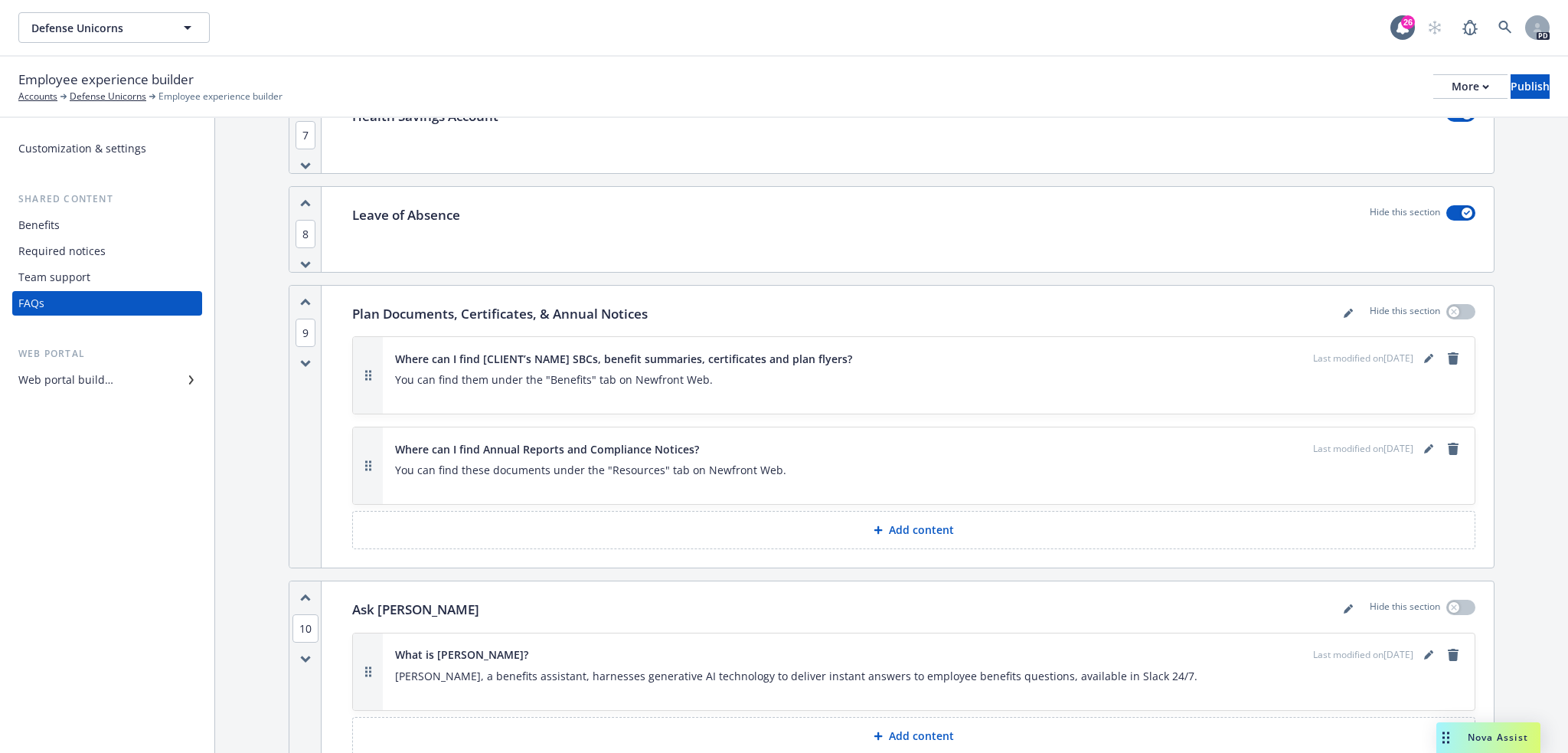
click at [609, 370] on p "You can find them under the "Benefits" tab on Newfront Web." at bounding box center [928, 379] width 1068 height 18
drag, startPoint x: 564, startPoint y: 336, endPoint x: 503, endPoint y: 336, distance: 61.0
click at [496, 351] on span "Where can I find [CLIENT’s NAME] SBCs, benefit summaries, certificates and plan…" at bounding box center [623, 358] width 457 height 16
click at [1424, 356] on icon "editPencil" at bounding box center [1428, 360] width 8 height 8
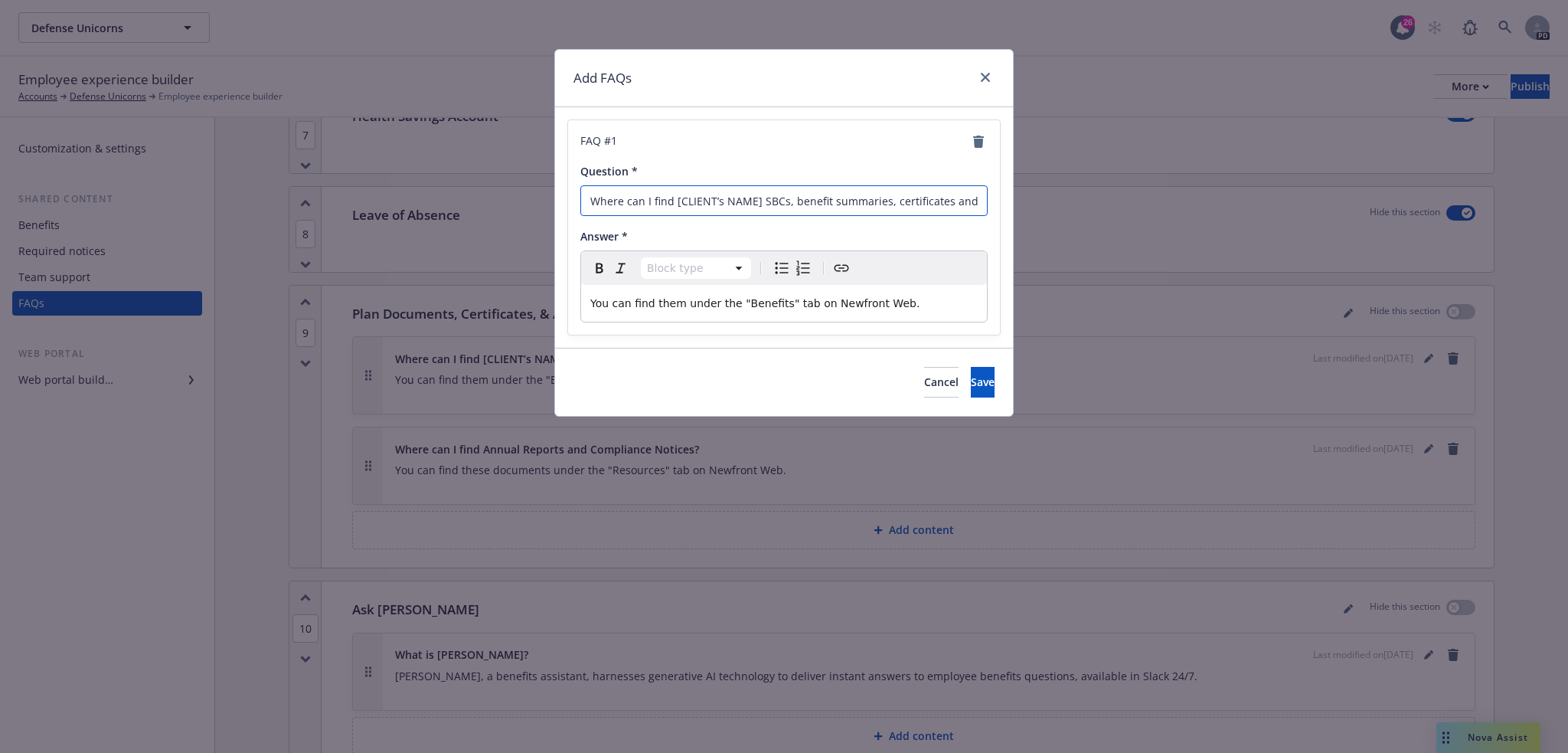
drag, startPoint x: 673, startPoint y: 202, endPoint x: 759, endPoint y: 205, distance: 86.1
click at [759, 205] on input "Where can I find [CLIENT’s NAME] SBCs, benefit summaries, certificates and plan…" at bounding box center [784, 201] width 407 height 30
click at [672, 196] on input "Where can I findSBCs, benefit summaries, certificates and plan flyers?" at bounding box center [784, 201] width 407 height 30
click at [977, 382] on button "Save" at bounding box center [982, 382] width 24 height 30
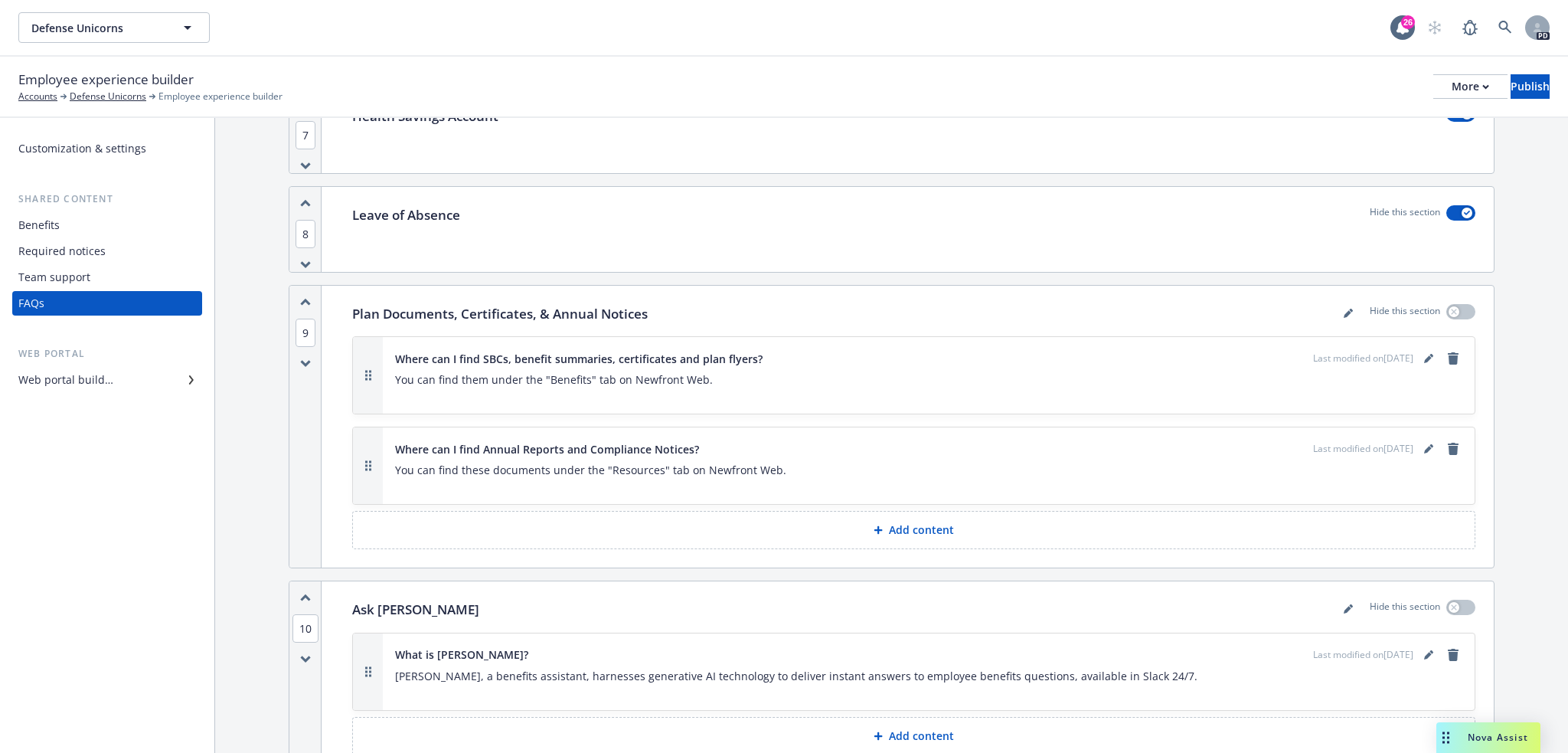
scroll to position [4880, 0]
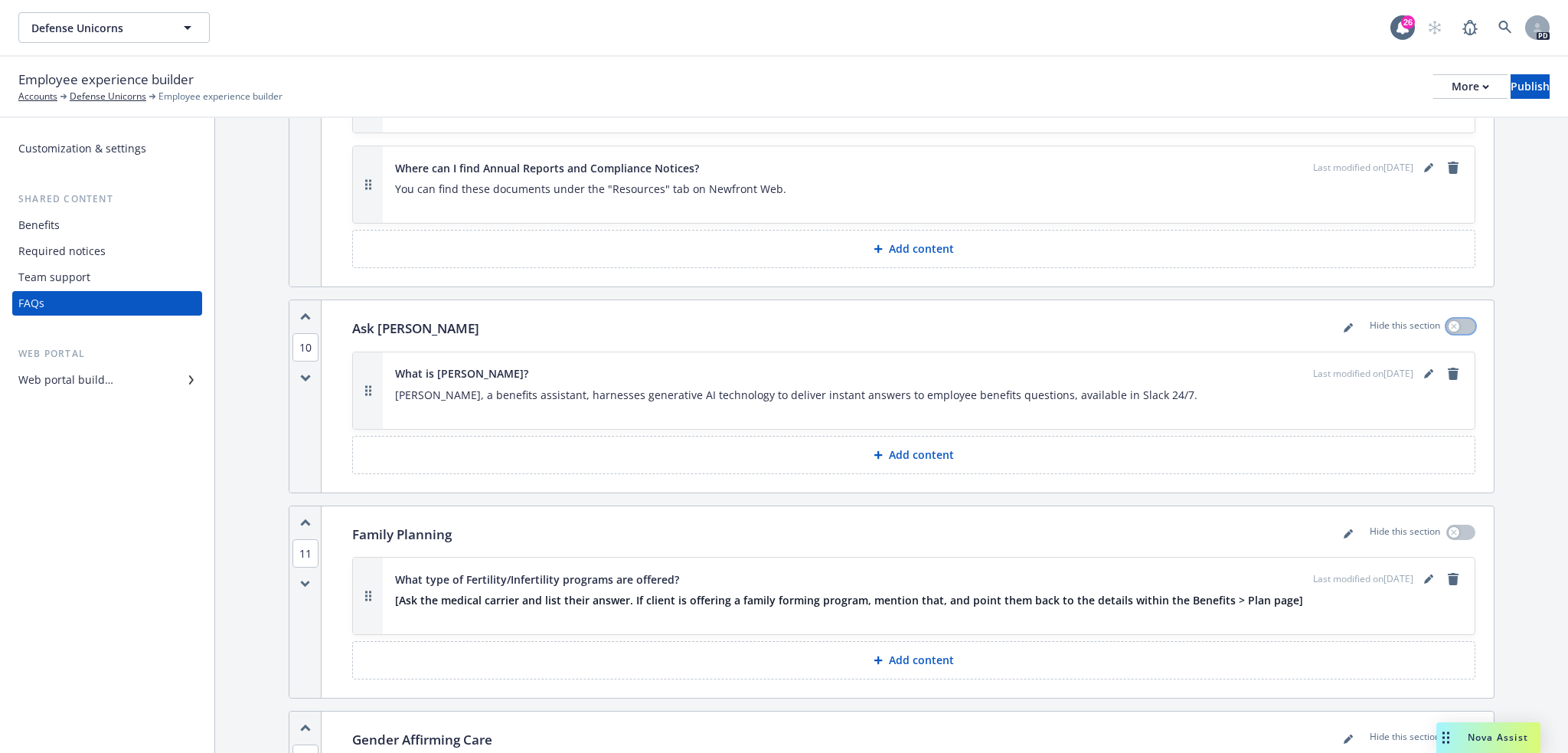
click at [1451, 323] on icon "button" at bounding box center [1454, 326] width 6 height 6
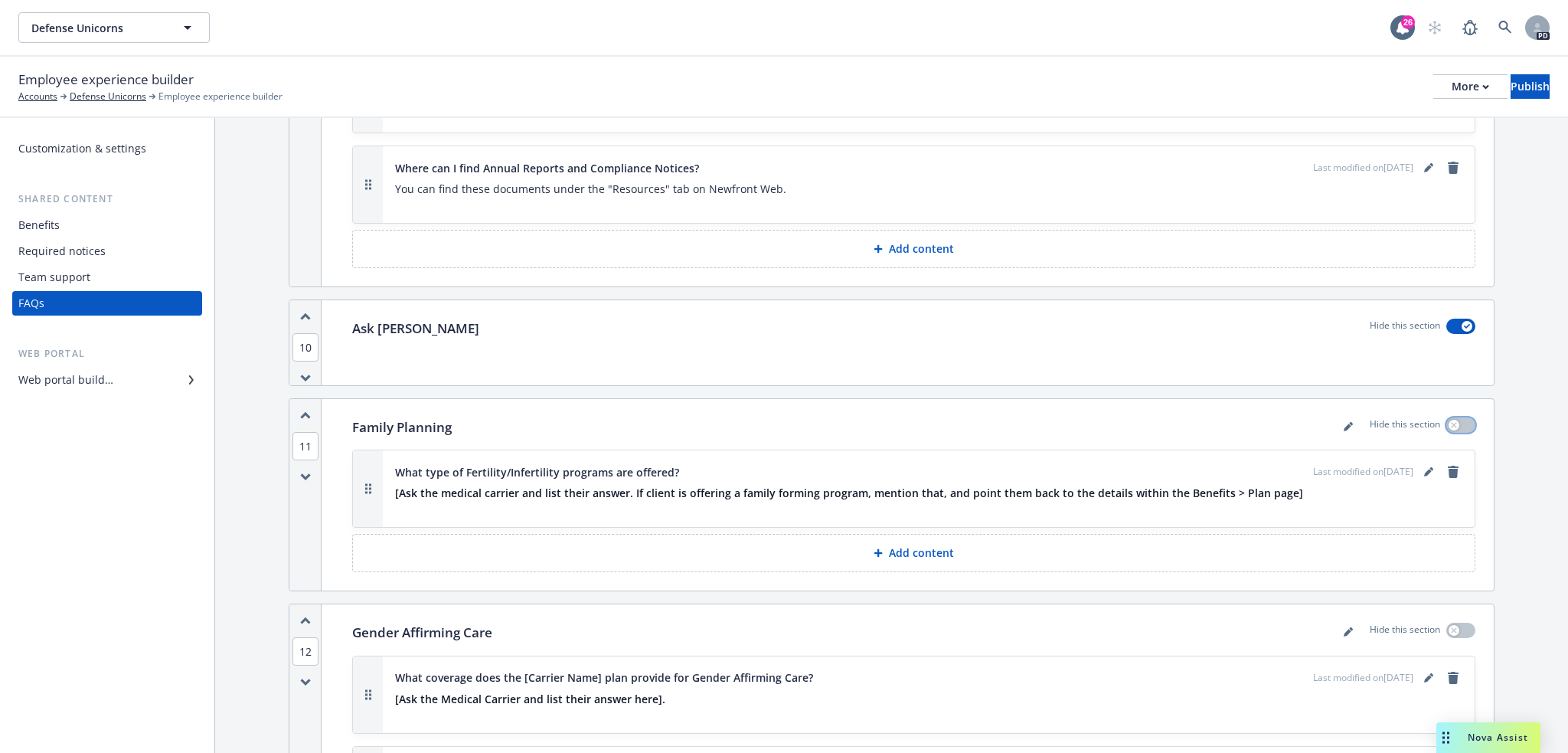
click at [1448, 419] on div "button" at bounding box center [1453, 424] width 10 height 10
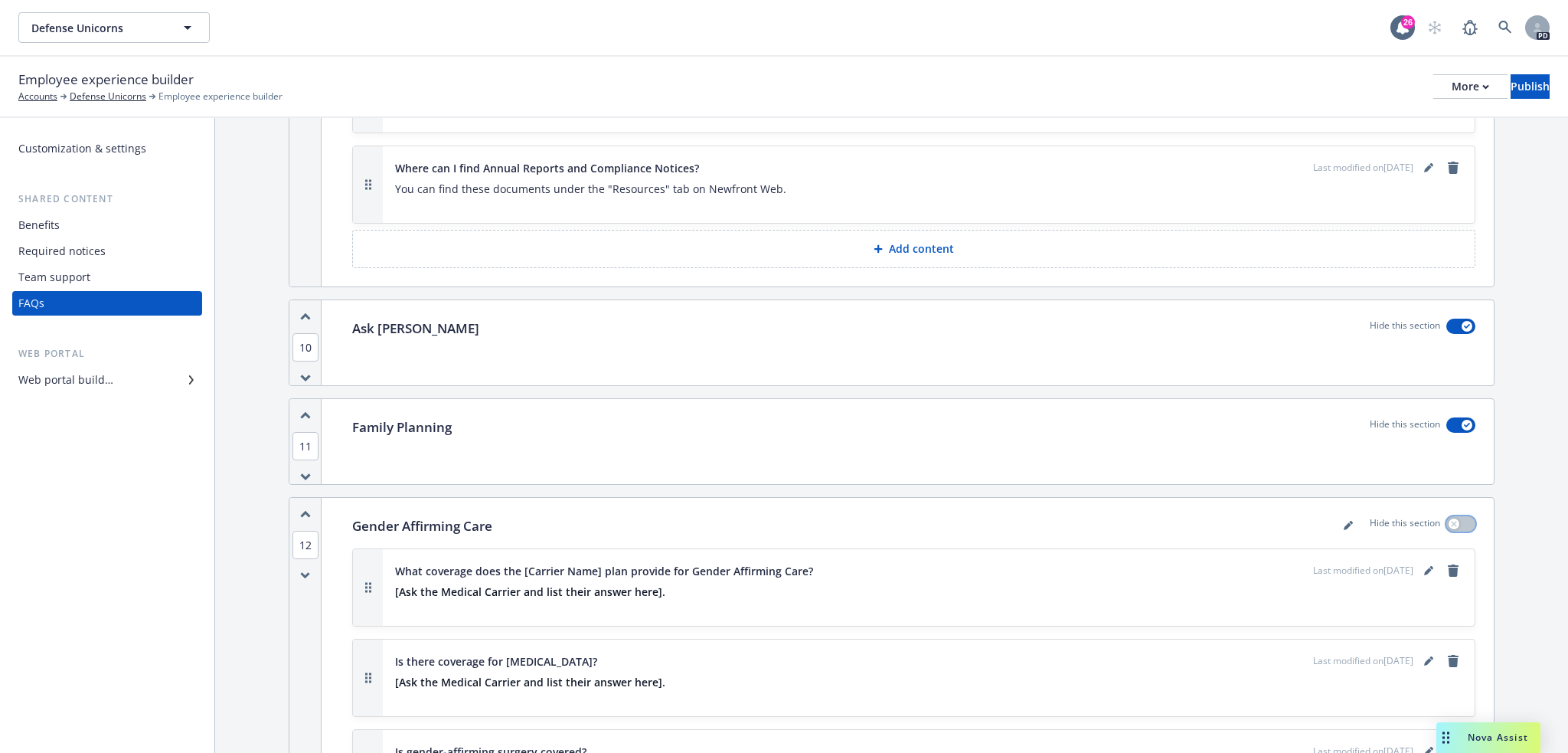
click at [1448, 518] on div "button" at bounding box center [1453, 523] width 10 height 10
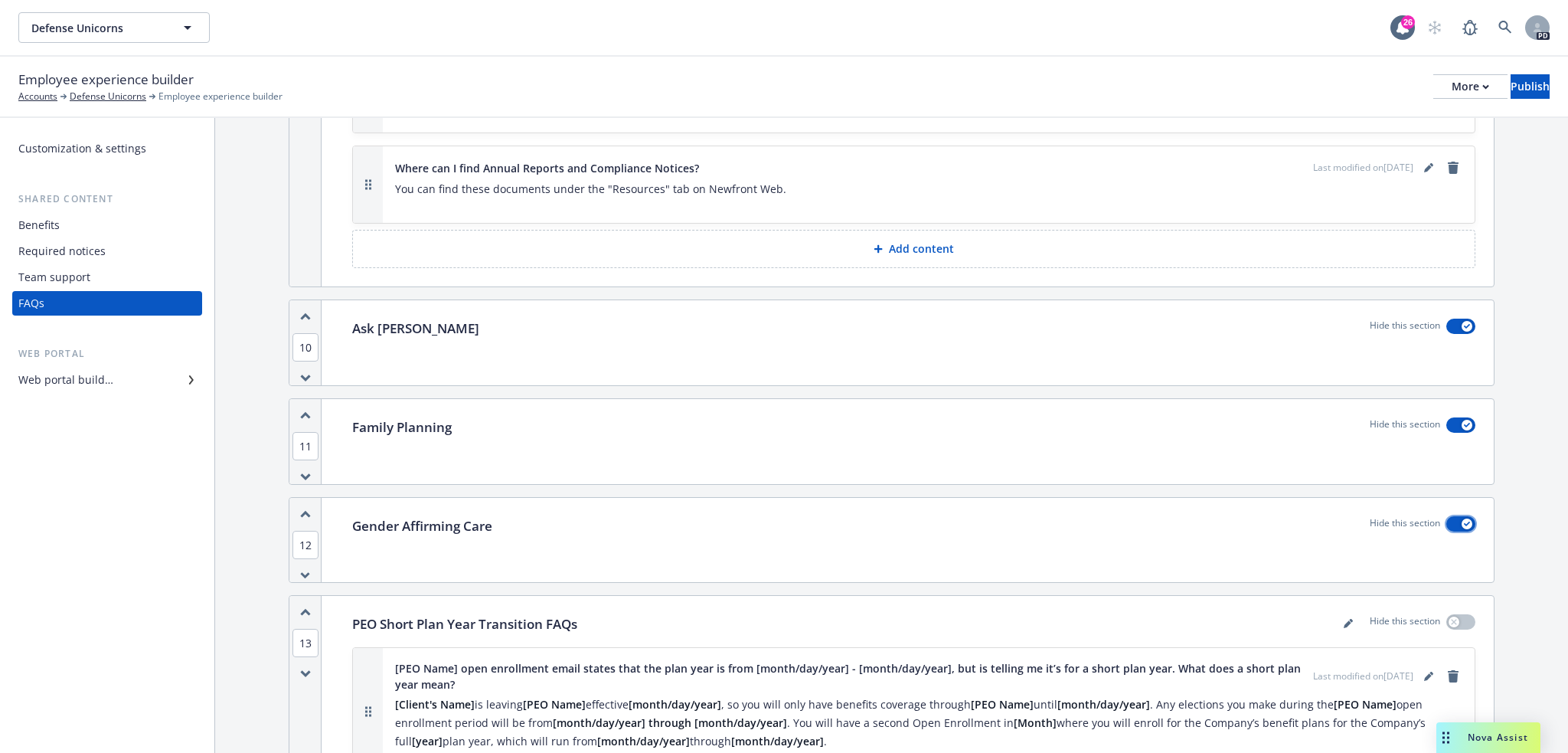
scroll to position [5161, 0]
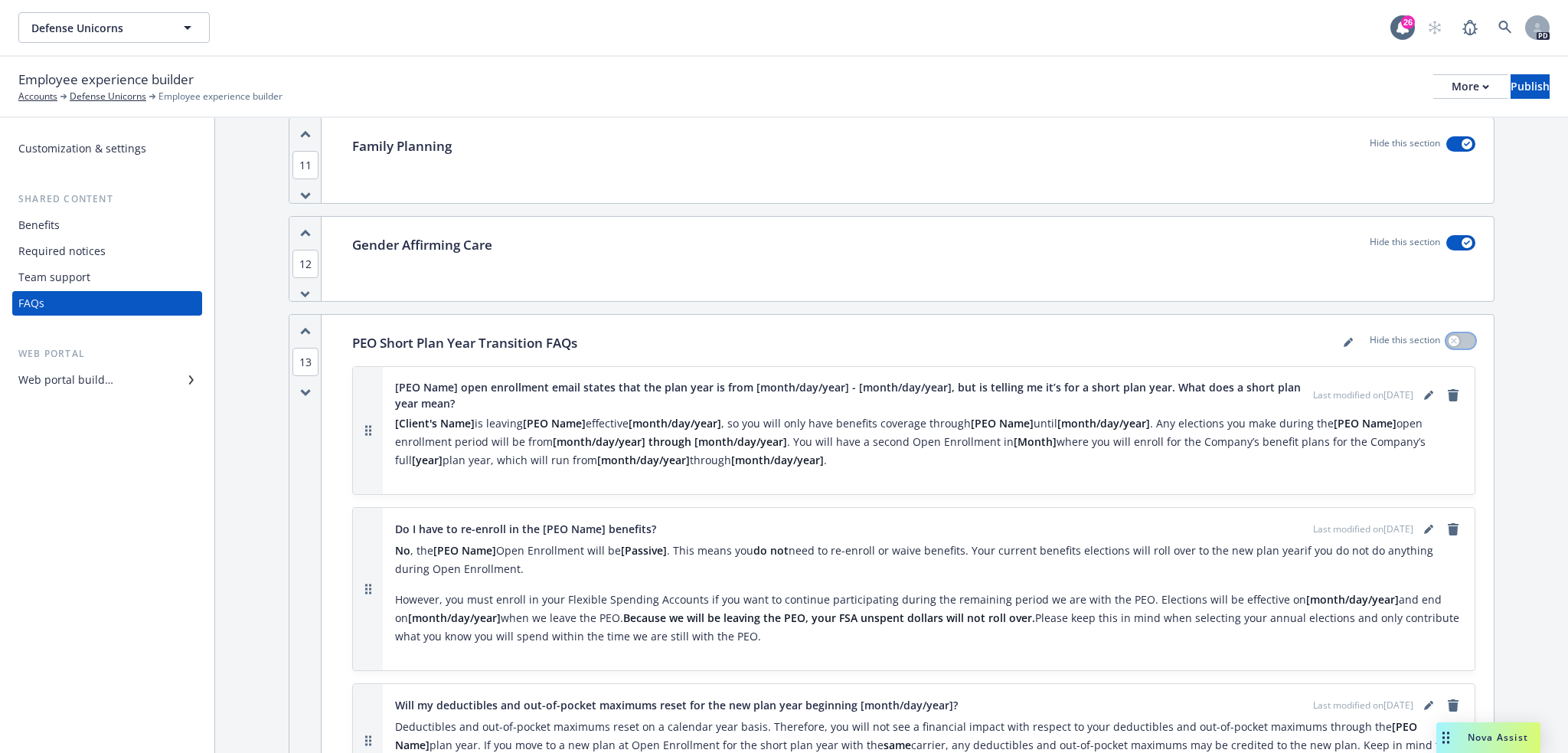
click at [1448, 336] on div "button" at bounding box center [1453, 340] width 10 height 10
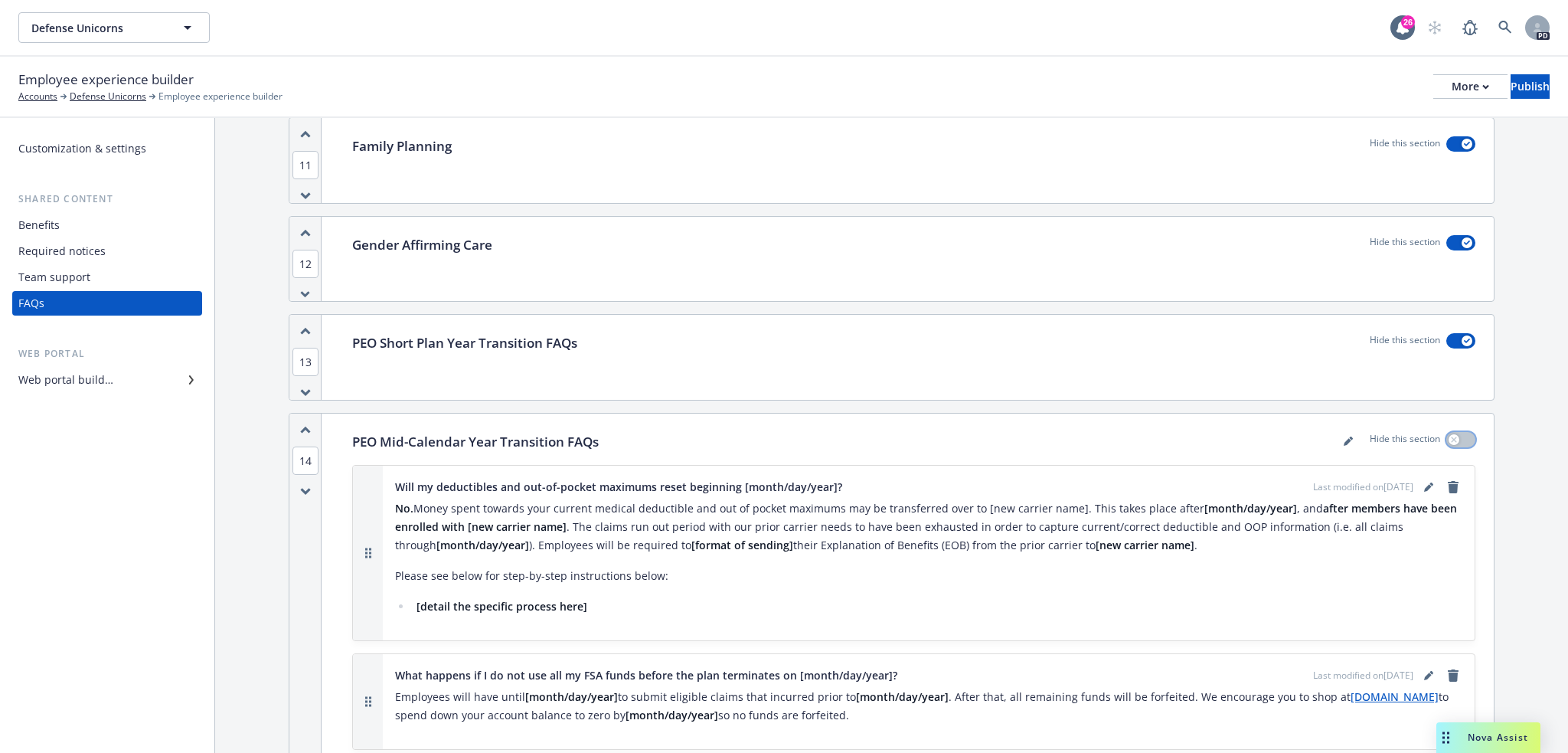
click at [1451, 437] on icon "button" at bounding box center [1454, 440] width 6 height 6
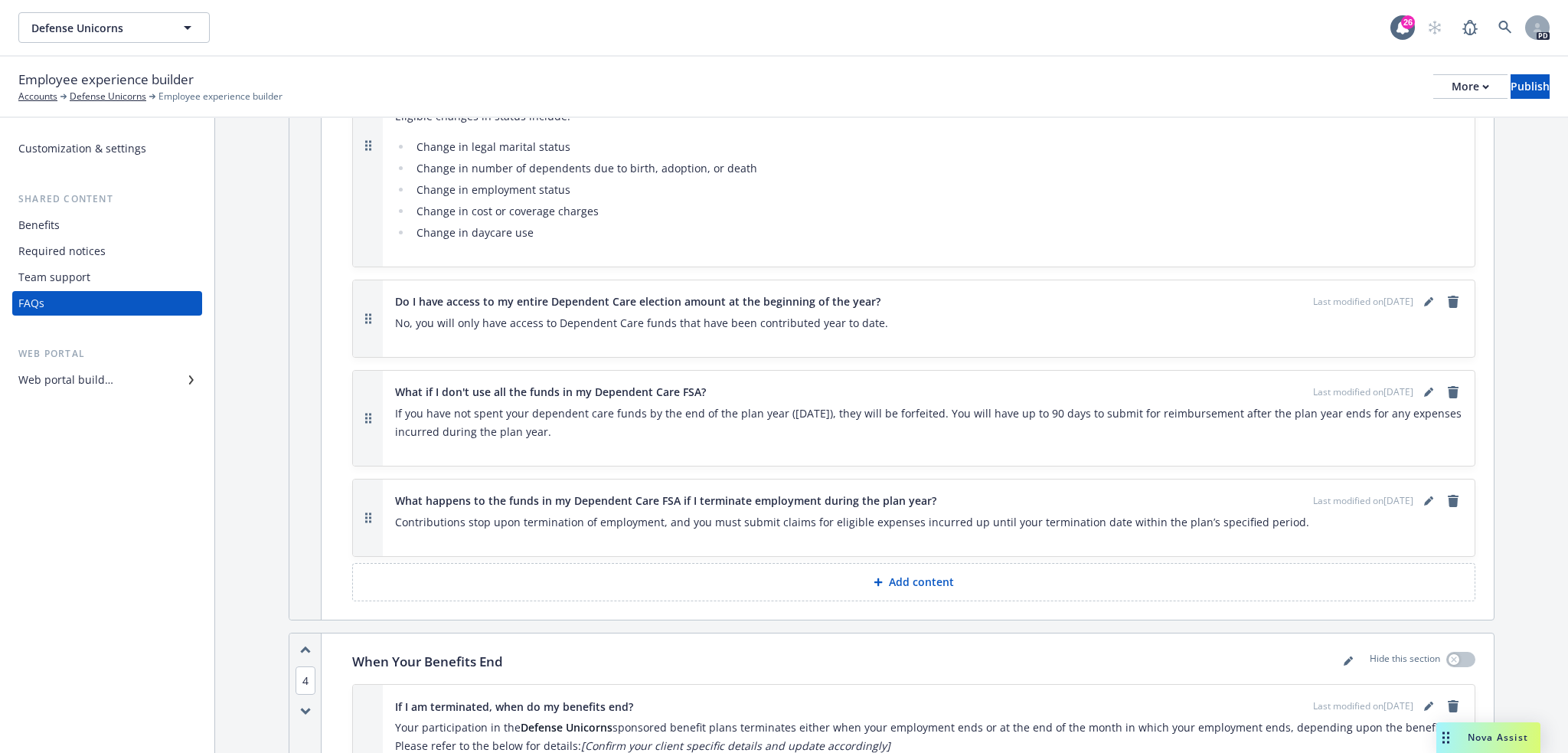
scroll to position [2595, 0]
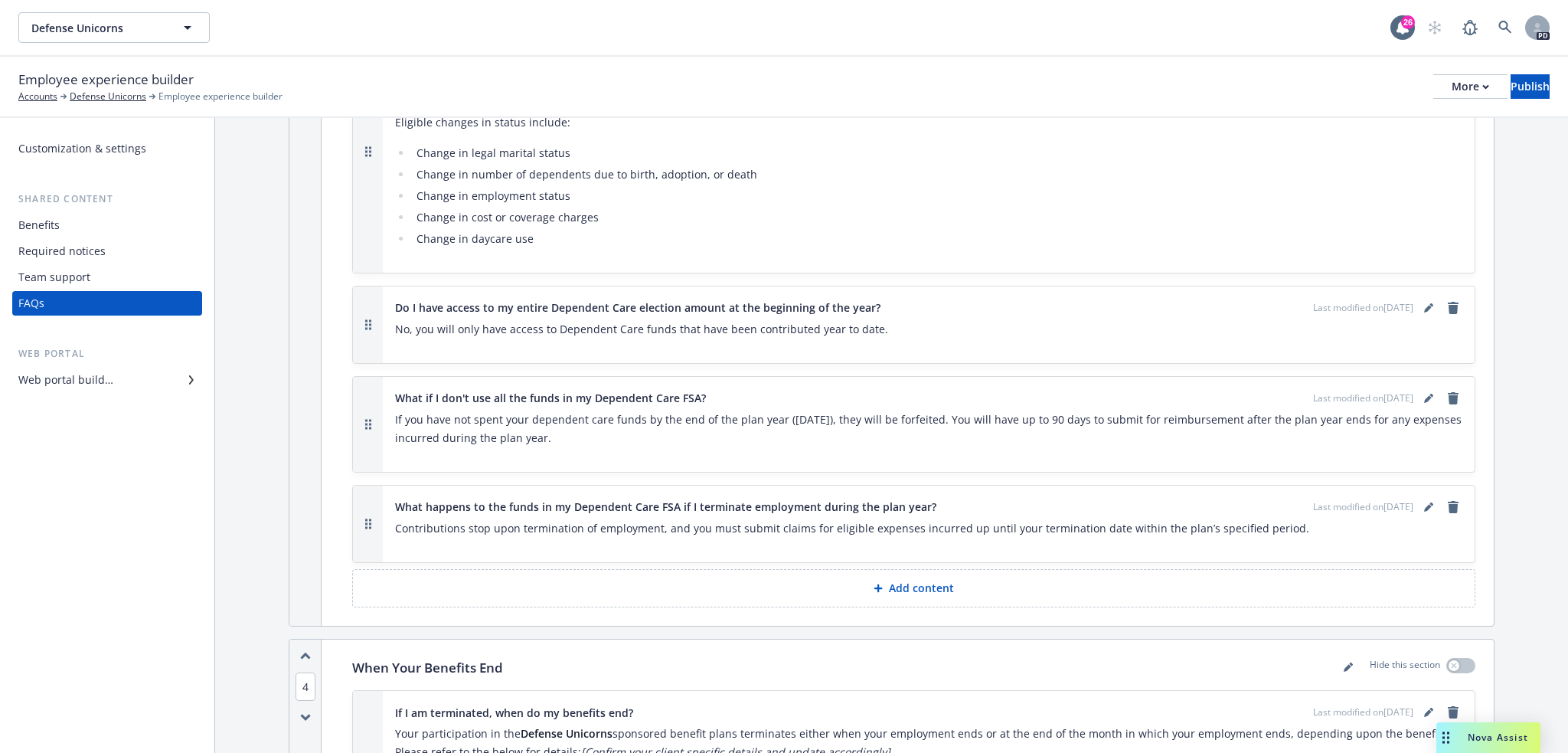
click at [823, 410] on p "If you have not spent your dependent care funds by the end of the plan year ([D…" at bounding box center [928, 428] width 1068 height 37
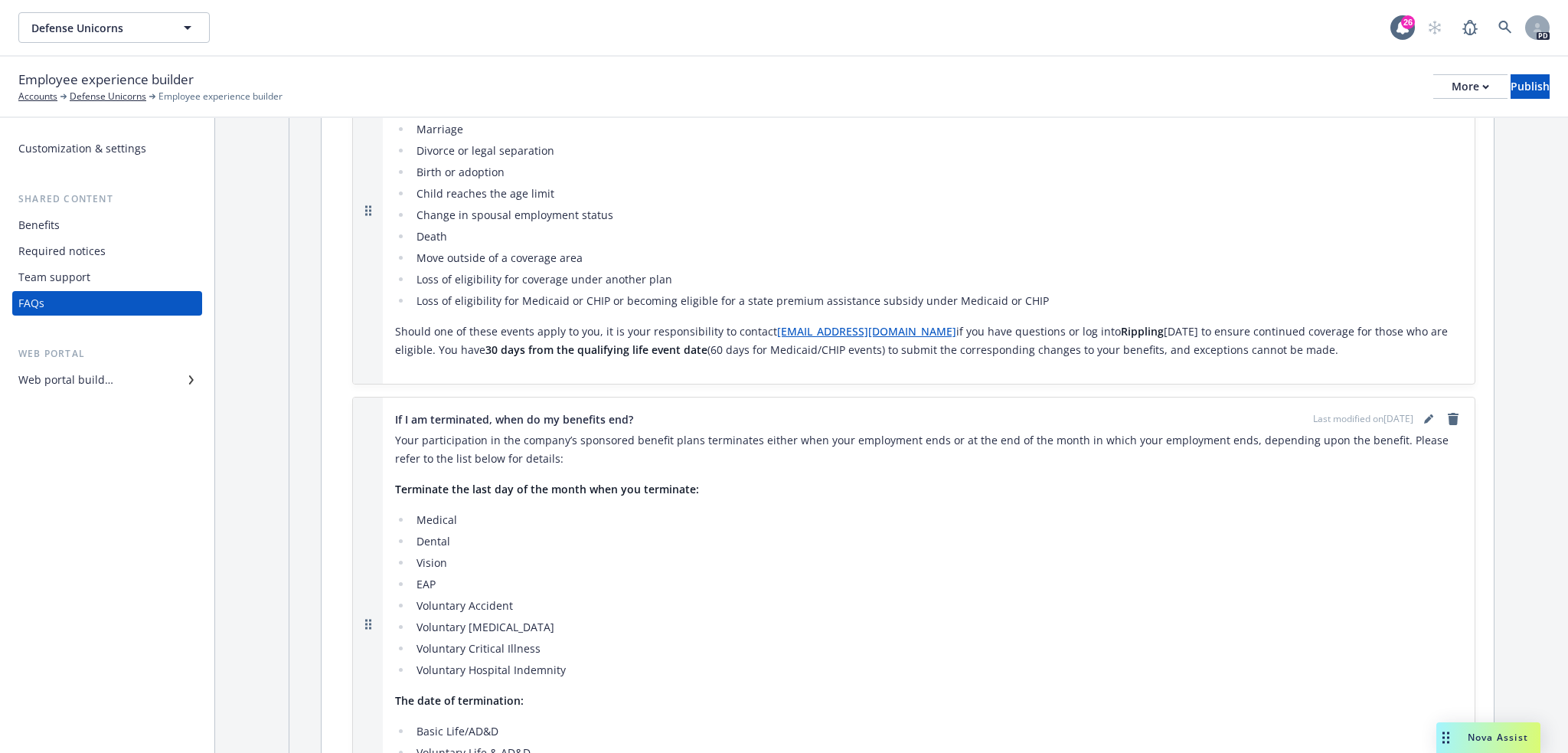
scroll to position [562, 0]
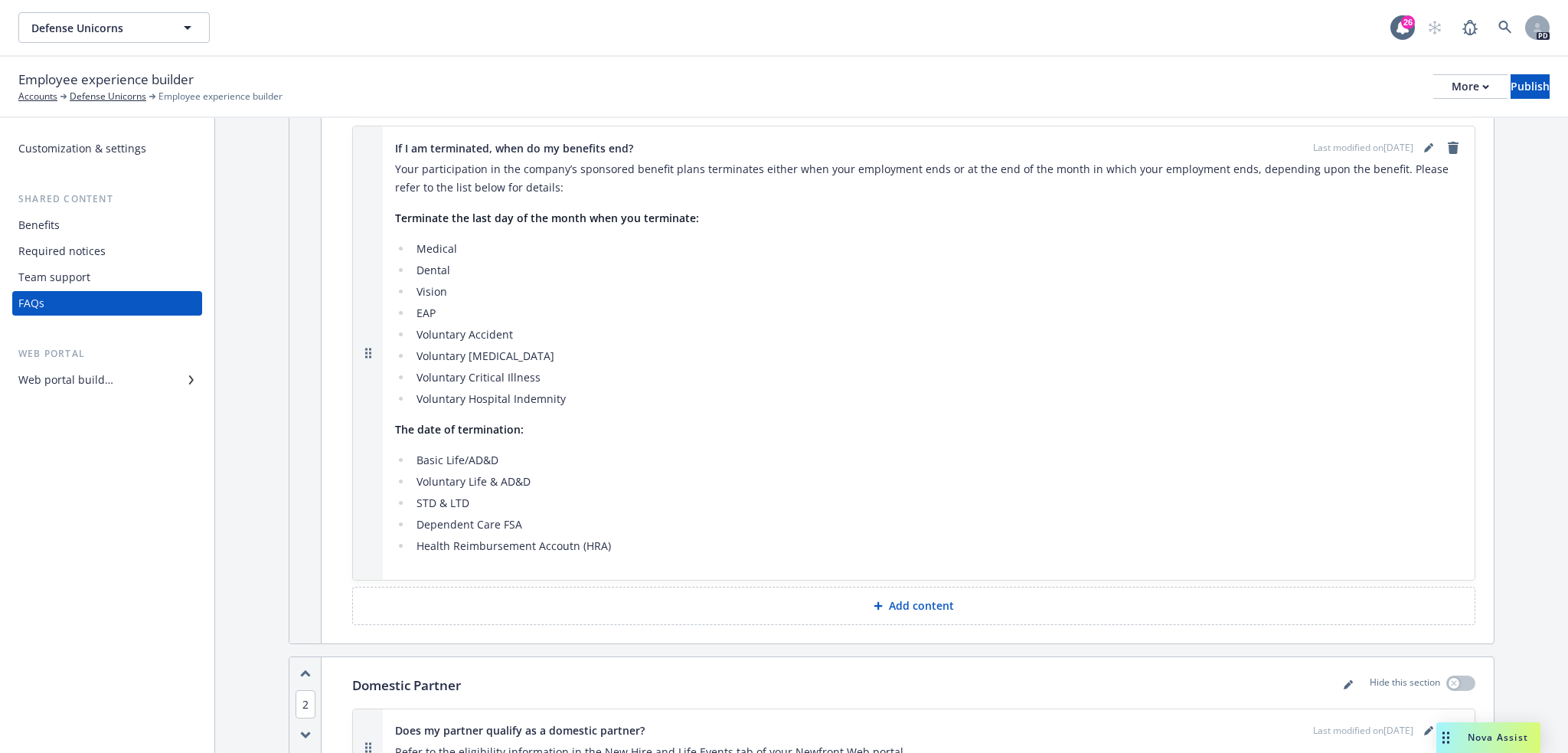
click at [115, 155] on div "Customization & settings" at bounding box center [82, 149] width 128 height 25
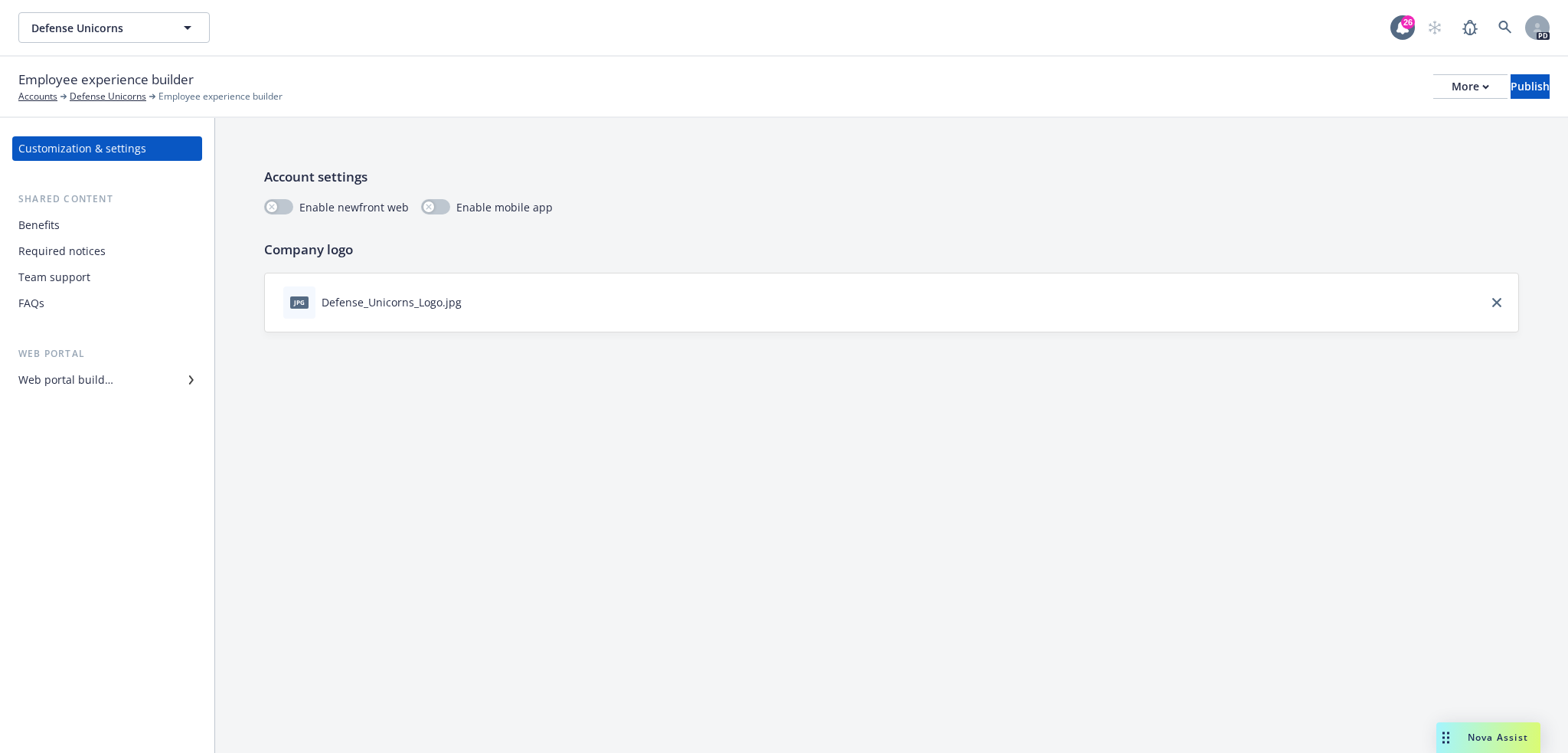
click at [102, 382] on div "Web portal builder" at bounding box center [65, 380] width 95 height 25
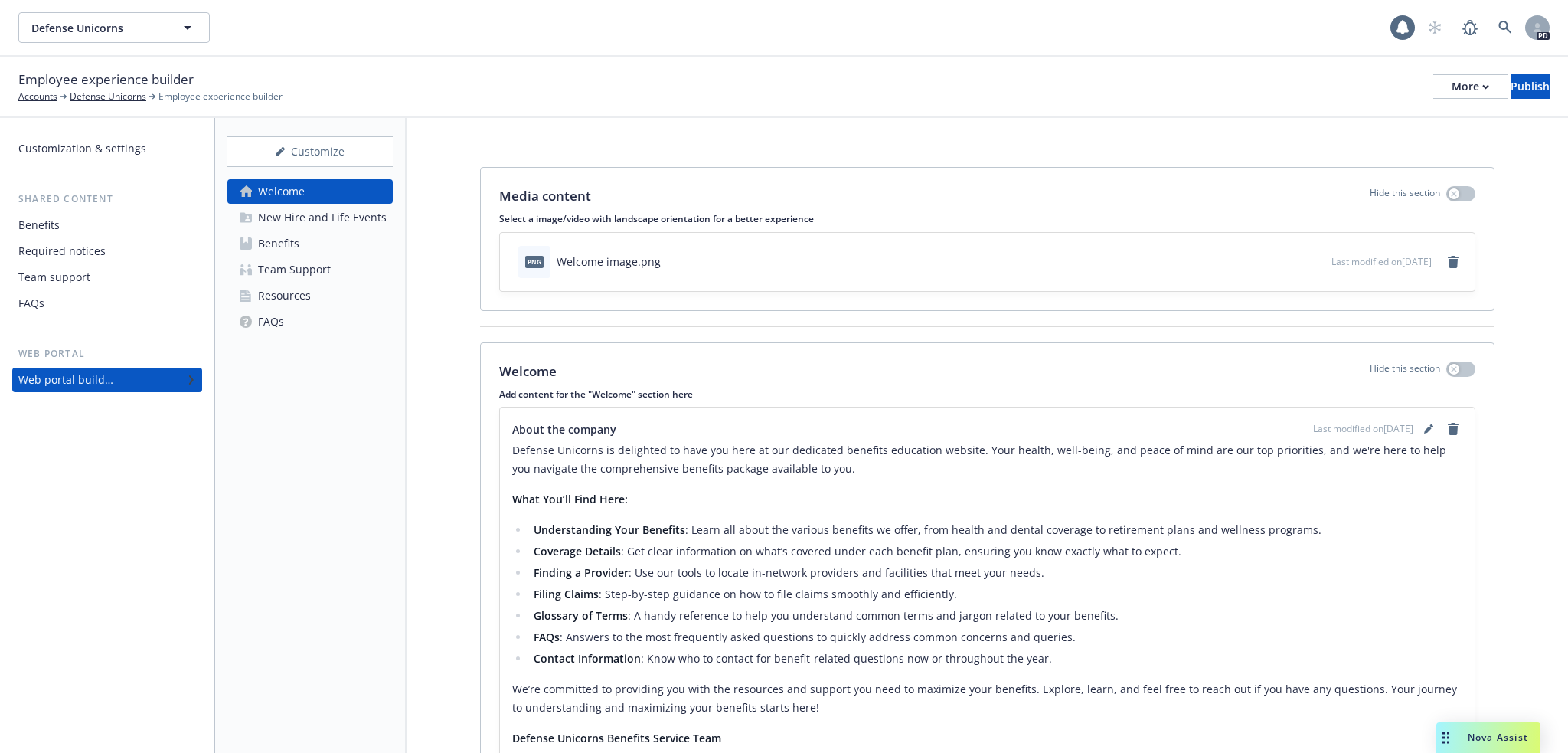
click at [329, 247] on link "Benefits" at bounding box center [309, 243] width 165 height 25
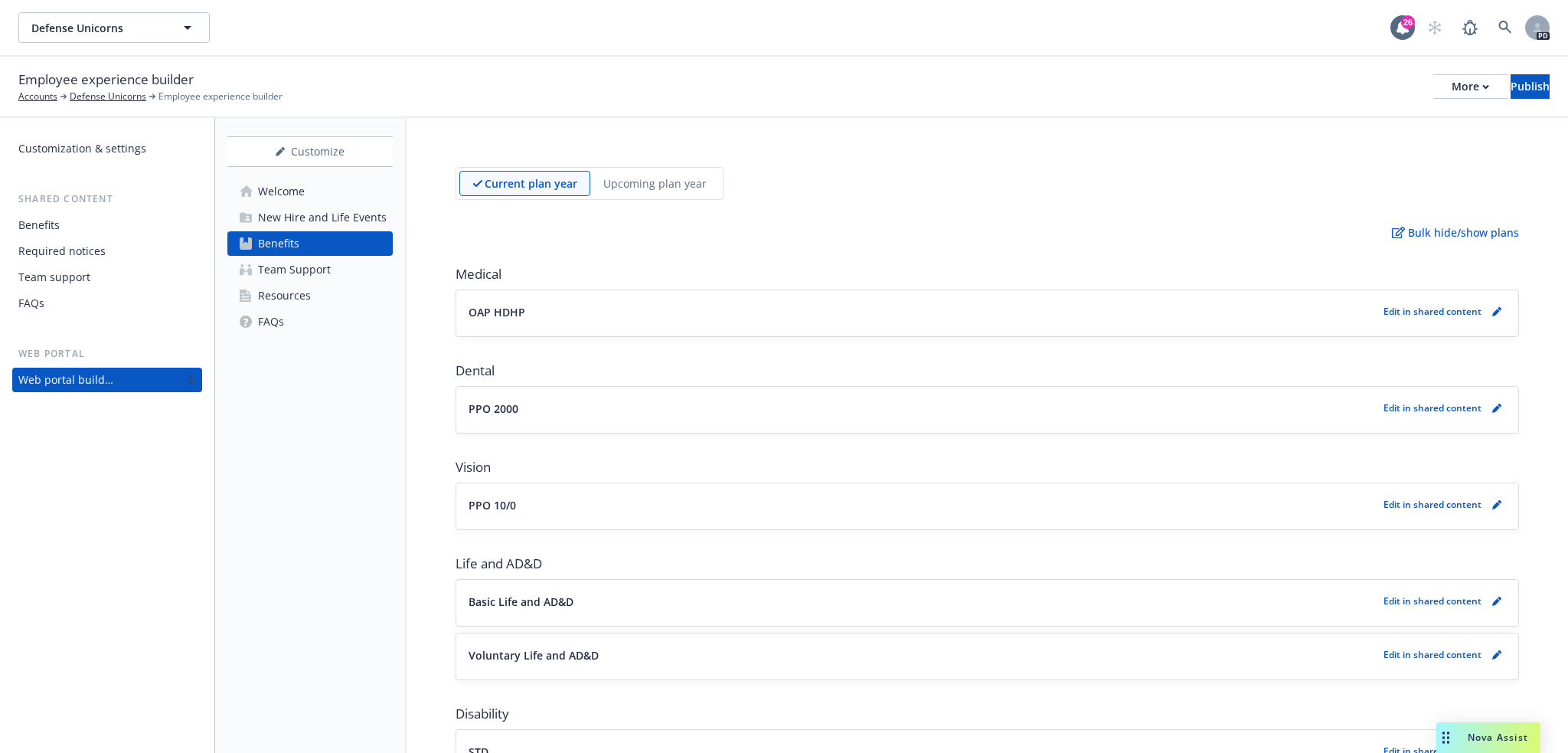
click at [603, 320] on div "OAP HDHP Edit in shared content" at bounding box center [987, 313] width 1037 height 22
click at [1488, 311] on link "pencil" at bounding box center [1496, 311] width 18 height 18
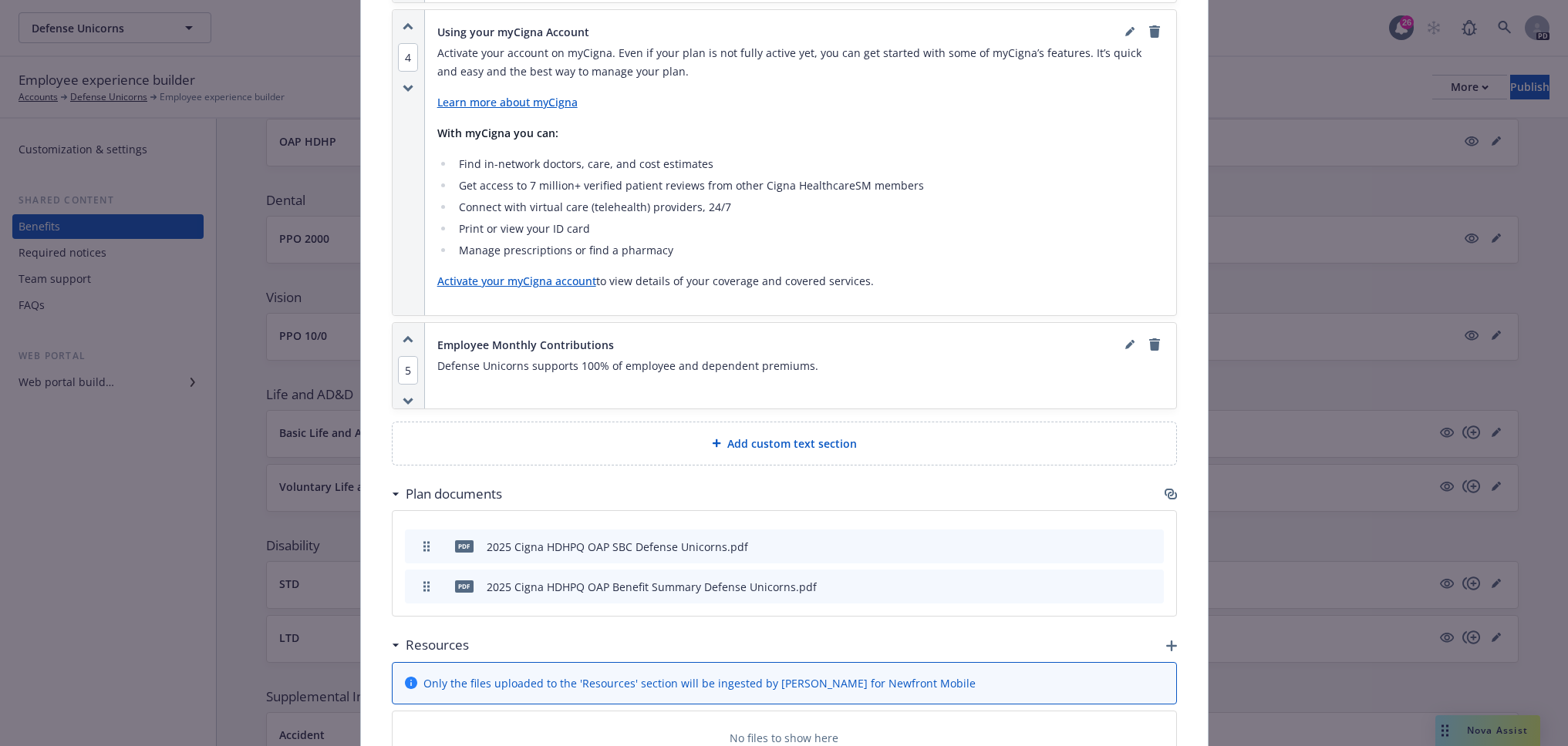
scroll to position [3439, 0]
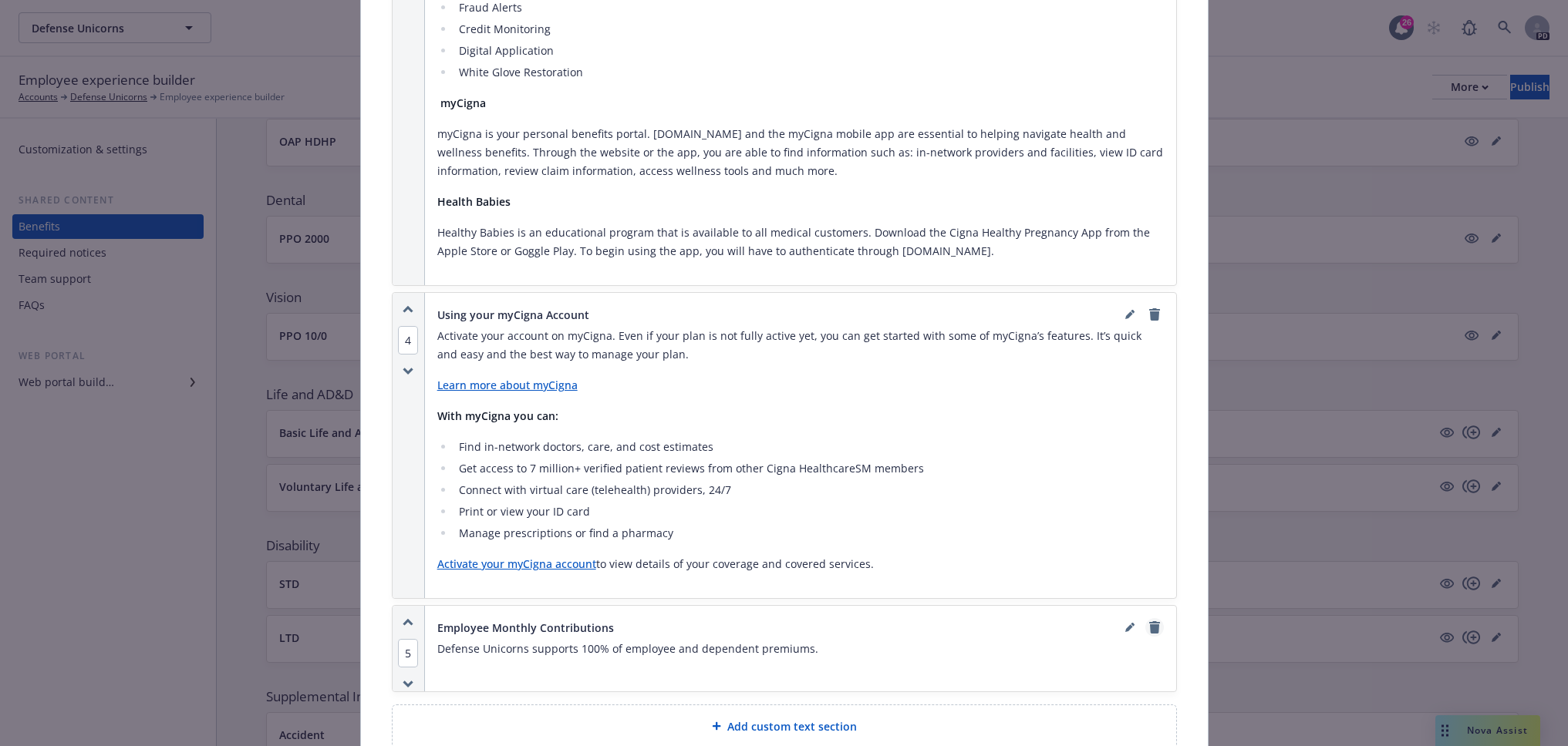
click at [1149, 622] on icon "remove" at bounding box center [1154, 627] width 10 height 12
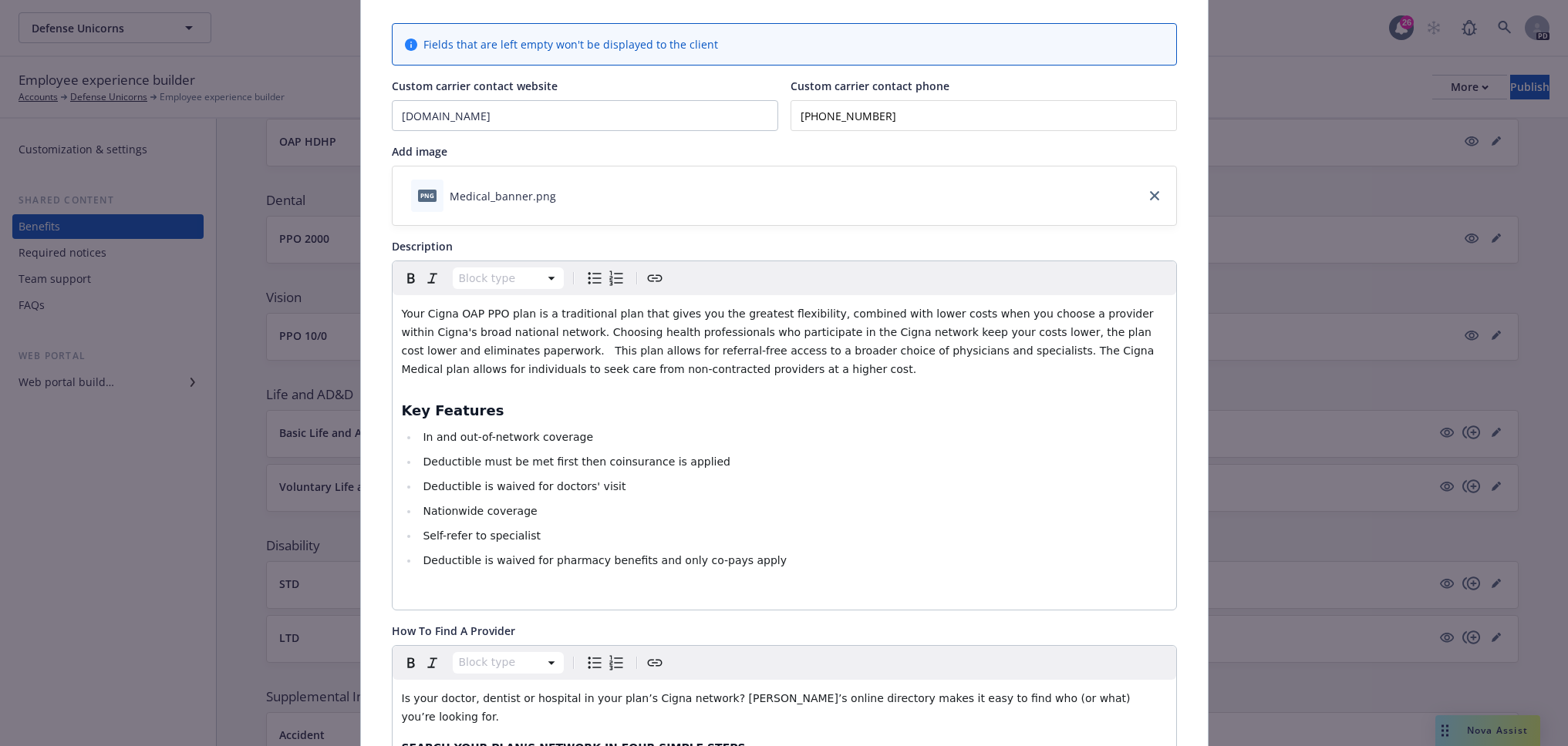
scroll to position [0, 0]
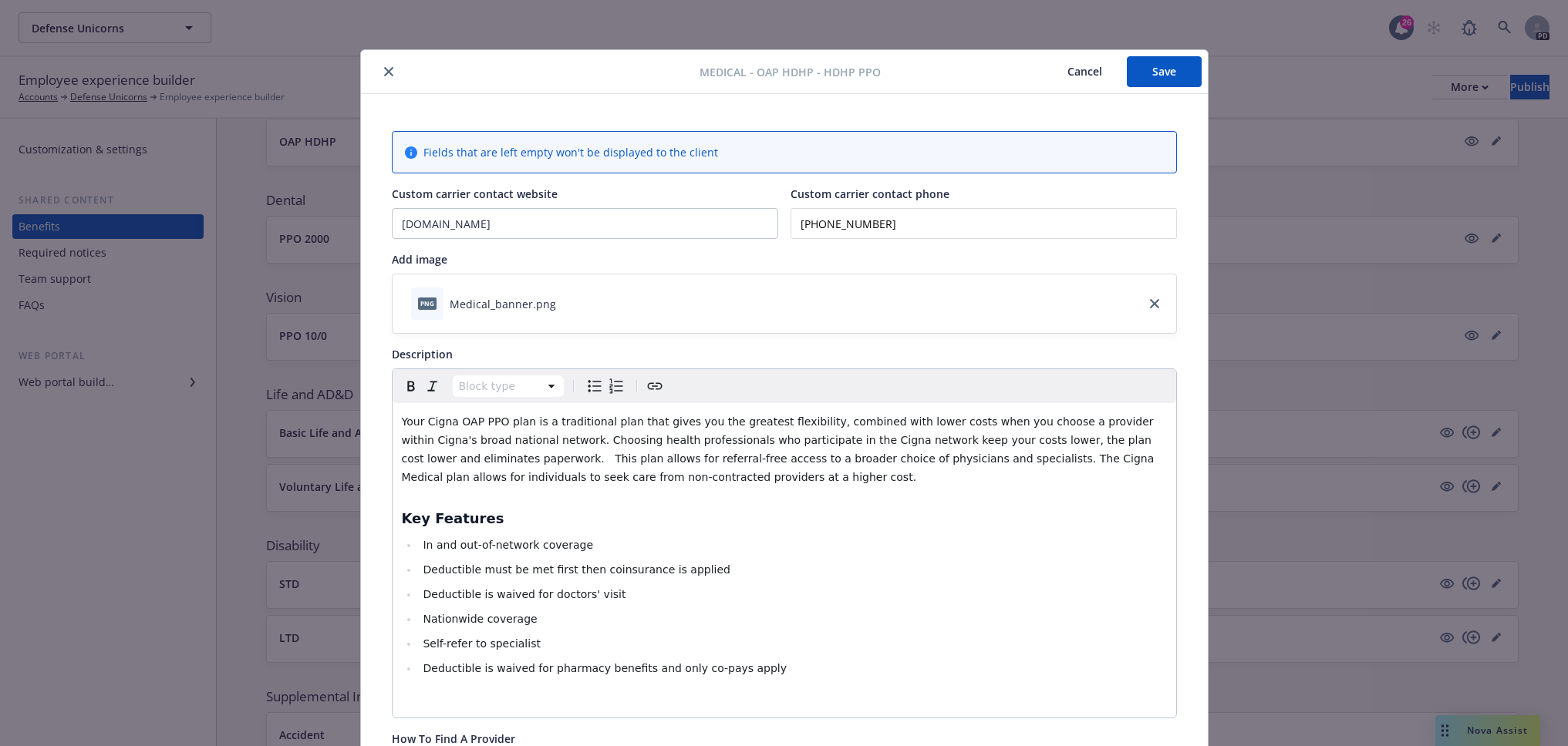
click at [1156, 84] on button "Save" at bounding box center [1164, 71] width 75 height 30
click at [384, 74] on icon "close" at bounding box center [389, 72] width 9 height 9
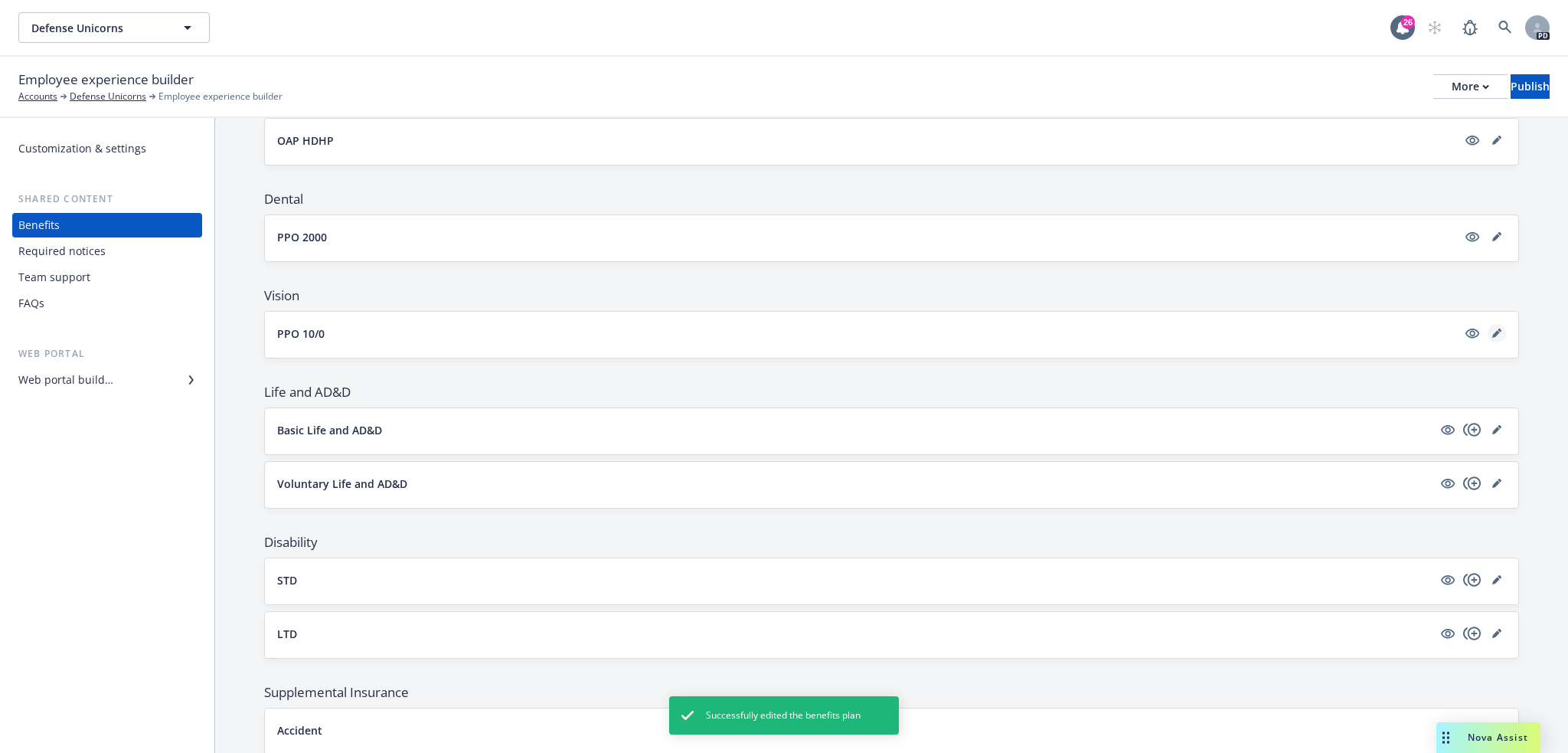
click at [1491, 333] on link "editPencil" at bounding box center [1496, 333] width 18 height 18
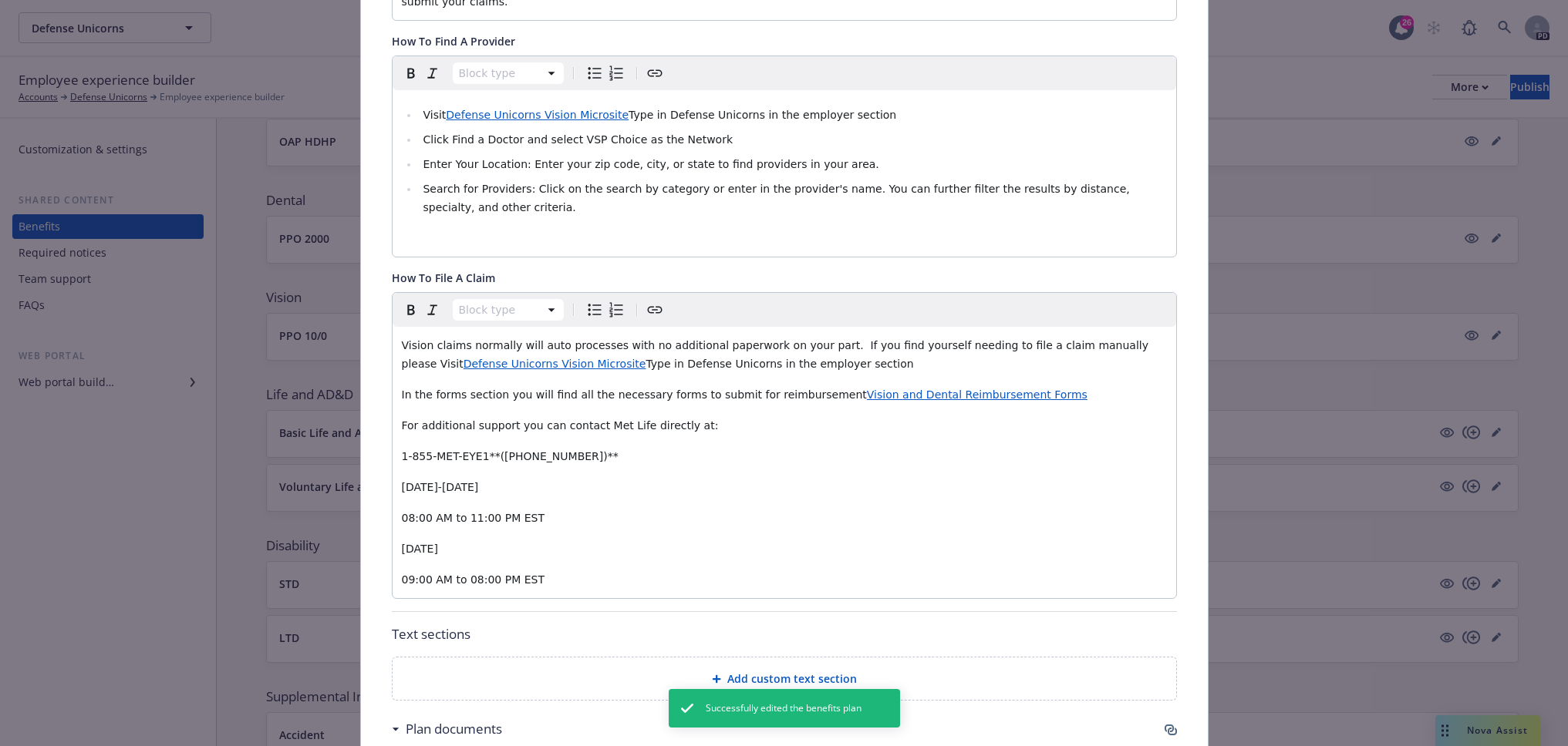
scroll to position [611, 0]
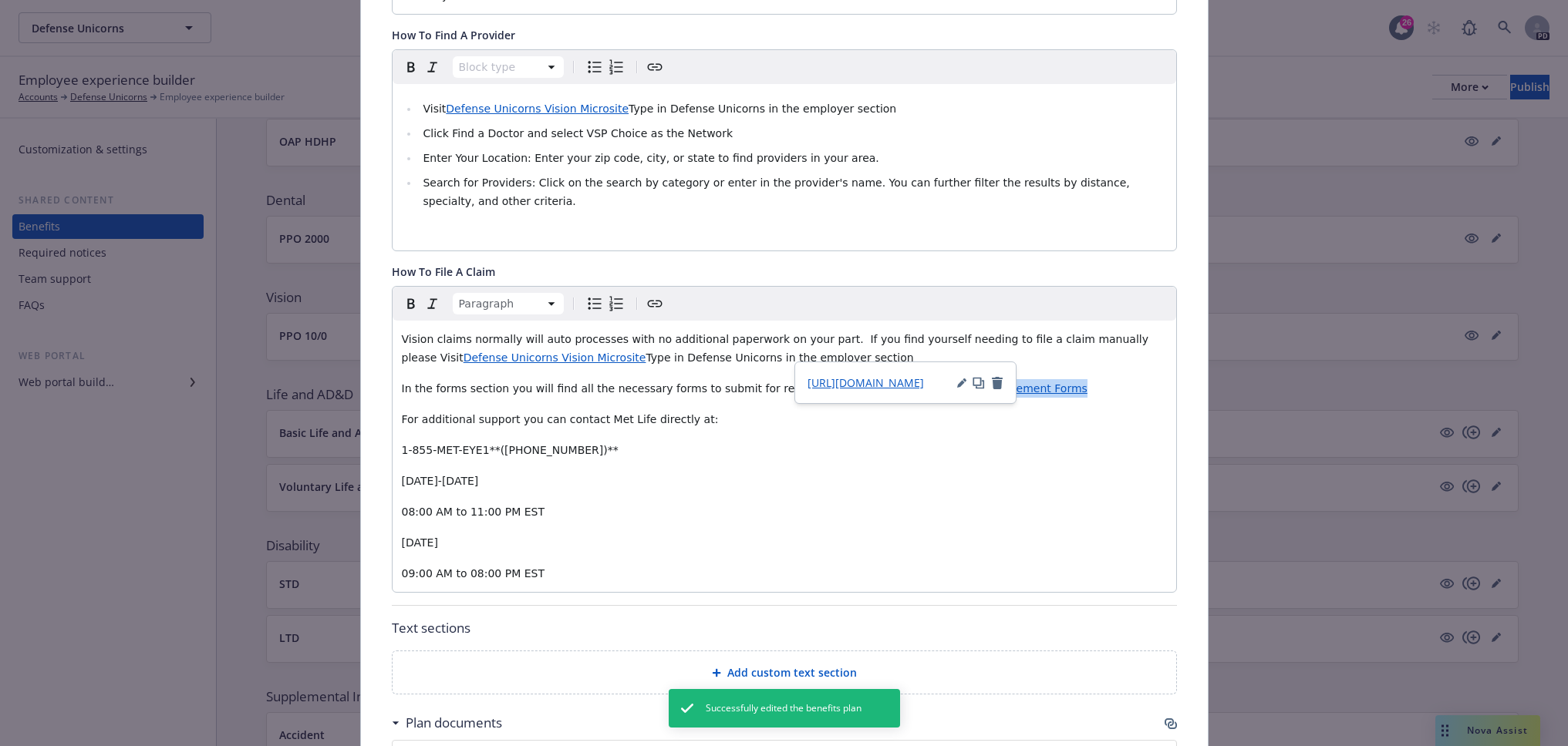
drag, startPoint x: 805, startPoint y: 350, endPoint x: 1017, endPoint y: 348, distance: 212.0
click at [1017, 380] on p "In the forms section you will find all the necessary forms to submit for reimbu…" at bounding box center [784, 388] width 765 height 18
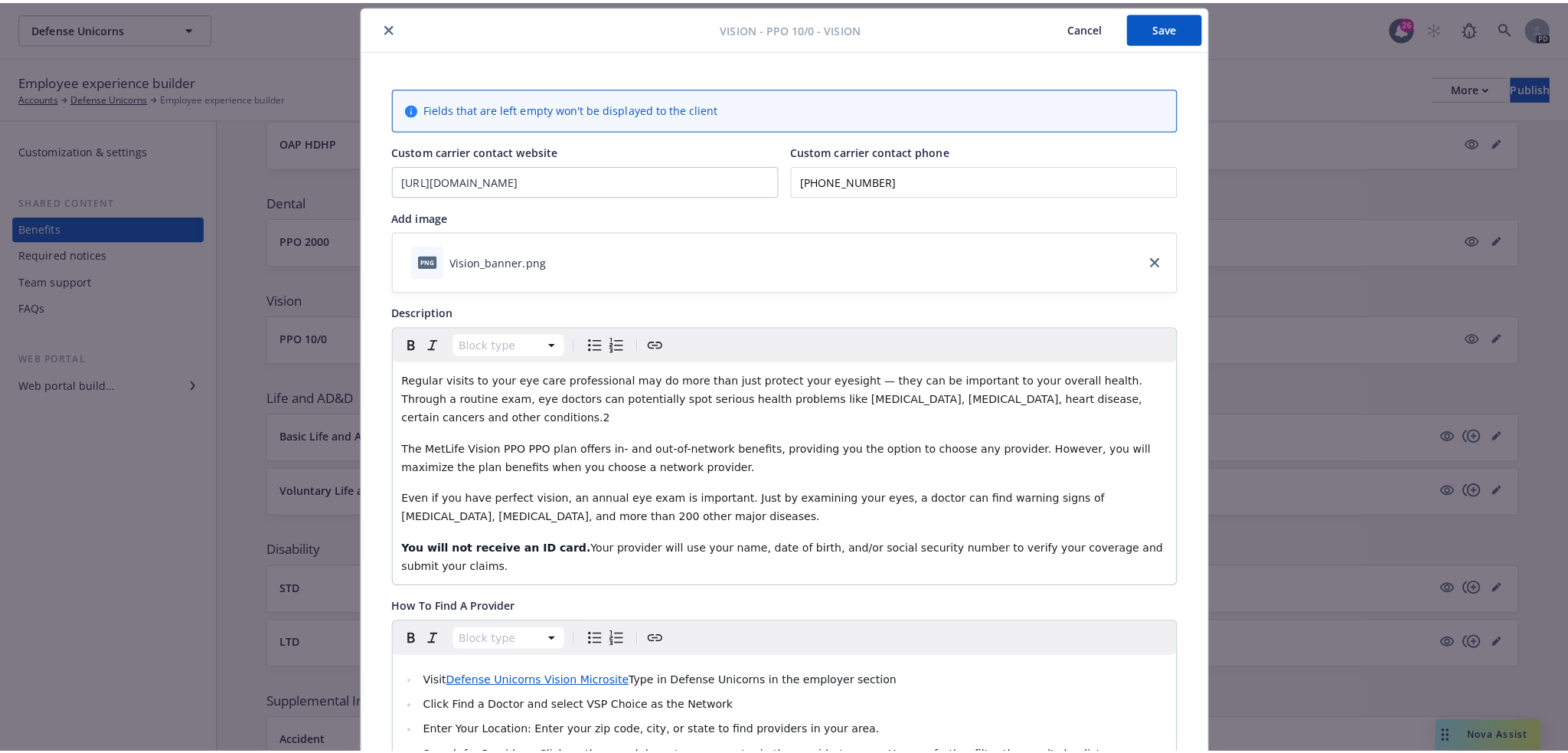
scroll to position [0, 0]
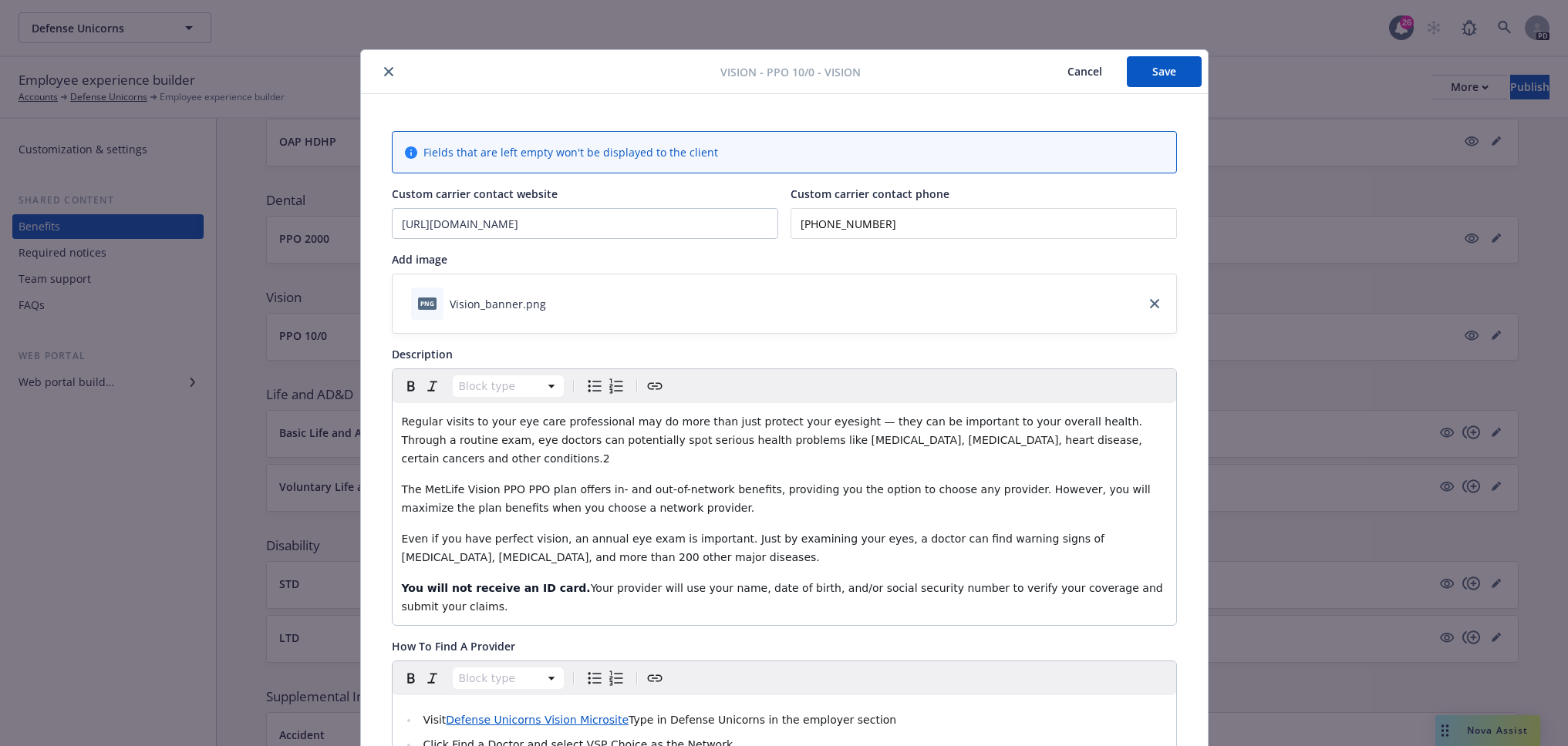
click at [1155, 73] on button "Save" at bounding box center [1164, 71] width 75 height 30
click at [383, 76] on button "close" at bounding box center [388, 71] width 18 height 18
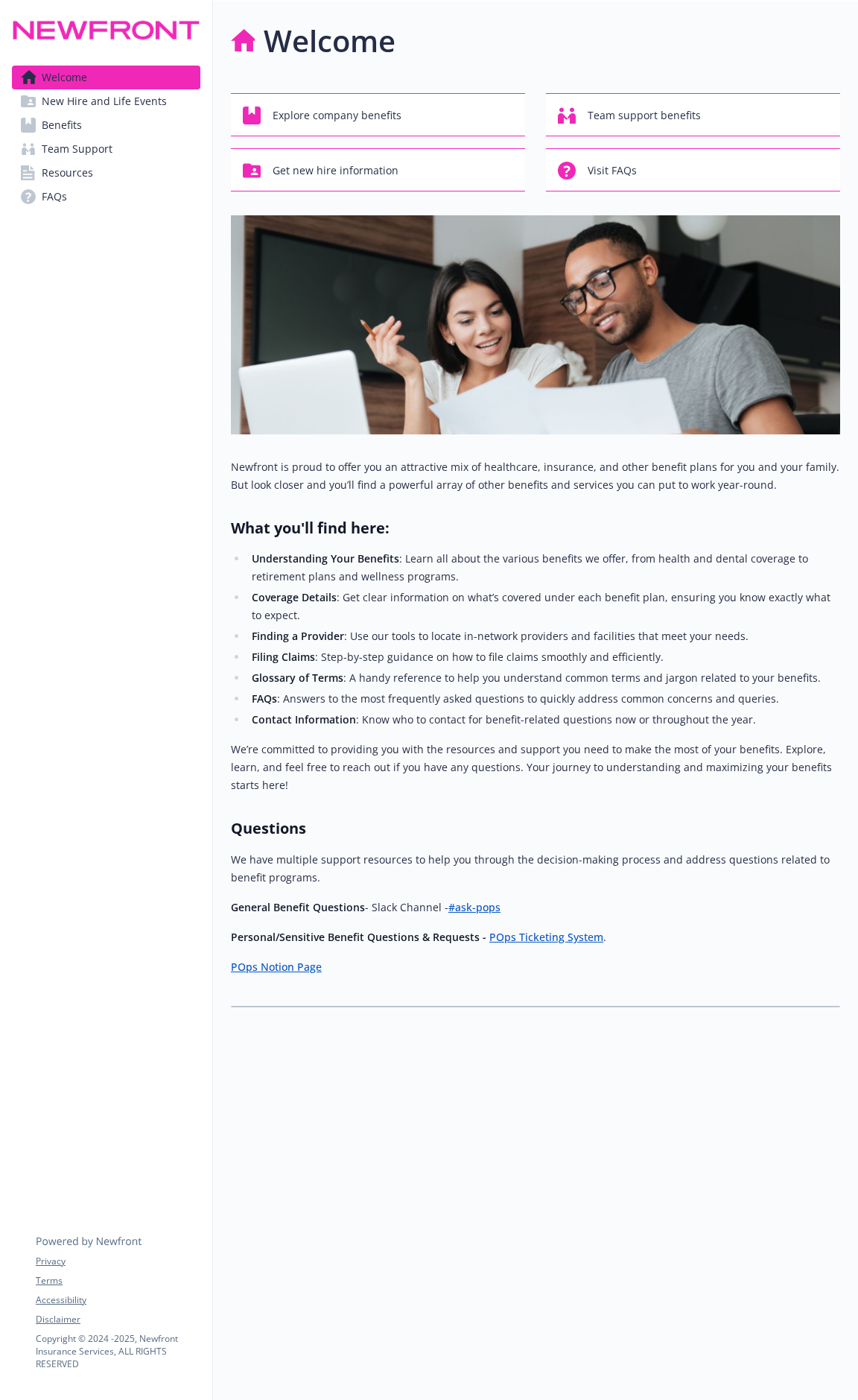
click at [101, 115] on link "Benefits" at bounding box center [106, 125] width 189 height 24
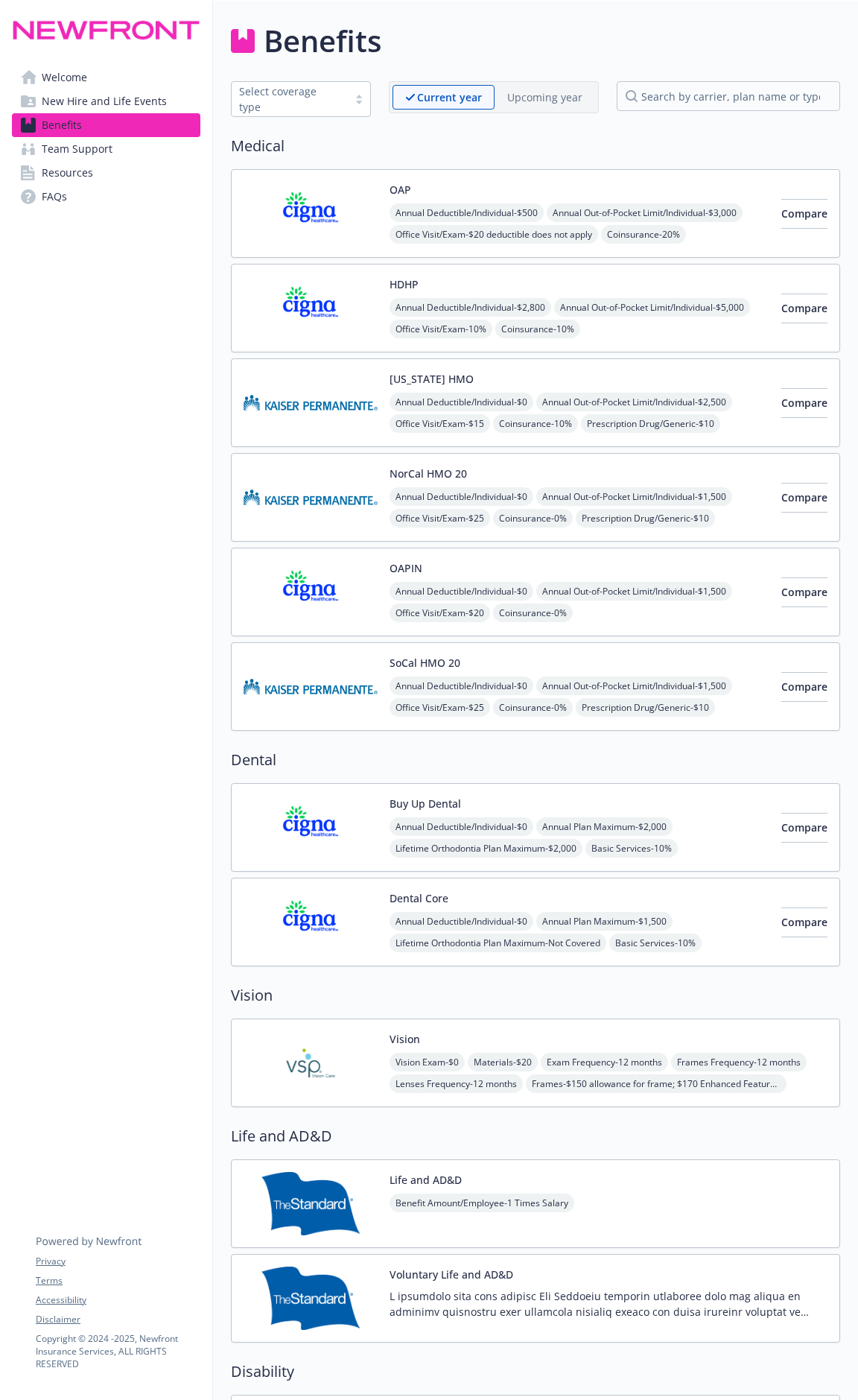
click at [545, 182] on div "OAP Annual Deductible/Individual - $500 Annual Out-of-Pocket Limit/Individual -…" at bounding box center [579, 213] width 380 height 63
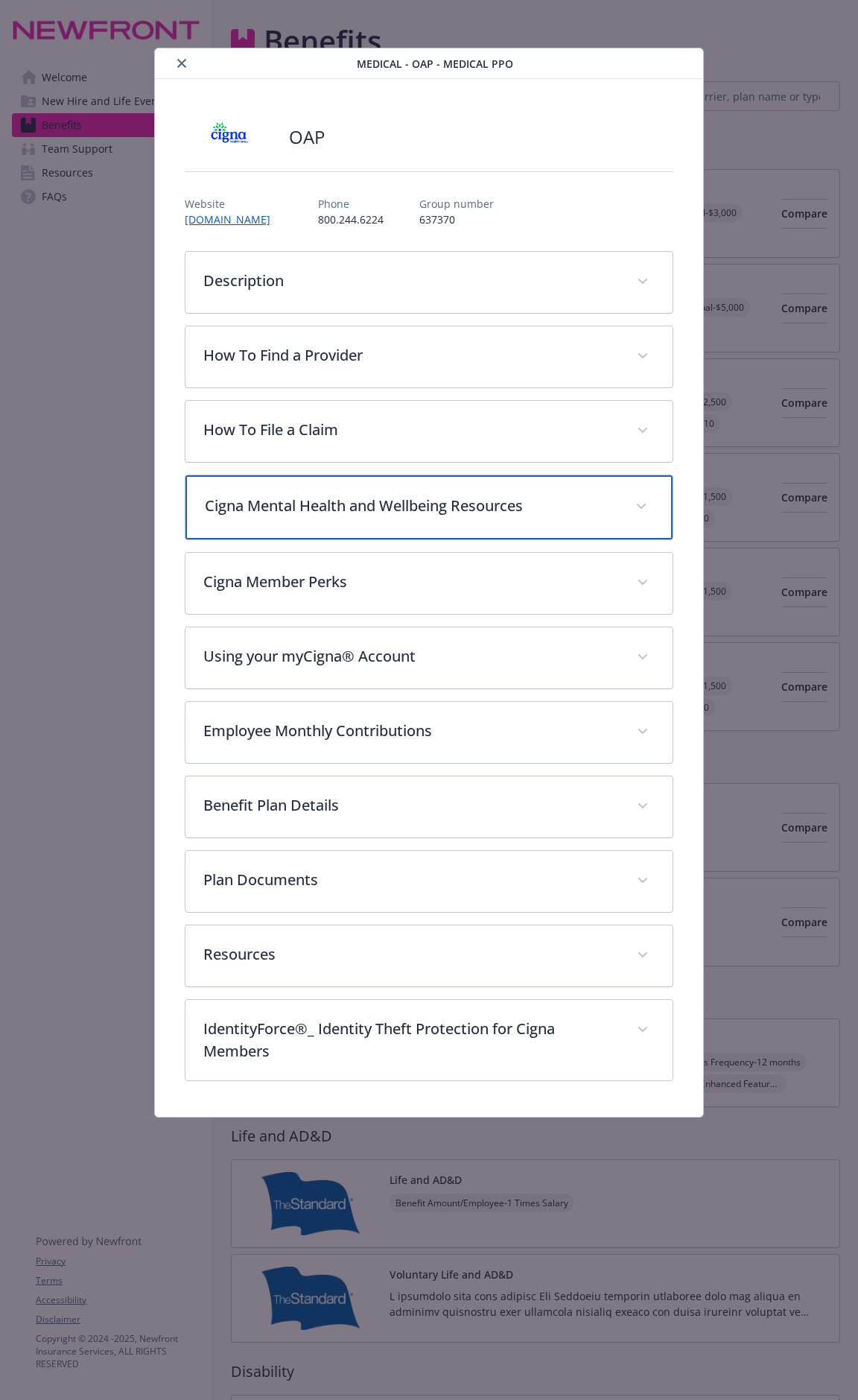
click at [520, 507] on p "Cigna Mental Health and Wellbeing Resources" at bounding box center [410, 505] width 412 height 22
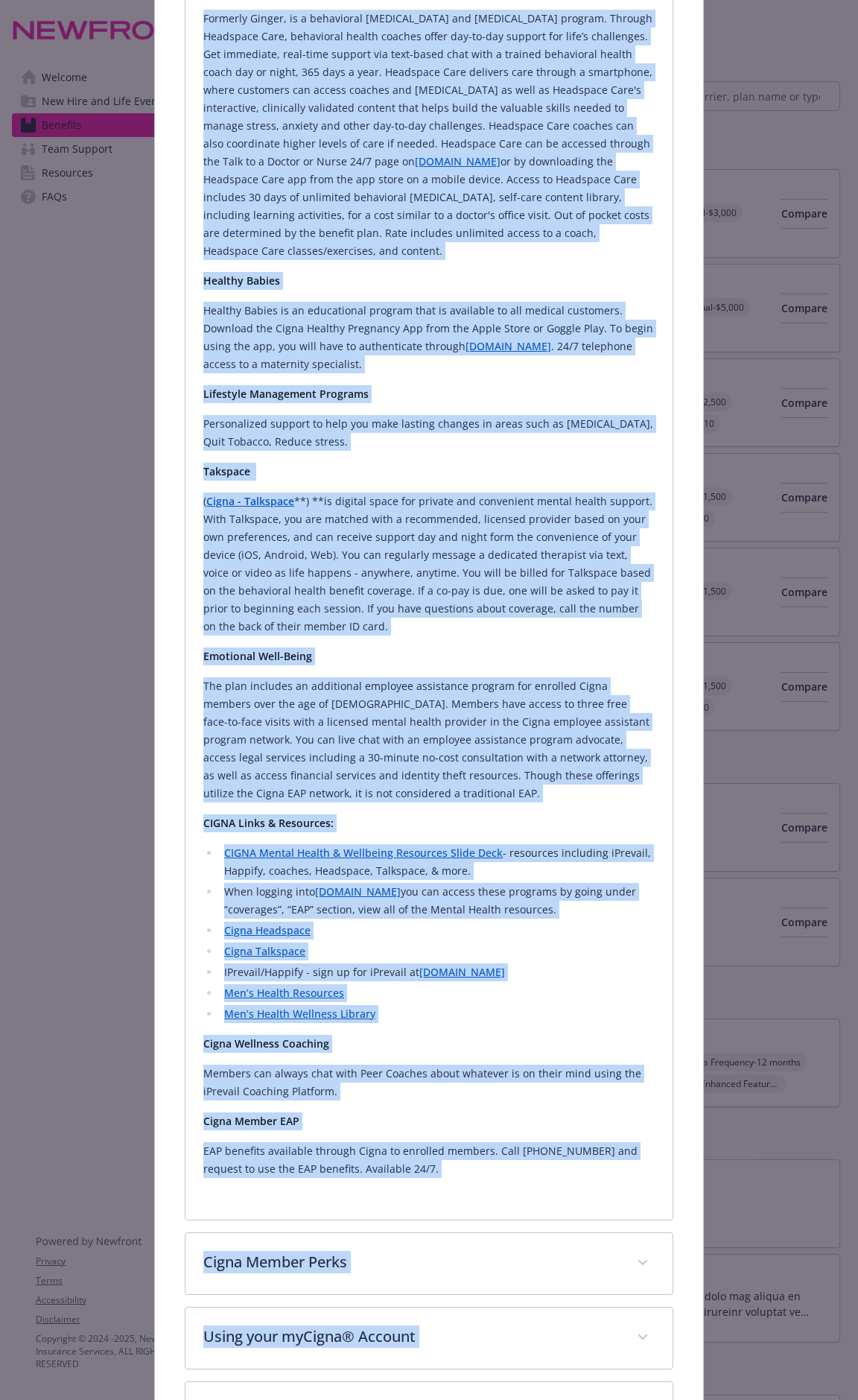
scroll to position [813, 0]
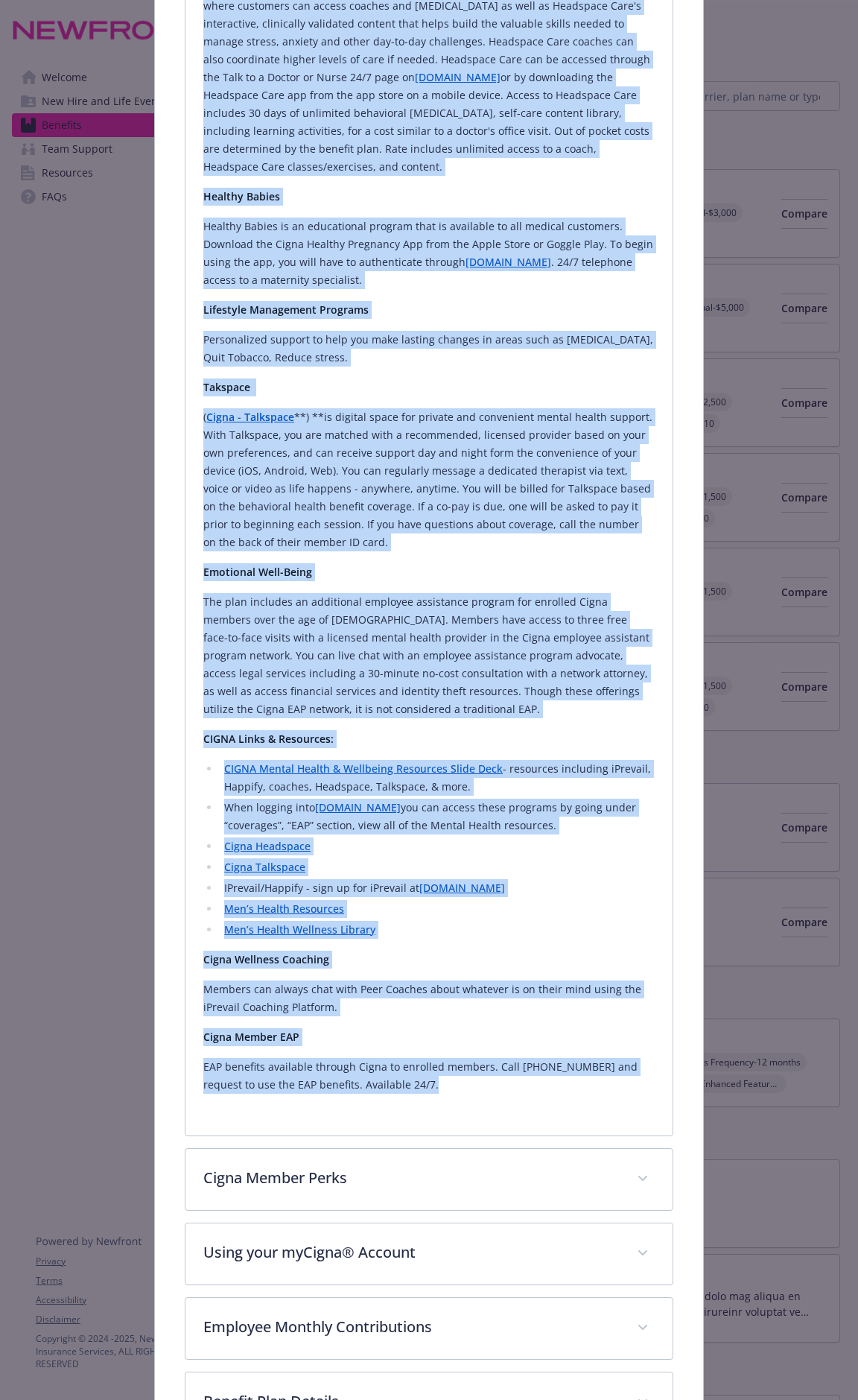
drag, startPoint x: 204, startPoint y: 554, endPoint x: 566, endPoint y: 1087, distance: 644.3
click at [566, 732] on div "CIGNA provides members with resources for your total wellbeing including iPreva…" at bounding box center [429, 414] width 451 height 1359
copy div "CIGNA provides members with resources for your total wellbeing including iPreva…"
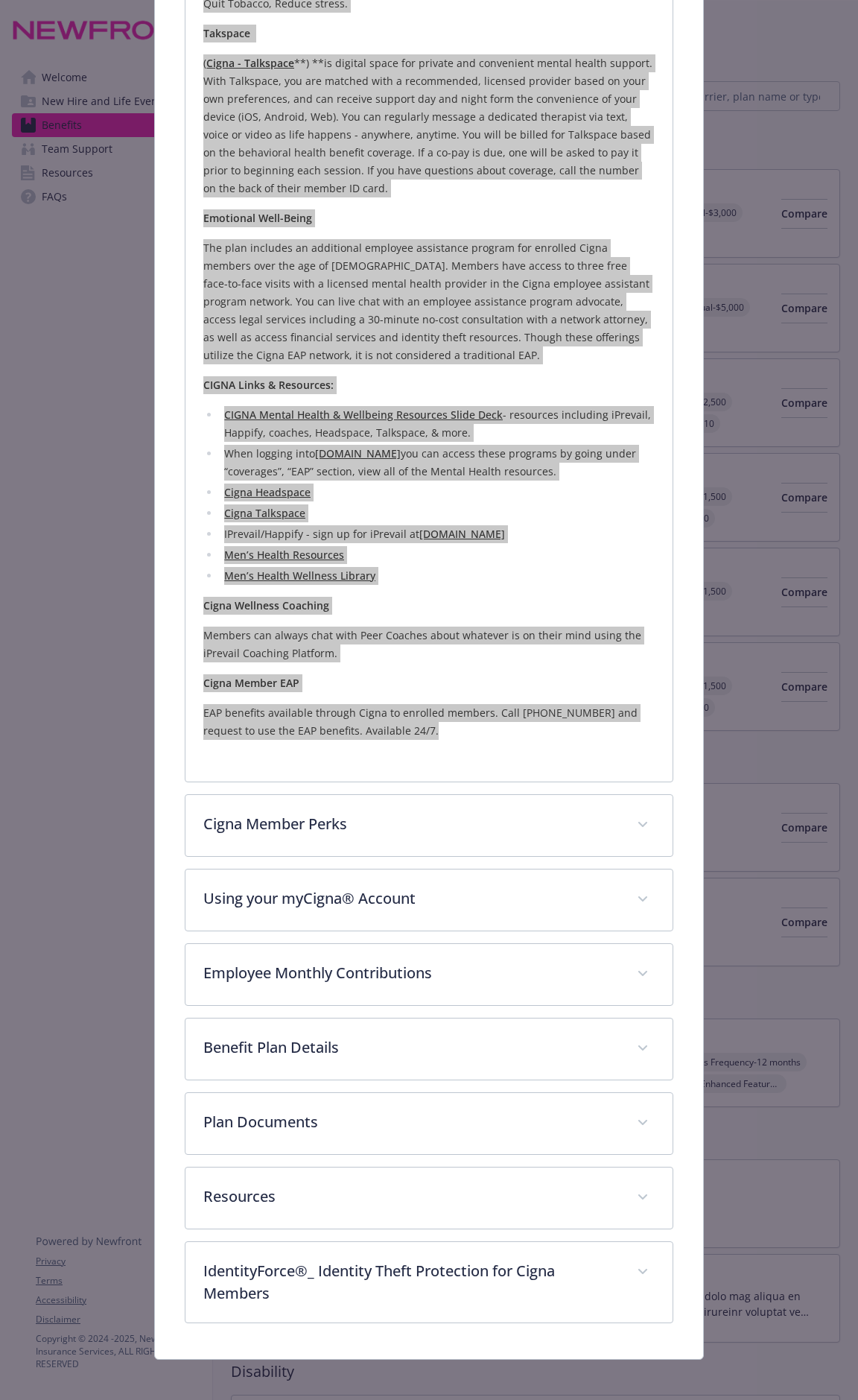
scroll to position [1174, 0]
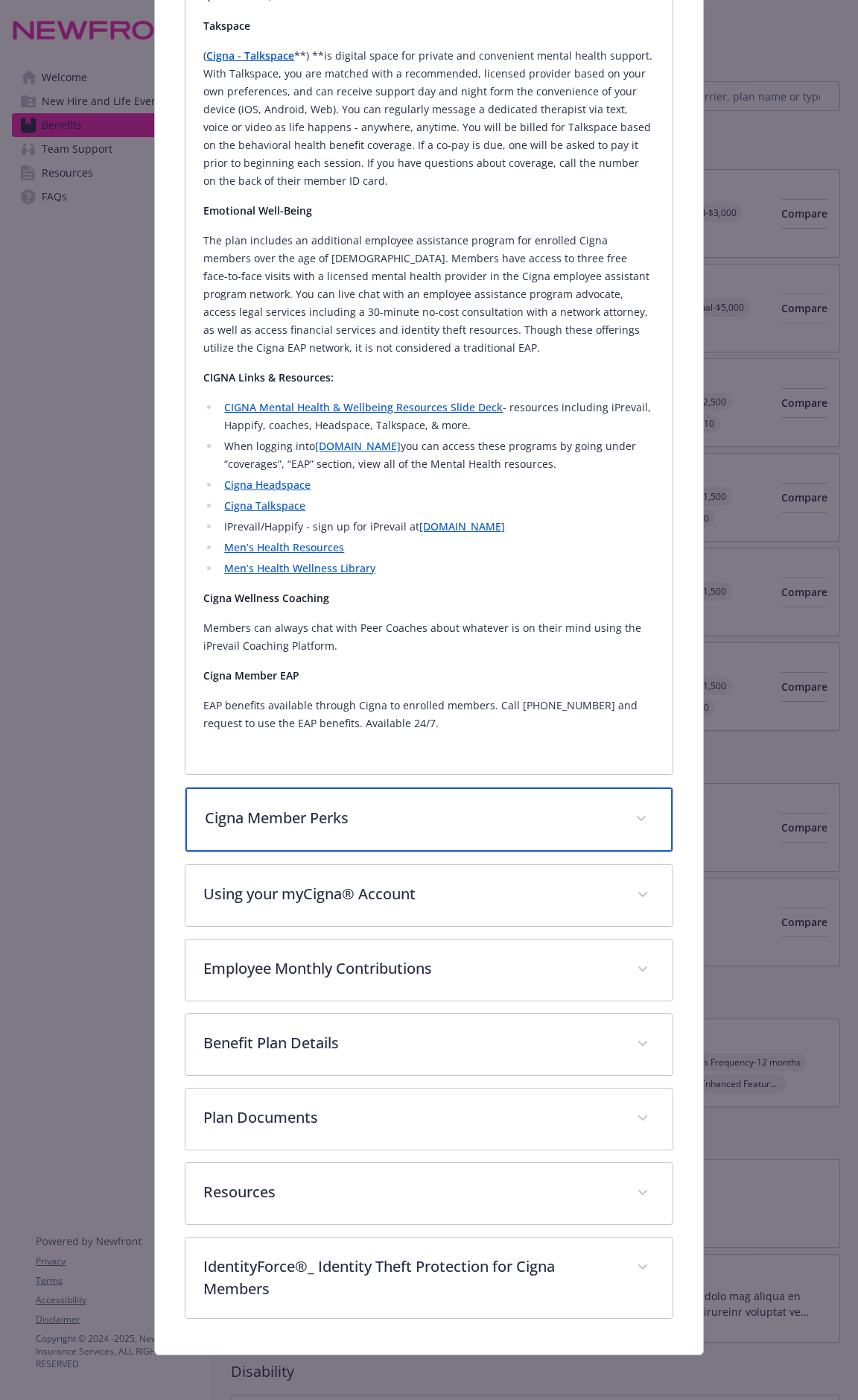
click at [413, 732] on p "Cigna Member Perks" at bounding box center [410, 818] width 412 height 22
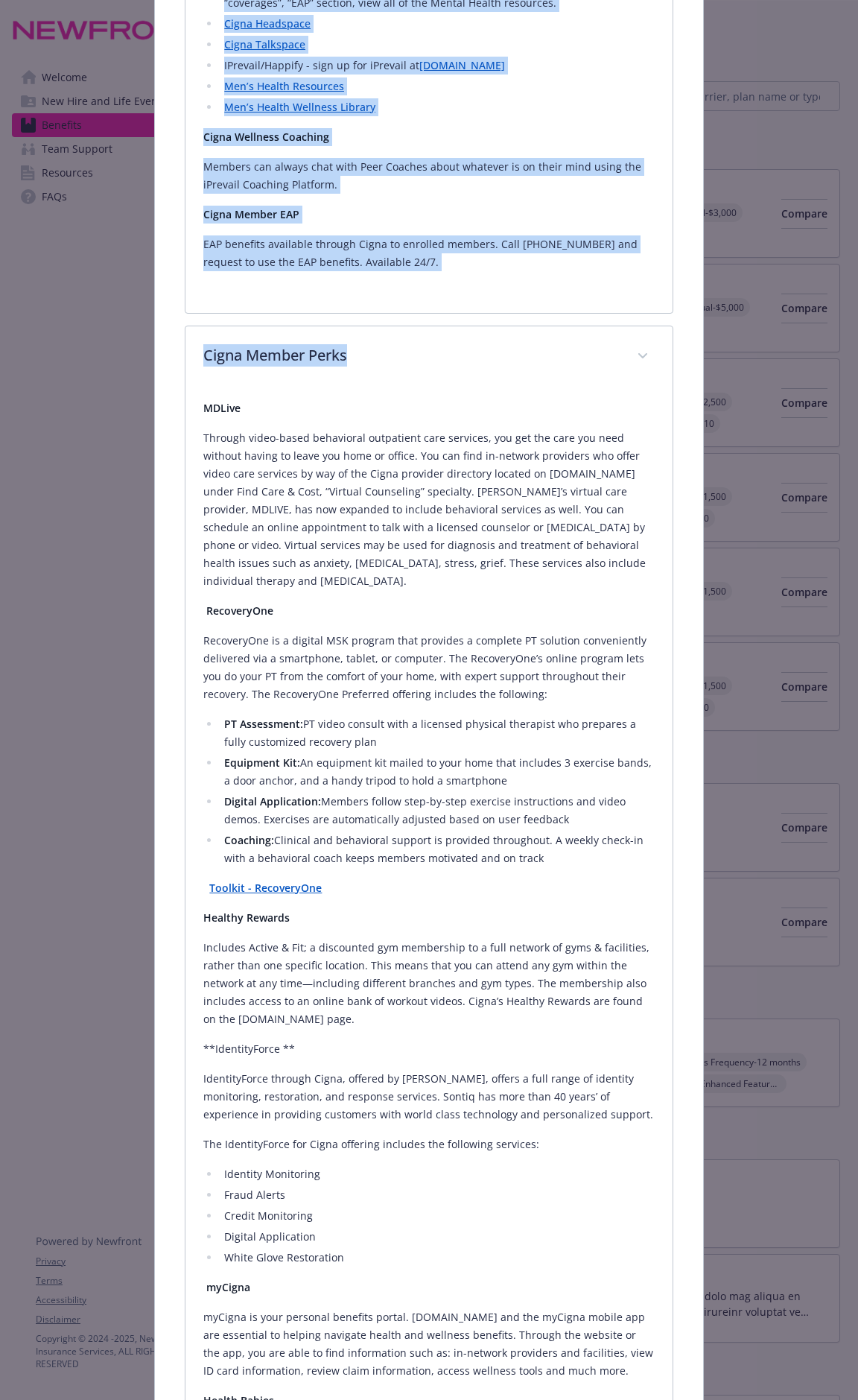
scroll to position [1804, 0]
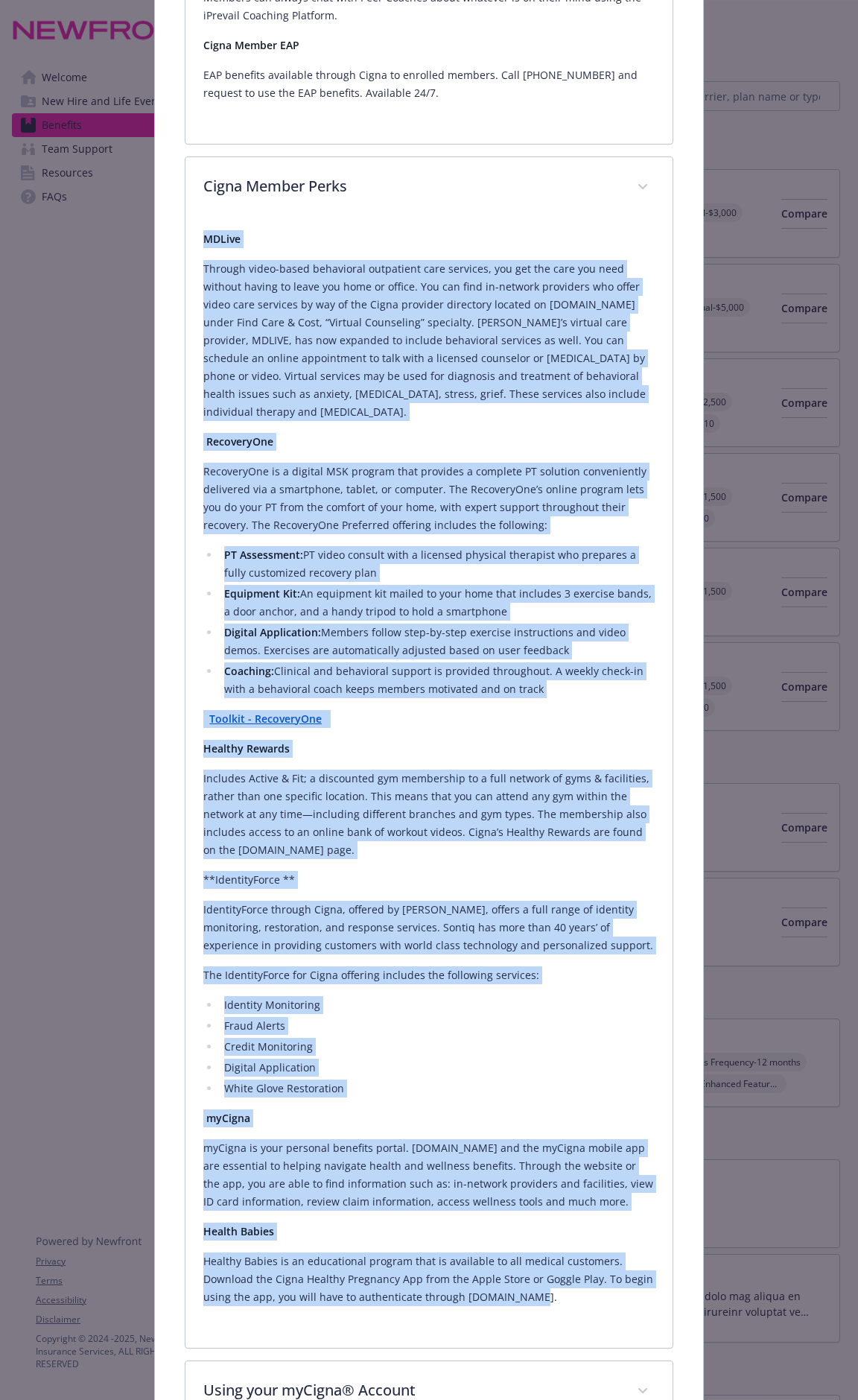
drag, startPoint x: 204, startPoint y: 591, endPoint x: 632, endPoint y: 1303, distance: 830.7
click at [632, 732] on div "MDLive Through video-based behavioral outpatient care services, you get the car…" at bounding box center [429, 767] width 451 height 1075
copy div "MDLive Through video-based behavioral outpatient care services, you get the car…"
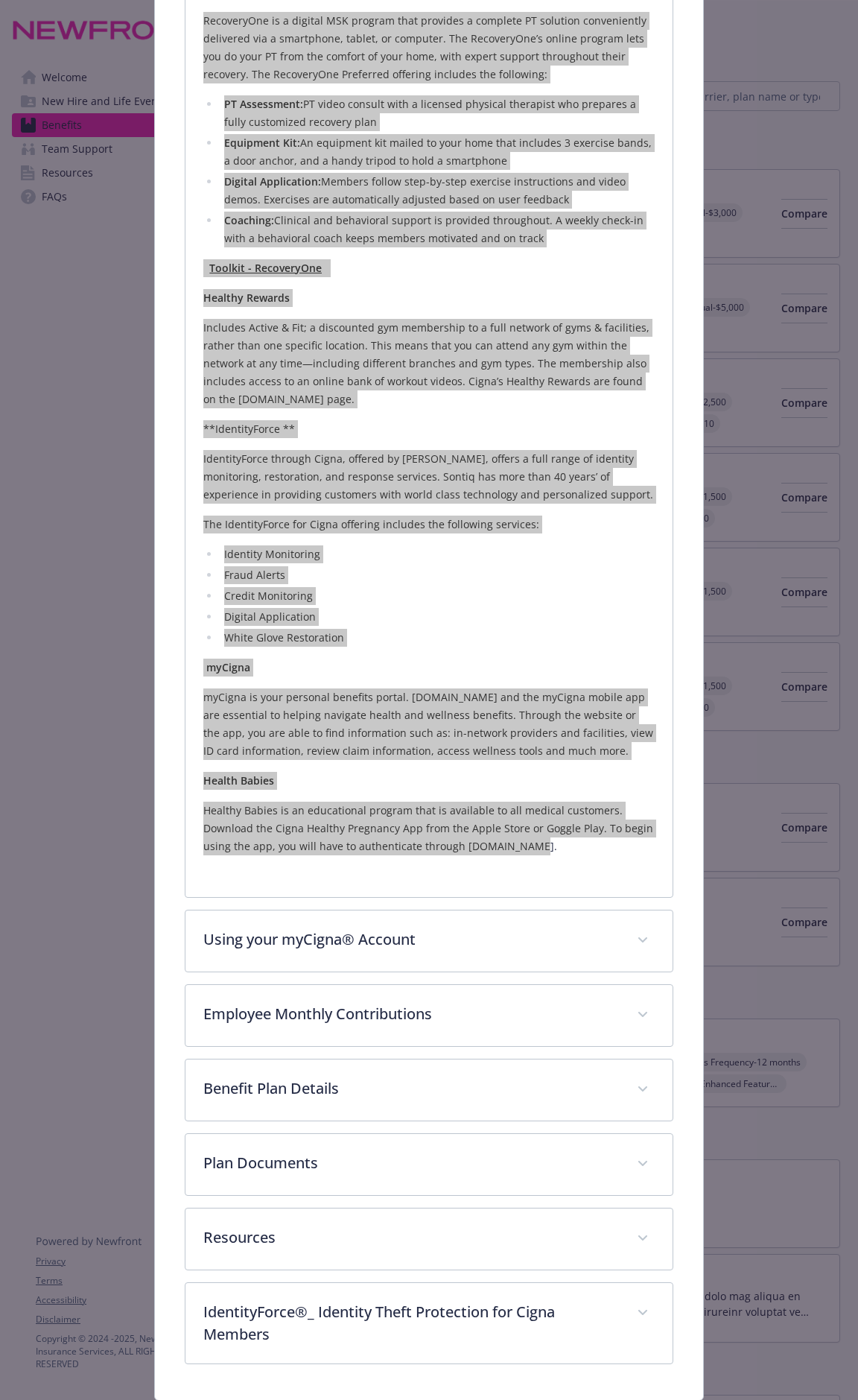
scroll to position [2304, 0]
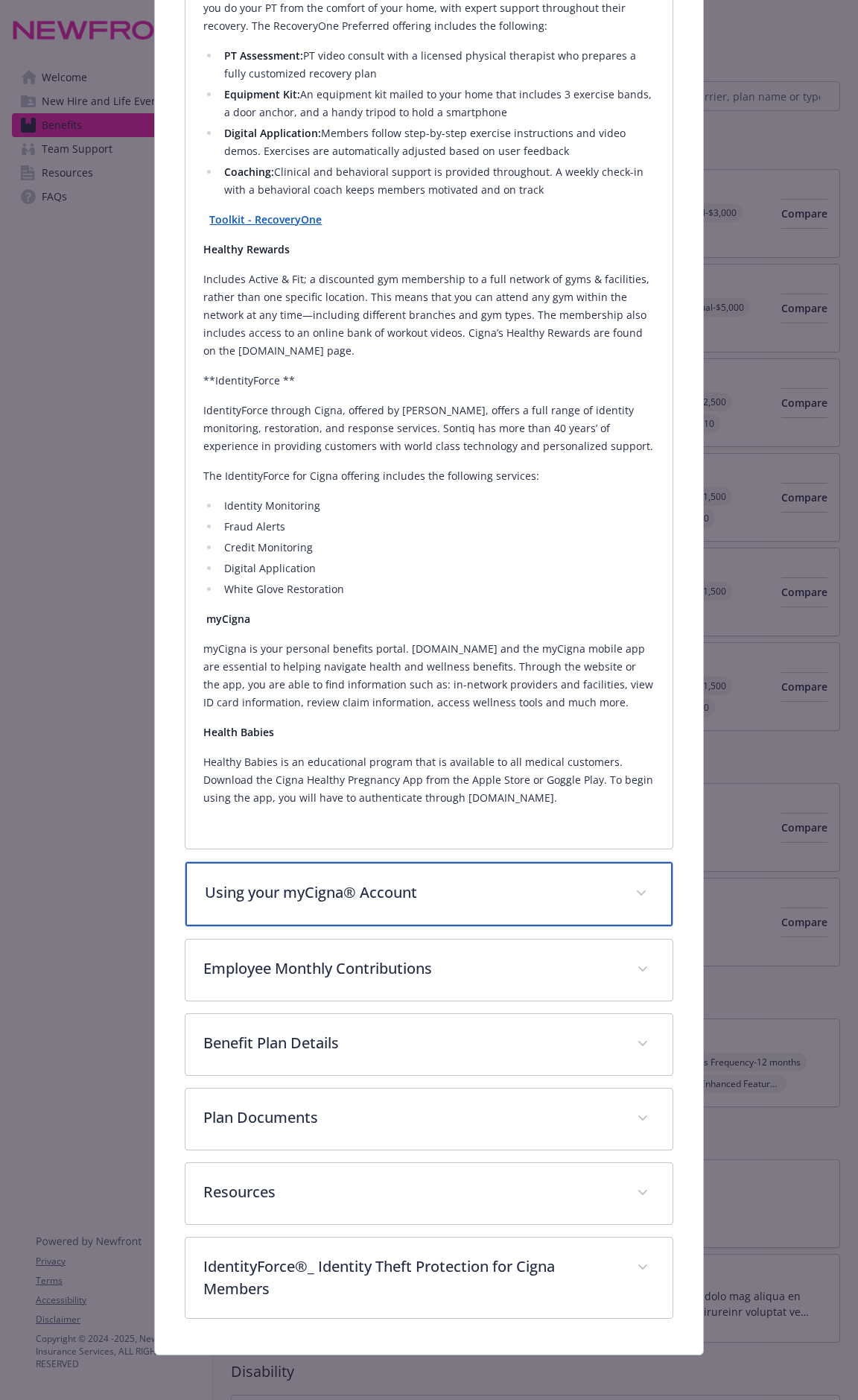
click at [411, 732] on div "Using your myCigna® Account" at bounding box center [428, 894] width 487 height 64
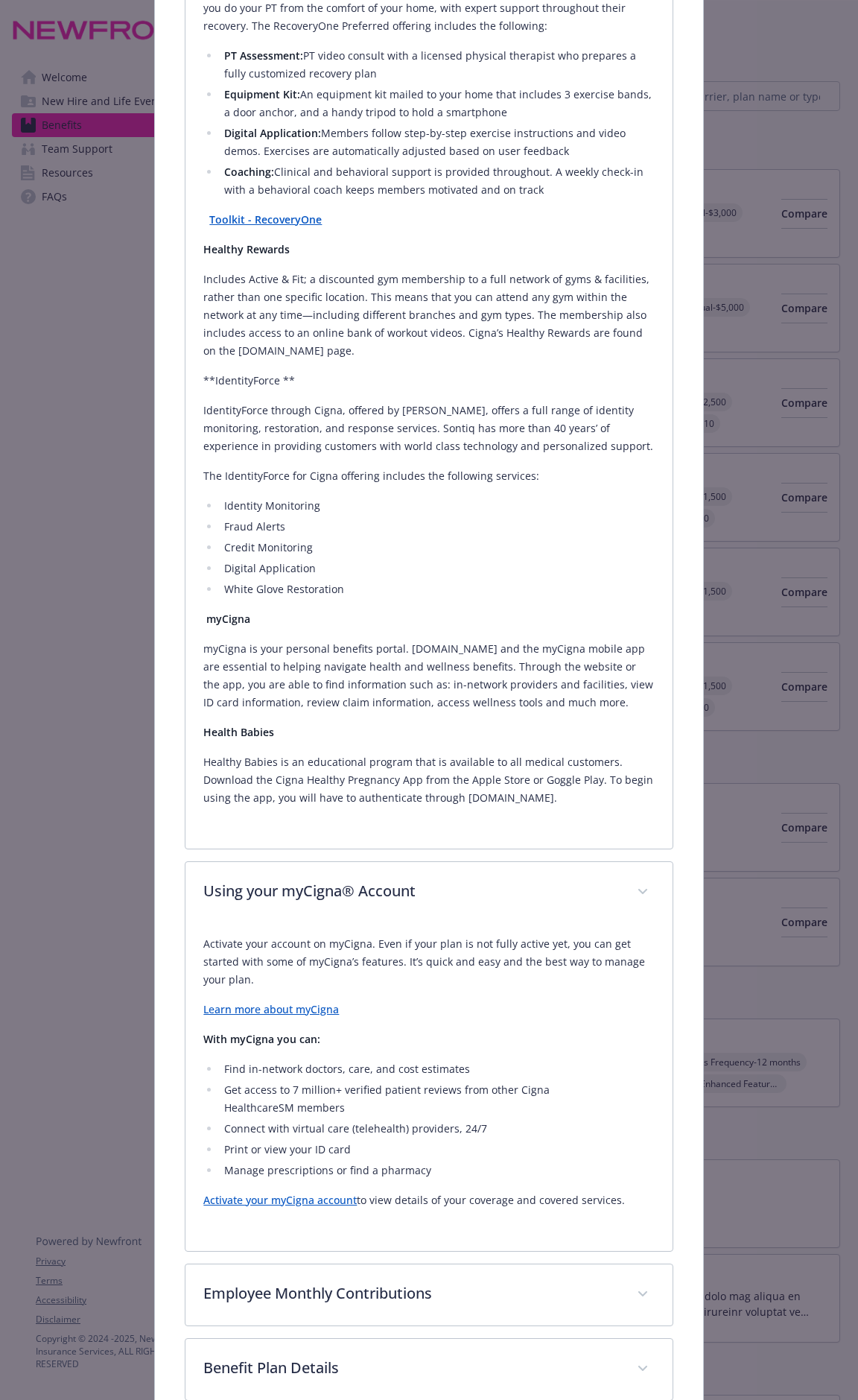
click at [458, 732] on div "Activate your account on myCigna. Even if your plan is not fully active yet, yo…" at bounding box center [429, 1072] width 451 height 274
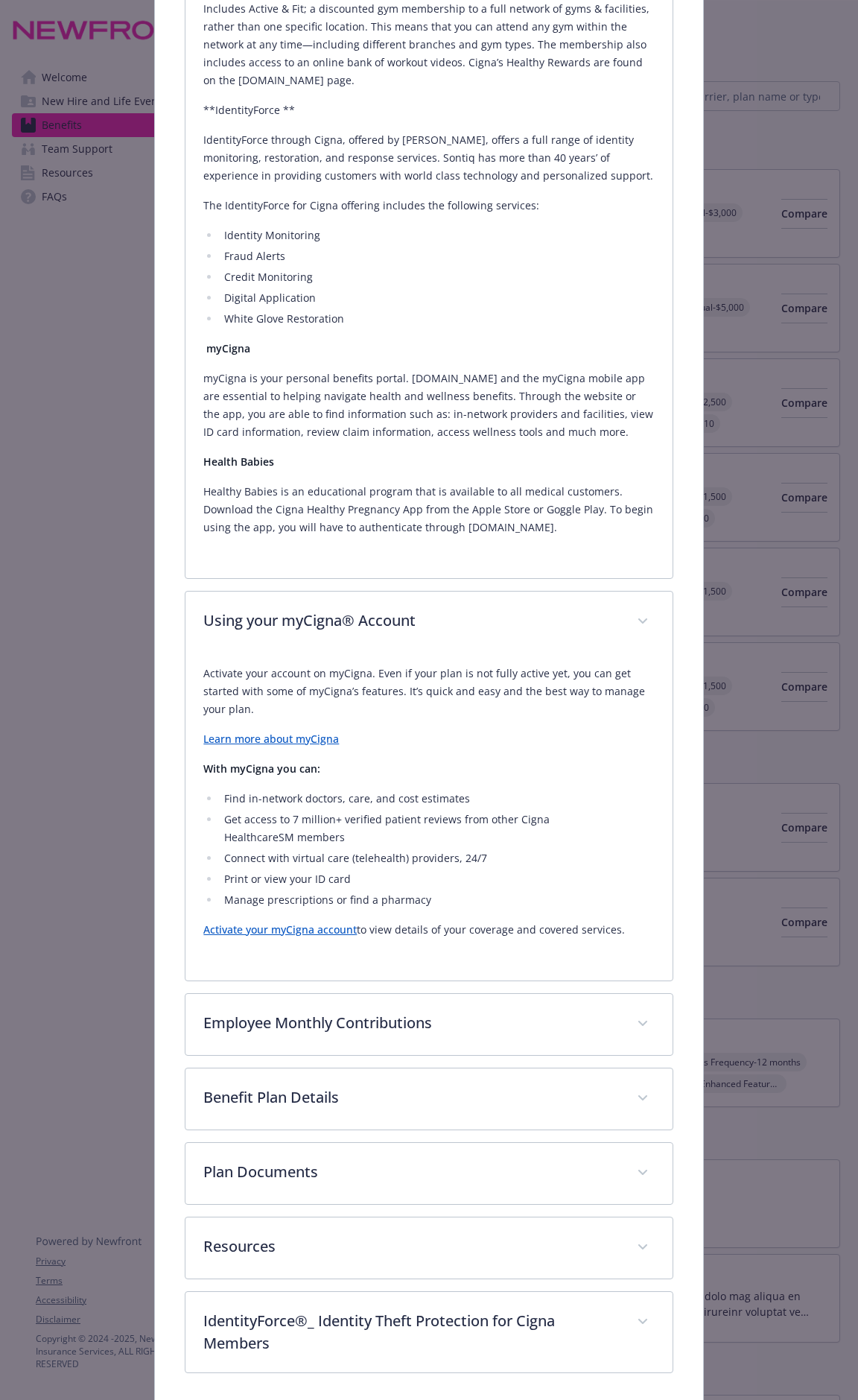
scroll to position [2577, 0]
drag, startPoint x: 202, startPoint y: 665, endPoint x: 622, endPoint y: 931, distance: 497.1
click at [622, 732] on div "Activate your account on myCigna. Even if your plan is not fully active yet, yo…" at bounding box center [429, 798] width 451 height 274
copy div "Activate your account on myCigna. Even if your plan is not fully active yet, yo…"
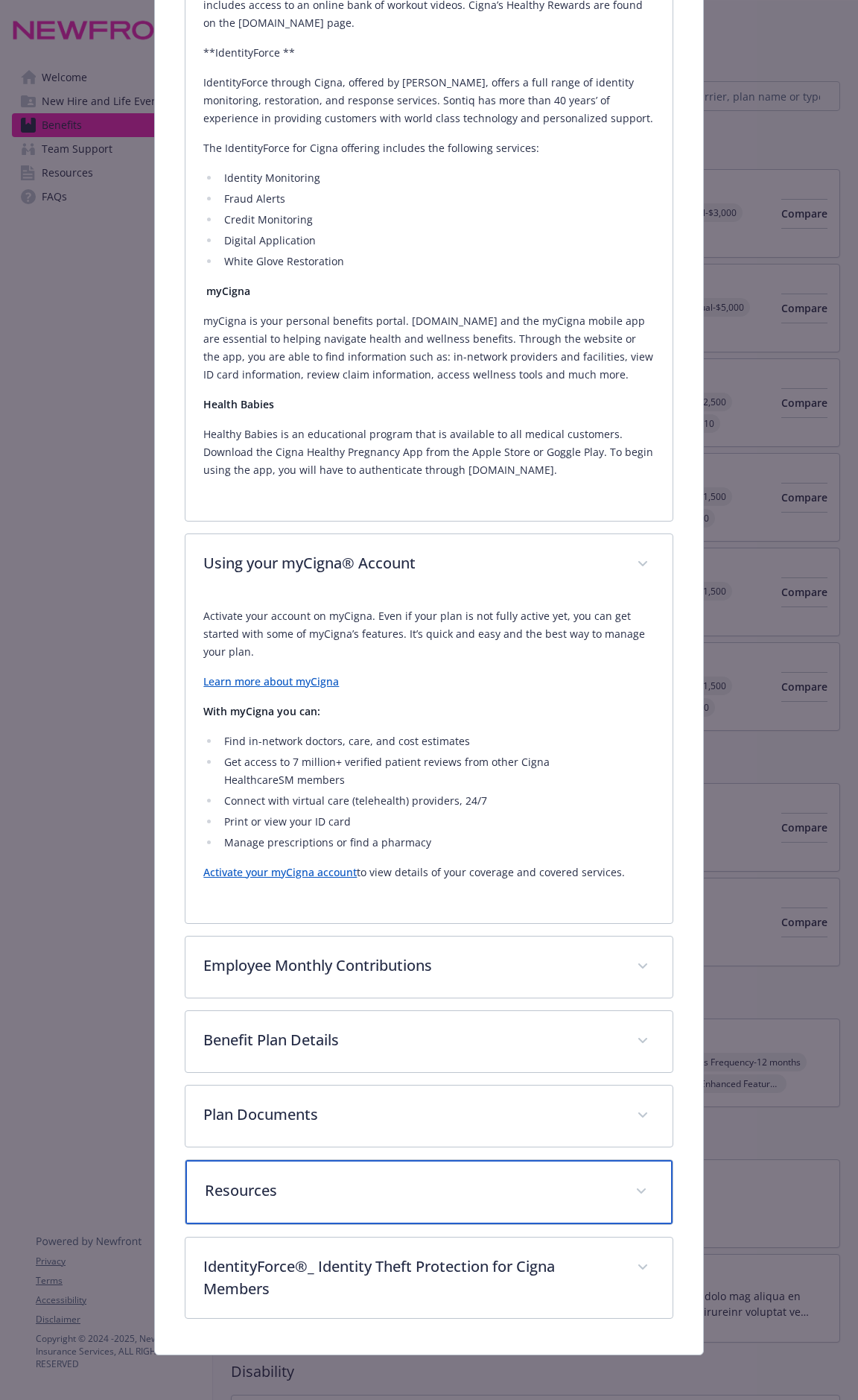
click at [417, 732] on div "Resources" at bounding box center [428, 1192] width 487 height 64
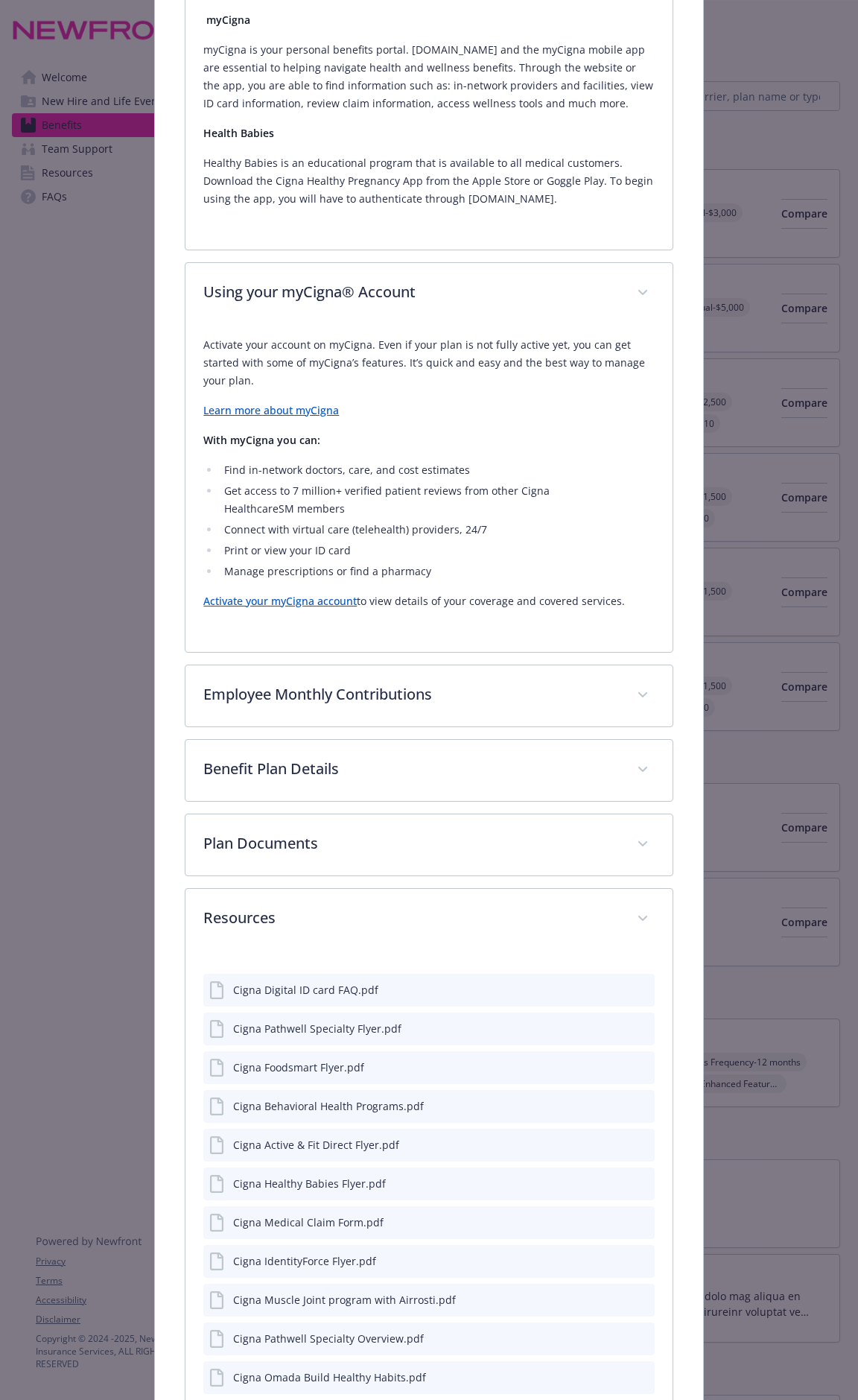
scroll to position [2905, 0]
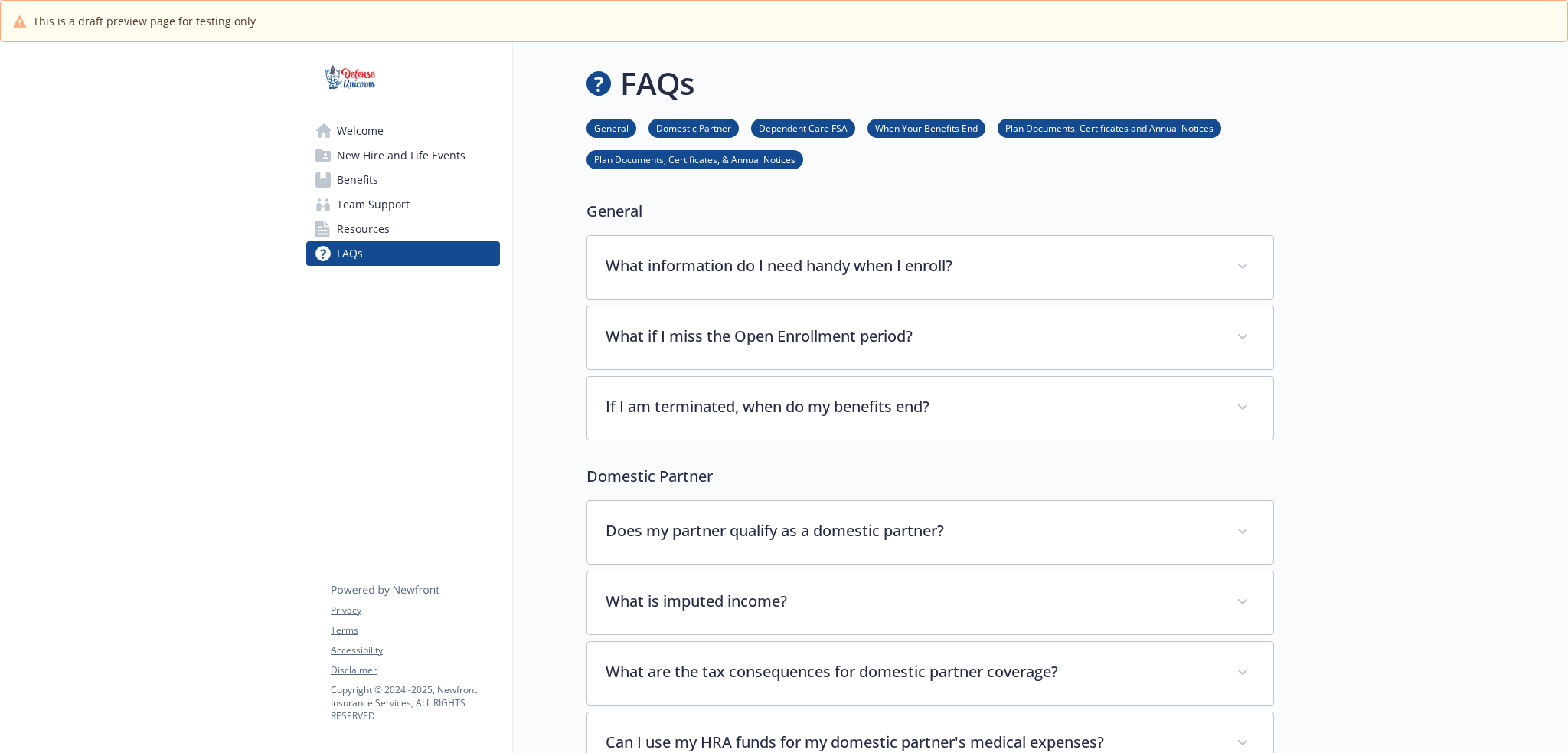
scroll to position [2986, 11]
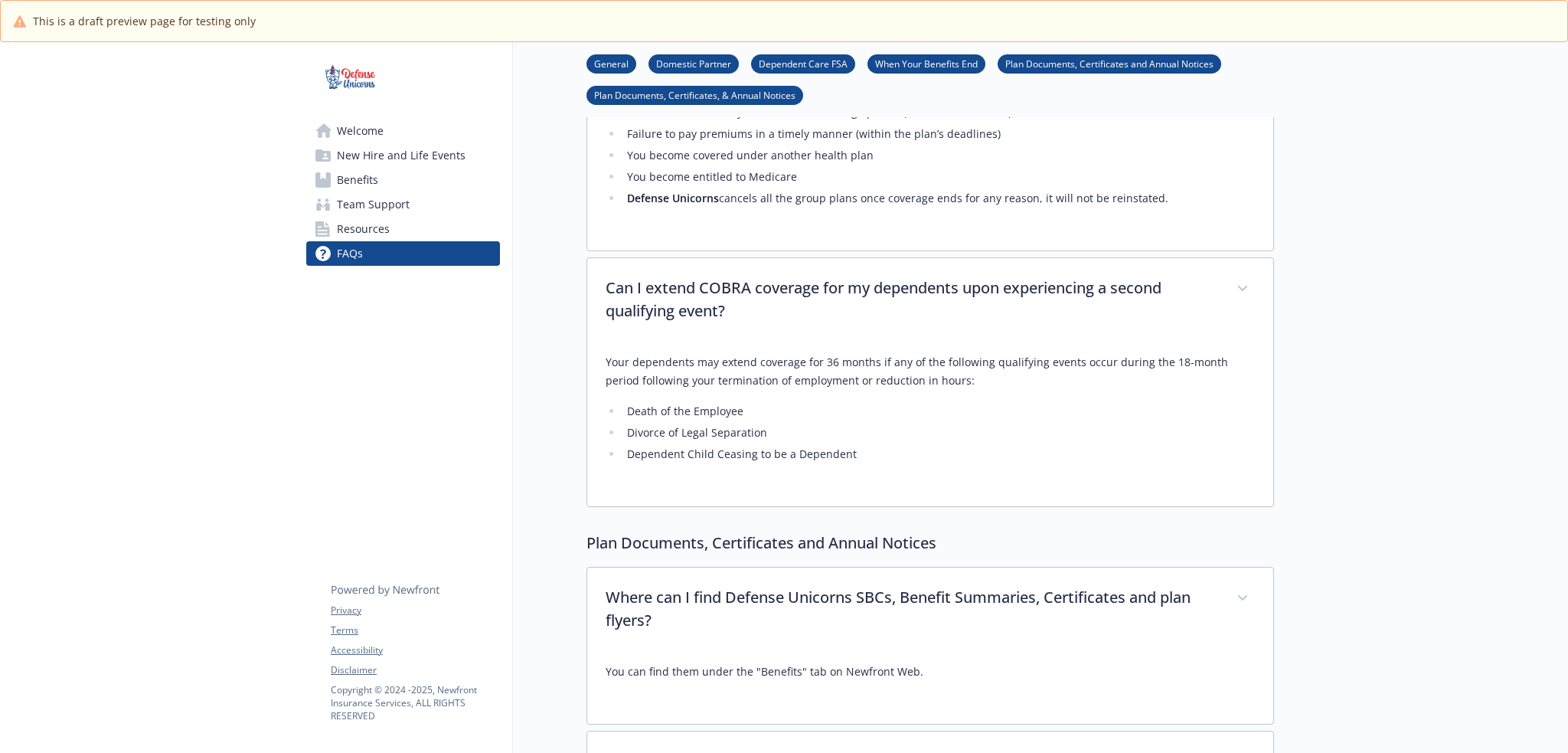
click at [368, 133] on span "Welcome" at bounding box center [360, 131] width 47 height 25
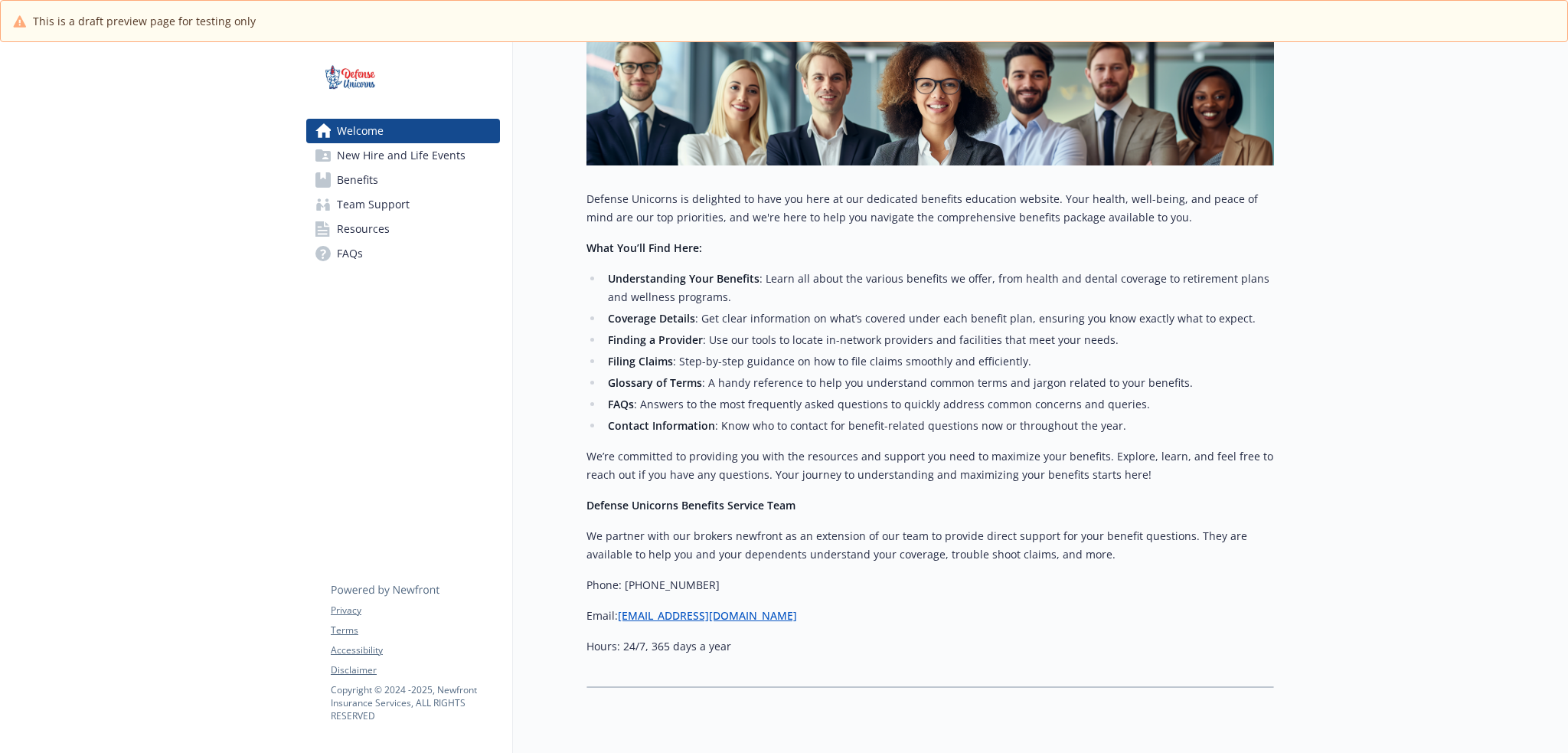
scroll to position [297, 11]
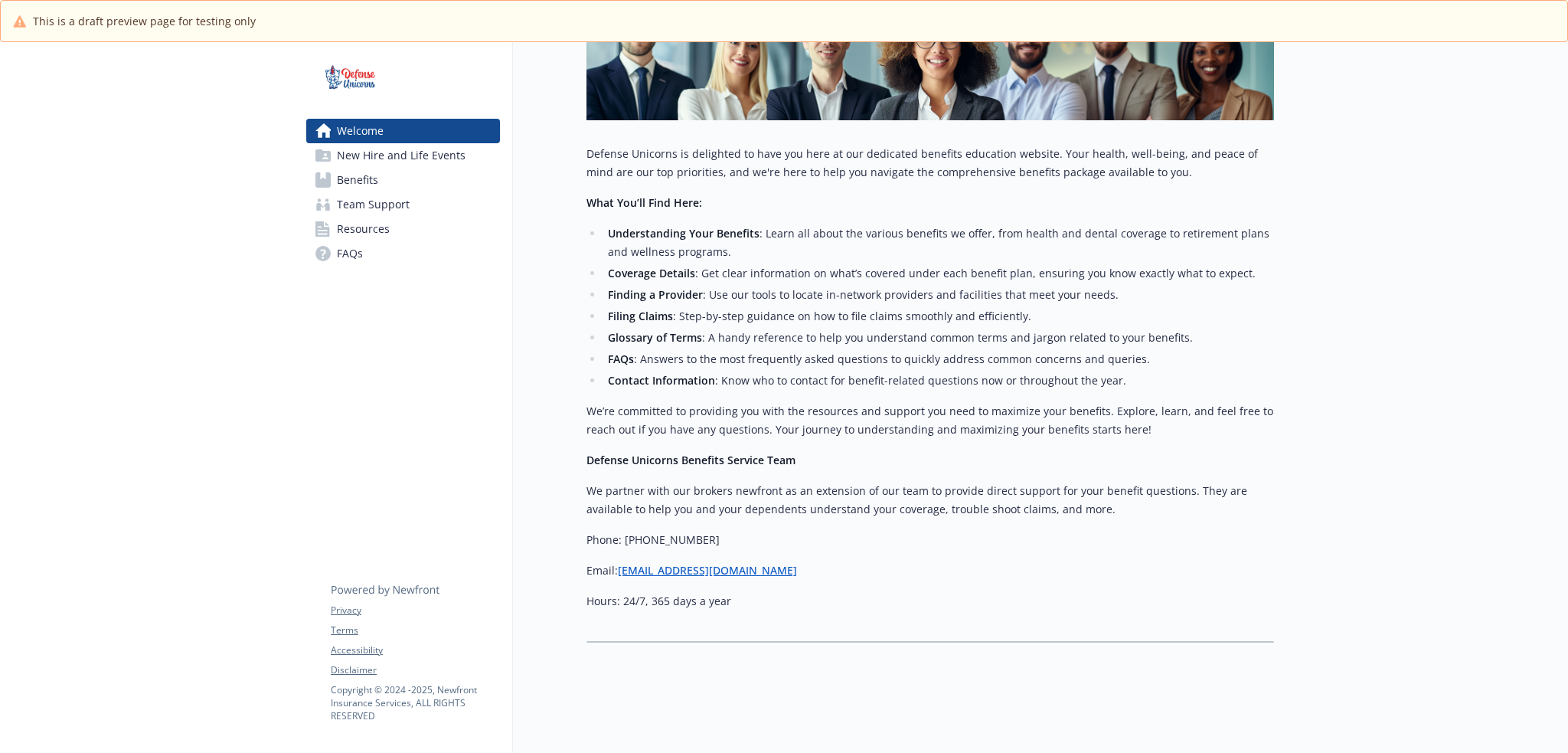
click at [355, 165] on span "New Hire and Life Events" at bounding box center [400, 156] width 128 height 25
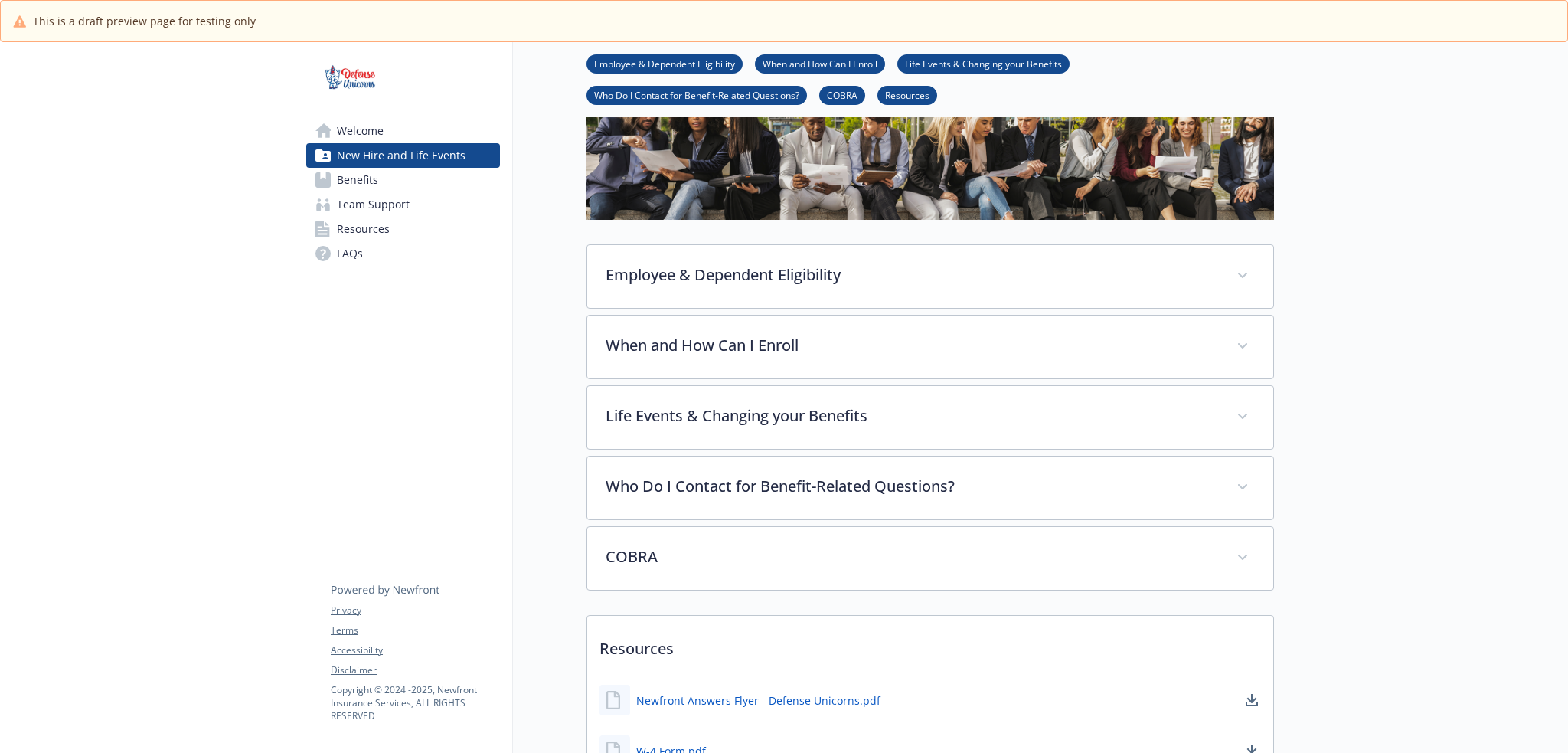
scroll to position [267, 11]
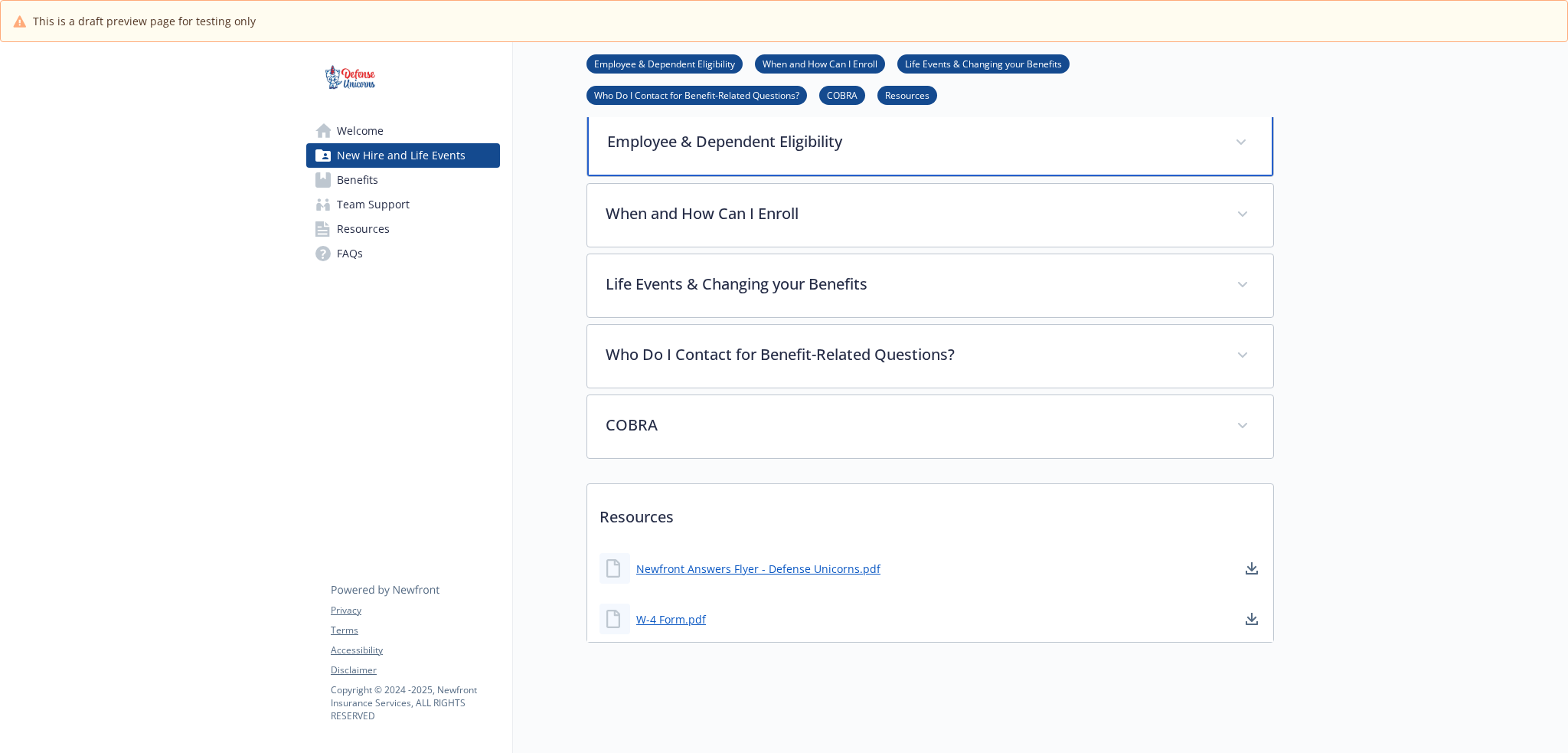
click at [907, 143] on div "Employee & Dependent Eligibility" at bounding box center [930, 143] width 686 height 66
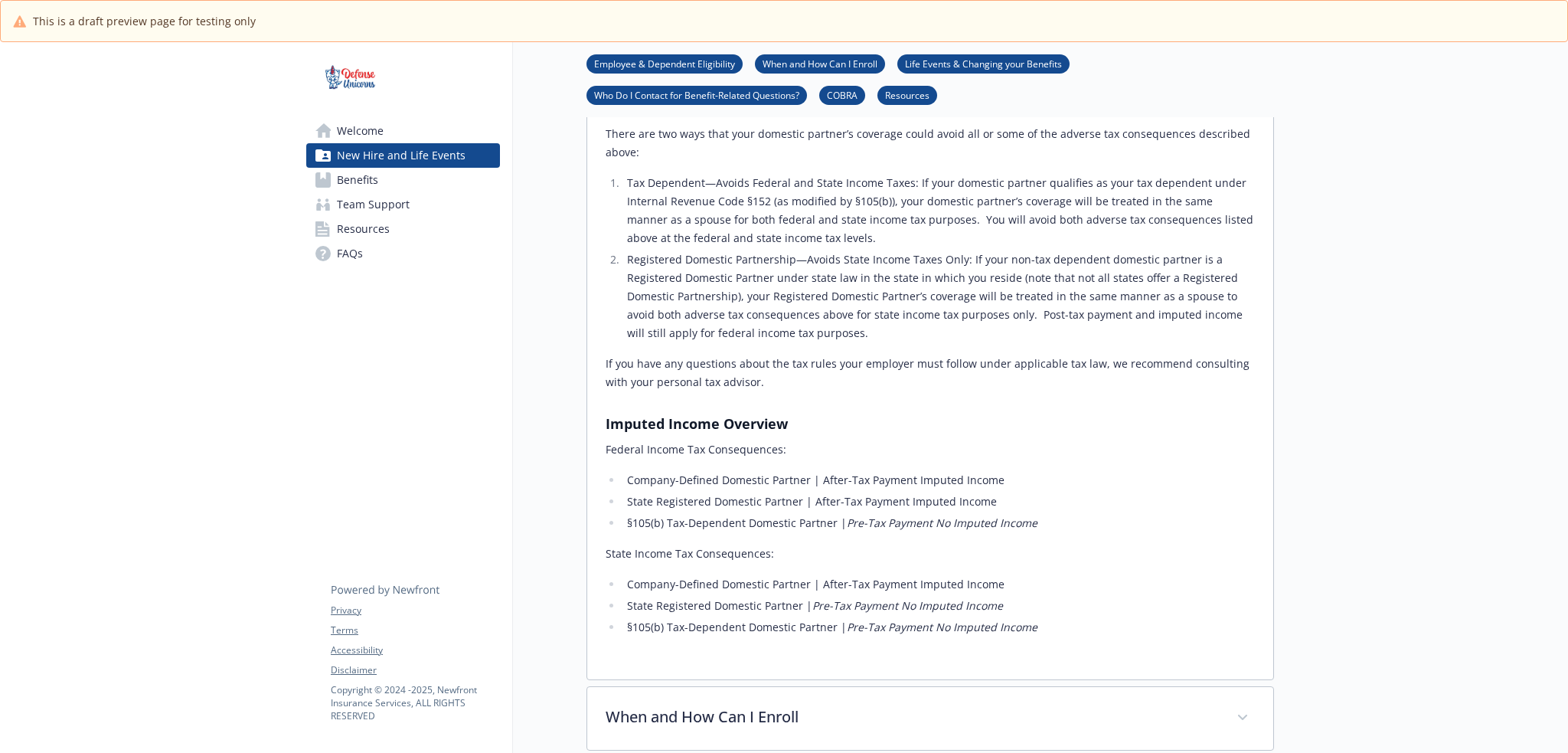
scroll to position [1393, 11]
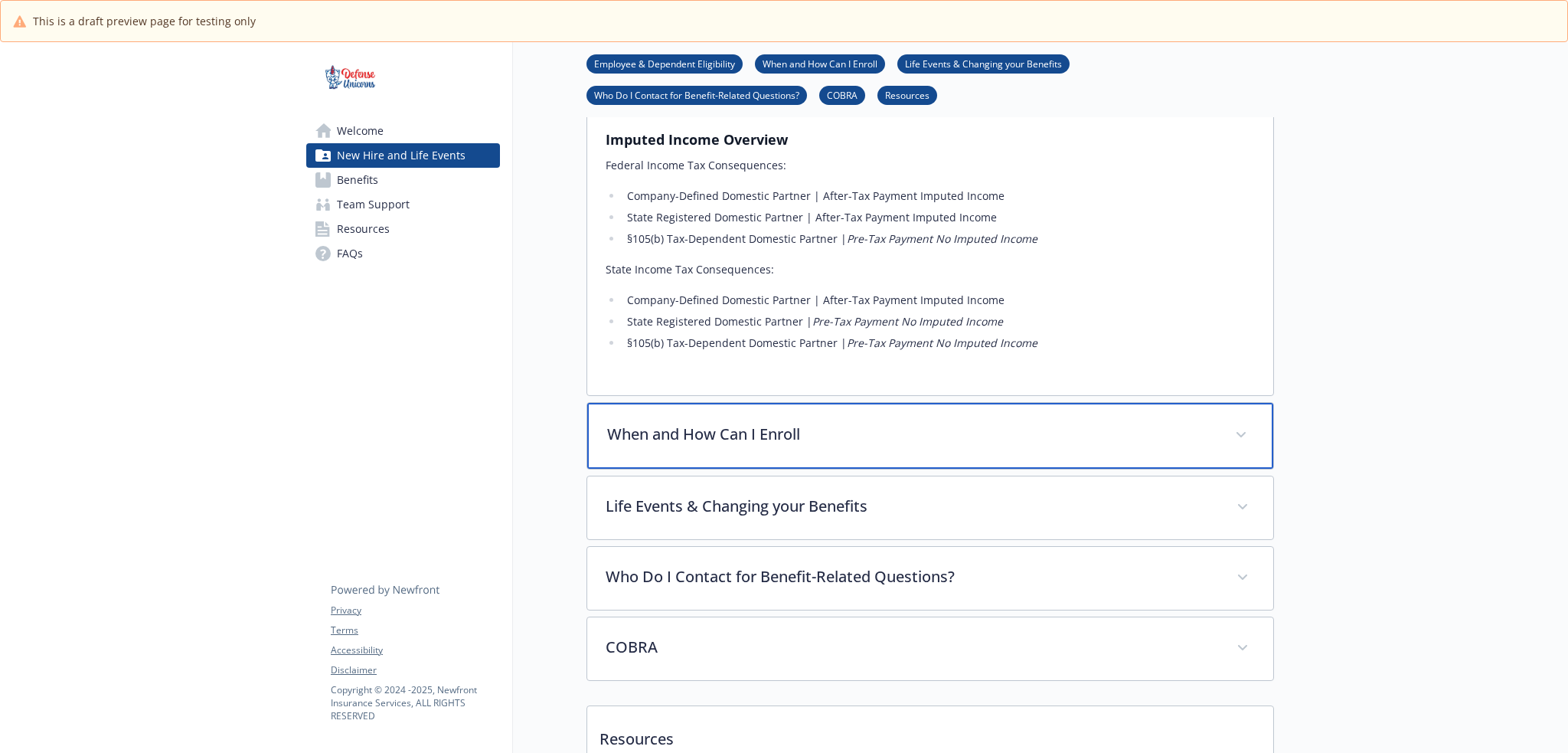
click at [752, 402] on div "When and How Can I Enroll" at bounding box center [930, 435] width 686 height 66
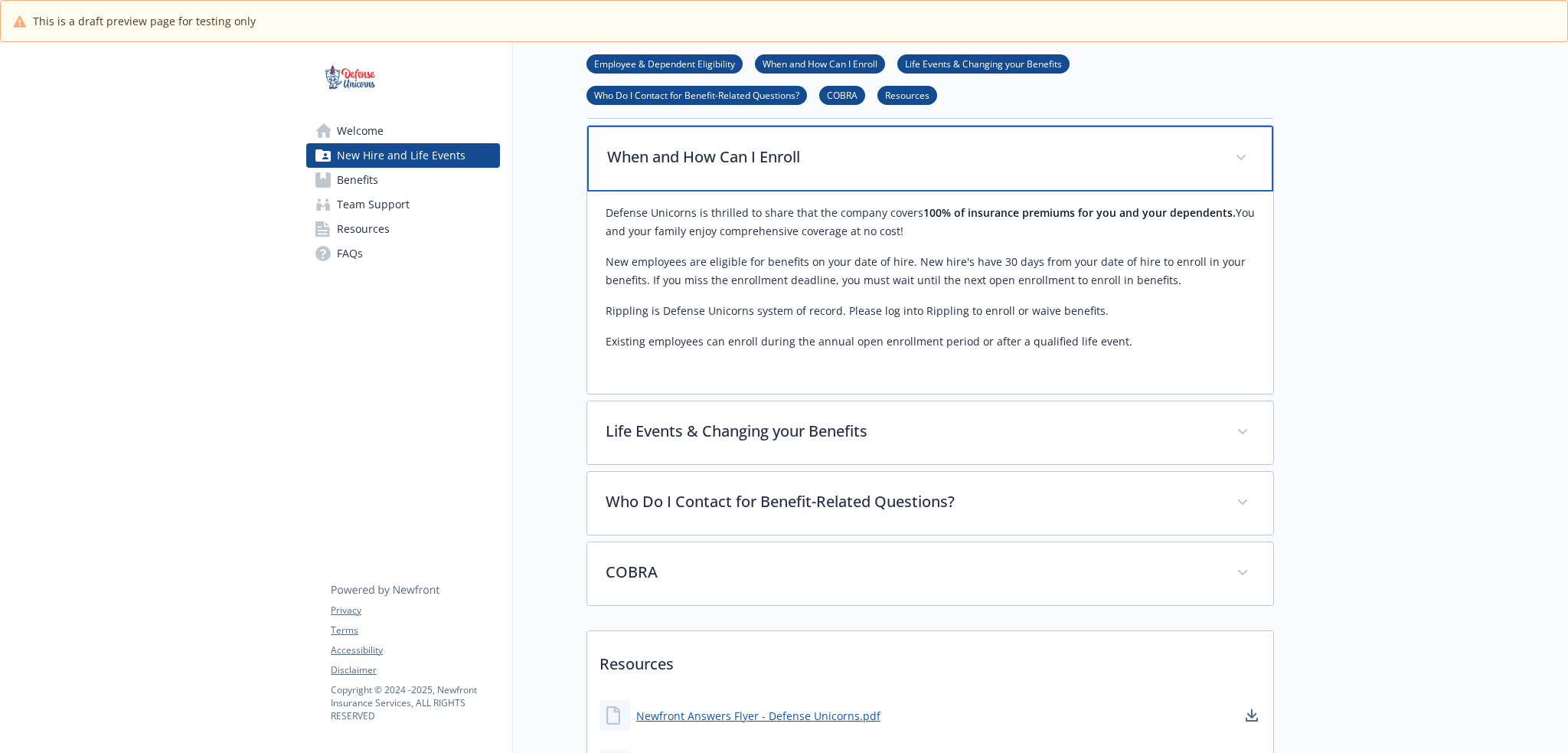
scroll to position [1674, 11]
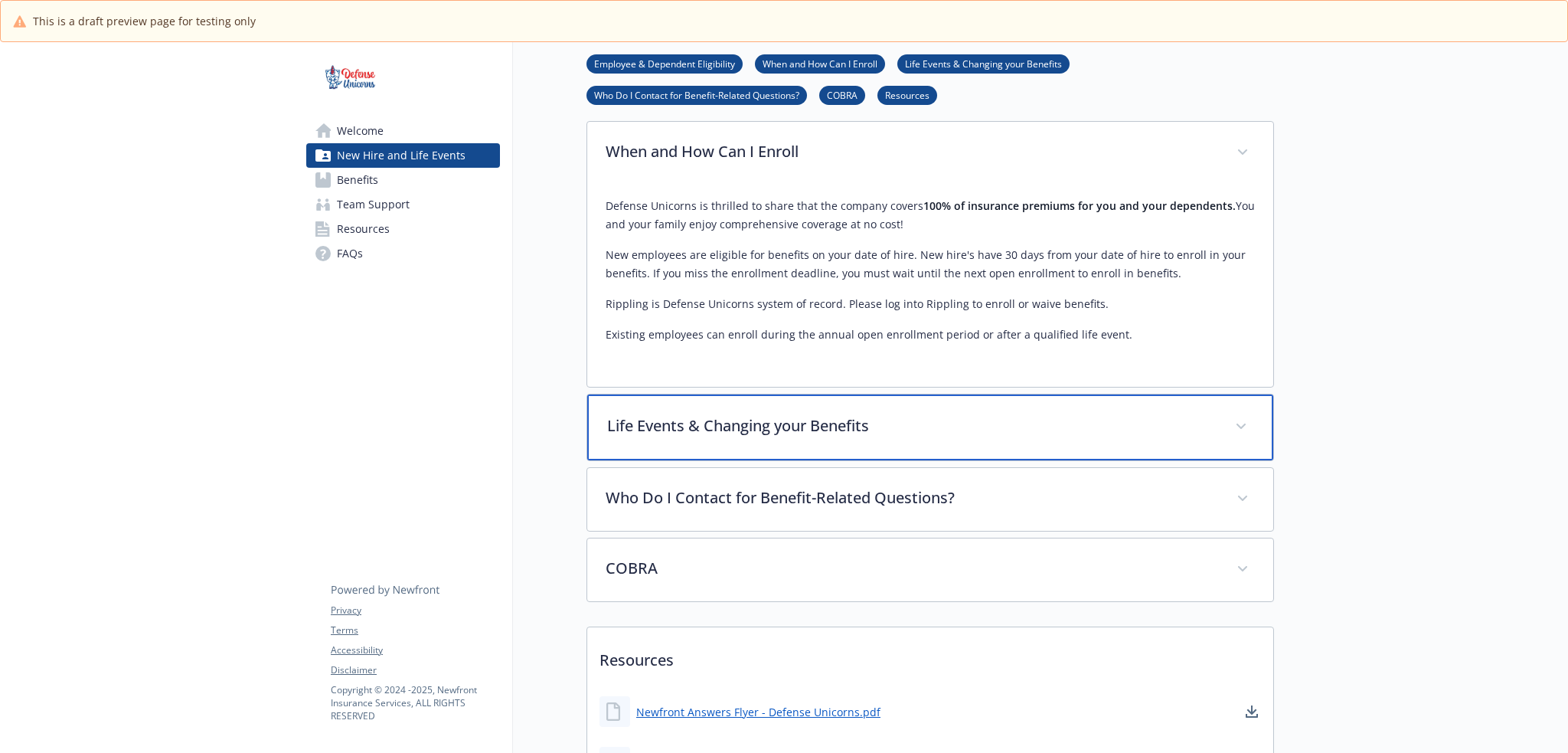
click at [727, 415] on p "Life Events & Changing your Benefits" at bounding box center [911, 426] width 610 height 23
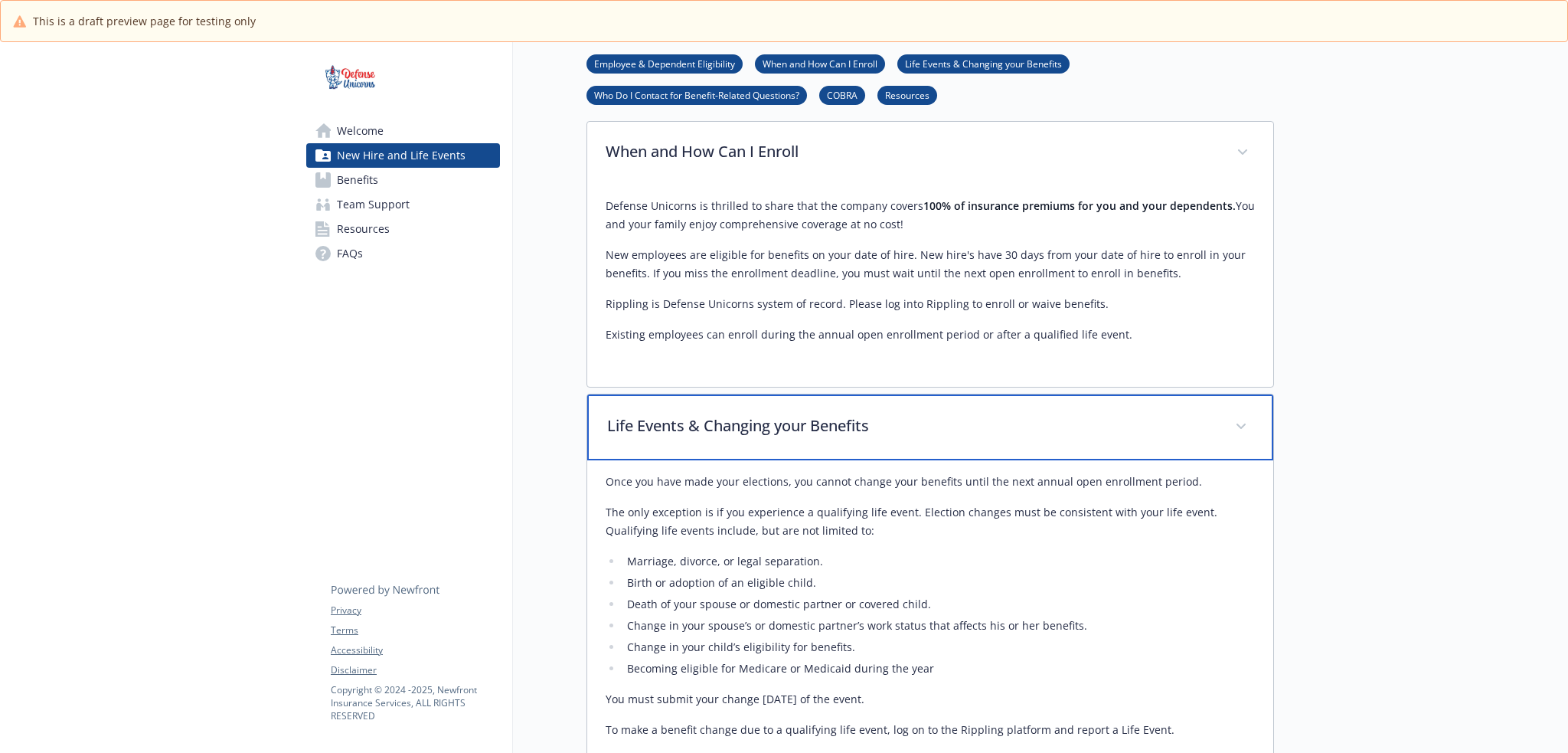
scroll to position [1954, 11]
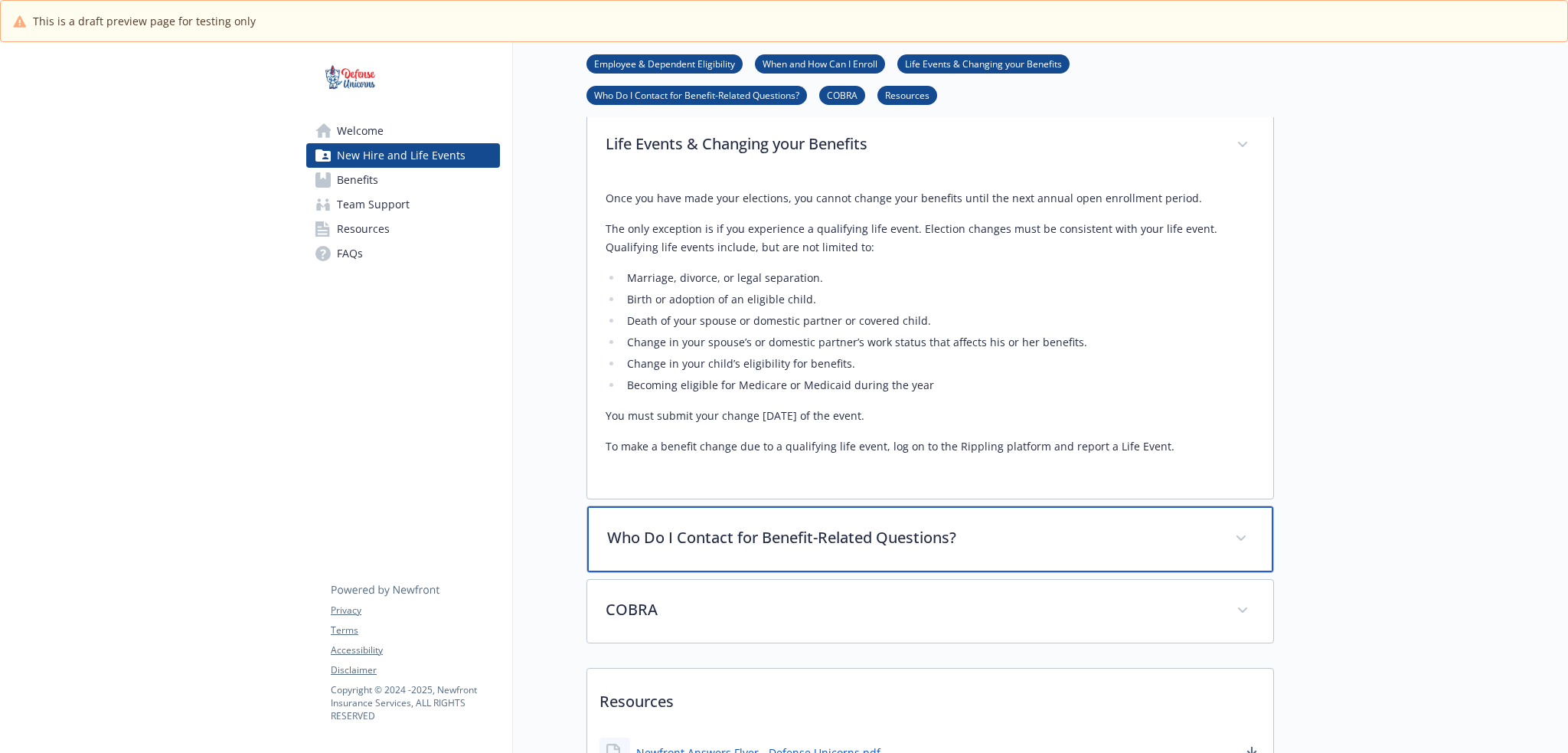
click at [771, 526] on p "Who Do I Contact for Benefit-Related Questions?" at bounding box center [911, 537] width 610 height 23
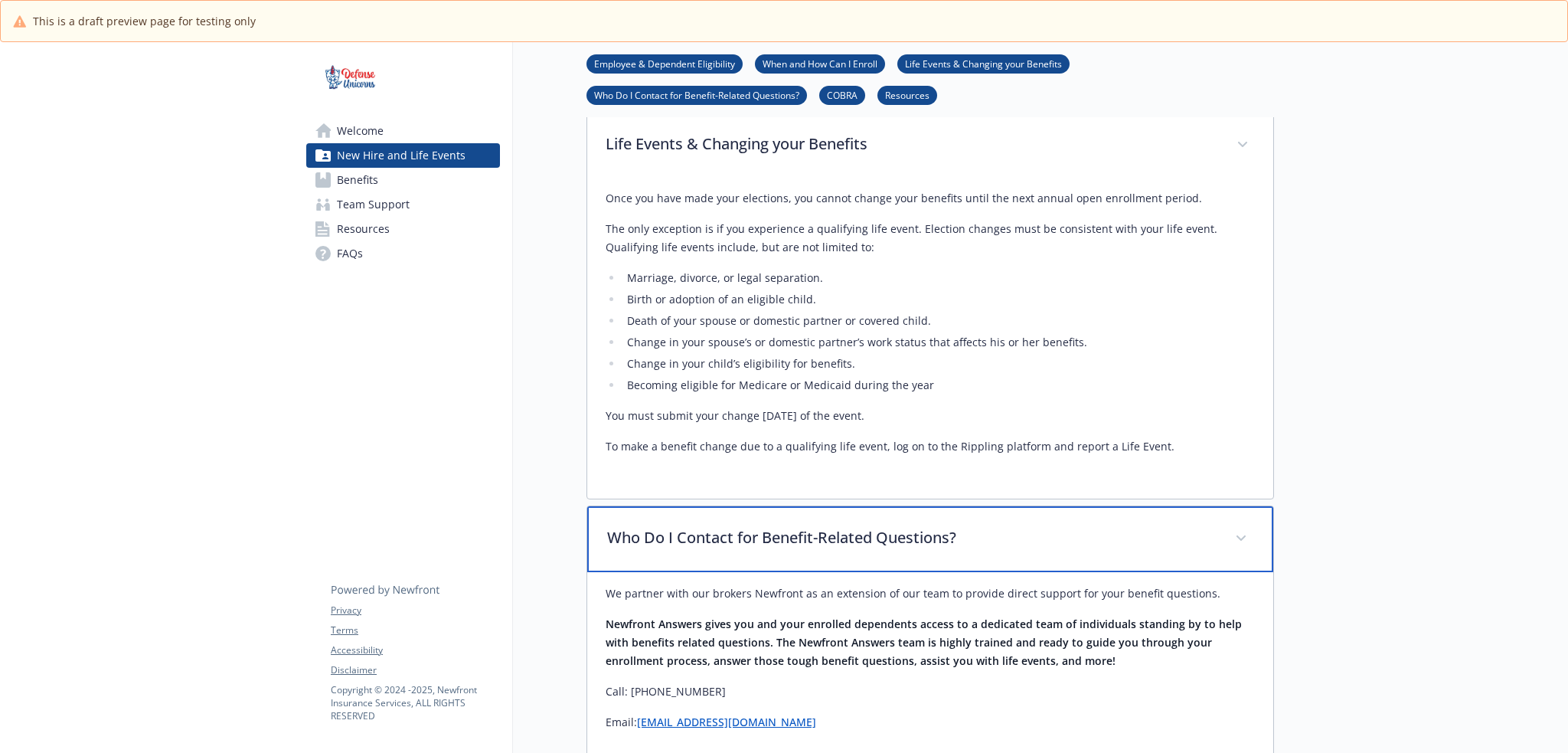
scroll to position [2234, 11]
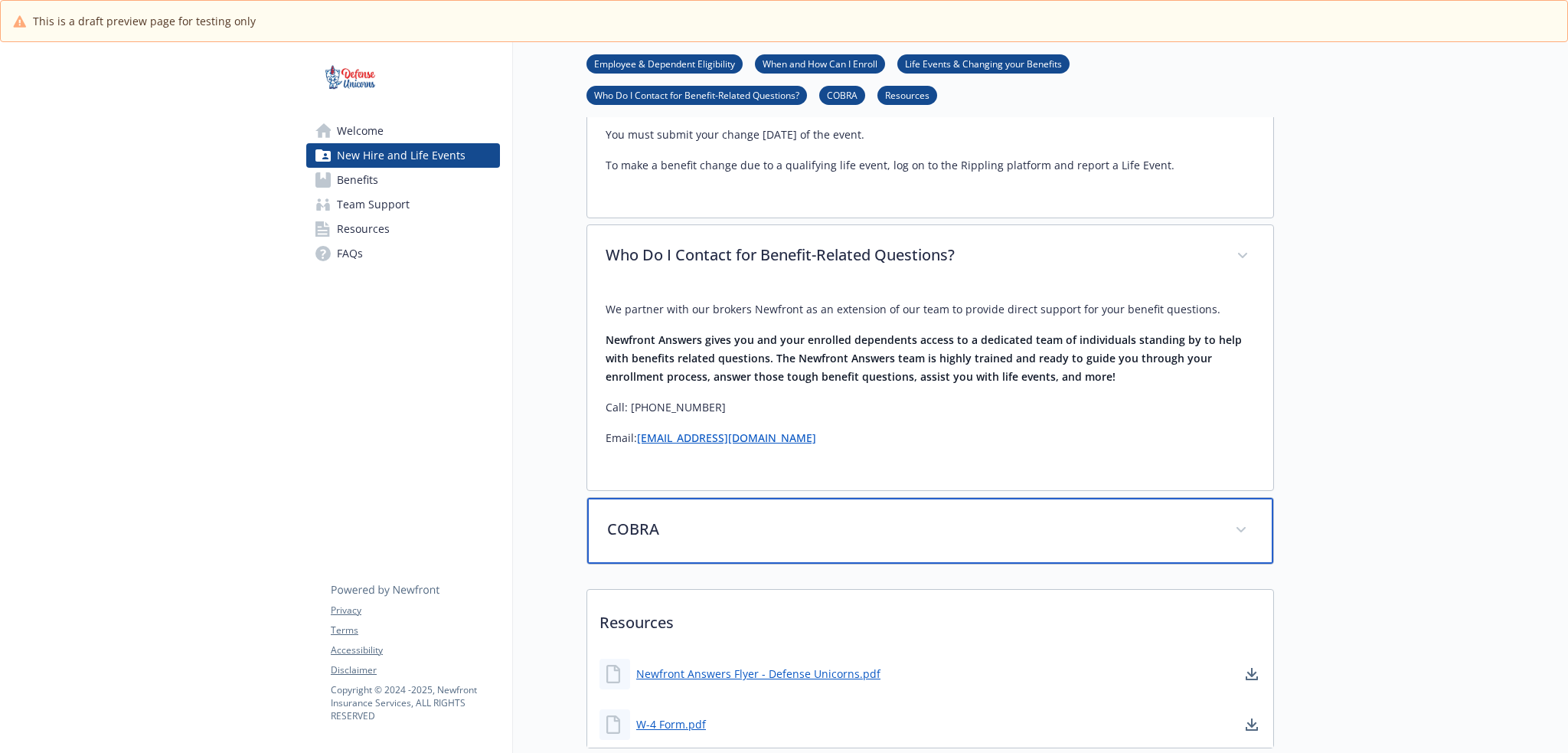
click at [952, 517] on p "COBRA" at bounding box center [911, 529] width 610 height 23
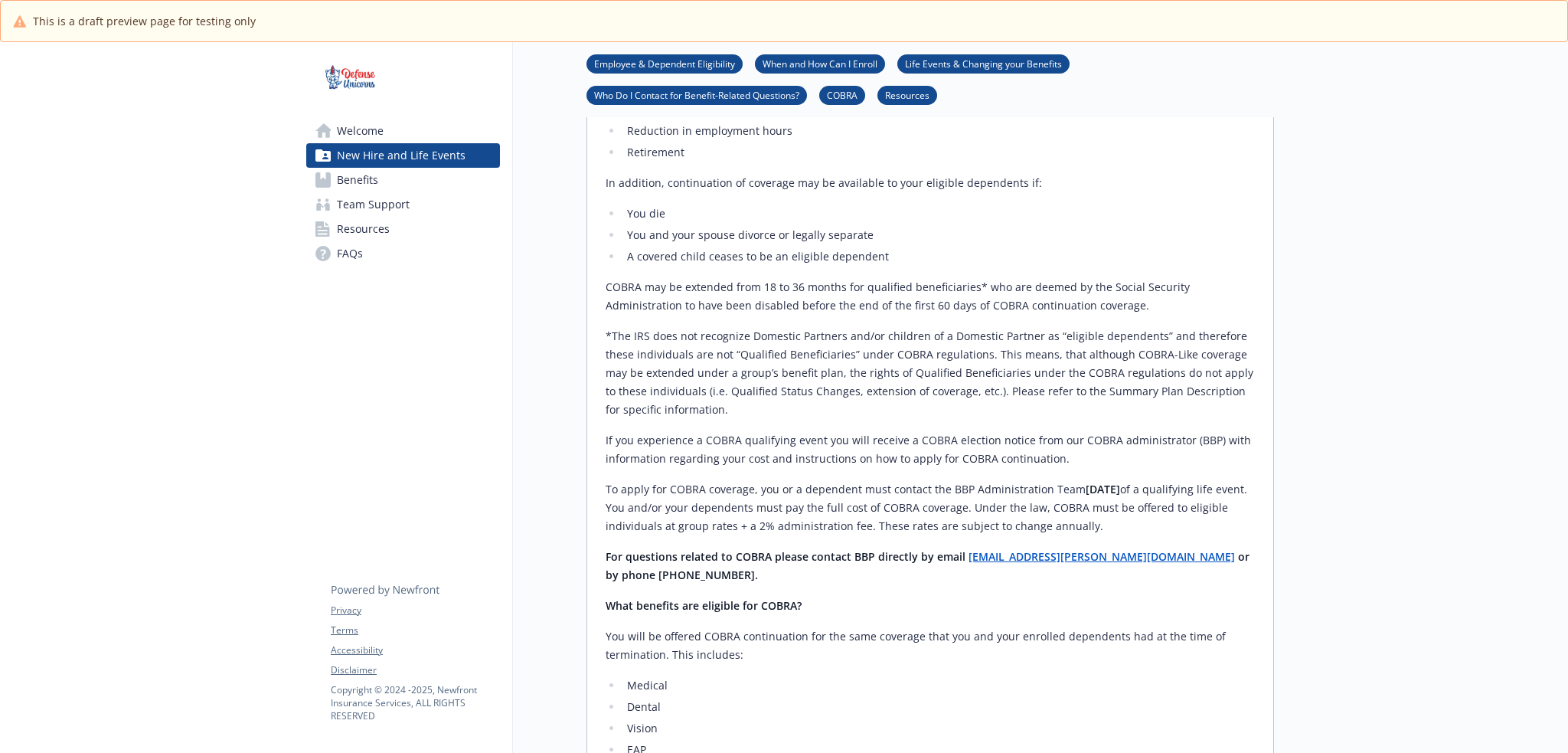
scroll to position [3077, 11]
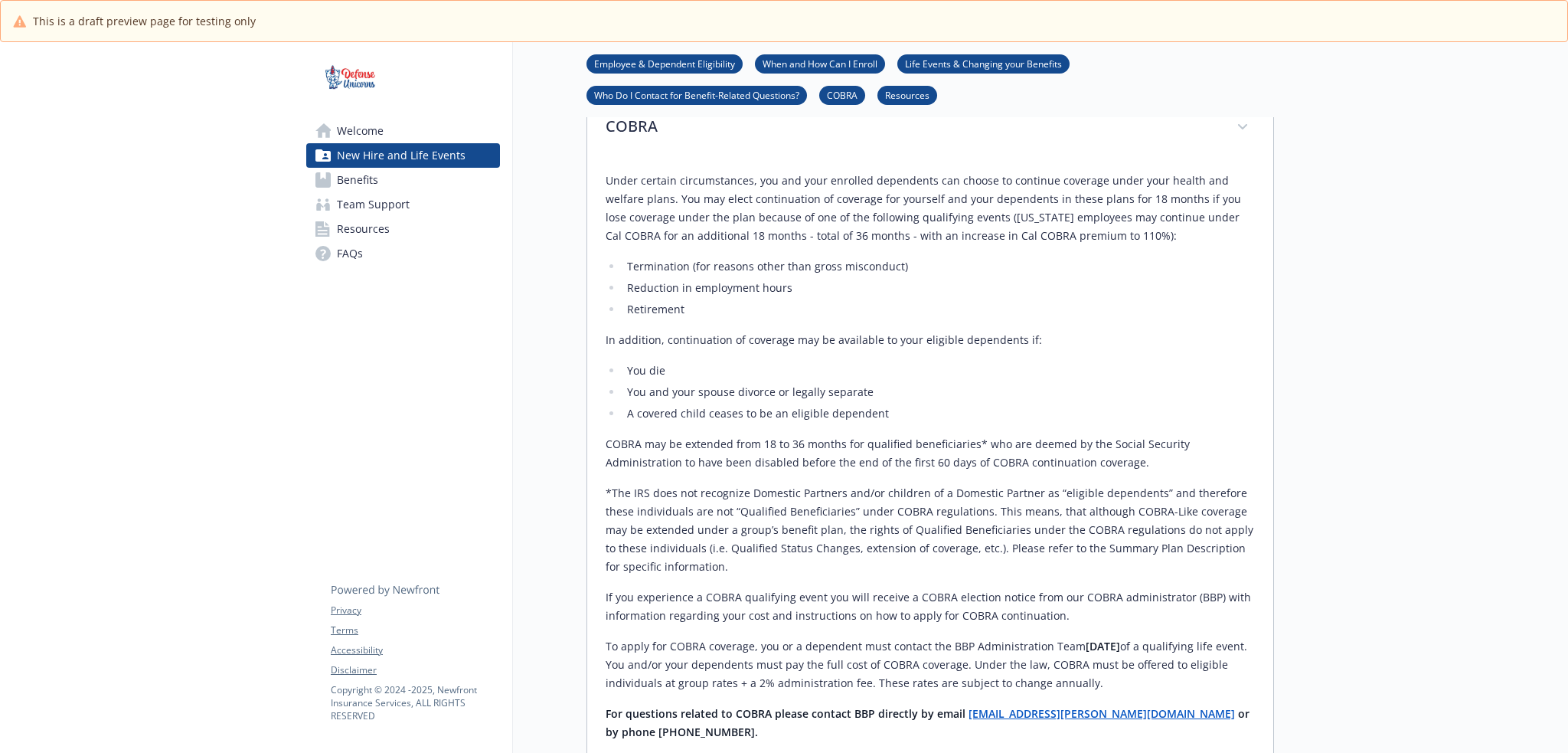
click at [398, 178] on link "Benefits" at bounding box center [403, 180] width 194 height 25
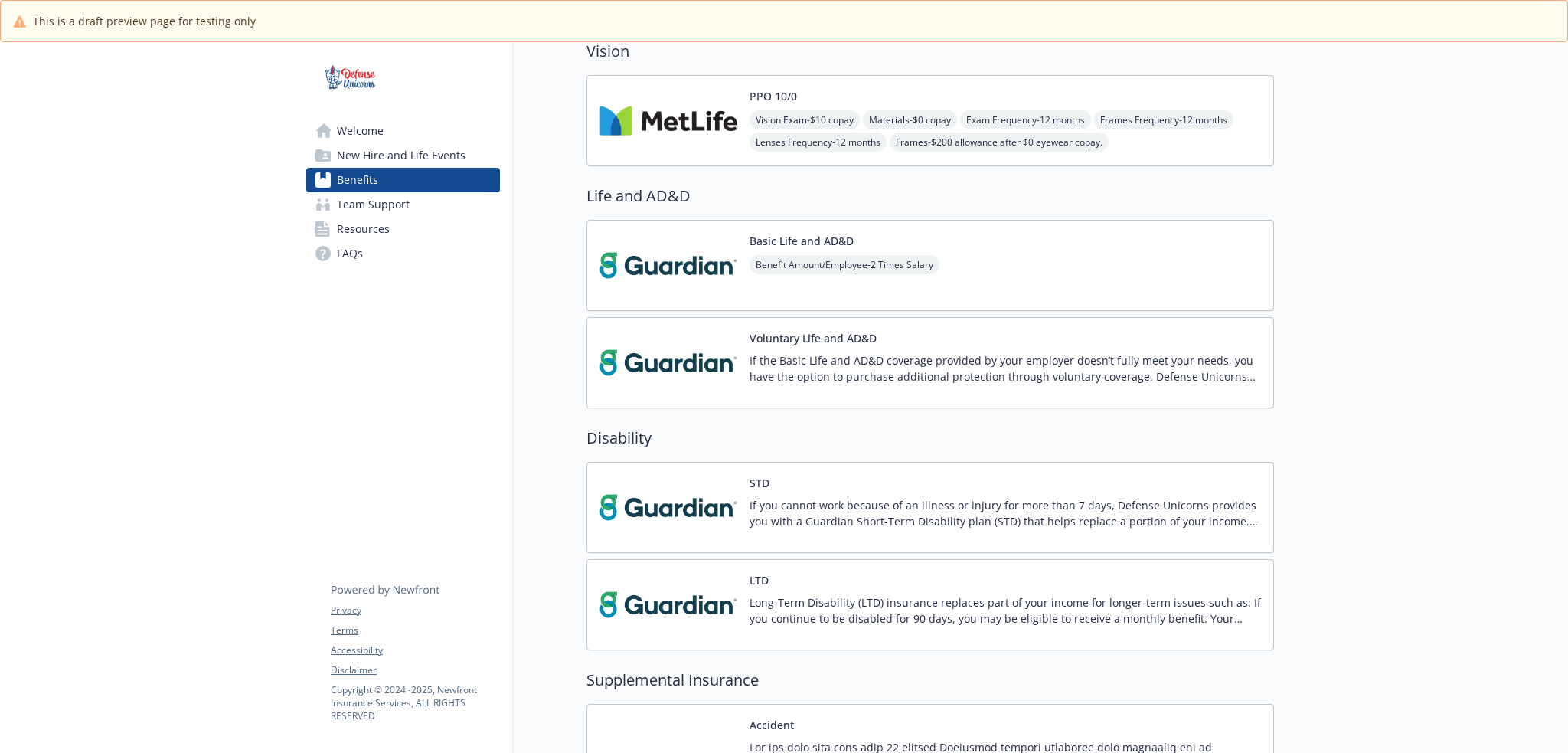
scroll to position [0, 11]
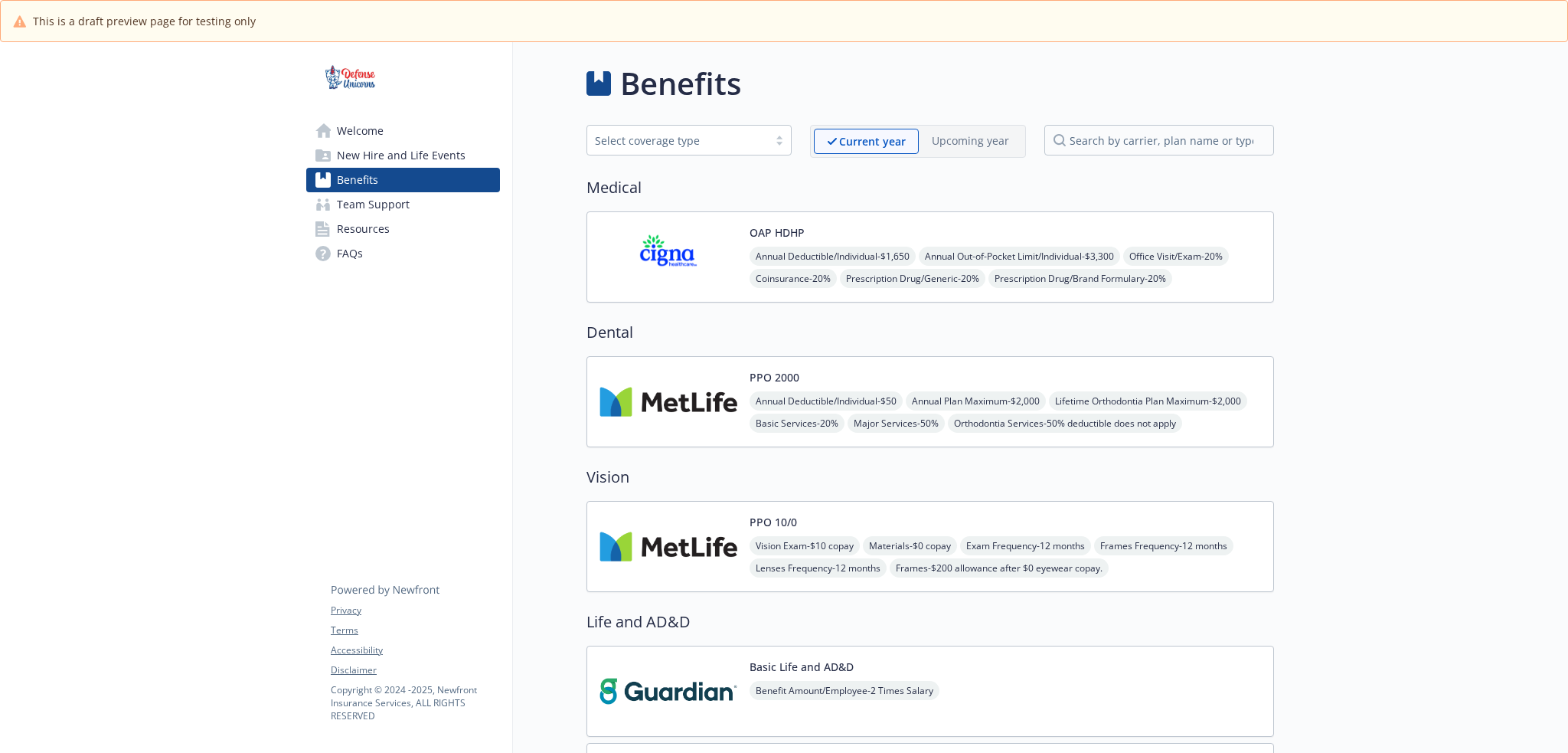
click at [874, 263] on span "Annual Deductible/Individual - $1,650" at bounding box center [832, 256] width 166 height 19
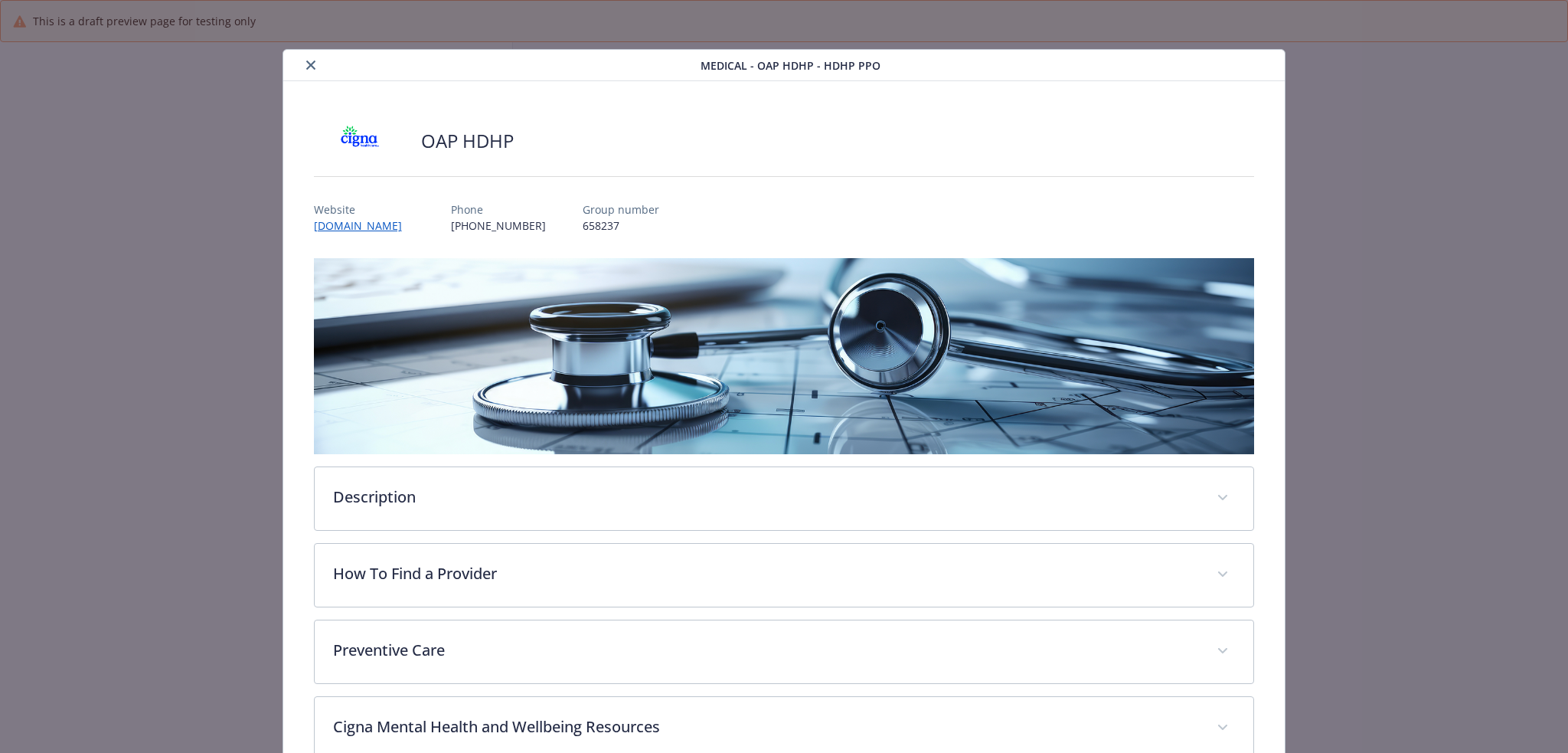
scroll to position [46, 0]
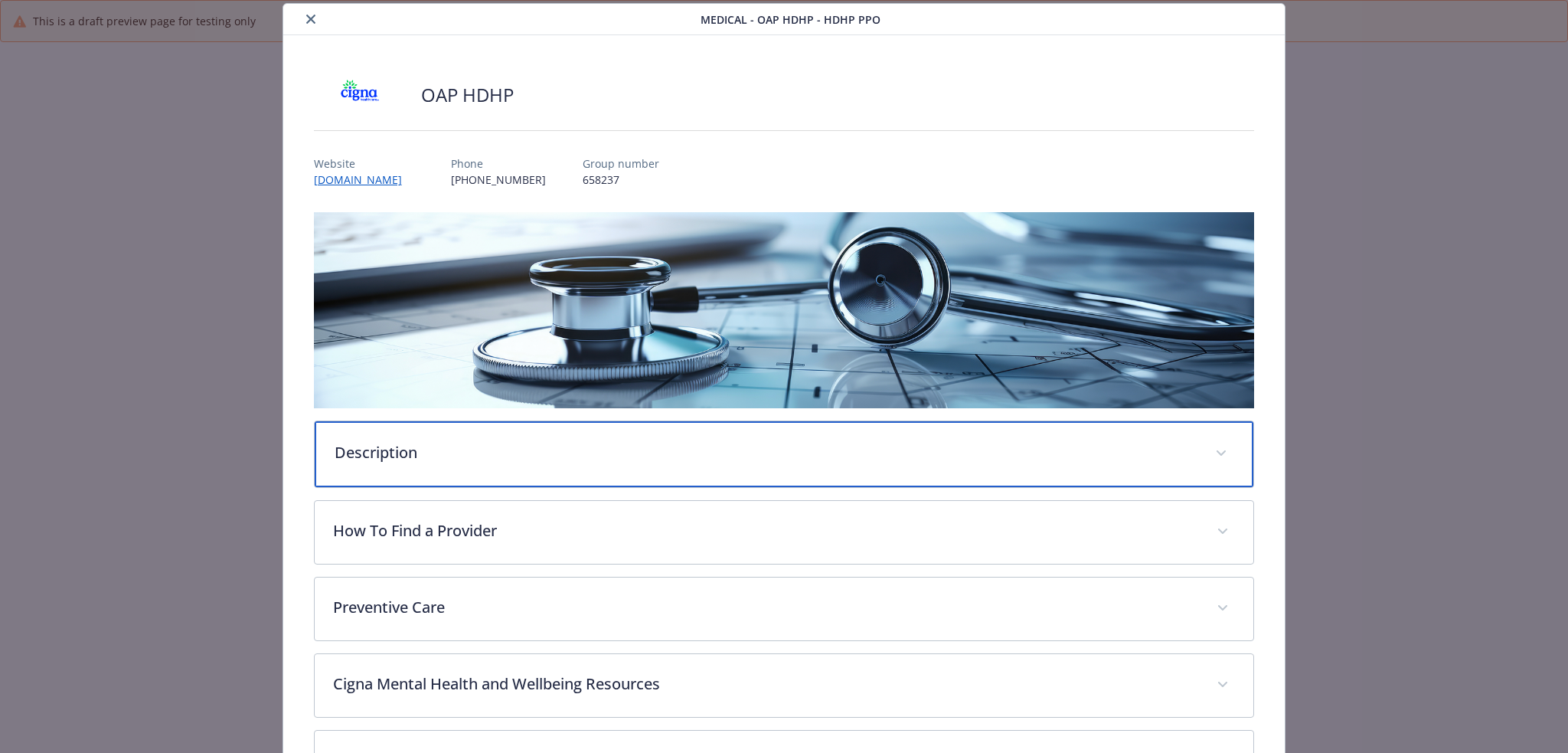
click at [664, 446] on p "Description" at bounding box center [766, 452] width 863 height 23
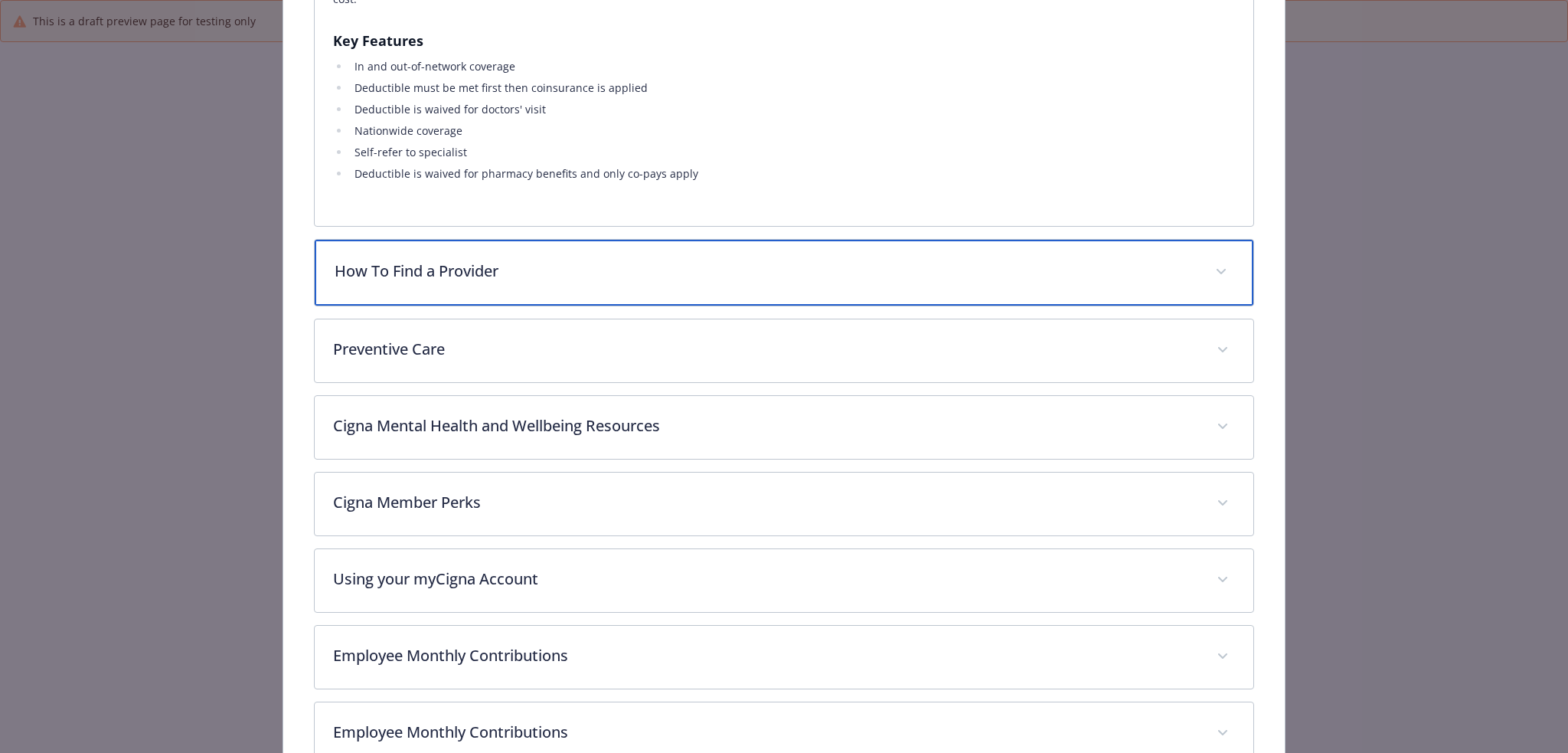
click at [661, 274] on div "How To Find a Provider" at bounding box center [784, 272] width 939 height 66
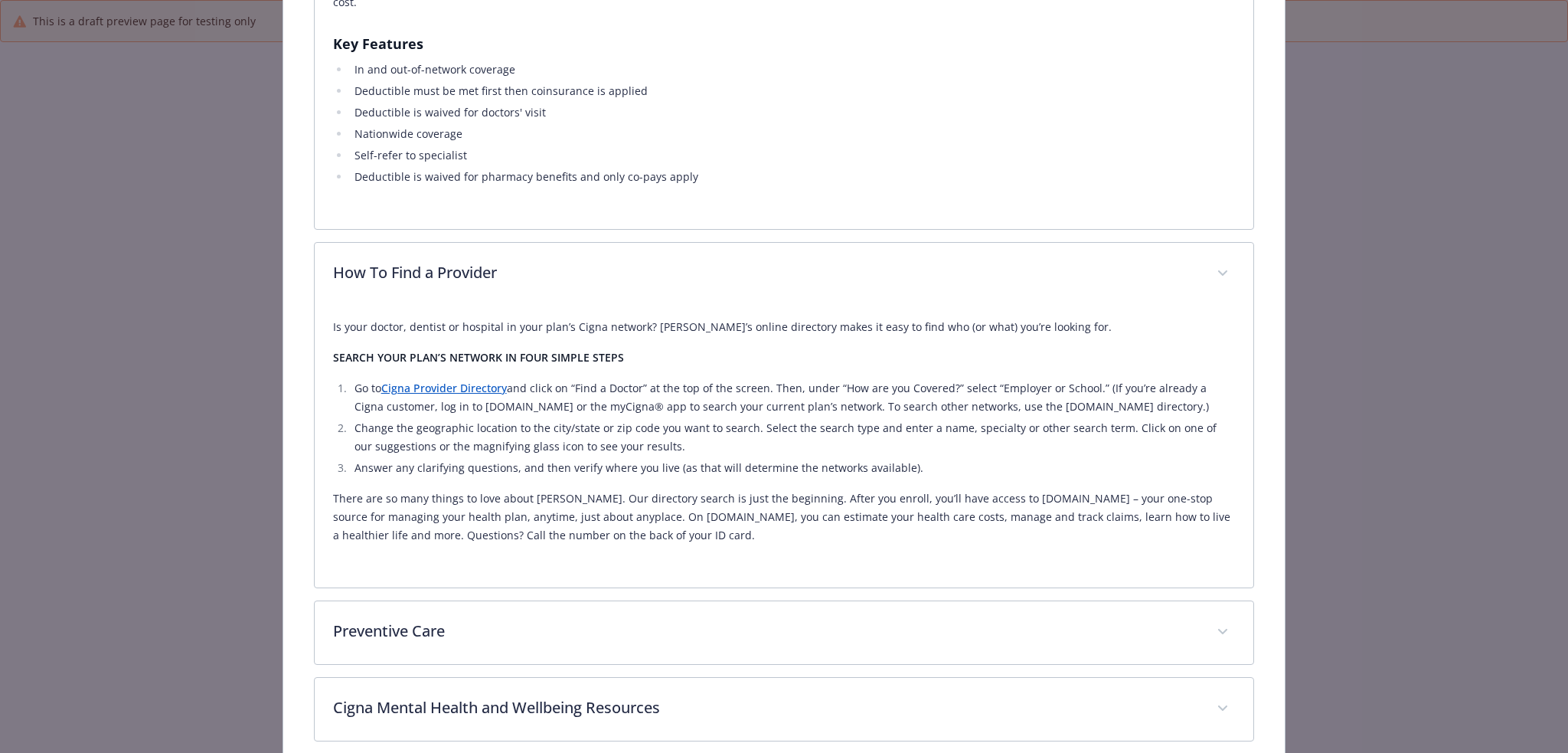
click at [490, 381] on link "Cigna Provider Directory" at bounding box center [444, 387] width 125 height 14
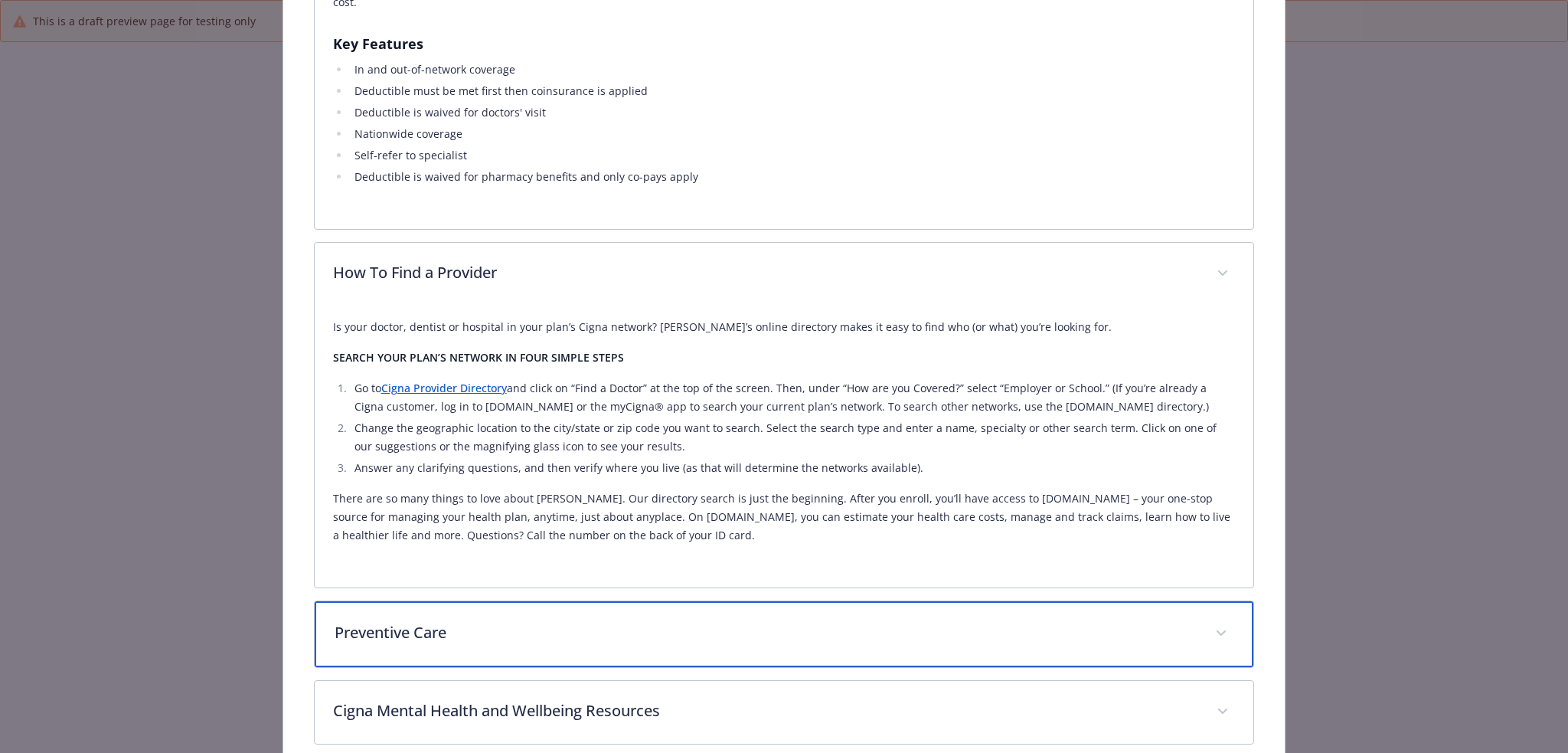
click at [645, 621] on p "Preventive Care" at bounding box center [766, 632] width 863 height 23
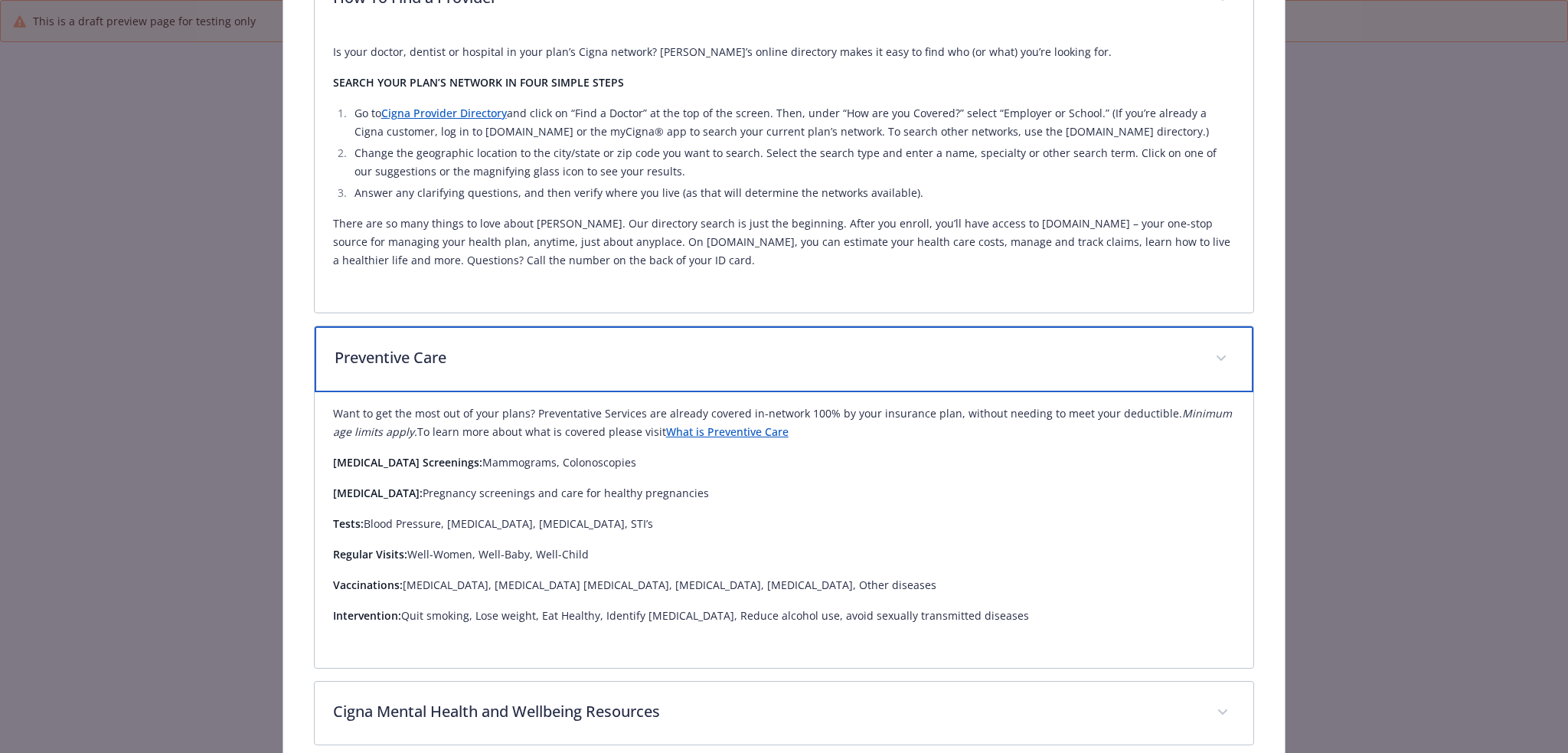
scroll to position [885, 0]
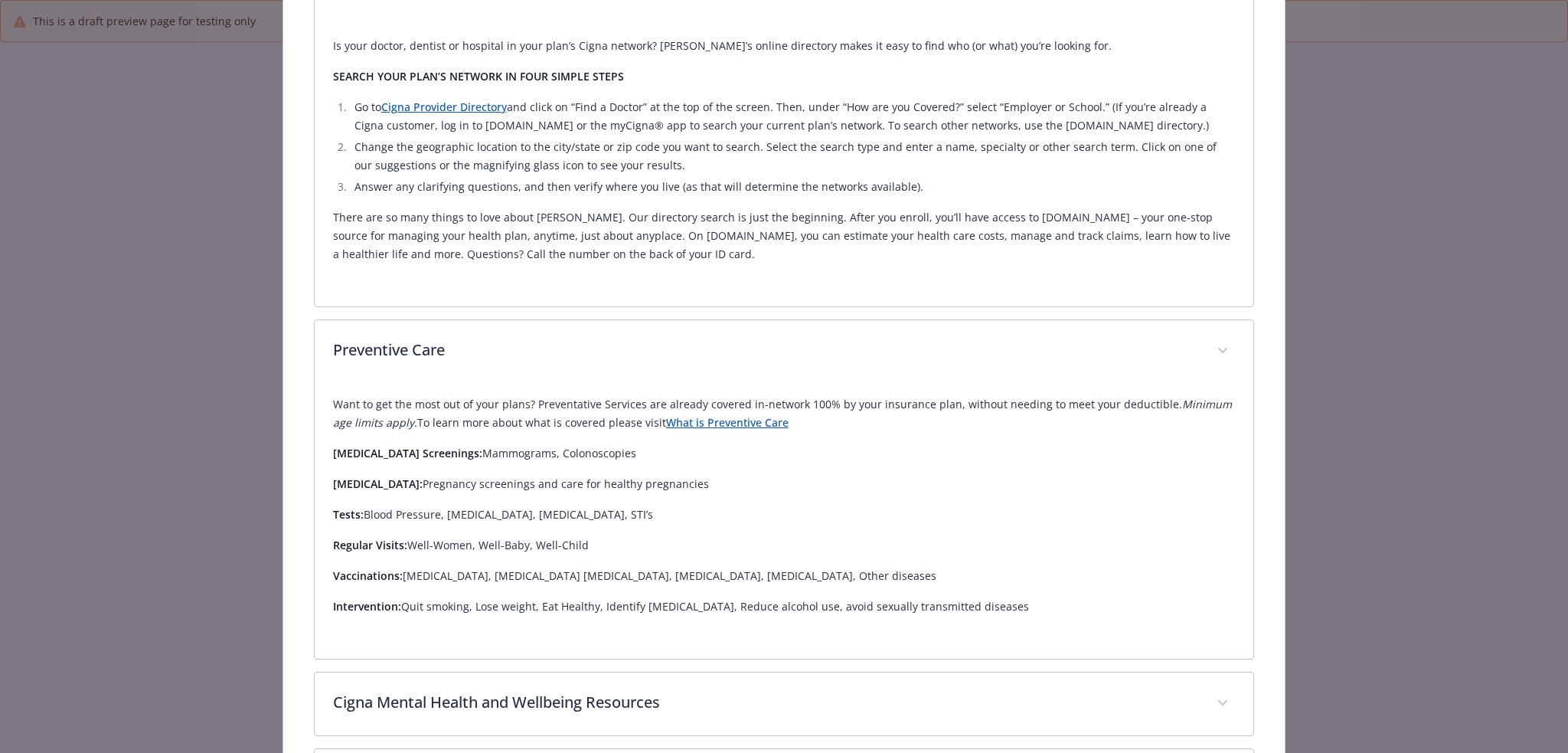
click at [699, 415] on link "What is Preventive Care" at bounding box center [727, 421] width 122 height 14
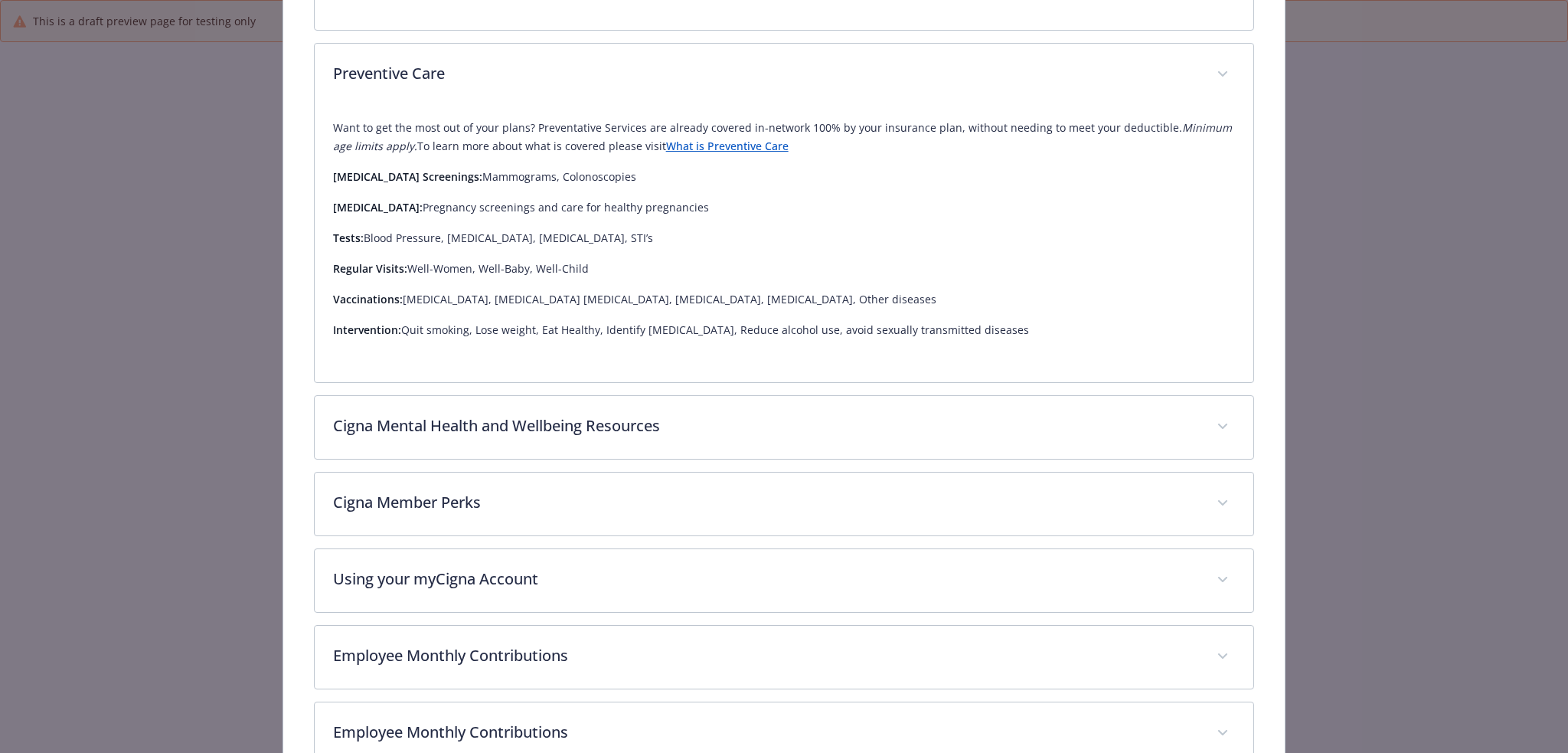
scroll to position [1166, 0]
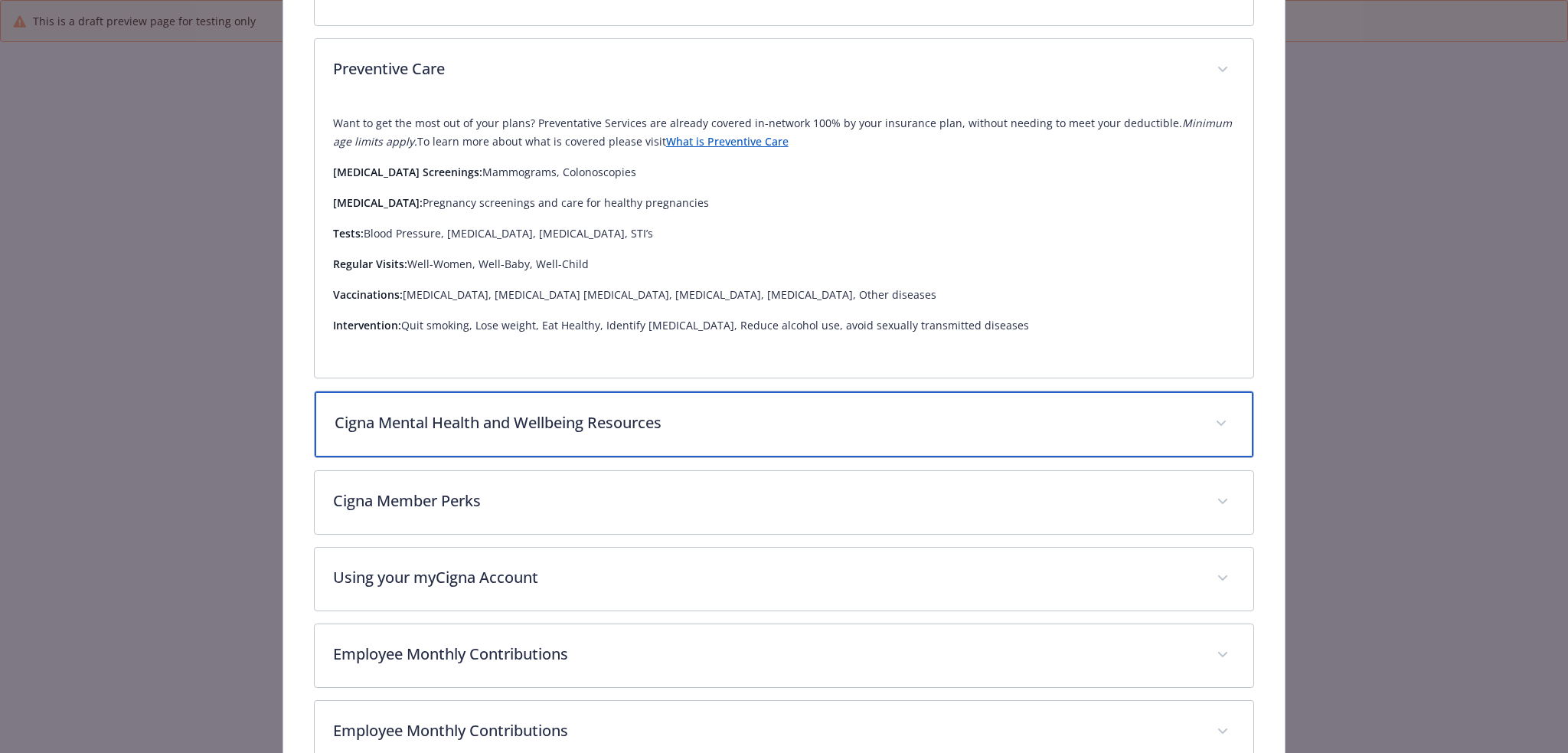
click at [688, 411] on p "Cigna Mental Health and Wellbeing Resources" at bounding box center [766, 422] width 863 height 23
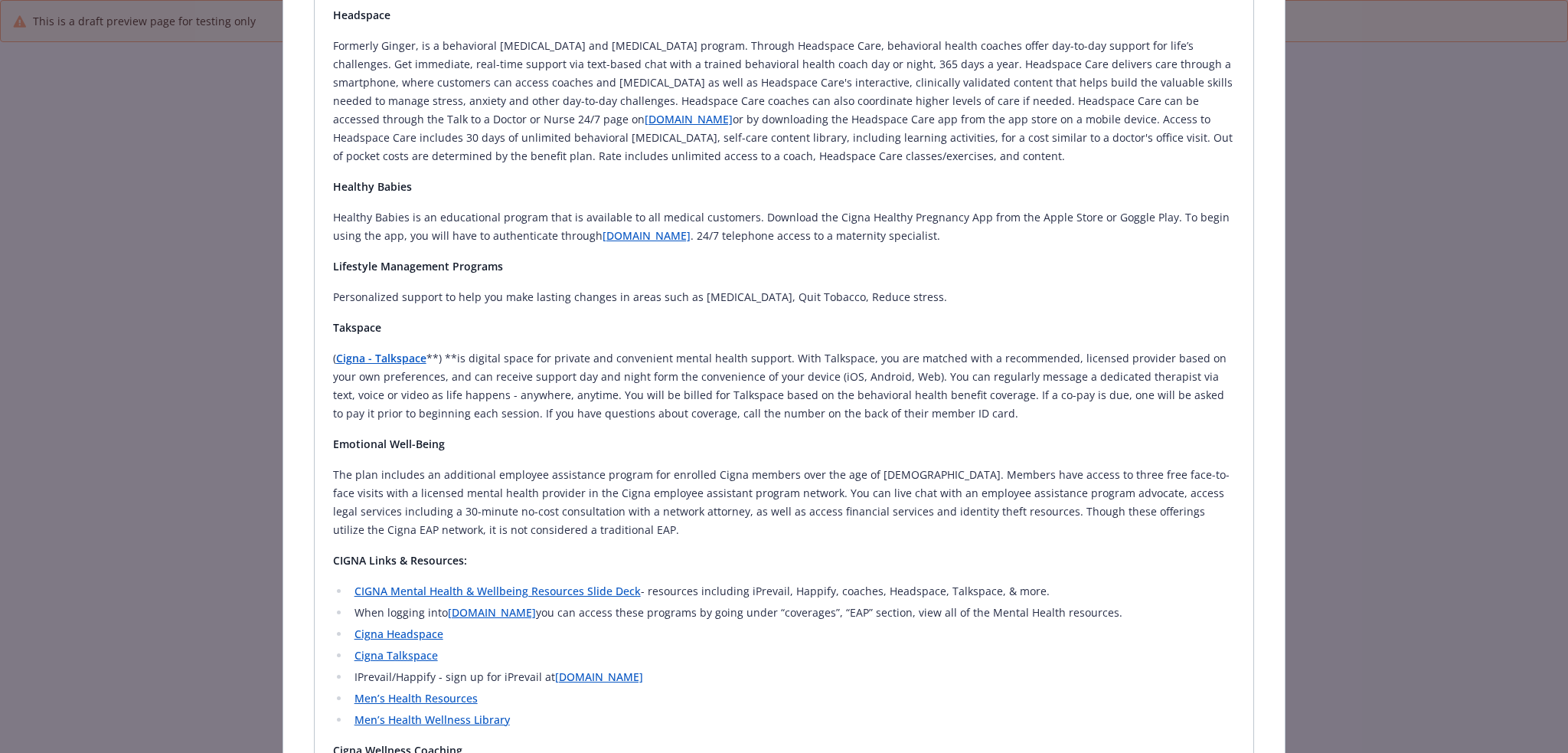
scroll to position [1727, 0]
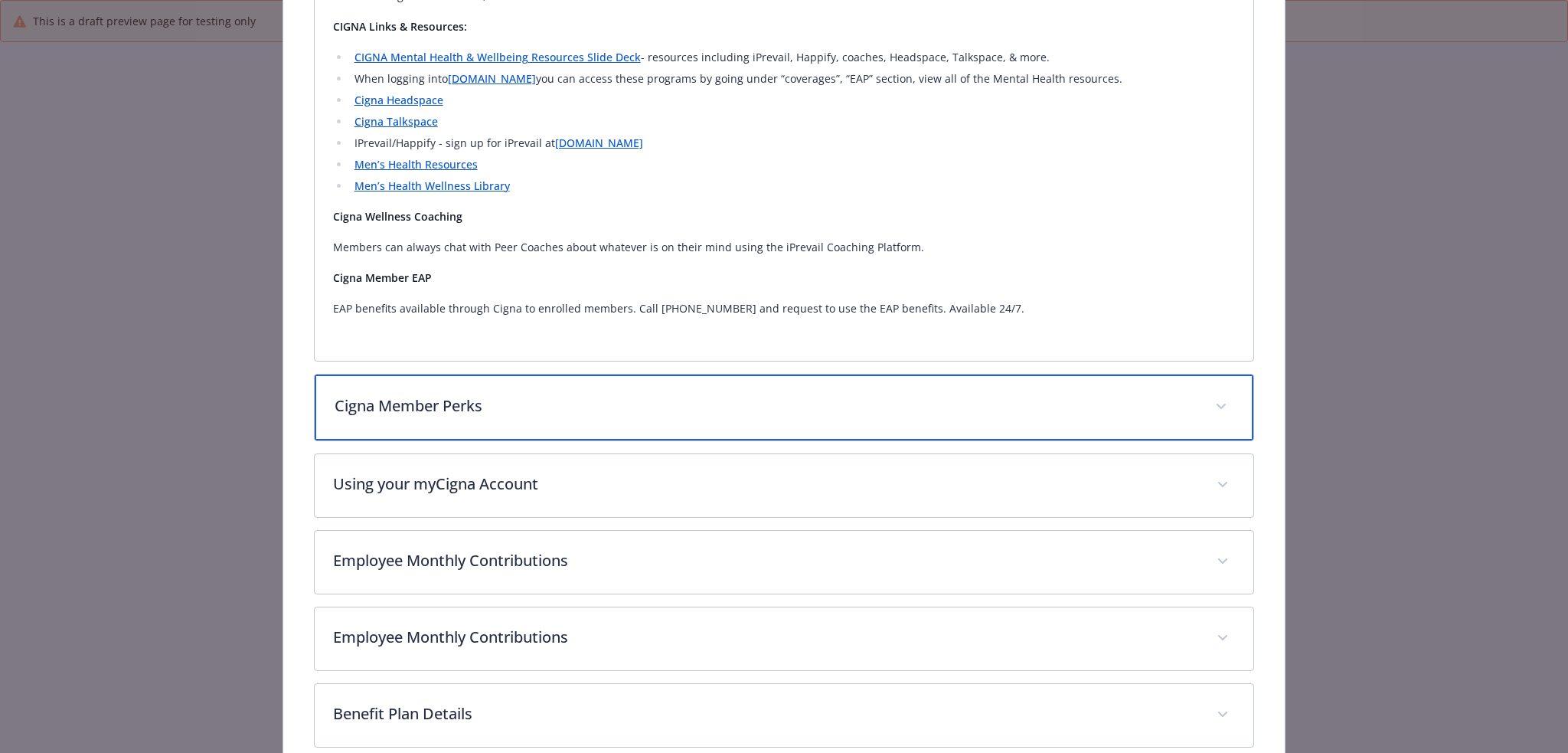
click at [663, 394] on p "Cigna Member Perks" at bounding box center [766, 405] width 863 height 23
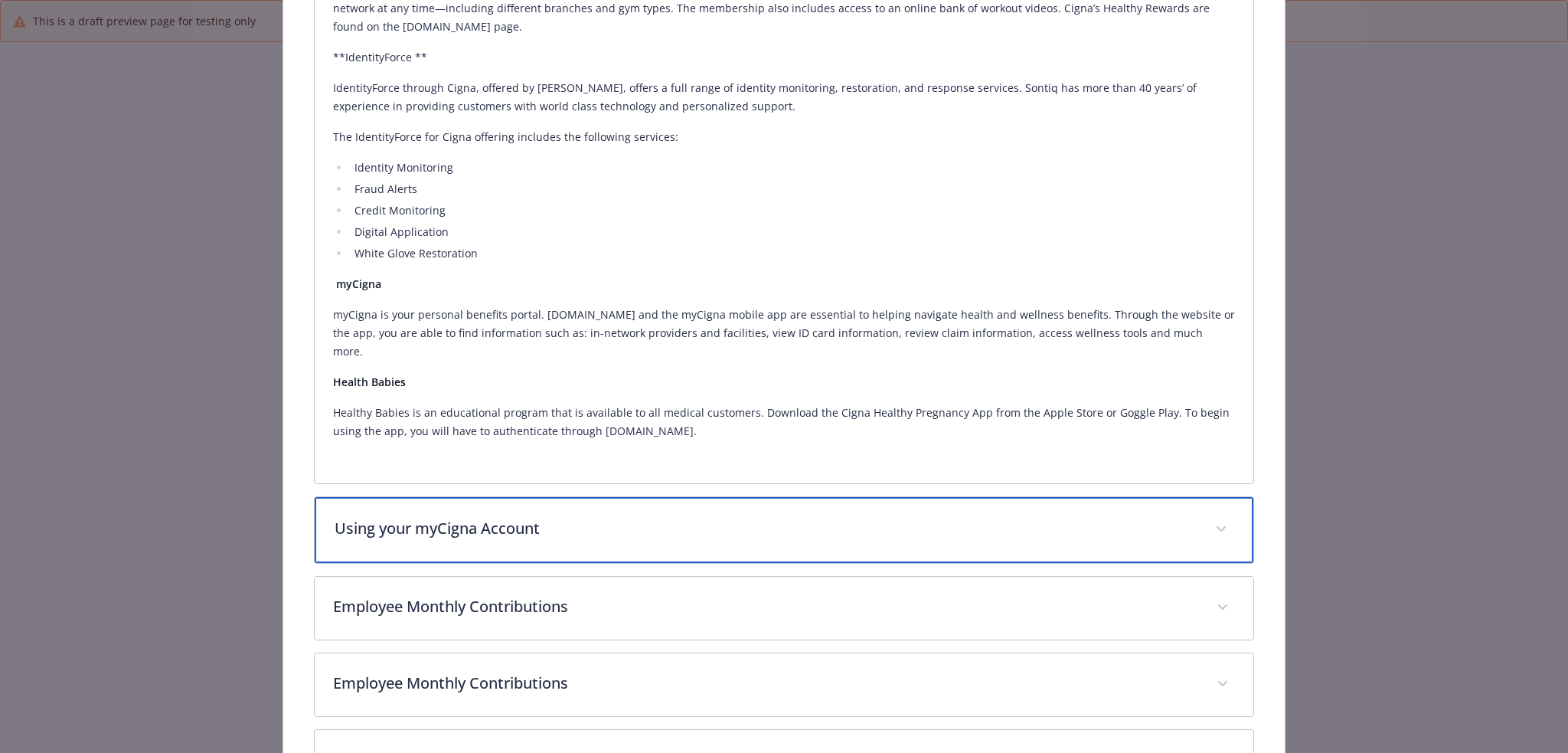
click at [652, 516] on p "Using your myCigna Account" at bounding box center [766, 528] width 863 height 23
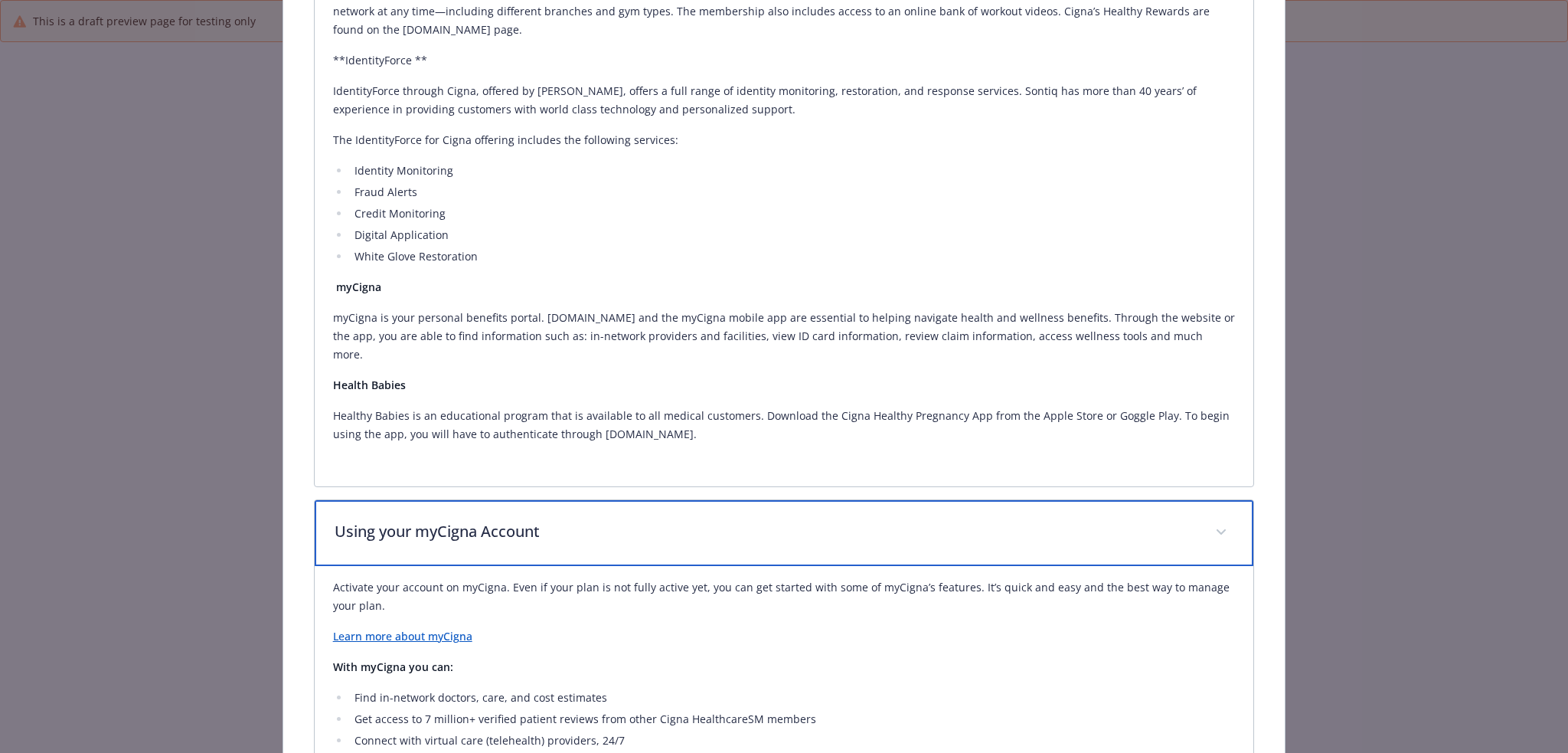
scroll to position [3406, 0]
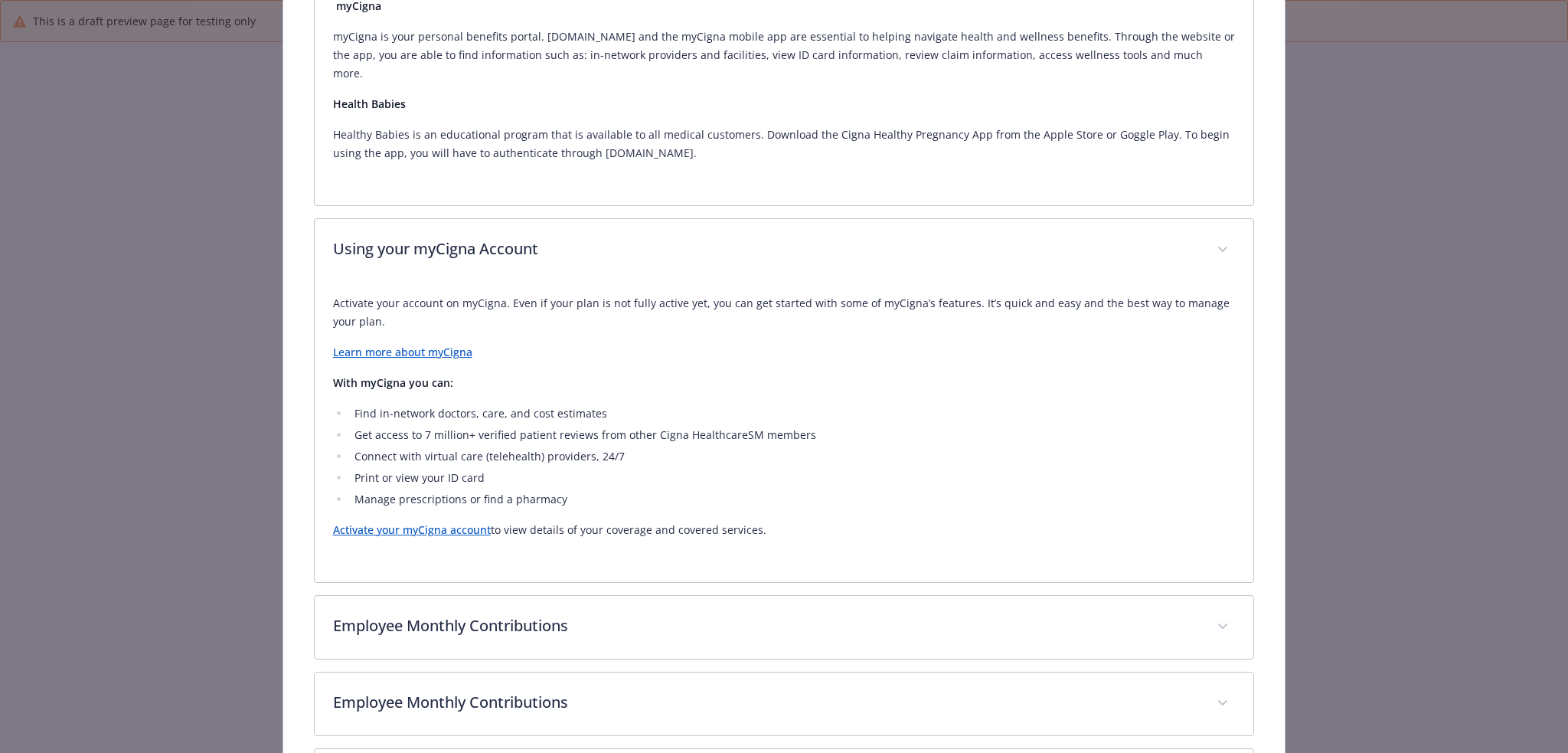
click at [441, 345] on link "Learn more about myCigna" at bounding box center [402, 352] width 139 height 14
click at [444, 522] on link "Activate your myCigna account" at bounding box center [411, 529] width 157 height 14
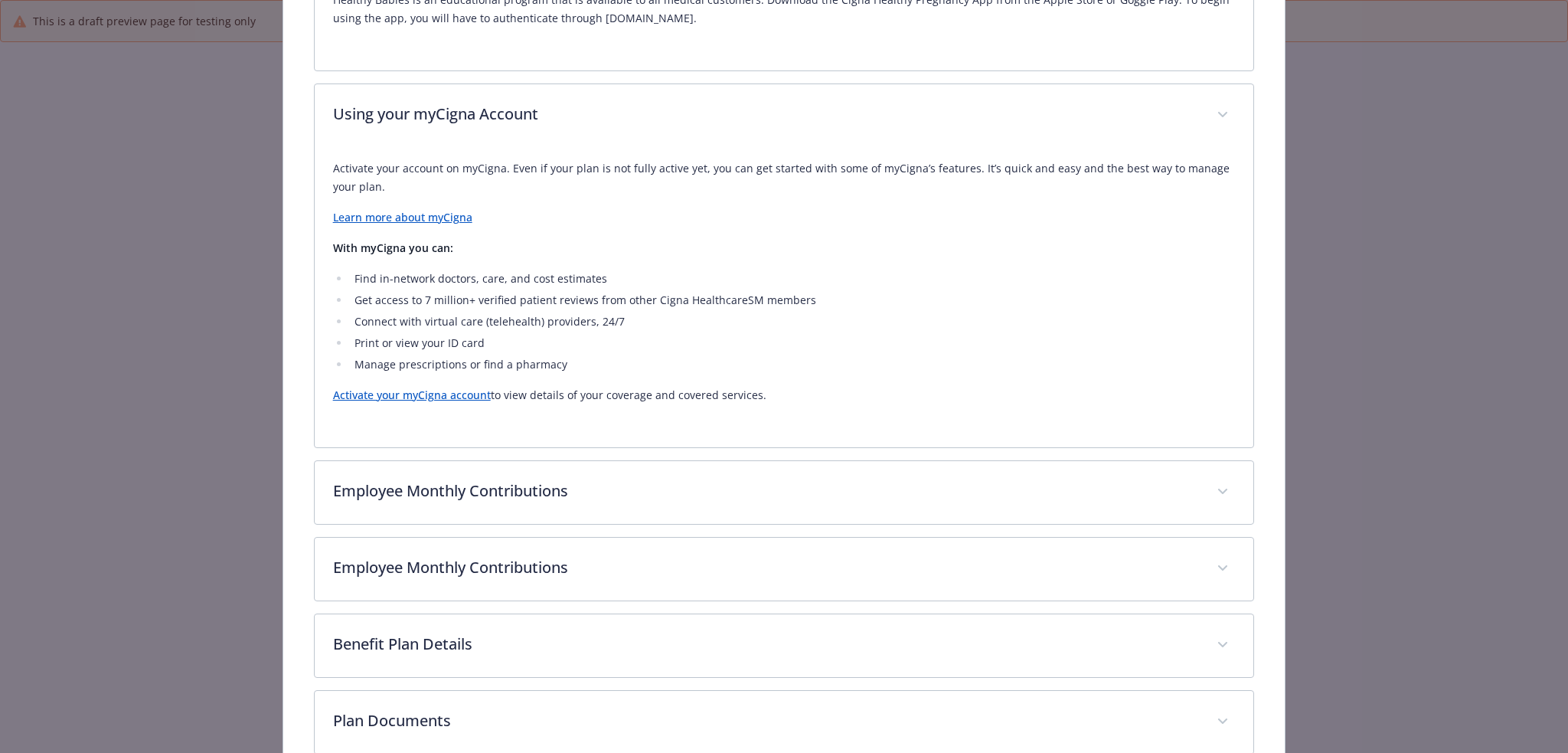
scroll to position [3572, 0]
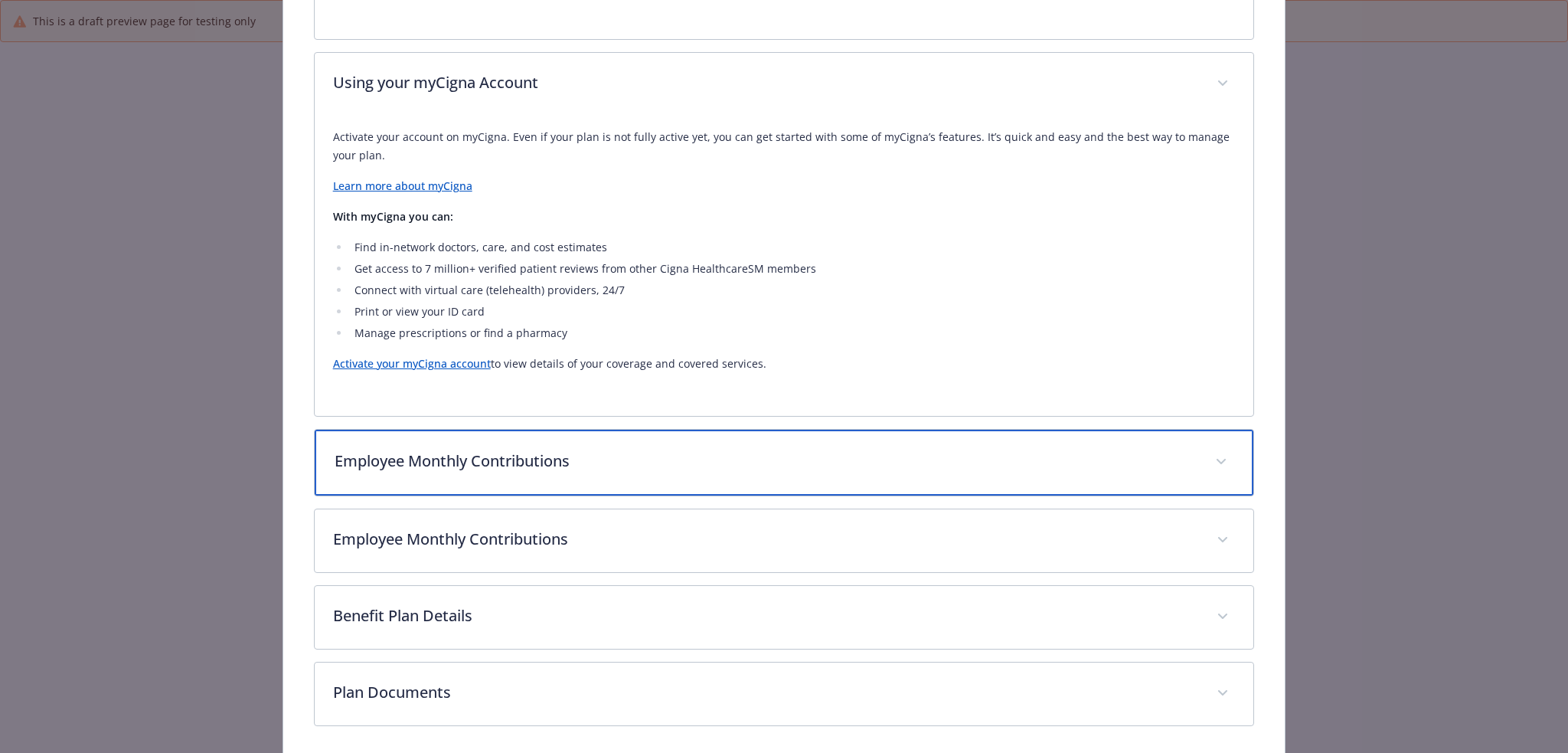
click at [678, 450] on p "Employee Monthly Contributions" at bounding box center [766, 461] width 863 height 23
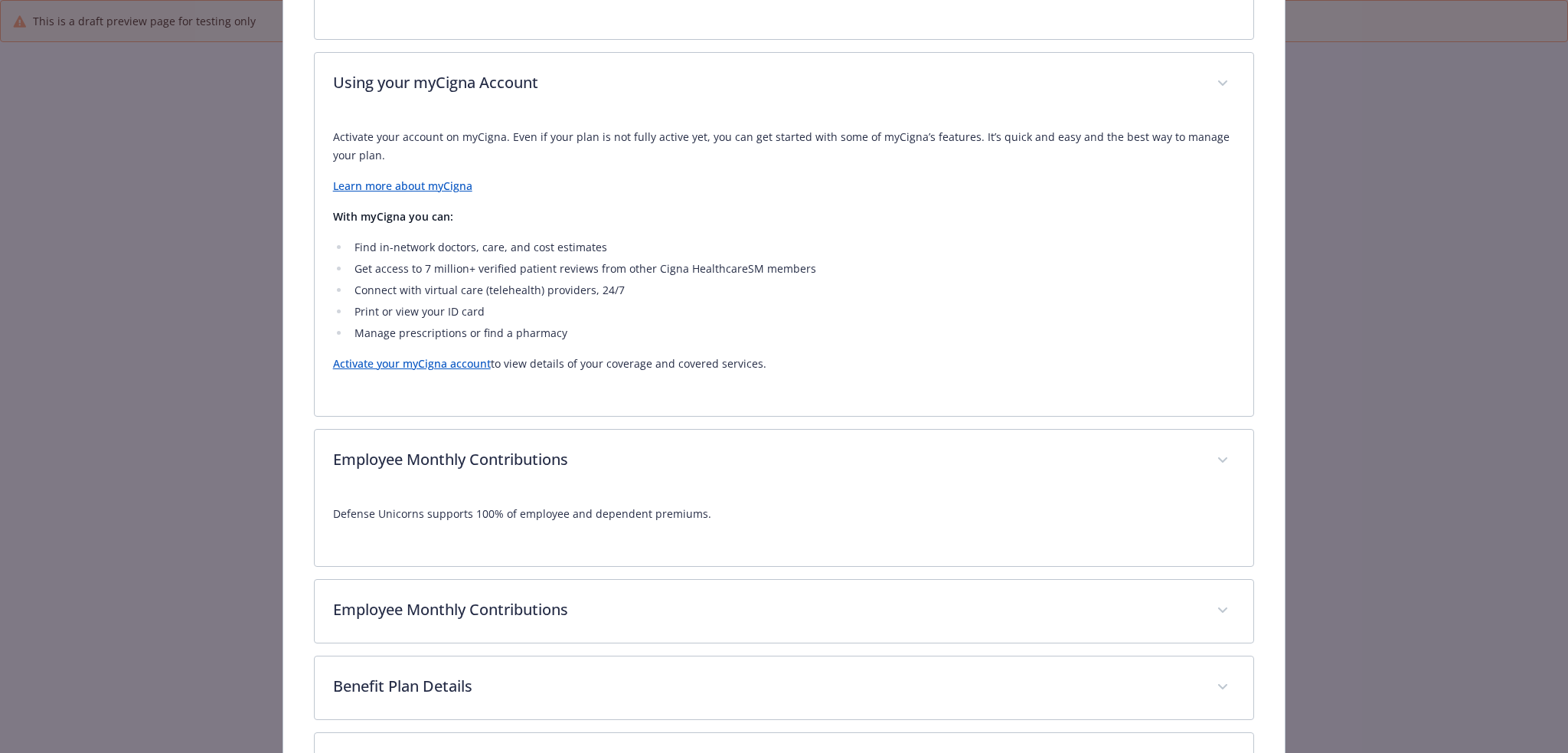
click at [822, 492] on div "Defense Unicorns supports 100% of employee and dependent premiums." at bounding box center [784, 519] width 903 height 55
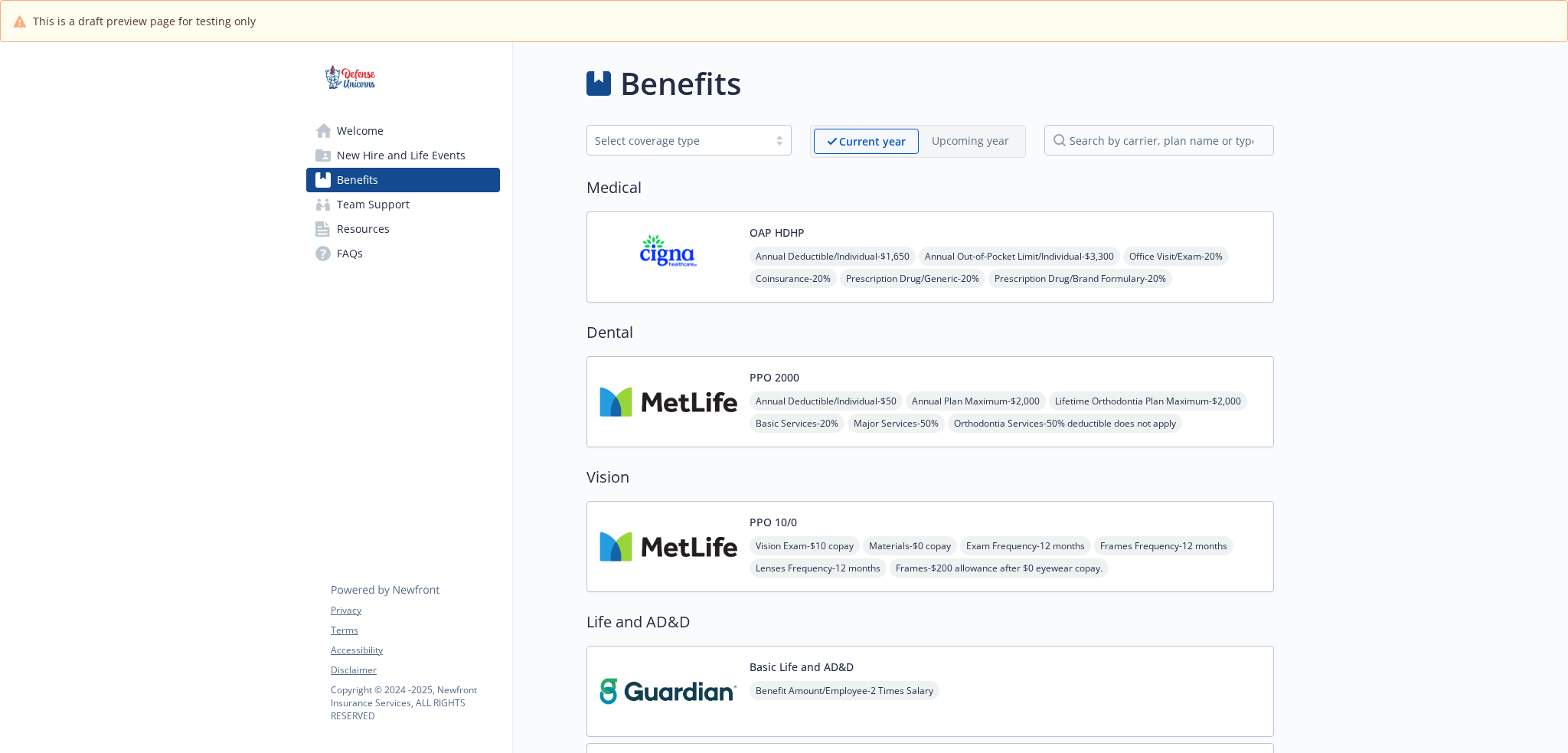
click at [703, 251] on img at bounding box center [668, 256] width 138 height 65
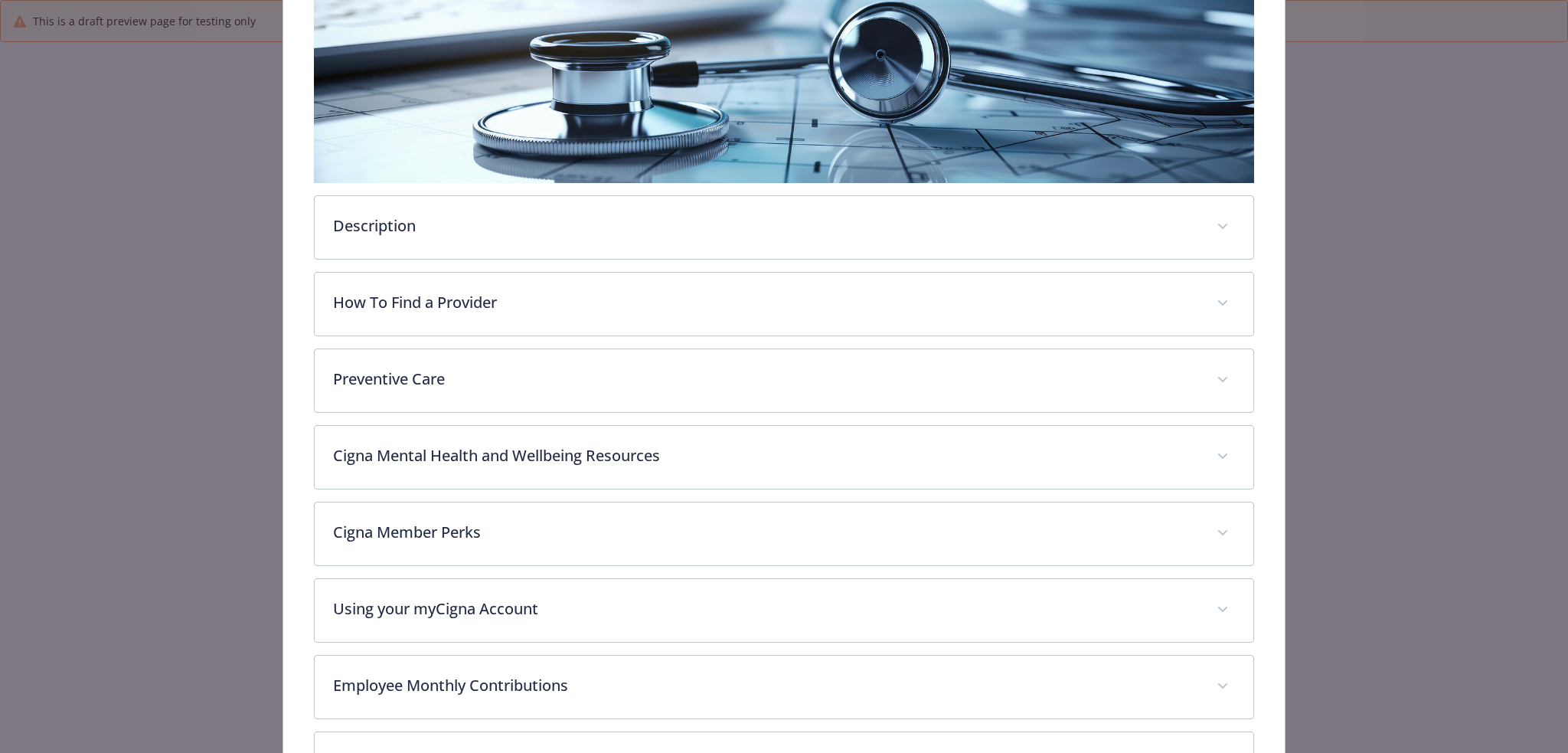
scroll to position [552, 0]
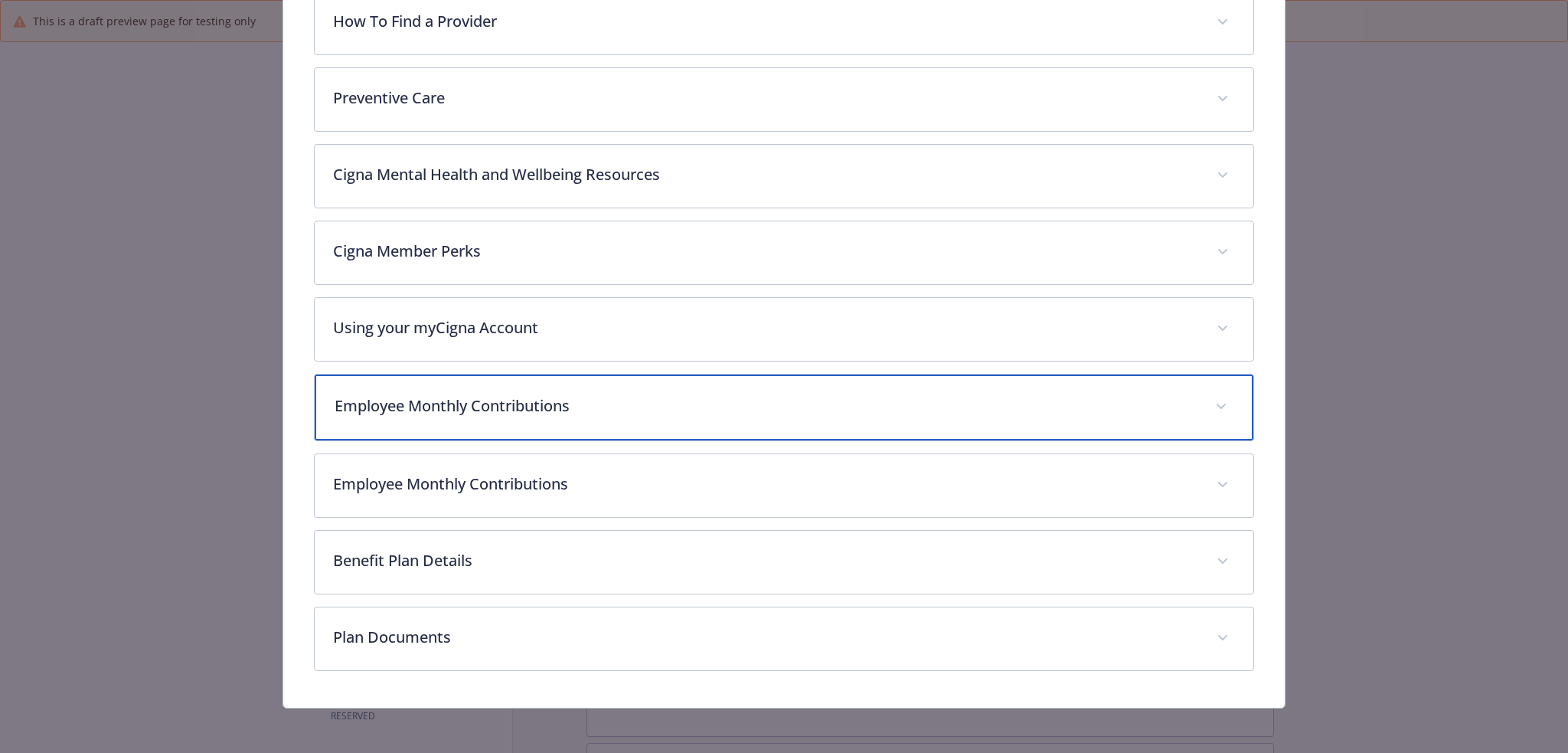
click at [696, 419] on div "Employee Monthly Contributions" at bounding box center [784, 407] width 939 height 66
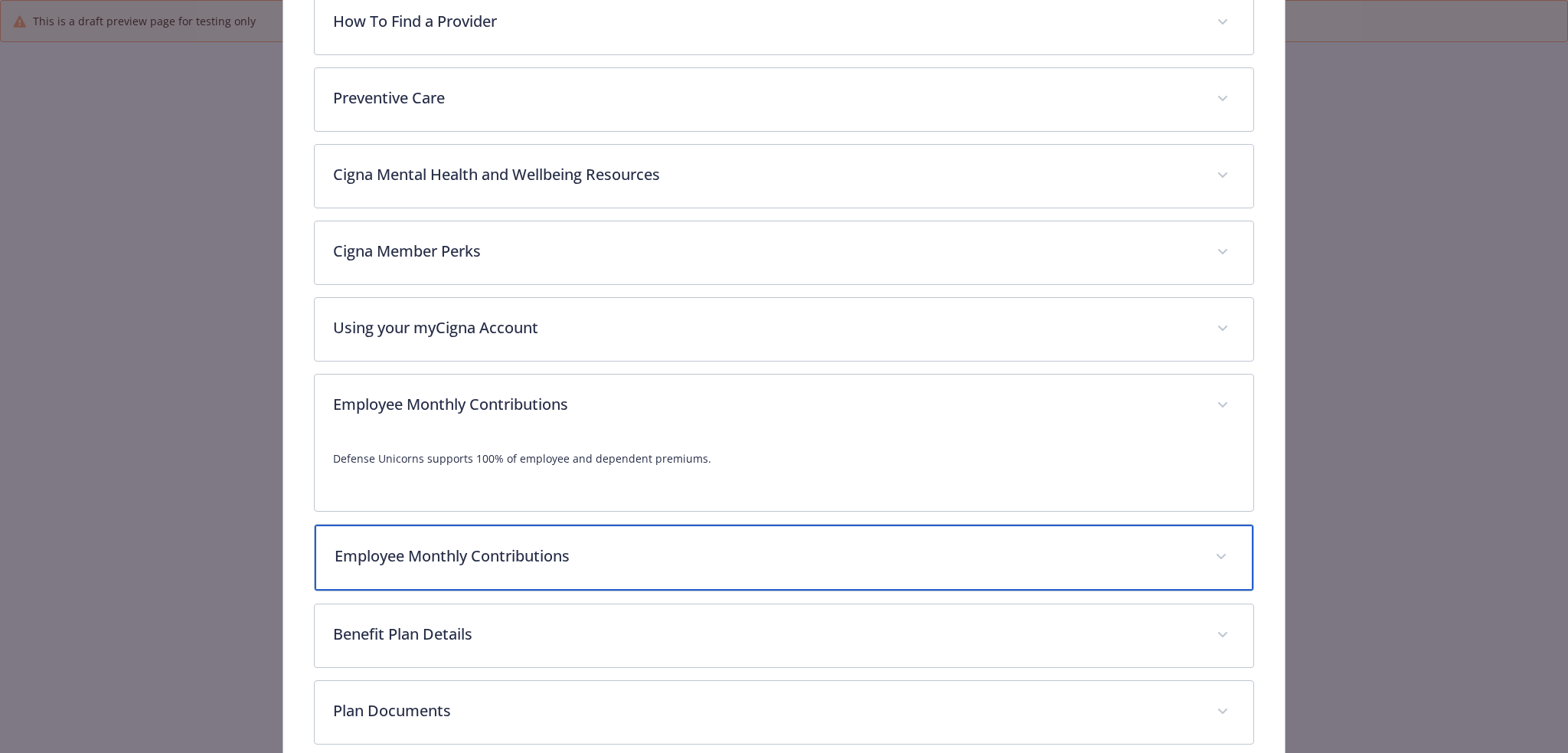
click at [627, 555] on p "Employee Monthly Contributions" at bounding box center [766, 556] width 863 height 23
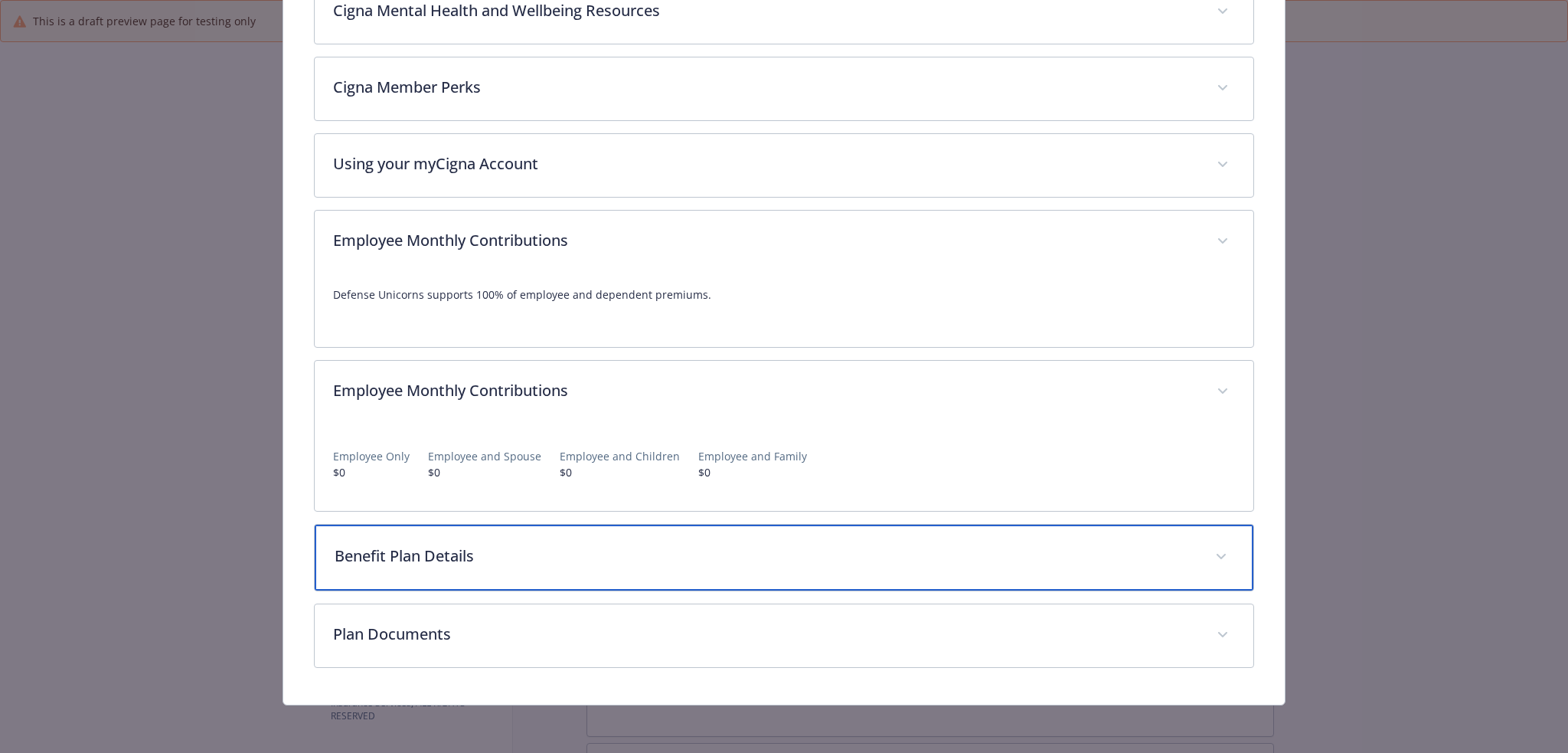
click at [728, 552] on p "Benefit Plan Details" at bounding box center [766, 556] width 863 height 23
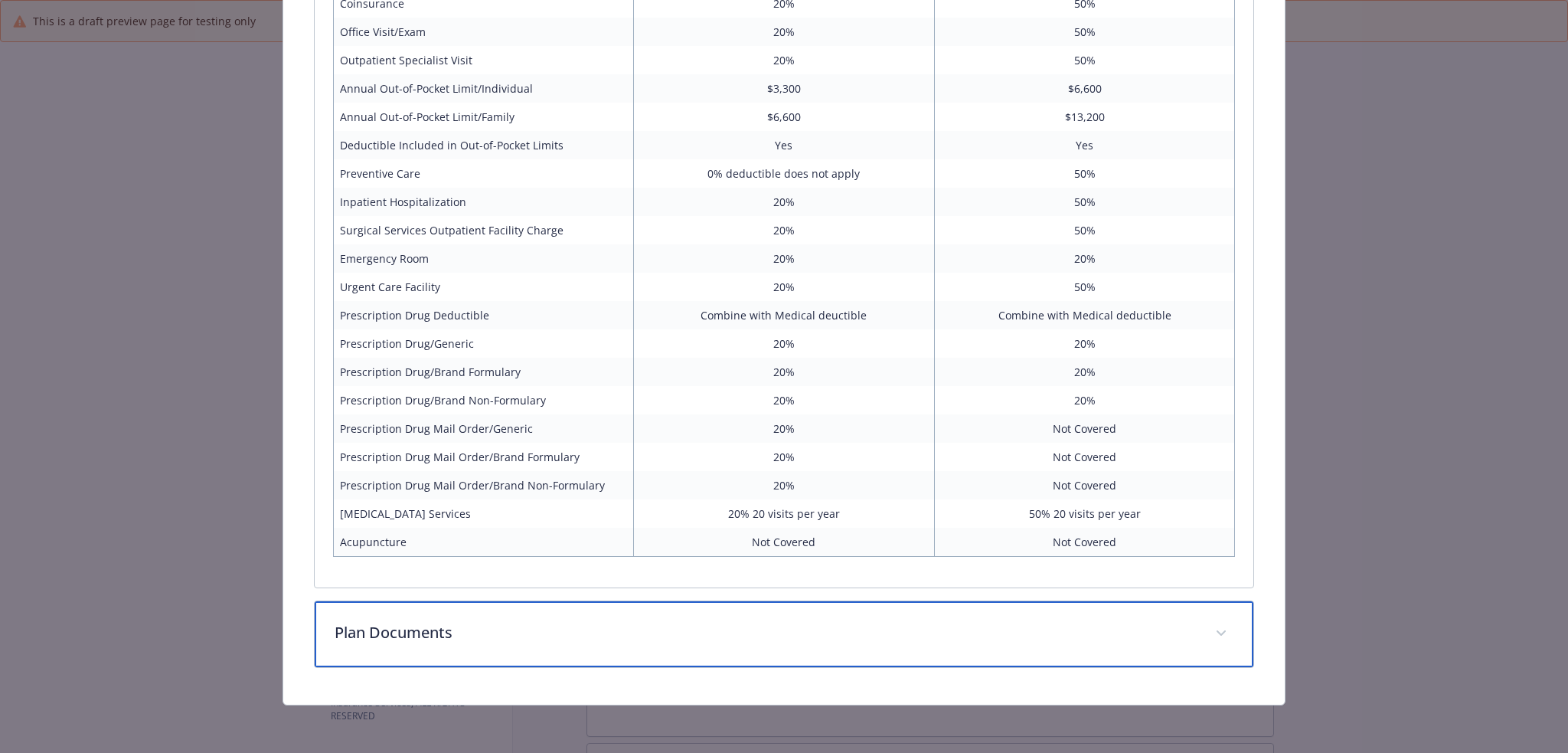
click at [691, 629] on p "Plan Documents" at bounding box center [766, 632] width 863 height 23
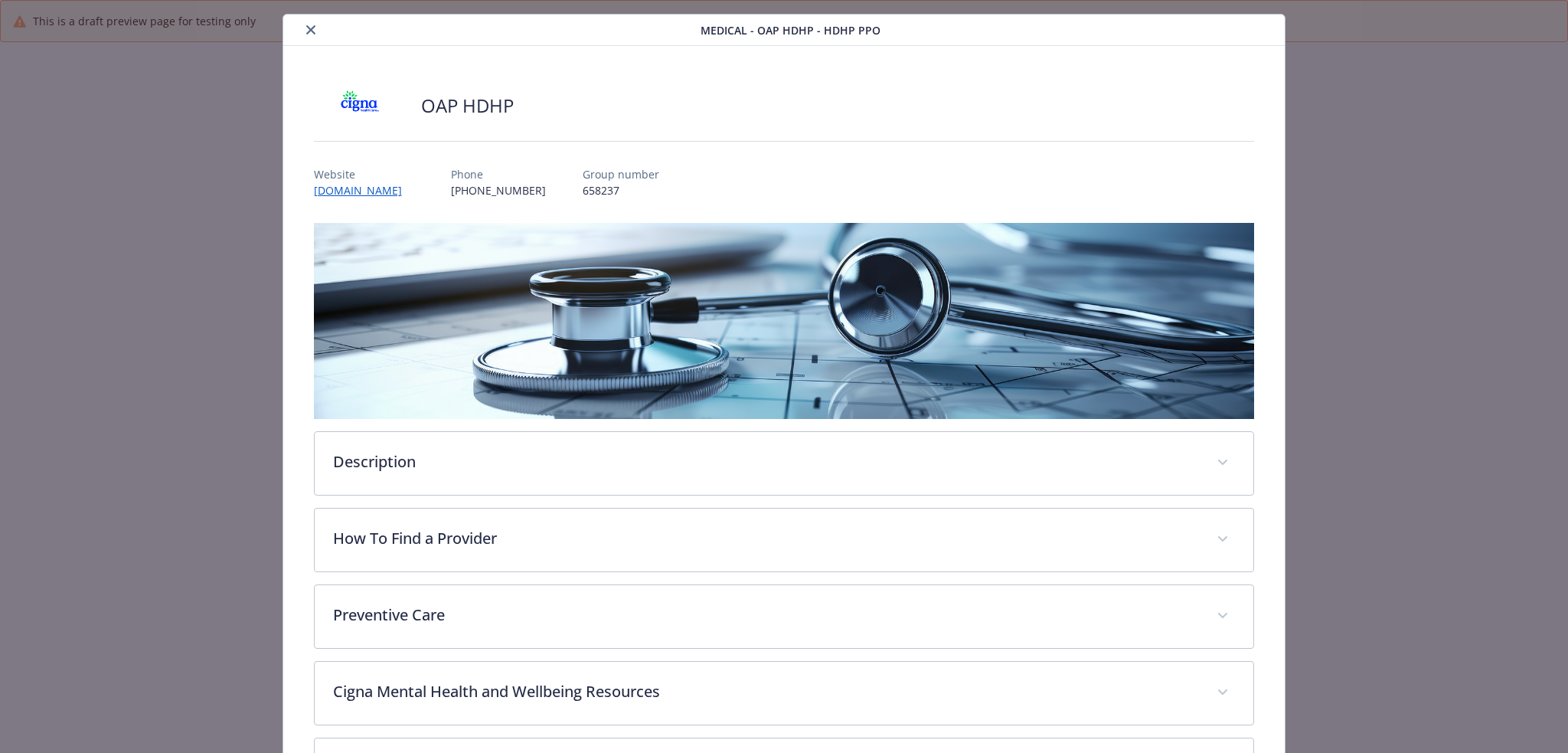
scroll to position [0, 0]
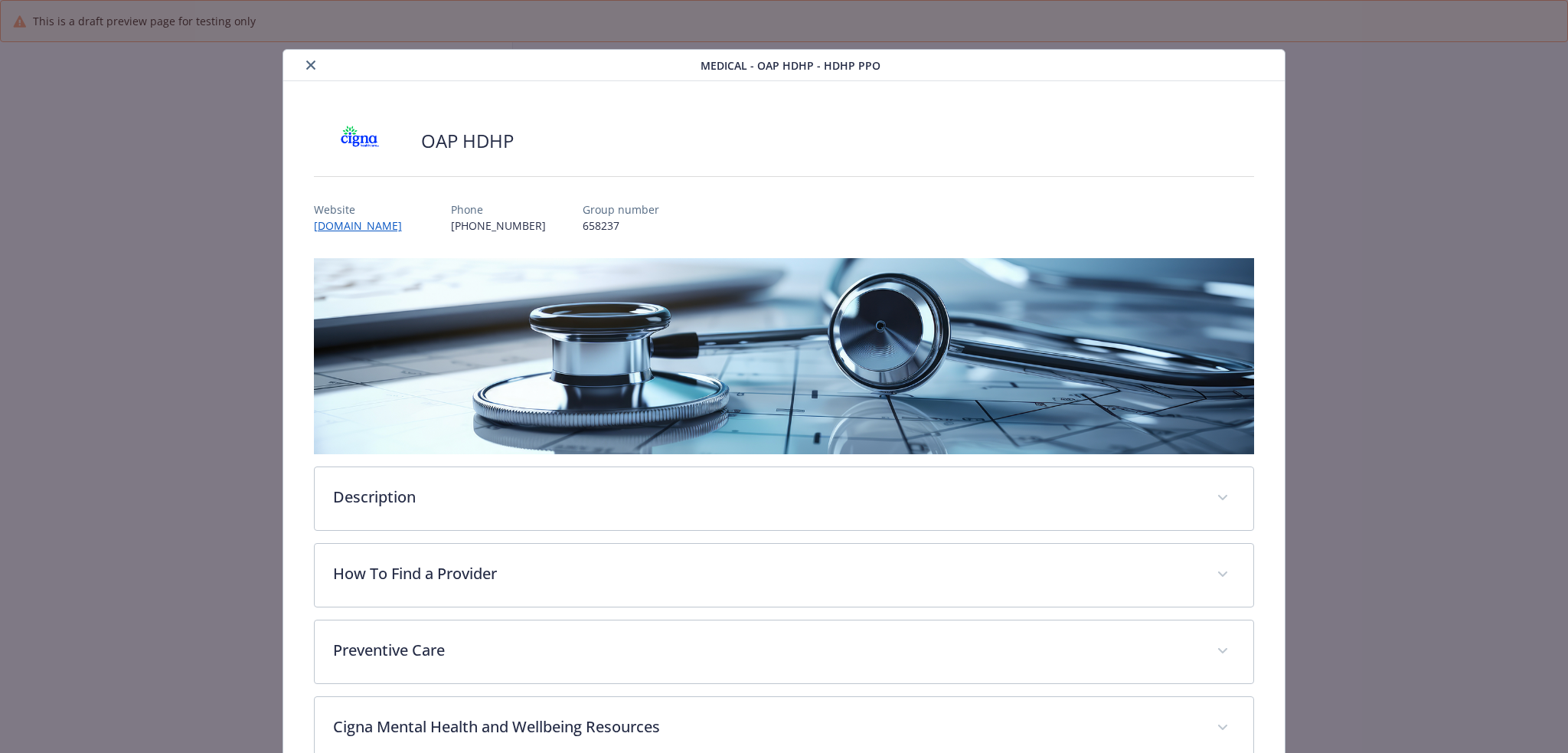
click at [309, 67] on icon "close" at bounding box center [311, 65] width 9 height 9
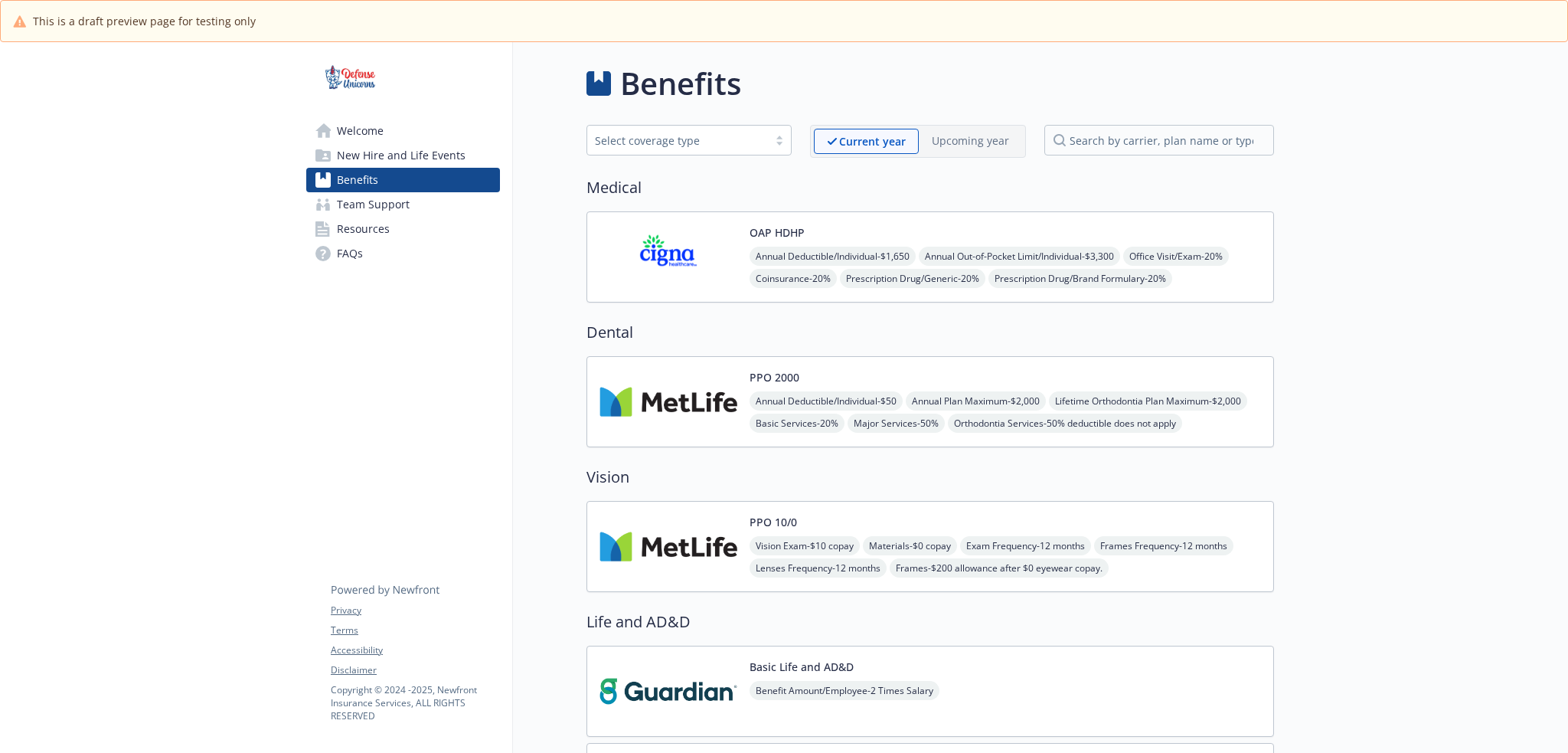
click at [842, 282] on div "Annual Deductible/Individual - $1,650 Annual Out-of-Pocket Limit/Individual - $…" at bounding box center [1004, 278] width 512 height 63
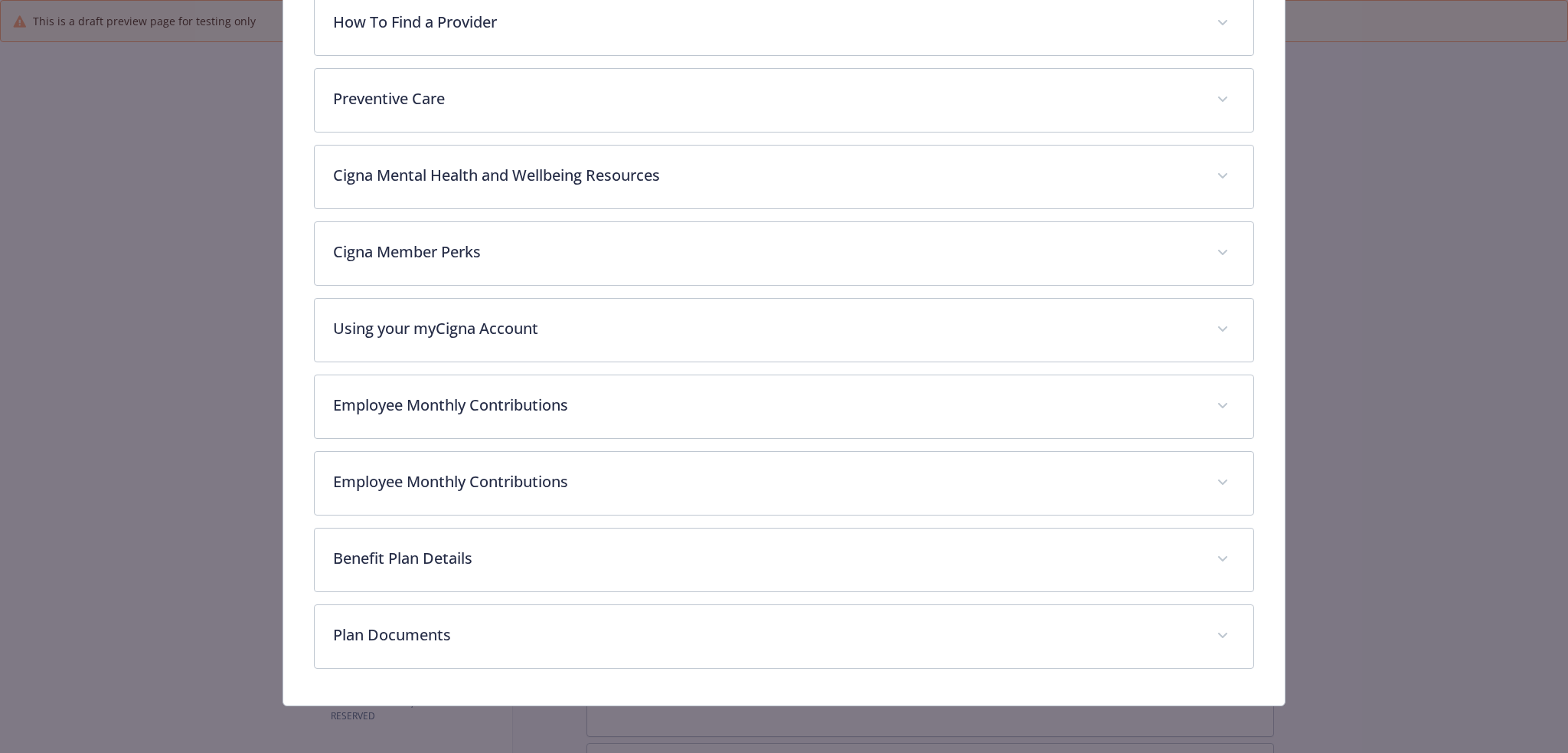
scroll to position [552, 0]
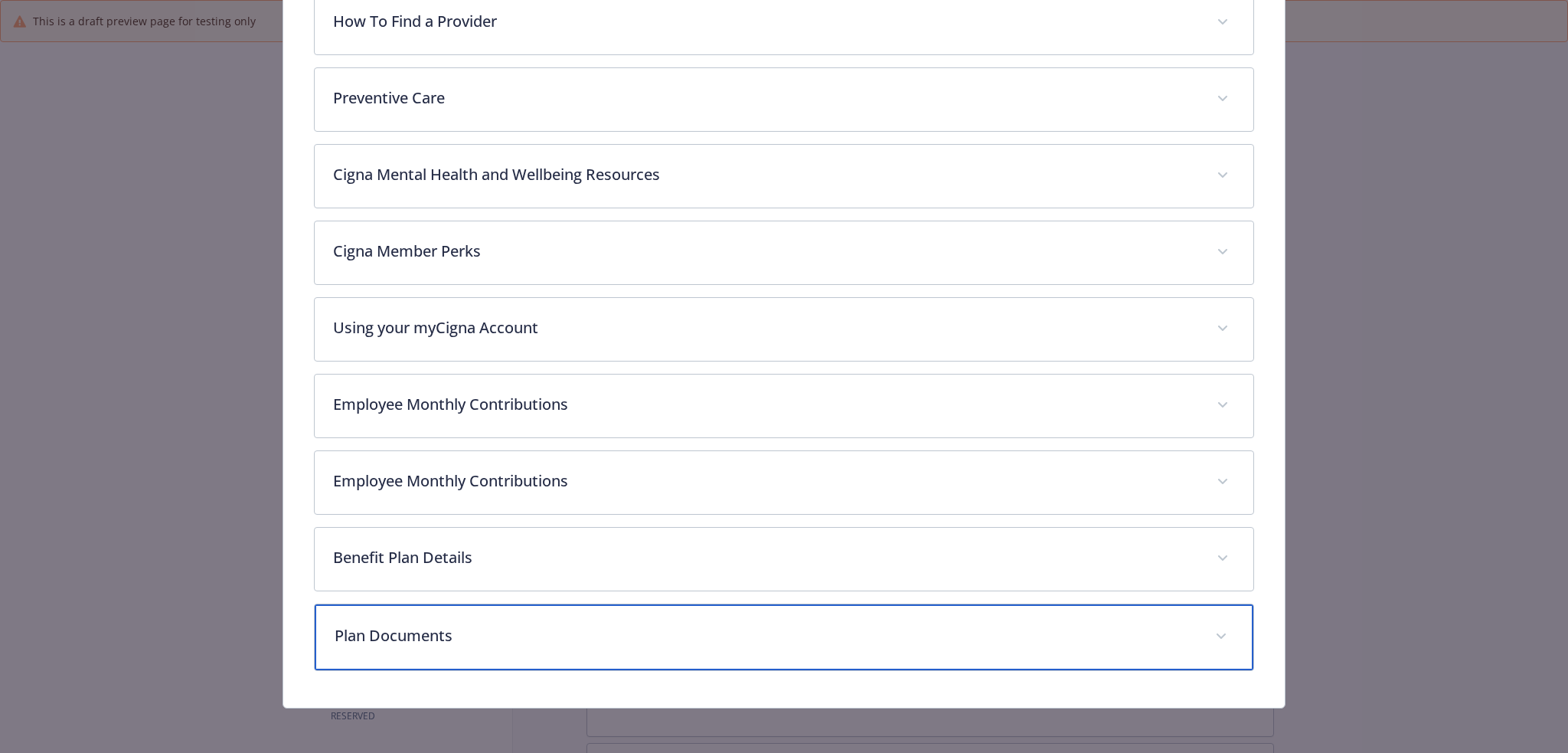
click at [707, 639] on p "Plan Documents" at bounding box center [766, 635] width 863 height 23
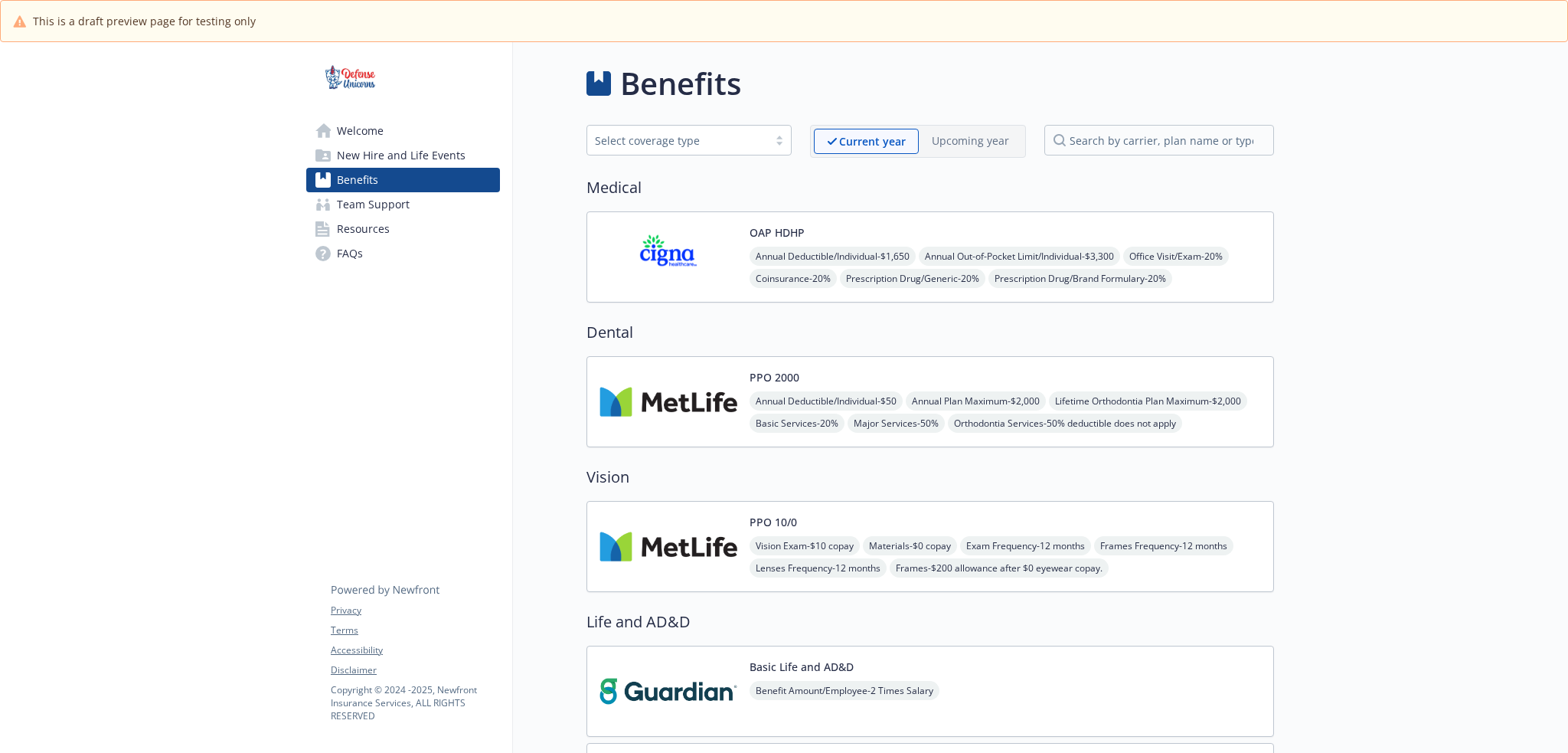
click at [1049, 410] on span "Lifetime Orthodontia Plan Maximum - $2,000" at bounding box center [1148, 401] width 198 height 19
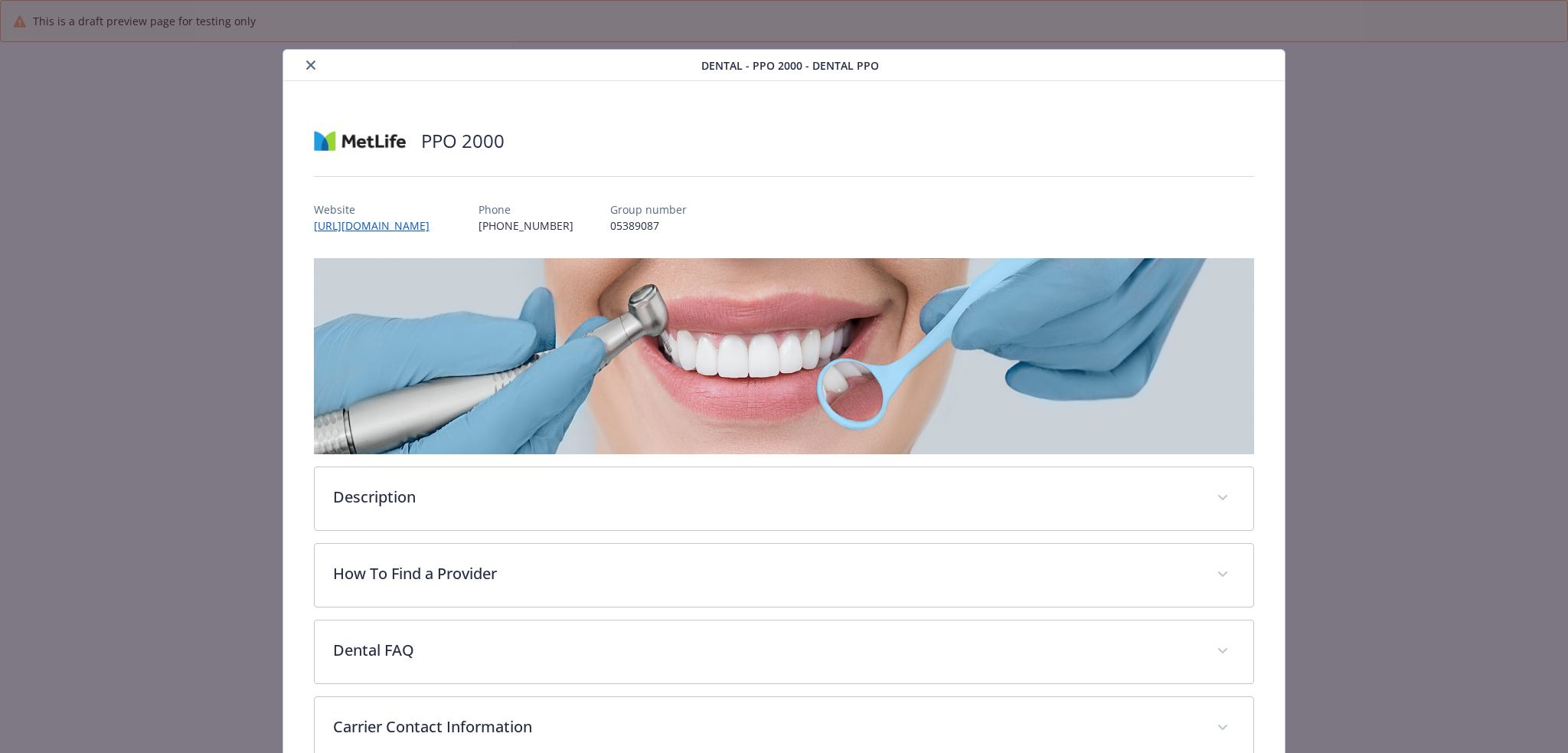
scroll to position [46, 0]
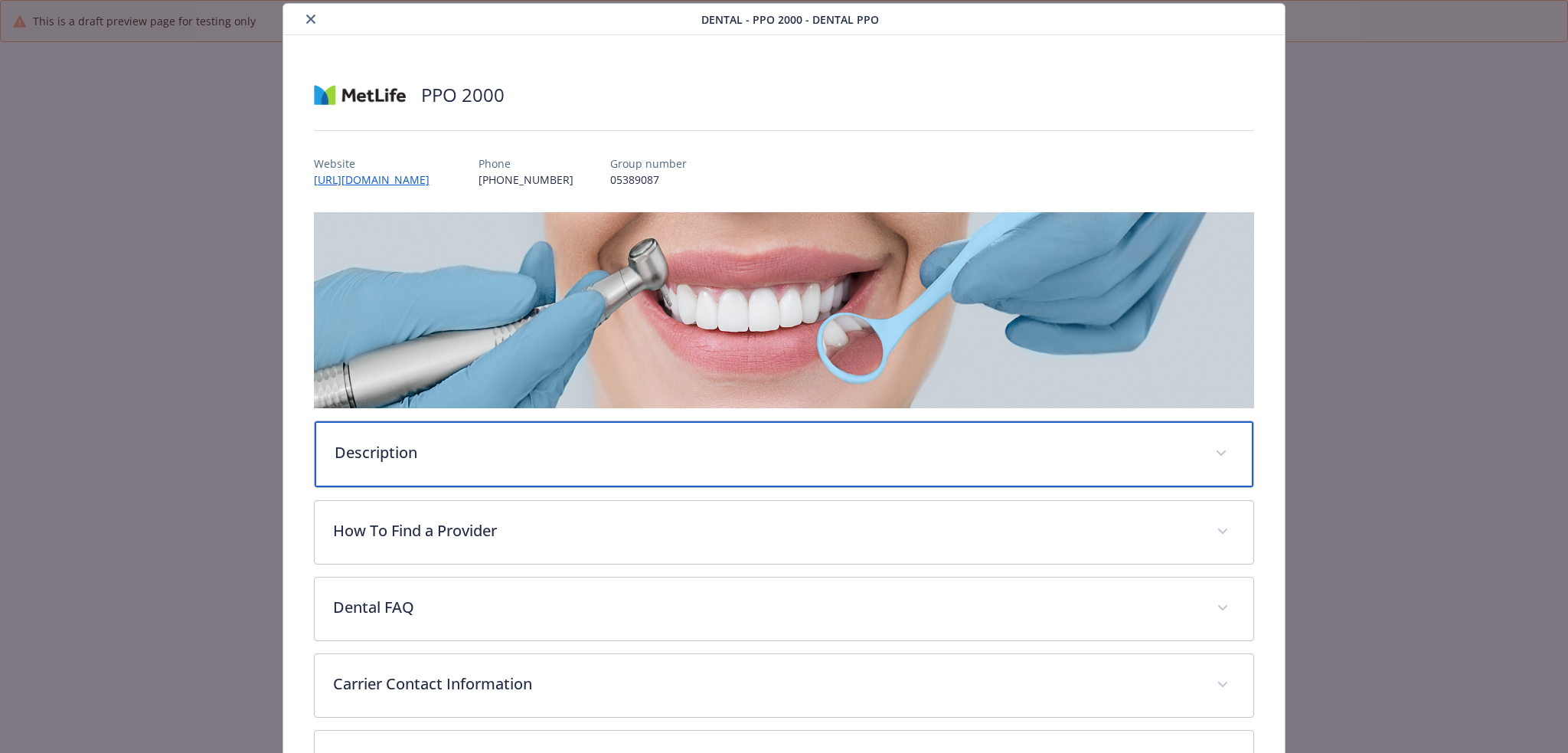
click at [555, 444] on p "Description" at bounding box center [766, 452] width 863 height 23
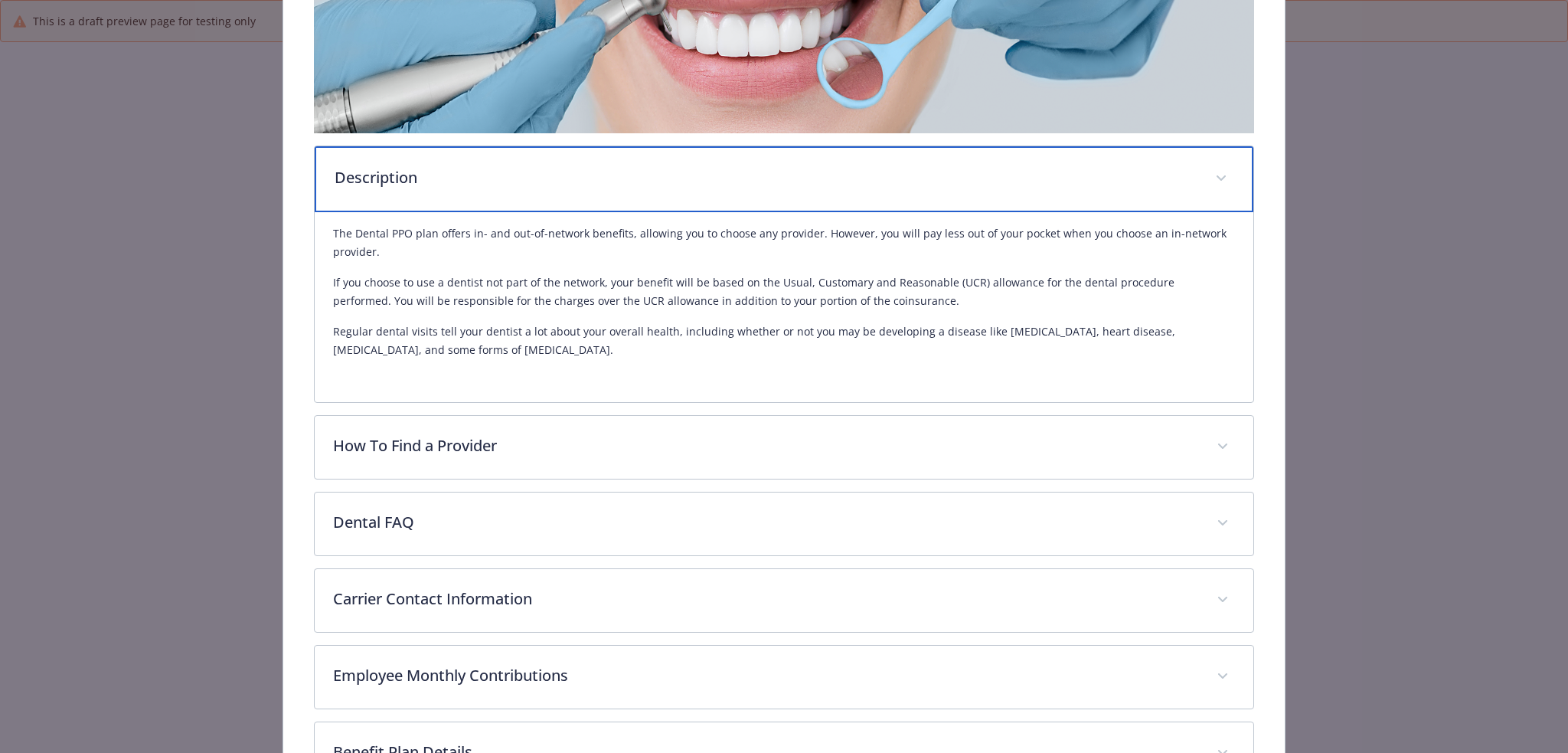
scroll to position [327, 0]
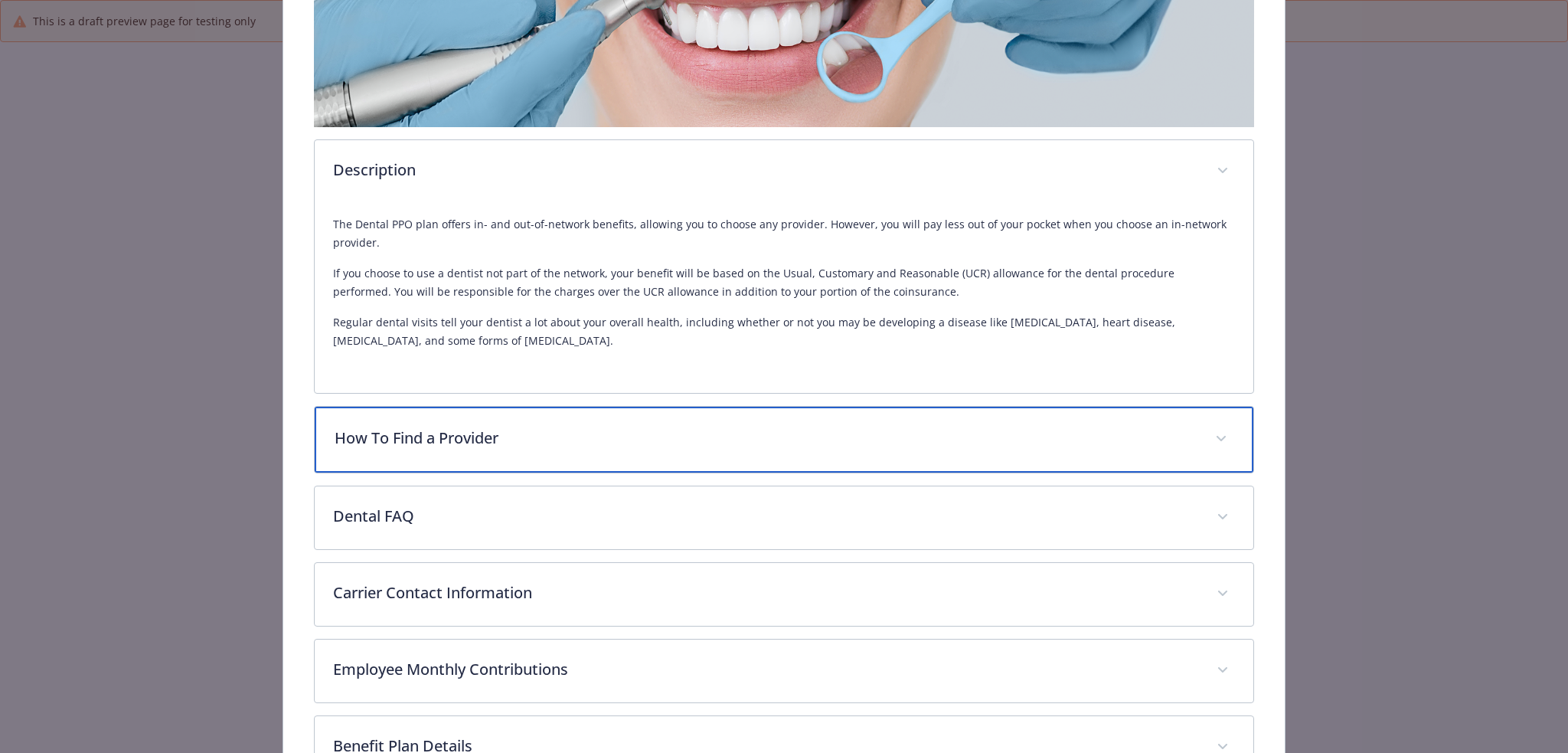
click at [612, 427] on p "How To Find a Provider" at bounding box center [766, 438] width 863 height 23
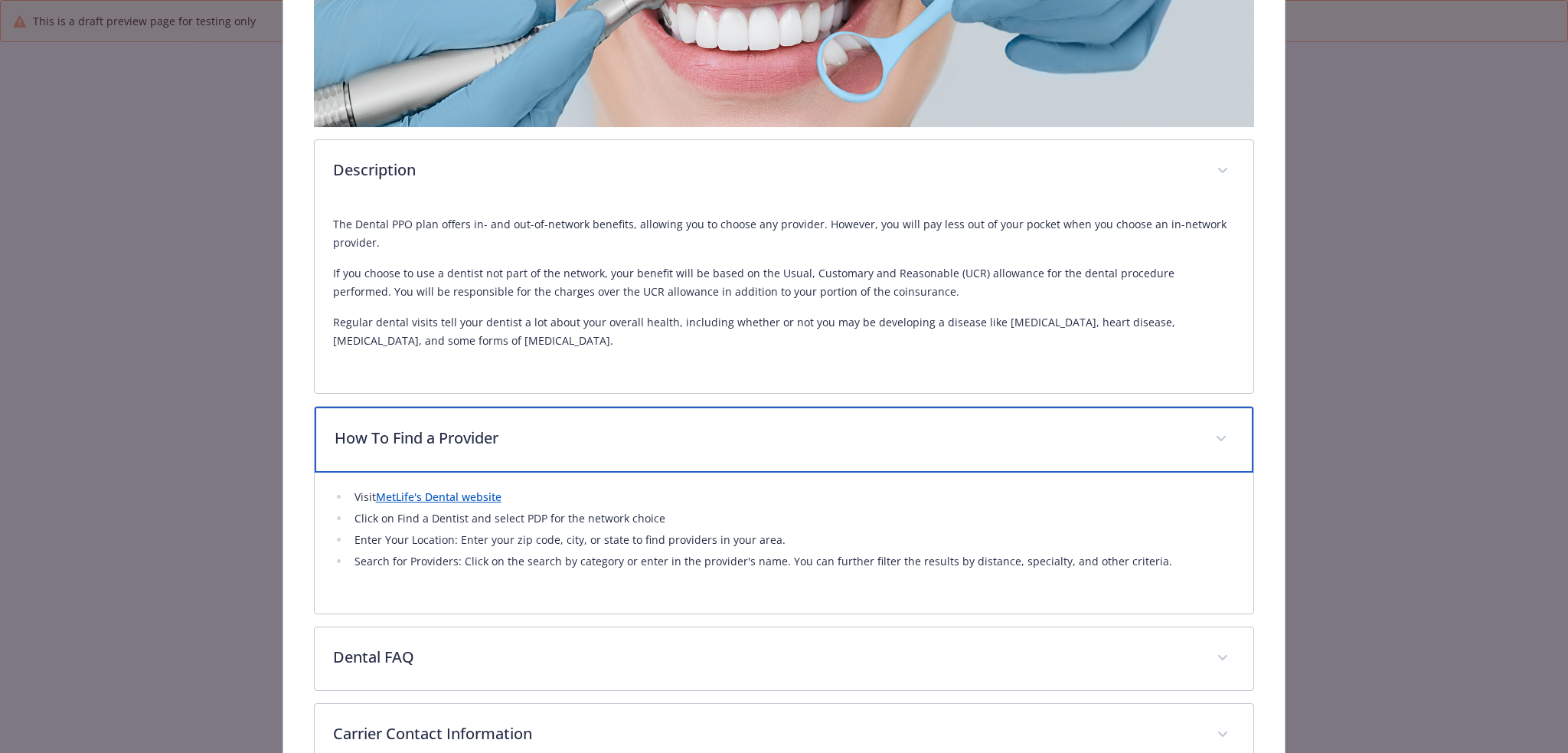
scroll to position [607, 0]
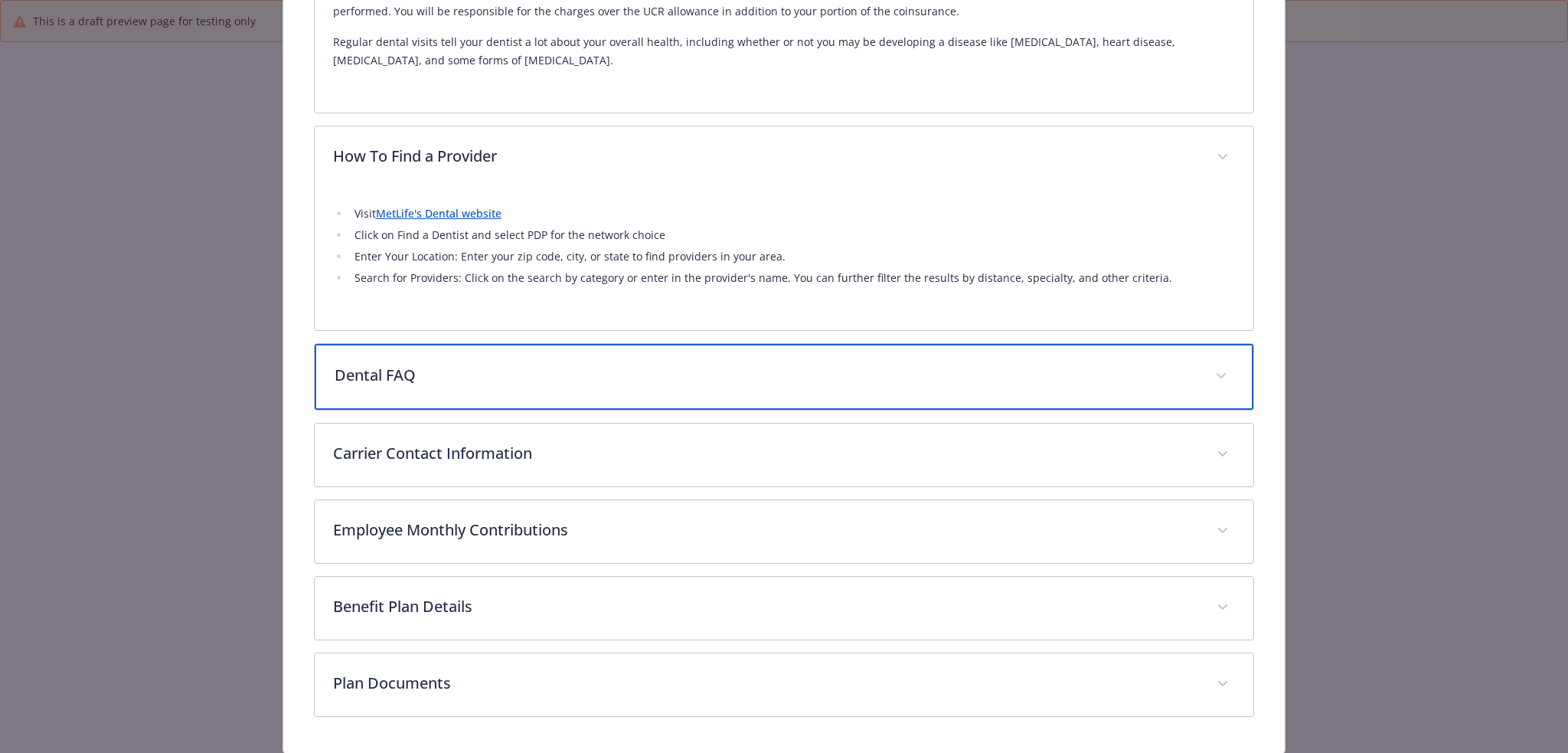
click at [494, 379] on p "Dental FAQ" at bounding box center [766, 375] width 863 height 23
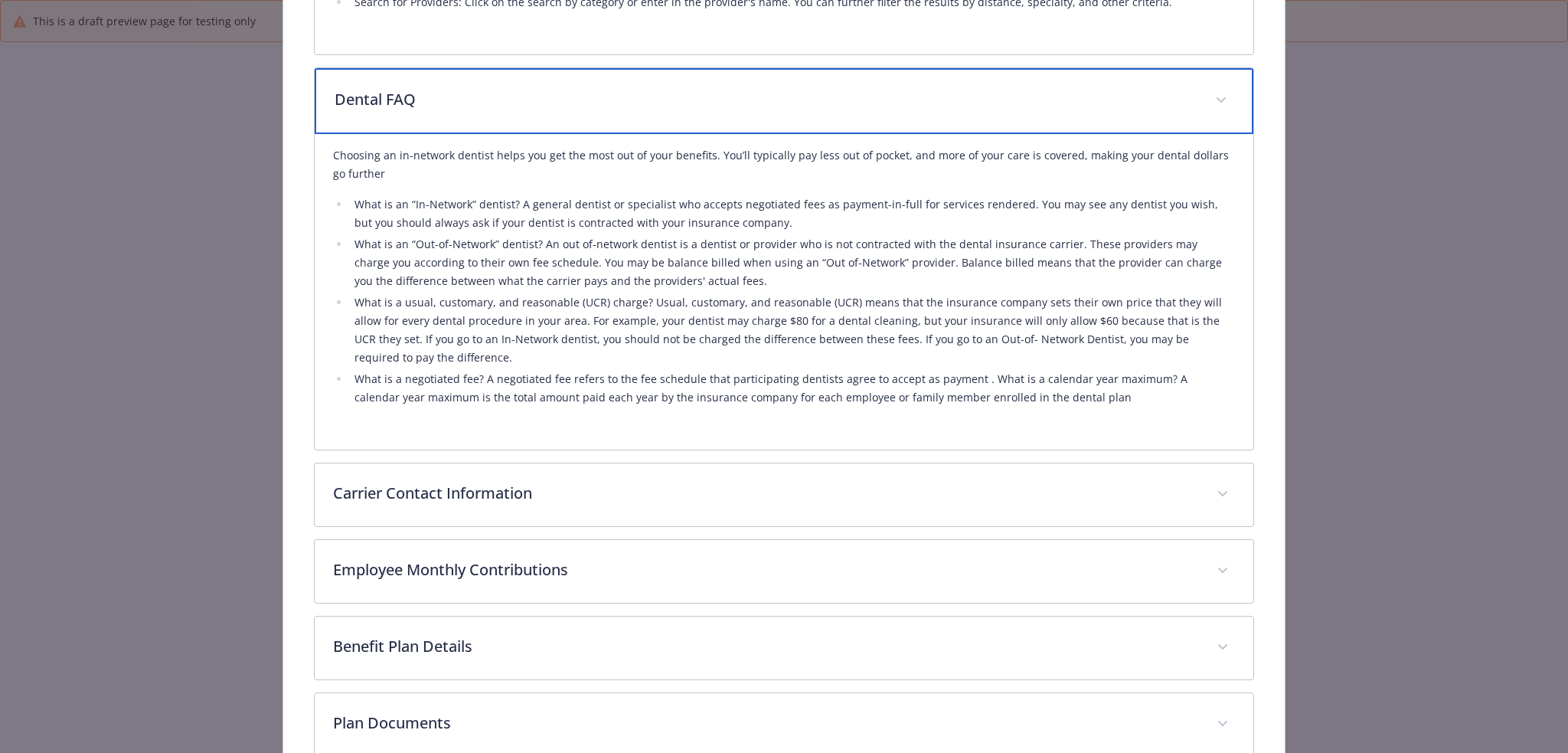
scroll to position [888, 0]
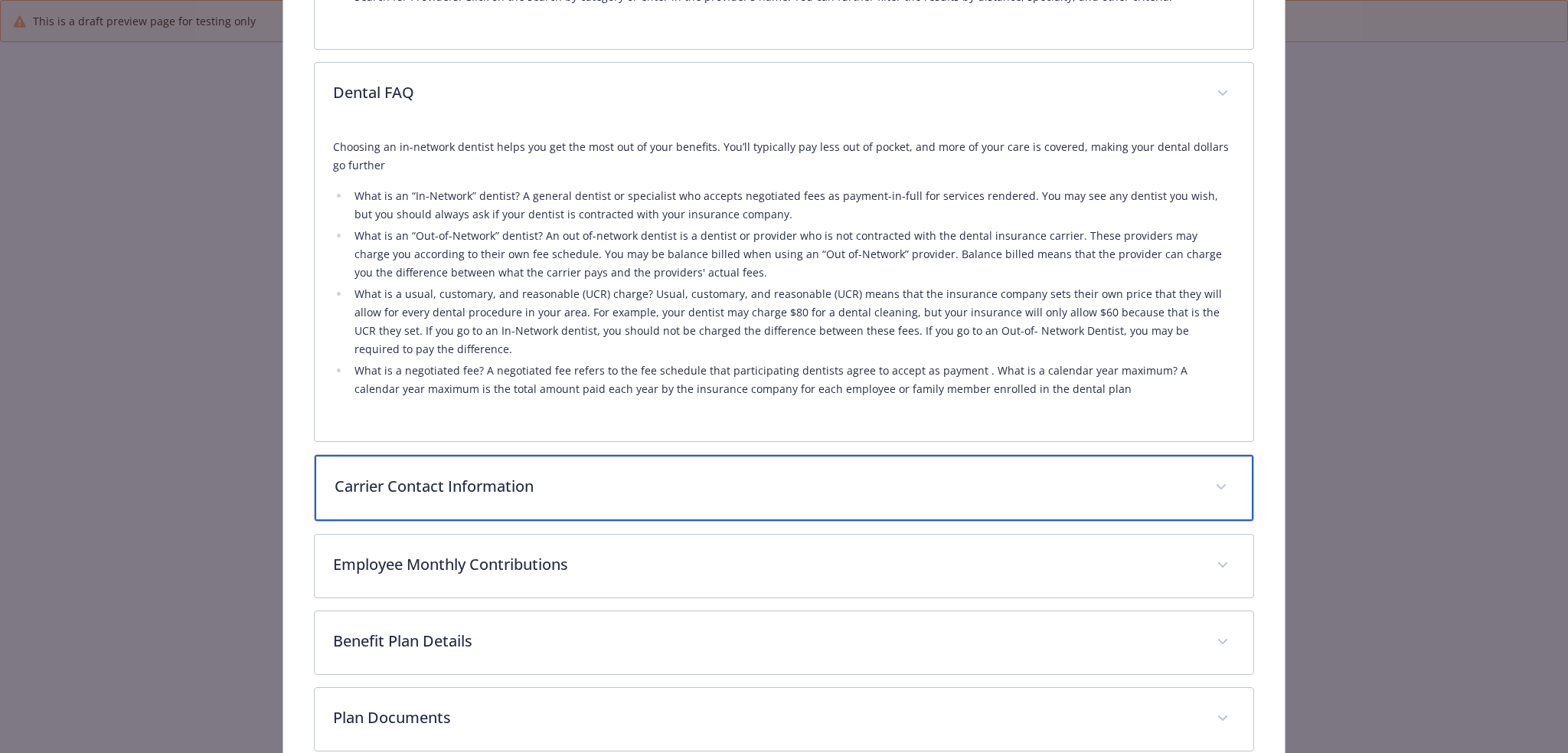
click at [651, 500] on div "Carrier Contact Information" at bounding box center [784, 488] width 939 height 66
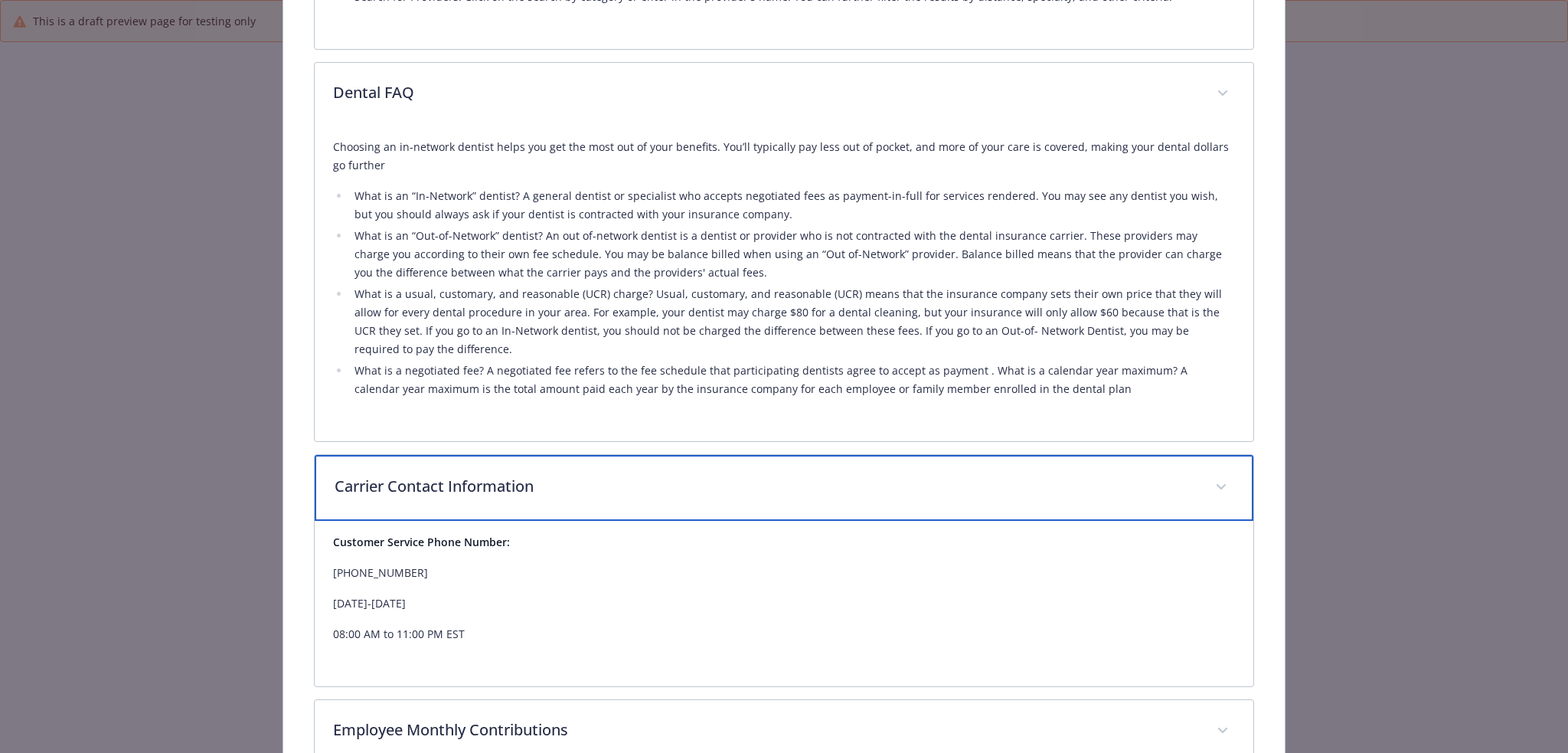
scroll to position [1137, 0]
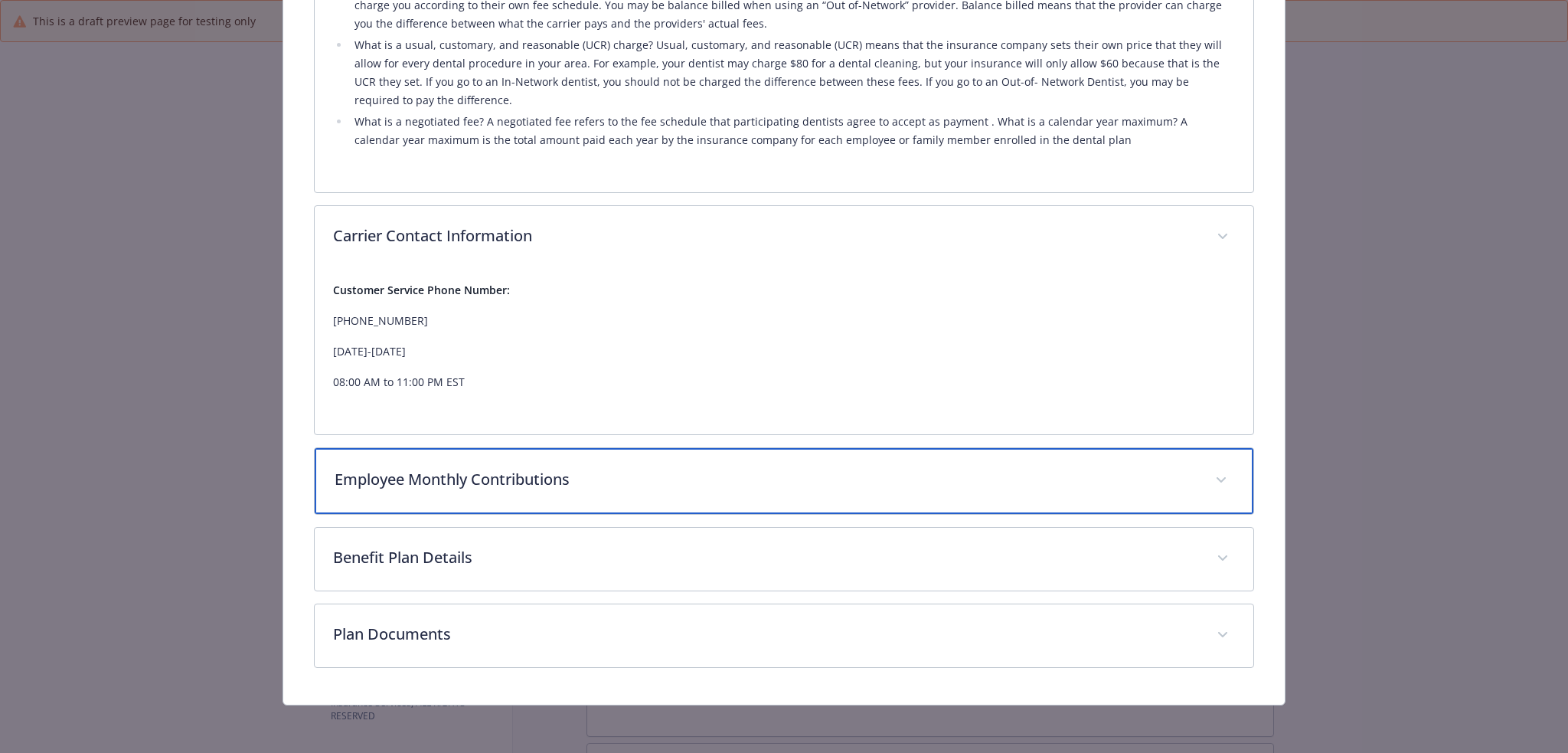
click at [651, 503] on div "Employee Monthly Contributions" at bounding box center [784, 481] width 939 height 66
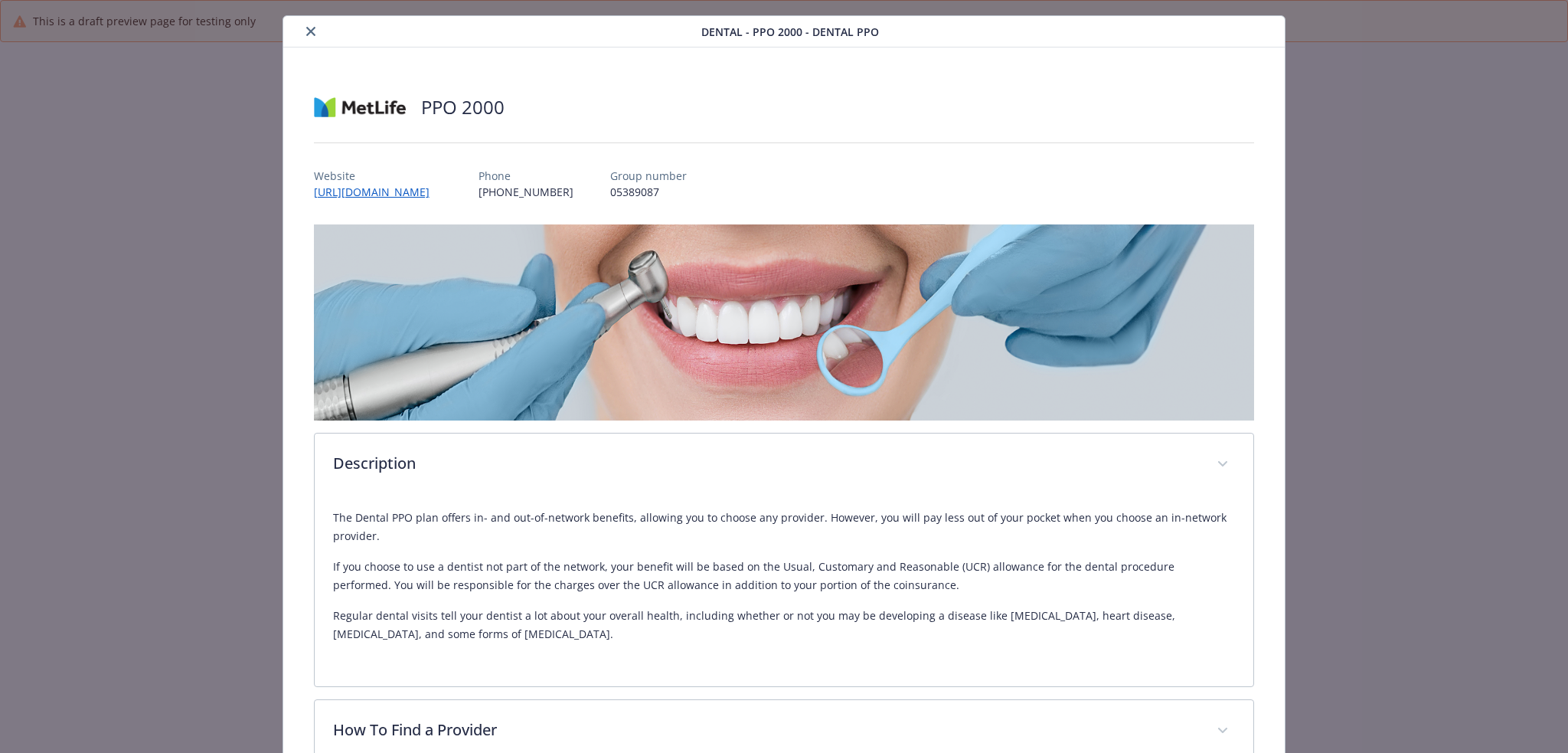
scroll to position [0, 0]
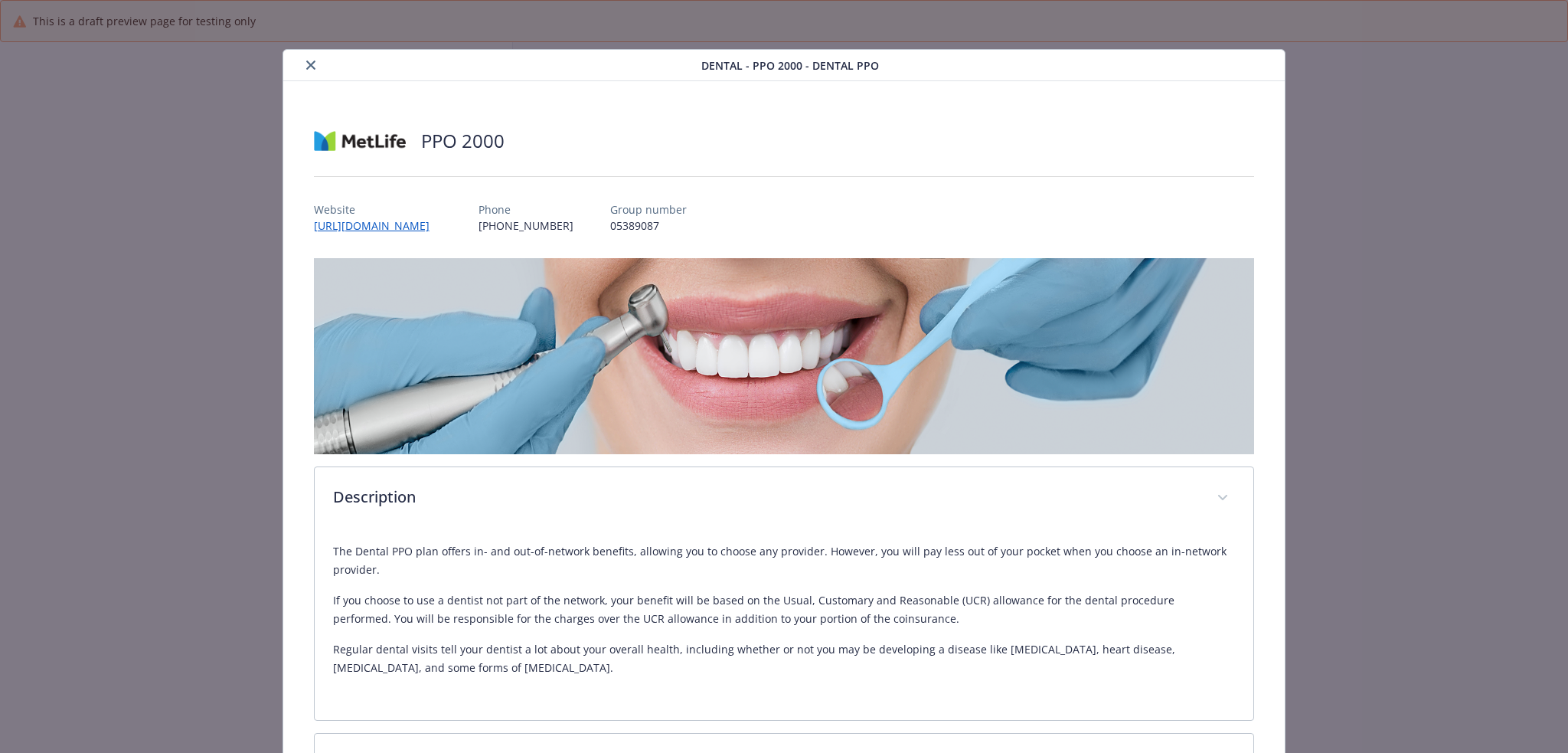
click at [307, 66] on icon "close" at bounding box center [311, 65] width 9 height 9
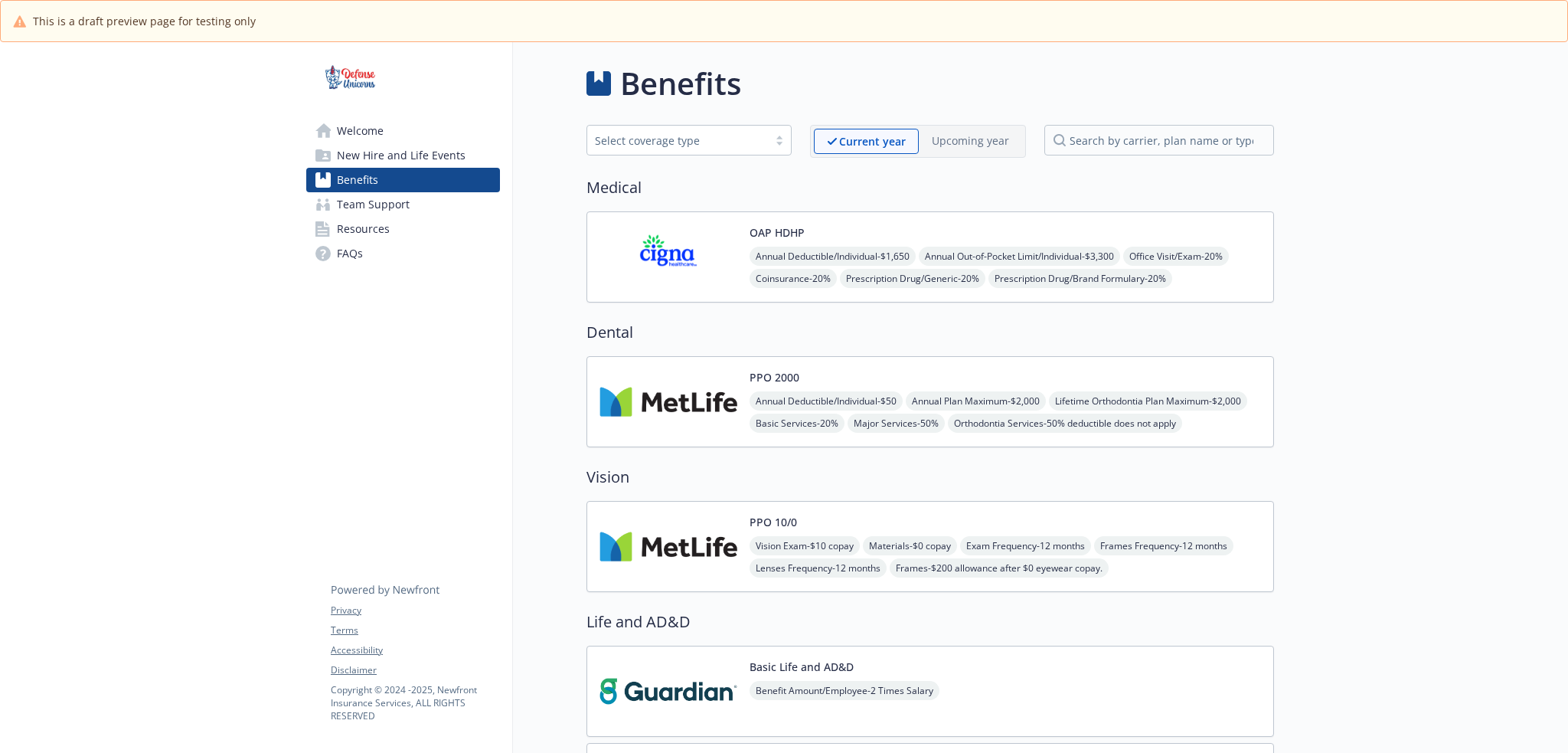
click at [833, 537] on span "Vision Exam - $10 copay" at bounding box center [804, 546] width 110 height 19
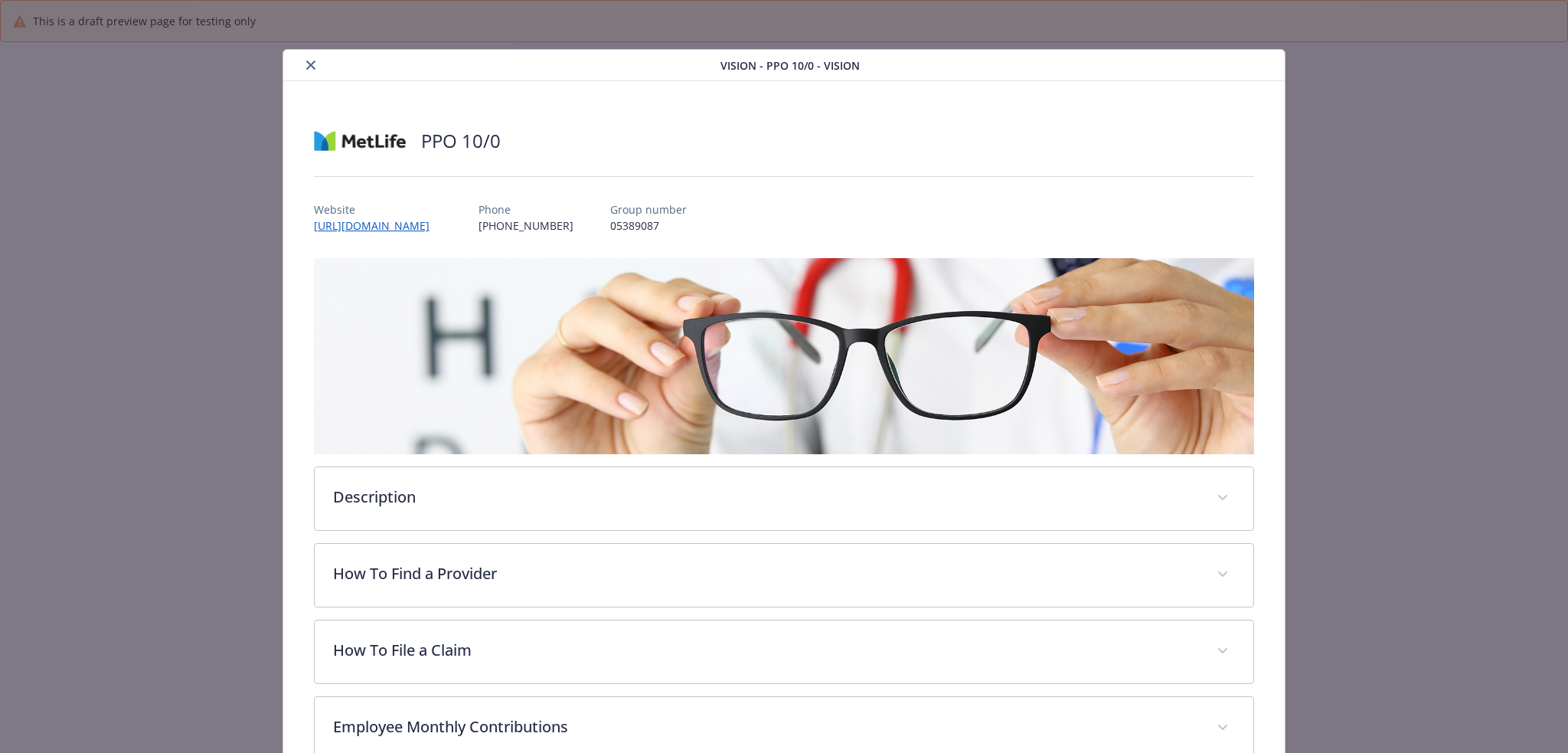
click at [781, 530] on div "Description Regular visits to your eye care professional may do more than just …" at bounding box center [784, 585] width 940 height 655
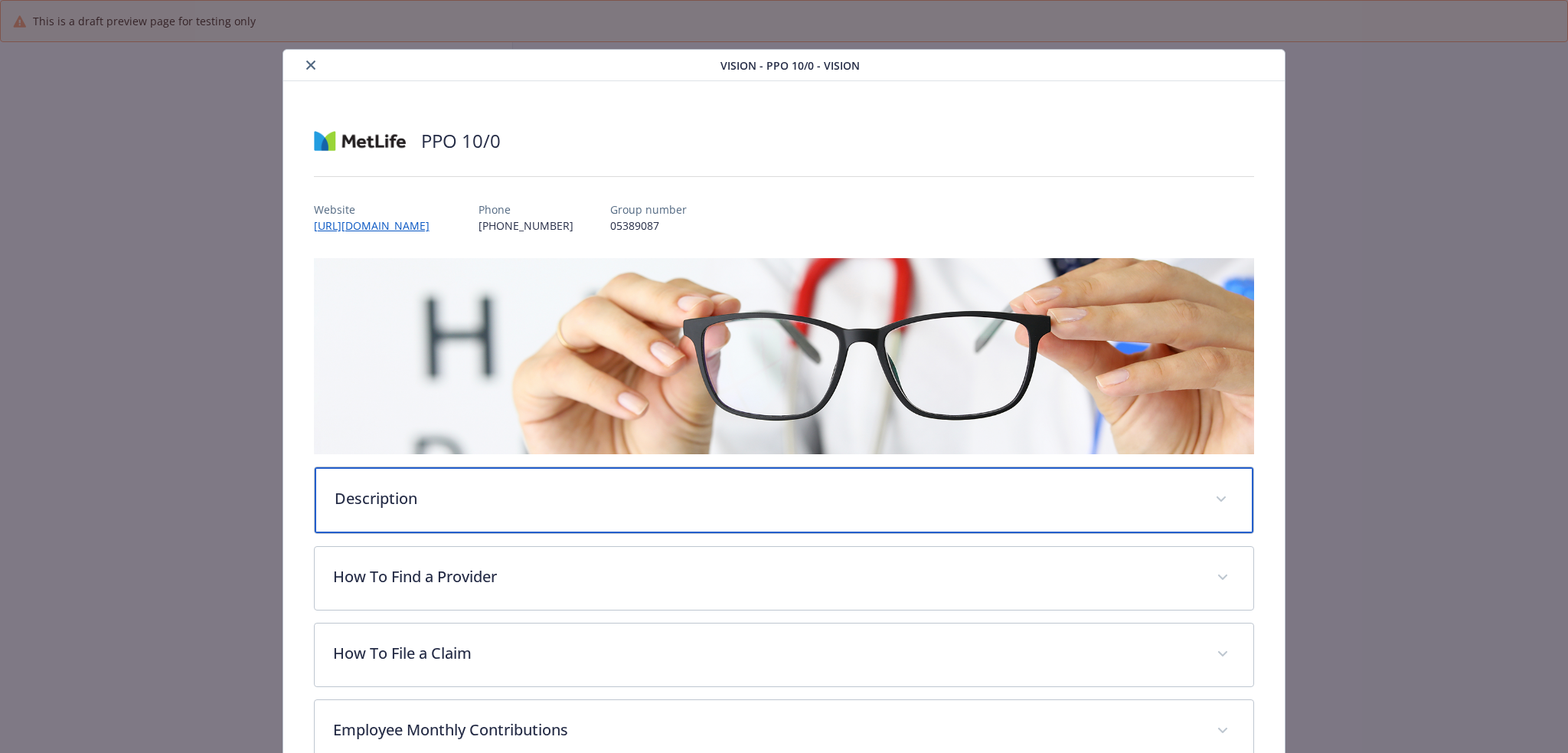
click at [782, 480] on div "Description" at bounding box center [784, 500] width 939 height 66
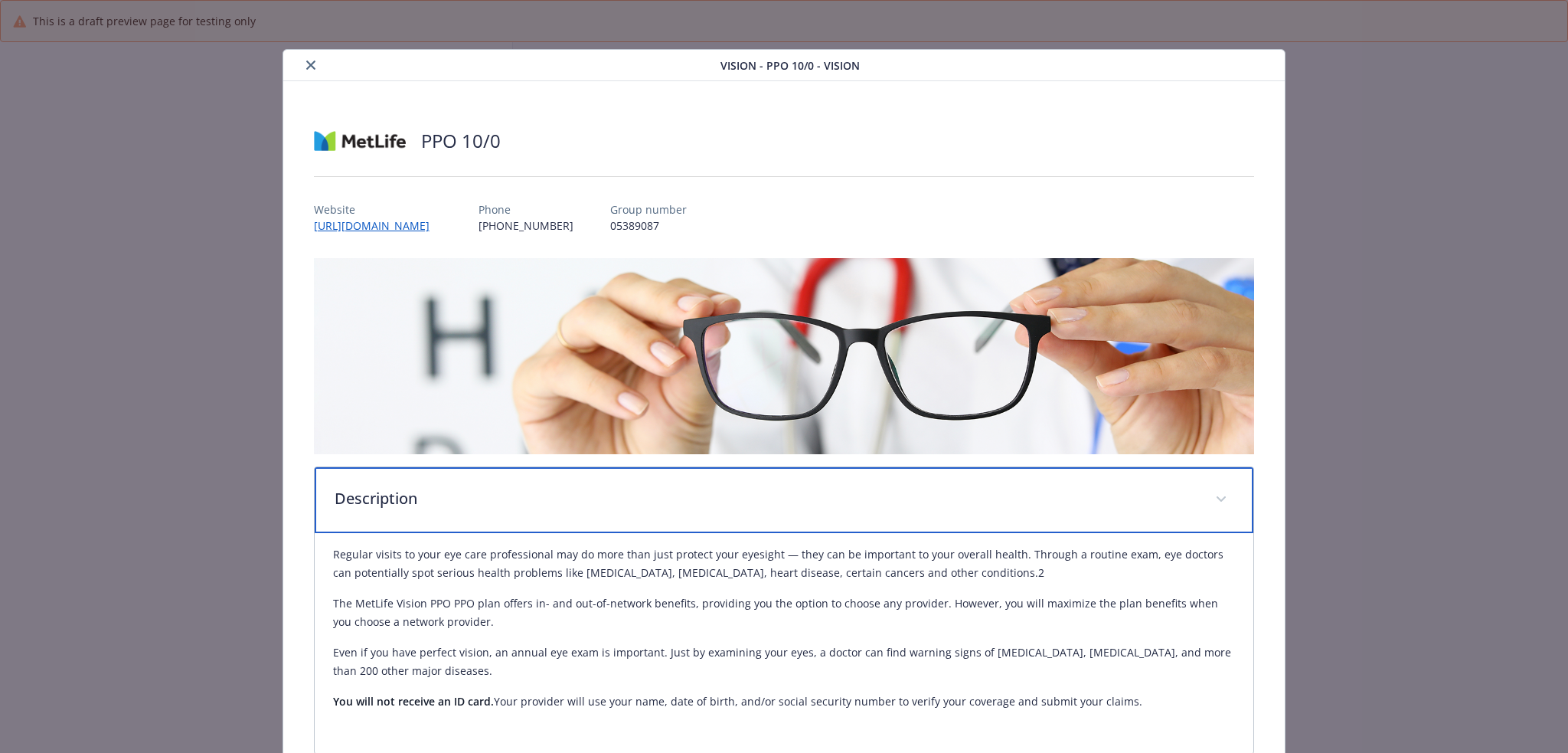
scroll to position [281, 0]
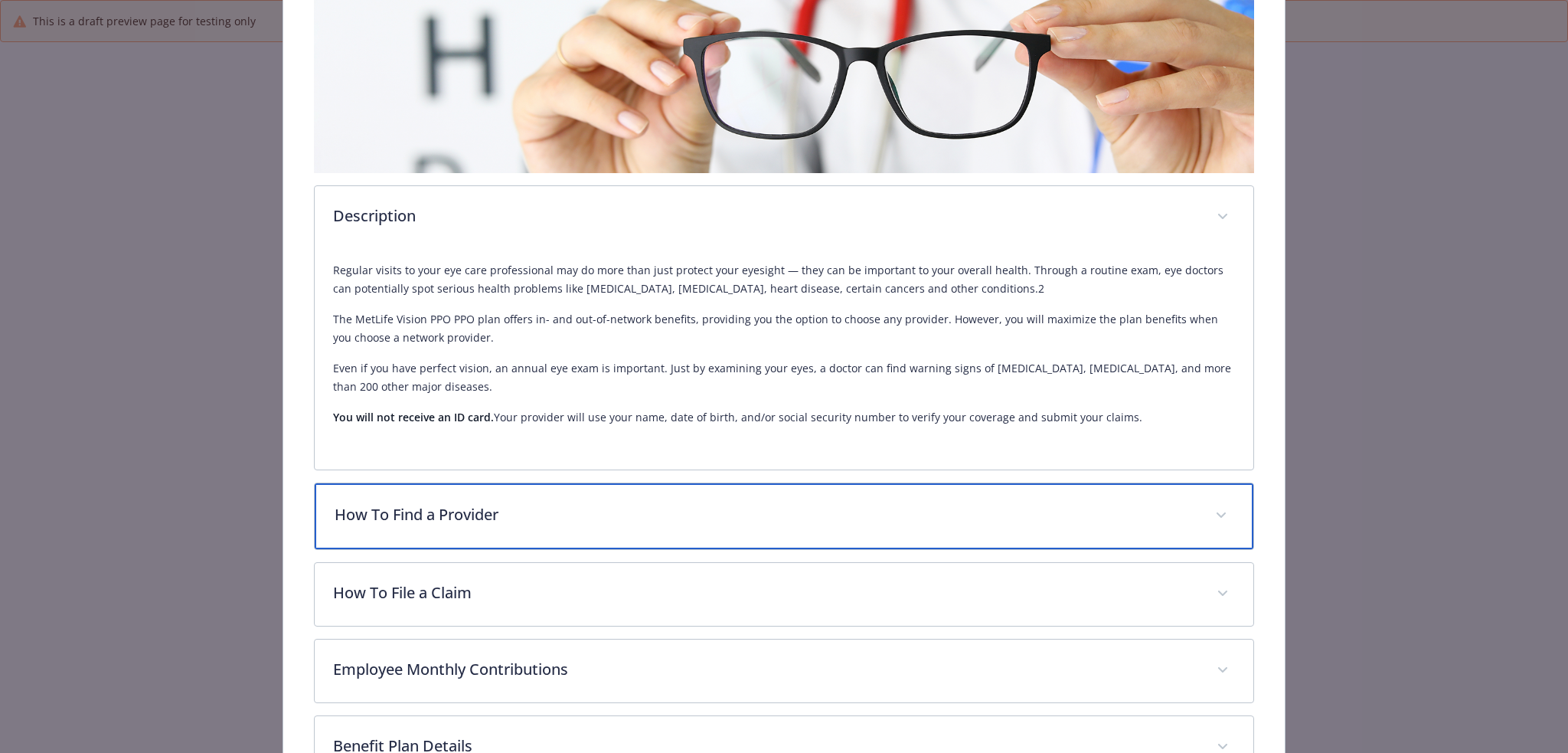
click at [727, 543] on div "How To Find a Provider" at bounding box center [784, 516] width 939 height 66
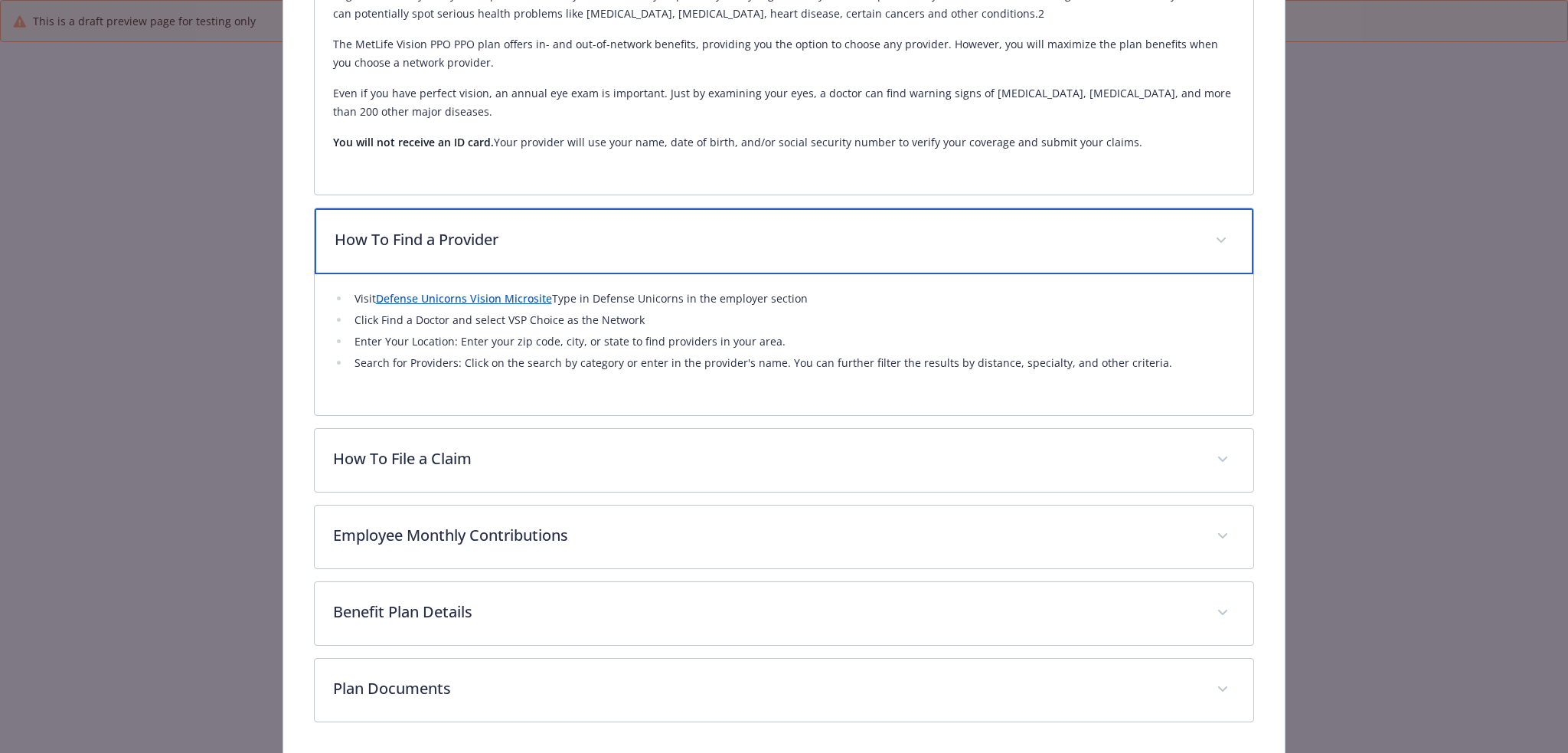
scroll to position [562, 0]
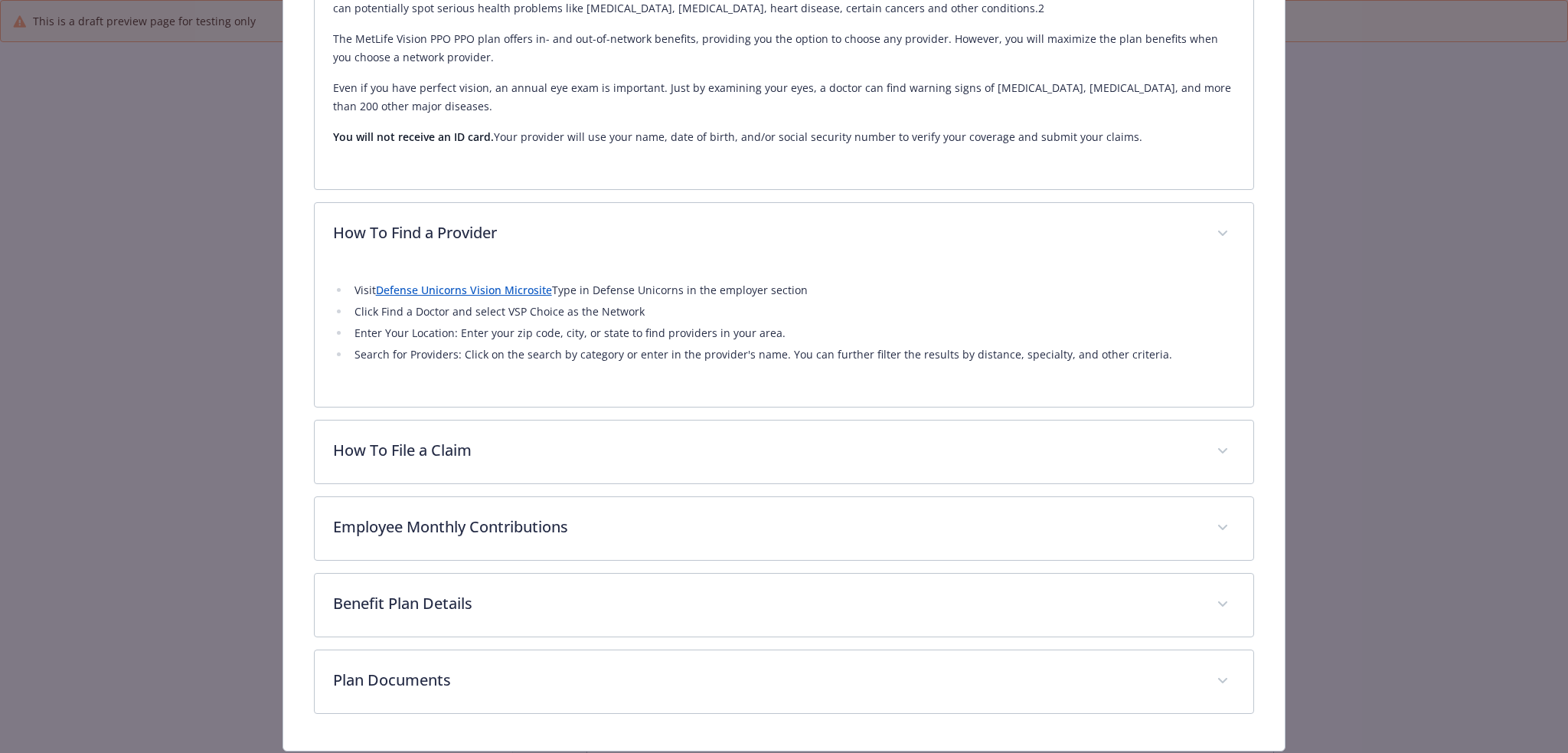
click at [513, 284] on link "Defense Unicorns Vision Microsite" at bounding box center [464, 289] width 176 height 14
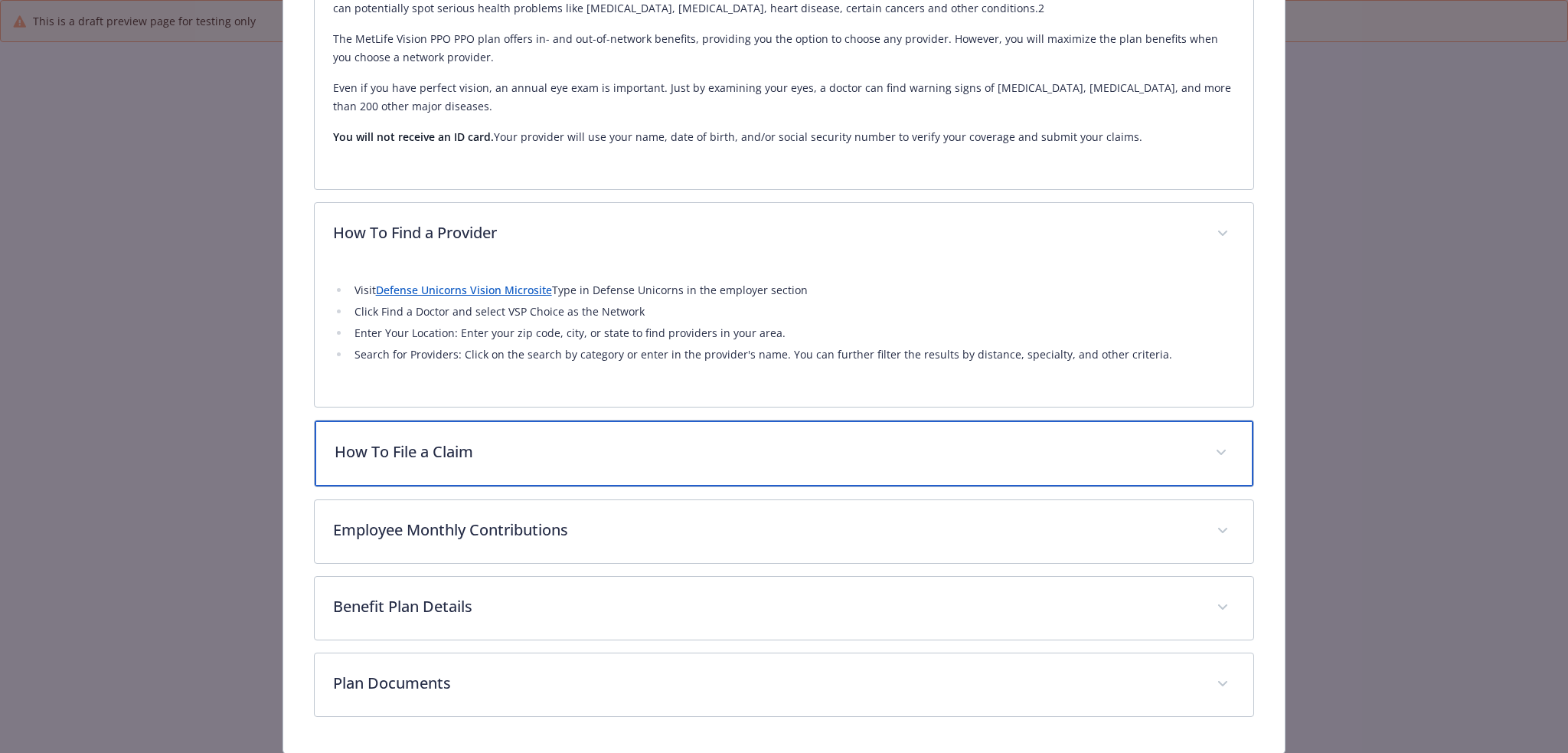
click at [568, 467] on div "How To File a Claim" at bounding box center [784, 453] width 939 height 66
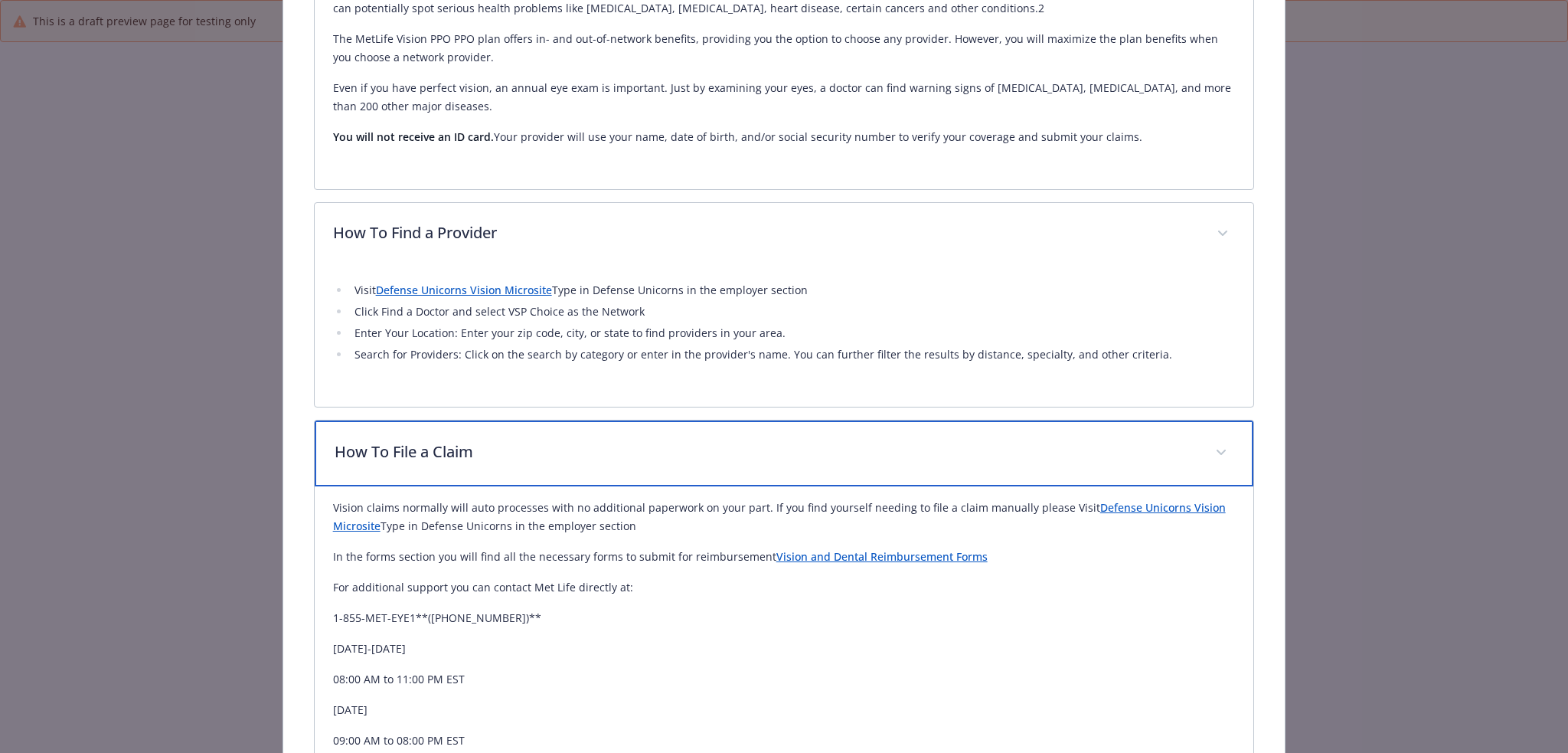
scroll to position [843, 0]
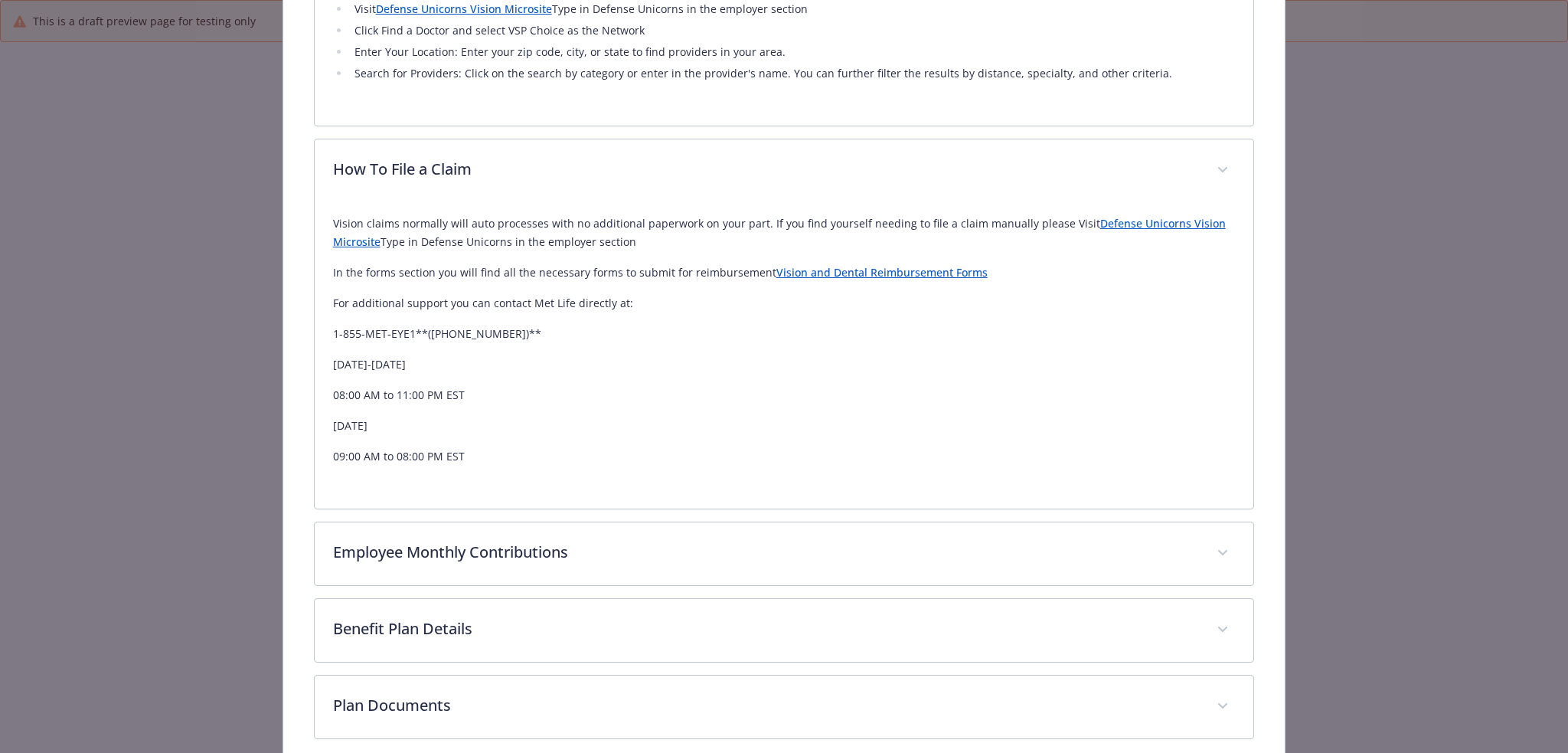
click at [808, 274] on link "Vision and Dental Reimbursement Forms" at bounding box center [882, 271] width 211 height 14
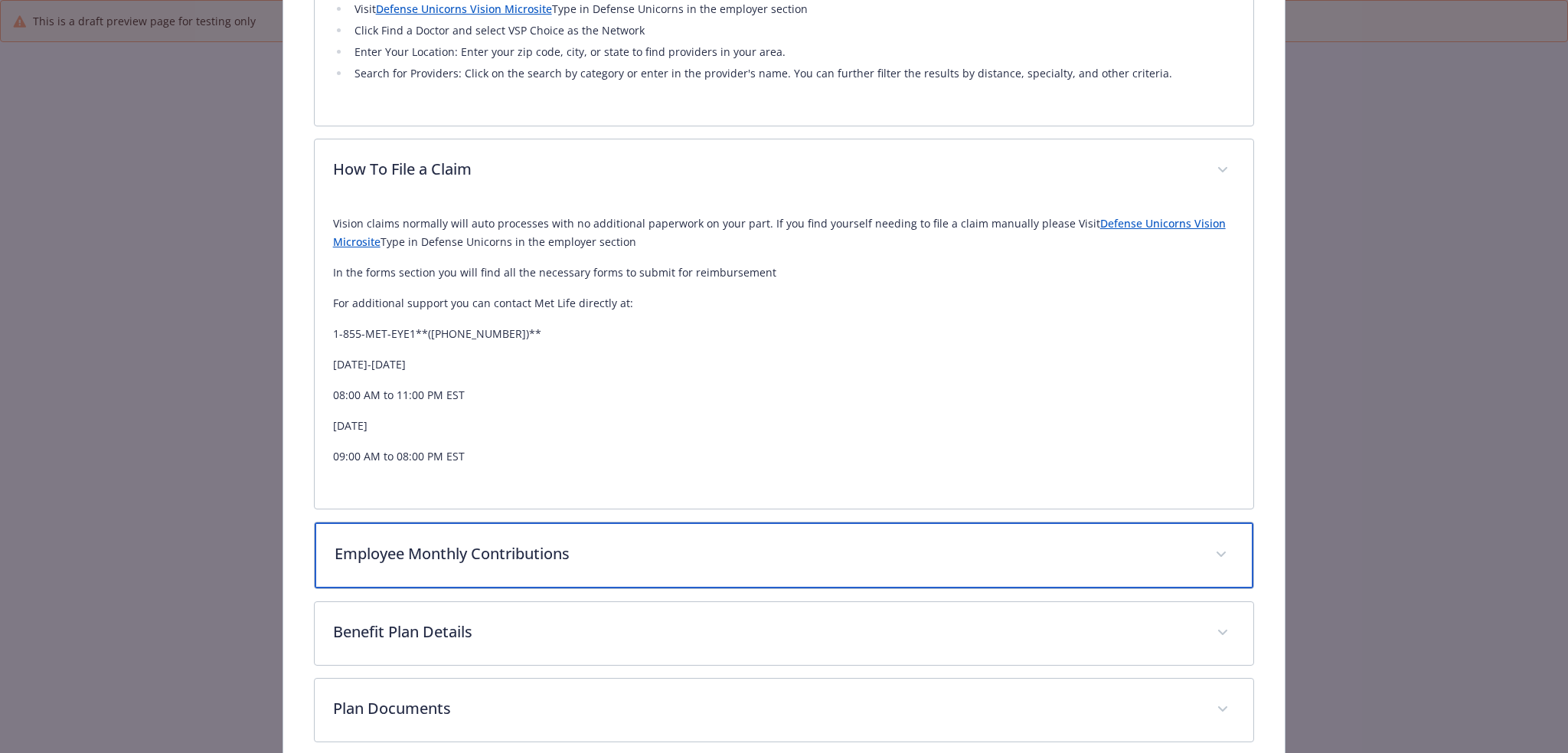
click at [670, 561] on p "Employee Monthly Contributions" at bounding box center [766, 553] width 863 height 23
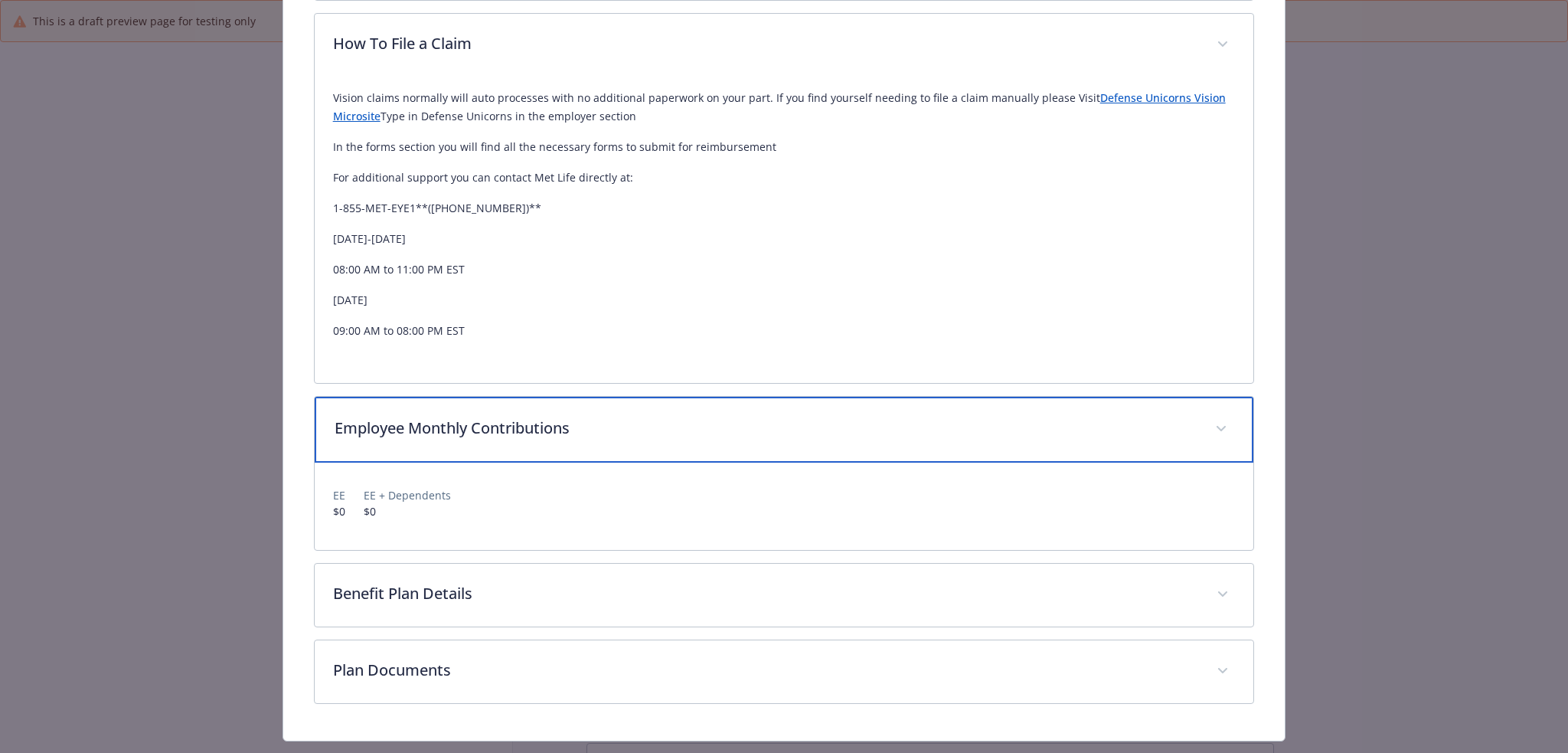
scroll to position [1004, 0]
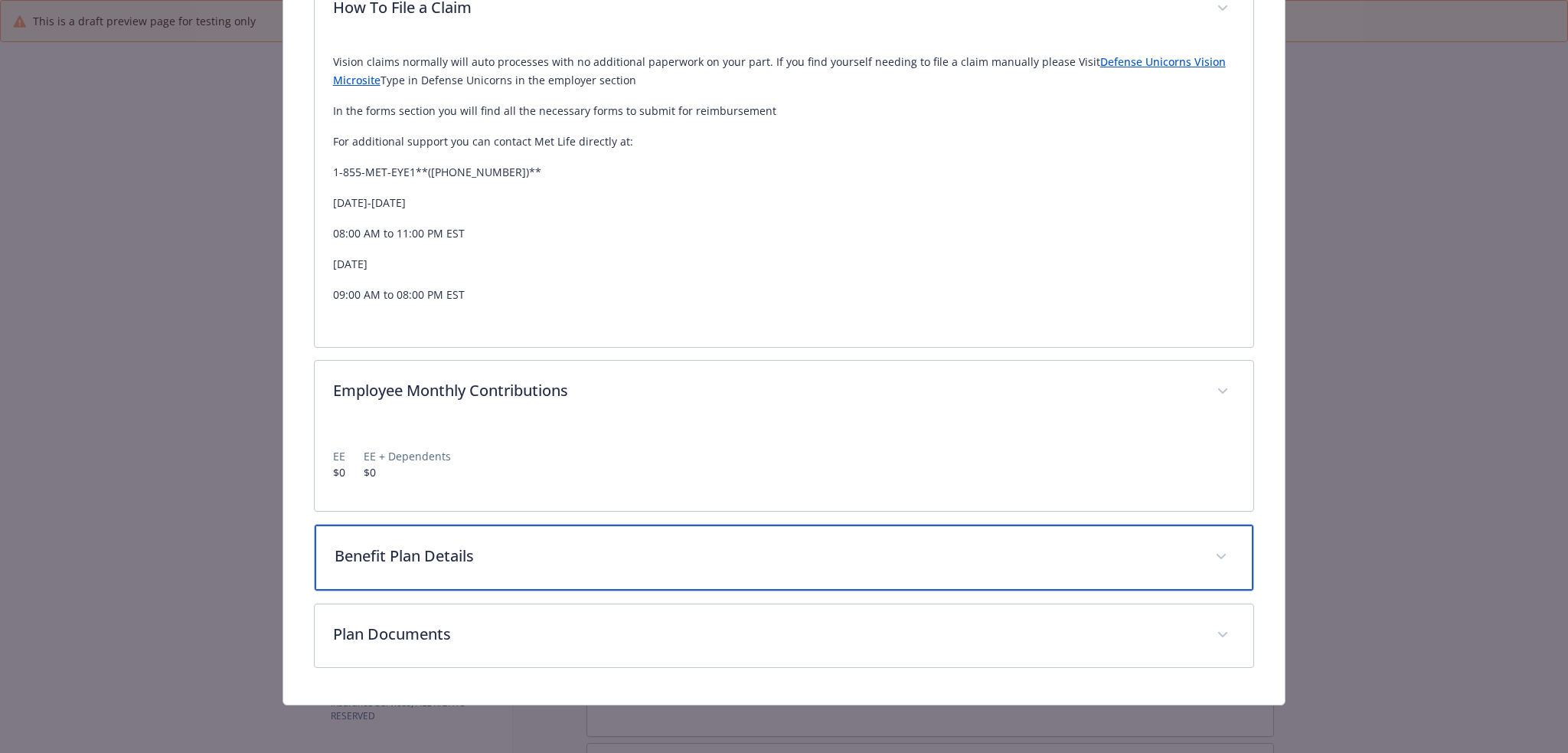
click at [672, 558] on p "Benefit Plan Details" at bounding box center [766, 556] width 863 height 23
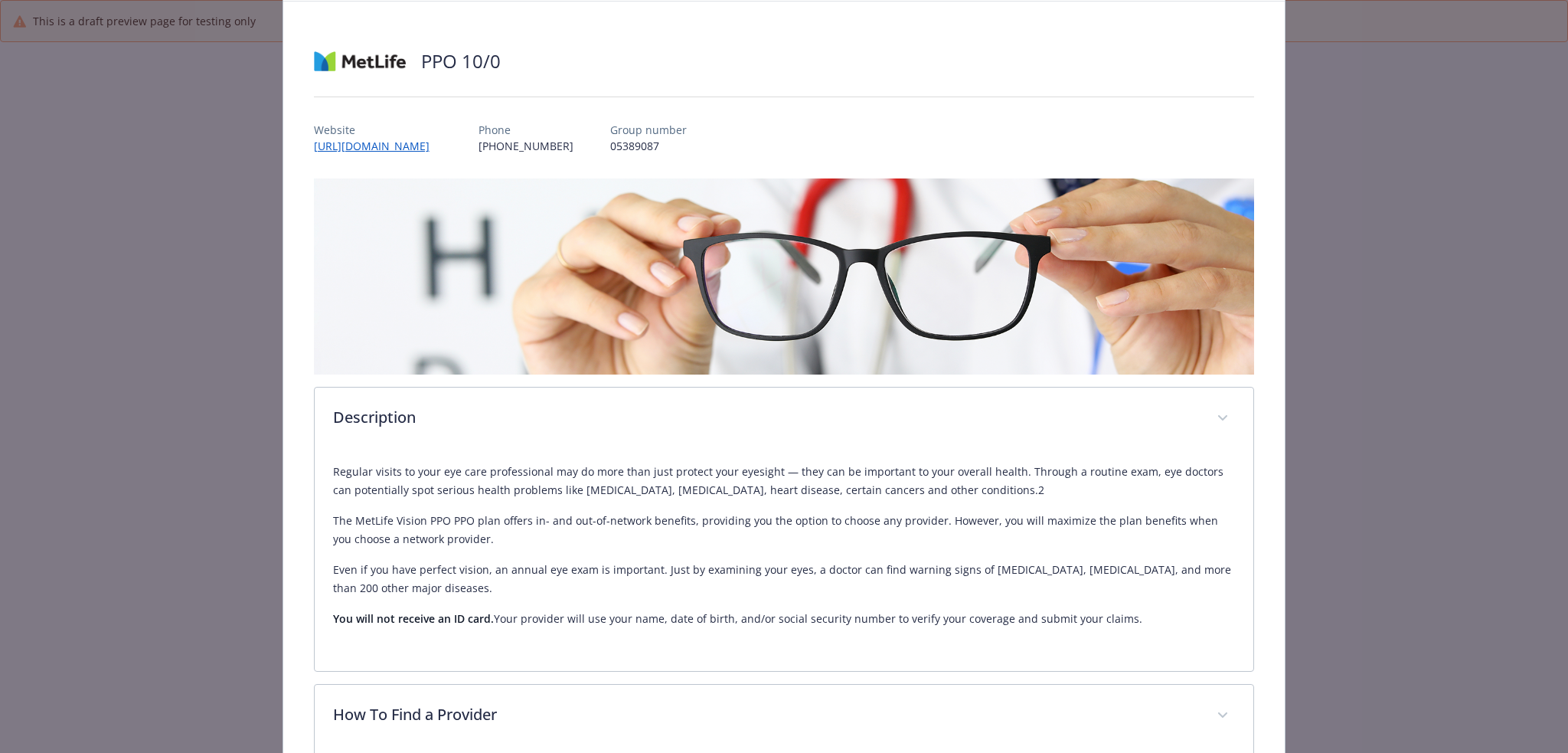
scroll to position [0, 0]
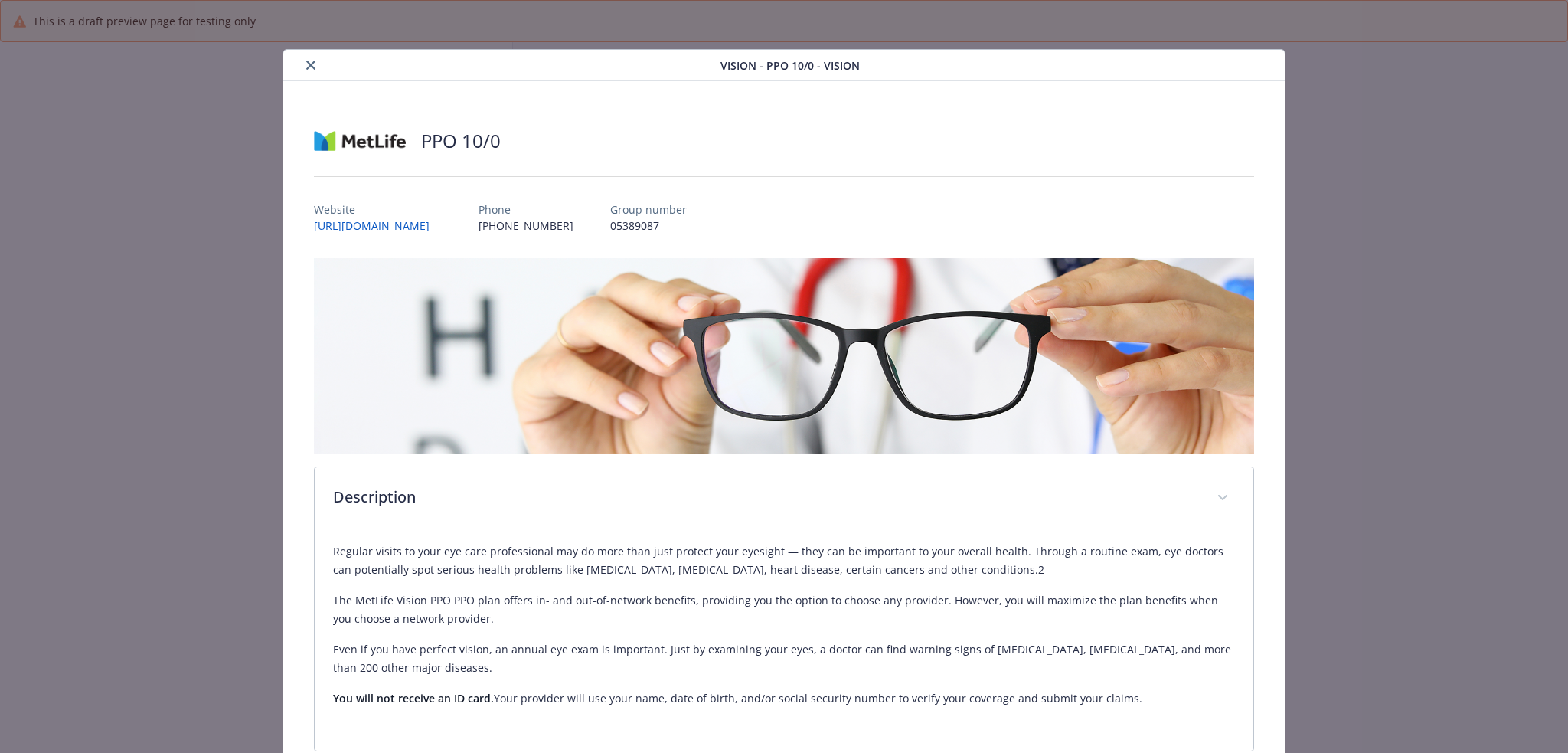
click at [308, 69] on icon "close" at bounding box center [311, 65] width 9 height 9
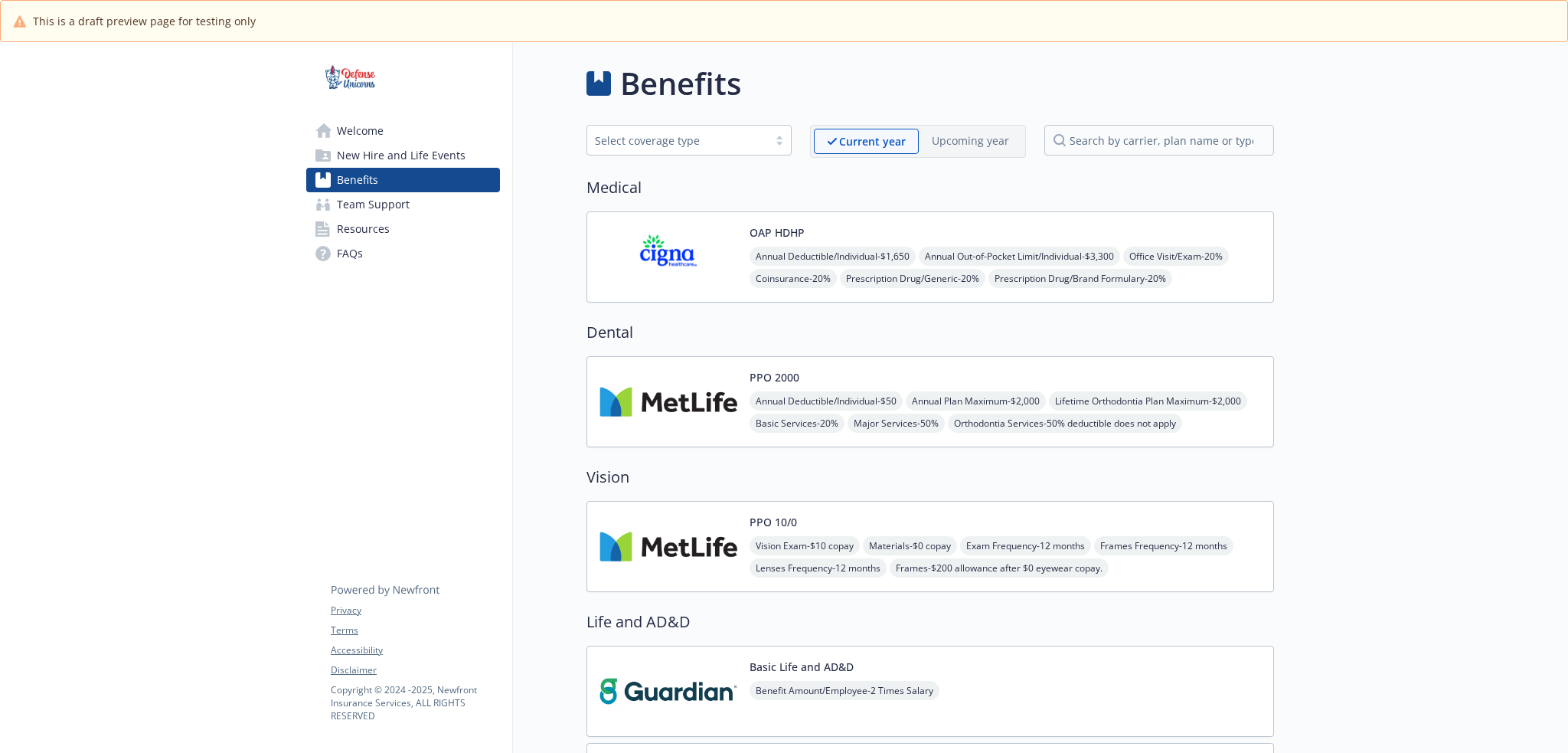
click at [871, 240] on div "OAP HDHP Annual Deductible/Individual - $1,650 Annual Out-of-Pocket Limit/Indiv…" at bounding box center [1004, 256] width 512 height 65
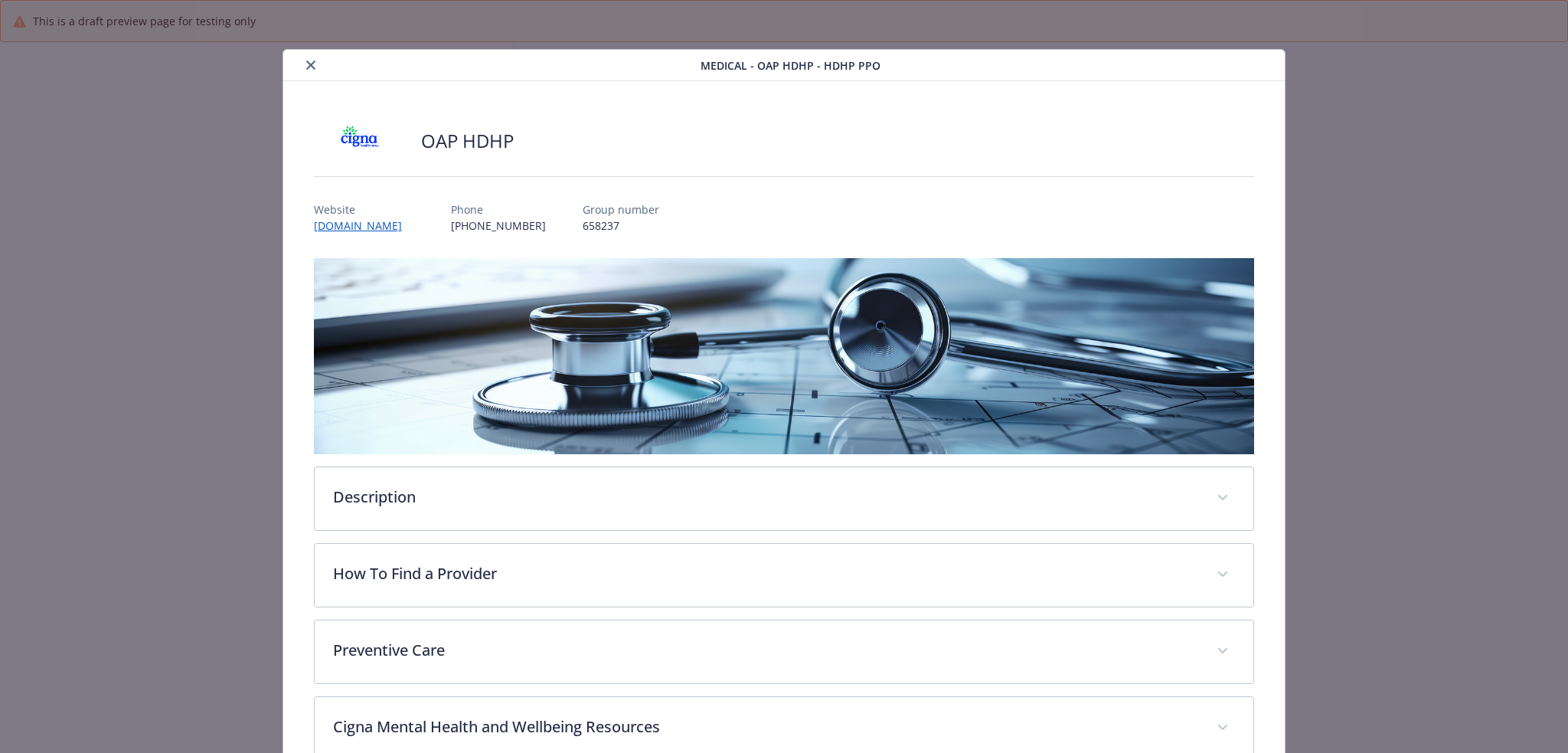
click at [306, 66] on icon "close" at bounding box center [311, 65] width 9 height 9
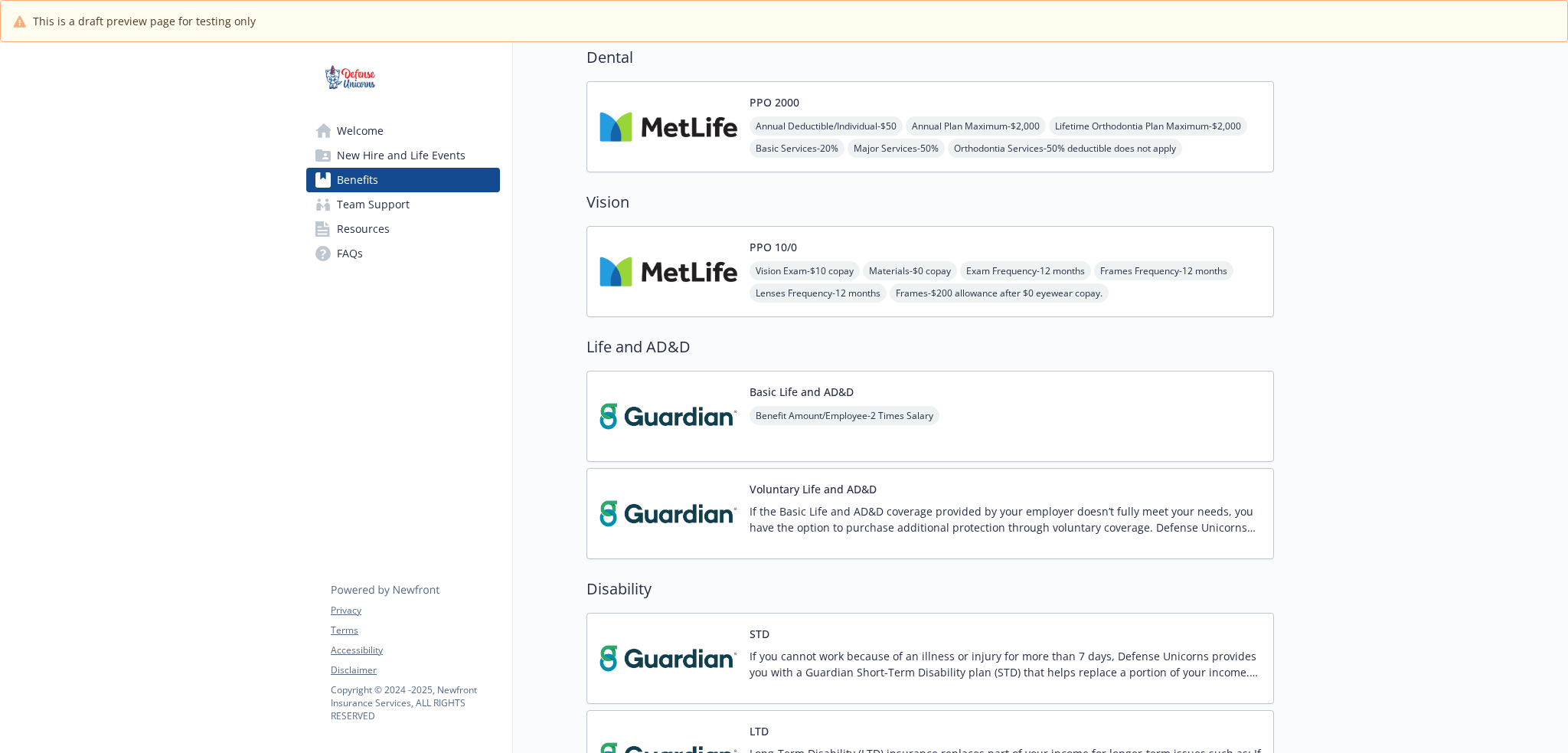
scroll to position [281, 0]
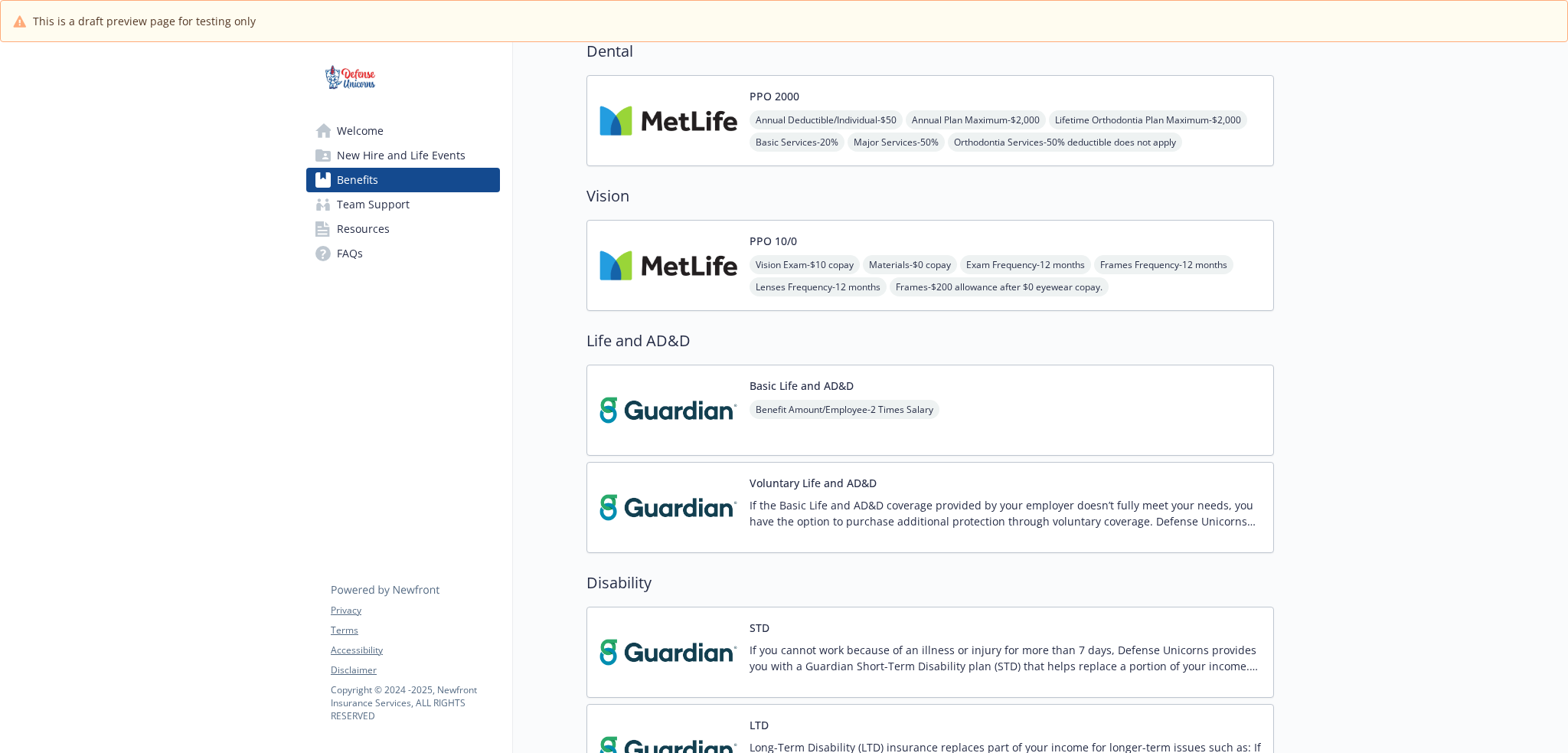
click at [1046, 406] on div "Basic Life and AD&D Benefit Amount/Employee - 2 Times Salary" at bounding box center [930, 410] width 688 height 91
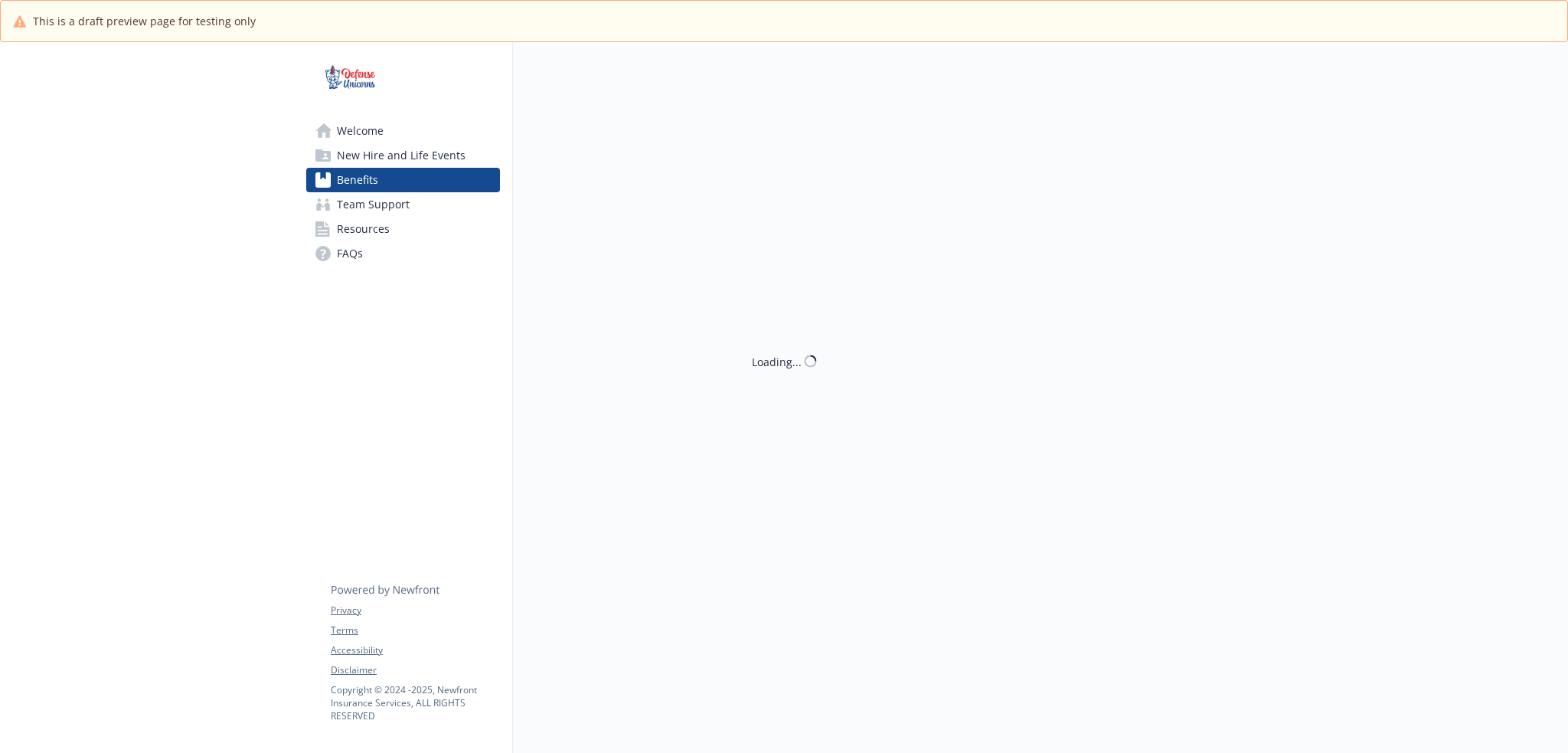
scroll to position [281, 0]
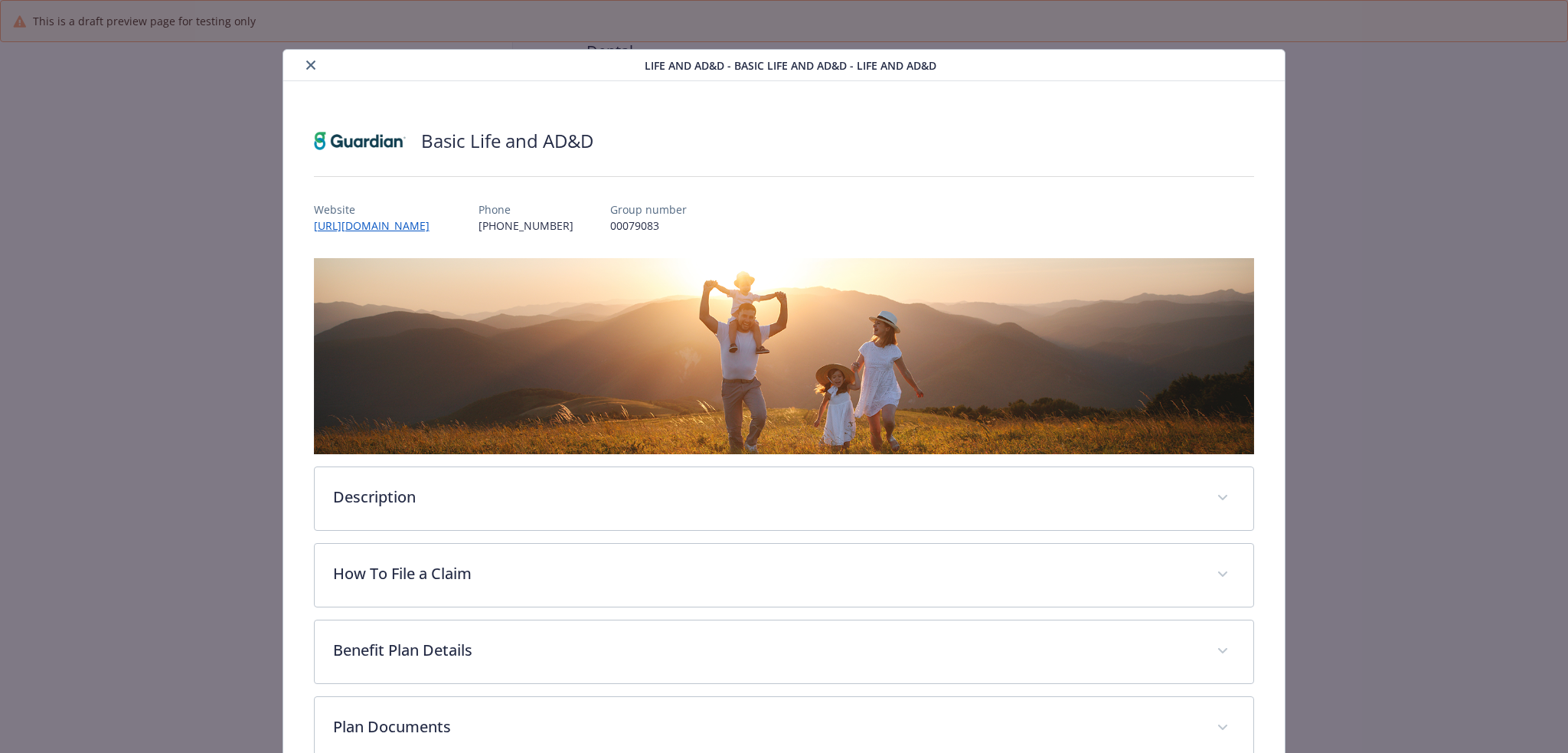
click at [308, 69] on icon "close" at bounding box center [311, 65] width 9 height 9
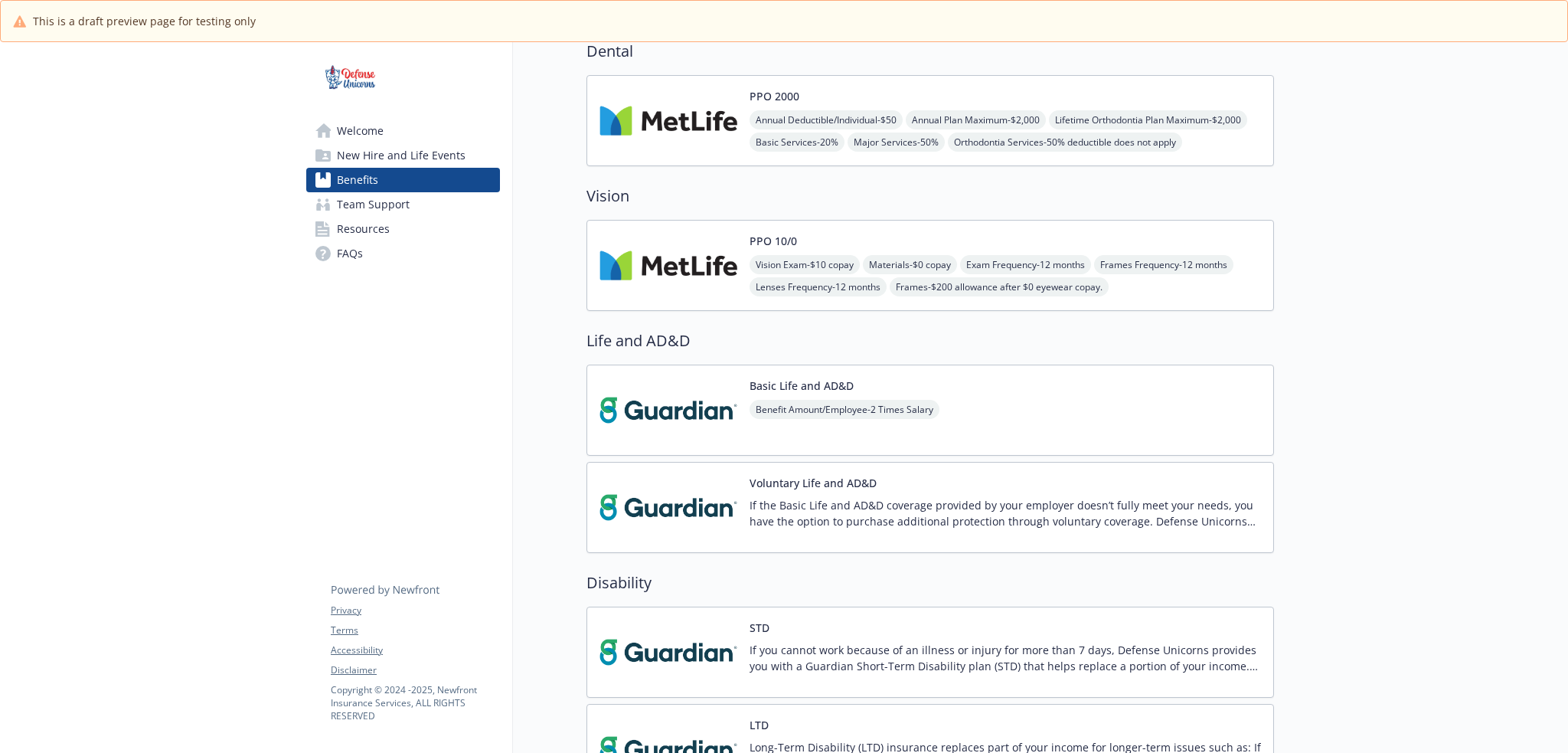
click at [924, 500] on p "If the Basic Life and AD&D coverage provided by your employer doesn’t fully mee…" at bounding box center [1004, 513] width 512 height 32
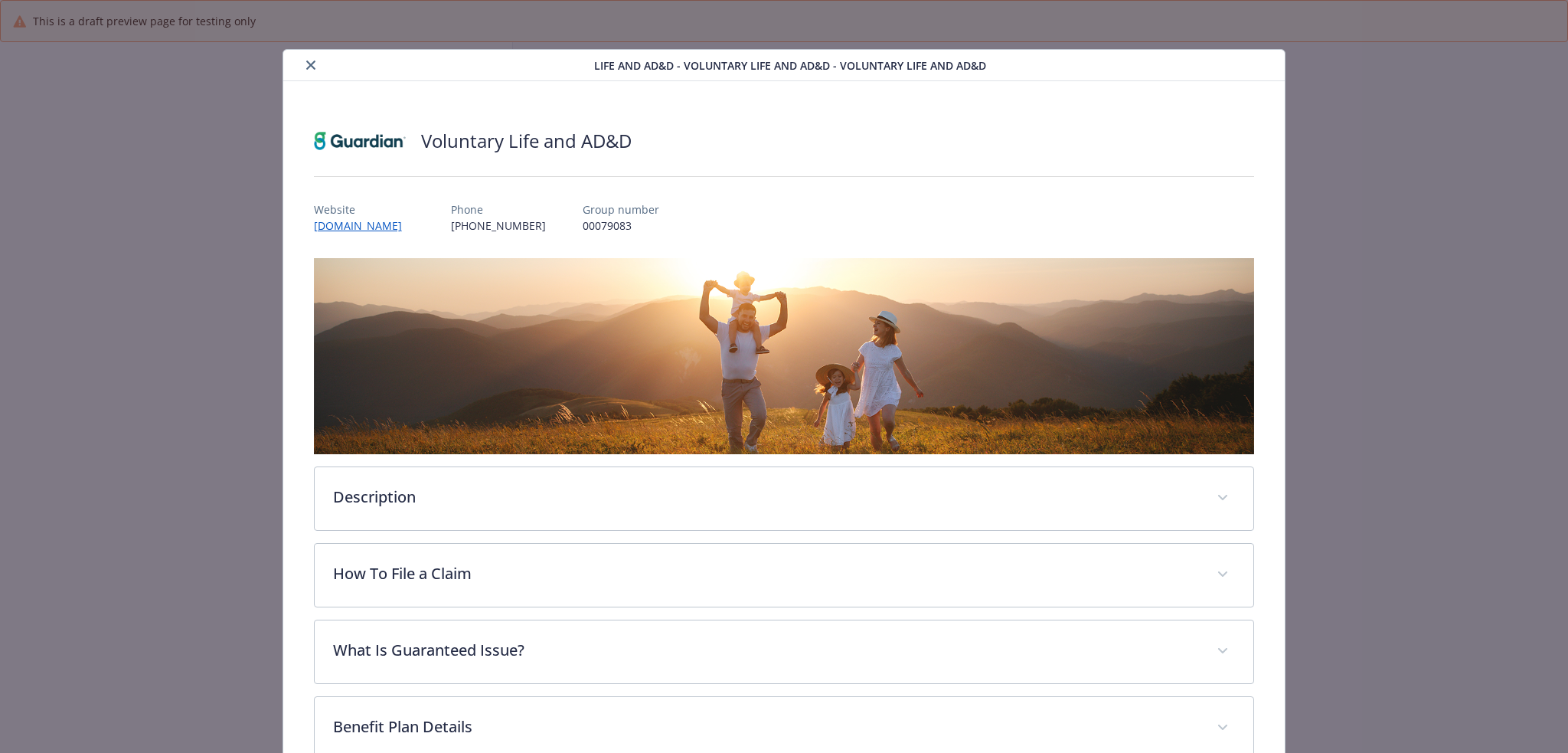
scroll to position [281, 0]
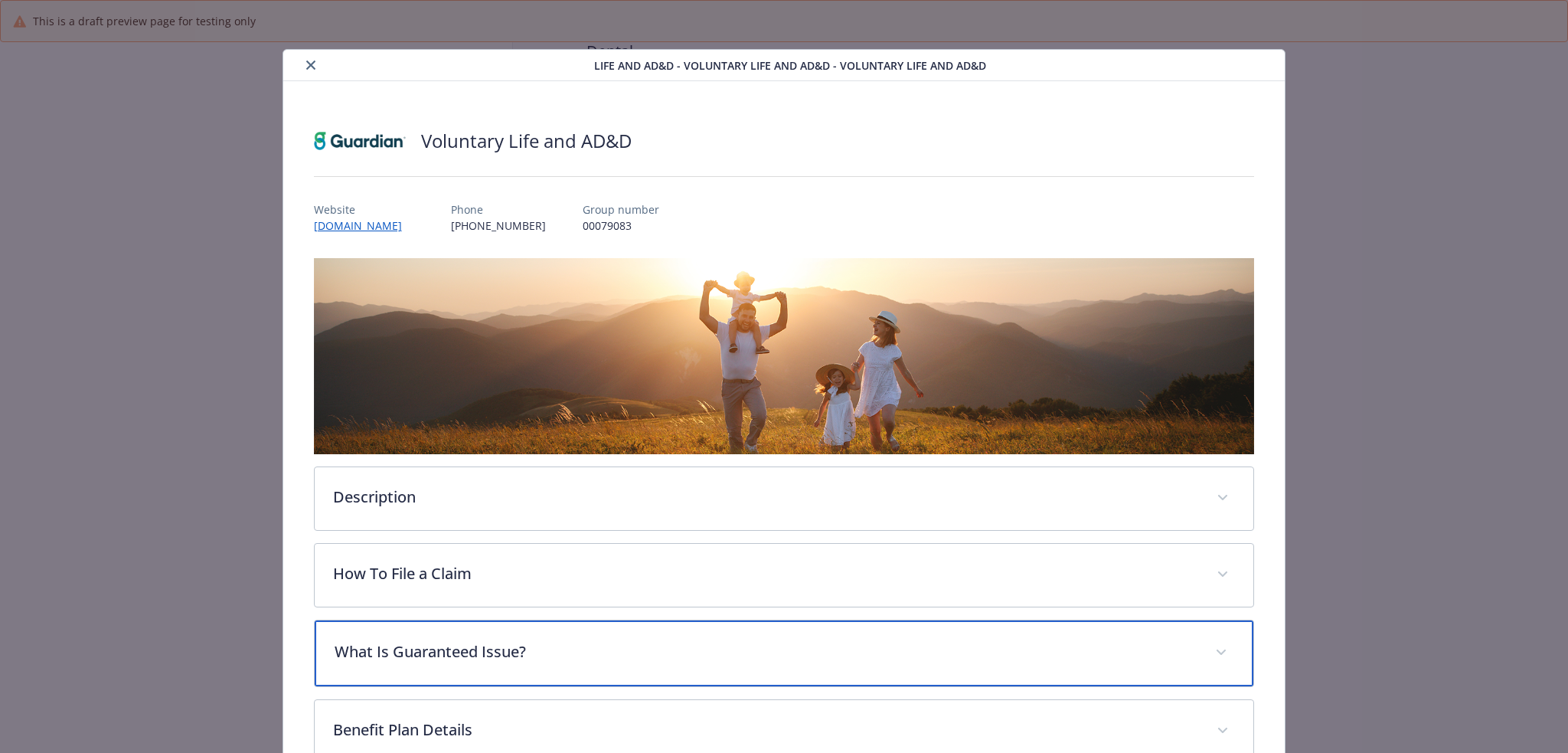
click at [602, 673] on div "What Is Guaranteed Issue?" at bounding box center [784, 653] width 939 height 66
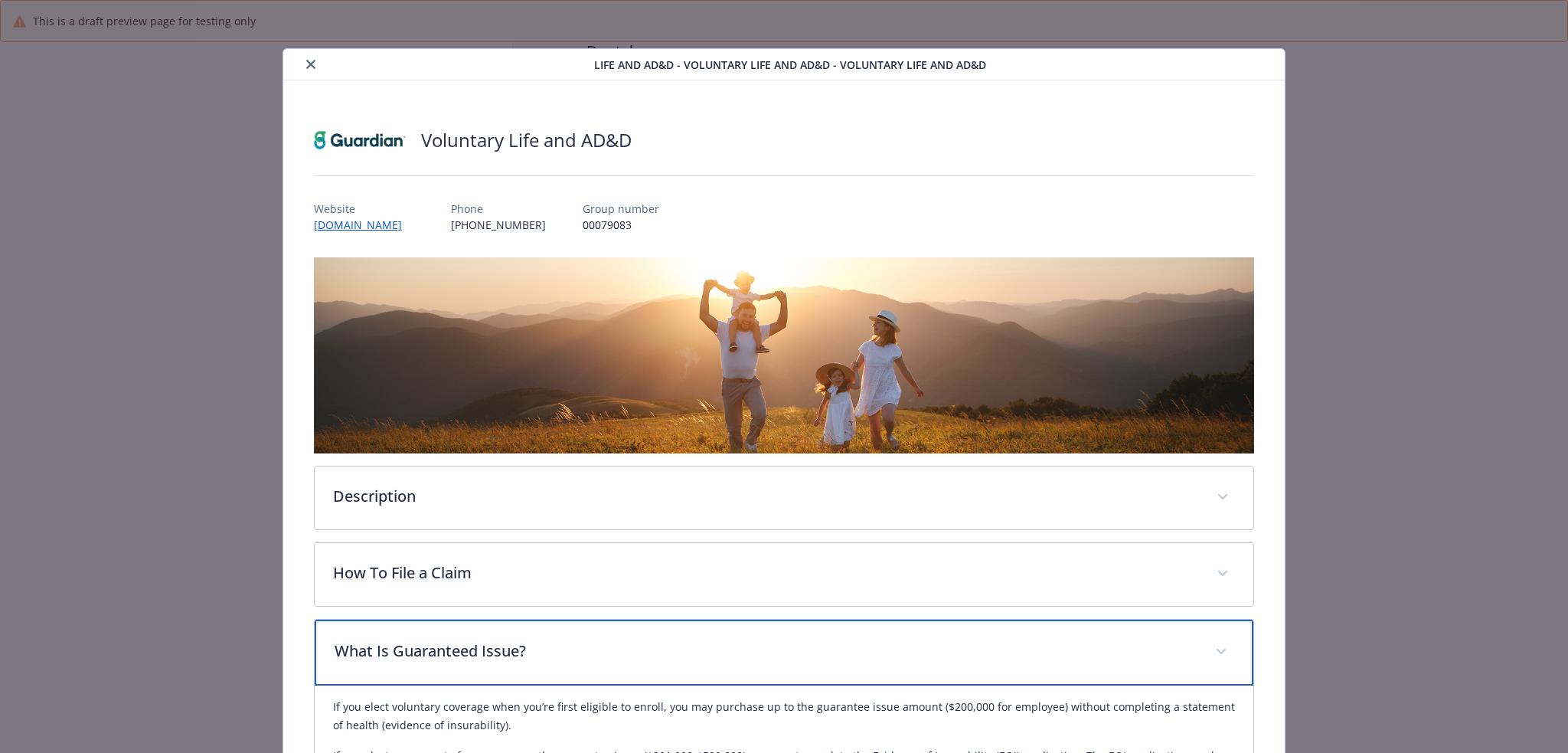
scroll to position [0, 0]
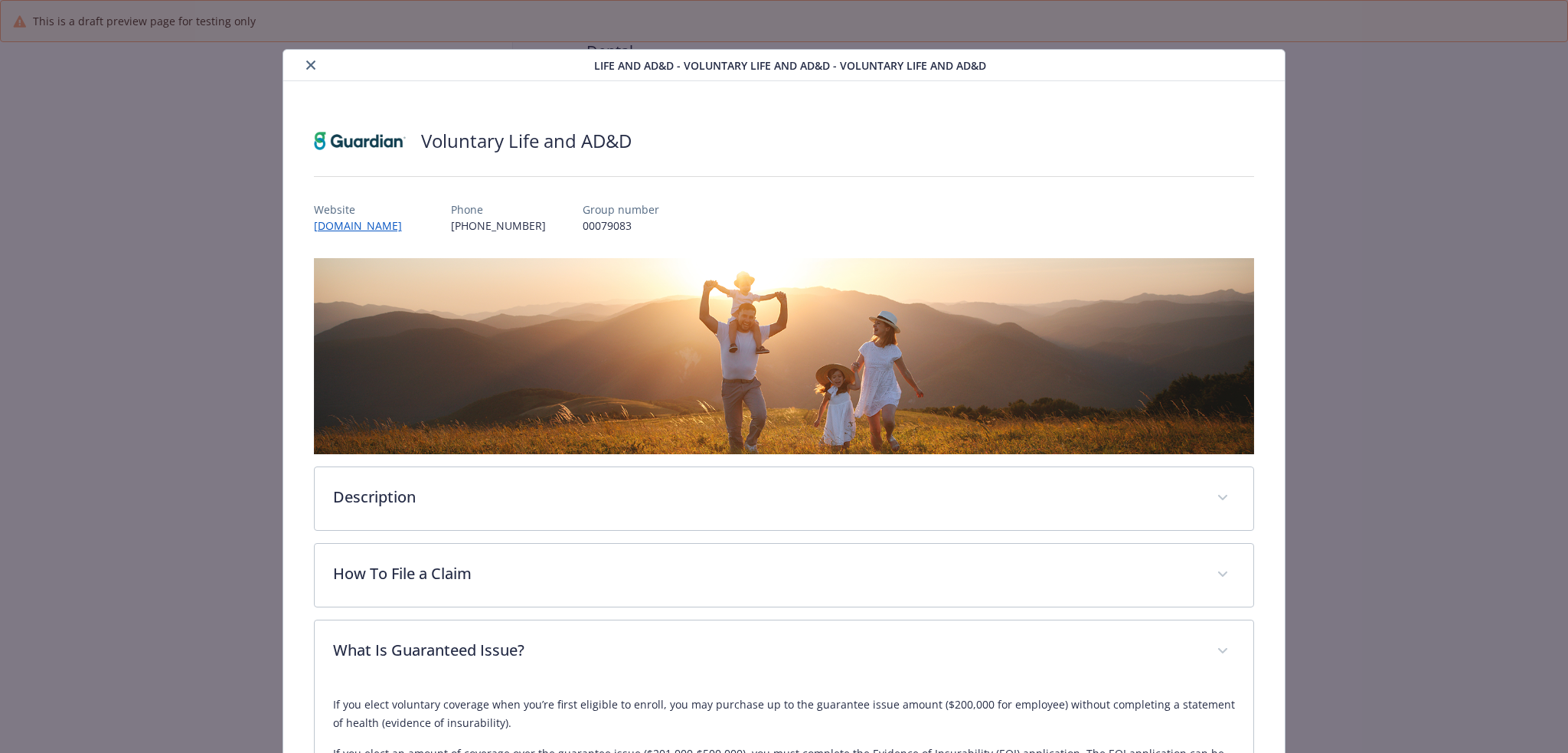
click at [306, 62] on icon "close" at bounding box center [311, 65] width 9 height 9
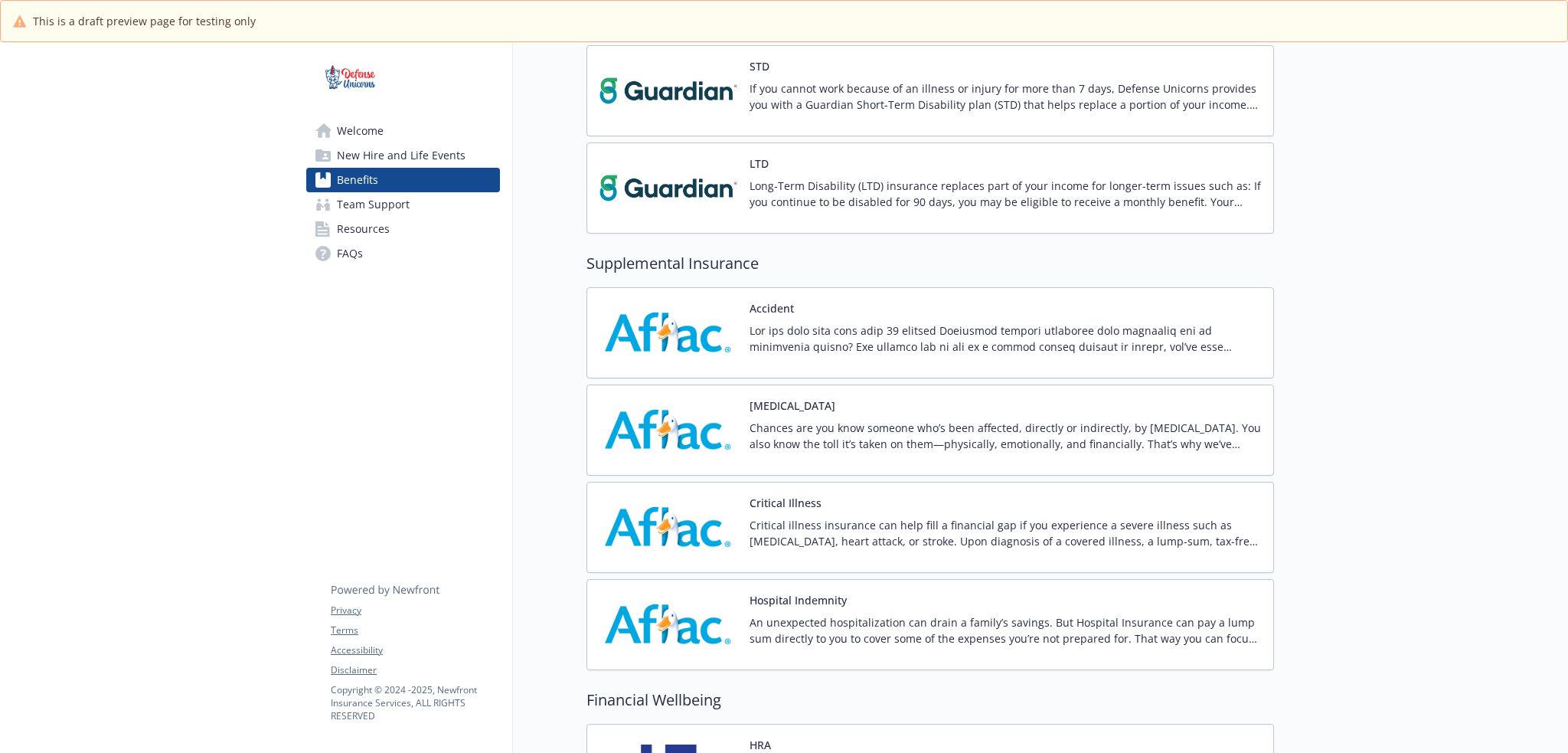
scroll to position [1123, 0]
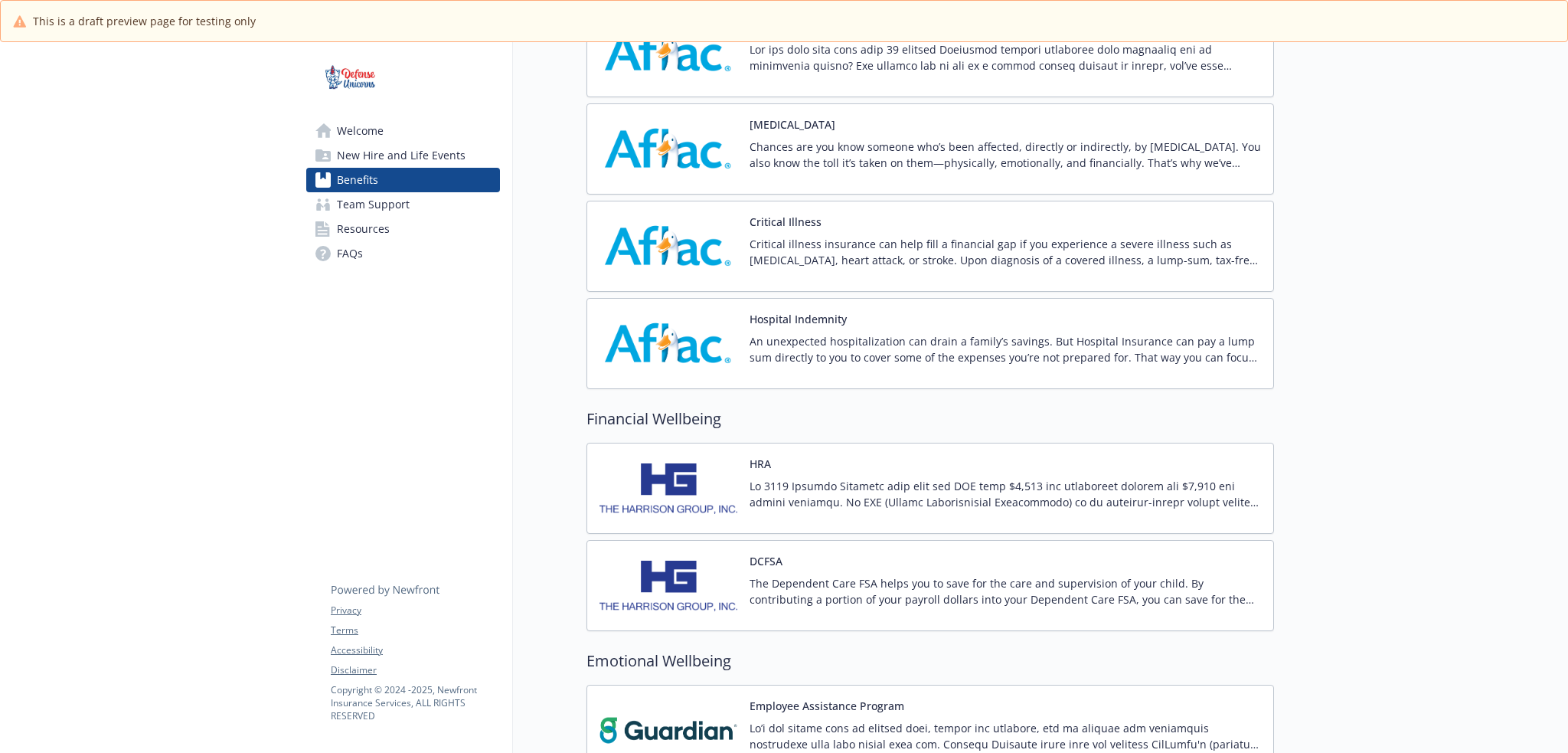
click at [923, 494] on p at bounding box center [1004, 494] width 512 height 32
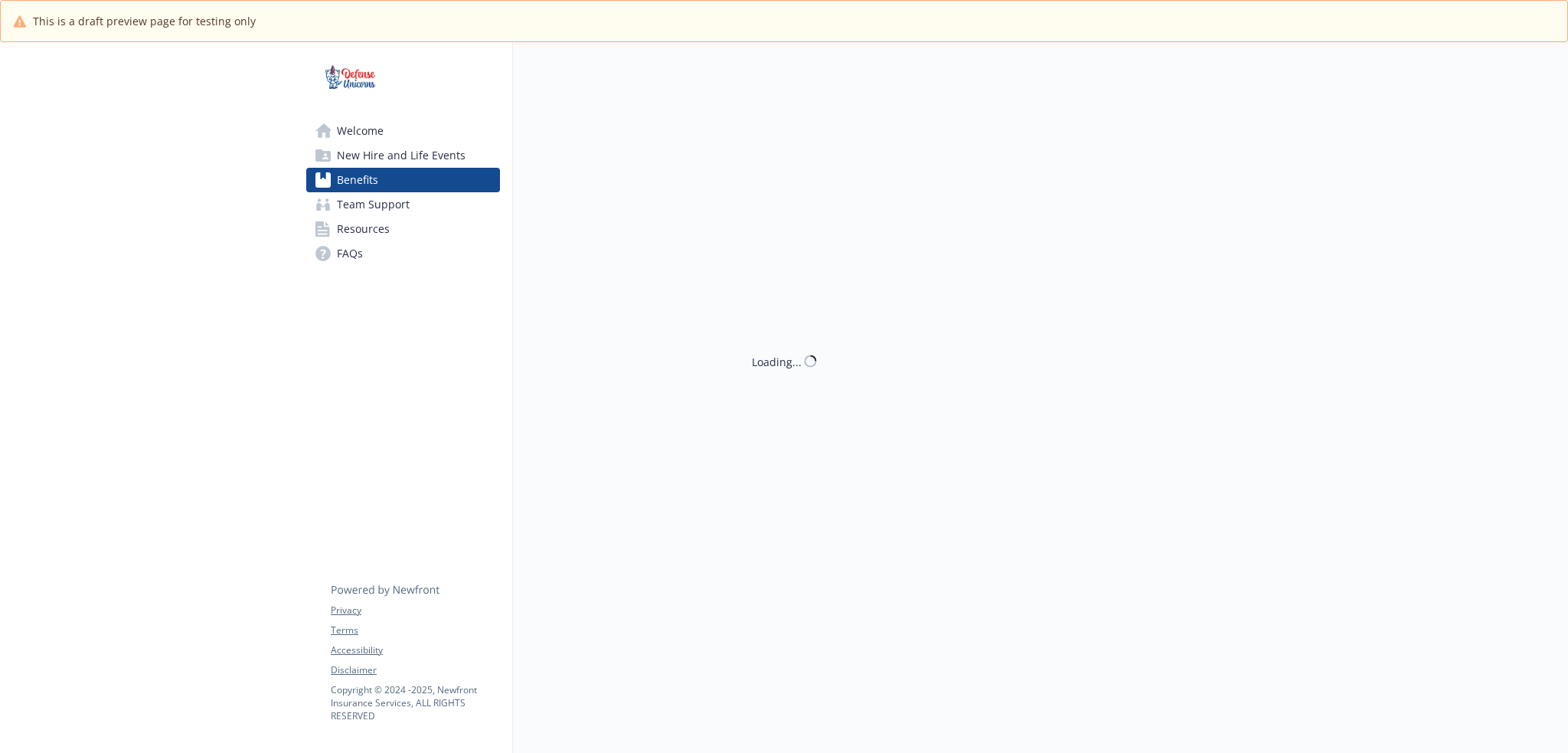
scroll to position [1123, 0]
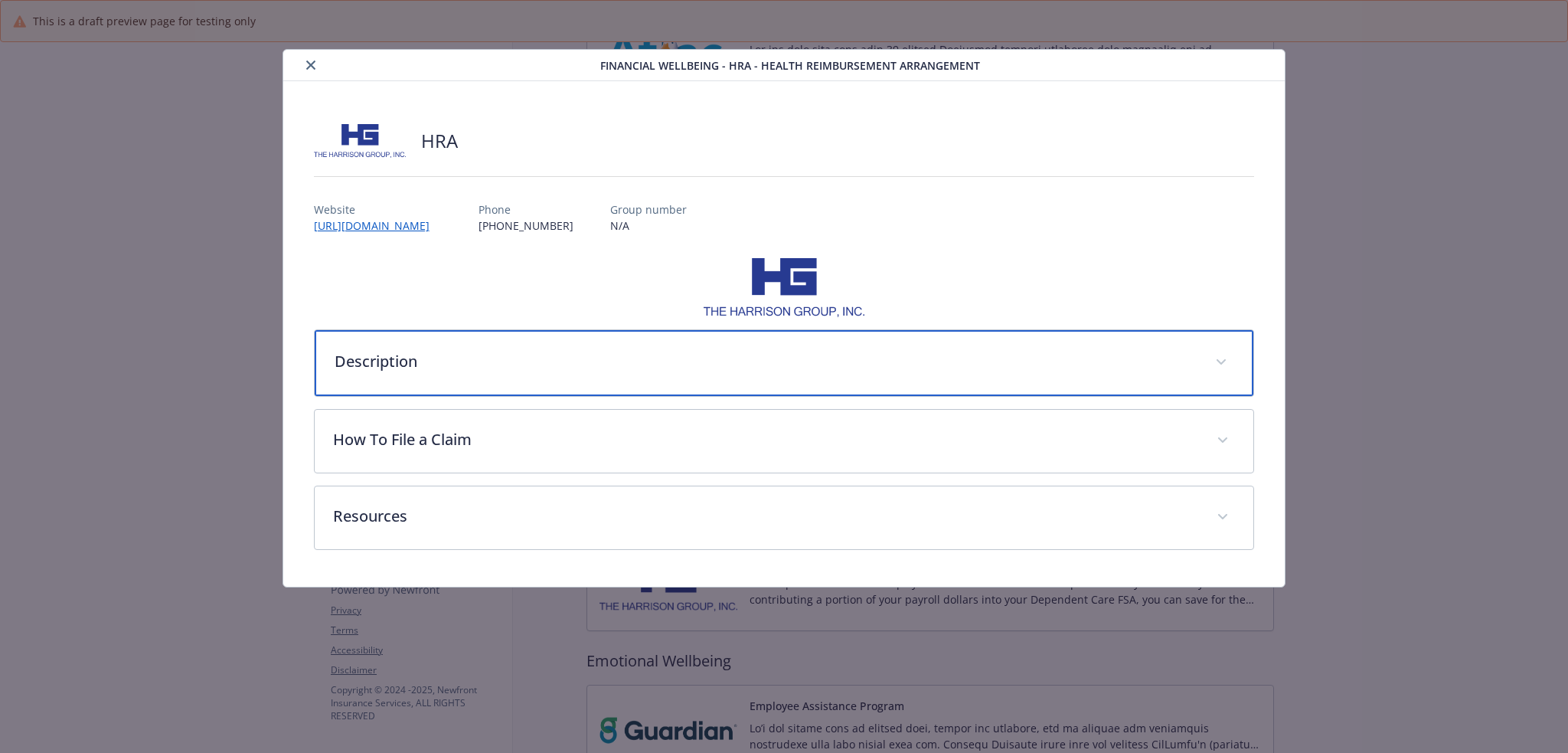
click at [689, 376] on div "Description" at bounding box center [784, 363] width 939 height 66
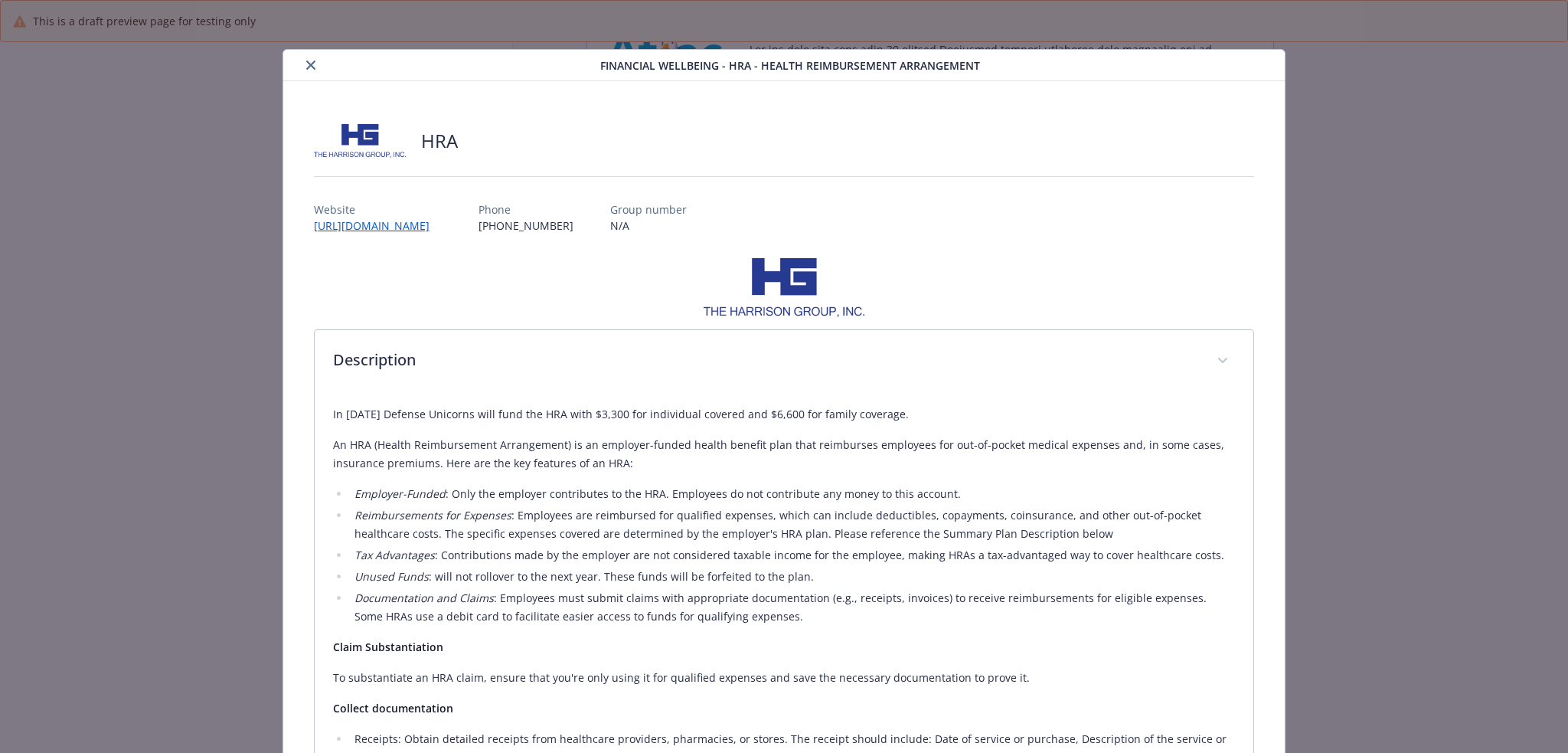
click at [307, 73] on button "close" at bounding box center [310, 64] width 18 height 18
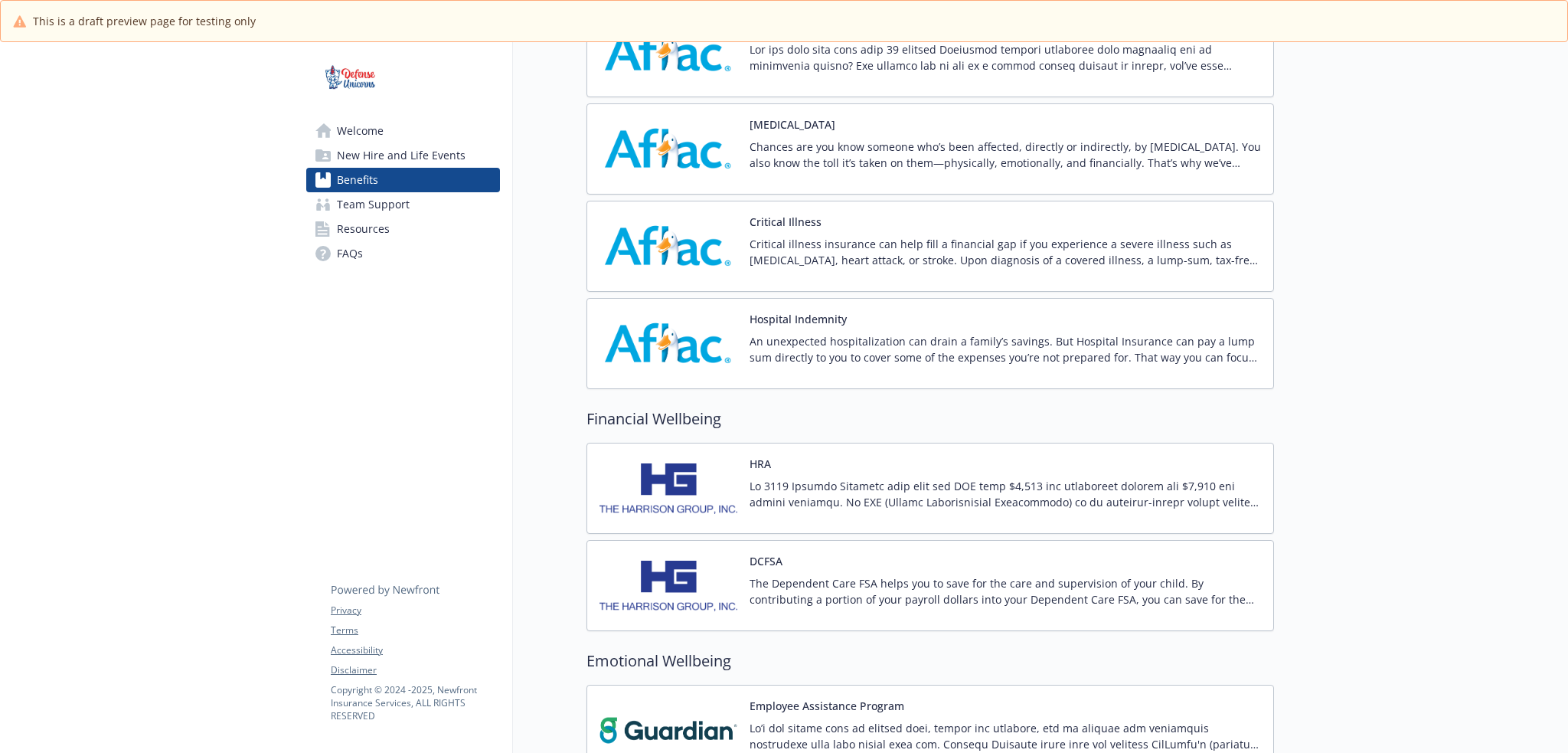
scroll to position [1268, 0]
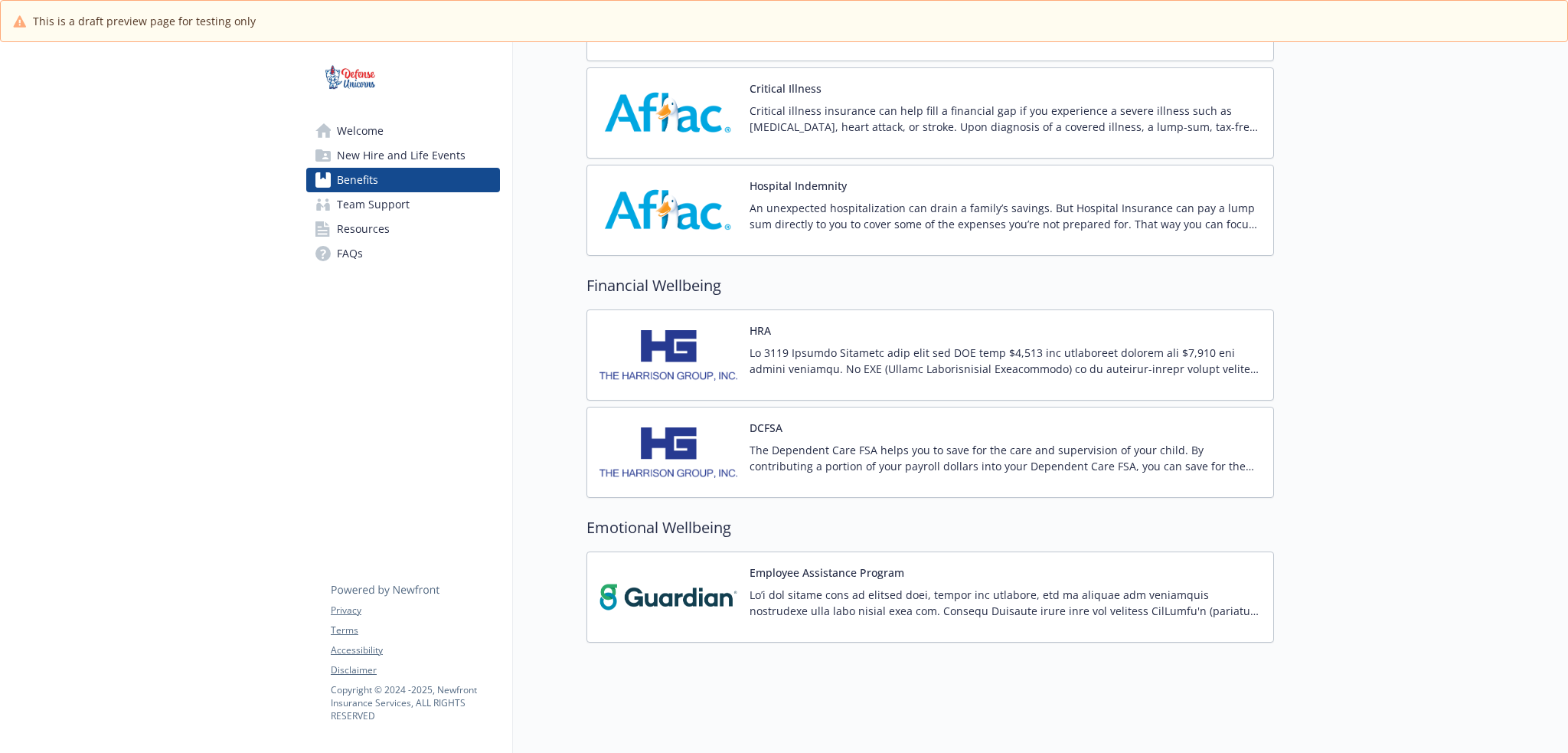
click at [998, 591] on p at bounding box center [1004, 602] width 512 height 32
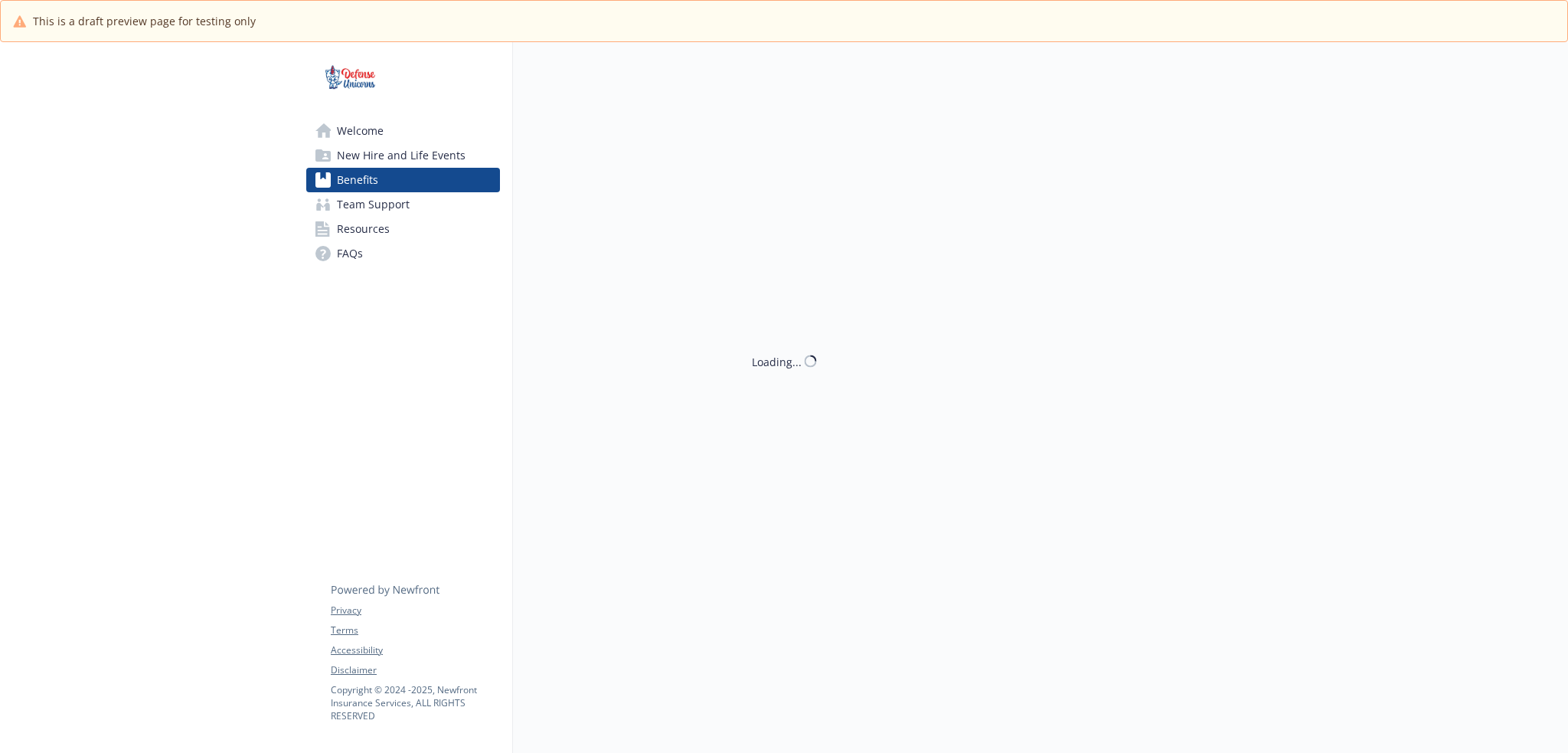
scroll to position [1268, 0]
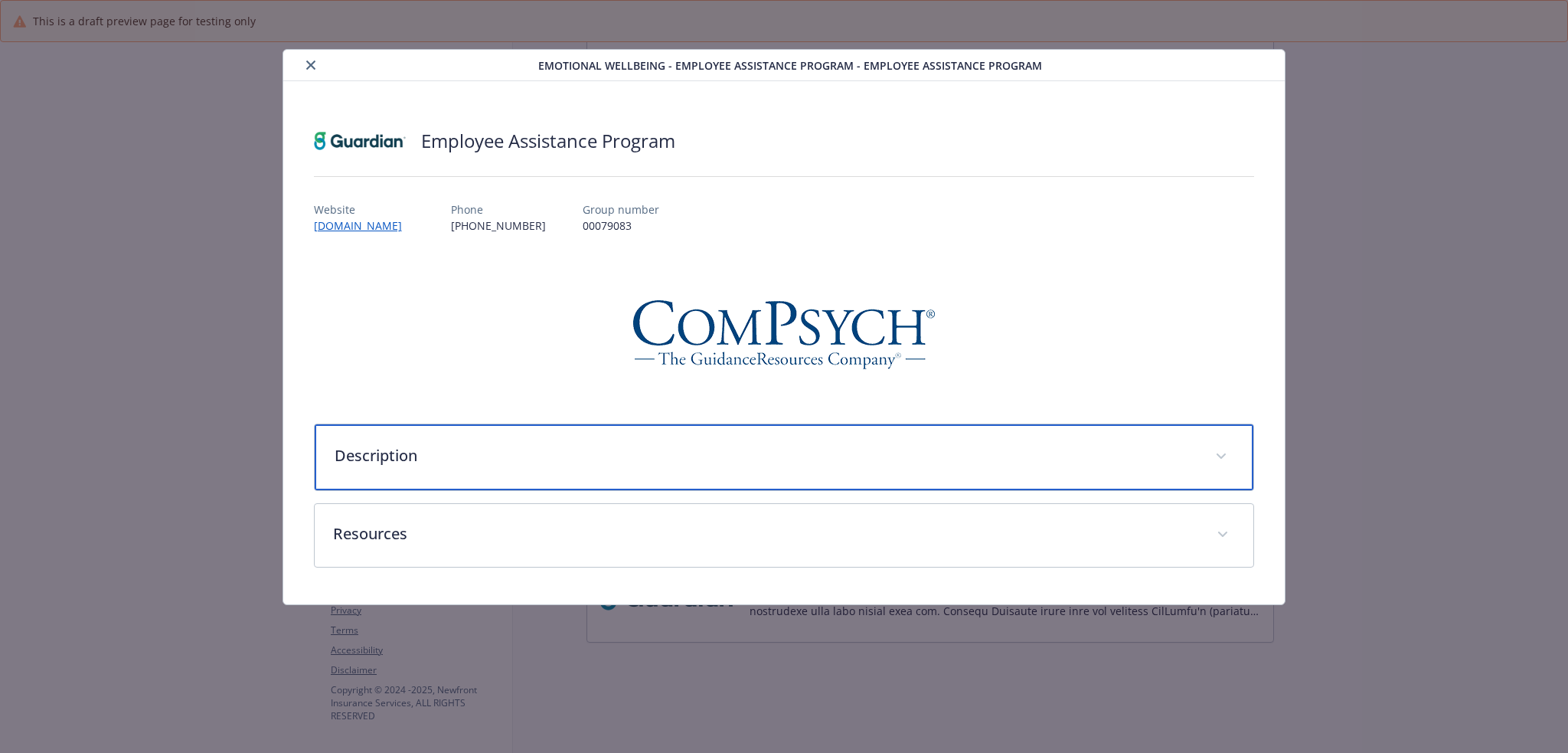
click at [674, 463] on p "Description" at bounding box center [766, 455] width 863 height 23
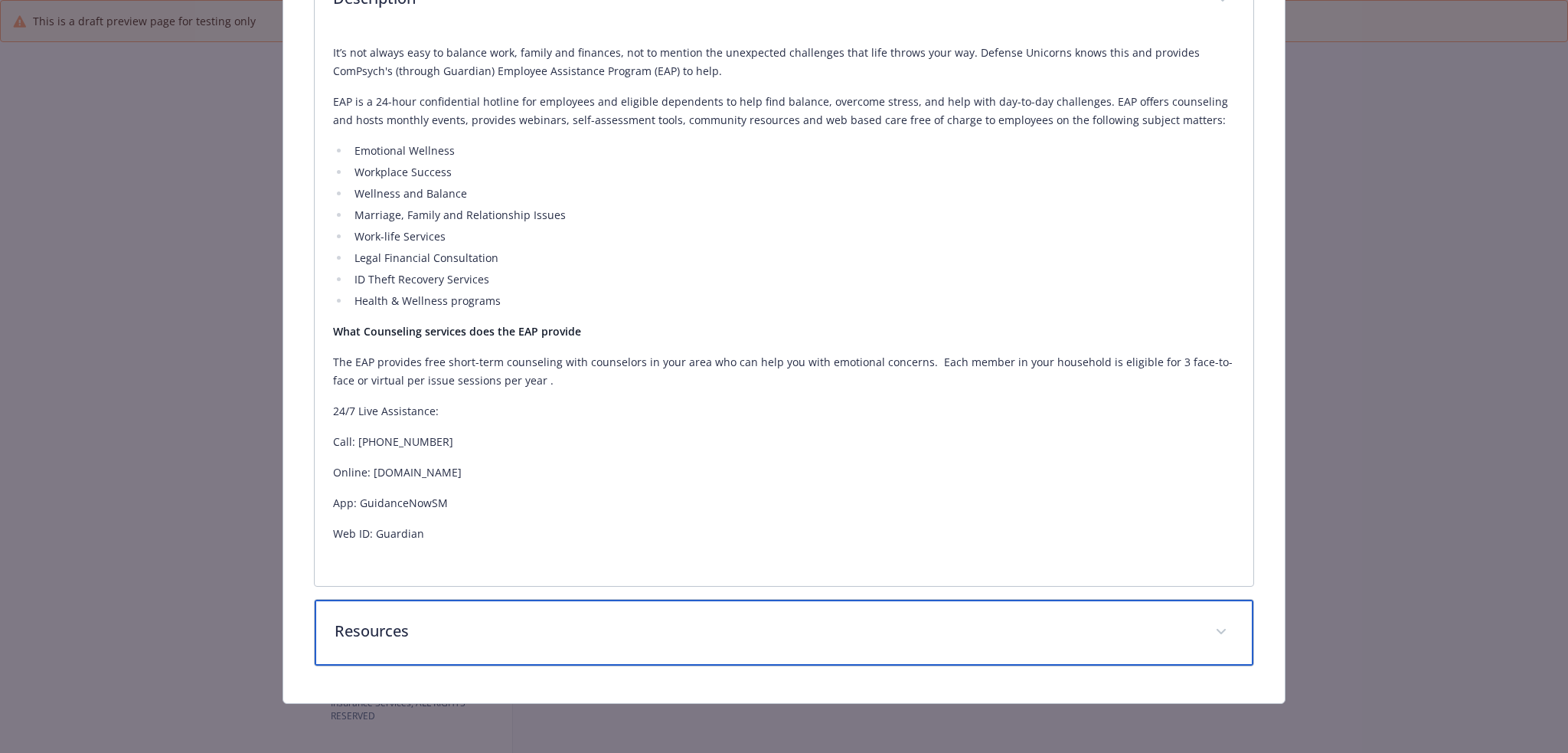
click at [674, 634] on p "Resources" at bounding box center [766, 630] width 863 height 23
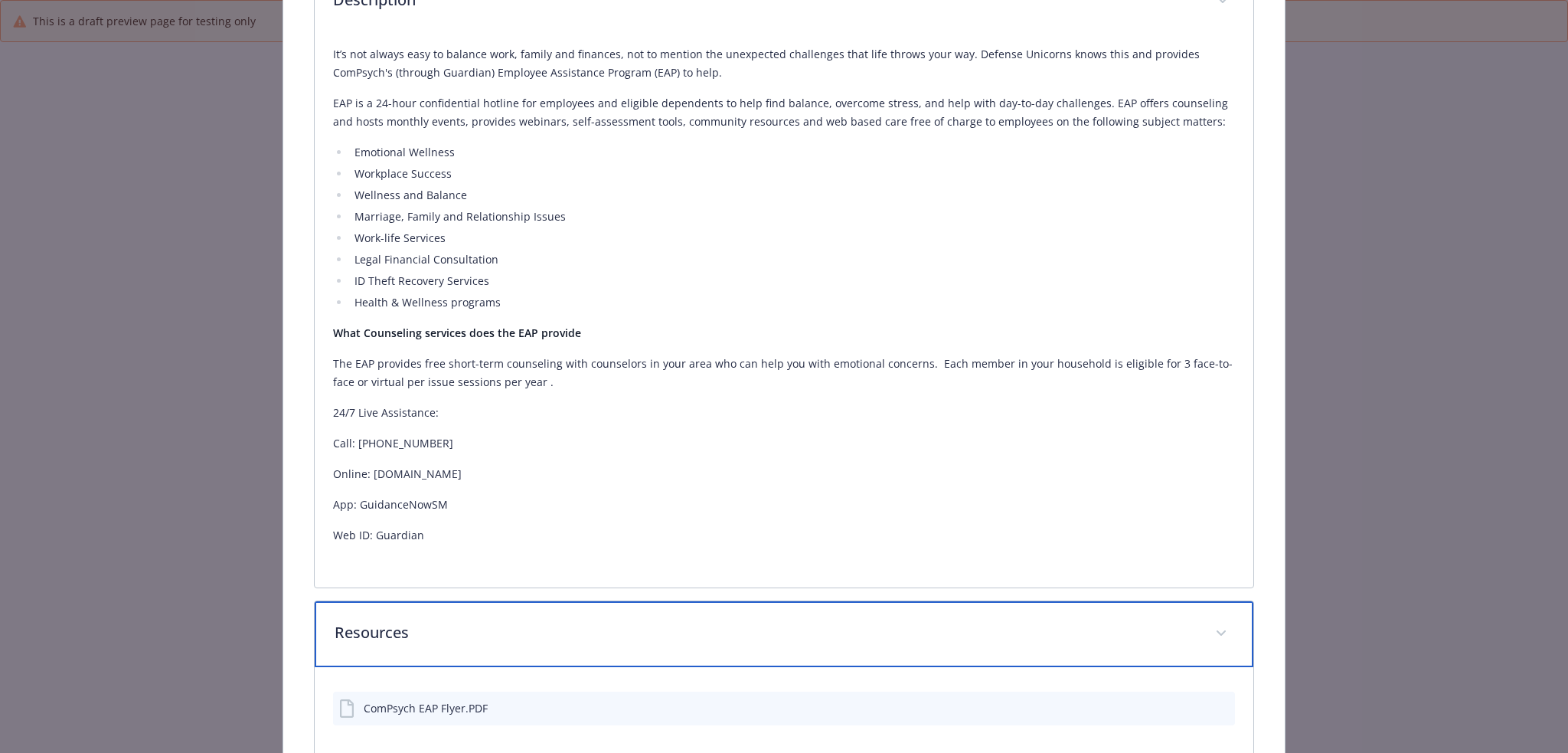
scroll to position [0, 0]
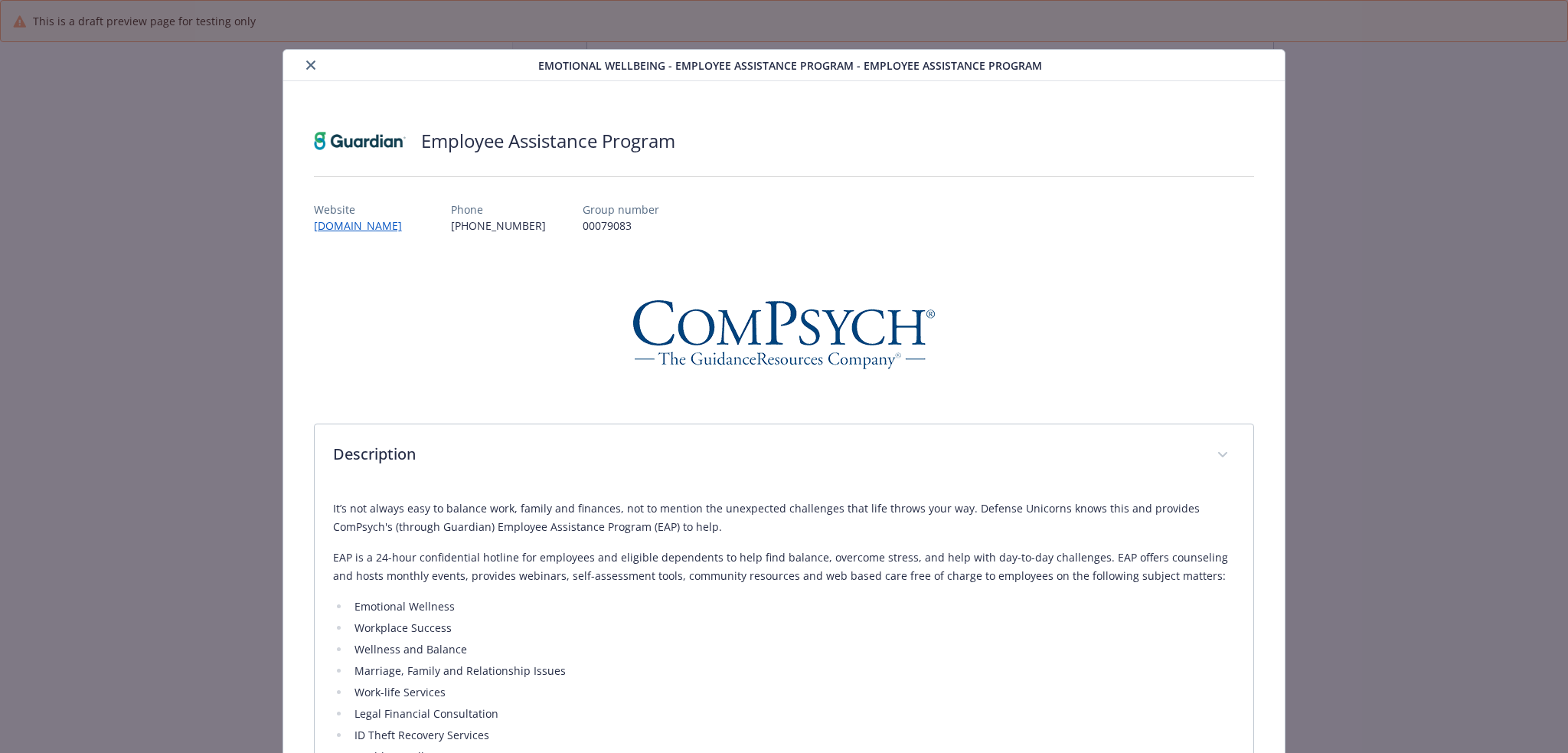
click at [308, 66] on icon "close" at bounding box center [311, 65] width 9 height 9
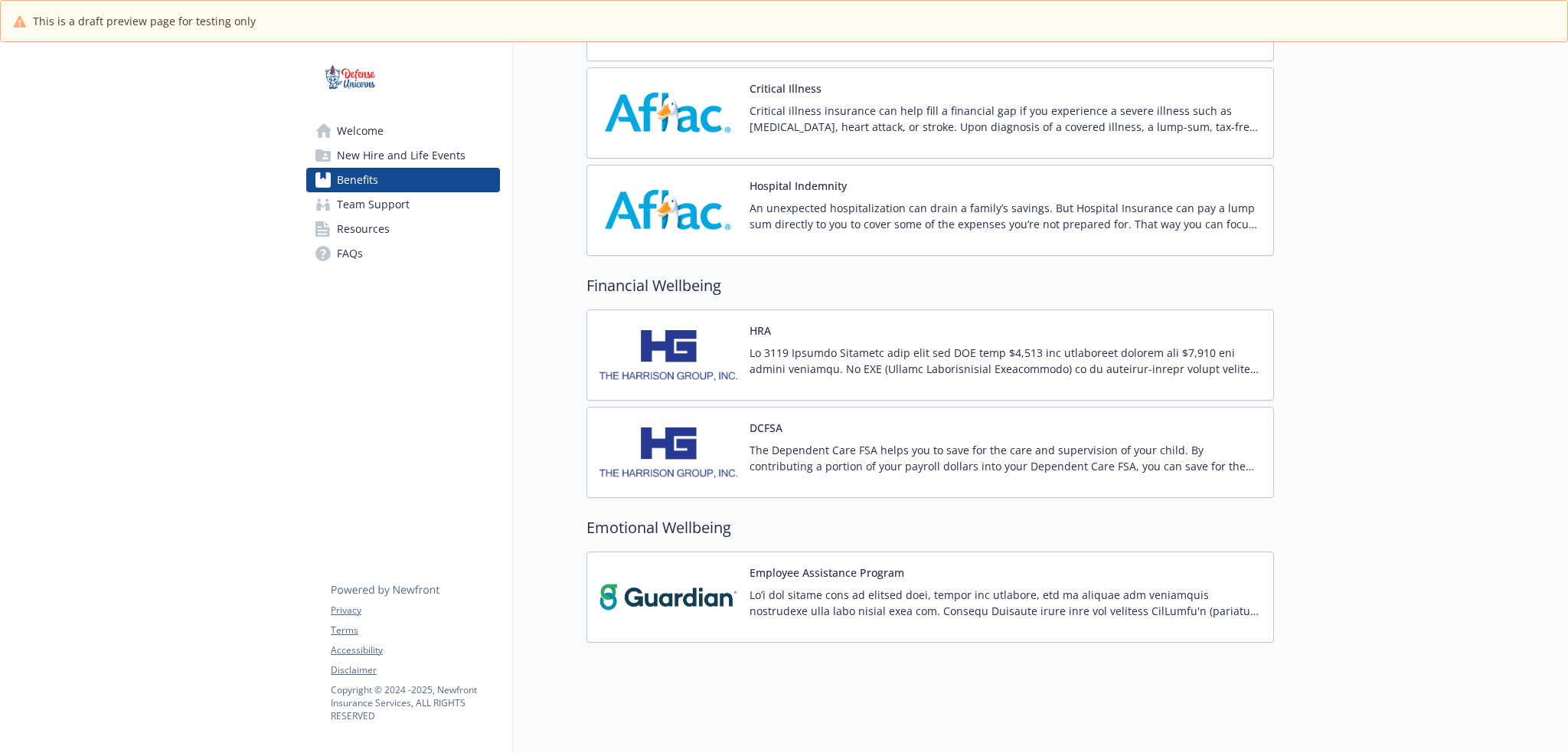
click at [366, 196] on span "Team Support" at bounding box center [372, 205] width 73 height 25
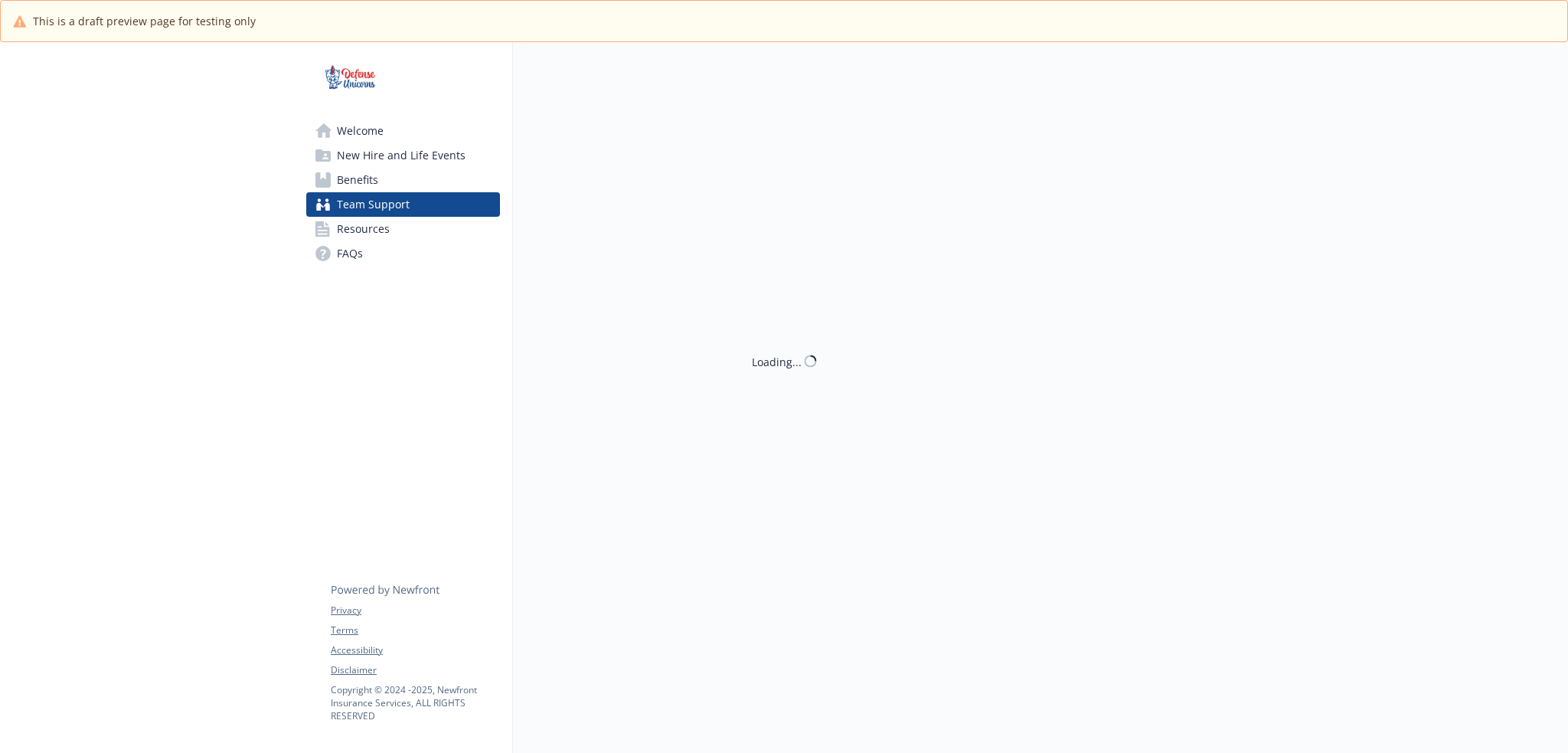
scroll to position [54, 0]
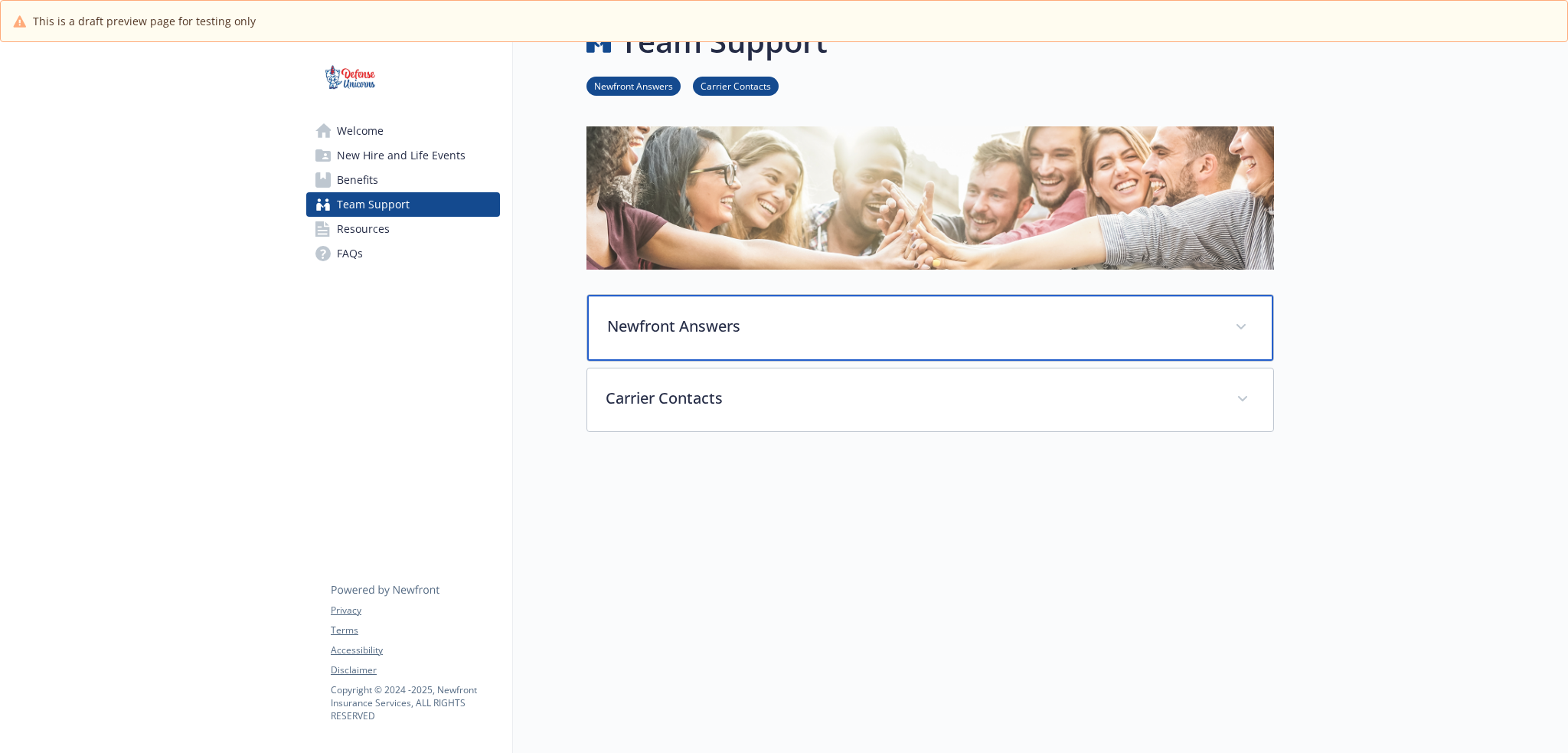
click at [708, 322] on p "Newfront Answers" at bounding box center [911, 326] width 610 height 23
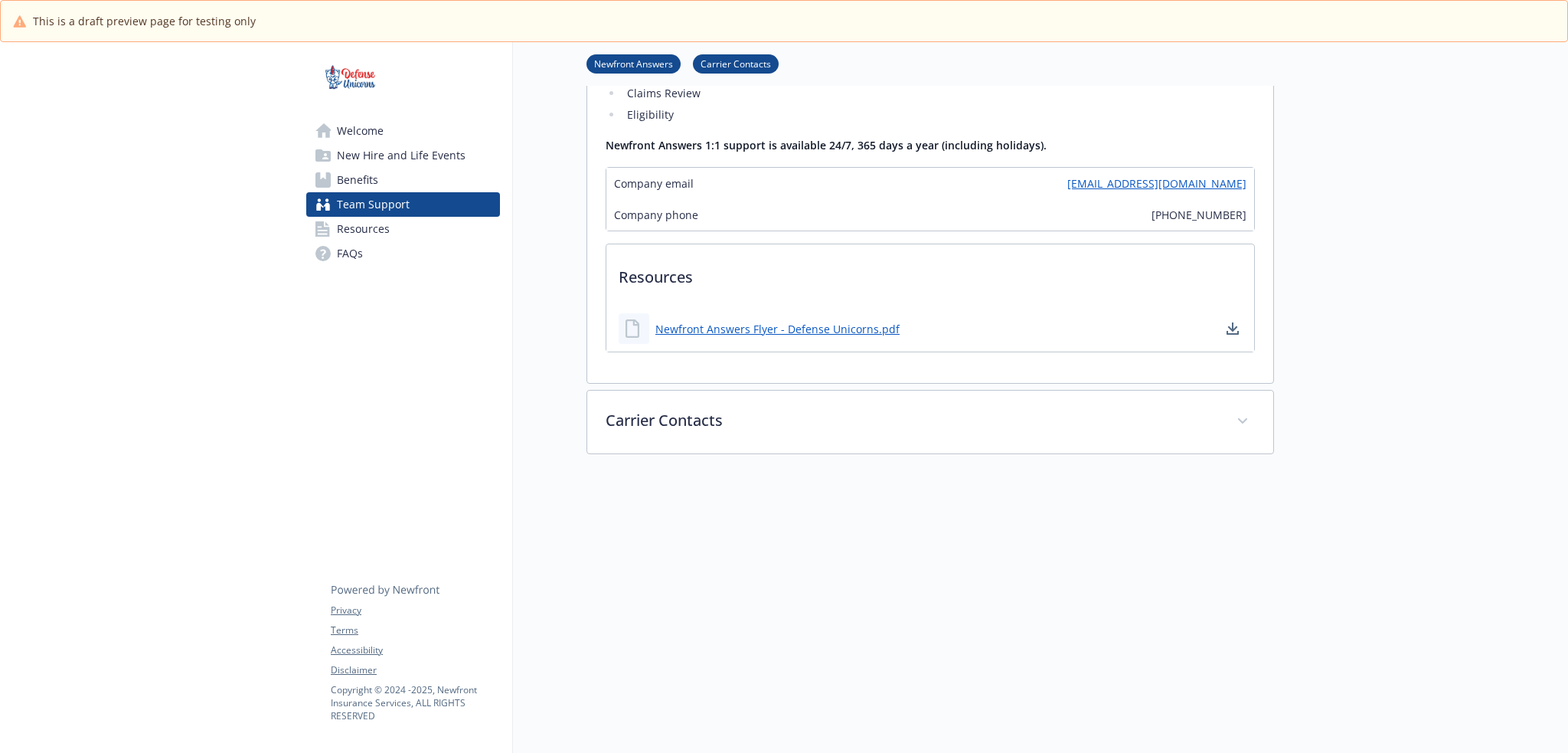
scroll to position [614, 0]
click at [400, 237] on link "Resources" at bounding box center [403, 229] width 194 height 25
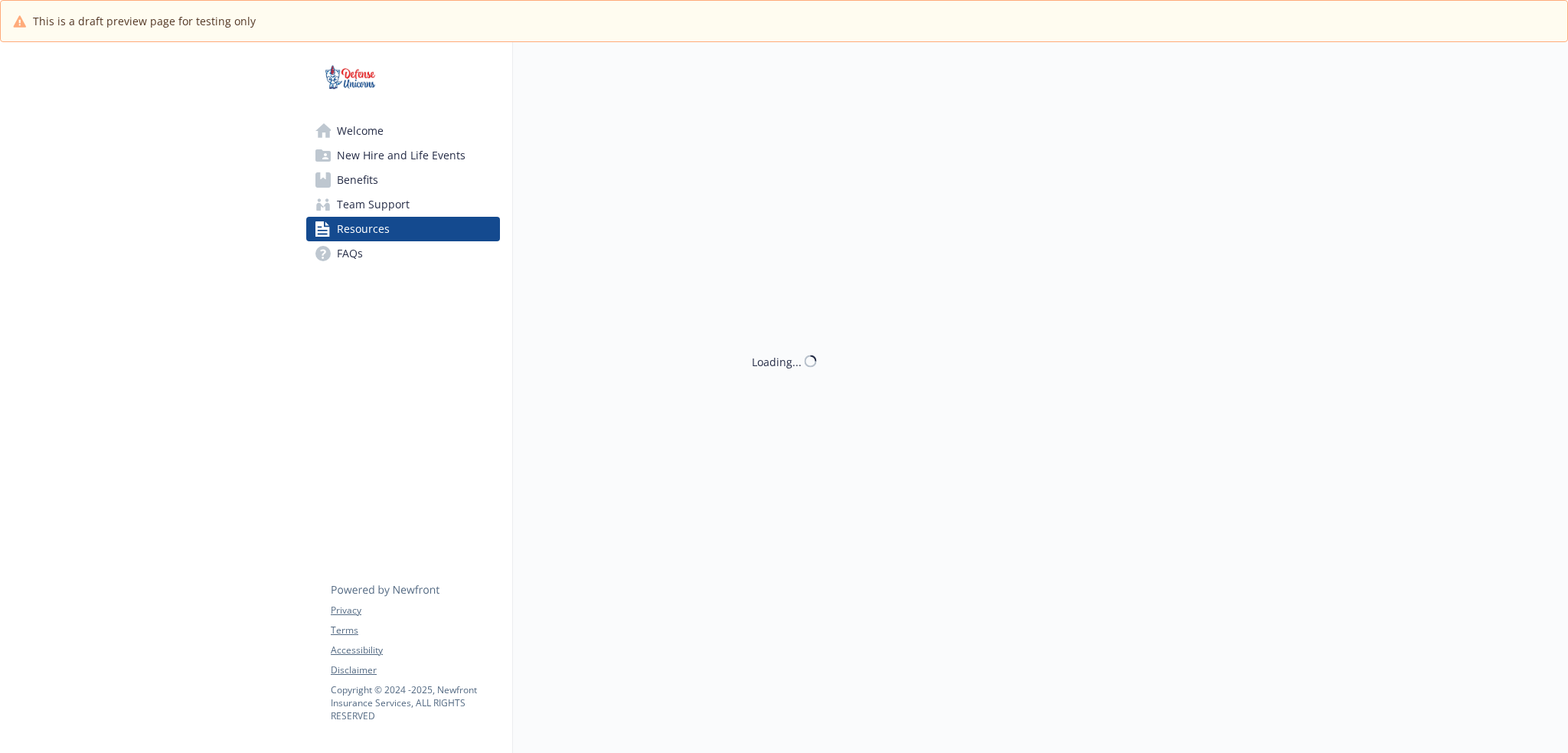
scroll to position [614, 0]
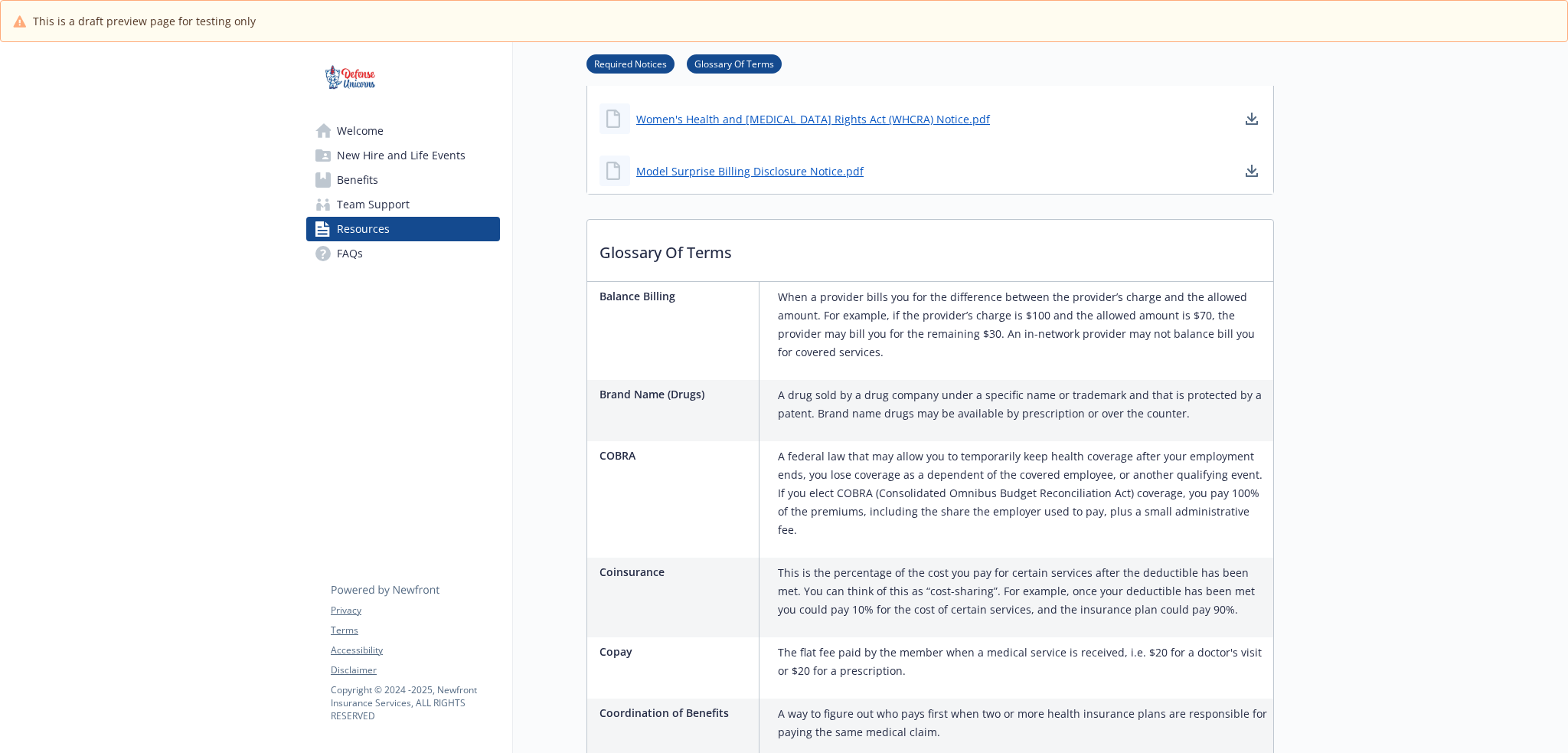
click at [434, 261] on link "FAQs" at bounding box center [403, 254] width 194 height 25
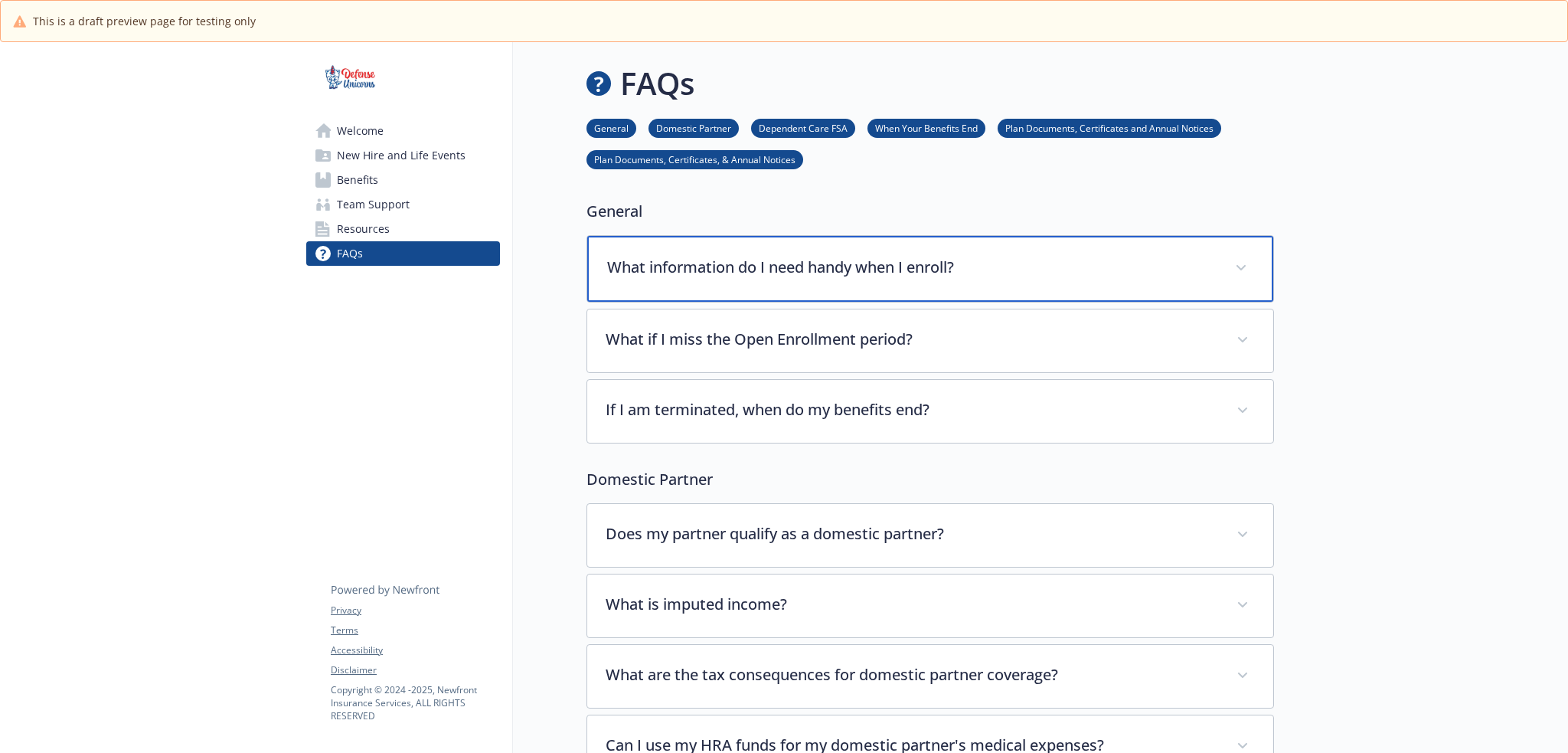
click at [988, 282] on div "What information do I need handy when I enroll?" at bounding box center [930, 269] width 686 height 66
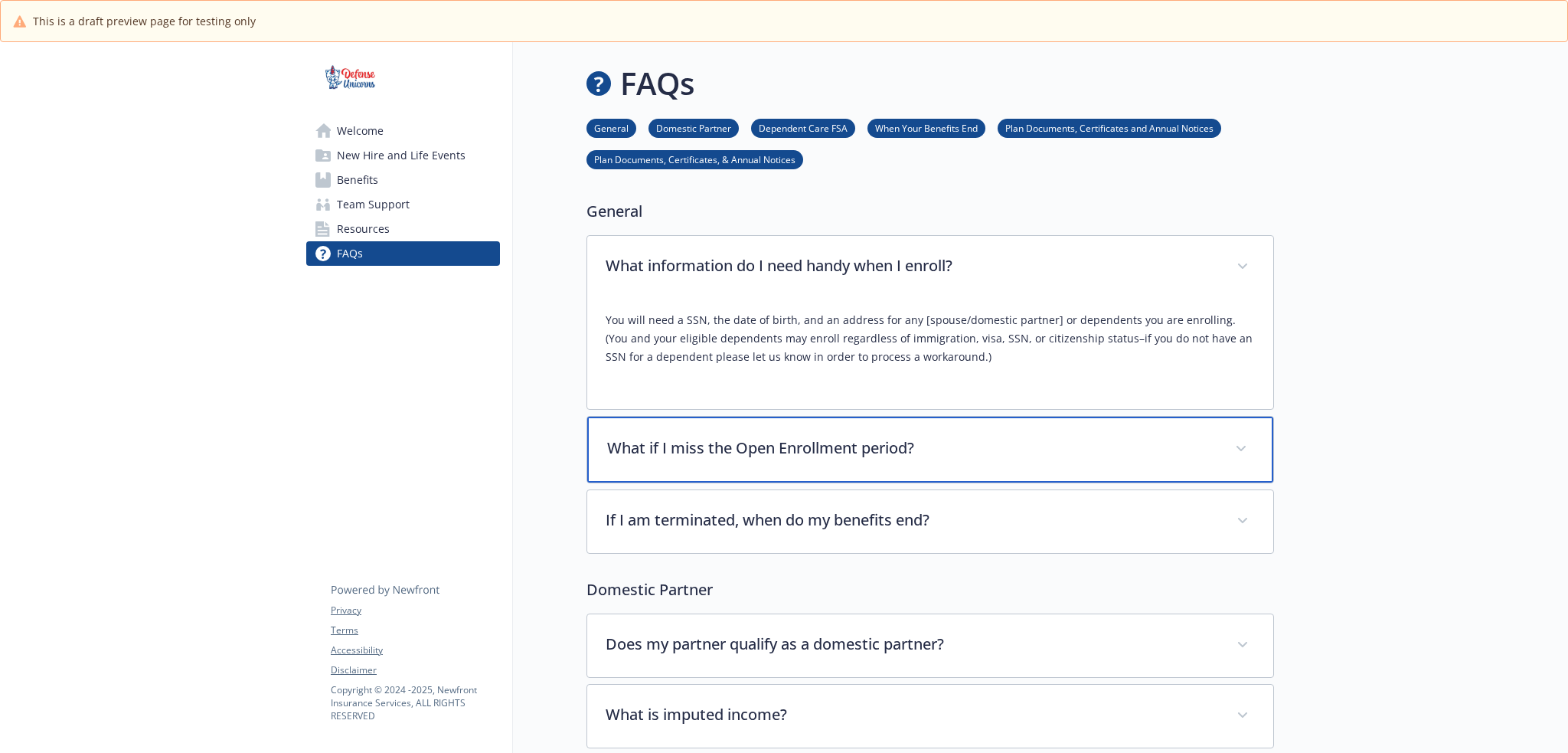
click at [846, 430] on div "What if I miss the Open Enrollment period?" at bounding box center [930, 450] width 686 height 66
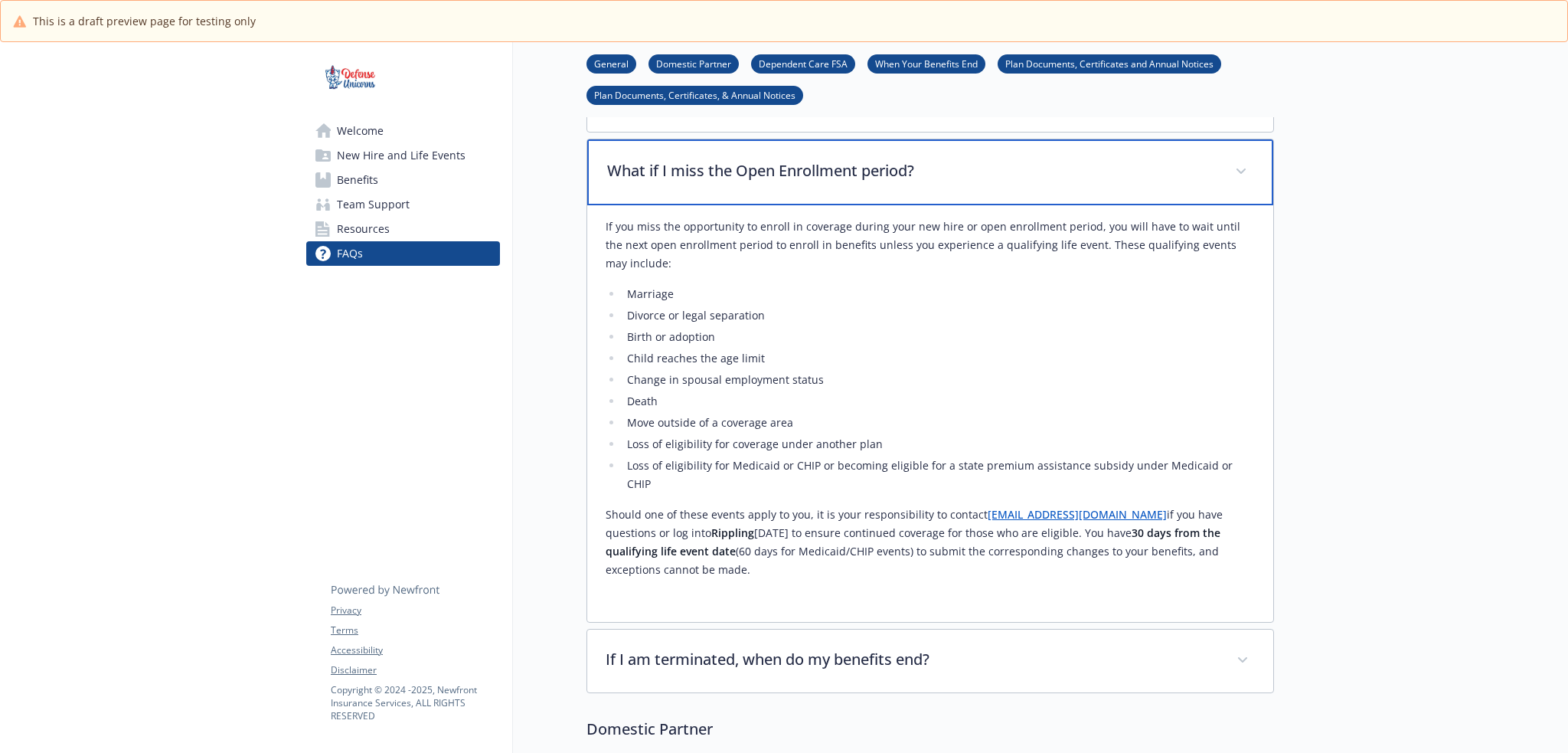
scroll to position [281, 0]
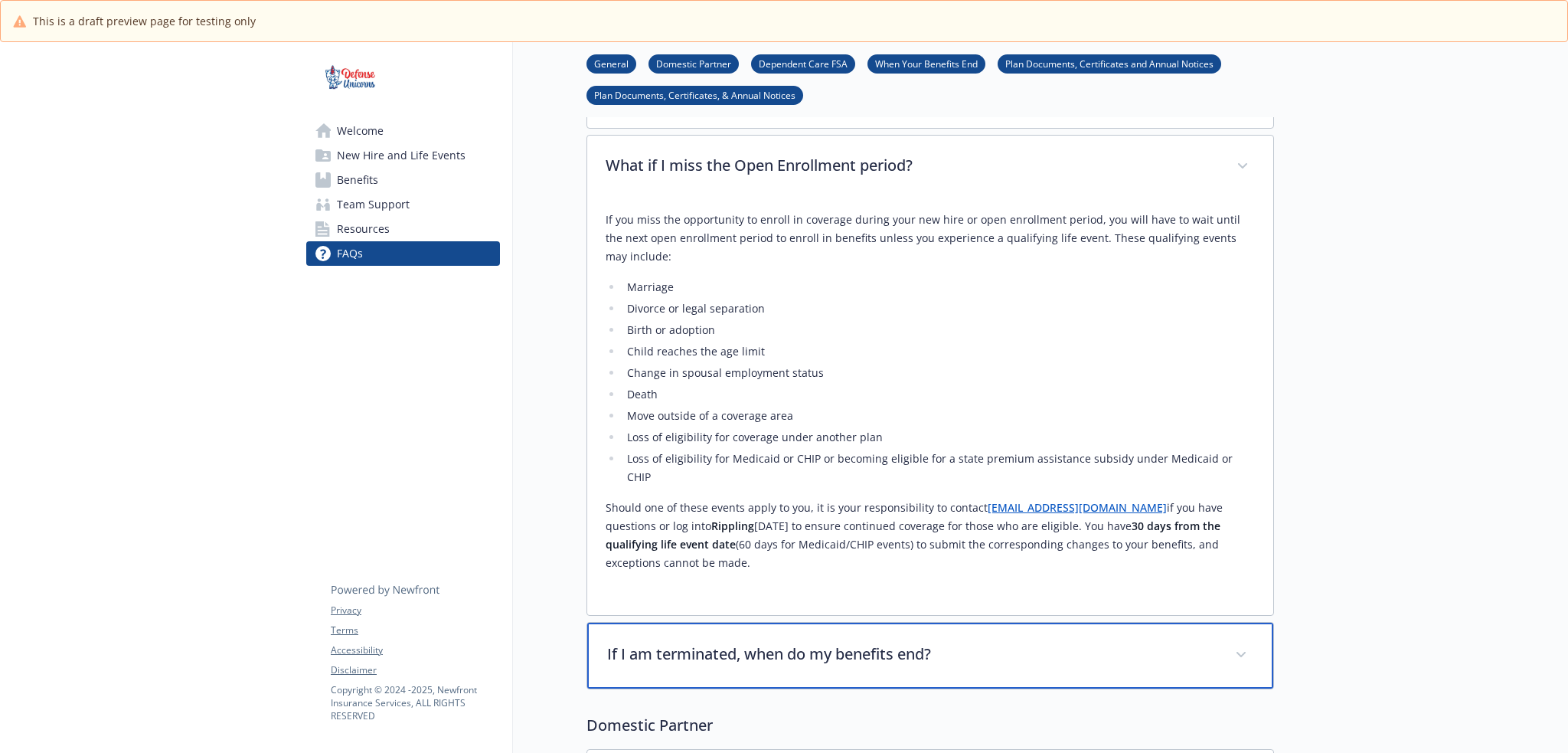
click at [984, 622] on div "If I am terminated, when do my benefits end?" at bounding box center [930, 655] width 686 height 66
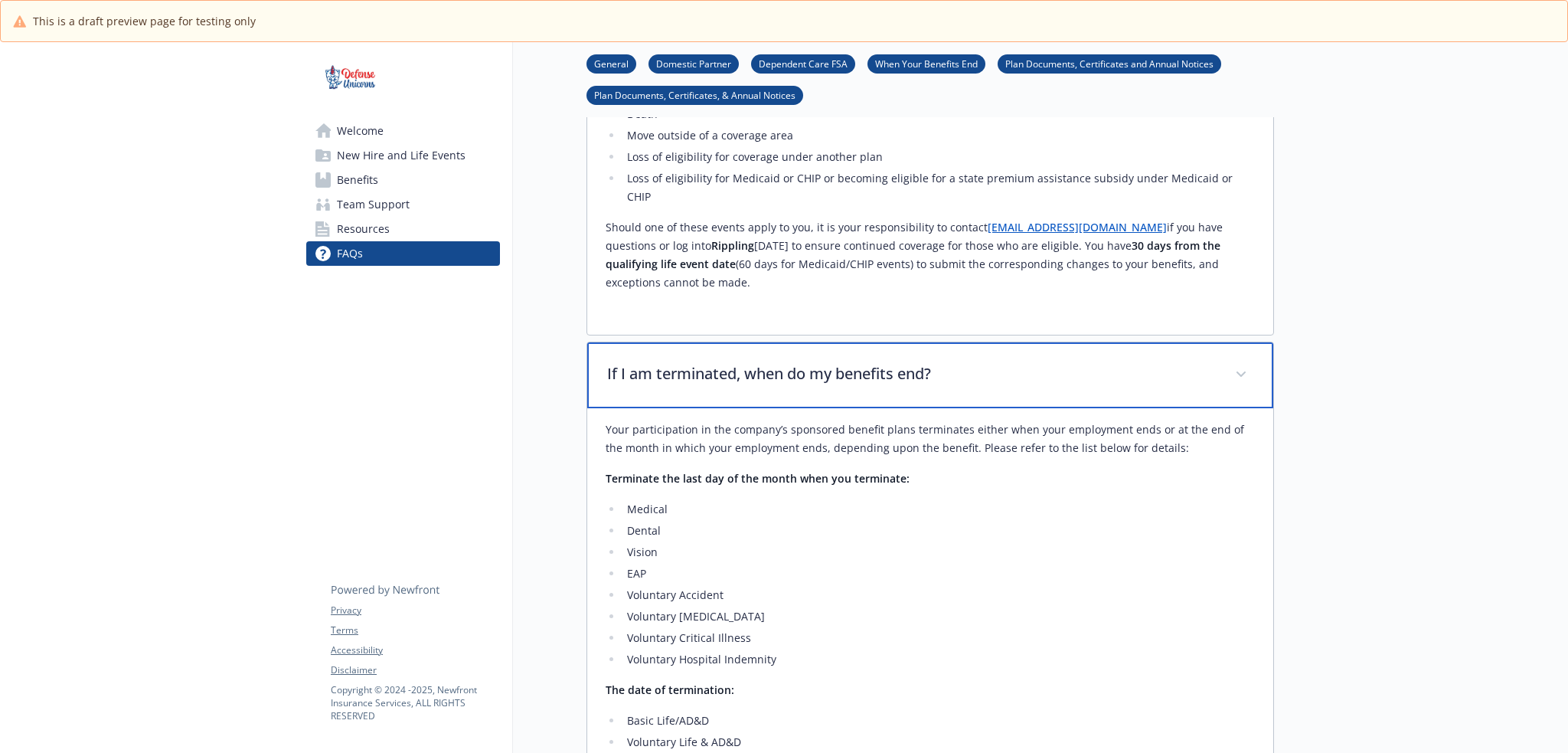
scroll to position [843, 0]
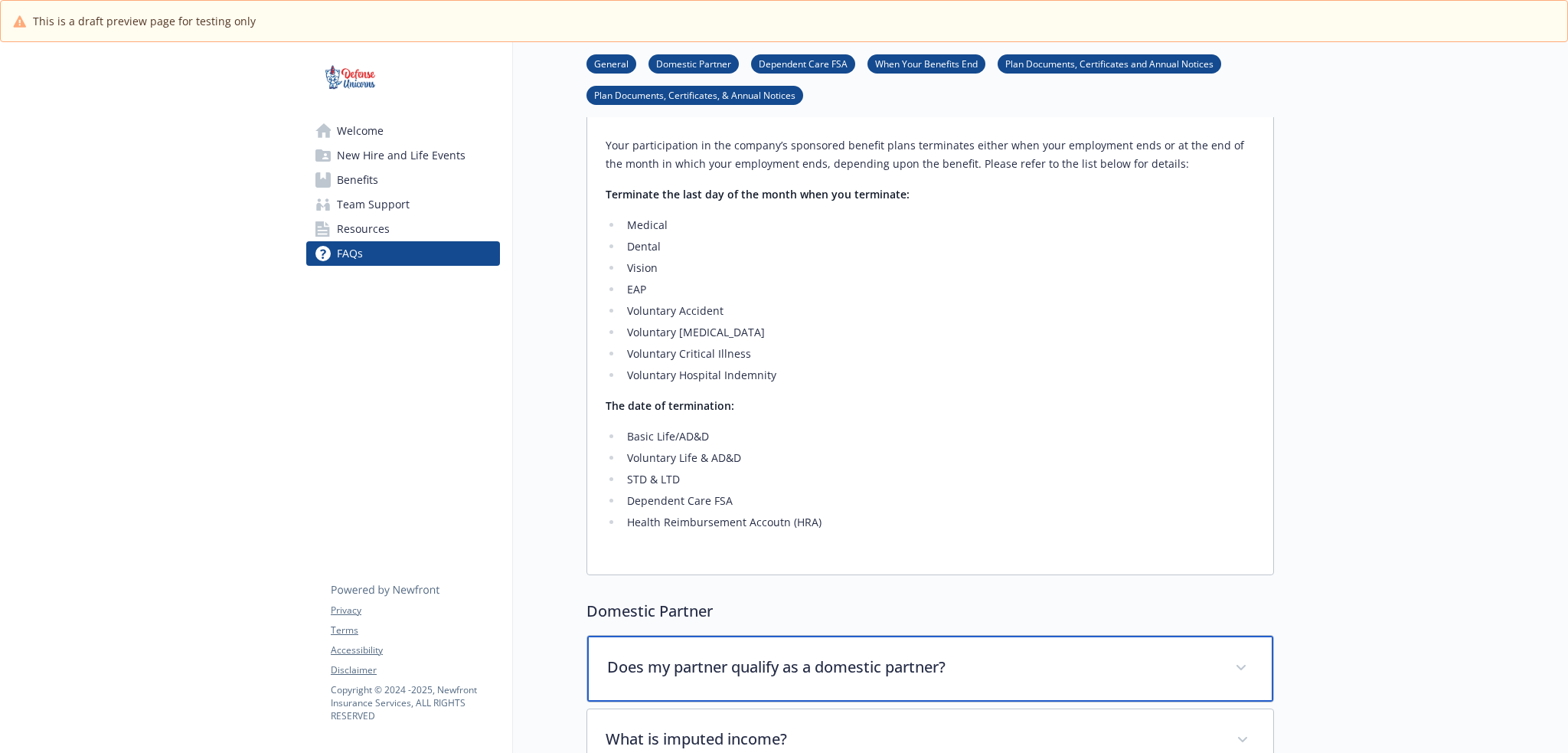
click at [933, 662] on div "Does my partner qualify as a domestic partner?" at bounding box center [930, 668] width 686 height 66
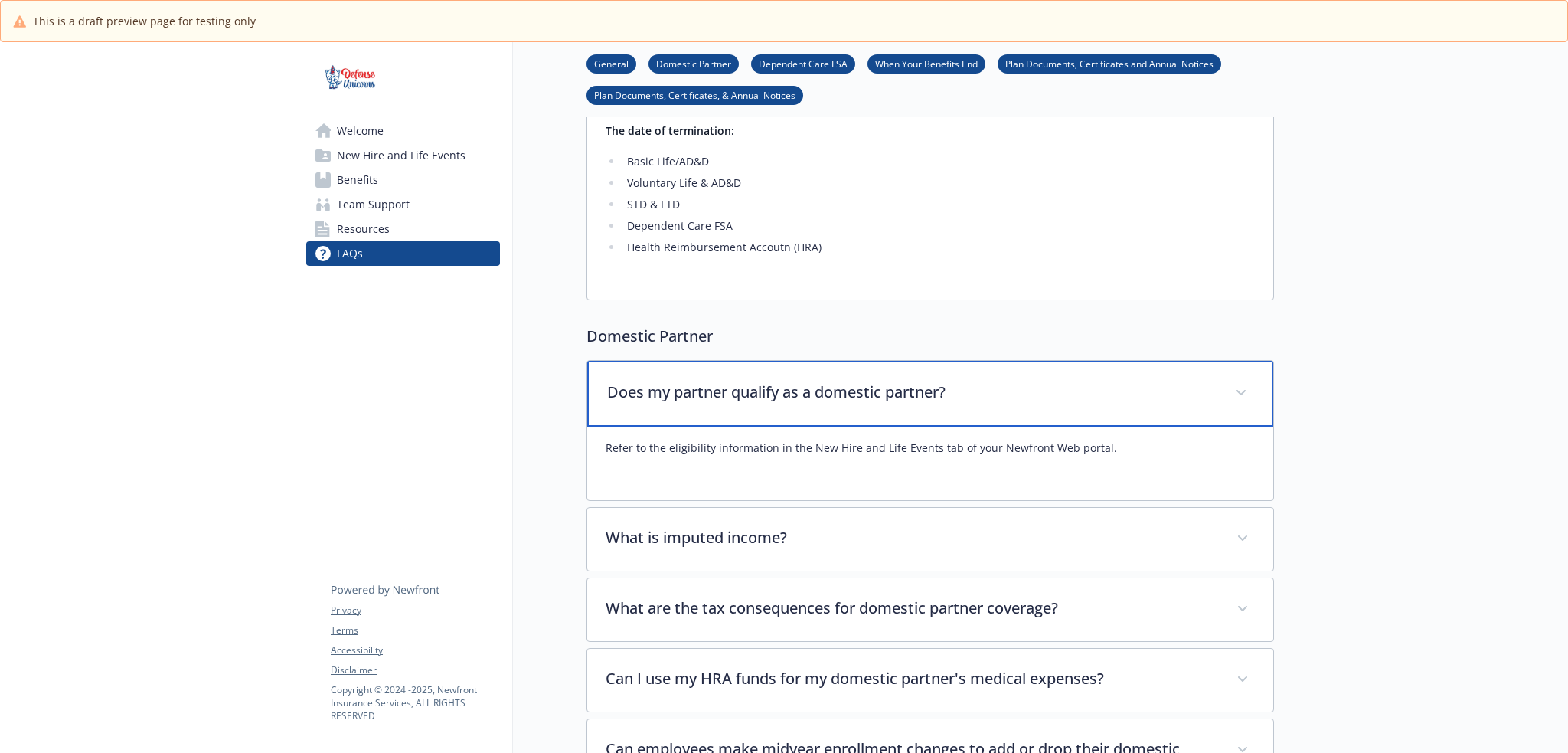
scroll to position [1123, 0]
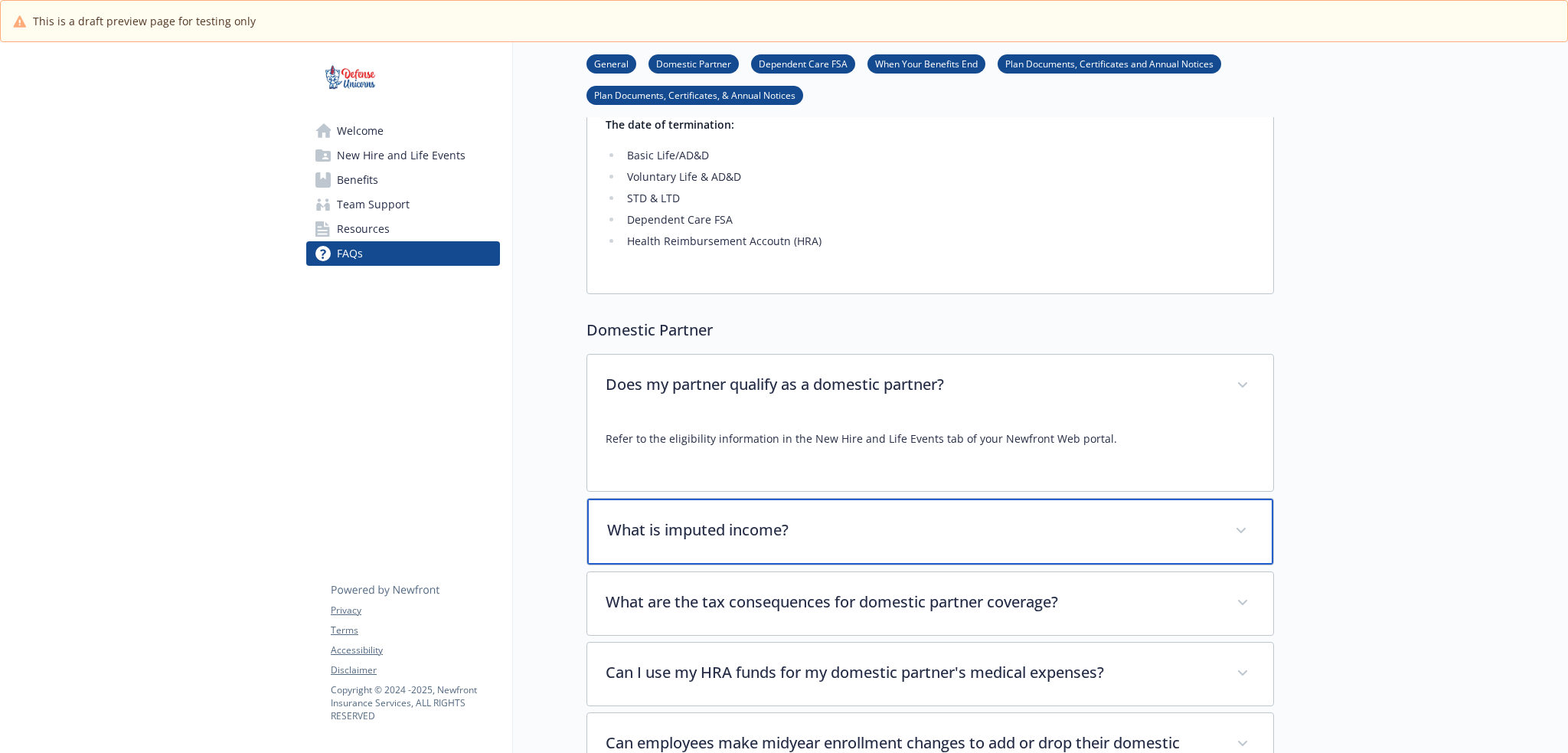
click at [924, 521] on p "What is imputed income?" at bounding box center [911, 530] width 610 height 23
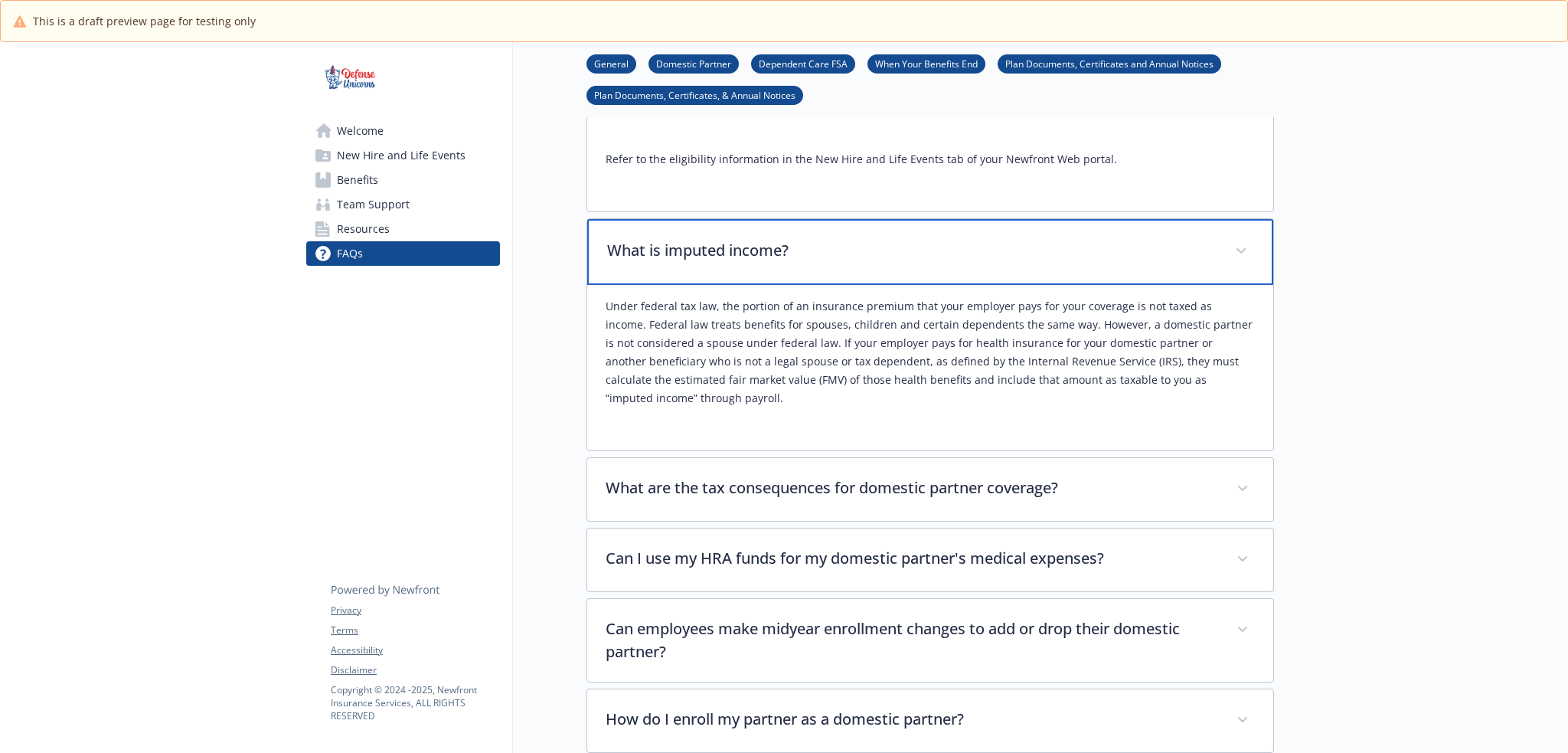
scroll to position [1403, 0]
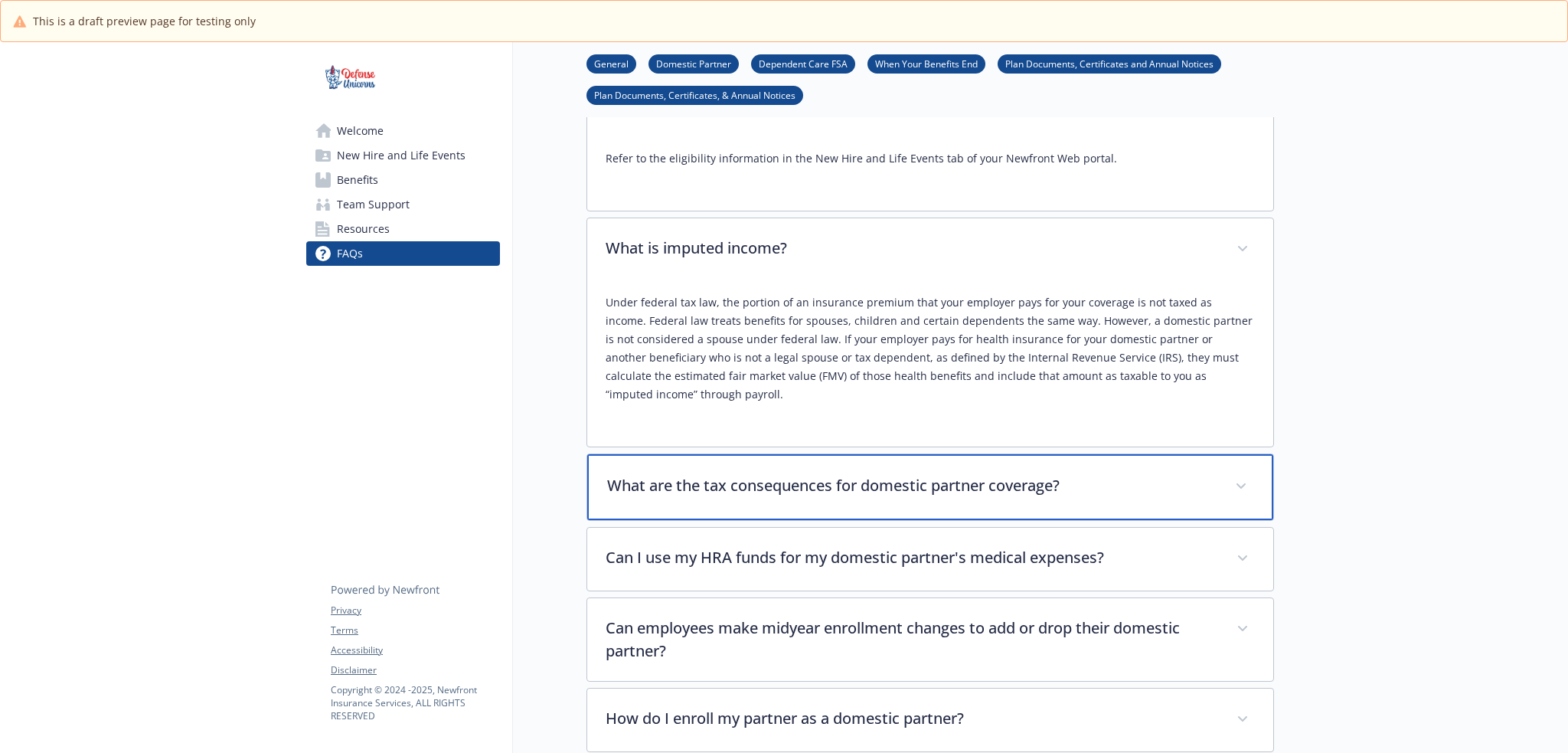
click at [921, 483] on div "What are the tax consequences for domestic partner coverage?" at bounding box center [930, 487] width 686 height 66
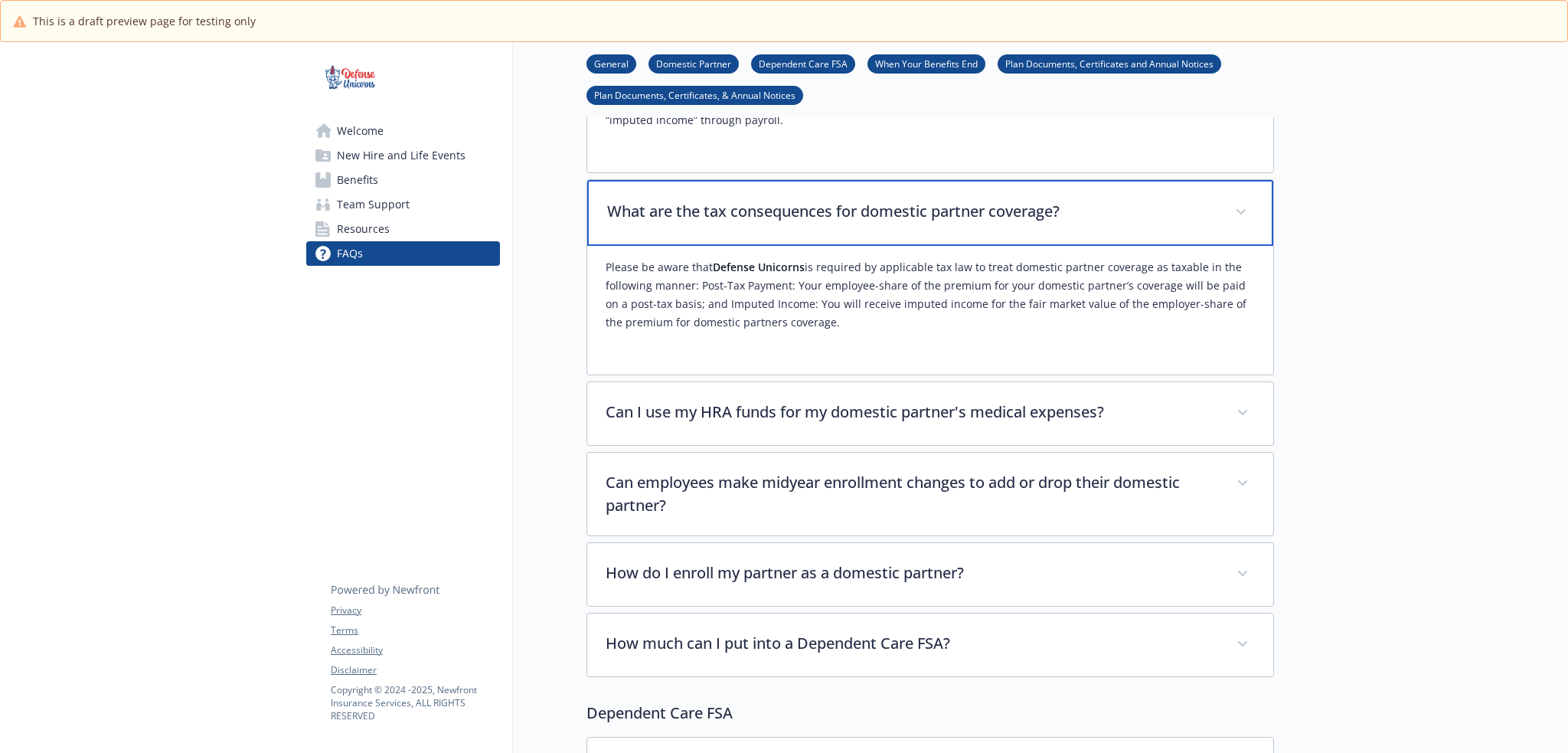
scroll to position [1684, 0]
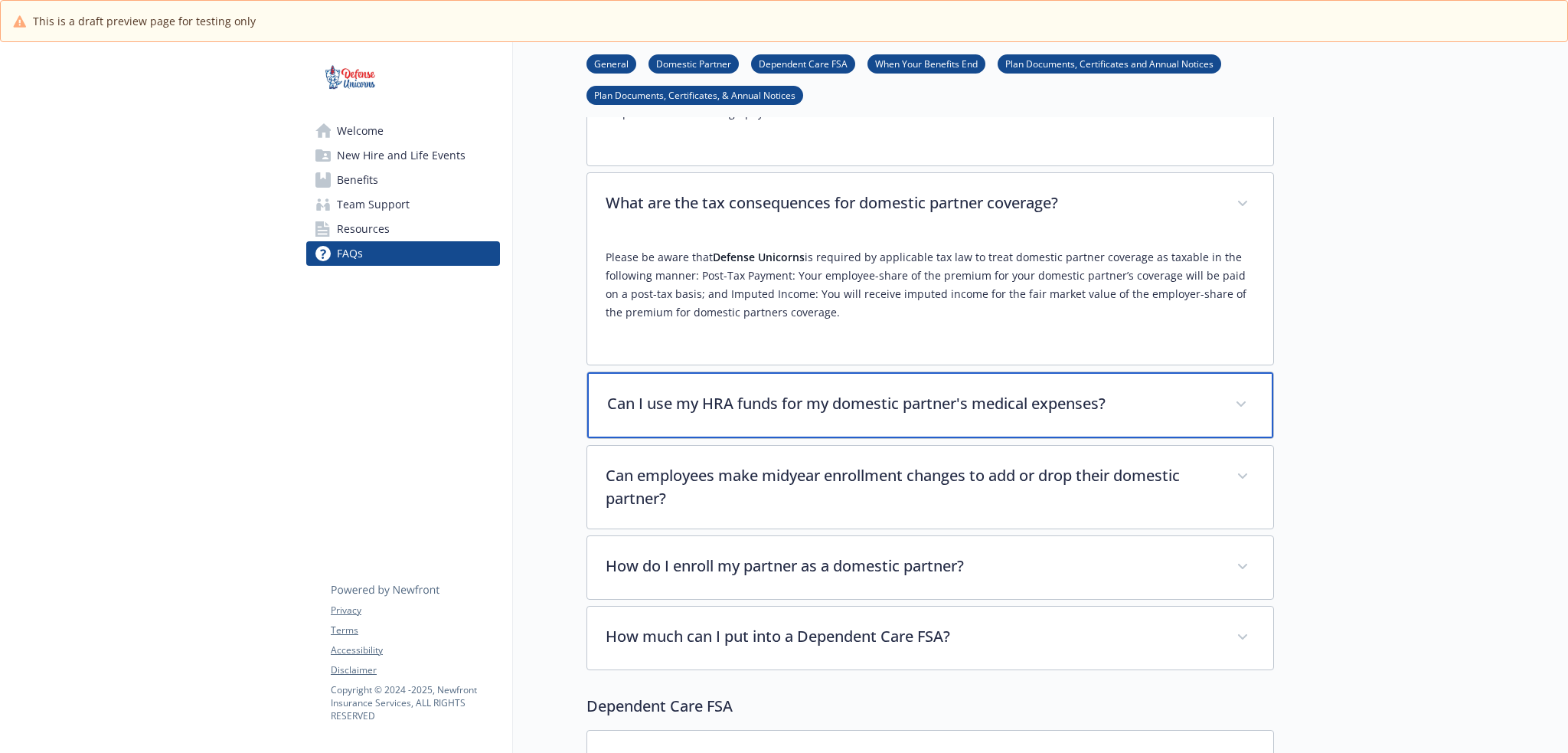
click at [909, 407] on div "Can I use my HRA funds for my domestic partner's medical expenses?" at bounding box center [930, 405] width 686 height 66
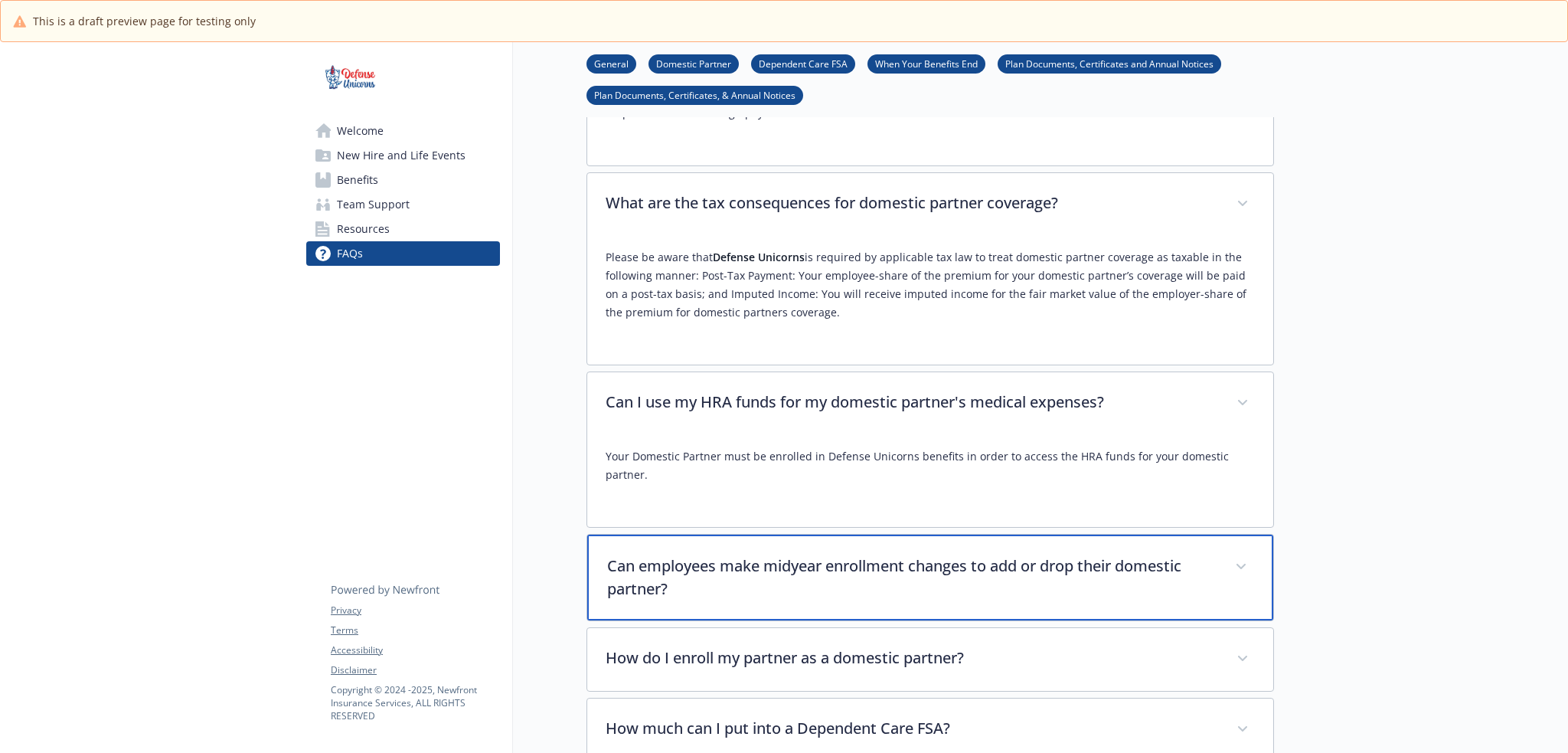
click at [946, 554] on p "Can employees make midyear enrollment changes to add or drop their domestic par…" at bounding box center [911, 577] width 610 height 46
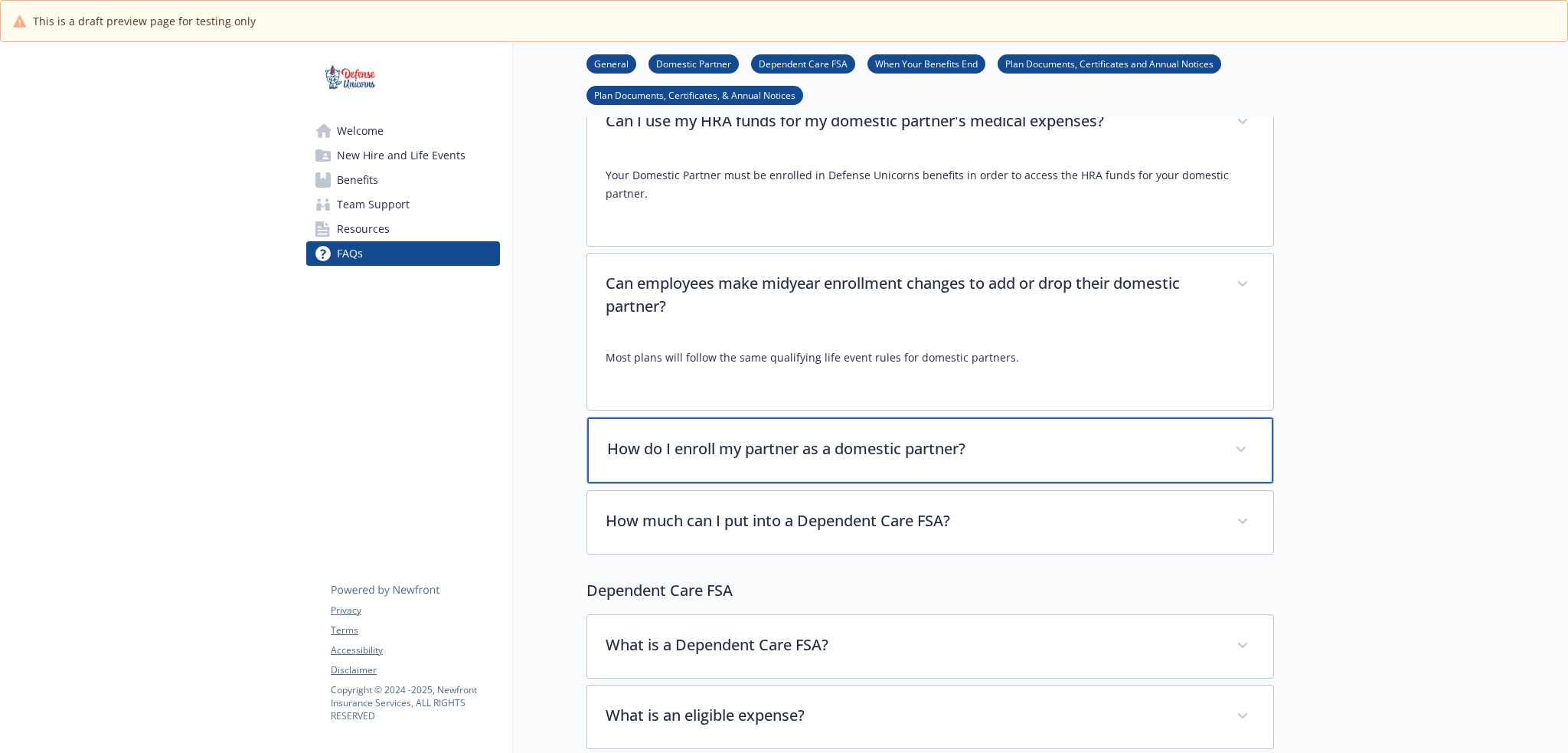
click at [940, 437] on p "How do I enroll my partner as a domestic partner?" at bounding box center [911, 449] width 610 height 23
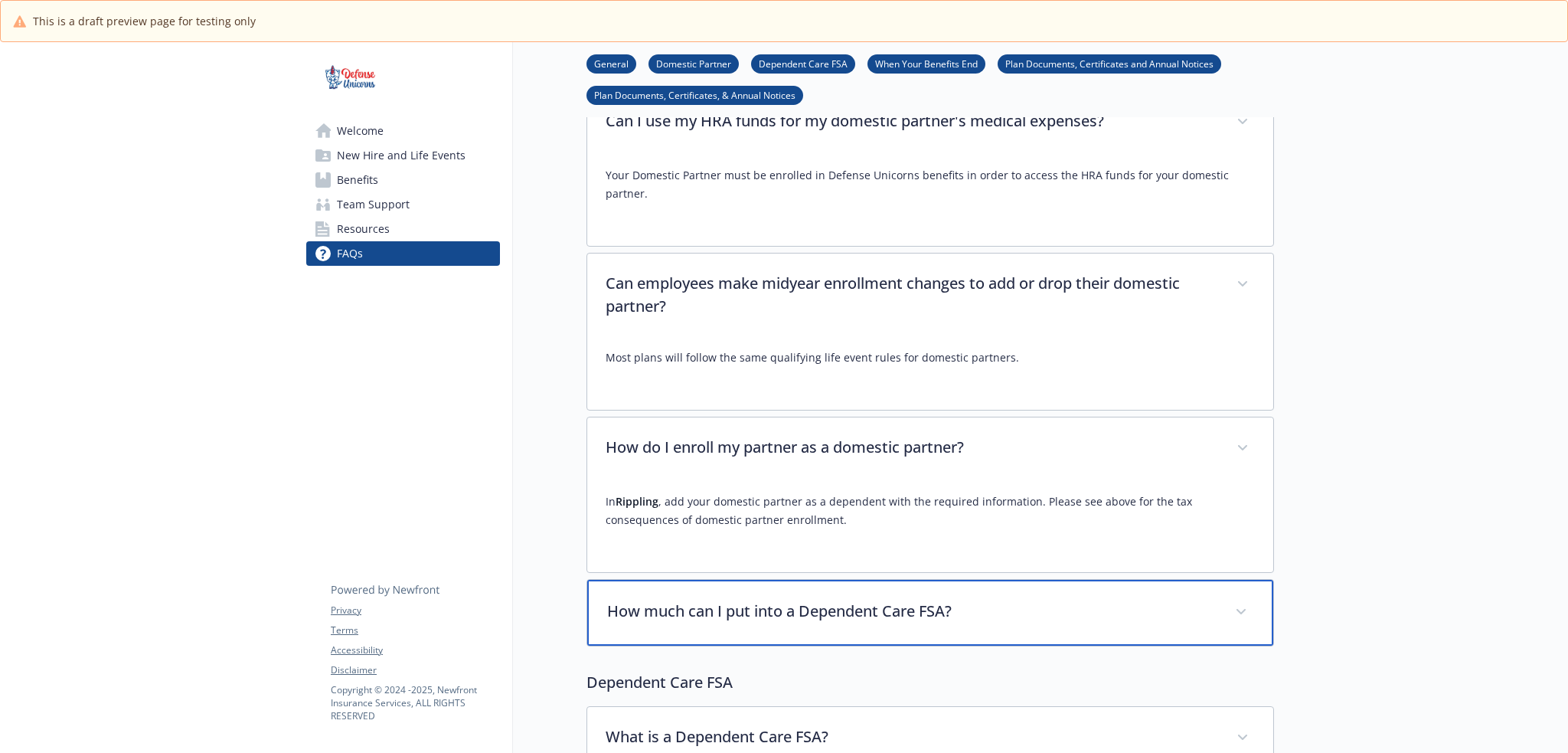
click at [964, 599] on p "How much can I put into a Dependent Care FSA?" at bounding box center [911, 611] width 610 height 23
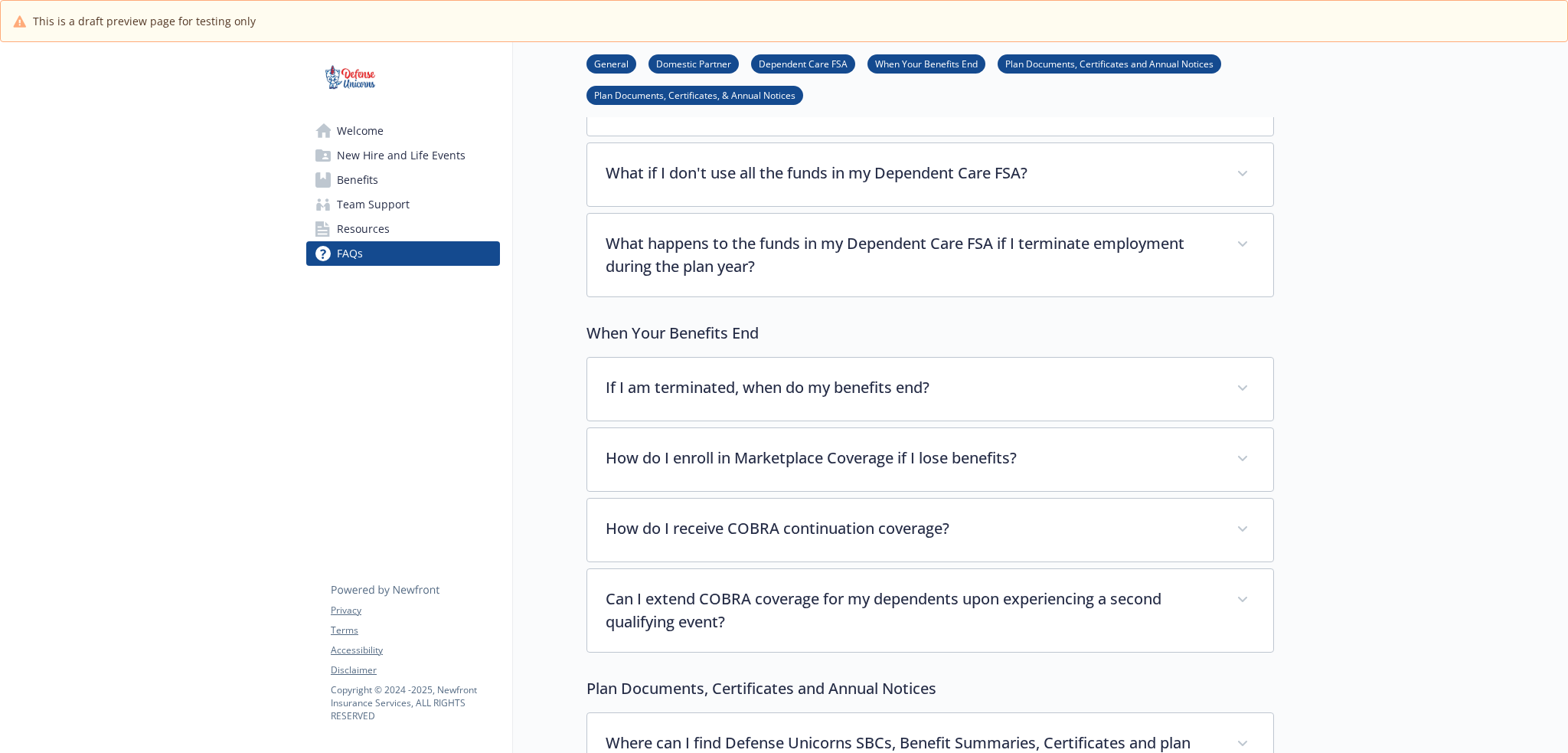
scroll to position [3087, 0]
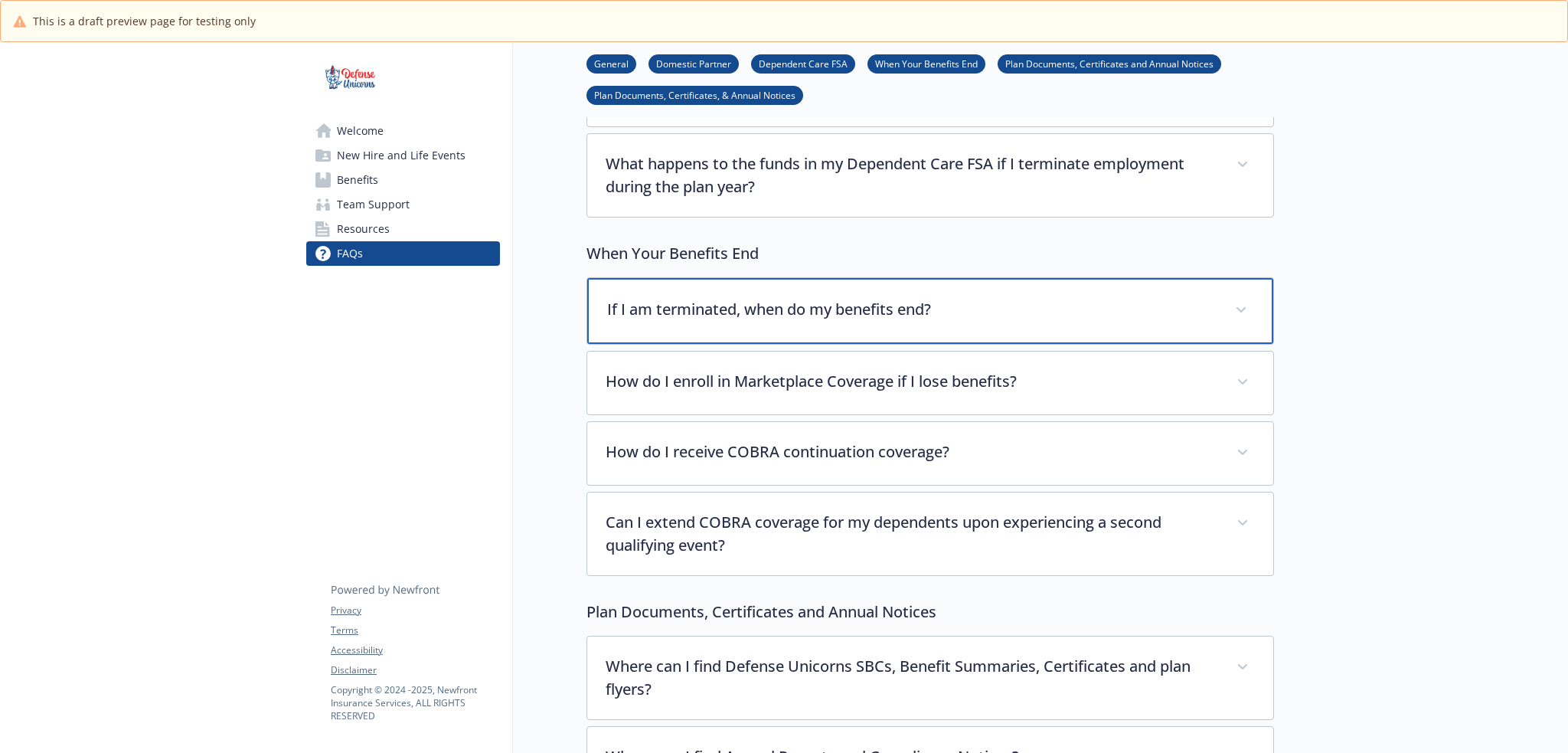
click at [884, 298] on p "If I am terminated, when do my benefits end?" at bounding box center [911, 309] width 610 height 23
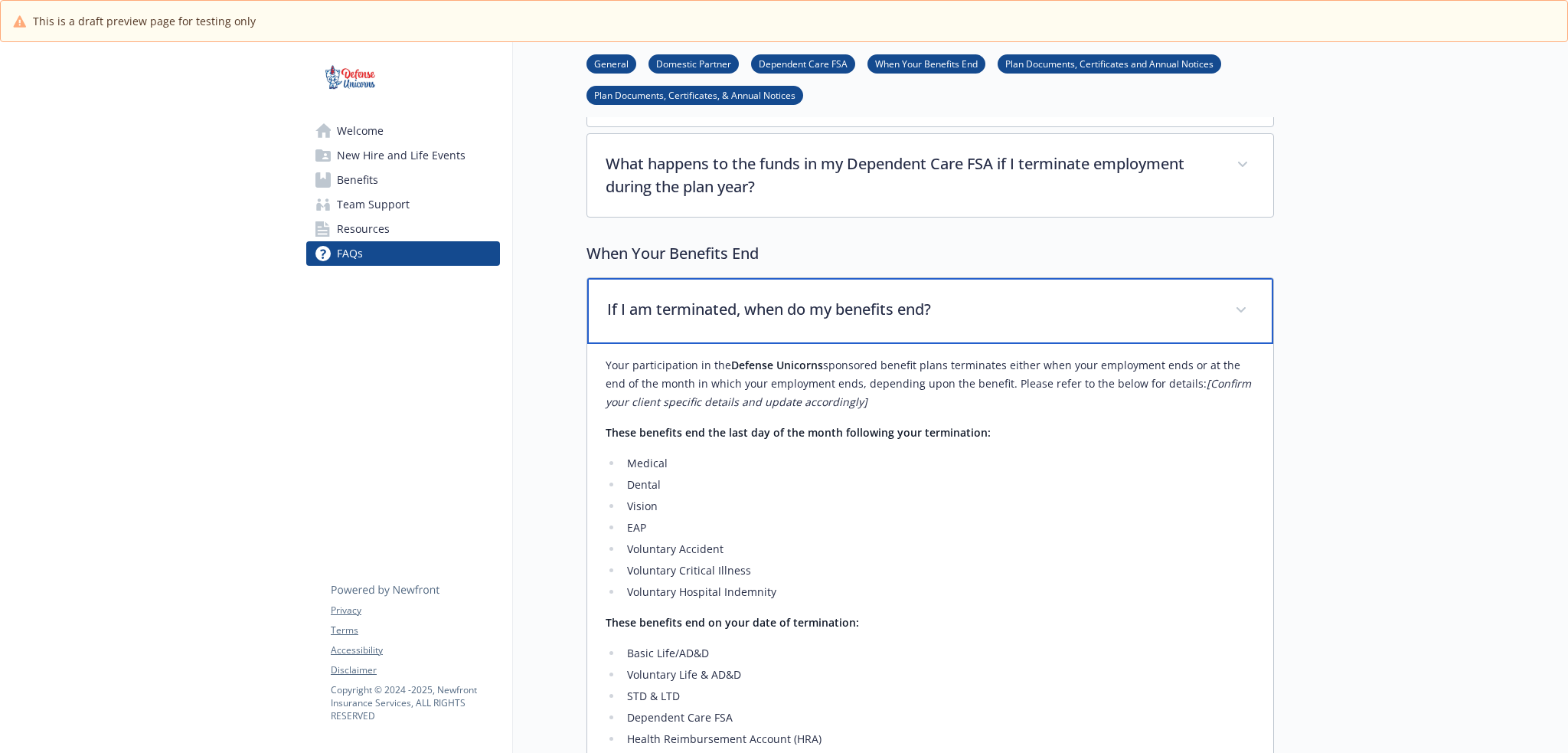
scroll to position [3369, 0]
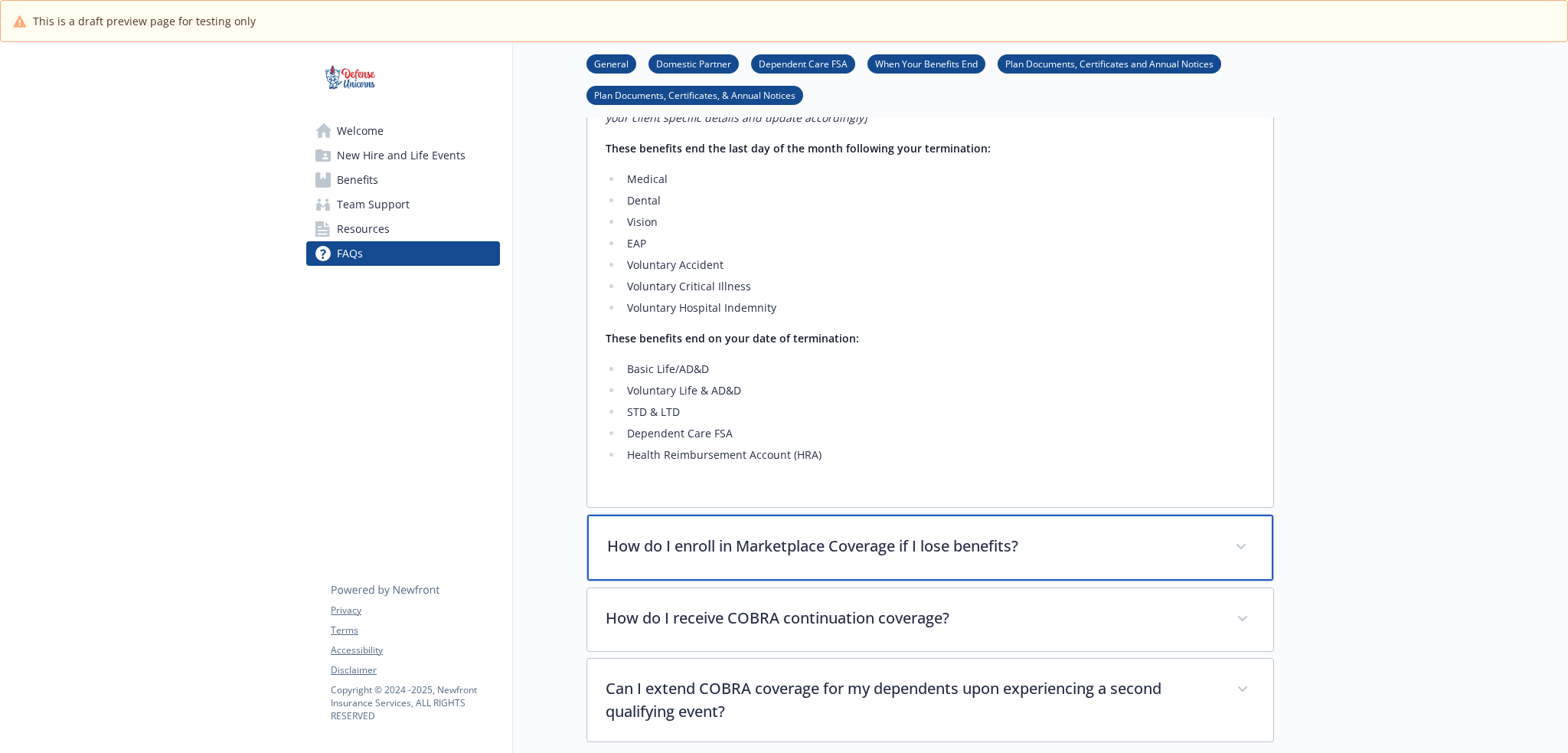
click at [928, 534] on p "How do I enroll in Marketplace Coverage if I lose benefits?" at bounding box center [911, 546] width 610 height 23
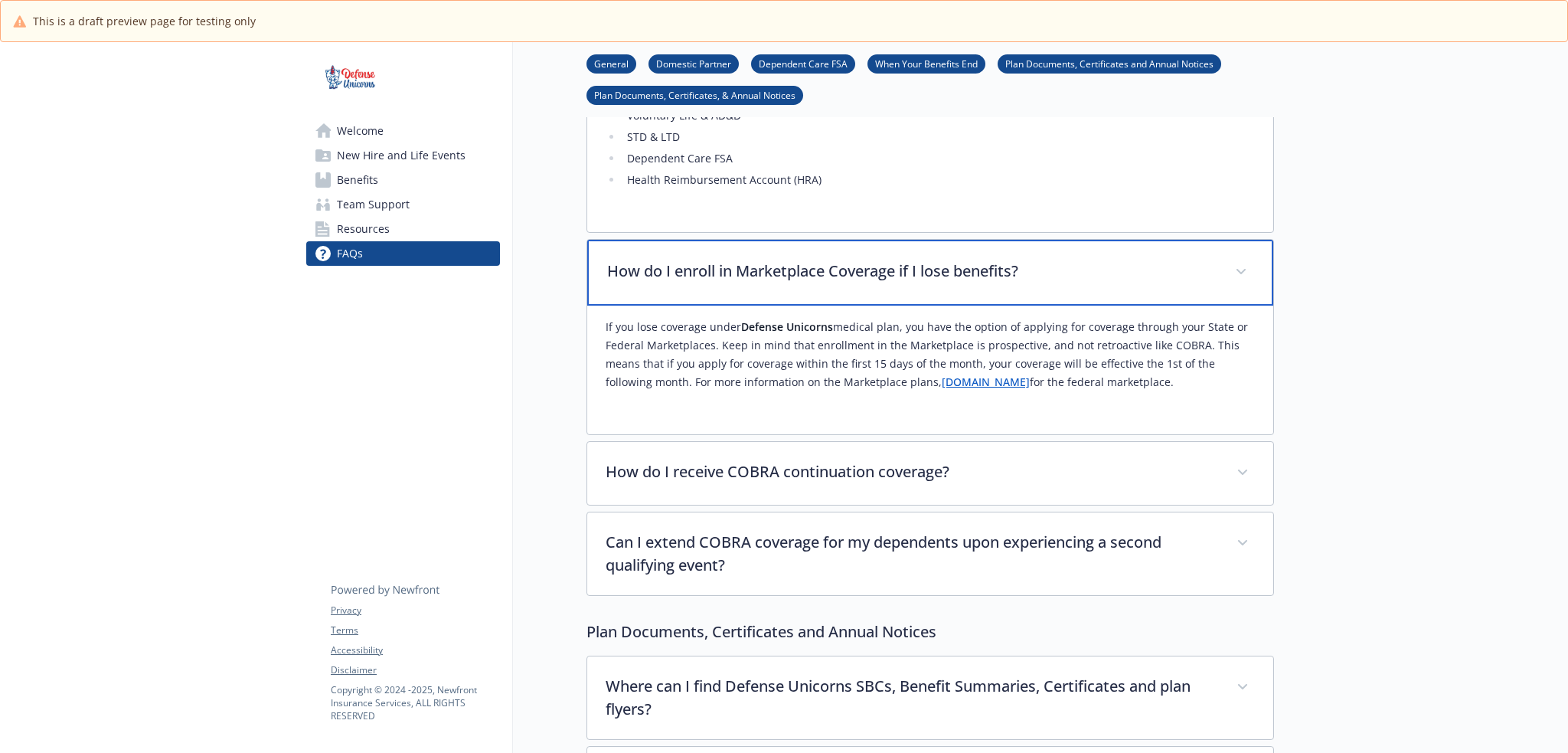
scroll to position [3650, 0]
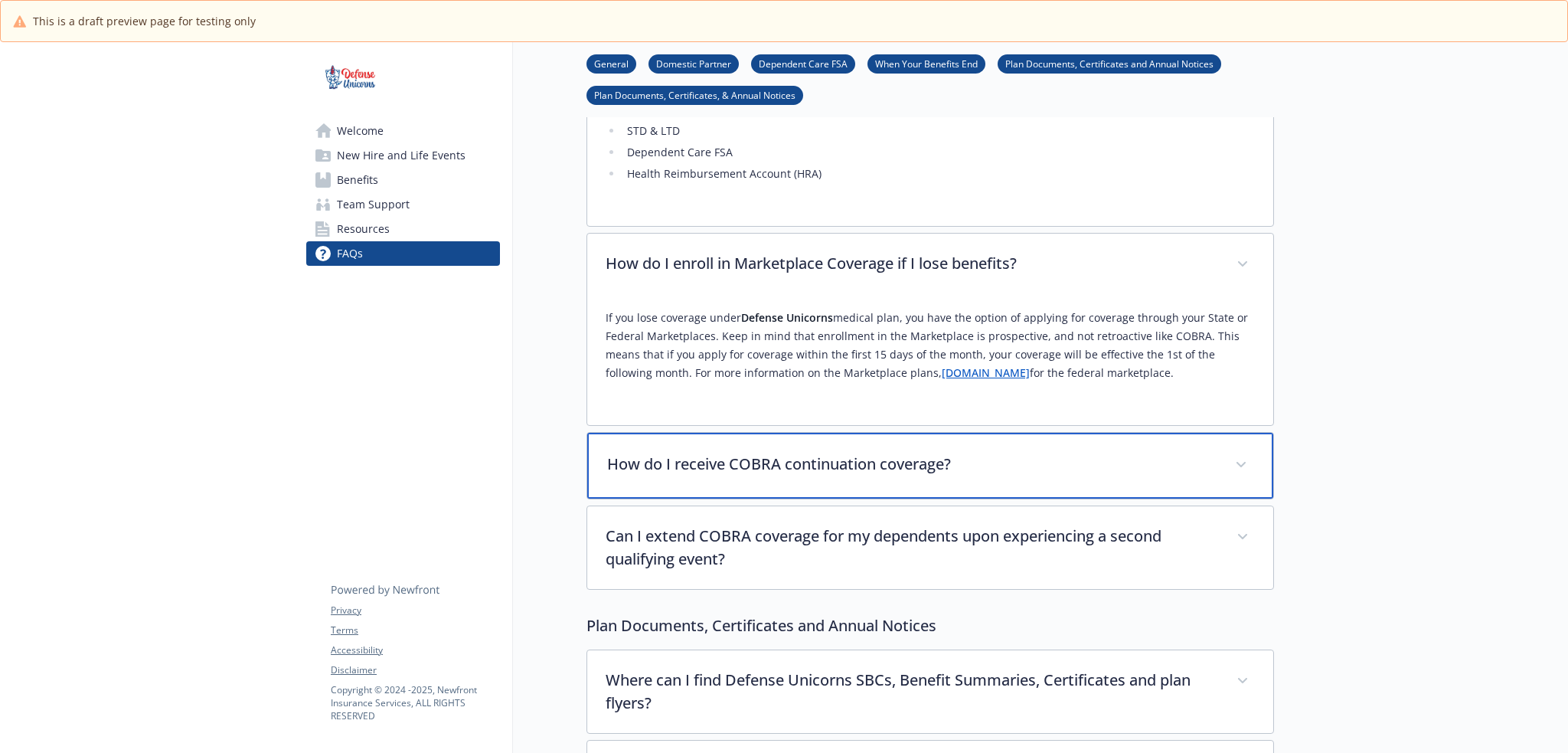
click at [937, 446] on div "How do I receive COBRA continuation coverage?" at bounding box center [930, 466] width 686 height 66
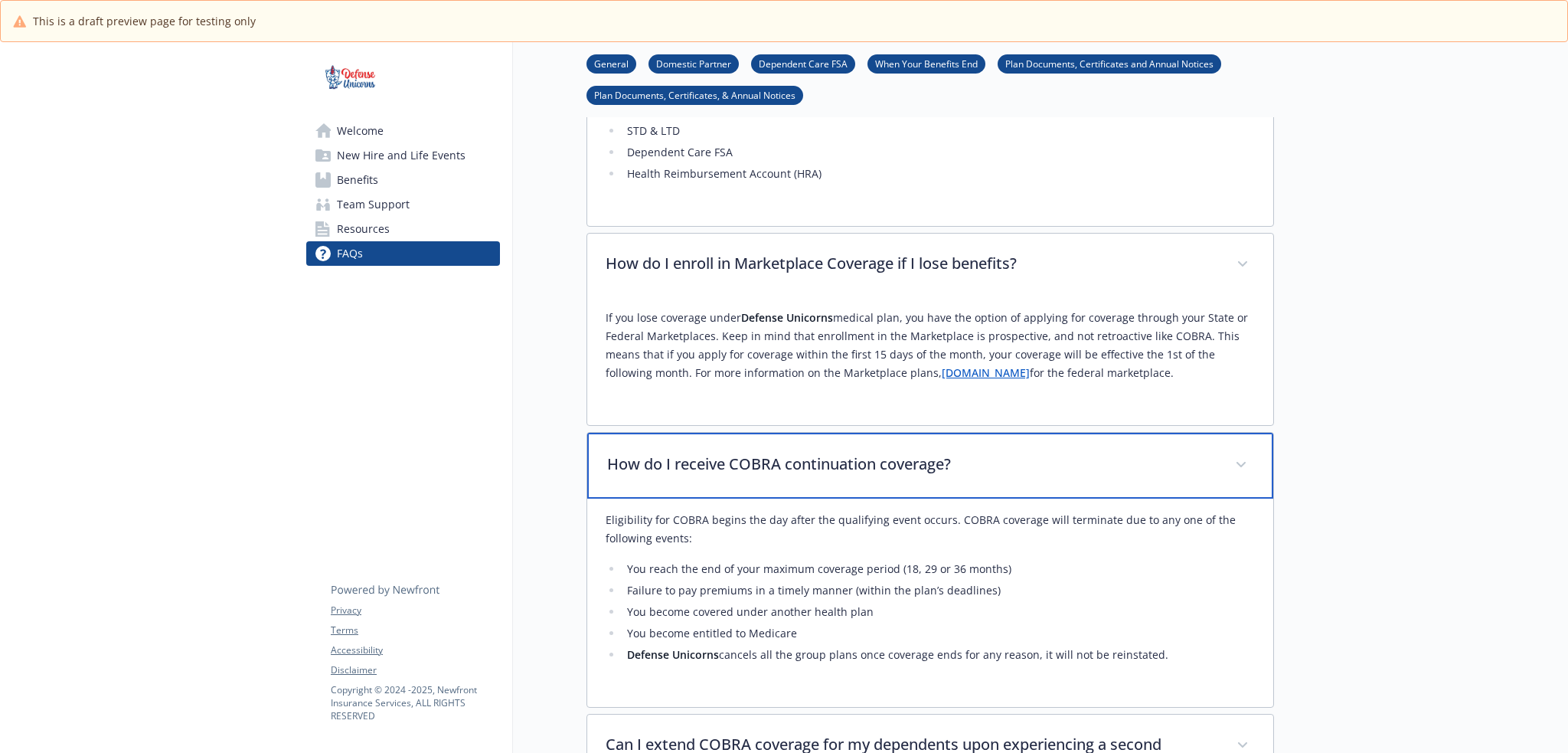
scroll to position [3930, 0]
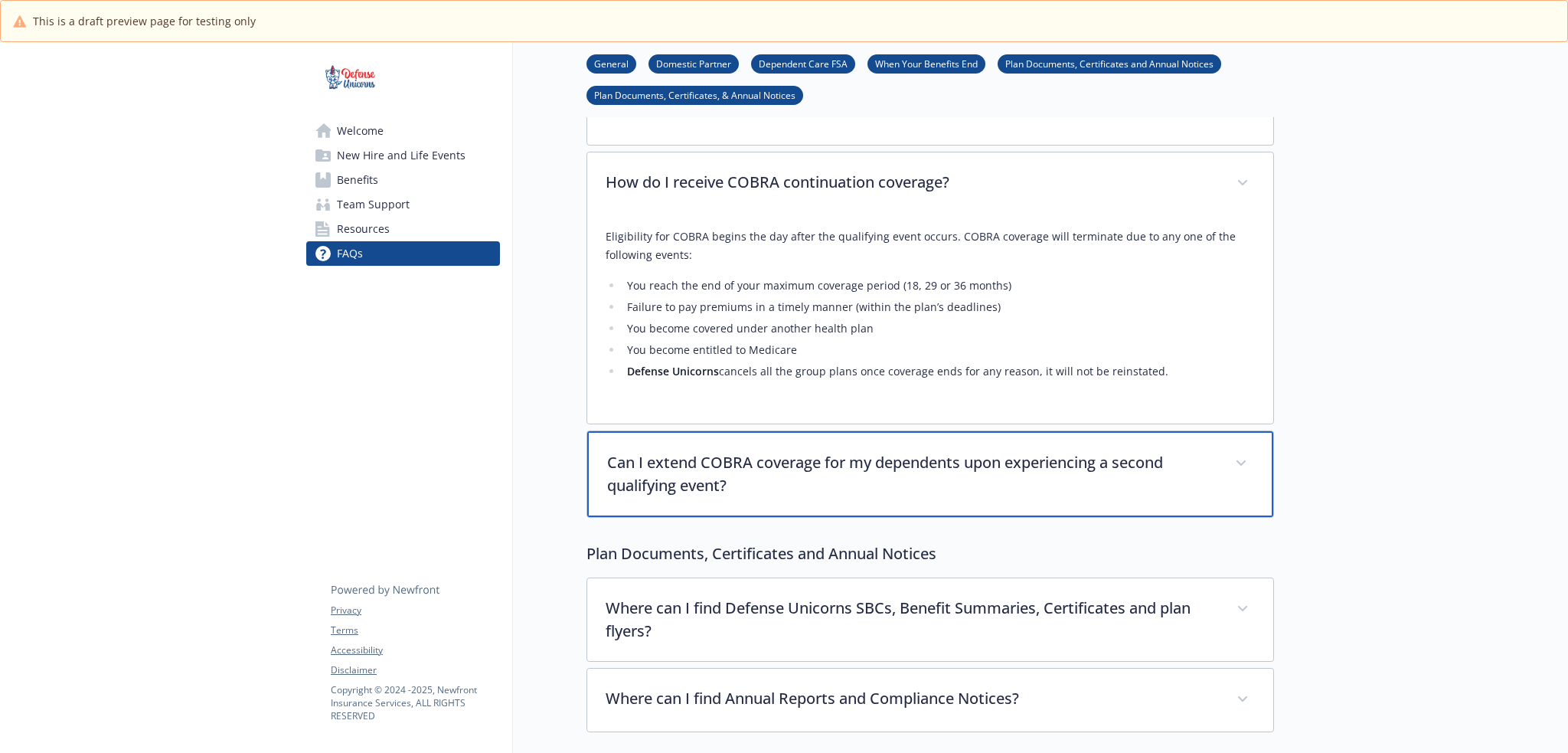
click at [937, 451] on p "Can I extend COBRA coverage for my dependents upon experiencing a second qualif…" at bounding box center [911, 474] width 610 height 46
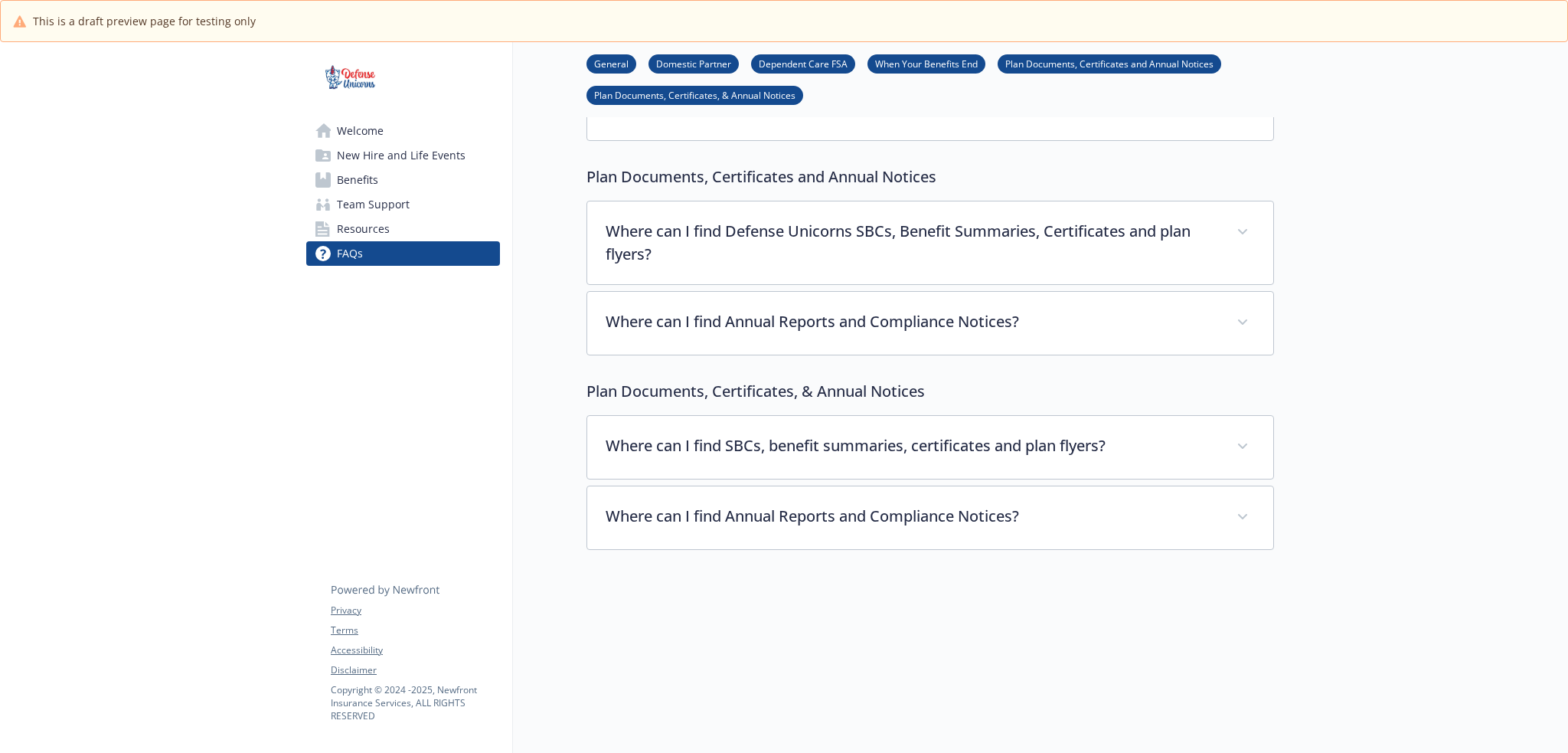
scroll to position [4466, 0]
